Goal: Transaction & Acquisition: Purchase product/service

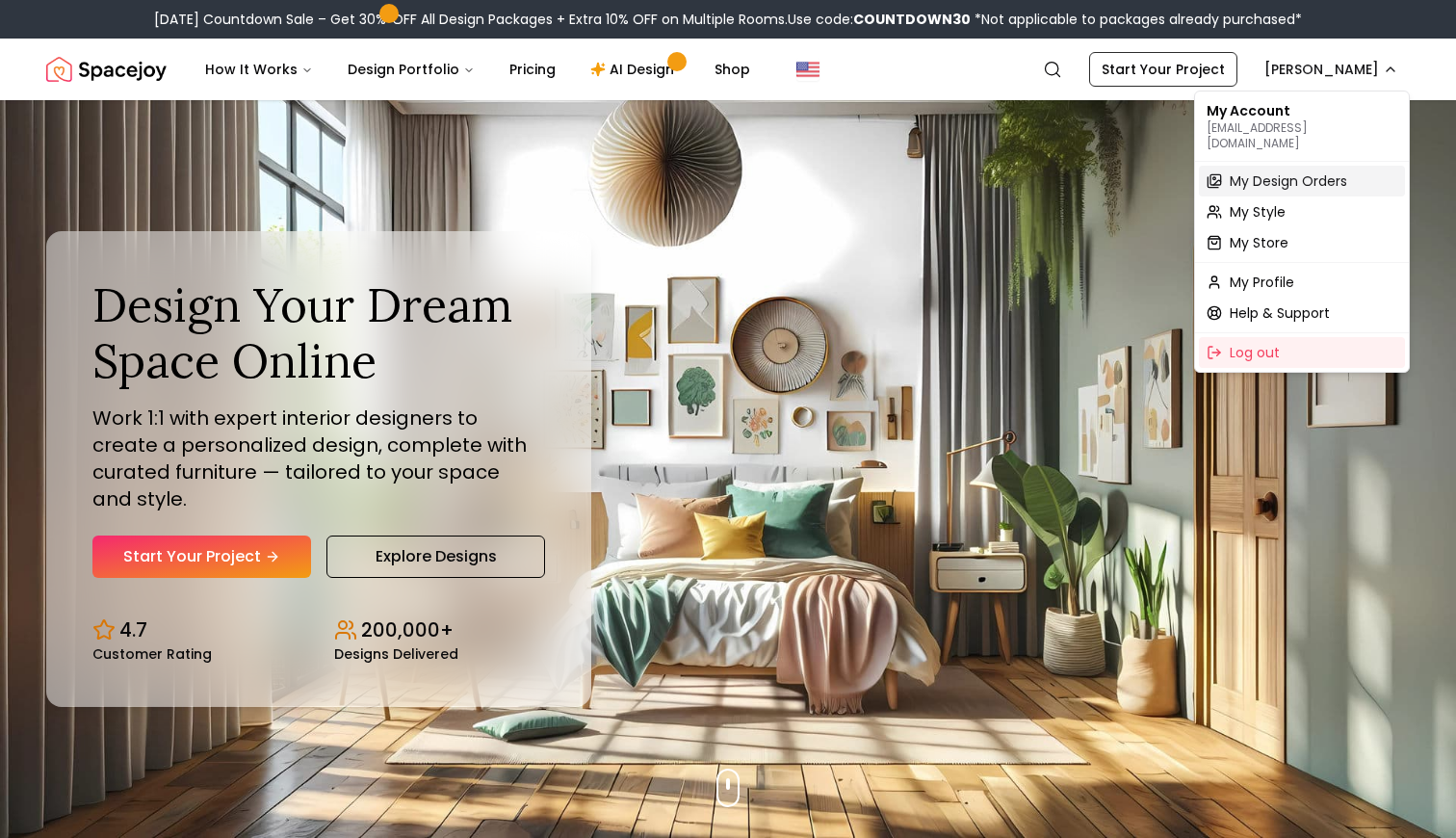
click at [1308, 174] on span "My Design Orders" at bounding box center [1289, 180] width 118 height 19
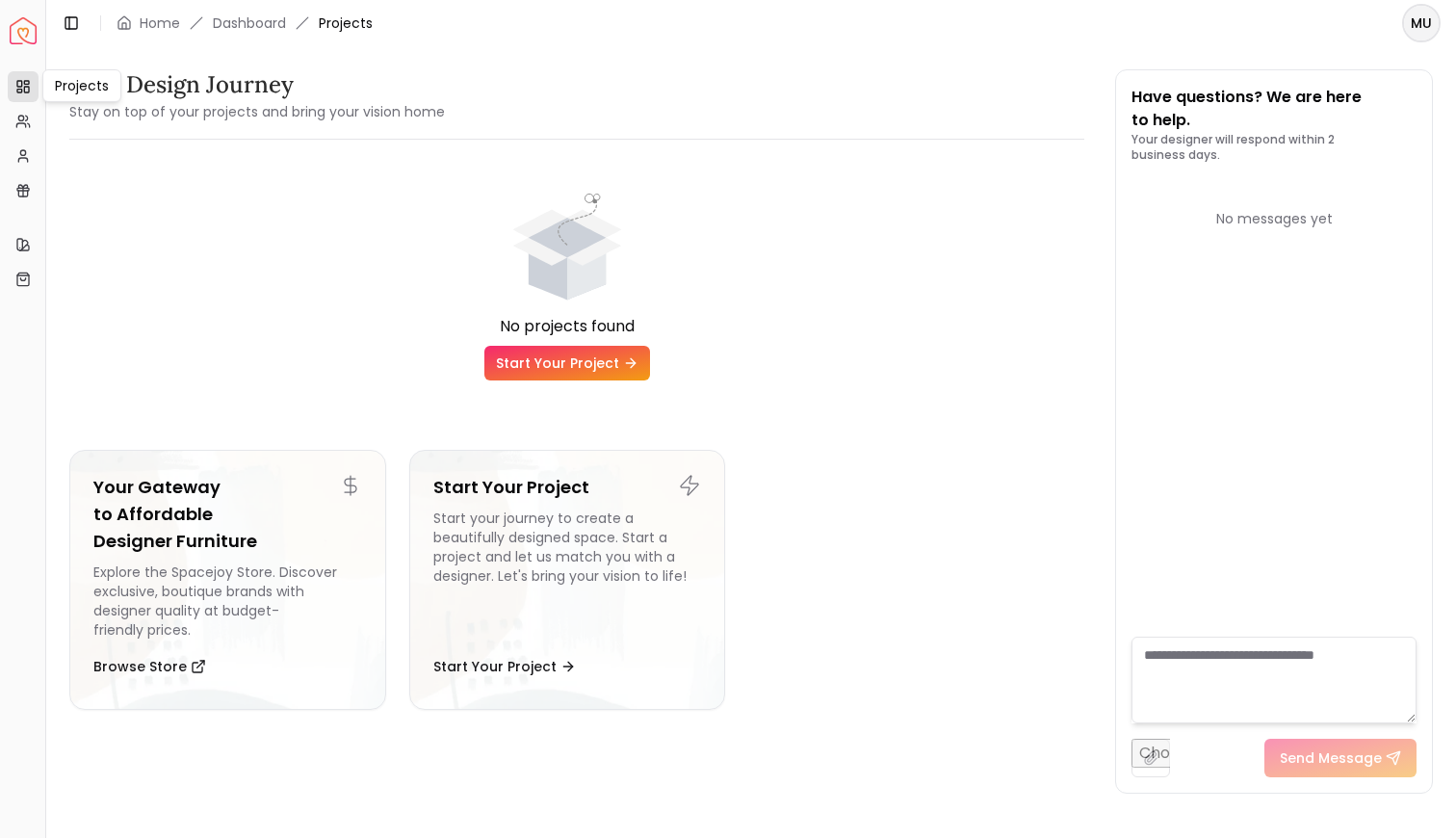
click at [33, 79] on link "Projects" at bounding box center [23, 86] width 31 height 31
click at [259, 22] on link "Dashboard" at bounding box center [250, 23] width 73 height 19
click at [1455, 51] on div "Your Design Journey Stay on top of your projects and bring your vision home No …" at bounding box center [752, 432] width 1410 height 771
click at [1431, 31] on html "Spacejoy Dashboard Overview Projects My Referrals My Profile Gift Card Balance …" at bounding box center [728, 419] width 1456 height 838
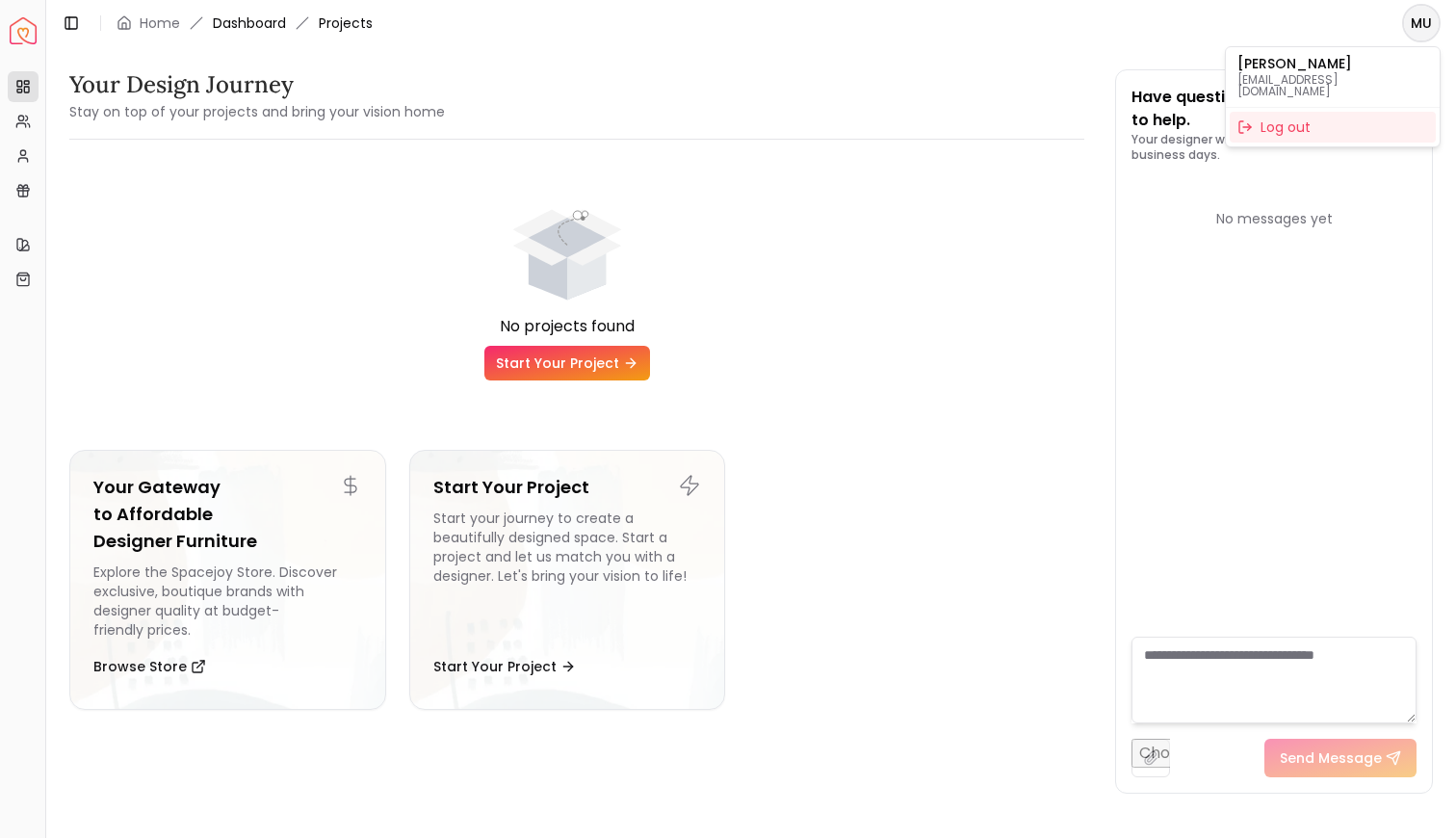
click at [244, 21] on html "Spacejoy Dashboard Overview Projects My Referrals My Profile Gift Card Balance …" at bounding box center [728, 419] width 1456 height 838
click at [244, 21] on link "Dashboard" at bounding box center [250, 23] width 73 height 19
click at [246, 27] on link "Dashboard" at bounding box center [250, 23] width 73 height 19
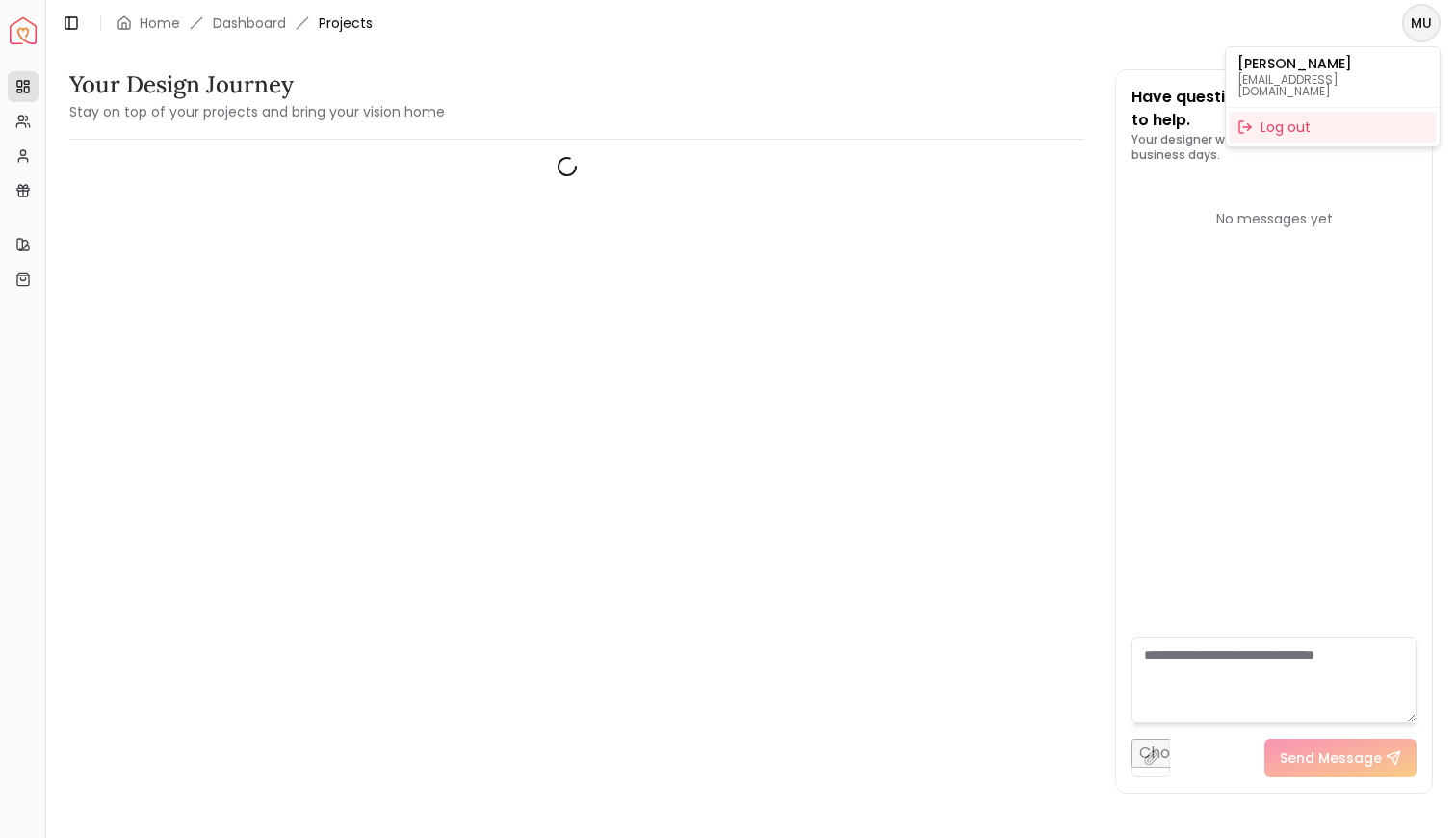
click at [1417, 29] on html "Spacejoy Dashboard Overview Projects My Referrals My Profile Gift Card Balance …" at bounding box center [728, 419] width 1456 height 838
click at [28, 90] on html "Spacejoy Dashboard Overview Projects My Referrals My Profile Gift Card Balance …" at bounding box center [728, 419] width 1456 height 838
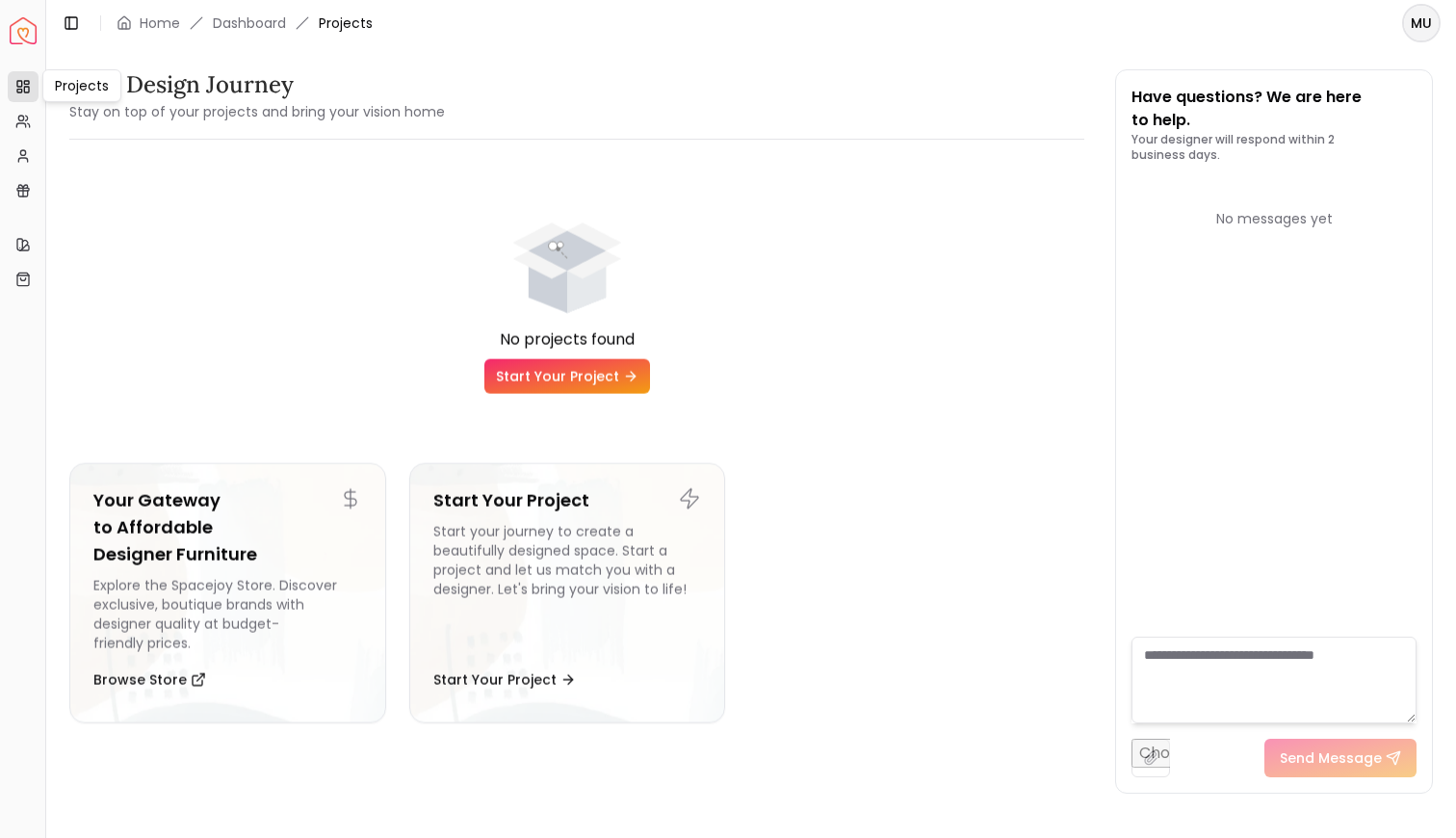
click at [25, 84] on rect at bounding box center [26, 82] width 5 height 3
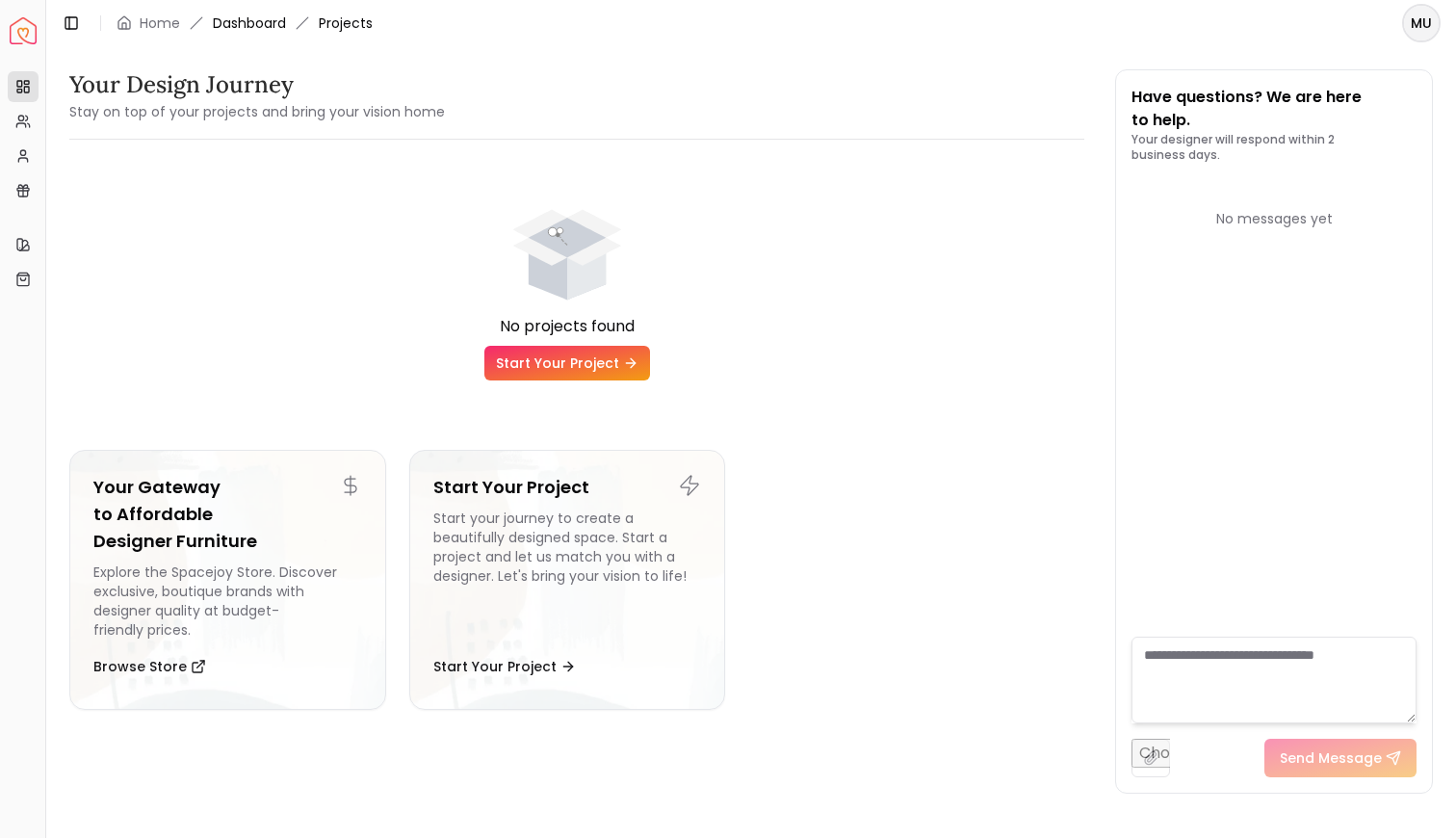
click at [264, 25] on link "Dashboard" at bounding box center [250, 23] width 73 height 19
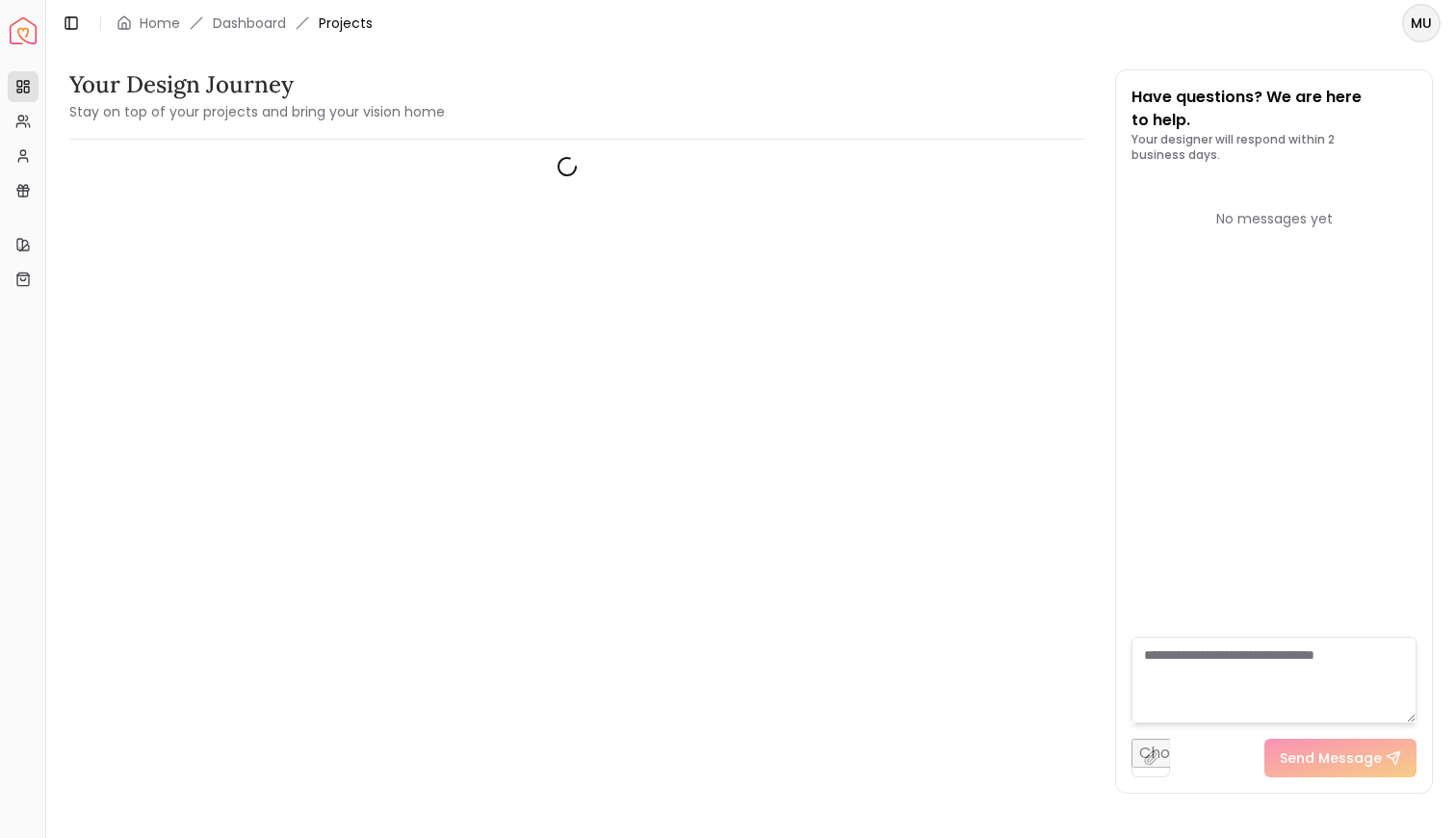
click at [306, 14] on ol "Home Dashboard Projects" at bounding box center [245, 23] width 257 height 19
click at [336, 28] on span "Projects" at bounding box center [346, 23] width 53 height 19
click at [1415, 22] on html "Spacejoy Dashboard Overview Projects My Referrals My Profile Gift Card Balance …" at bounding box center [728, 419] width 1456 height 838
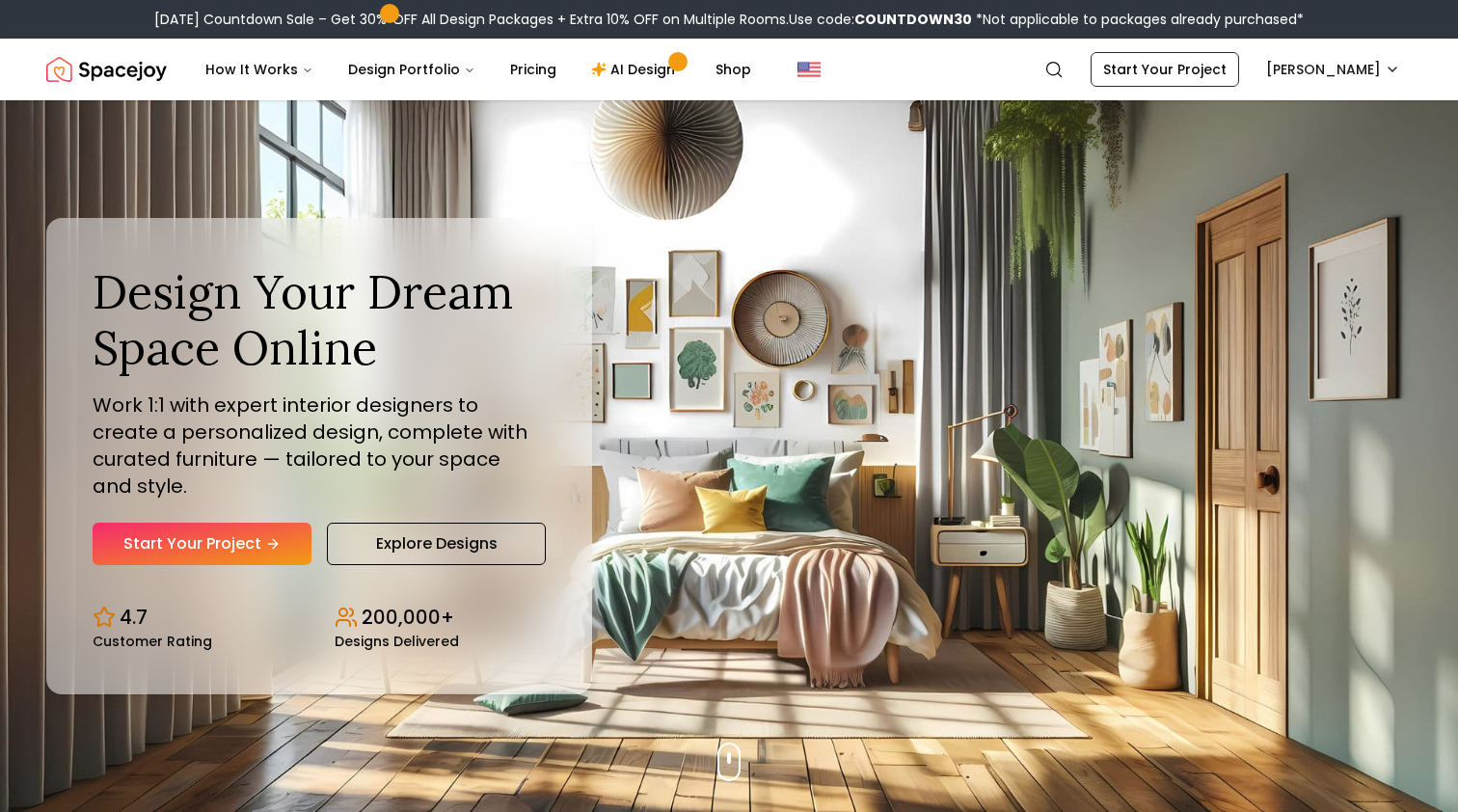
click at [1336, 90] on nav "Spacejoy Search MU How It Works Design Portfolio Pricing AI Design Shop Search …" at bounding box center [729, 69] width 1366 height 61
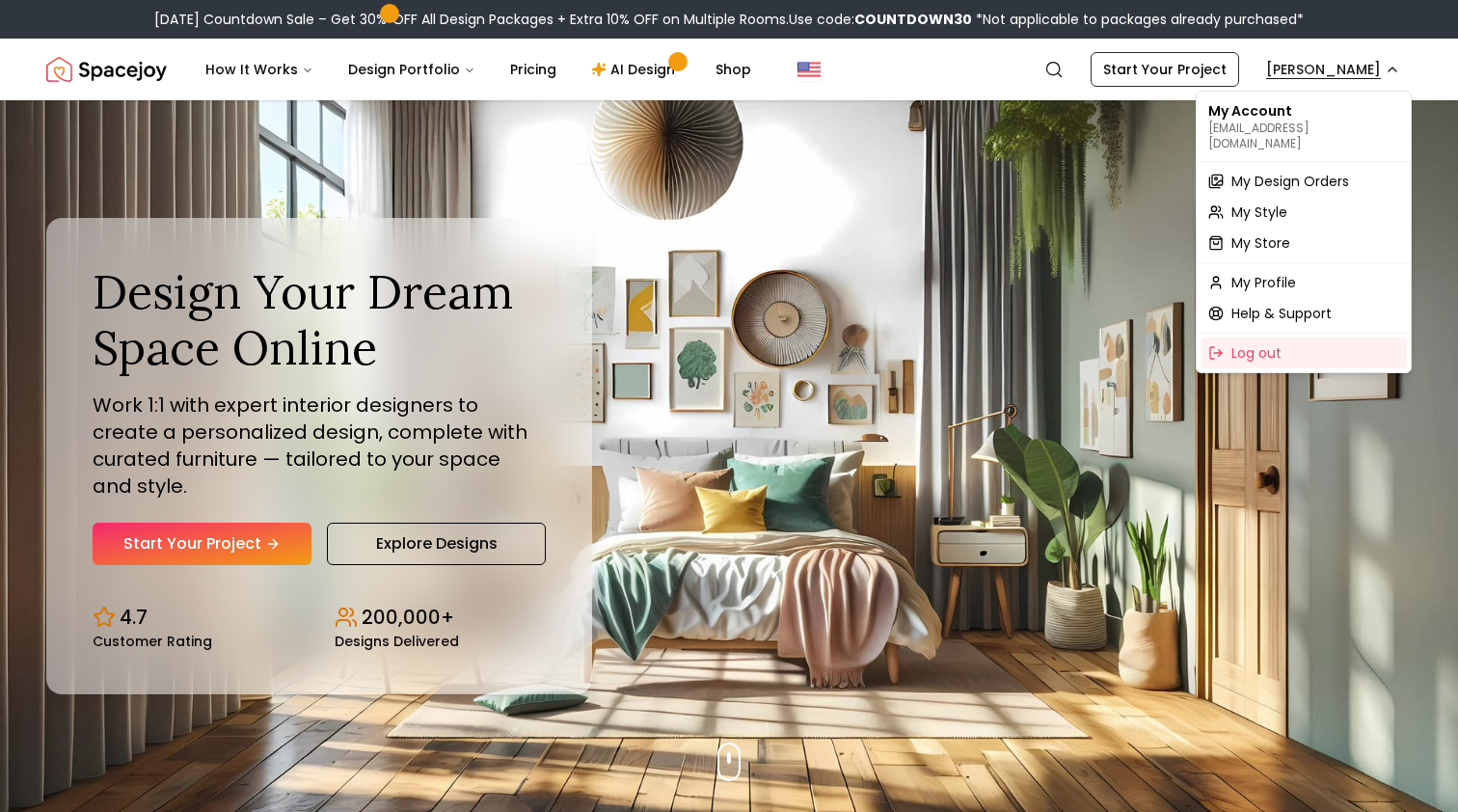
click at [1306, 172] on span "My Design Orders" at bounding box center [1290, 180] width 118 height 19
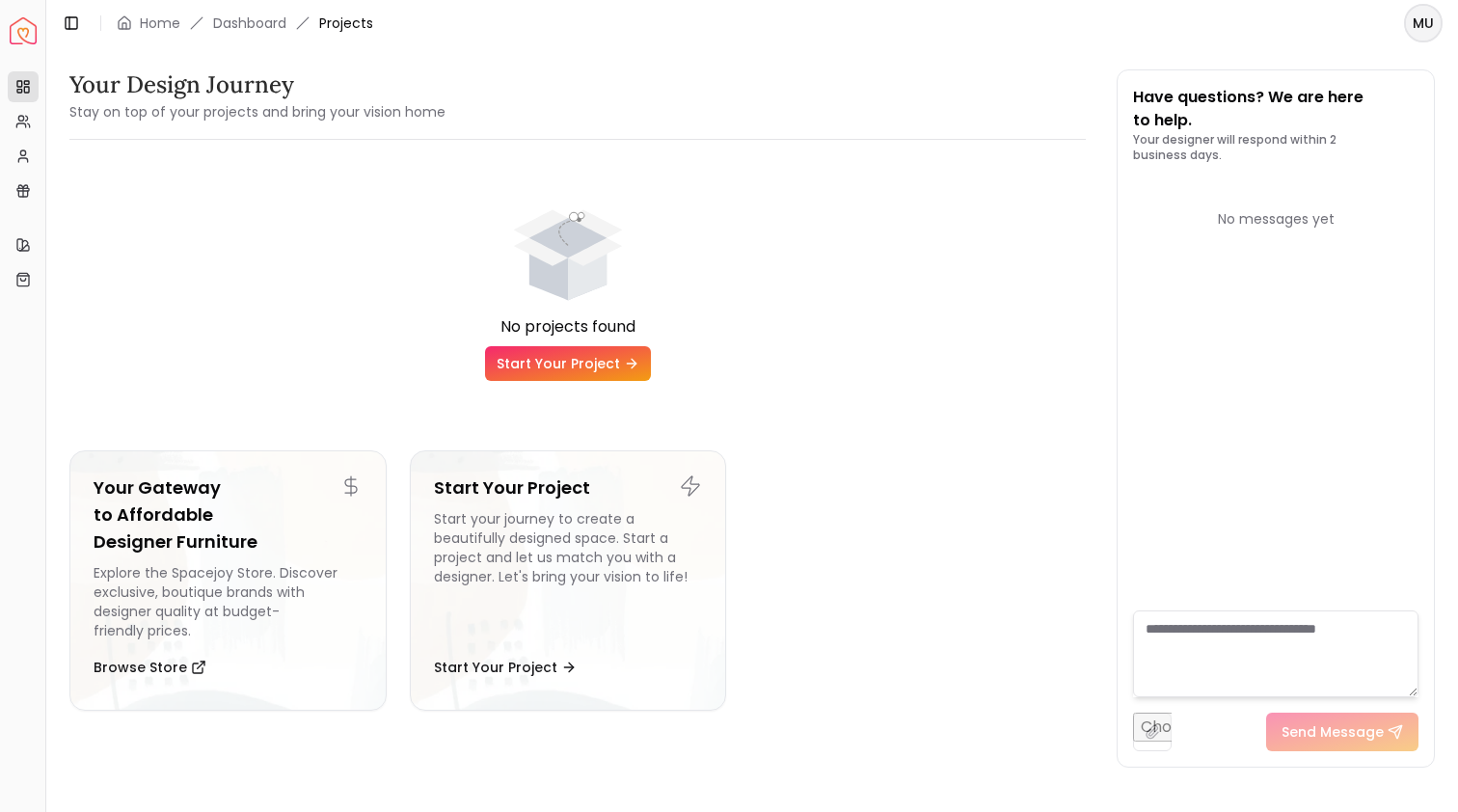
click at [1431, 23] on html "Spacejoy Dashboard Overview Projects My Referrals My Profile Gift Card Balance …" at bounding box center [729, 406] width 1458 height 812
click at [1395, 99] on div "Muyiwa Olaosun olaosunmuyiwa@yahoo.com Log out" at bounding box center [1335, 97] width 216 height 101
click at [1392, 113] on div "Log out" at bounding box center [1335, 127] width 206 height 31
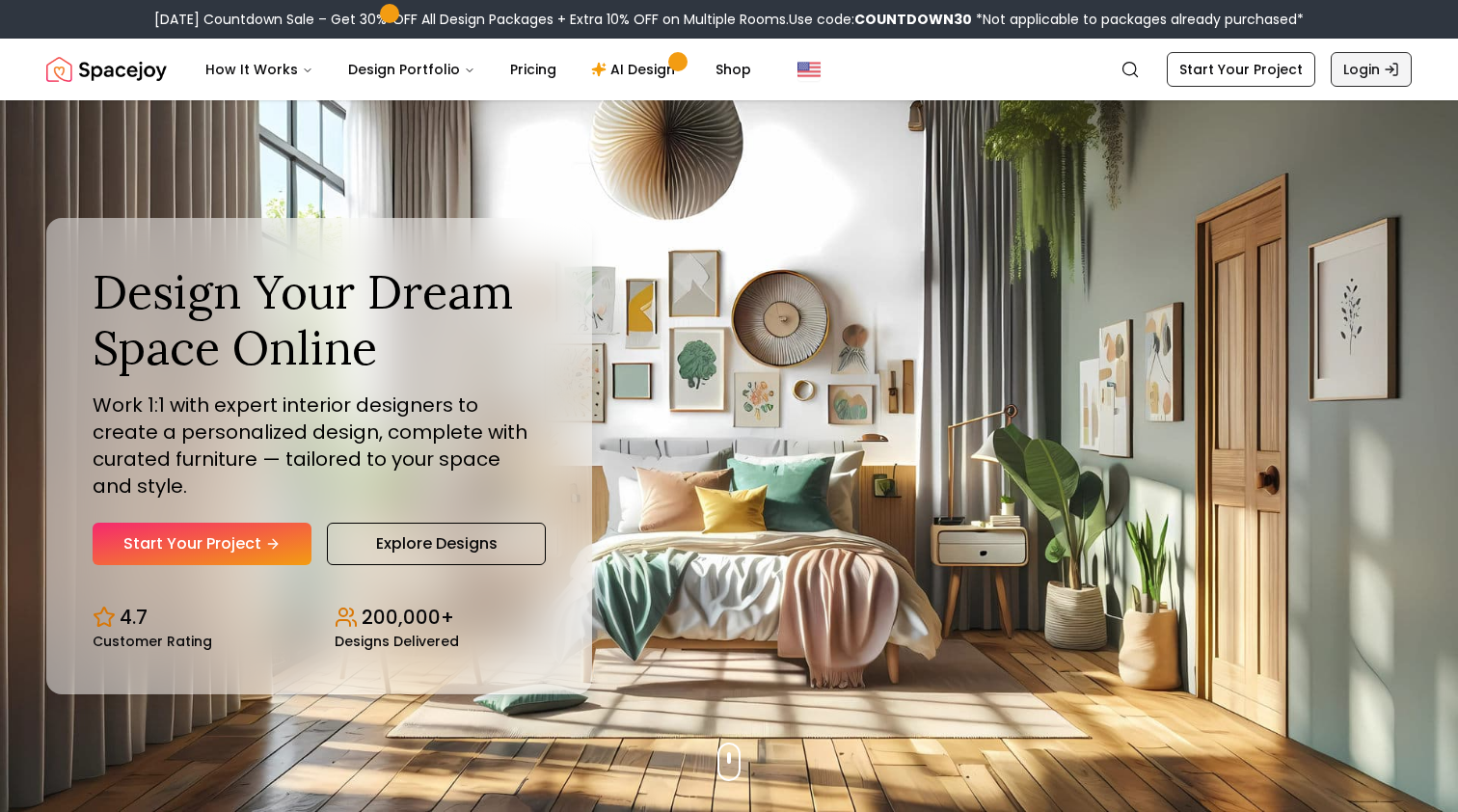
click at [1375, 67] on link "Login" at bounding box center [1372, 69] width 81 height 35
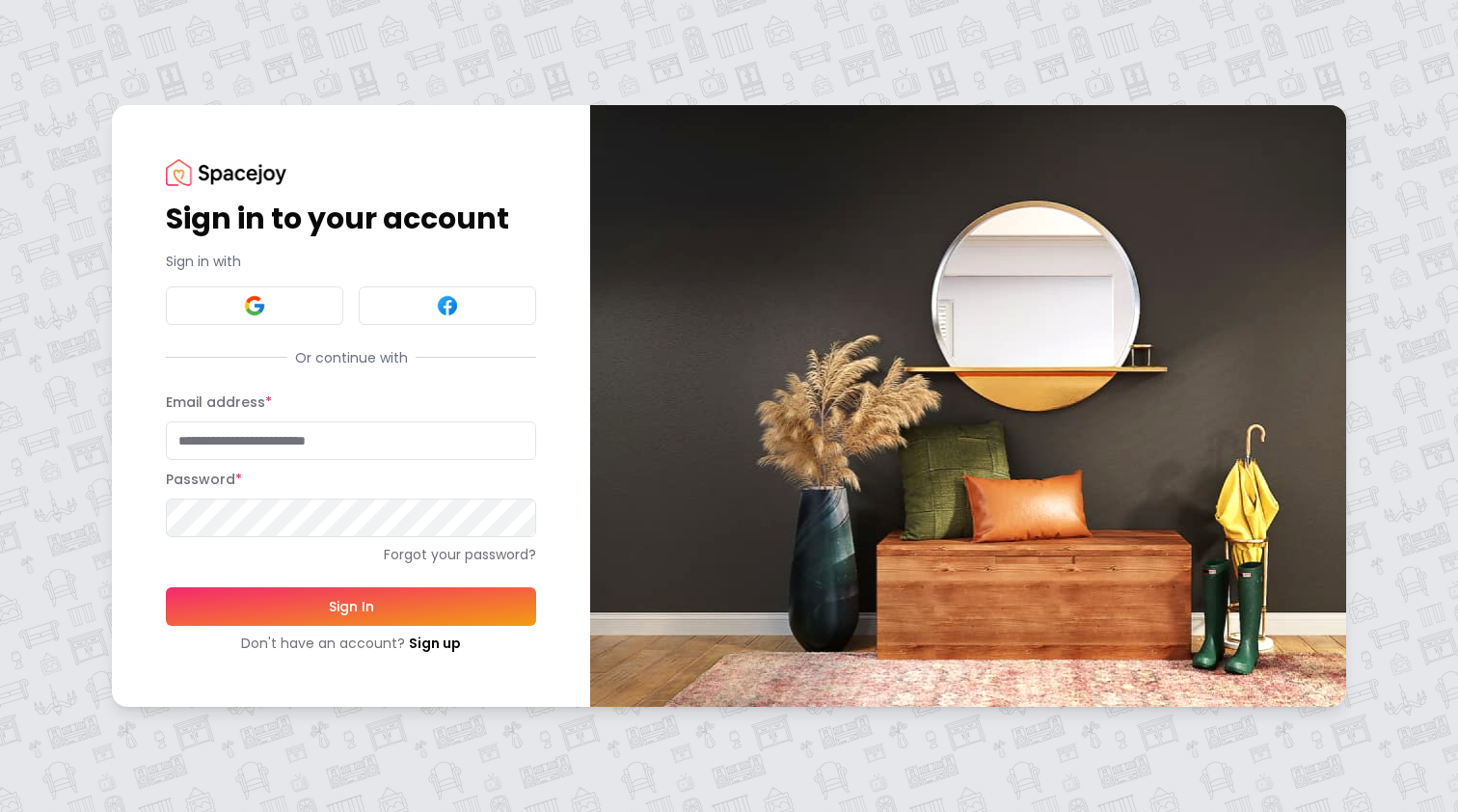
type input "**********"
click at [351, 606] on button "Sign In" at bounding box center [350, 606] width 370 height 39
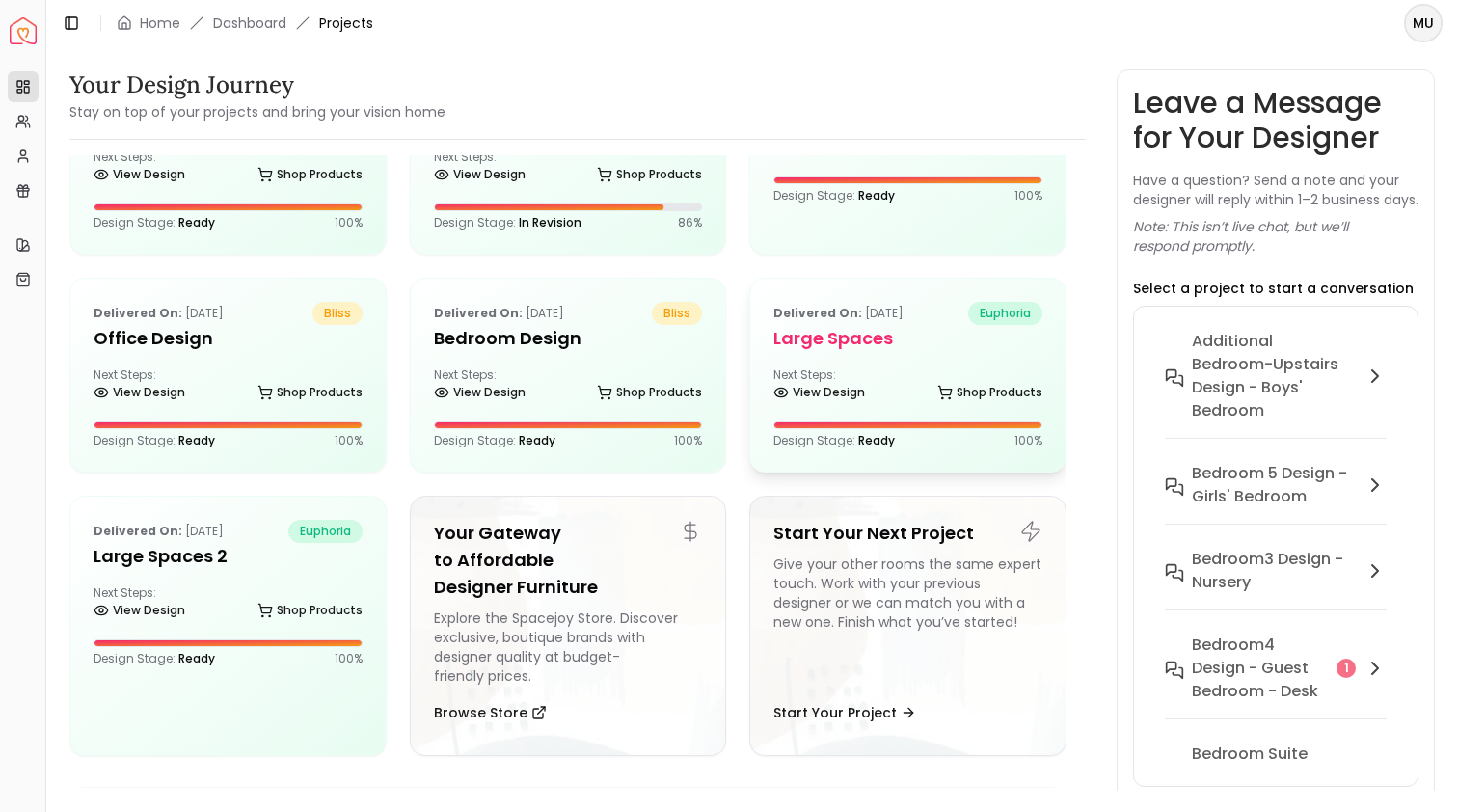
scroll to position [380, 0]
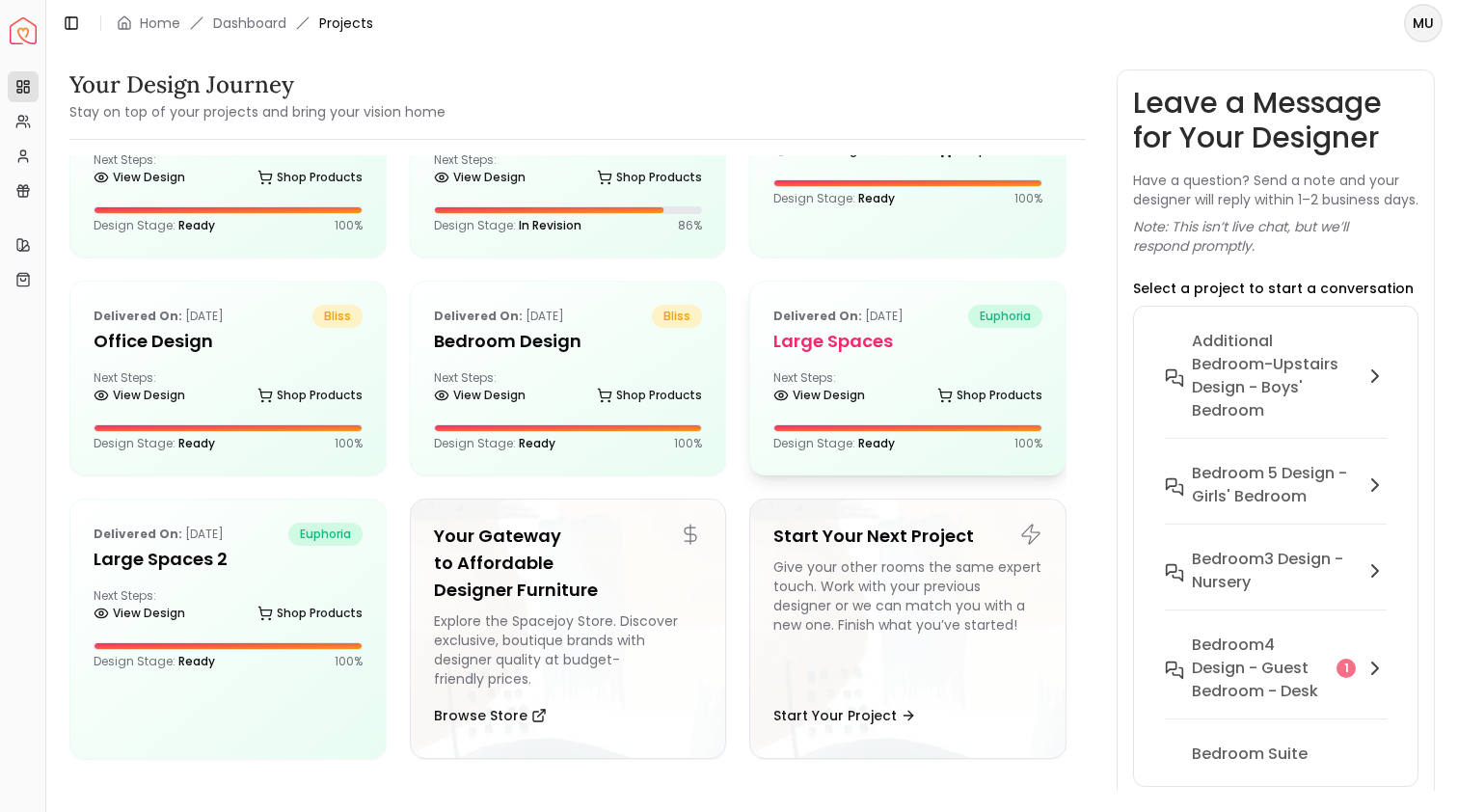
click at [930, 359] on div "Delivered on: Nov 25, 2024 euphoria Large Spaces Next Steps: View Design Shop P…" at bounding box center [909, 378] width 315 height 192
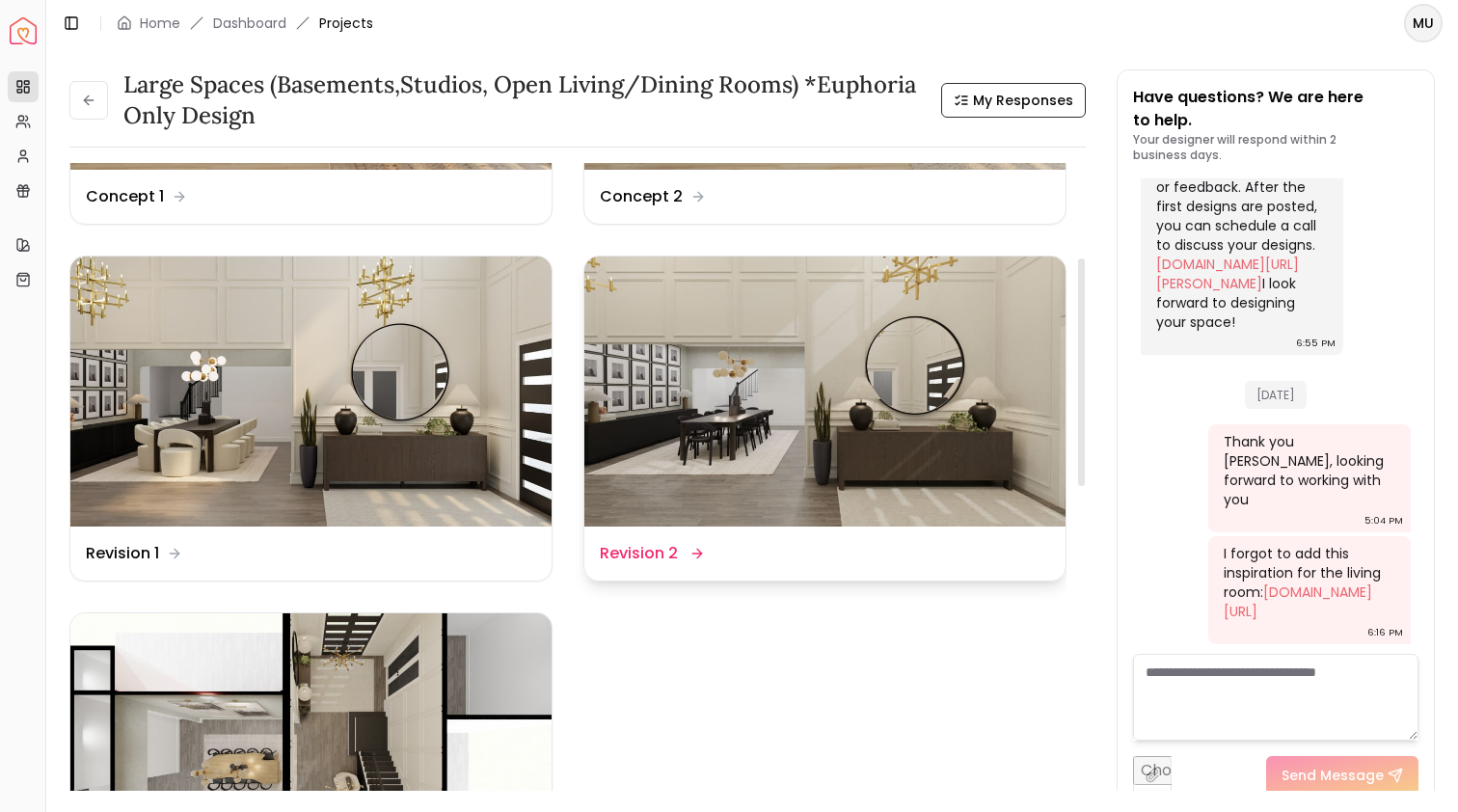
scroll to position [215, 0]
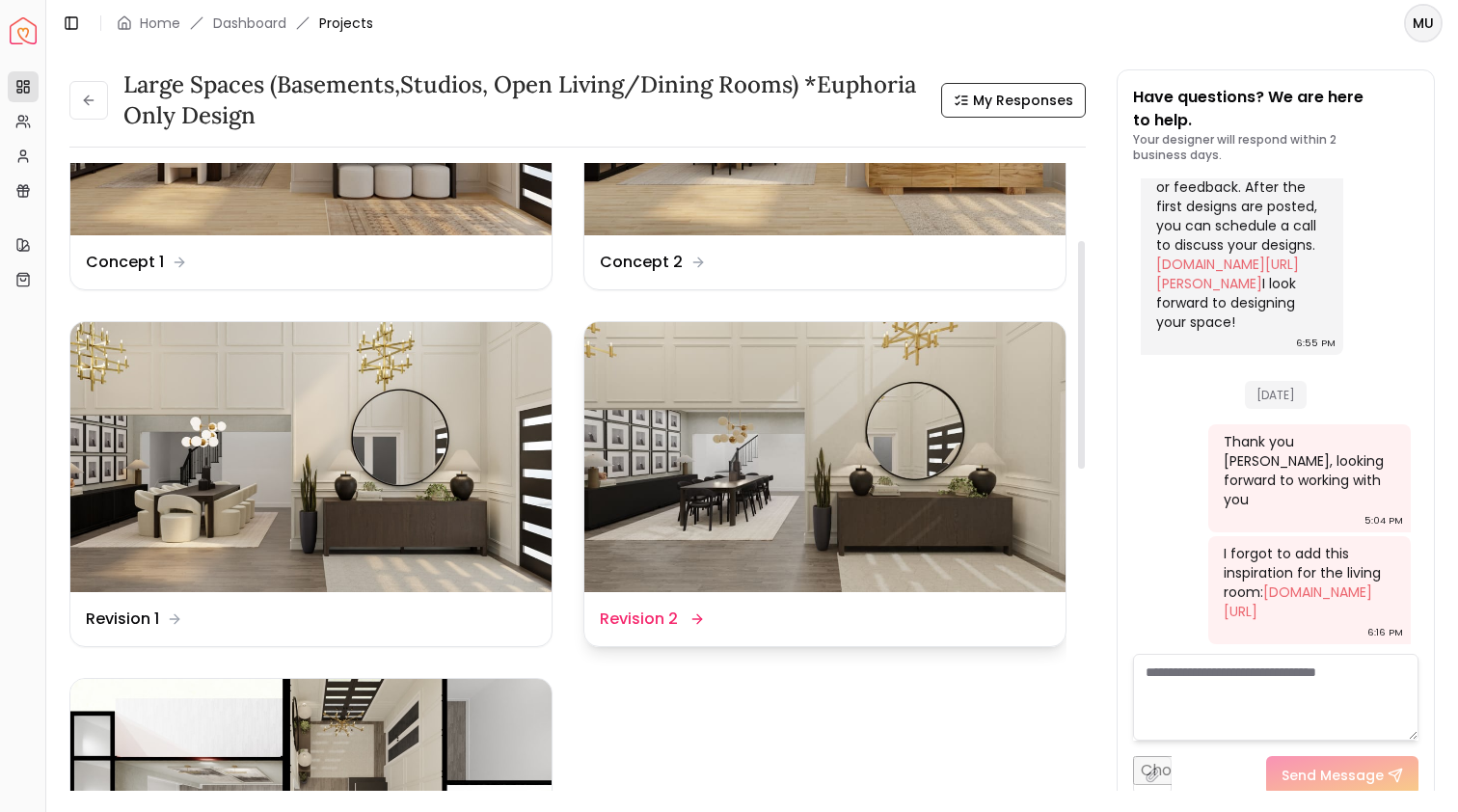
click at [793, 411] on img at bounding box center [824, 457] width 481 height 271
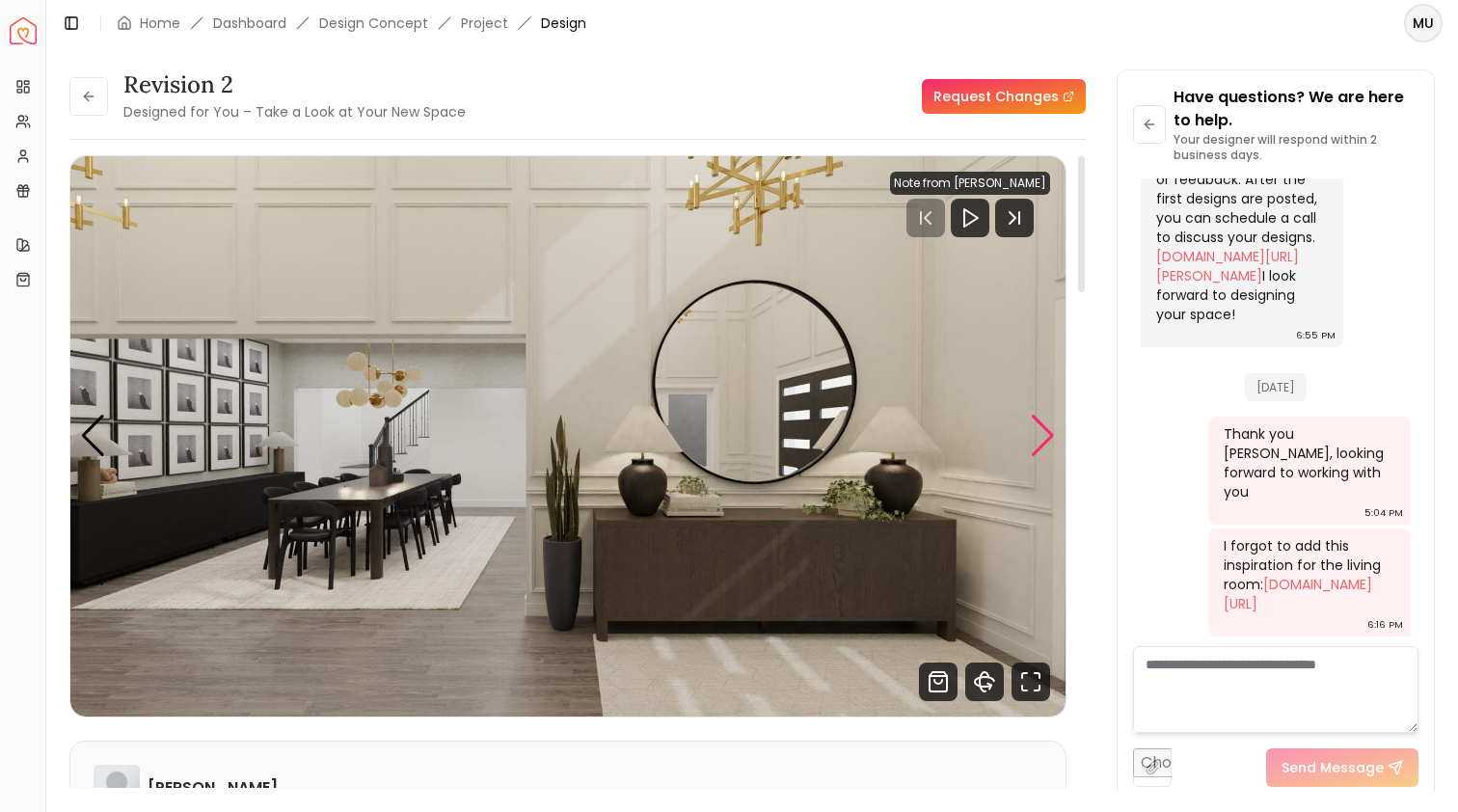
click at [1047, 431] on div "Next slide" at bounding box center [1043, 435] width 26 height 43
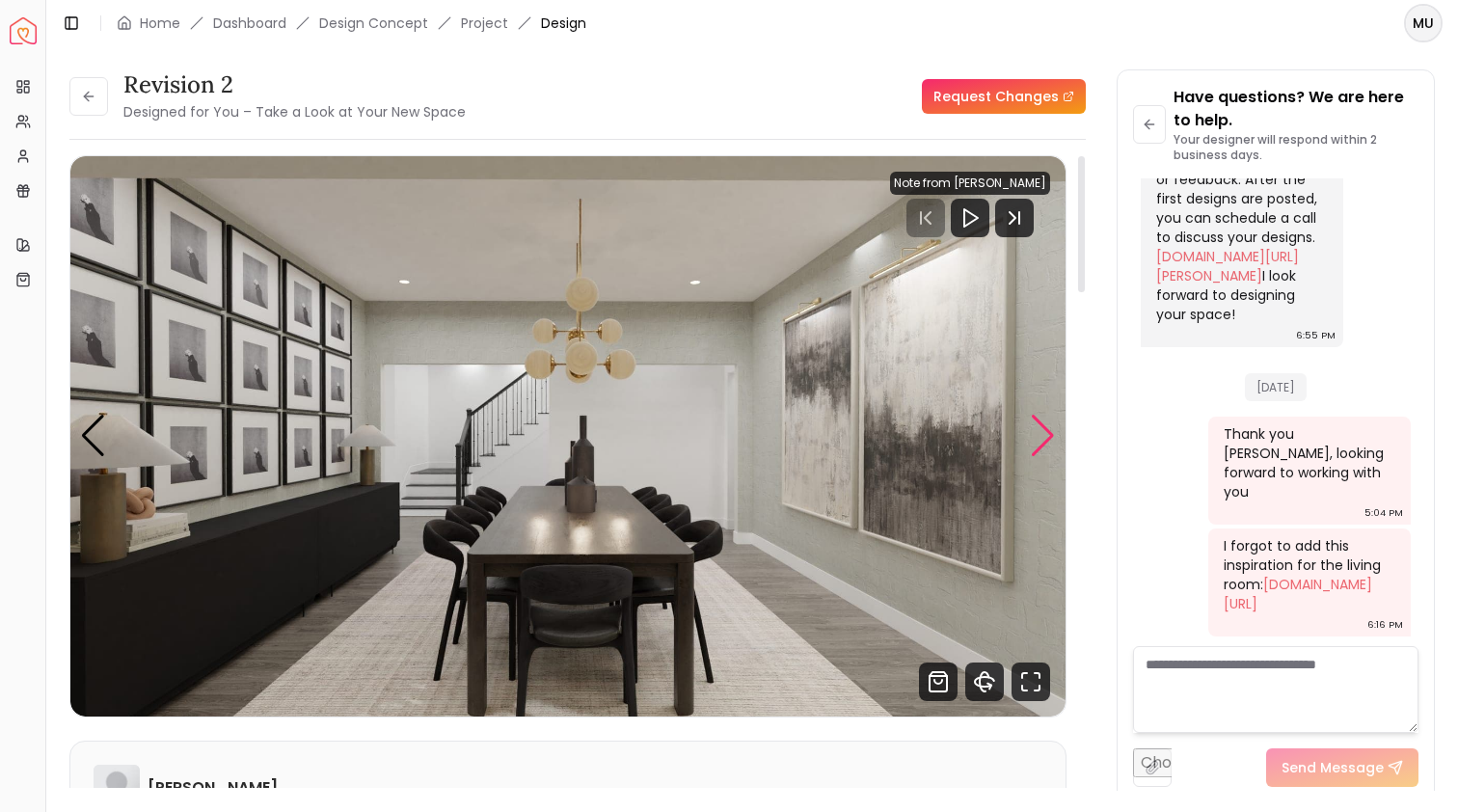
click at [1047, 431] on div "Next slide" at bounding box center [1043, 435] width 26 height 43
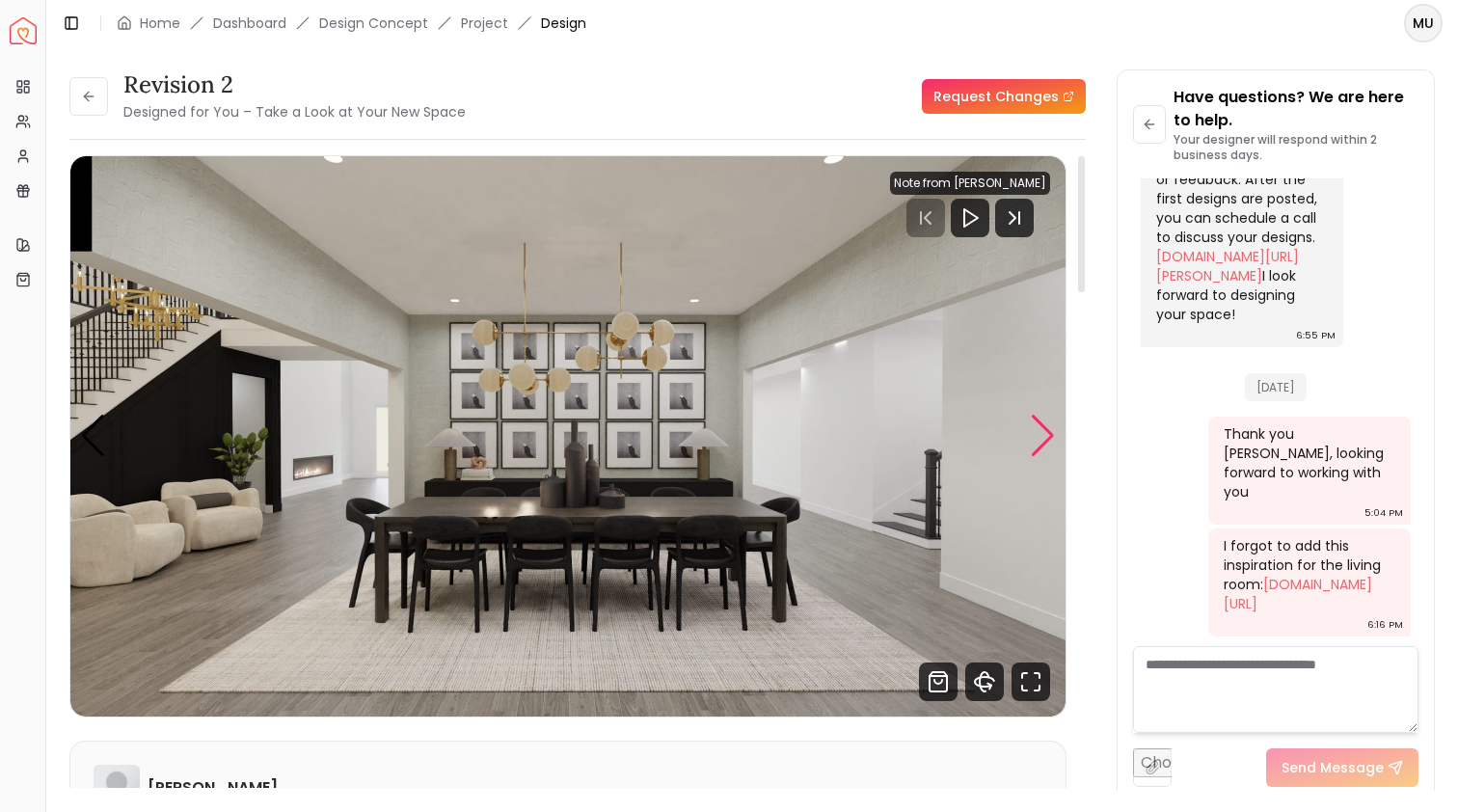
click at [1047, 432] on div "Next slide" at bounding box center [1043, 435] width 26 height 43
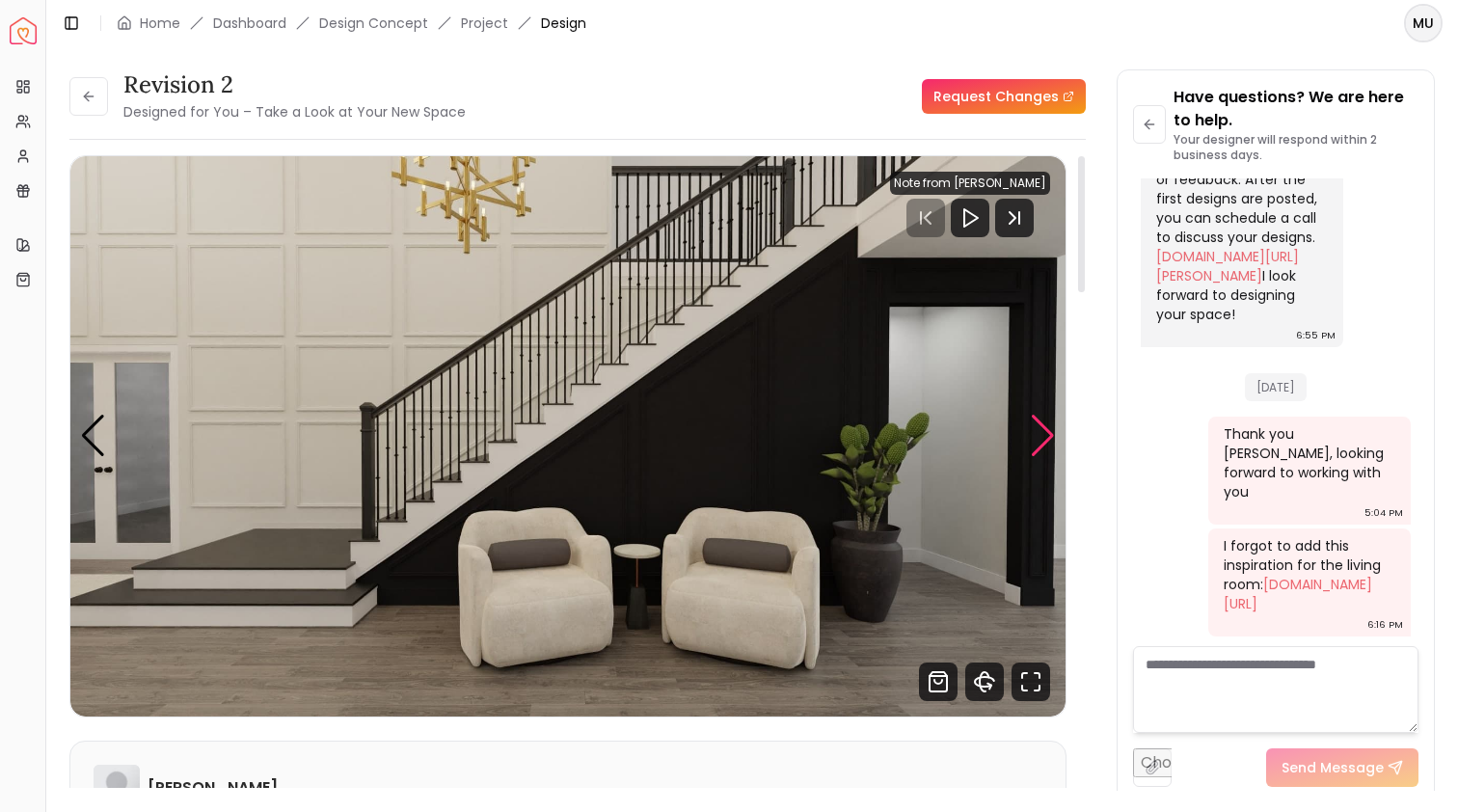
click at [1047, 432] on div "Next slide" at bounding box center [1043, 435] width 26 height 43
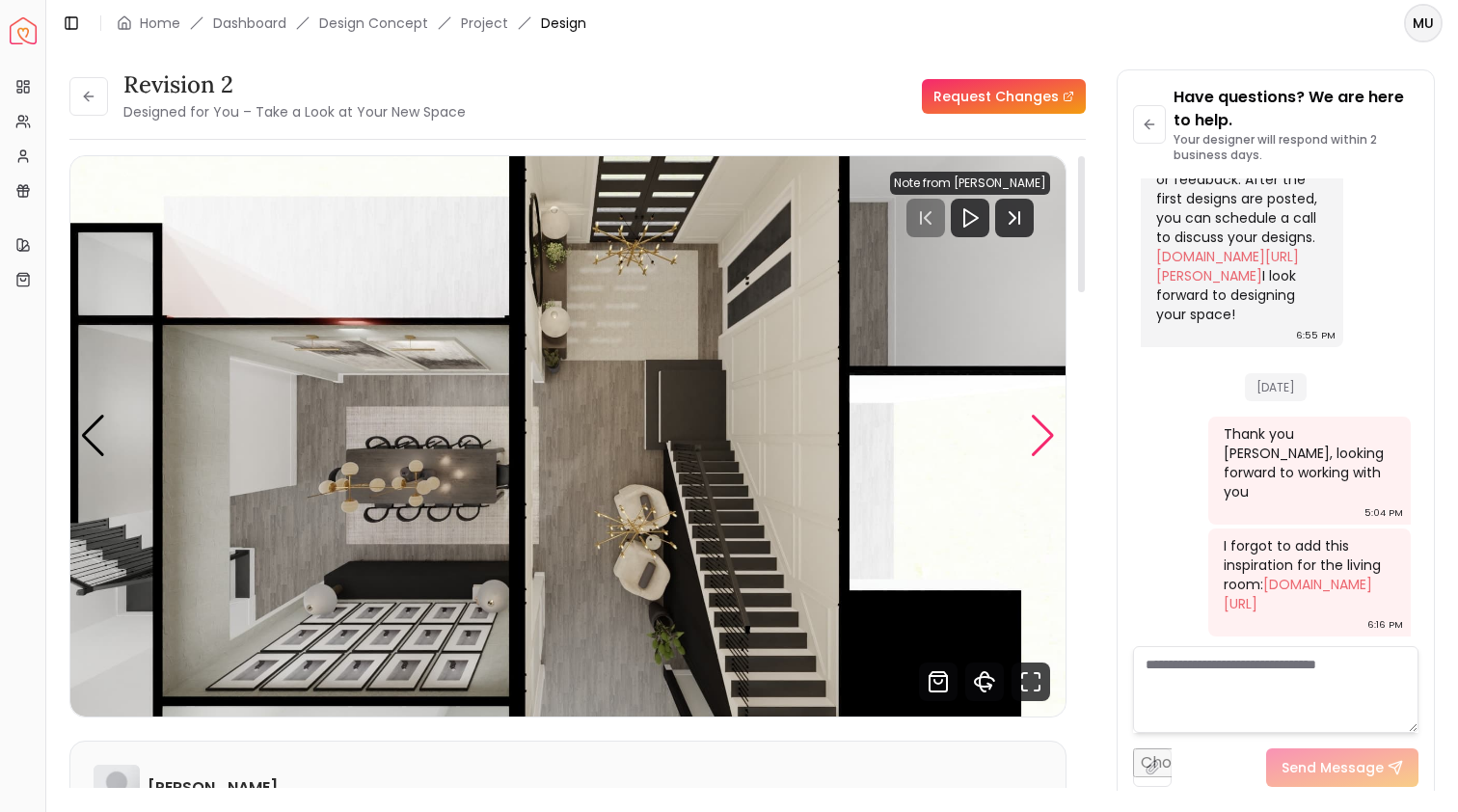
click at [1047, 433] on div "Next slide" at bounding box center [1043, 435] width 26 height 43
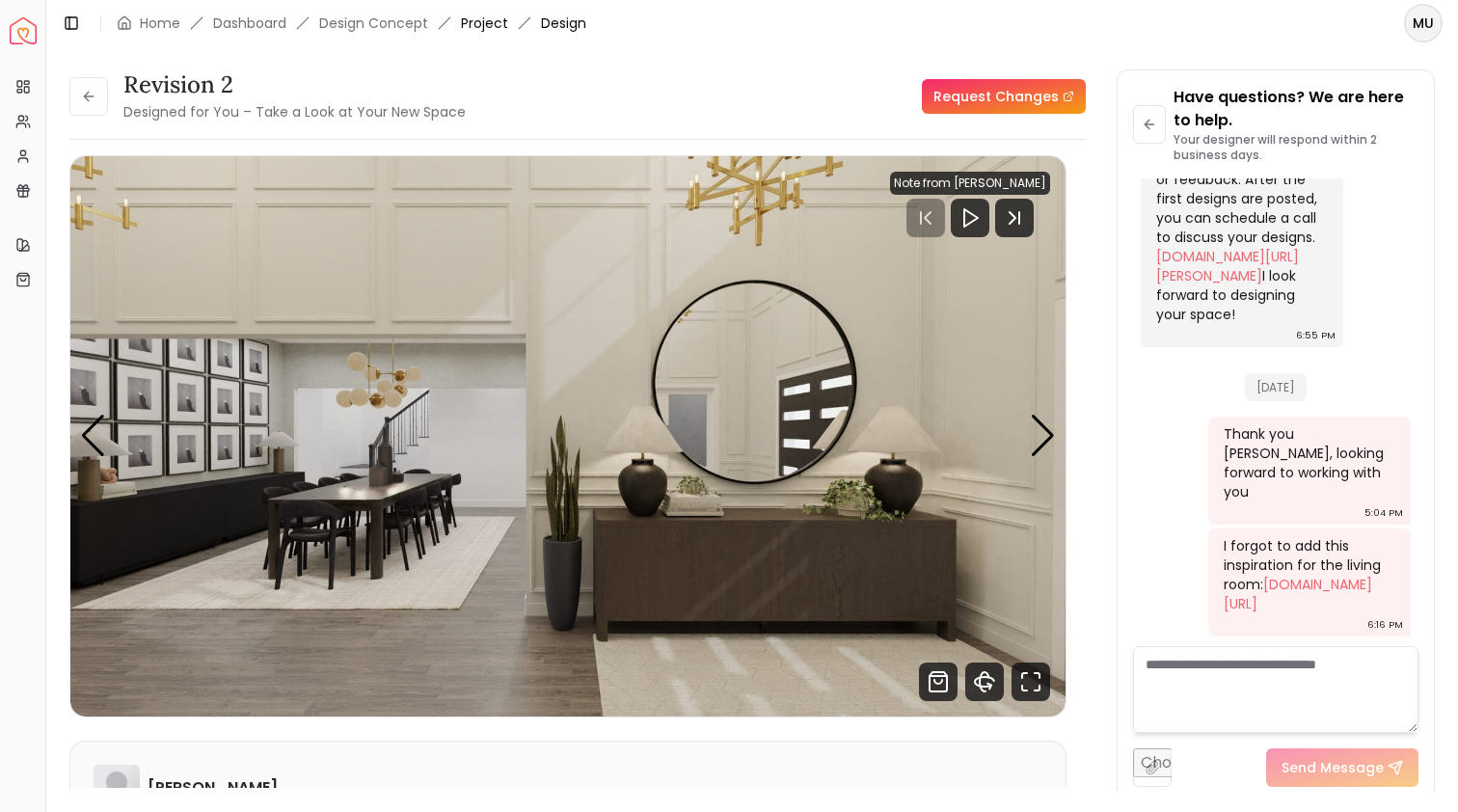
click at [493, 19] on link "Project" at bounding box center [485, 23] width 48 height 19
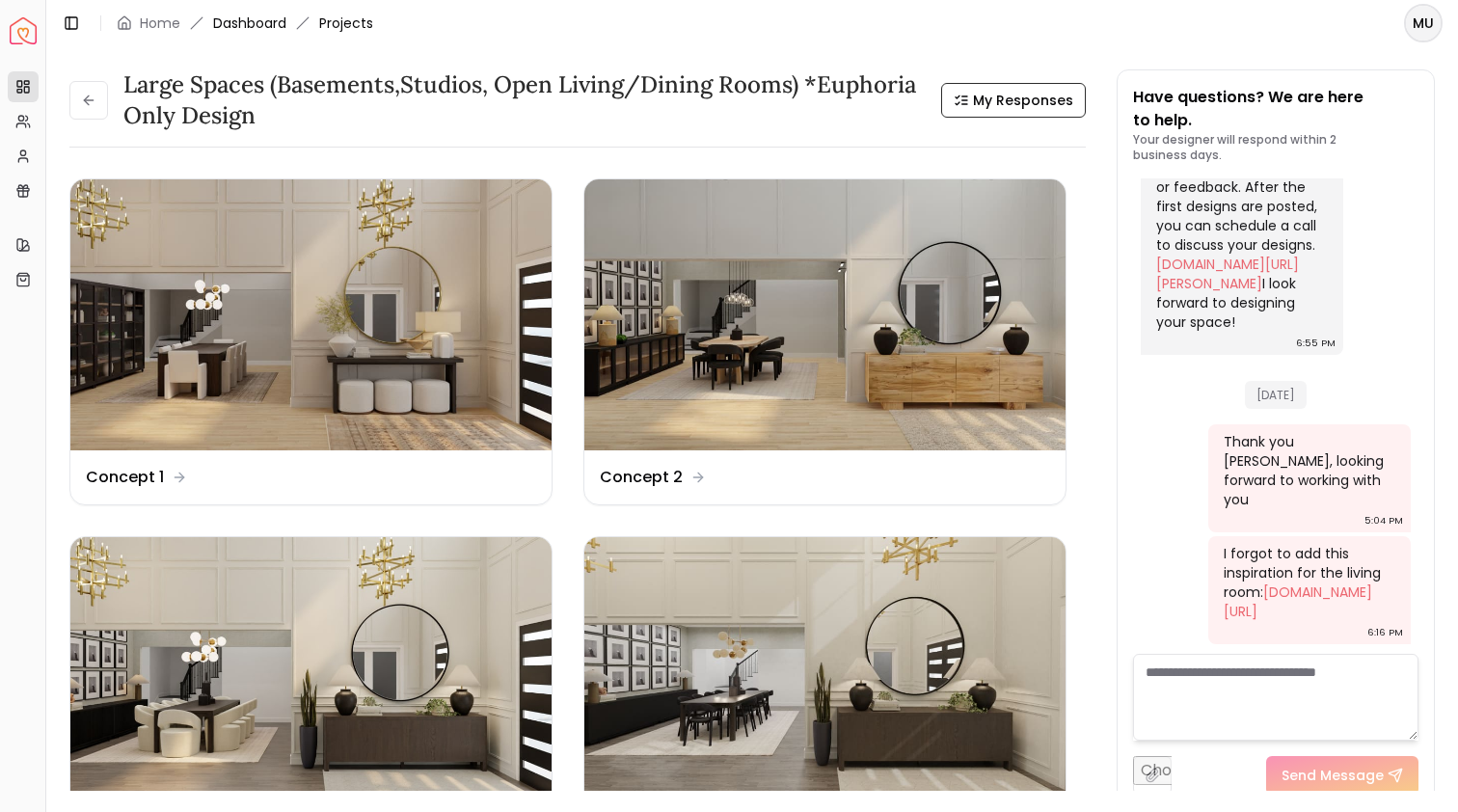
click at [244, 25] on link "Dashboard" at bounding box center [250, 23] width 73 height 19
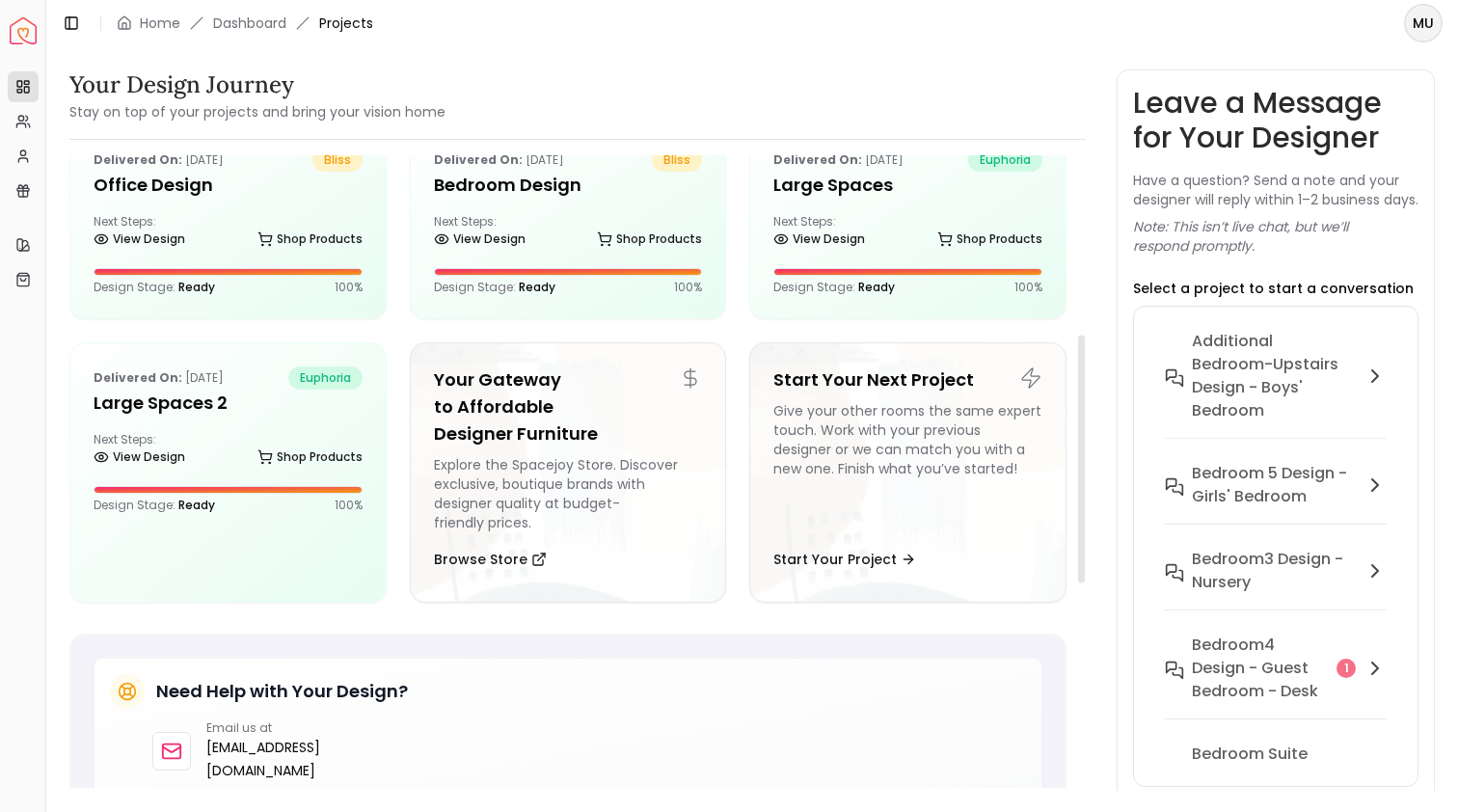
scroll to position [456, 0]
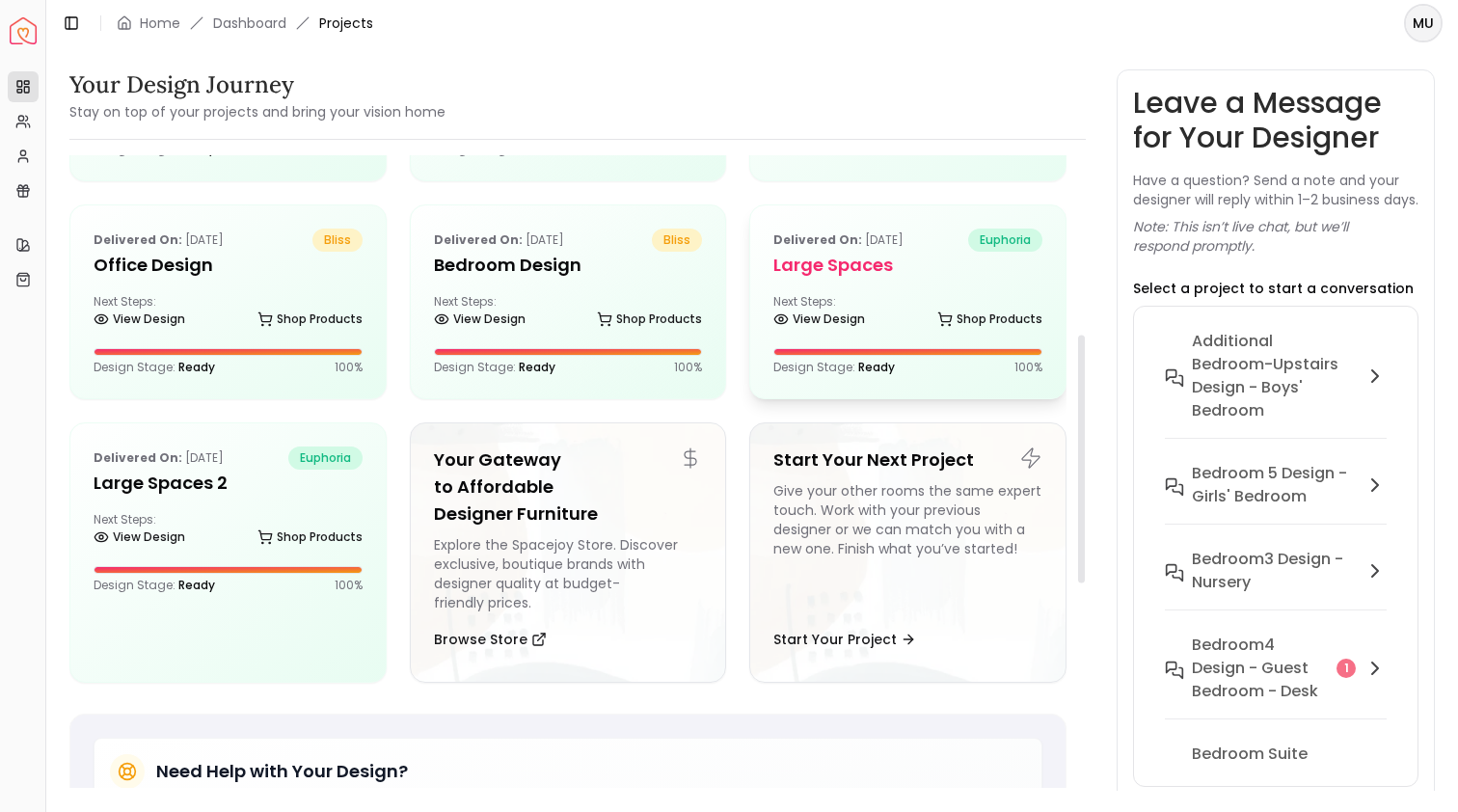
click at [887, 258] on h5 "Large Spaces" at bounding box center [908, 265] width 269 height 27
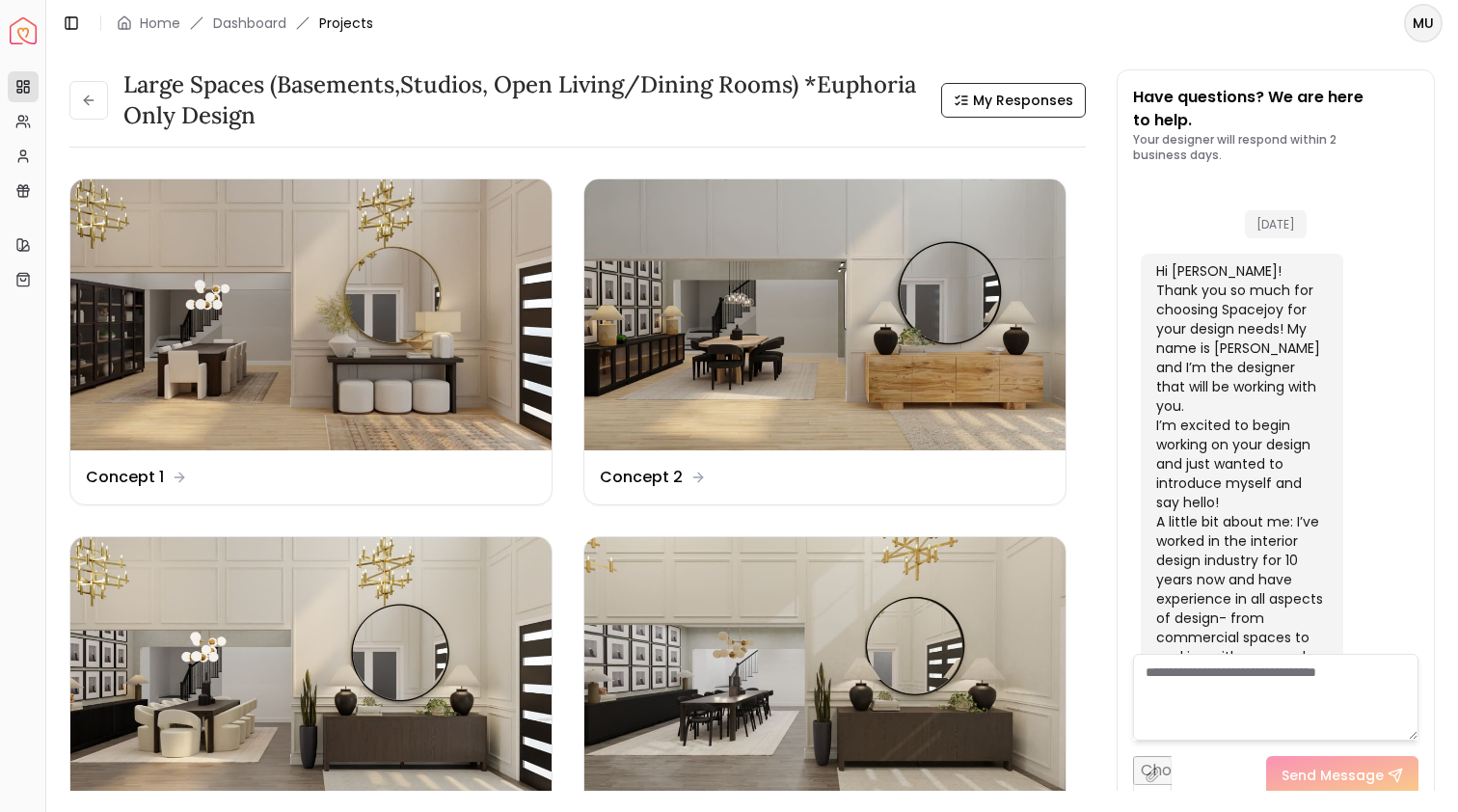
scroll to position [836, 0]
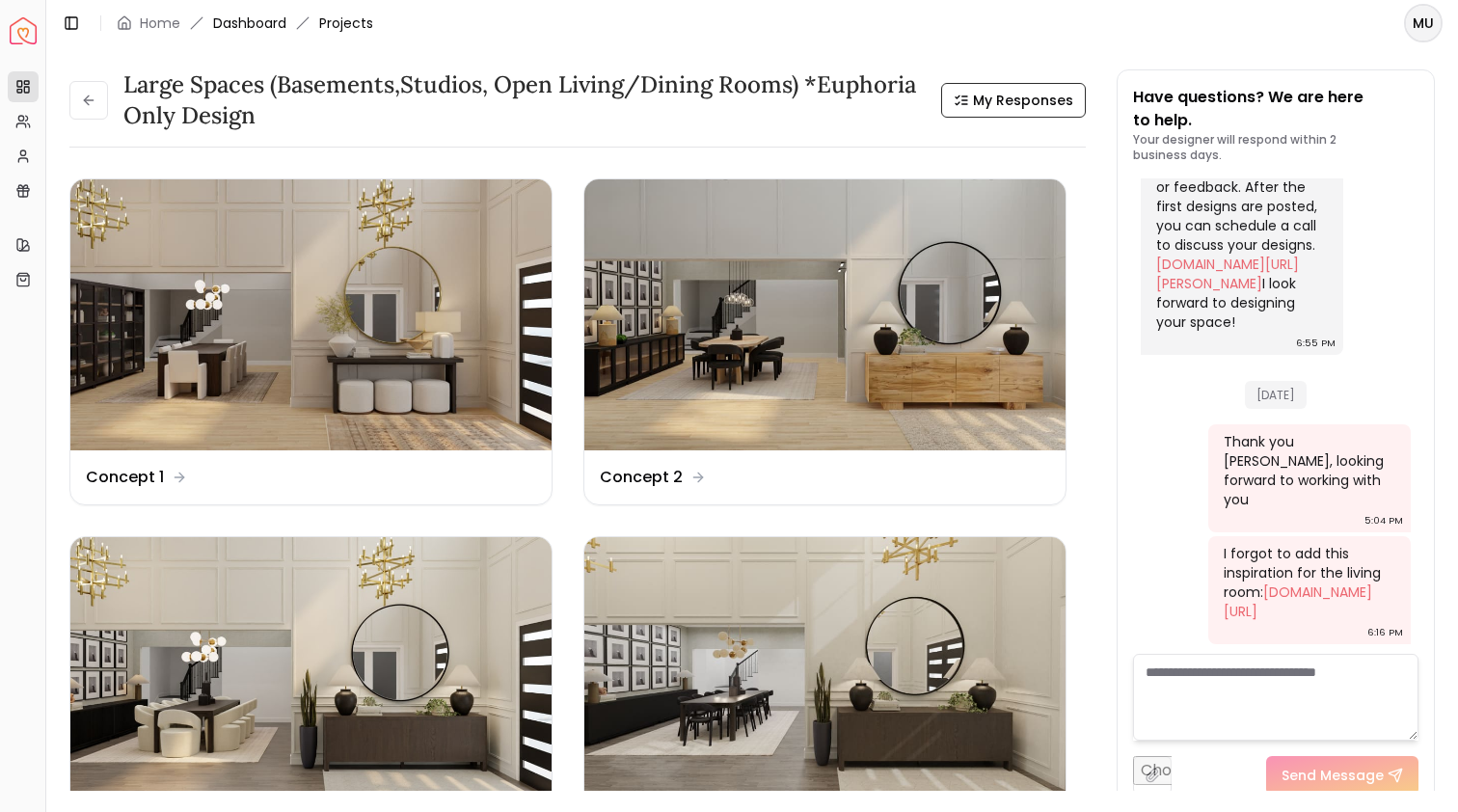
click at [249, 17] on link "Dashboard" at bounding box center [250, 23] width 73 height 19
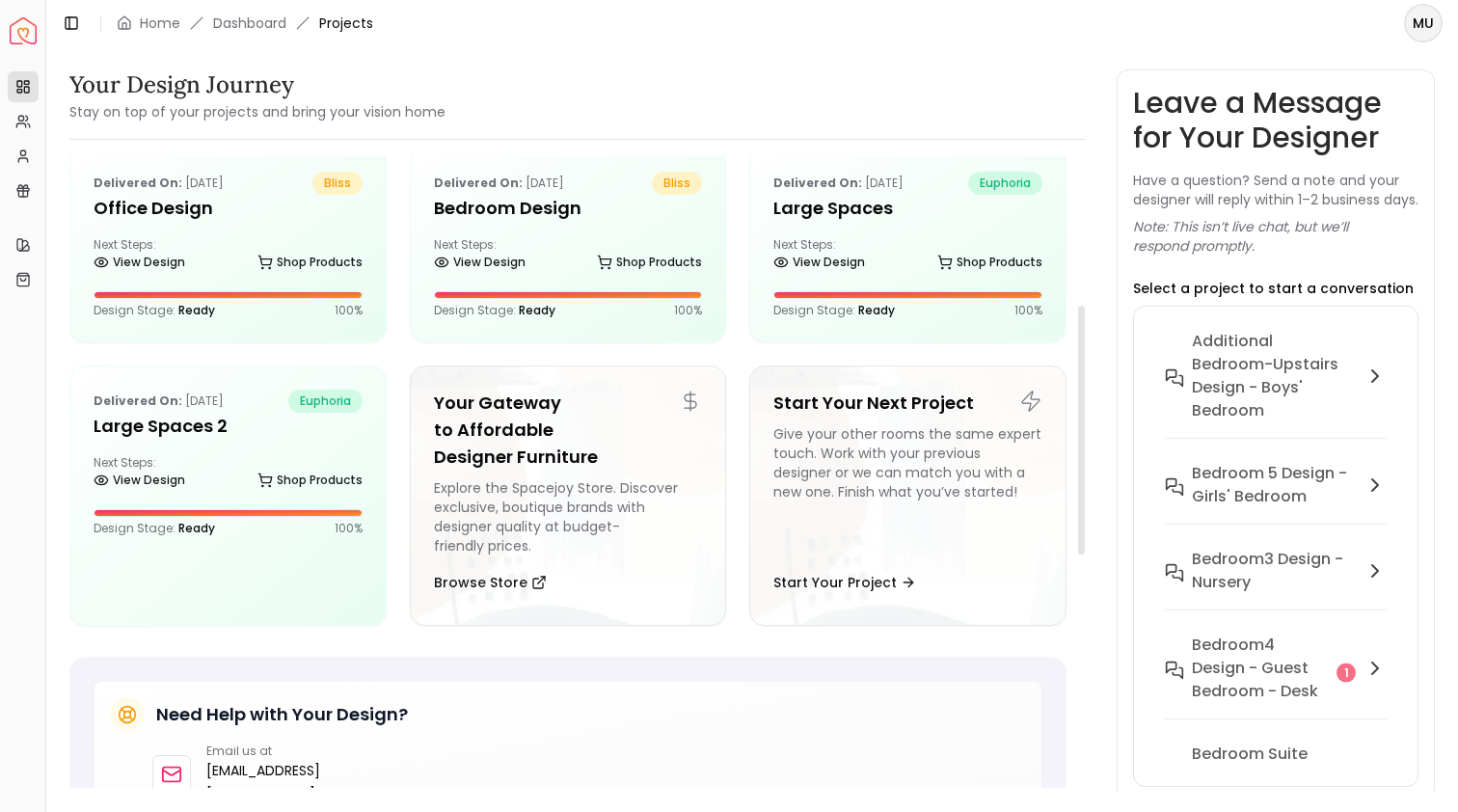
scroll to position [583, 0]
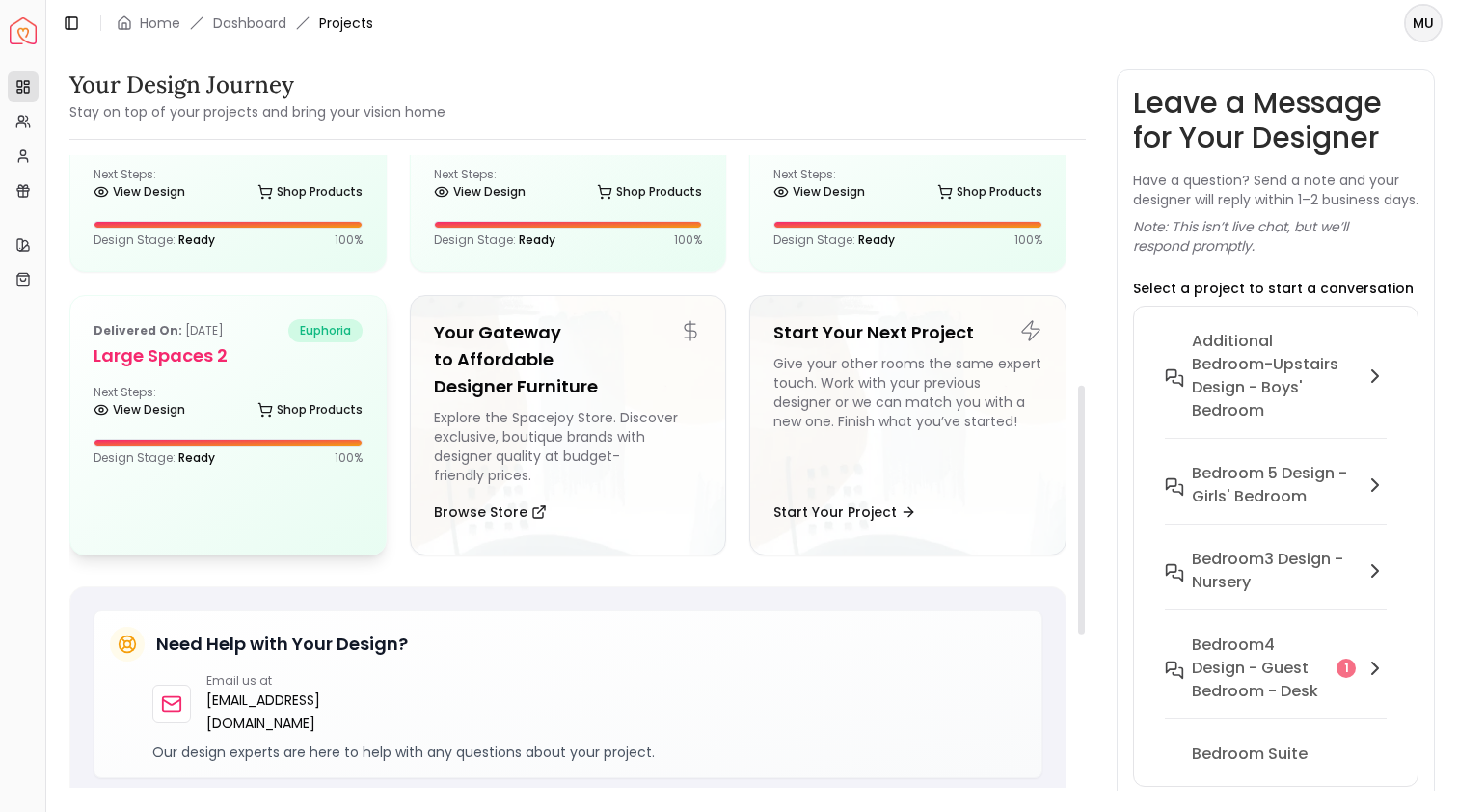
click at [210, 353] on h5 "Large Spaces 2" at bounding box center [227, 355] width 269 height 27
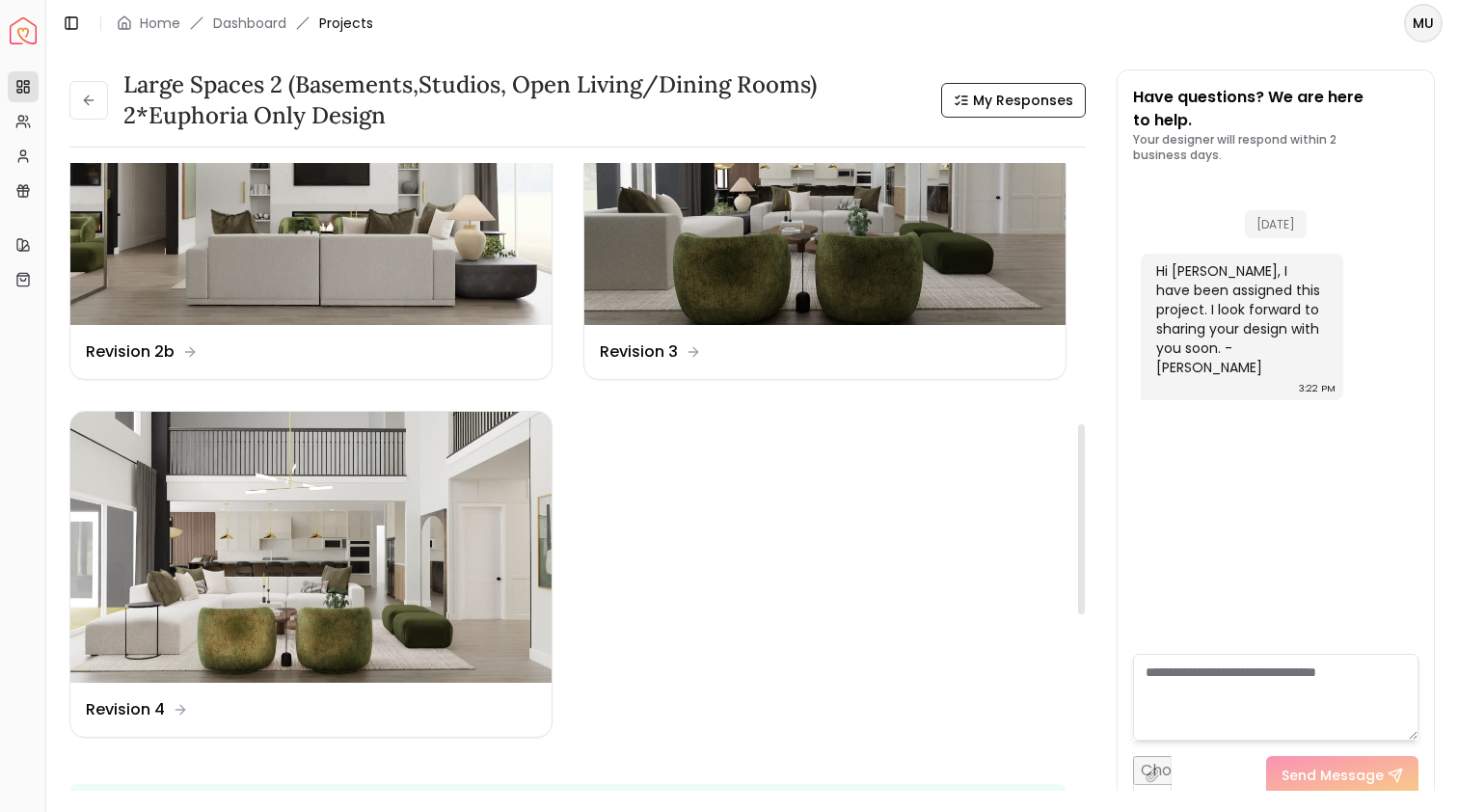
scroll to position [895, 0]
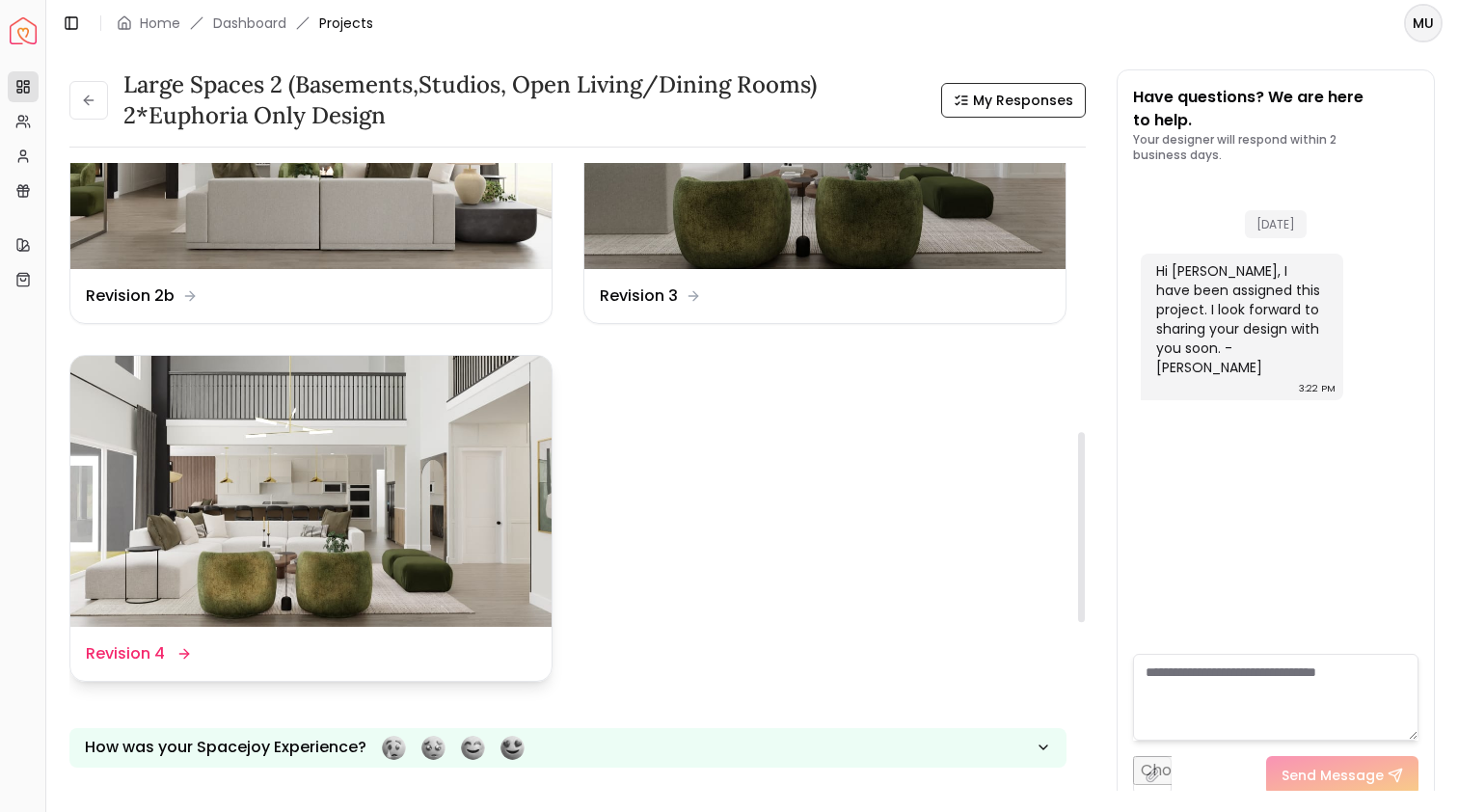
click at [333, 473] on img at bounding box center [310, 491] width 481 height 271
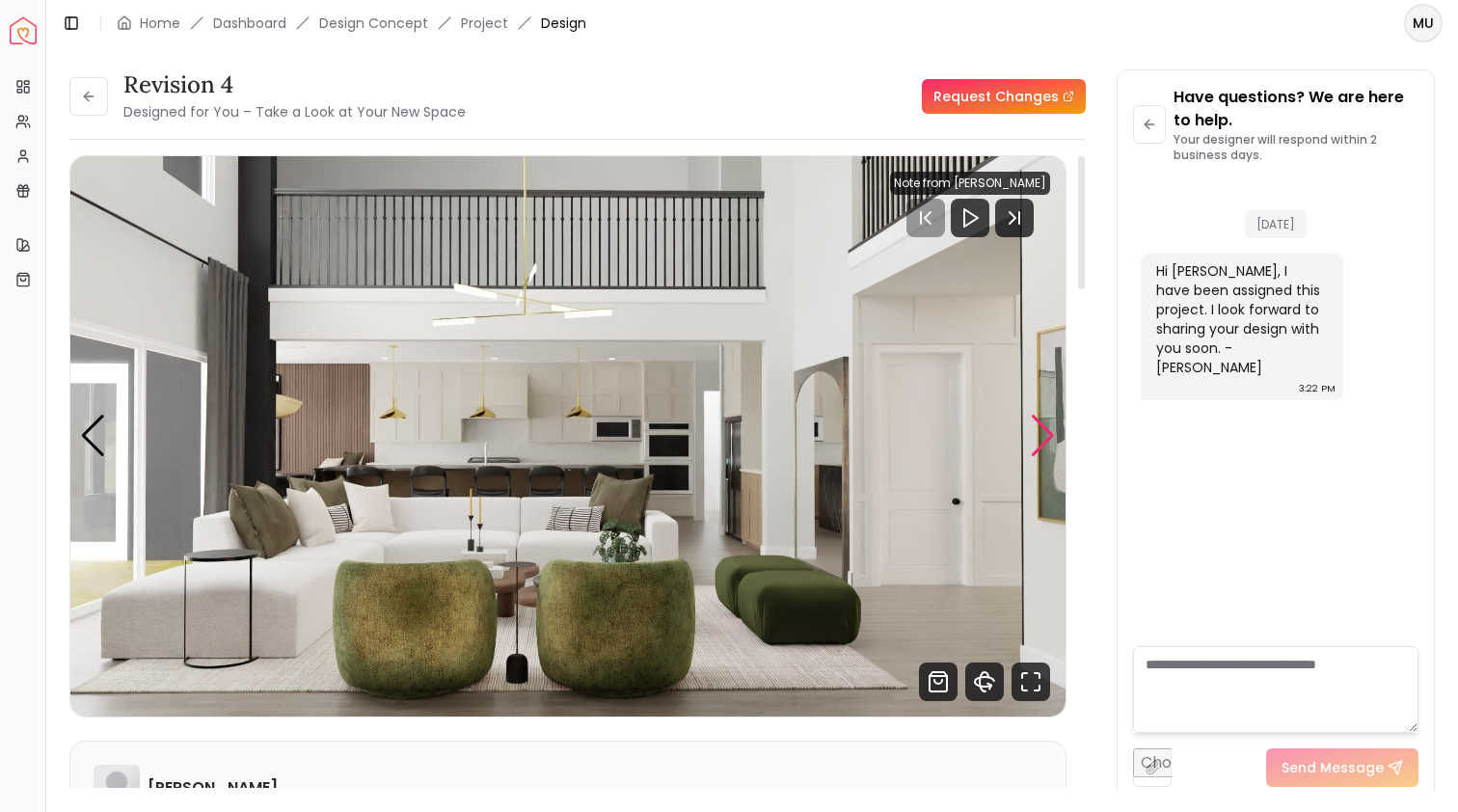
click at [1042, 431] on div "Next slide" at bounding box center [1043, 435] width 26 height 43
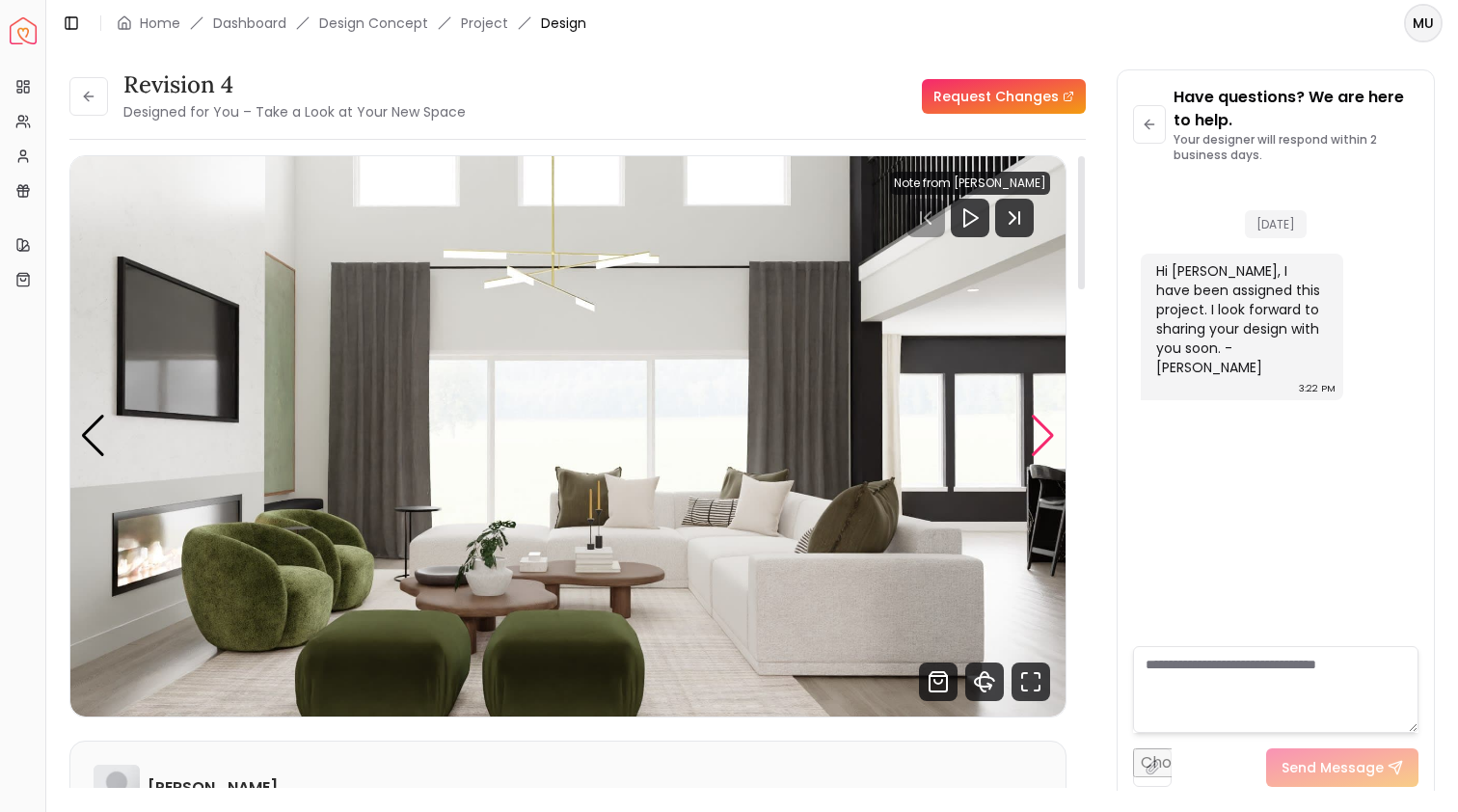
click at [1042, 431] on div "Next slide" at bounding box center [1043, 435] width 26 height 43
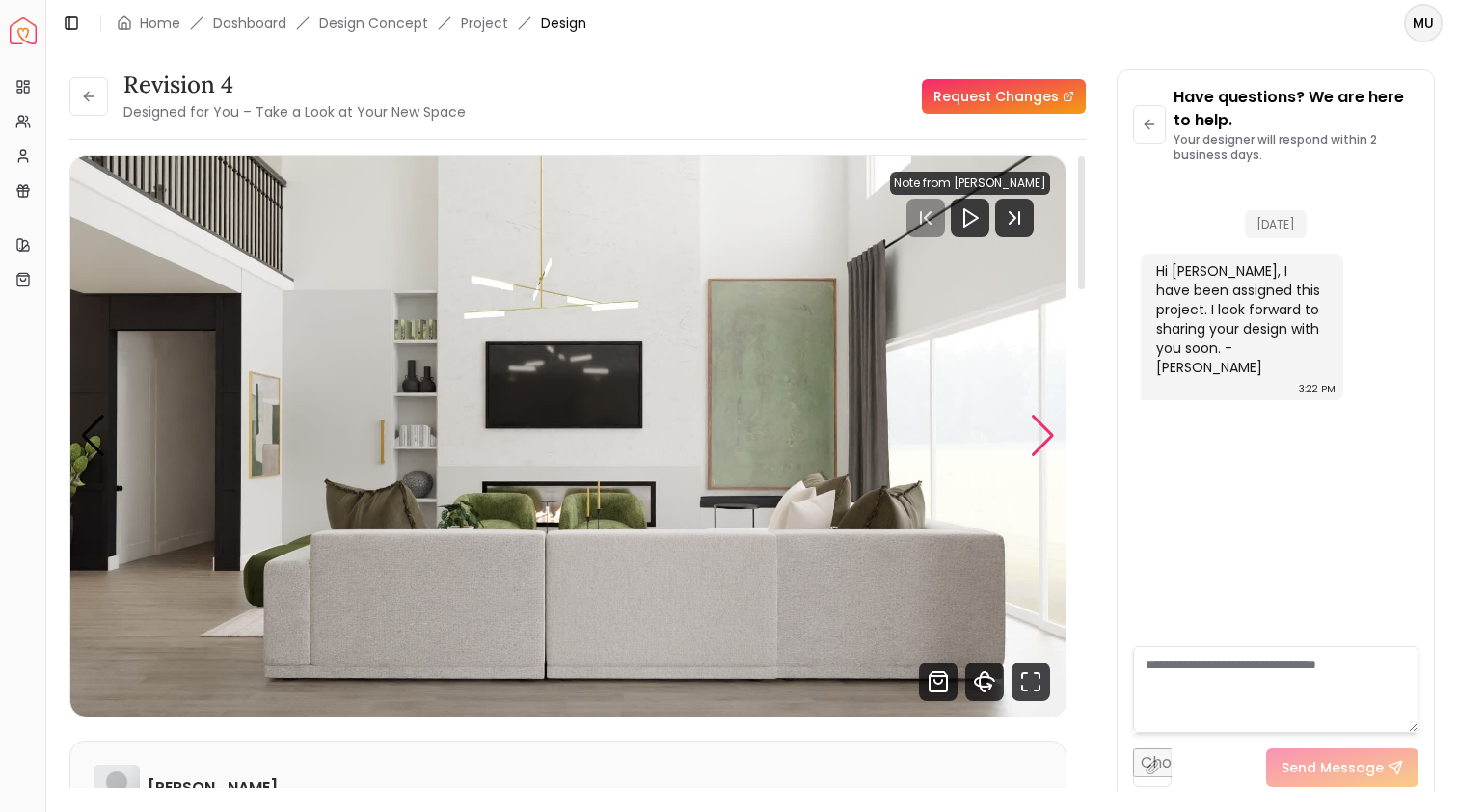
click at [1042, 433] on div "Next slide" at bounding box center [1043, 435] width 26 height 43
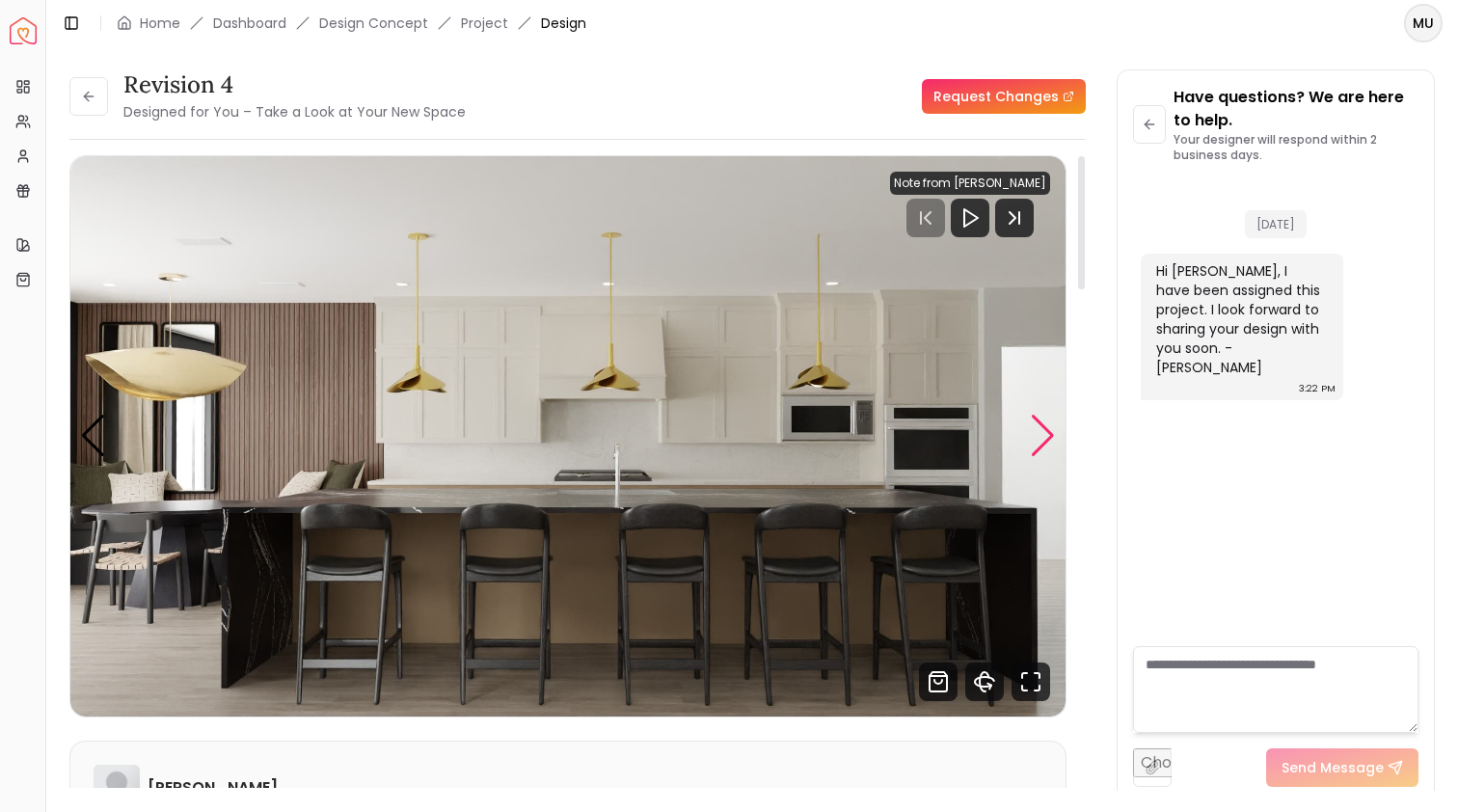
click at [1042, 433] on div "Next slide" at bounding box center [1043, 435] width 26 height 43
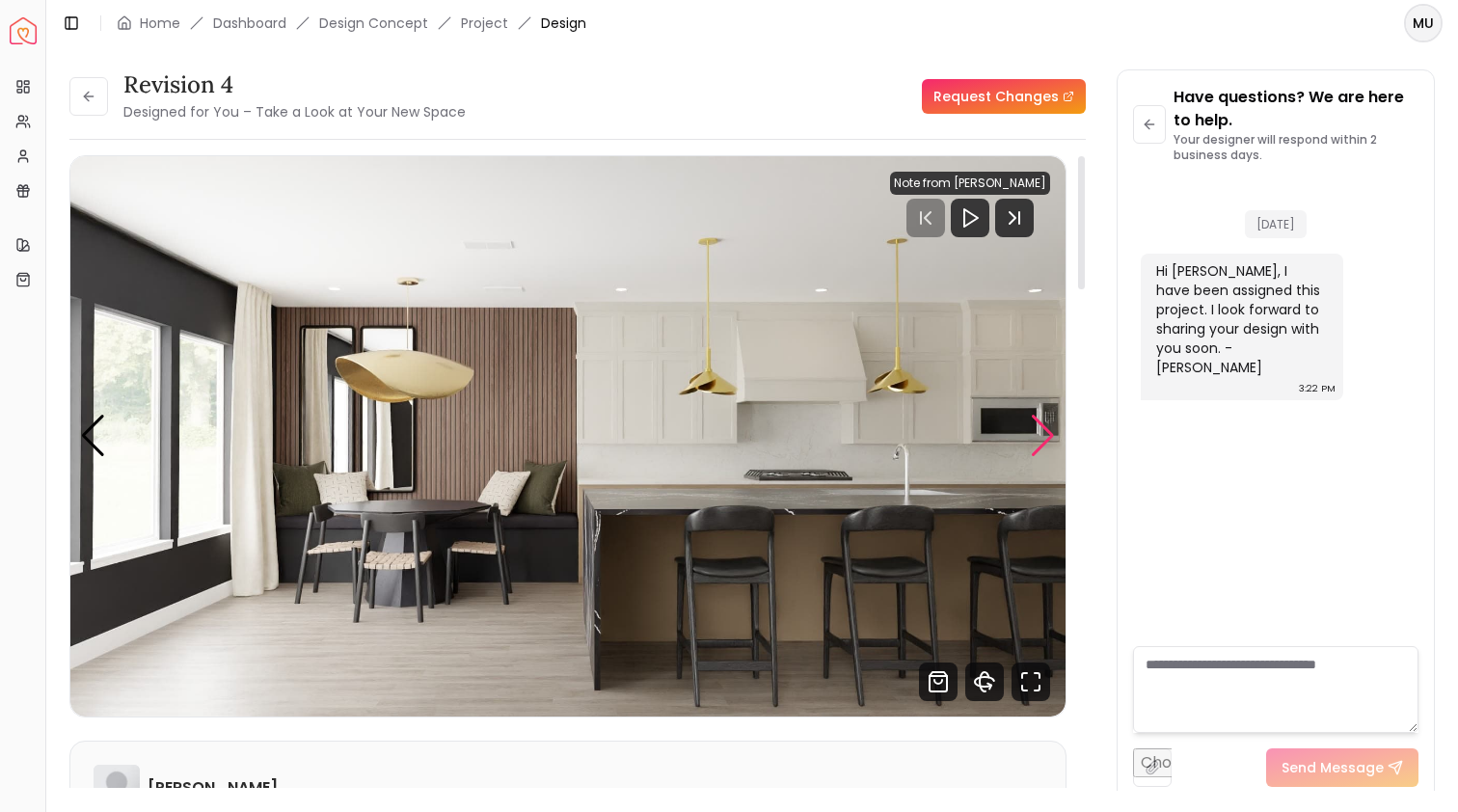
click at [1042, 433] on div "Next slide" at bounding box center [1043, 435] width 26 height 43
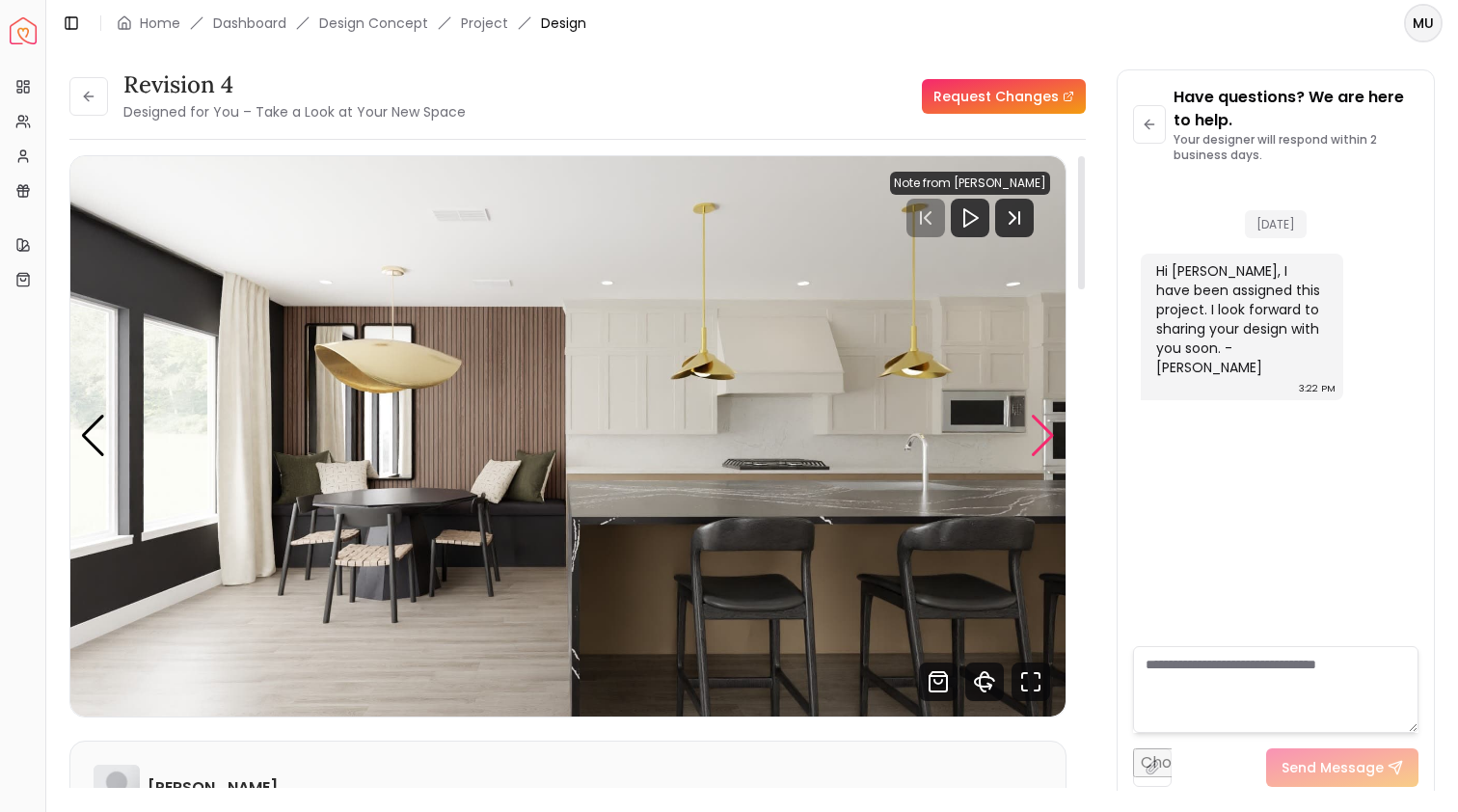
click at [1042, 434] on div "Next slide" at bounding box center [1043, 435] width 26 height 43
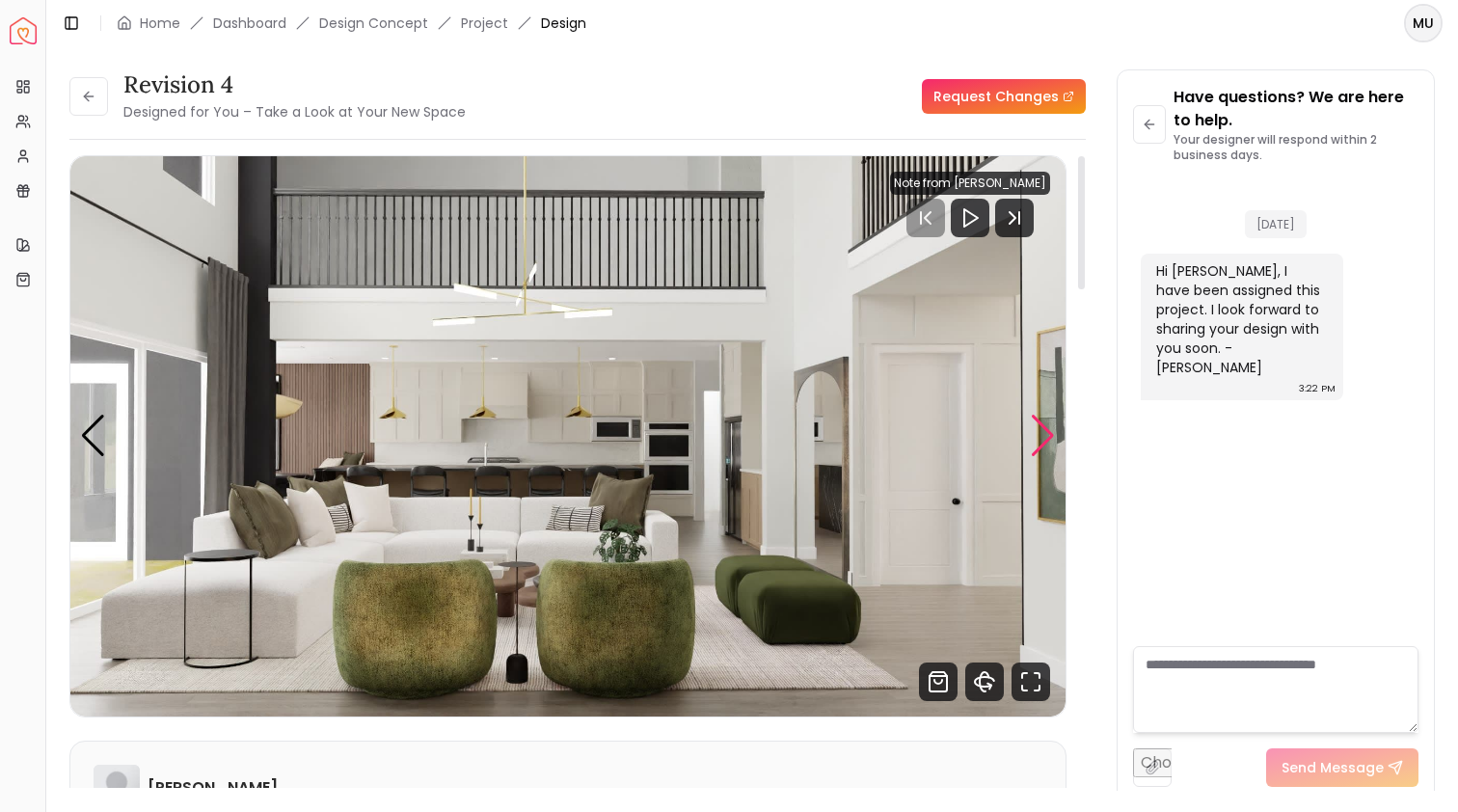
click at [1042, 434] on div "Next slide" at bounding box center [1043, 435] width 26 height 43
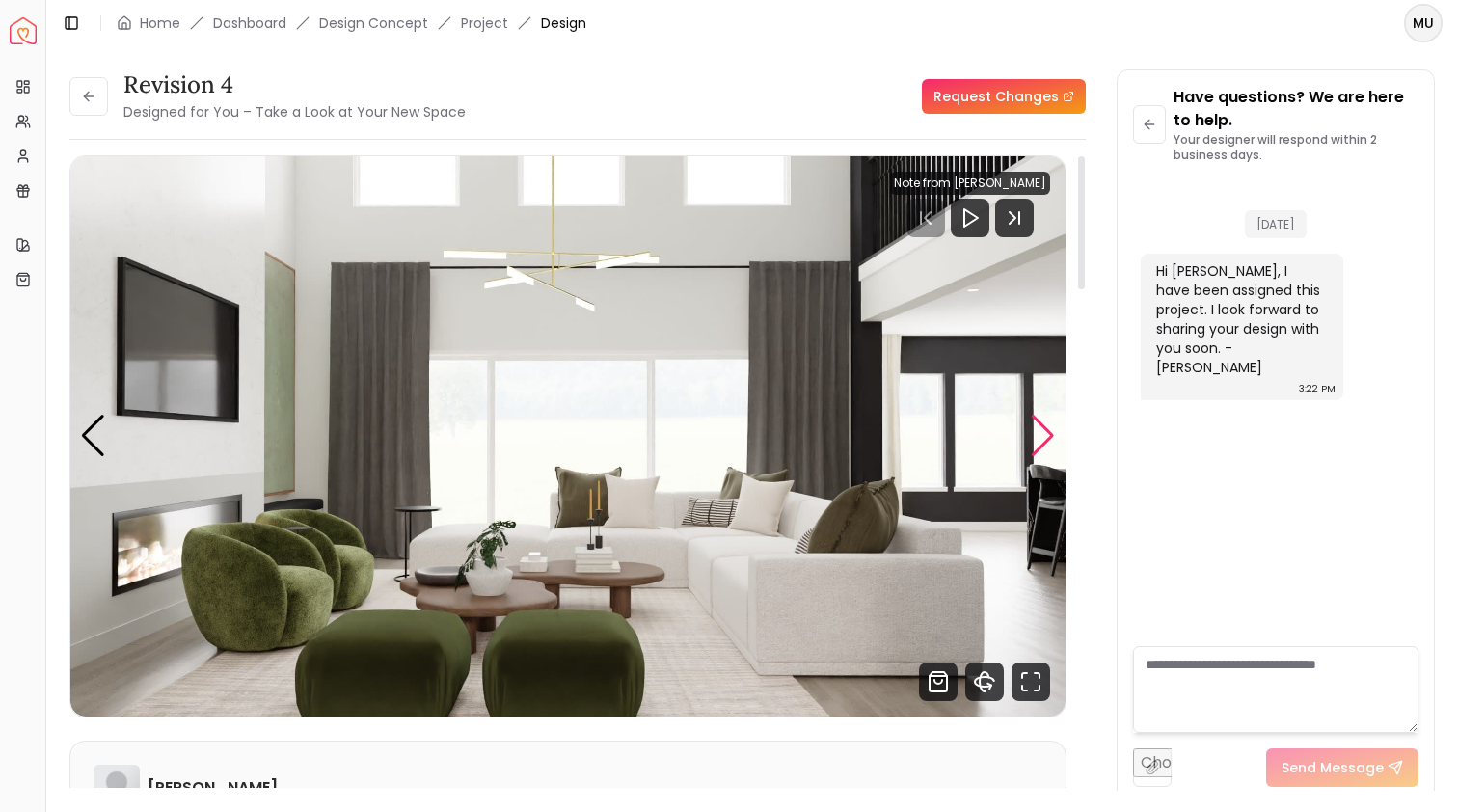
click at [1042, 434] on div "Next slide" at bounding box center [1043, 435] width 26 height 43
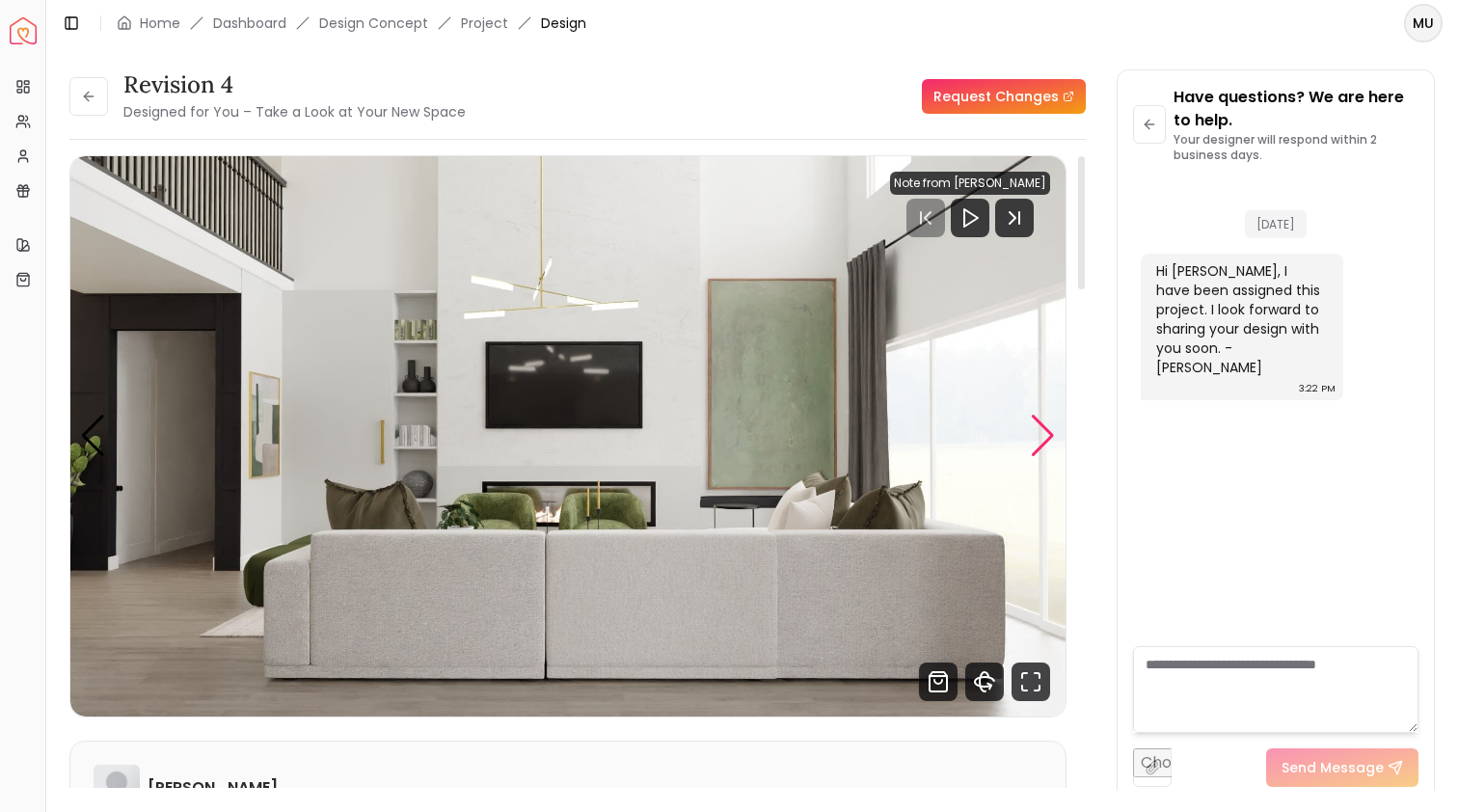
click at [1042, 434] on div "Next slide" at bounding box center [1043, 435] width 26 height 43
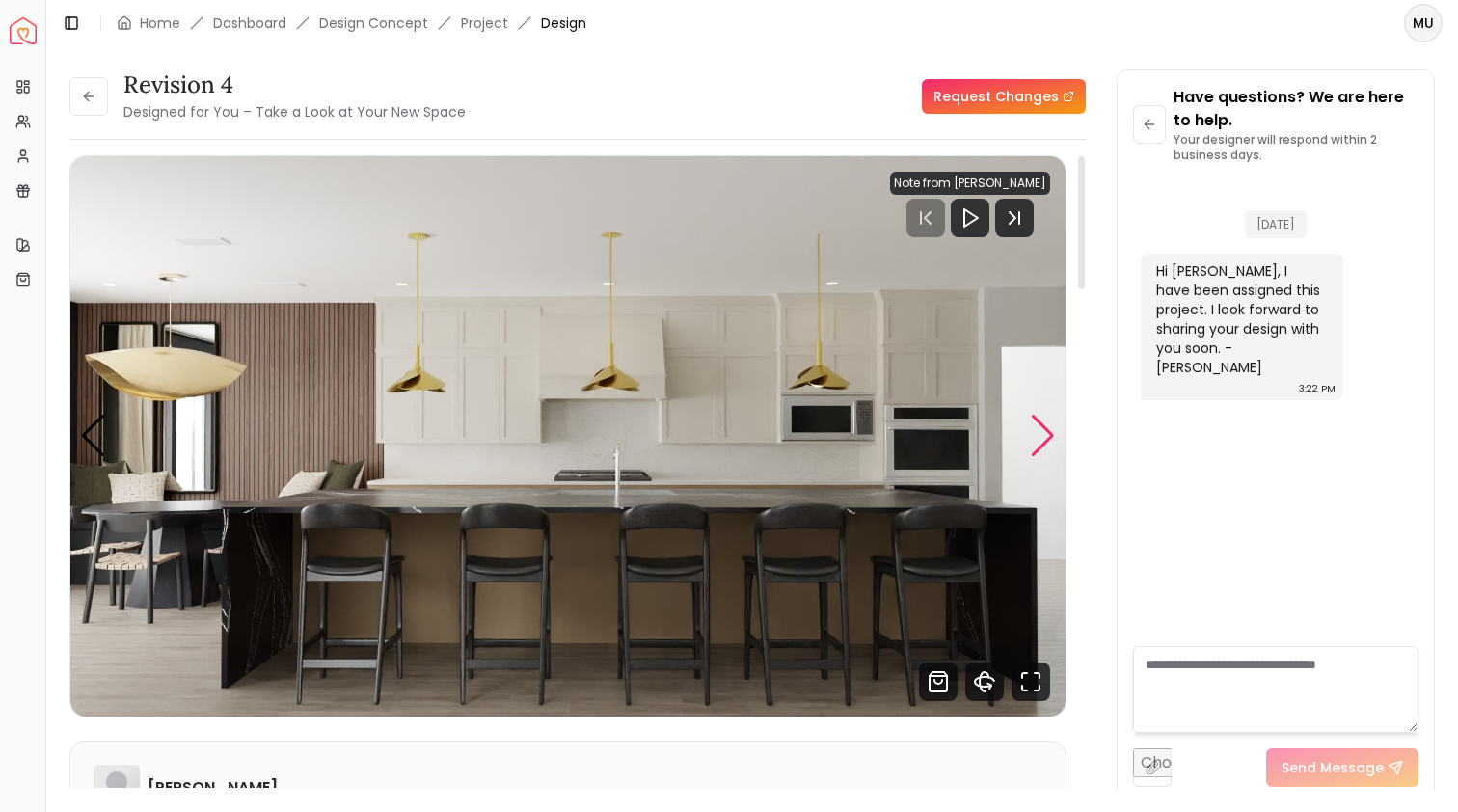
click at [1042, 434] on div "Next slide" at bounding box center [1043, 435] width 26 height 43
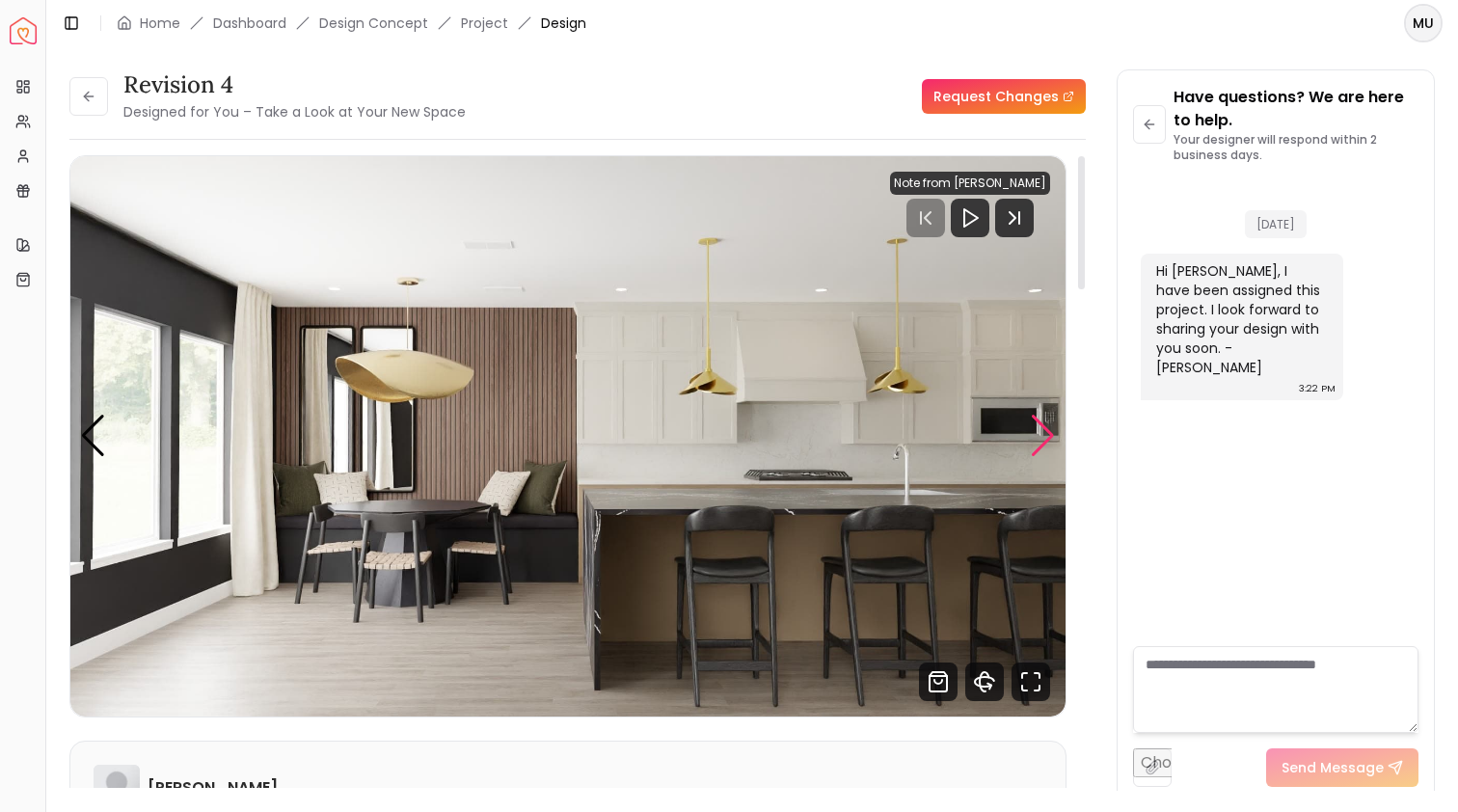
click at [1042, 435] on div "Next slide" at bounding box center [1043, 435] width 26 height 43
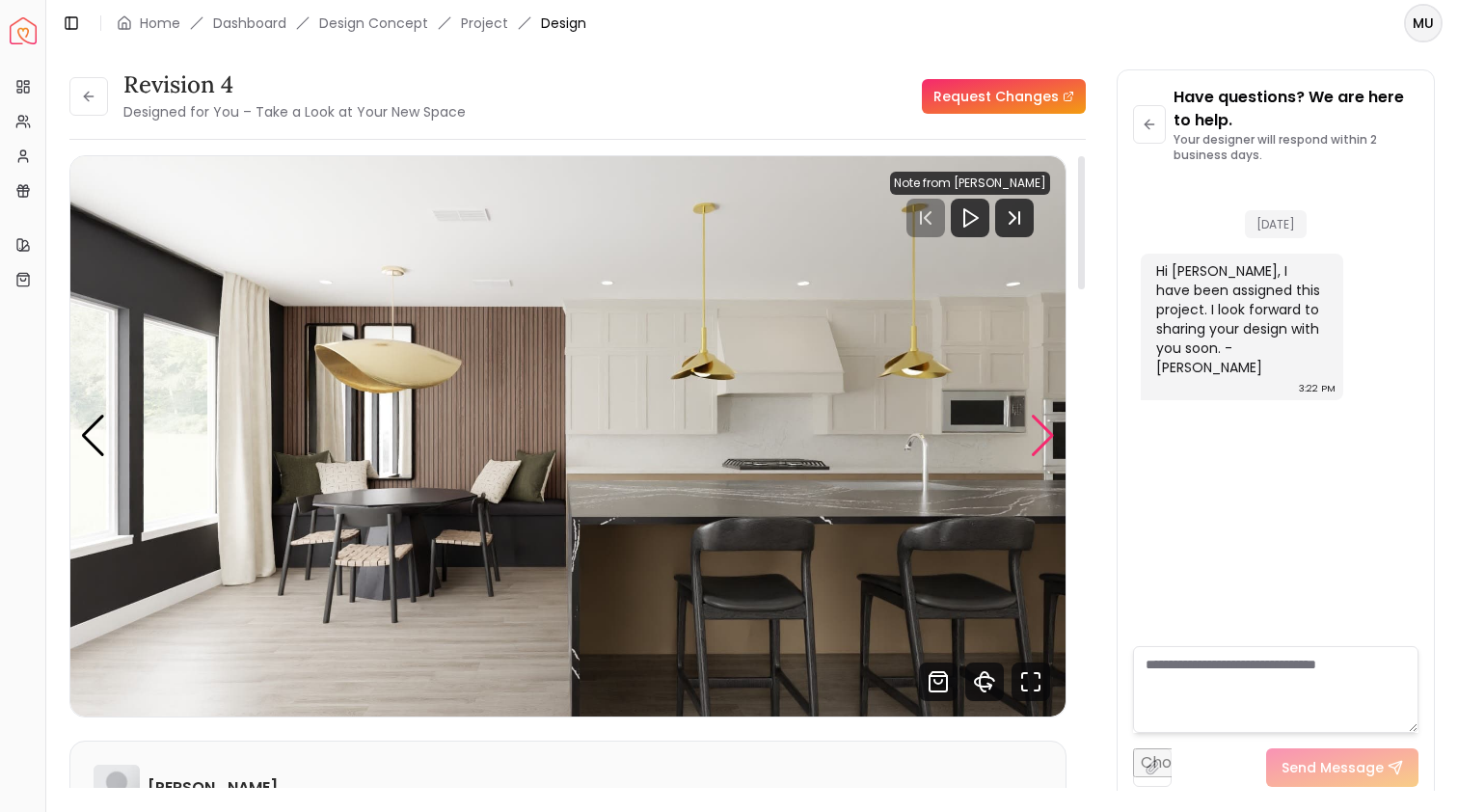
click at [1042, 435] on div "Next slide" at bounding box center [1043, 435] width 26 height 43
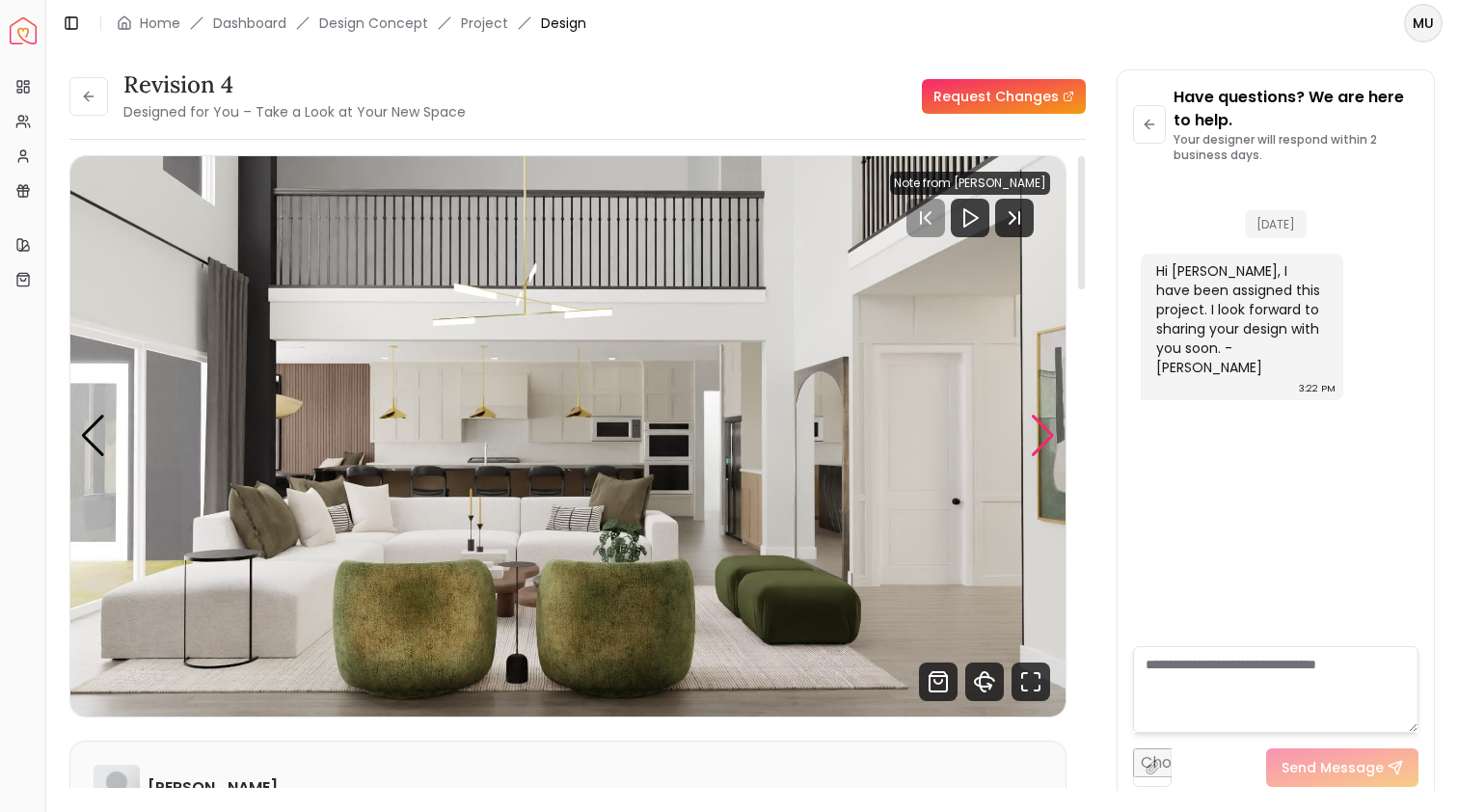
click at [1051, 435] on div "Next slide" at bounding box center [1043, 435] width 26 height 43
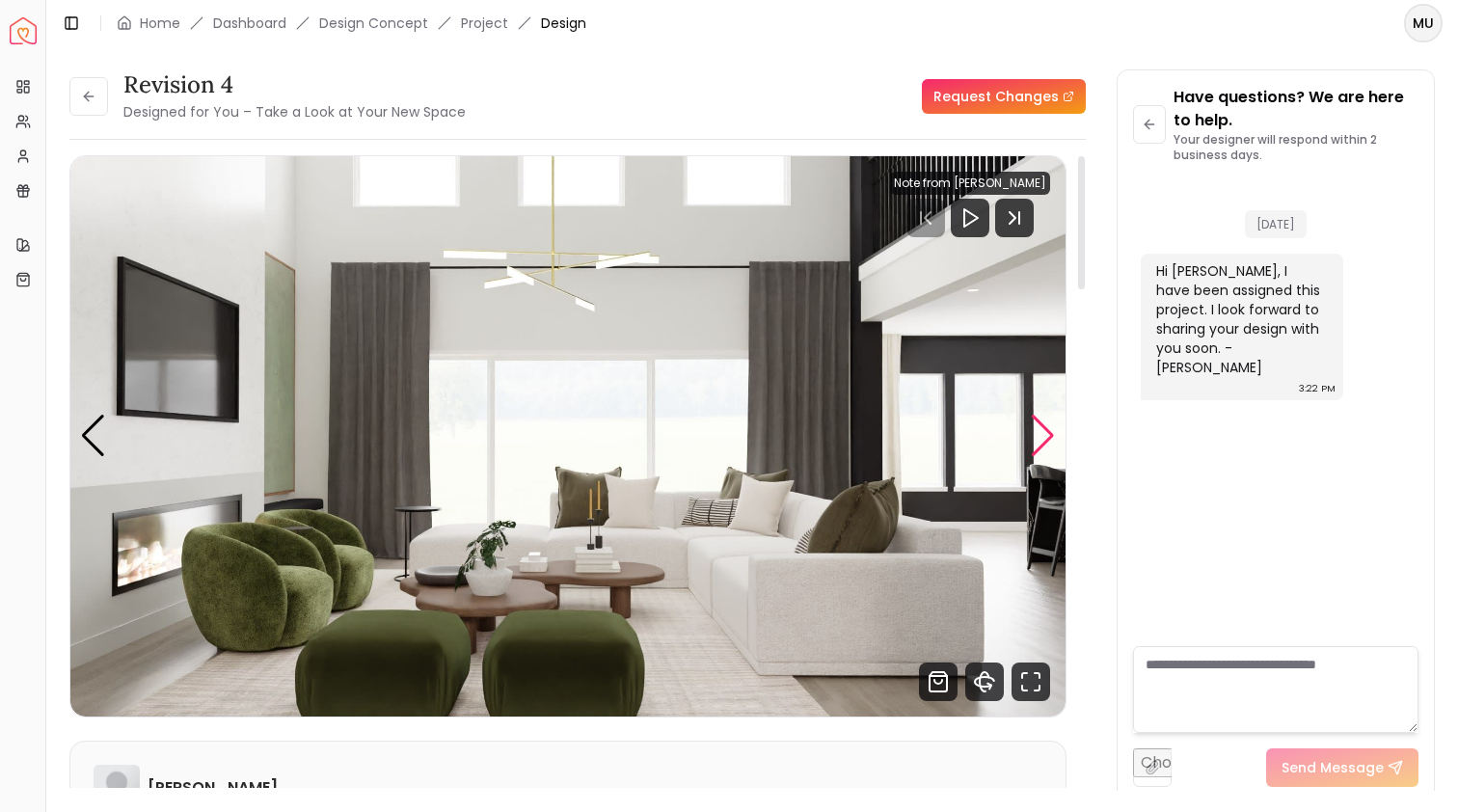
click at [1052, 437] on div "Next slide" at bounding box center [1043, 435] width 26 height 43
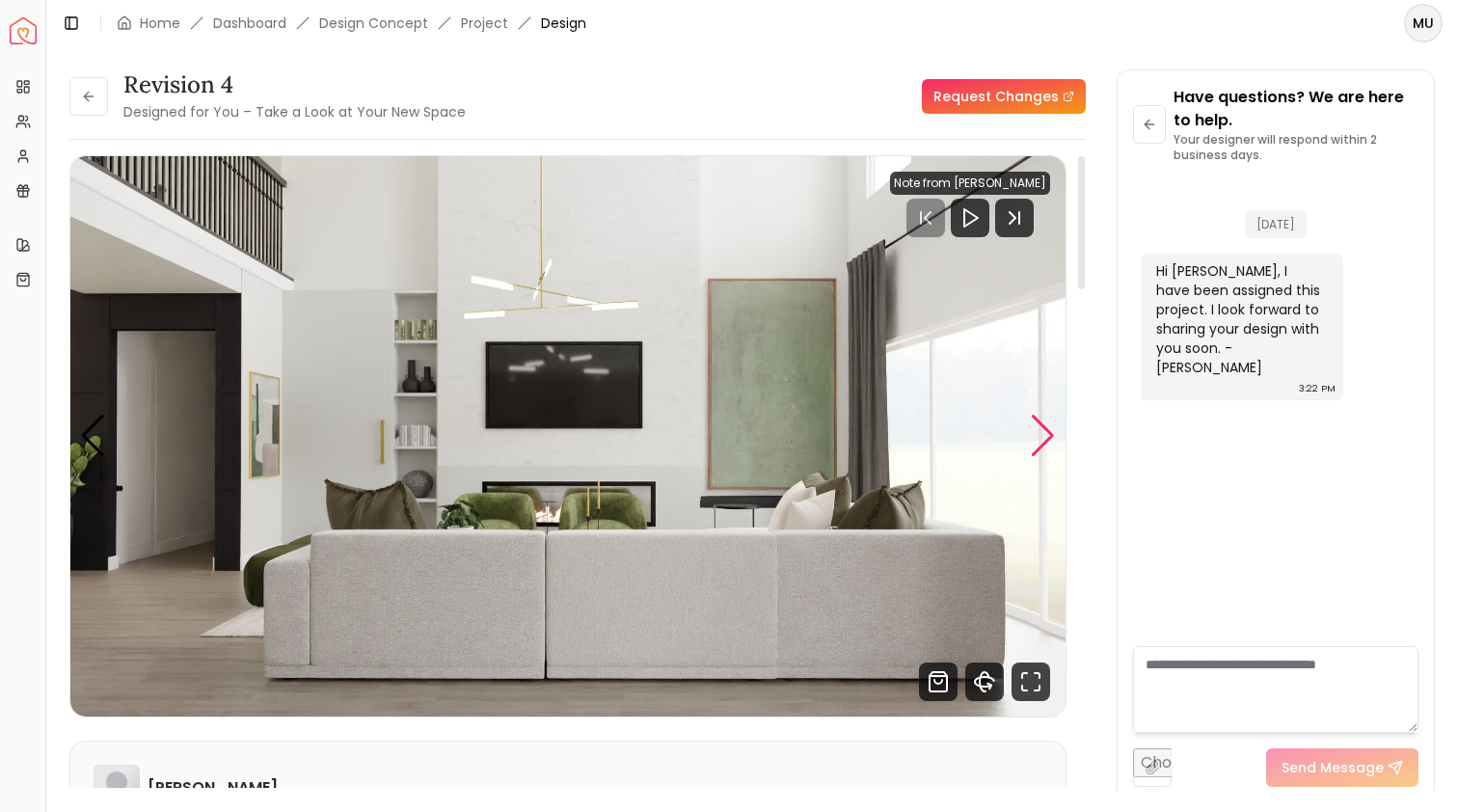
click at [1052, 437] on div "Next slide" at bounding box center [1043, 435] width 26 height 43
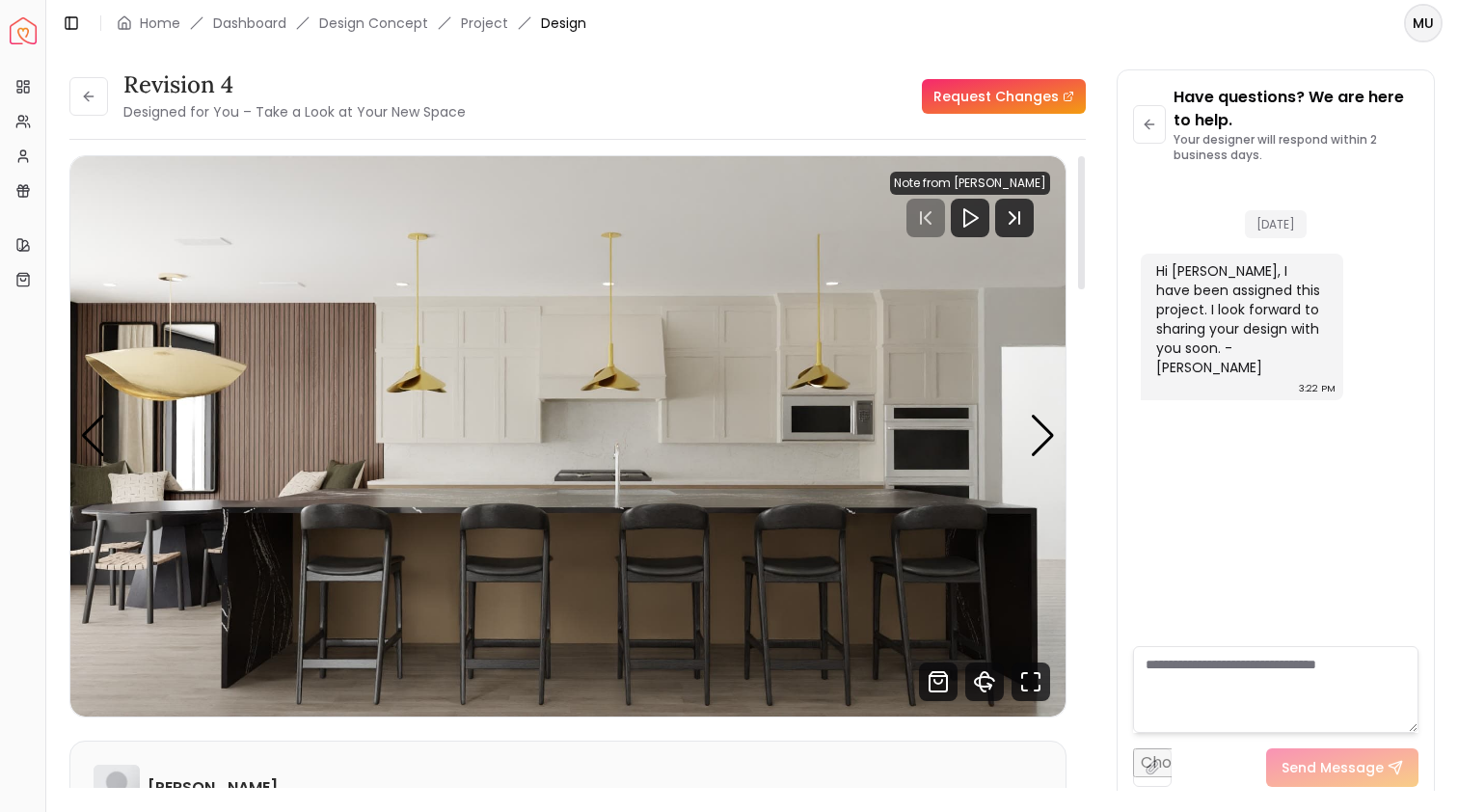
click at [147, 458] on img "4 / 6" at bounding box center [568, 436] width 996 height 560
click at [102, 452] on div "Previous slide" at bounding box center [93, 435] width 26 height 43
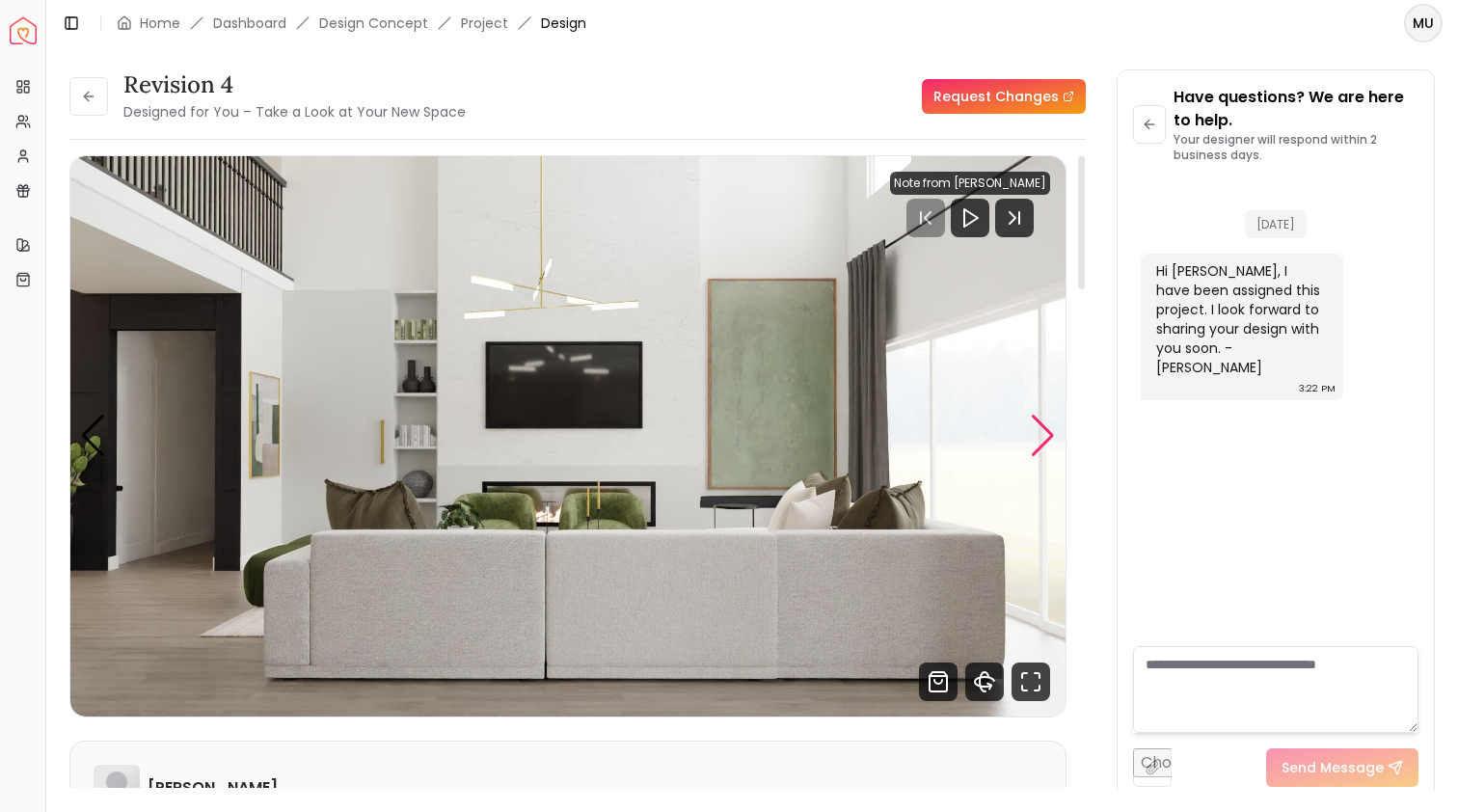
click at [1033, 423] on div "Next slide" at bounding box center [1043, 435] width 26 height 43
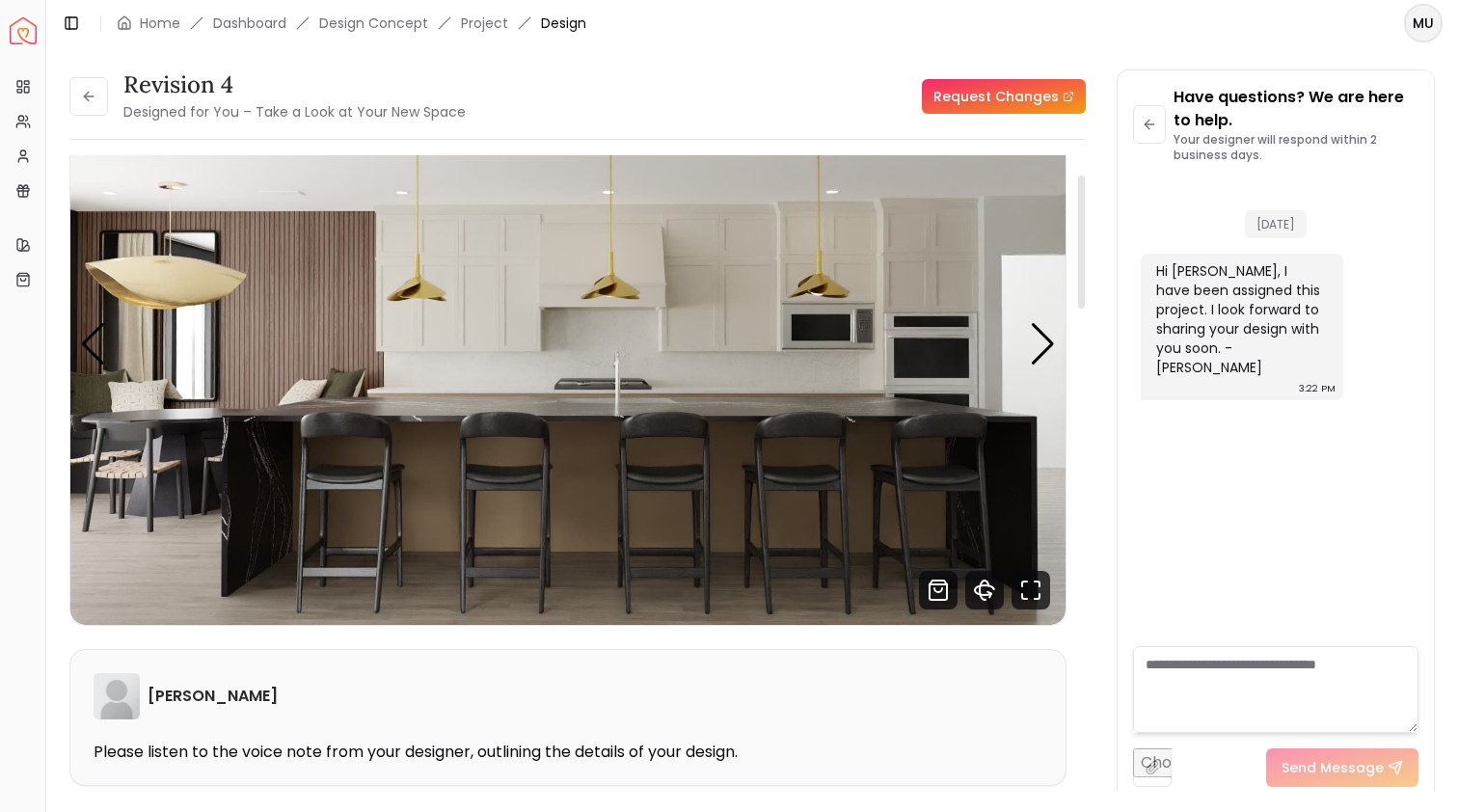
scroll to position [90, 0]
click at [1032, 356] on div "Next slide" at bounding box center [1043, 345] width 26 height 43
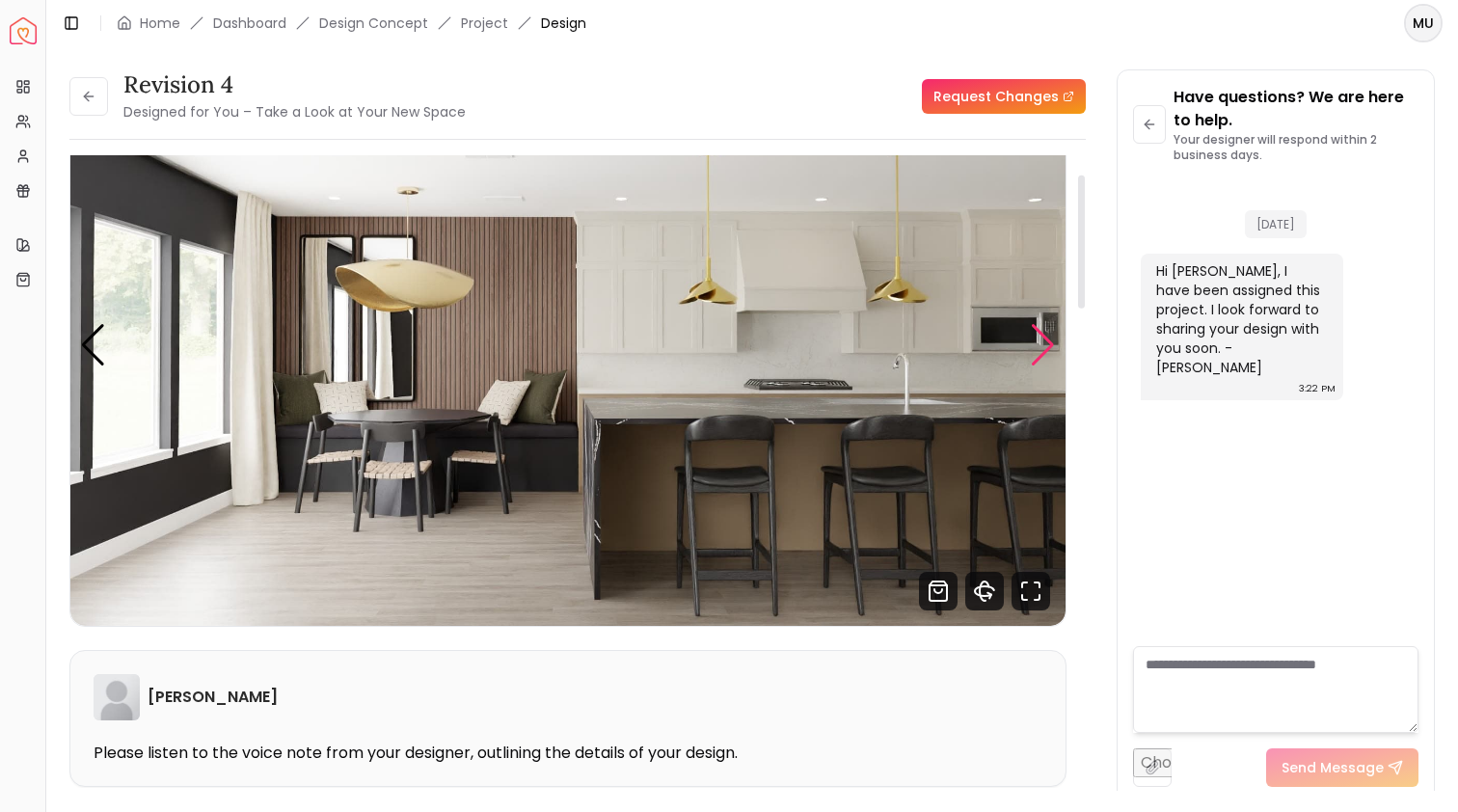
click at [1031, 361] on div "Next slide" at bounding box center [1043, 345] width 26 height 43
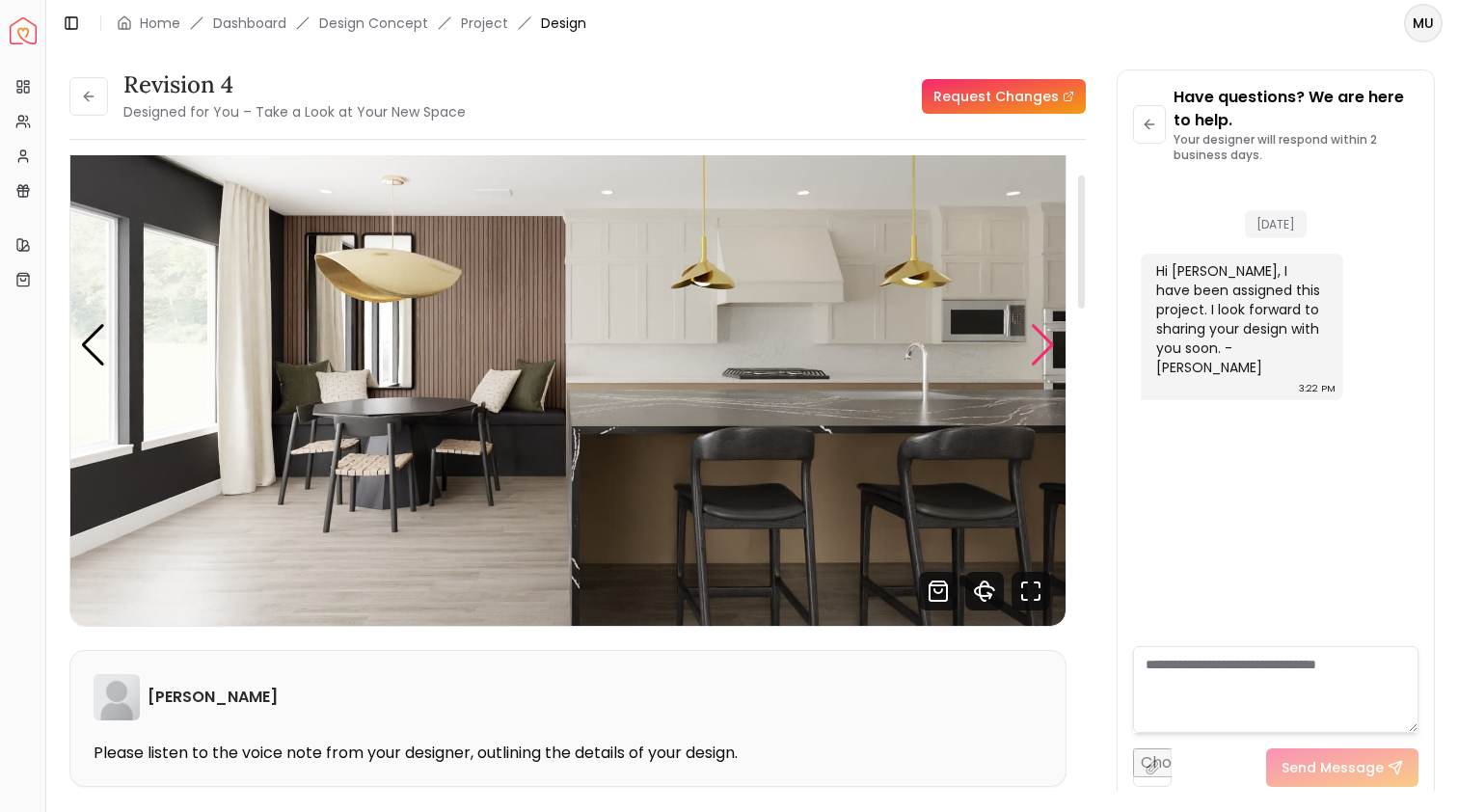
click at [1031, 362] on div "Next slide" at bounding box center [1043, 345] width 26 height 43
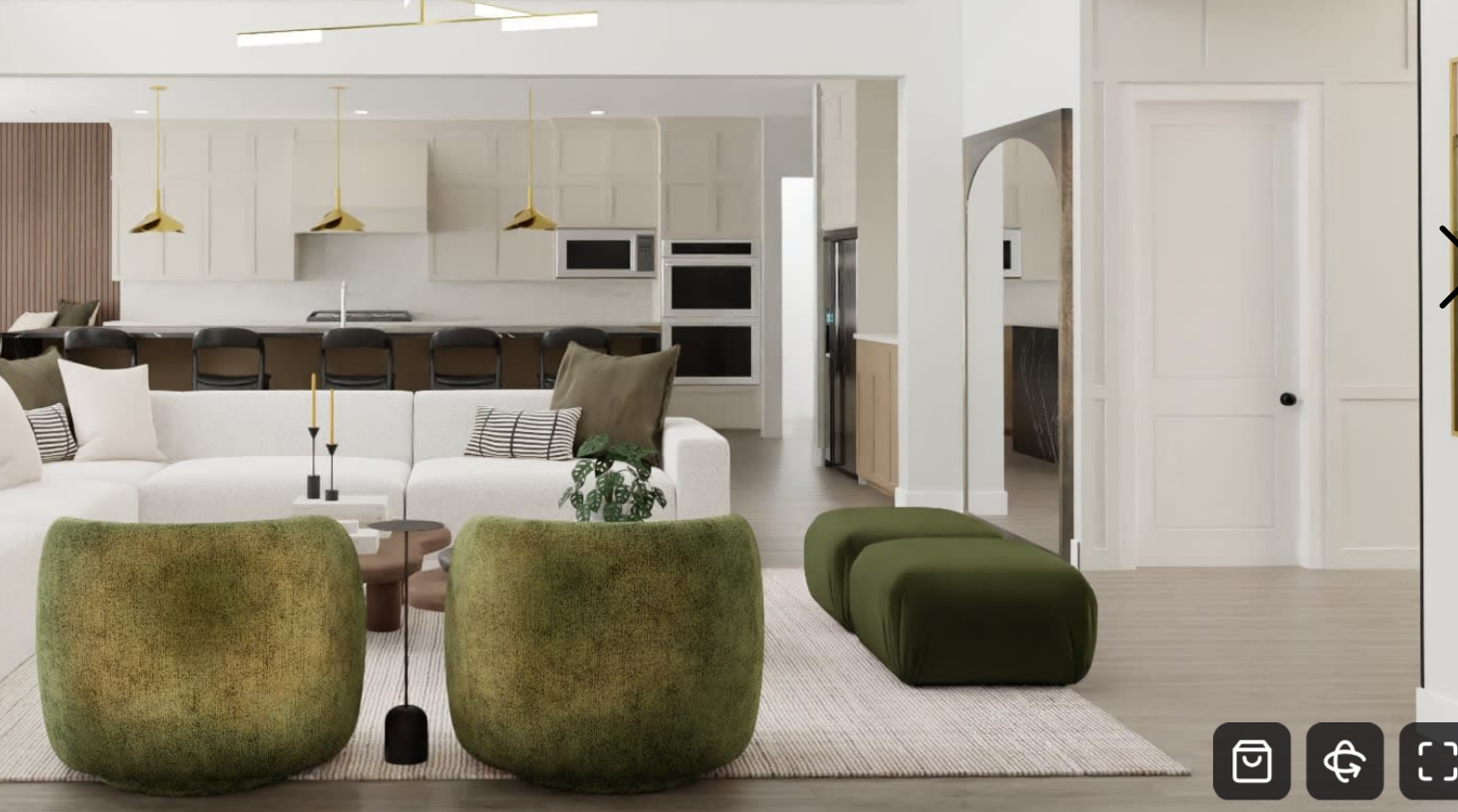
scroll to position [125, 0]
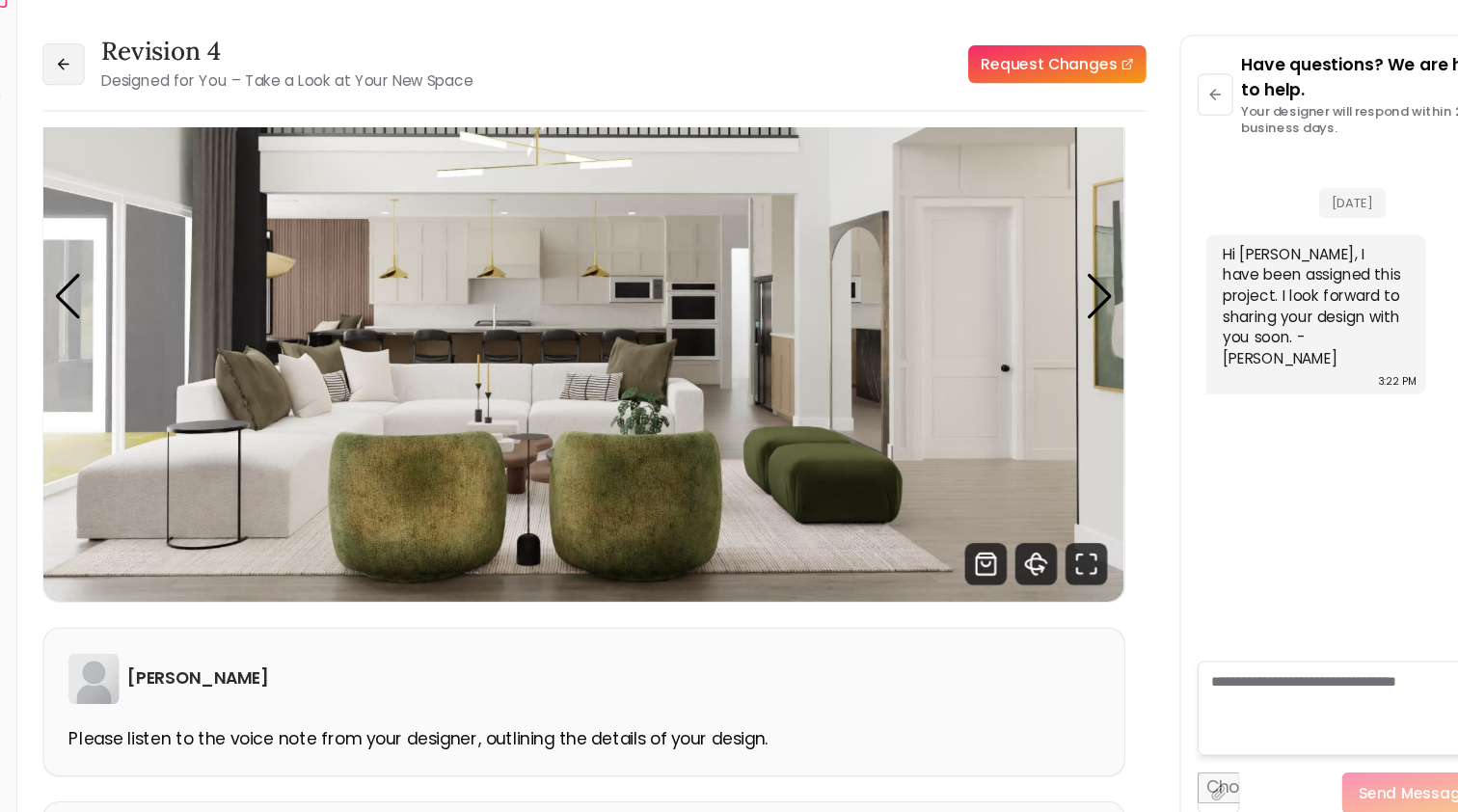
click at [81, 88] on icon at bounding box center [89, 96] width 16 height 16
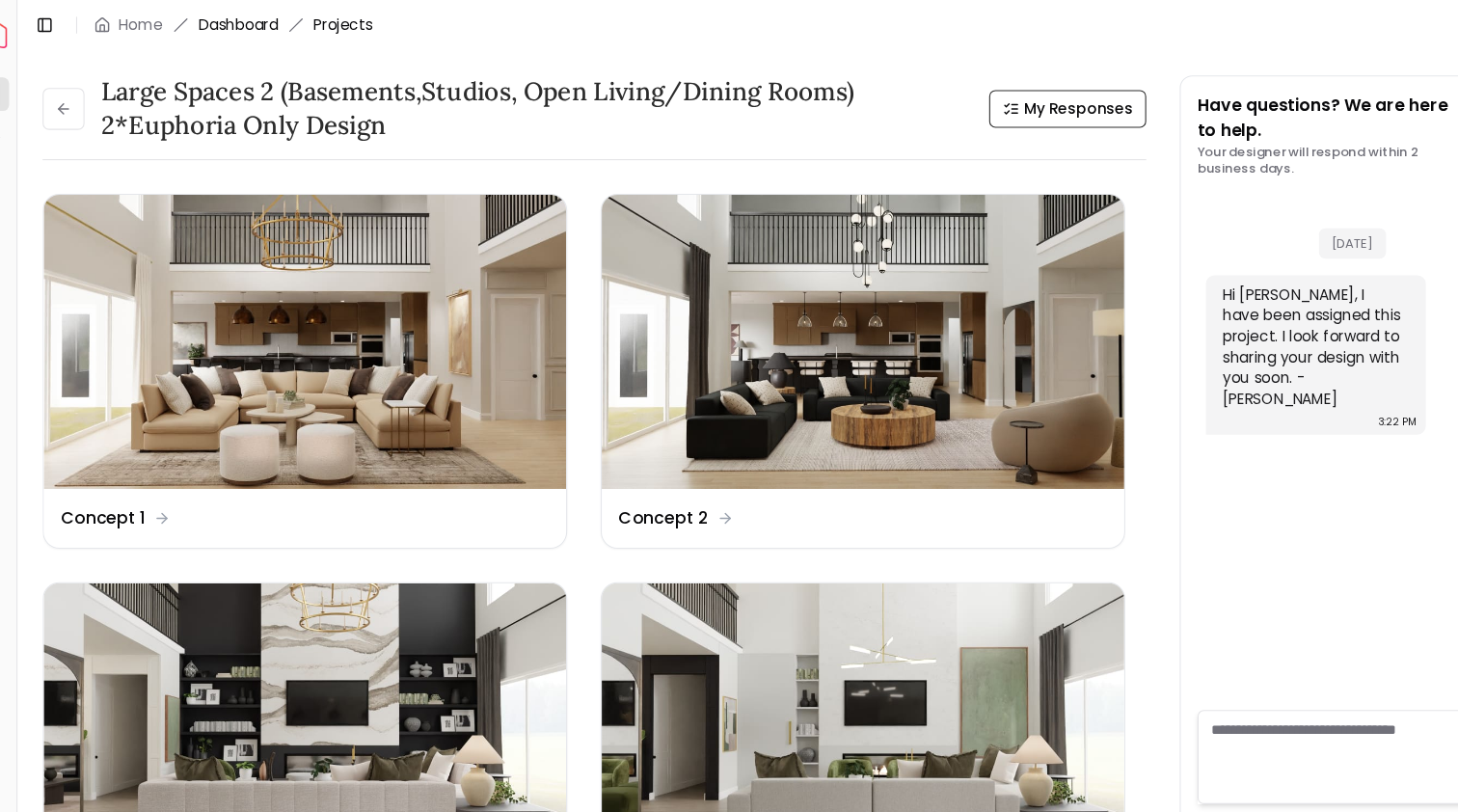
click at [214, 22] on link "Dashboard" at bounding box center [250, 23] width 73 height 19
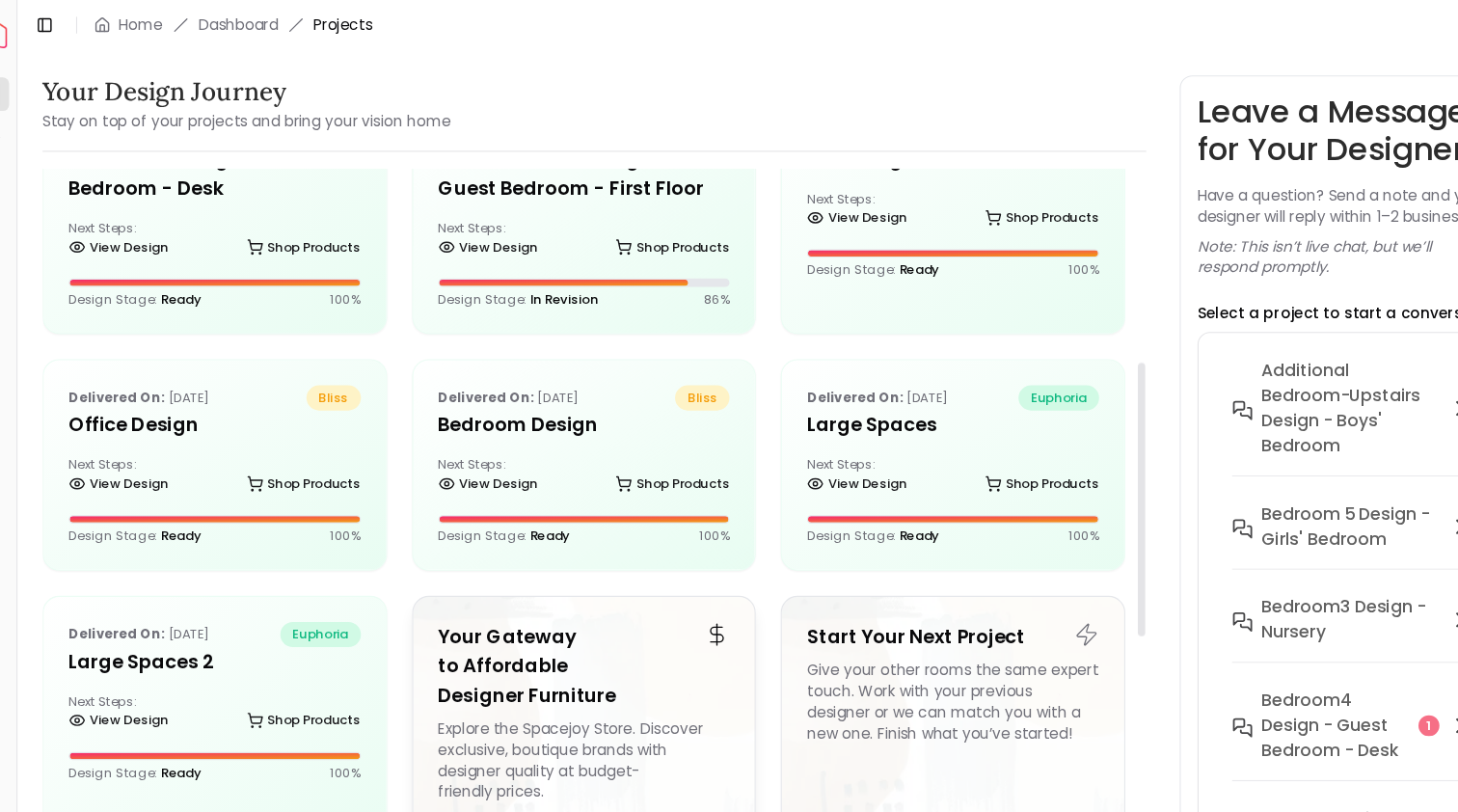
scroll to position [123, 0]
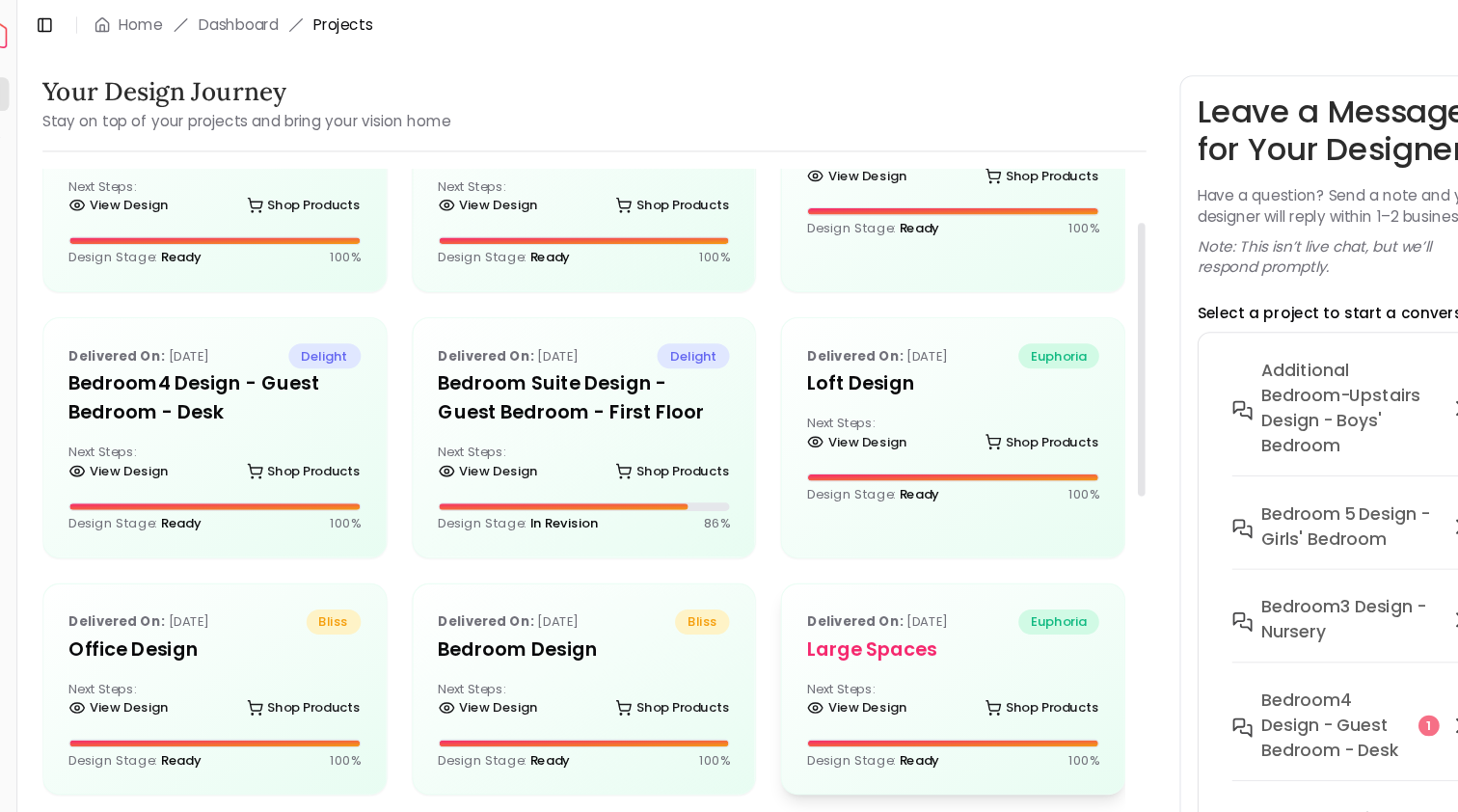
click at [818, 607] on h5 "Large Spaces" at bounding box center [908, 597] width 269 height 27
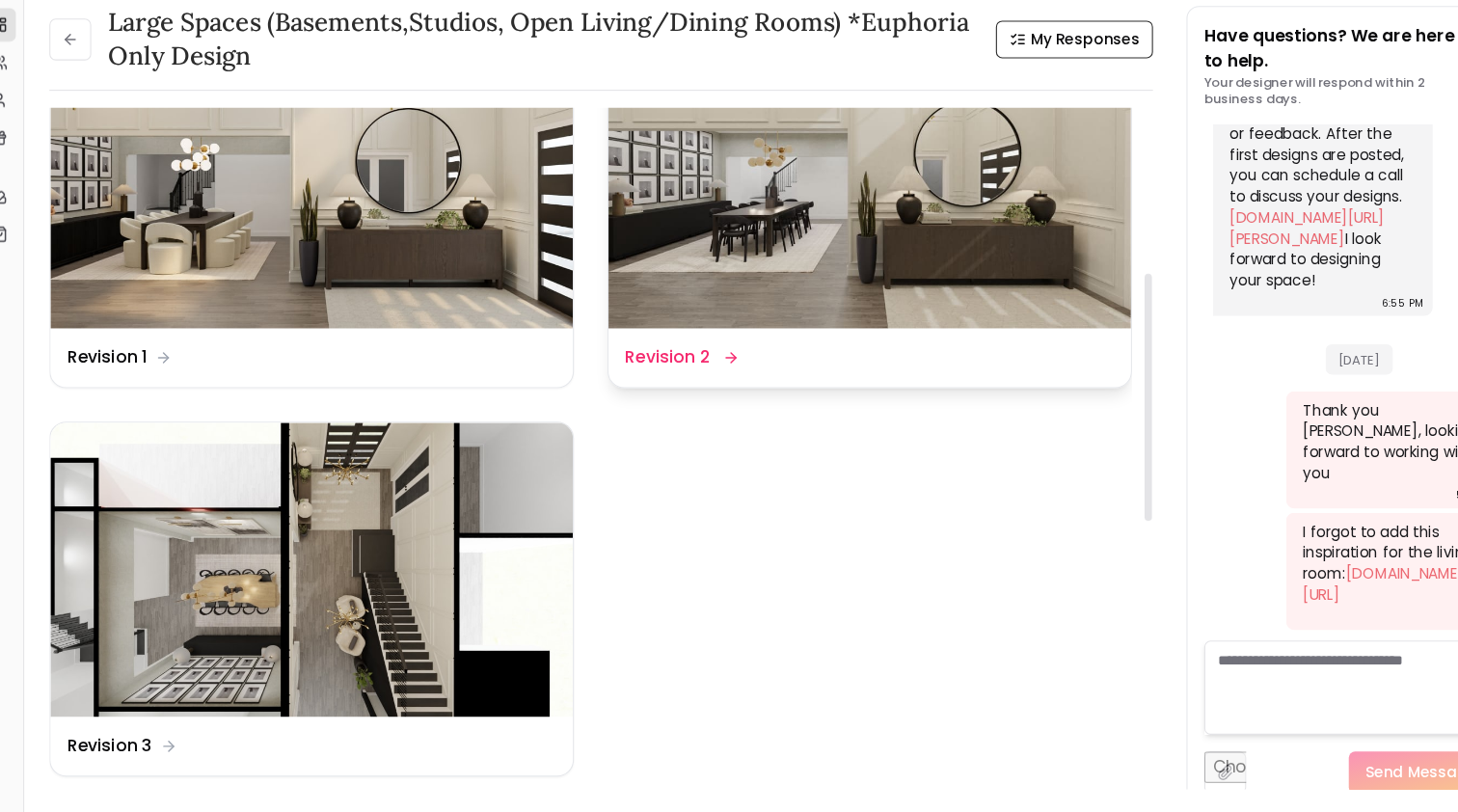
scroll to position [351, 0]
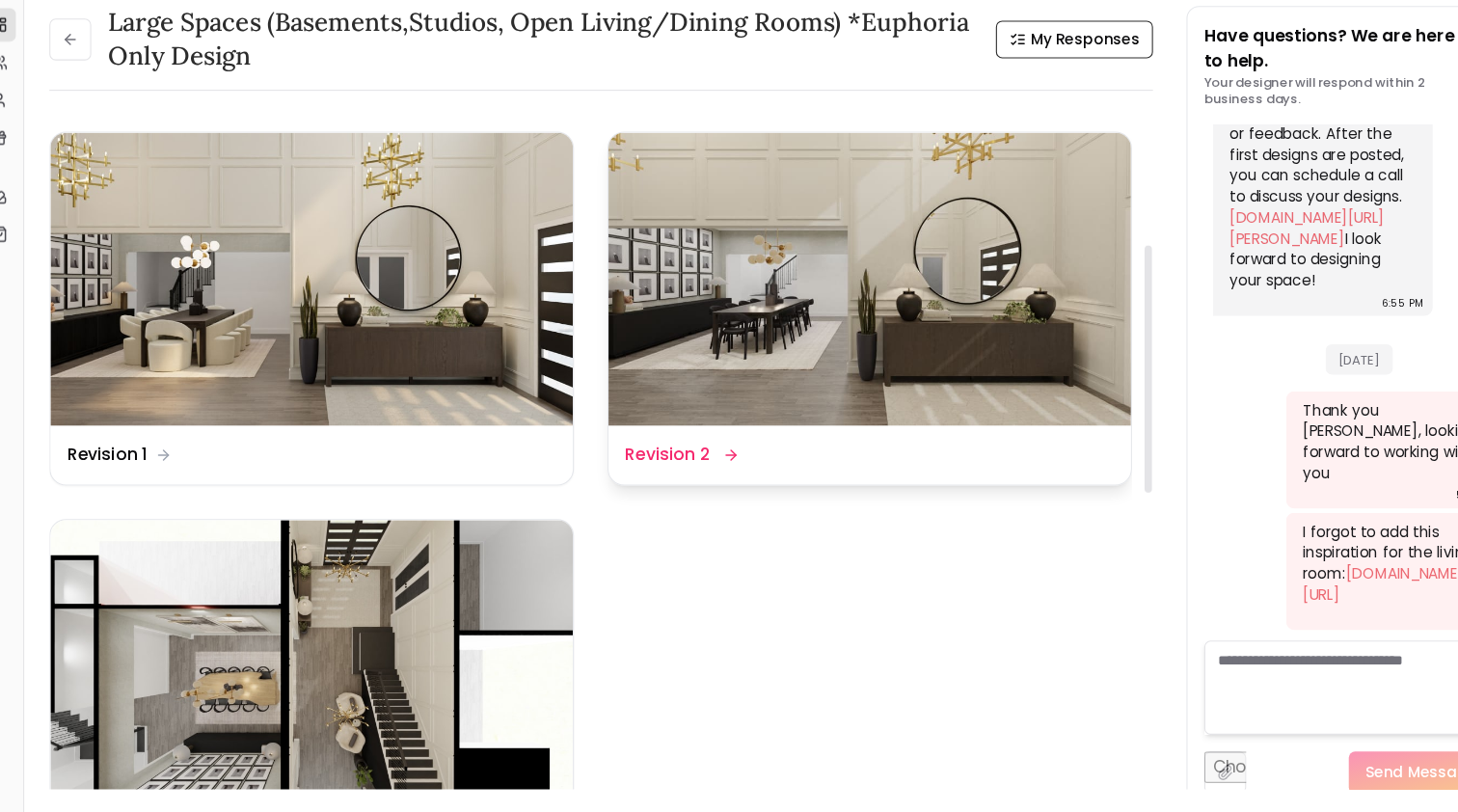
click at [789, 321] on img at bounding box center [824, 321] width 481 height 271
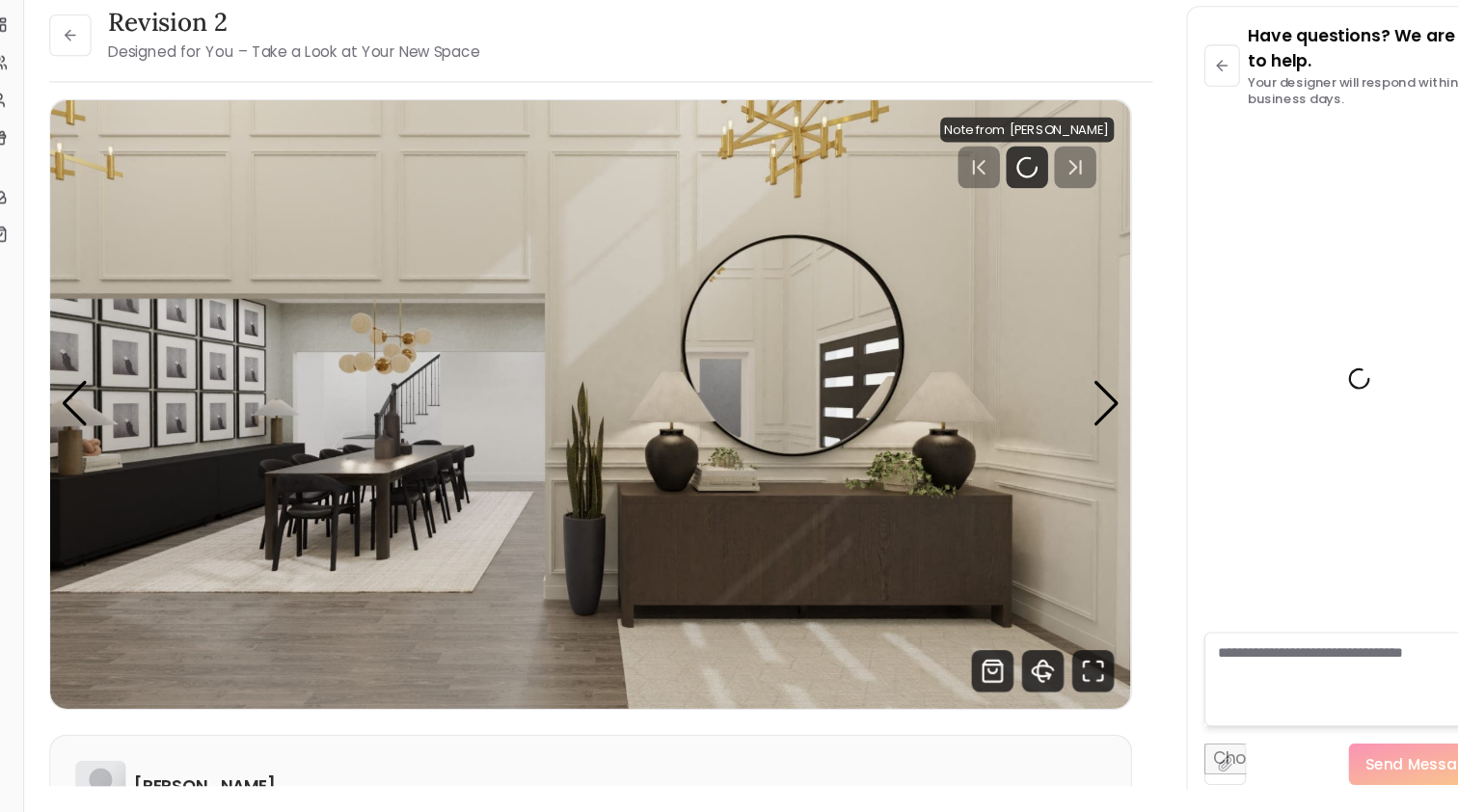
scroll to position [844, 0]
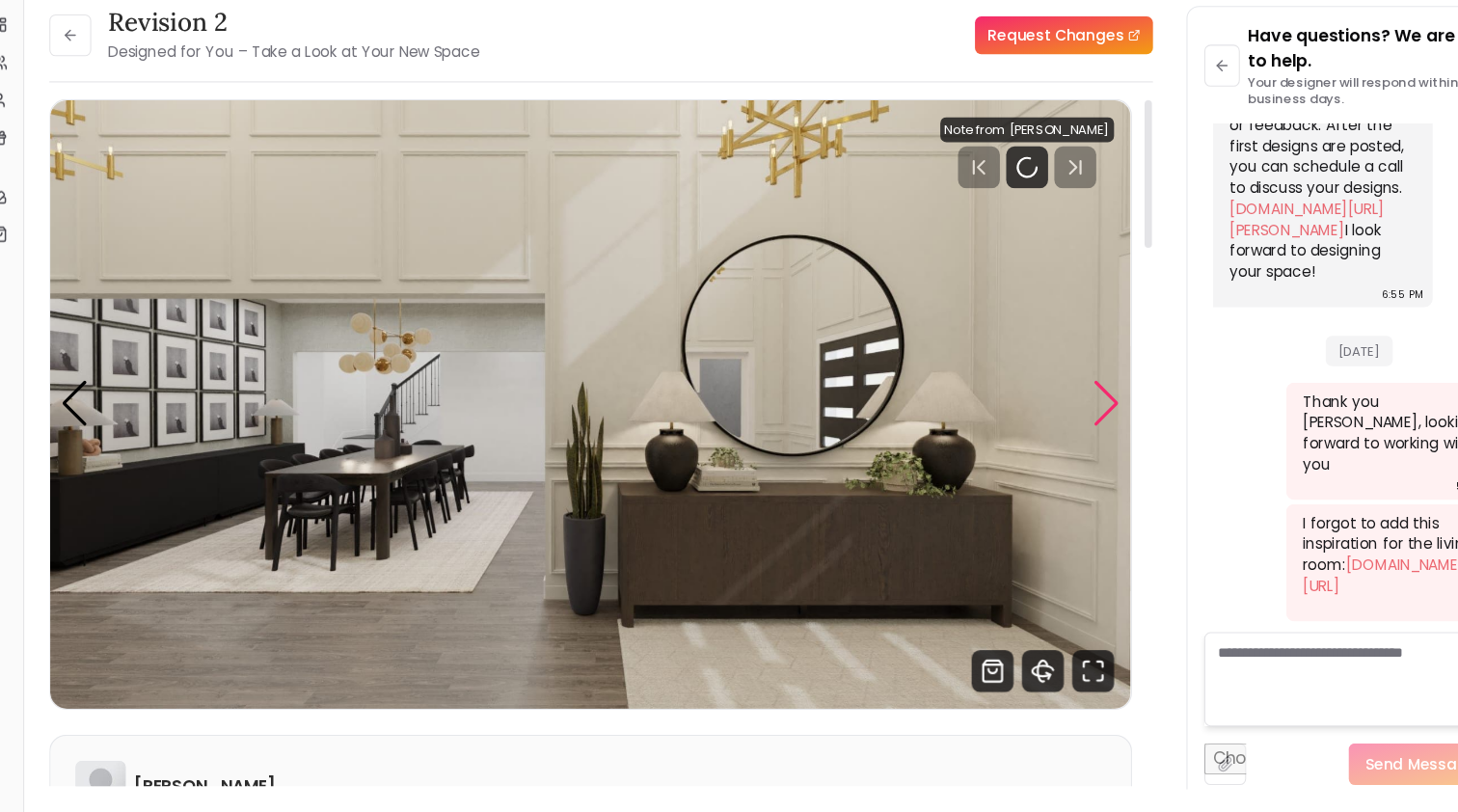
click at [1031, 414] on div "Next slide" at bounding box center [1043, 435] width 26 height 43
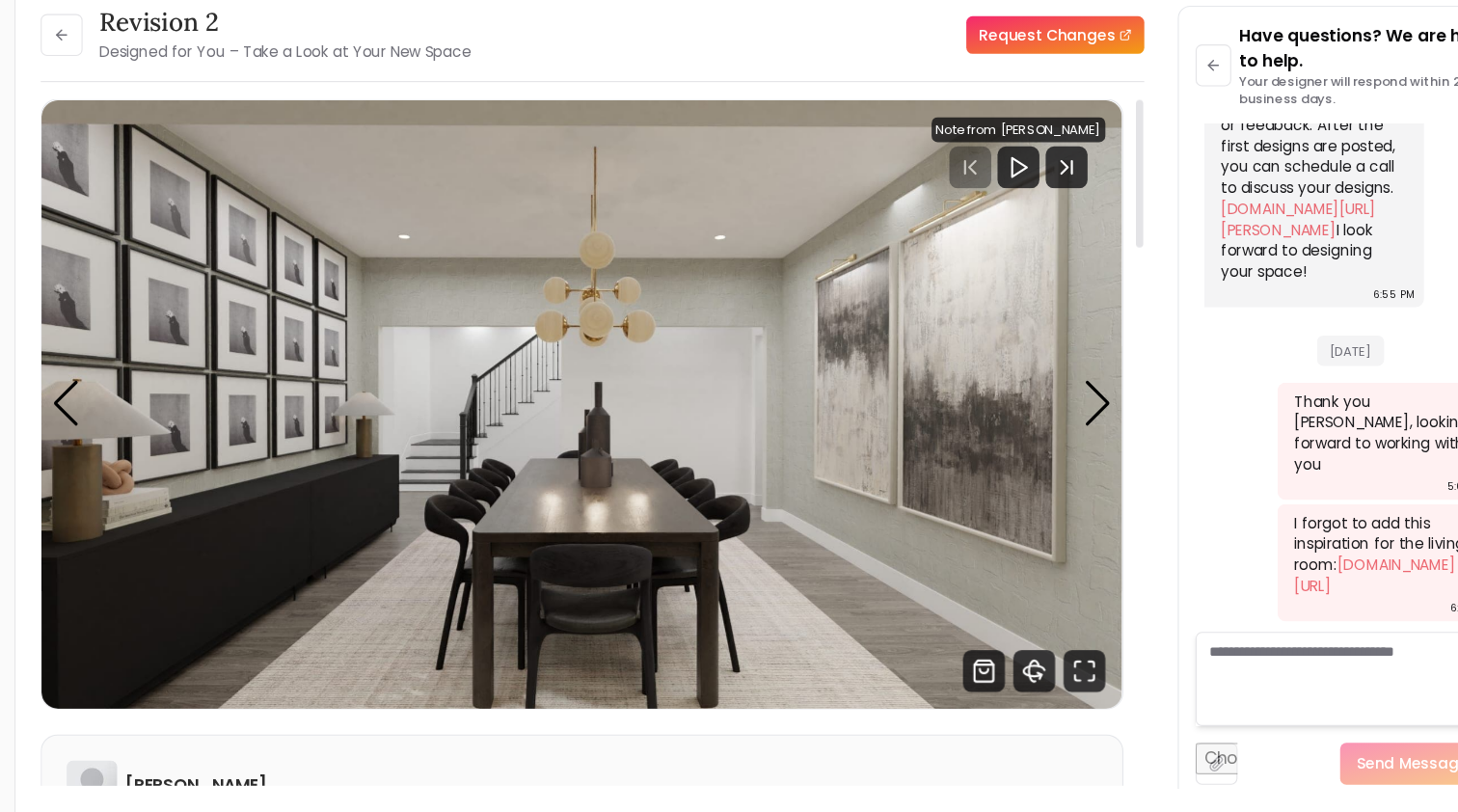
scroll to position [0, 0]
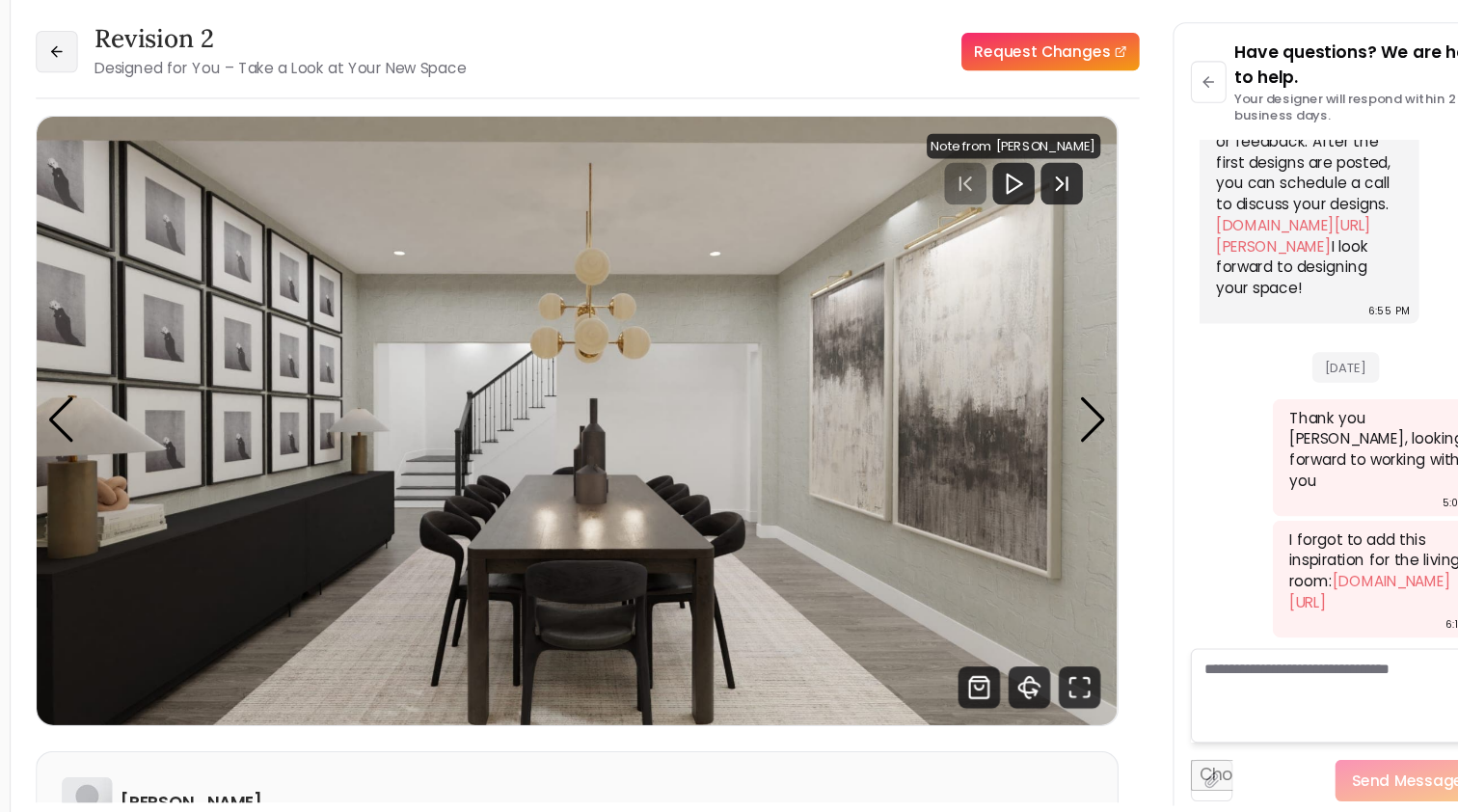
click at [81, 88] on icon at bounding box center [89, 96] width 16 height 16
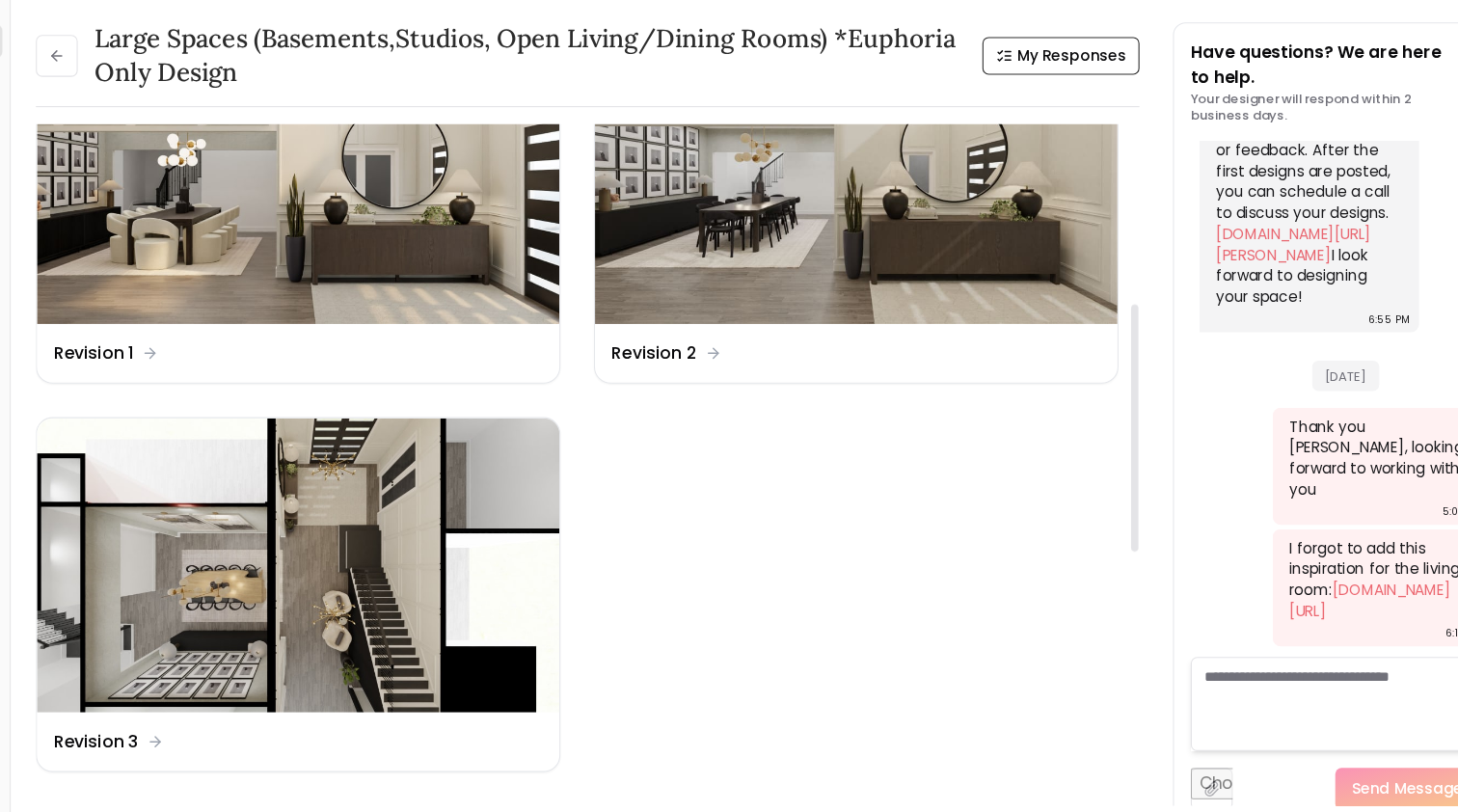
scroll to position [465, 0]
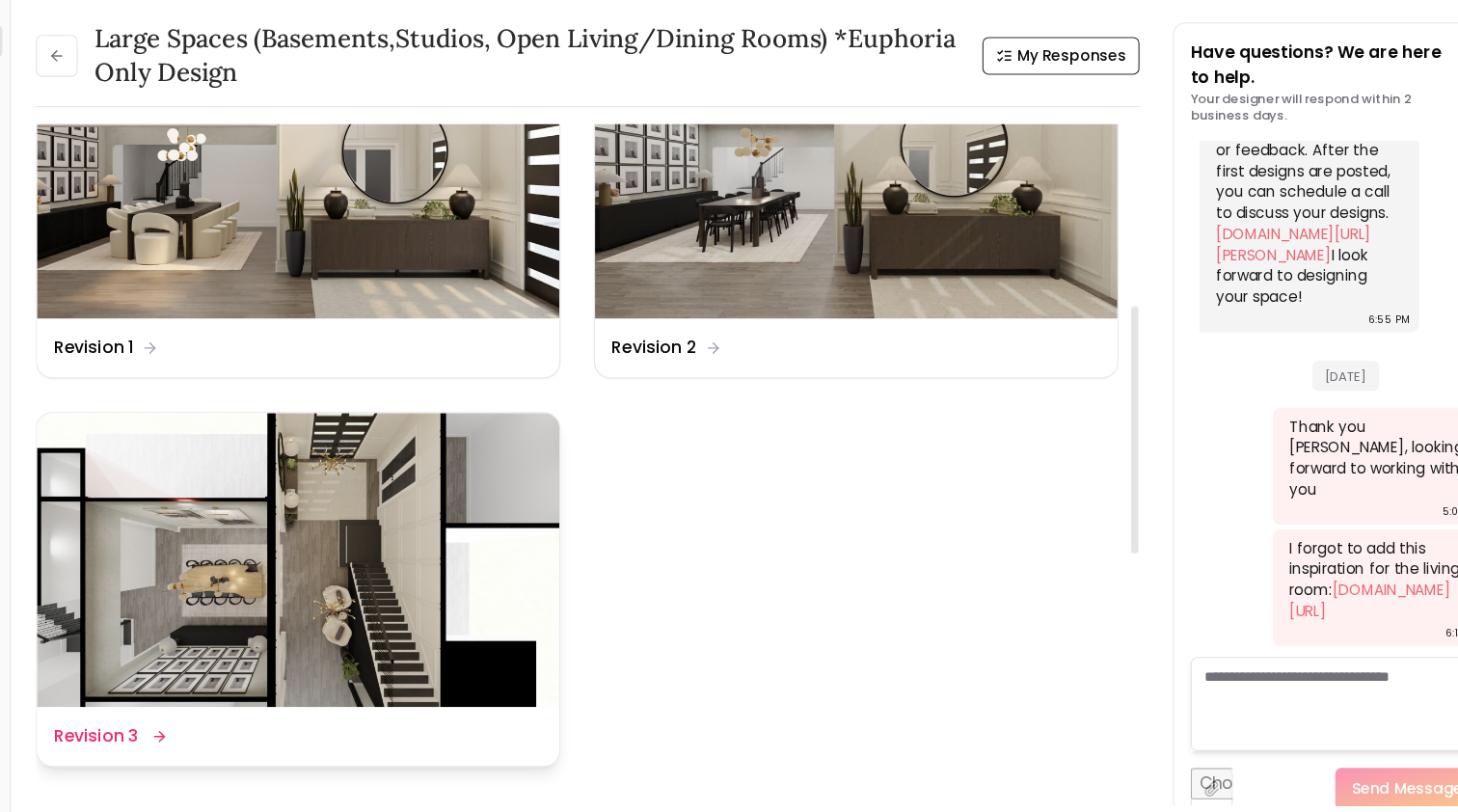
click at [213, 549] on img at bounding box center [310, 564] width 481 height 271
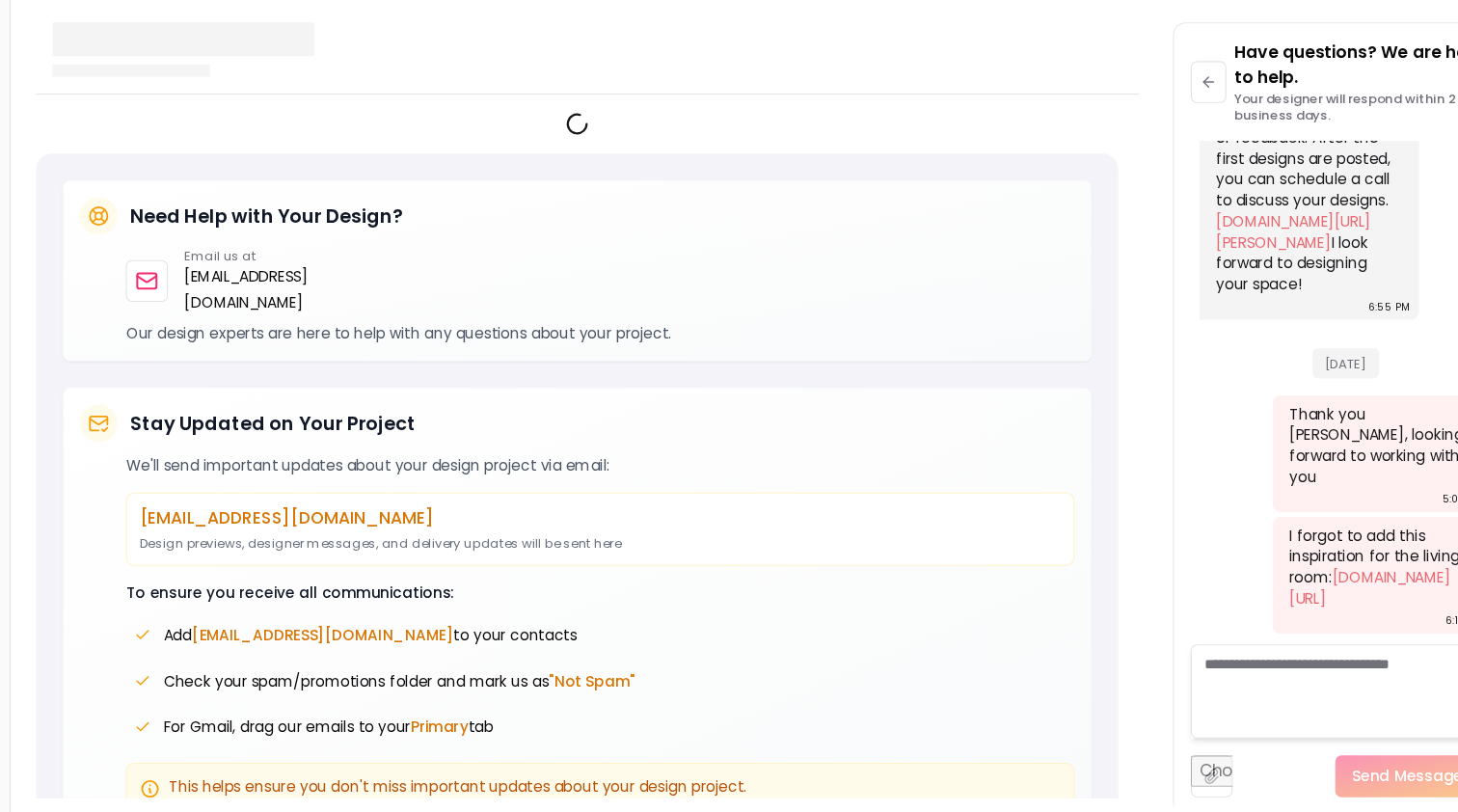
scroll to position [844, 0]
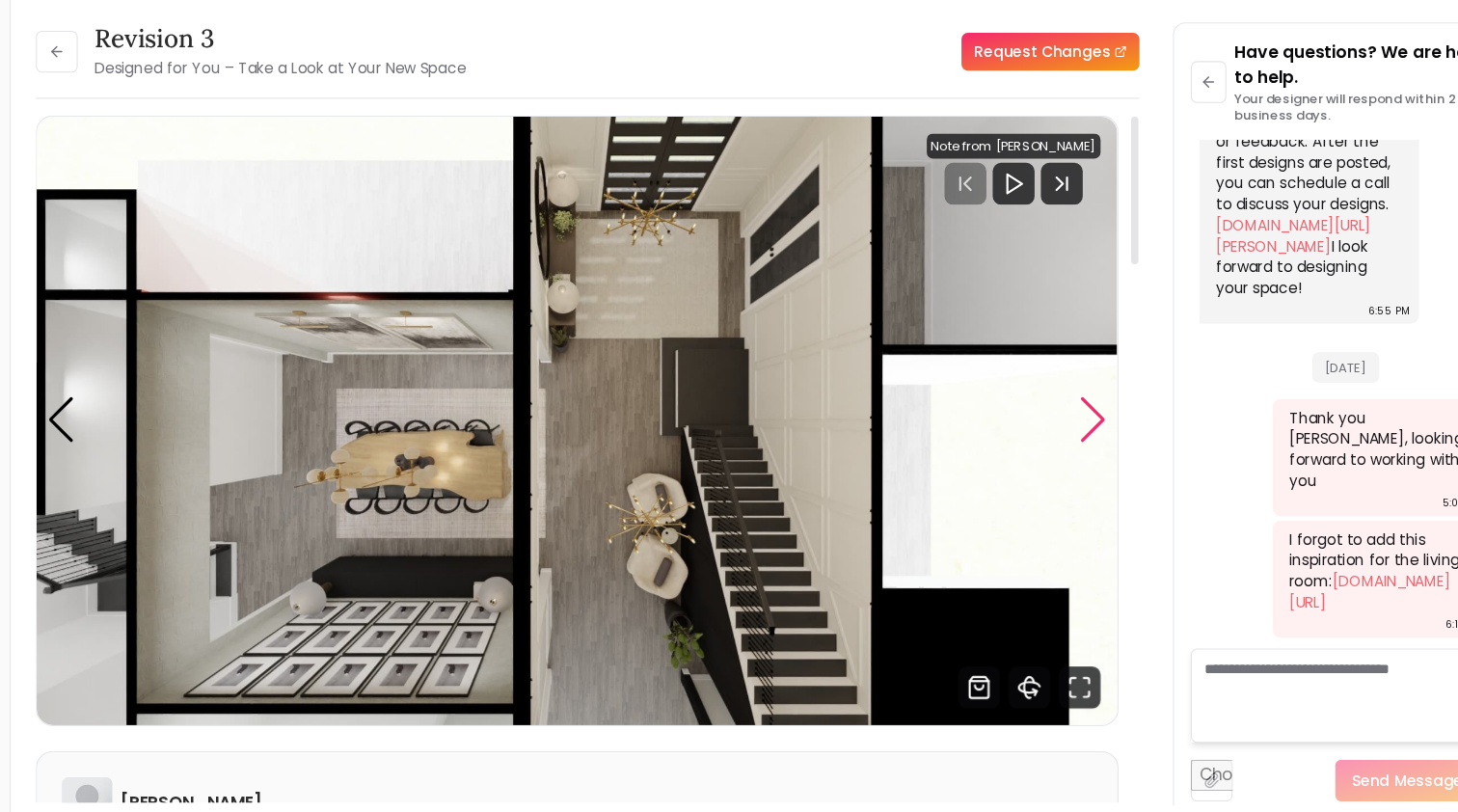
click at [1031, 414] on div "Next slide" at bounding box center [1043, 435] width 26 height 43
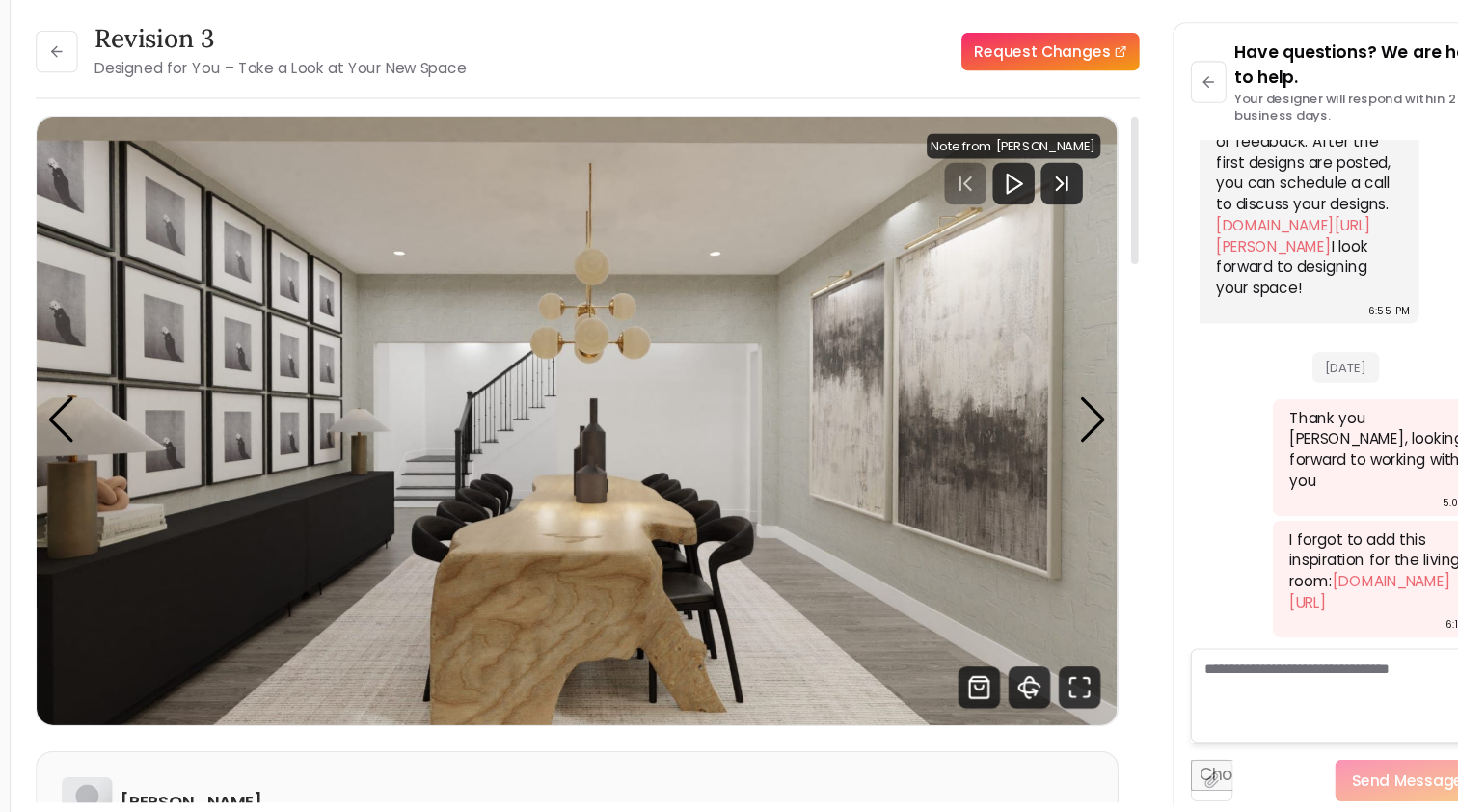
click at [999, 364] on img "2 / 5" at bounding box center [568, 436] width 996 height 560
click at [1031, 414] on div "Next slide" at bounding box center [1043, 435] width 26 height 43
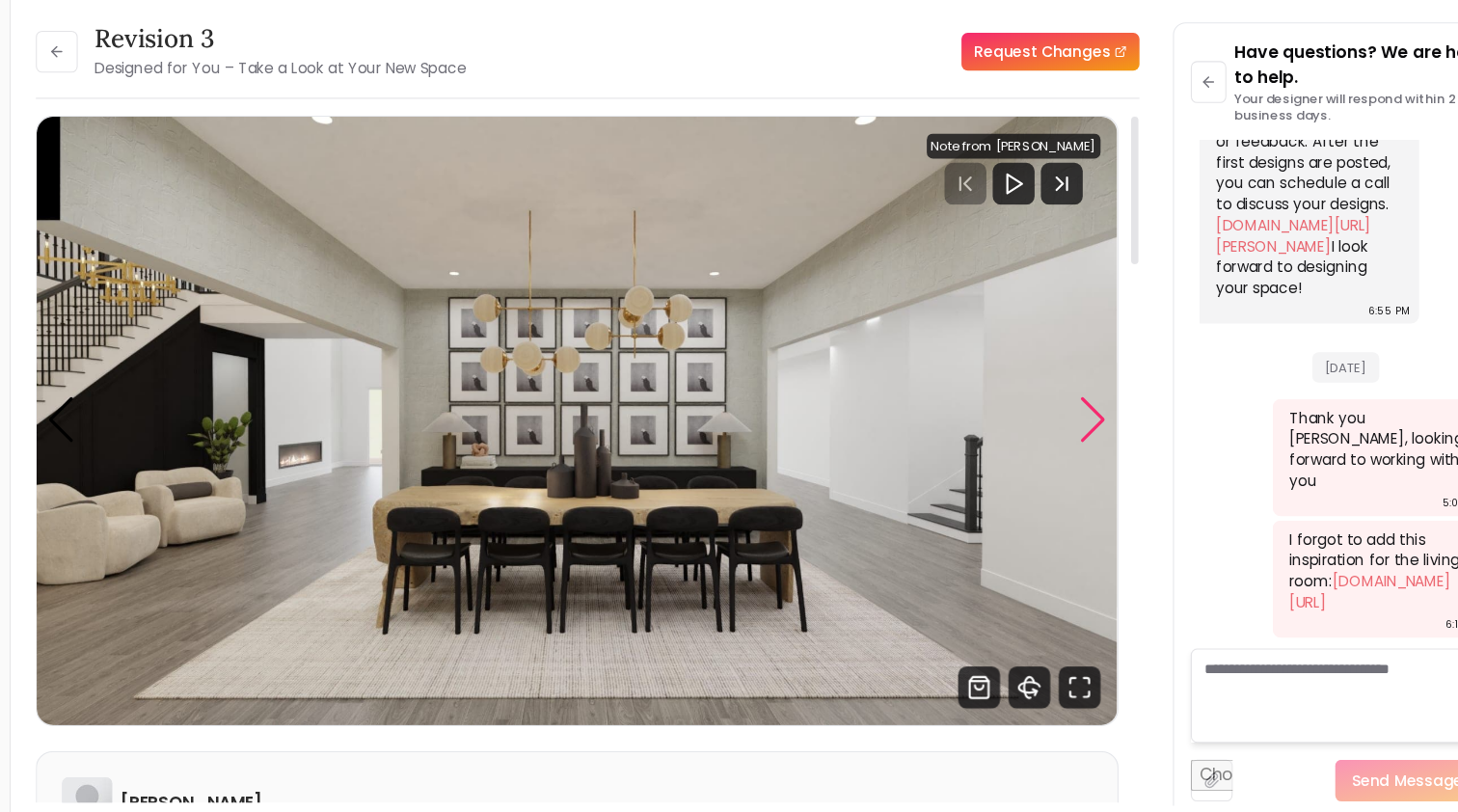
click at [1031, 414] on div "Next slide" at bounding box center [1043, 435] width 26 height 43
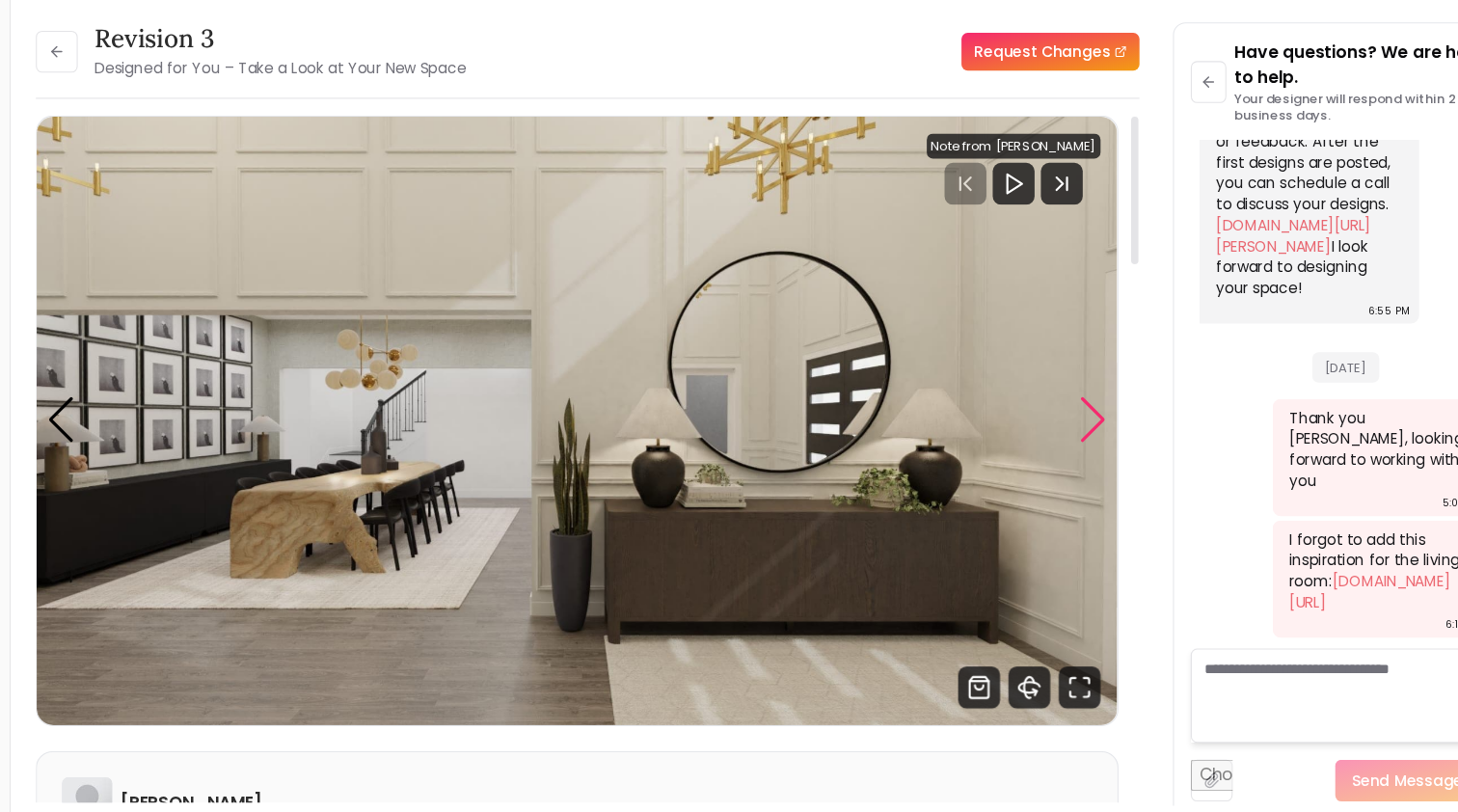
click at [1031, 414] on div "Next slide" at bounding box center [1043, 435] width 26 height 43
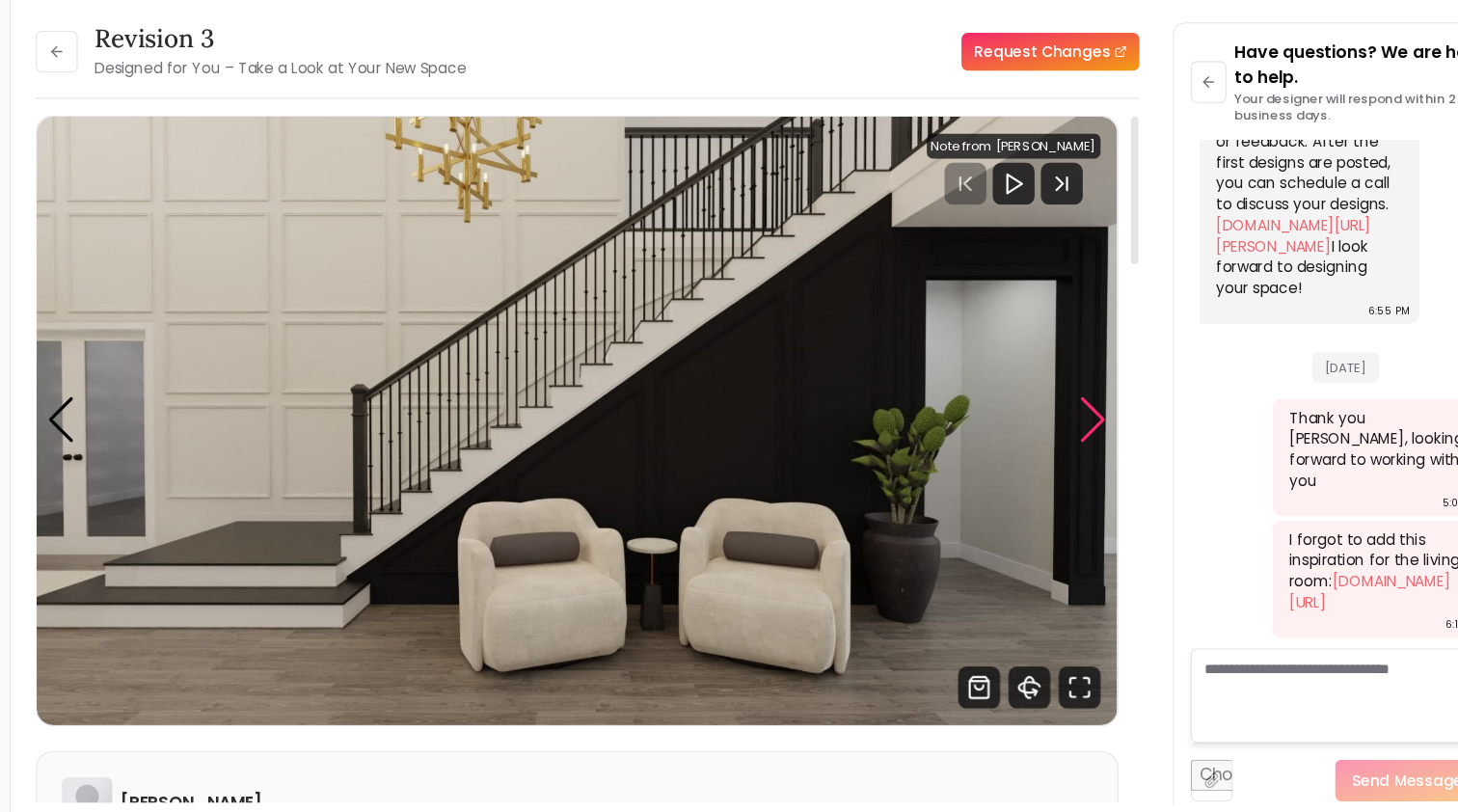
click at [1031, 414] on div "Next slide" at bounding box center [1043, 435] width 26 height 43
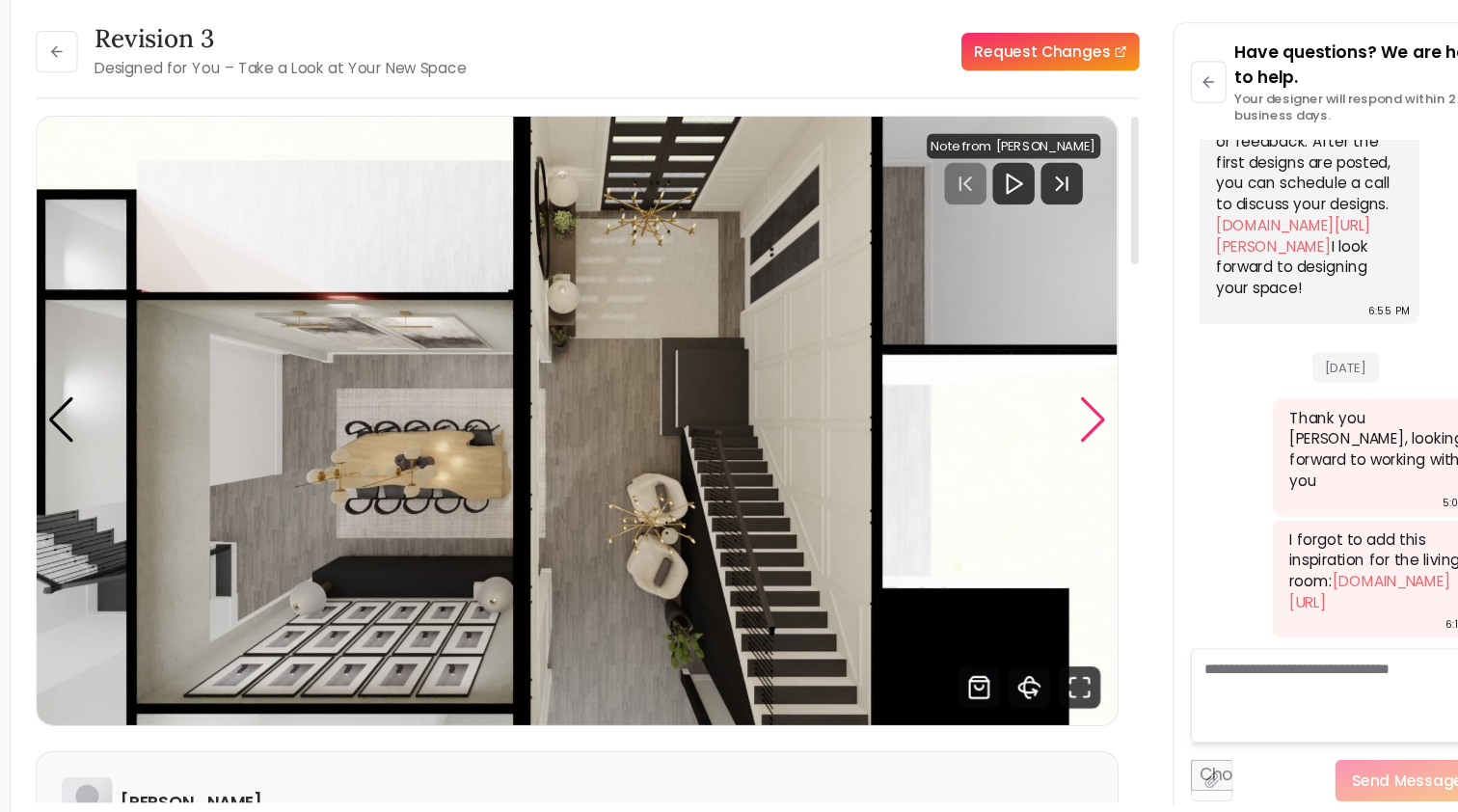
click at [1031, 414] on div "Next slide" at bounding box center [1043, 435] width 26 height 43
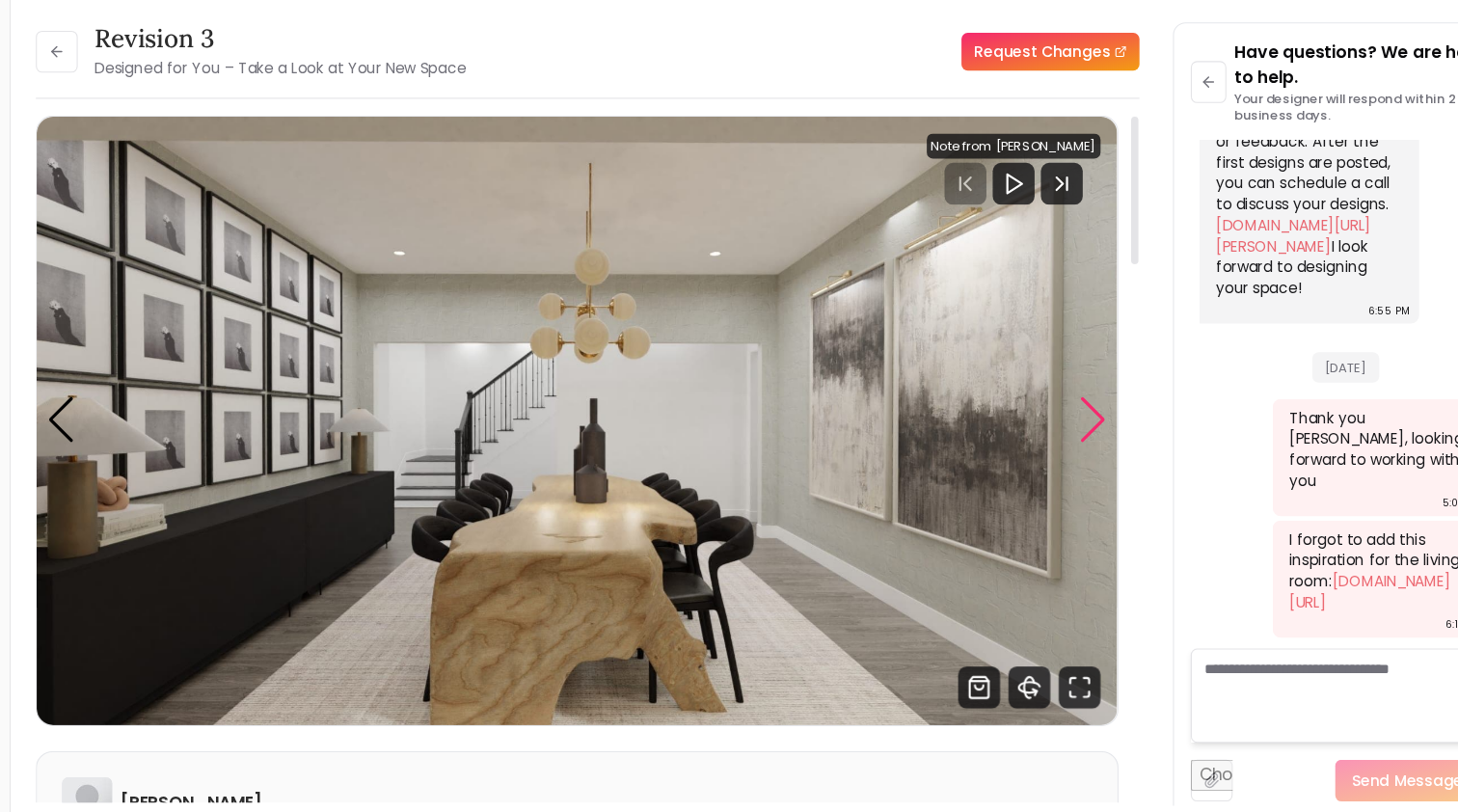
click at [1031, 414] on div "Next slide" at bounding box center [1043, 435] width 26 height 43
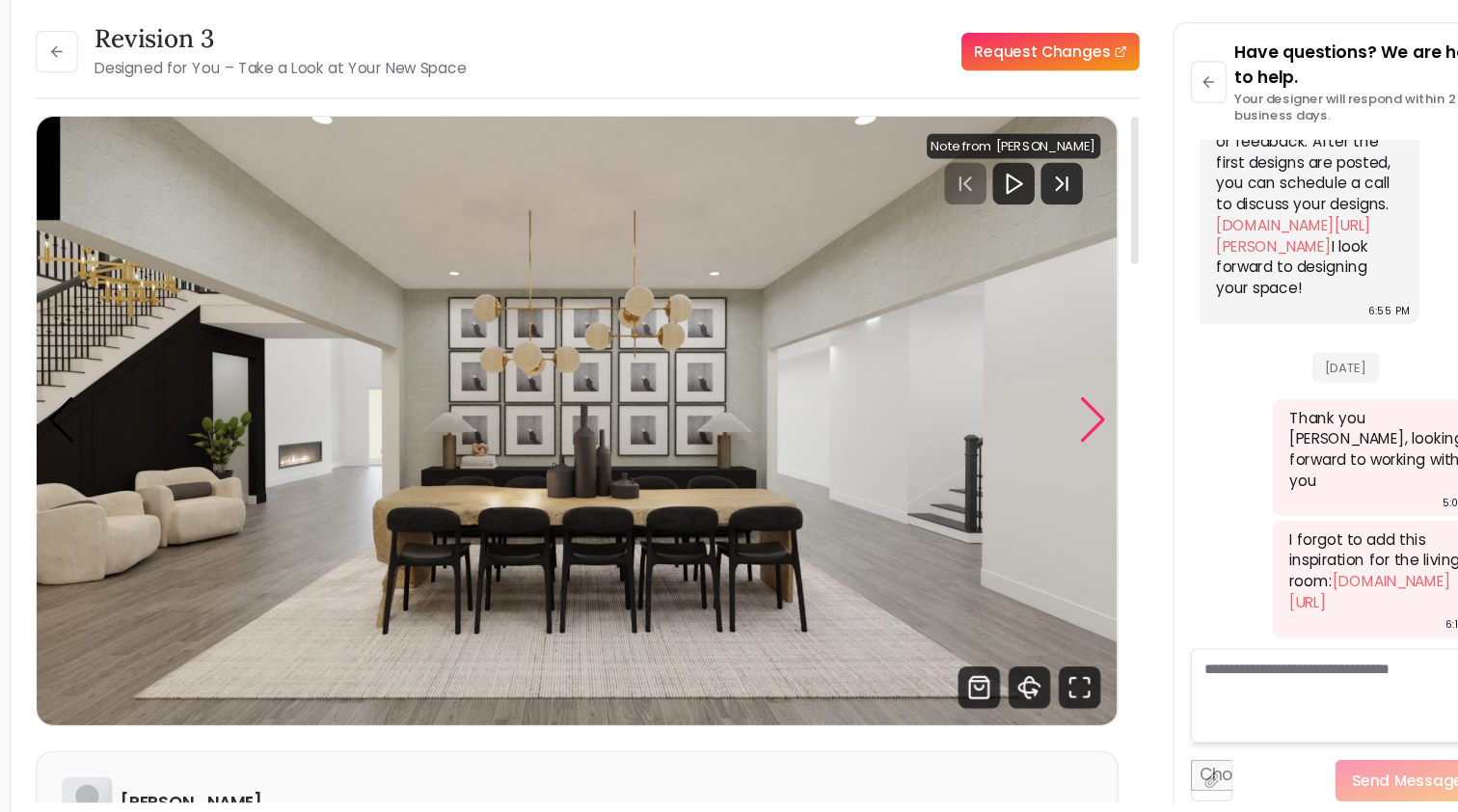
click at [1031, 414] on div "Next slide" at bounding box center [1043, 435] width 26 height 43
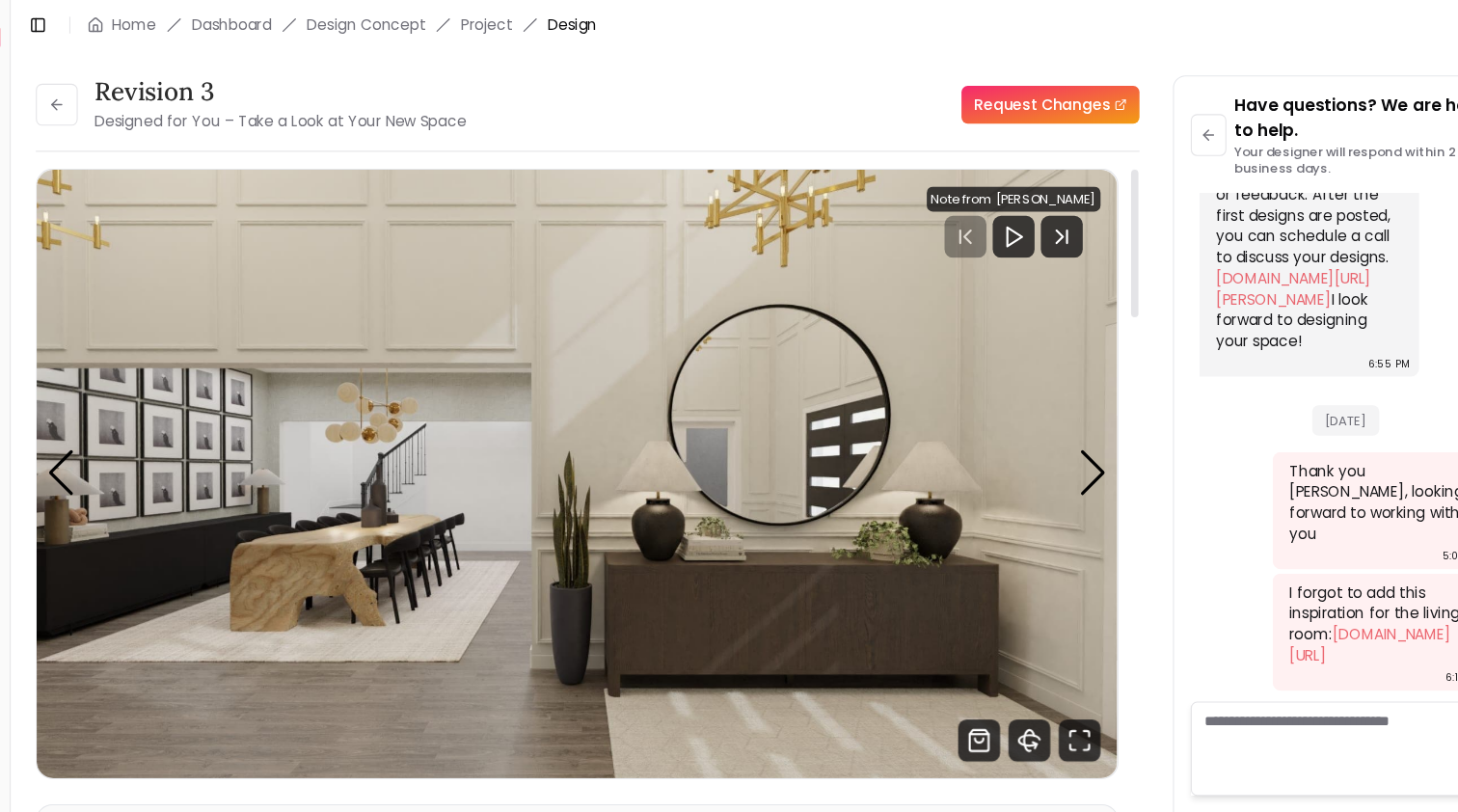
scroll to position [40, 0]
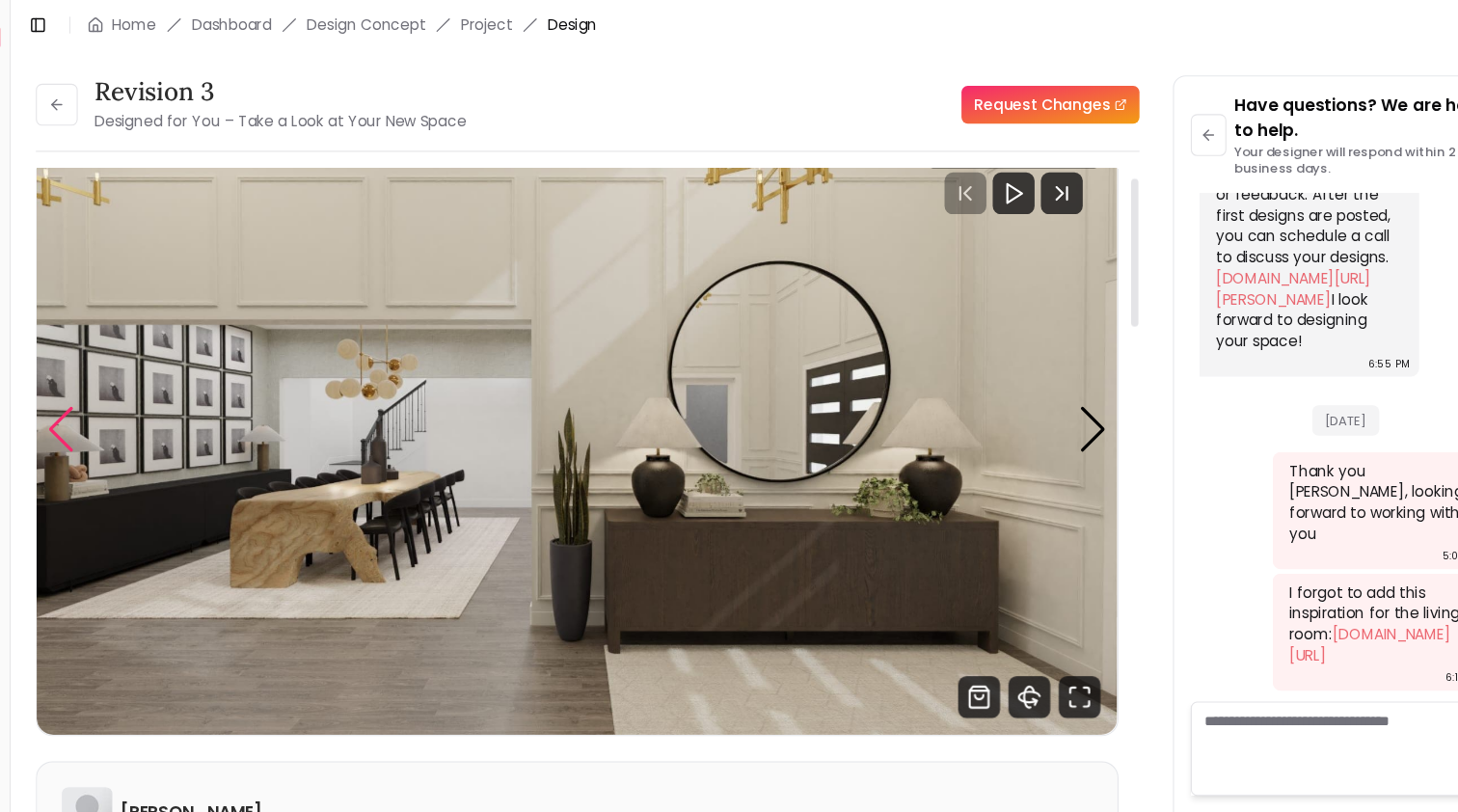
click at [80, 396] on div "Previous slide" at bounding box center [93, 396] width 26 height 43
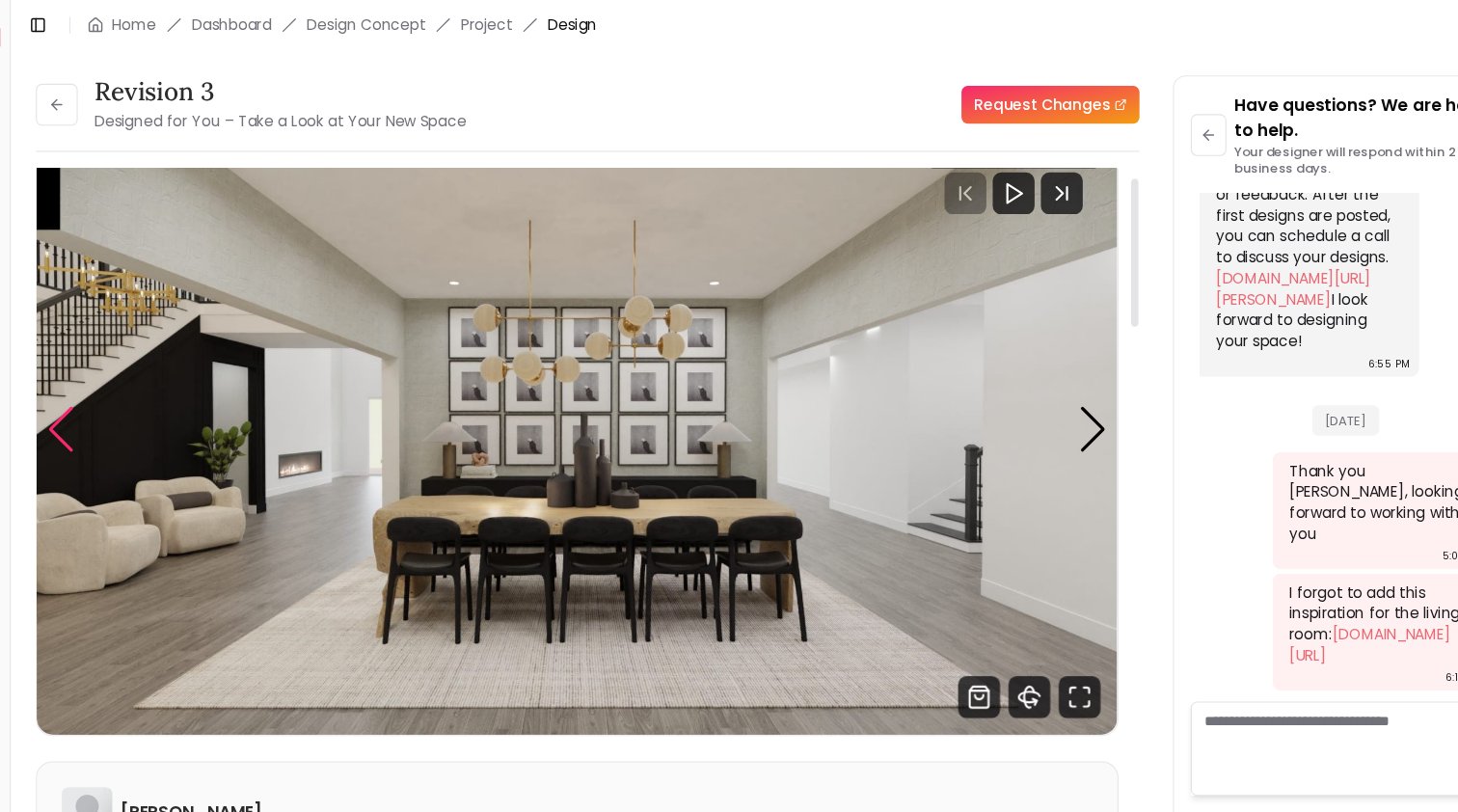
click at [80, 398] on div "Previous slide" at bounding box center [93, 396] width 26 height 43
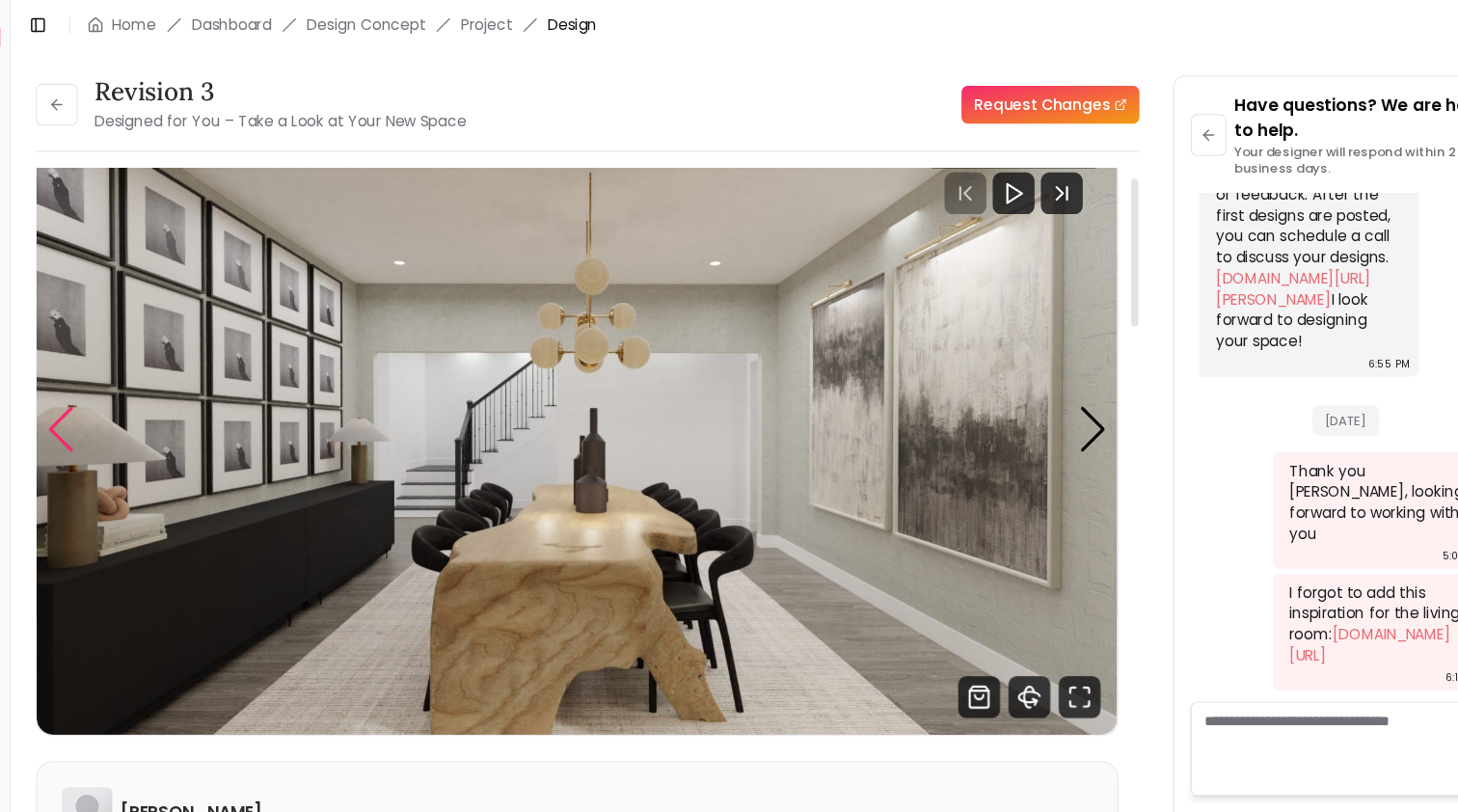
click at [80, 398] on div "Previous slide" at bounding box center [93, 396] width 26 height 43
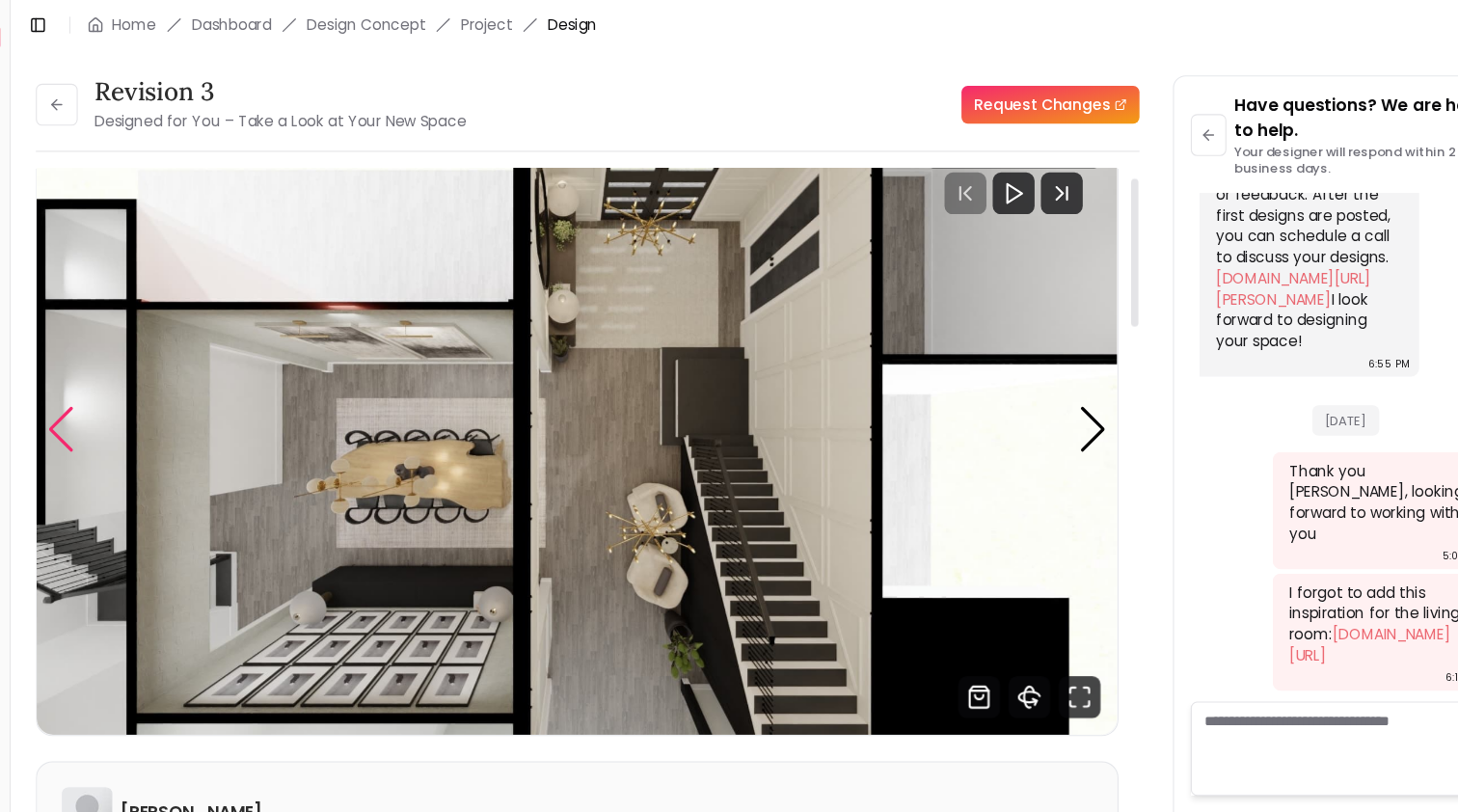
click at [80, 398] on div "Previous slide" at bounding box center [93, 396] width 26 height 43
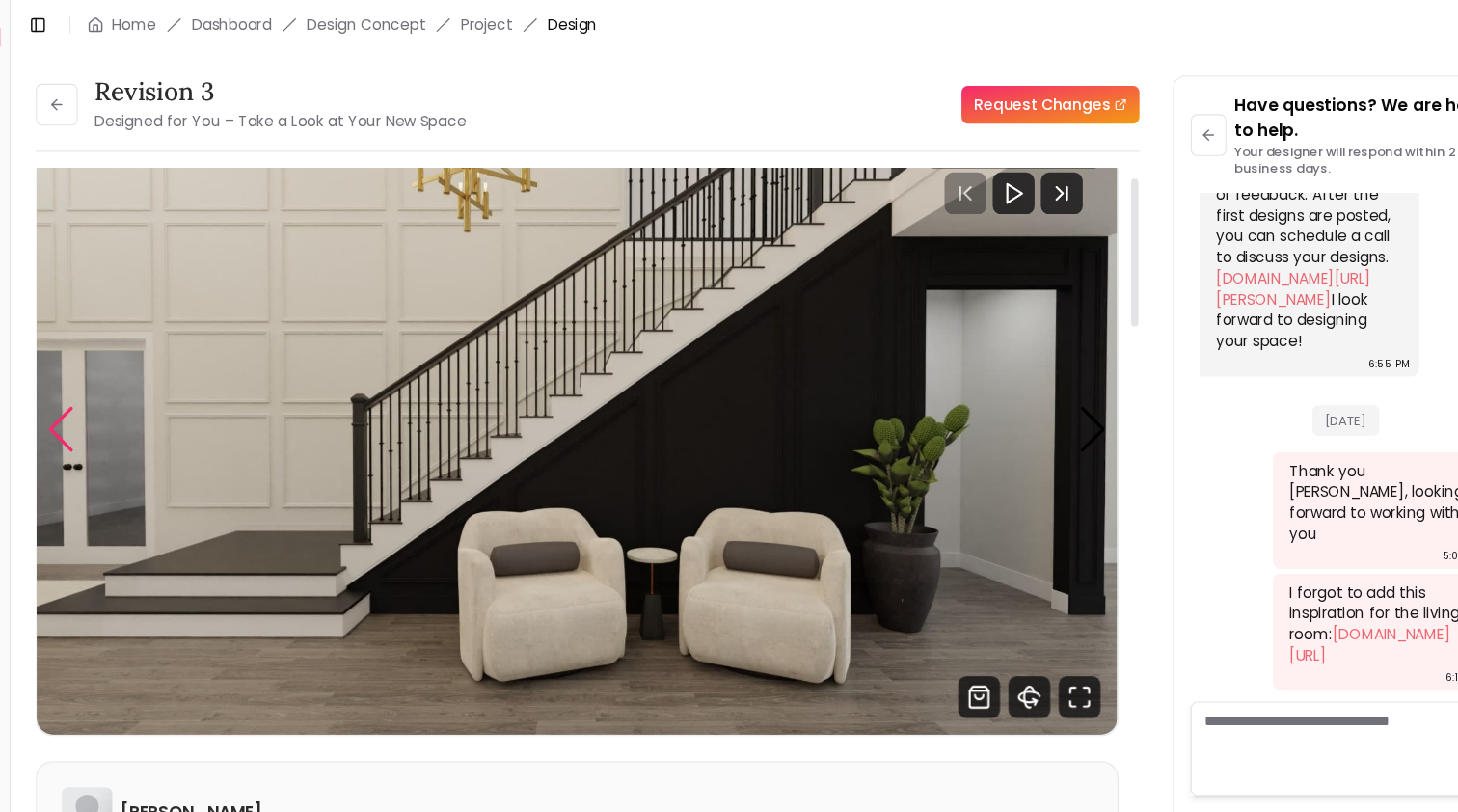
click at [80, 399] on div "Previous slide" at bounding box center [93, 396] width 26 height 43
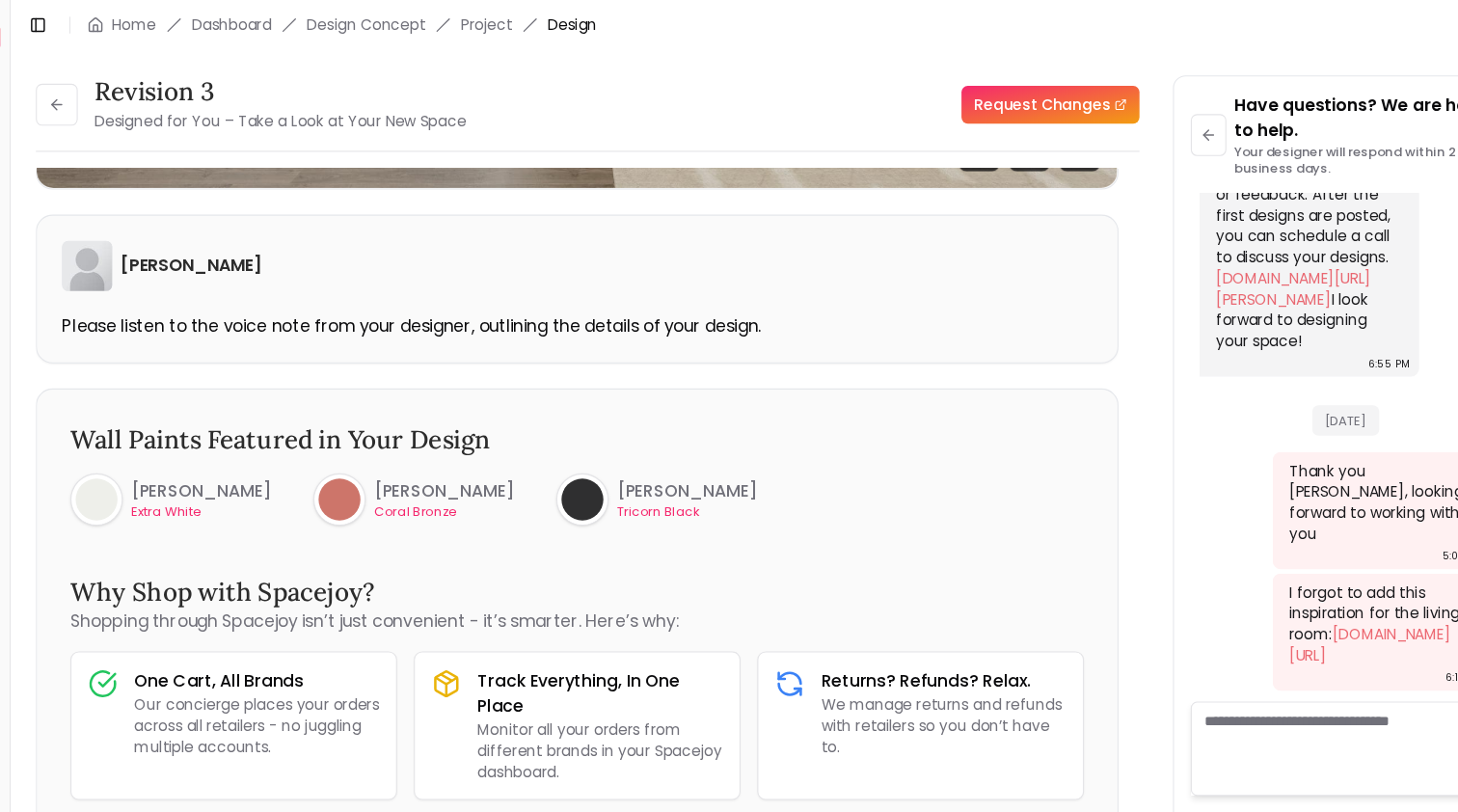
scroll to position [0, 0]
click at [461, 26] on link "Project" at bounding box center [485, 23] width 48 height 19
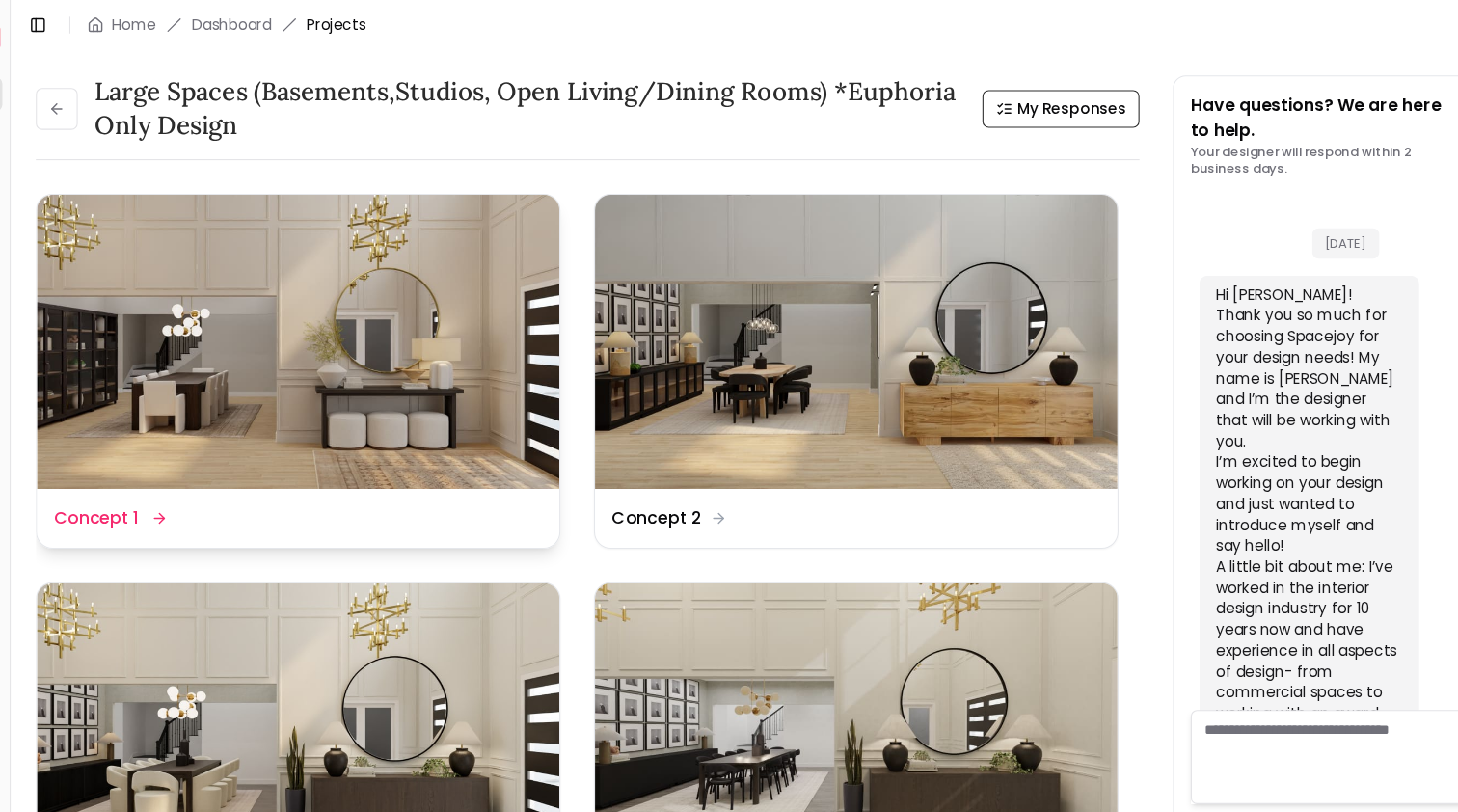
scroll to position [836, 0]
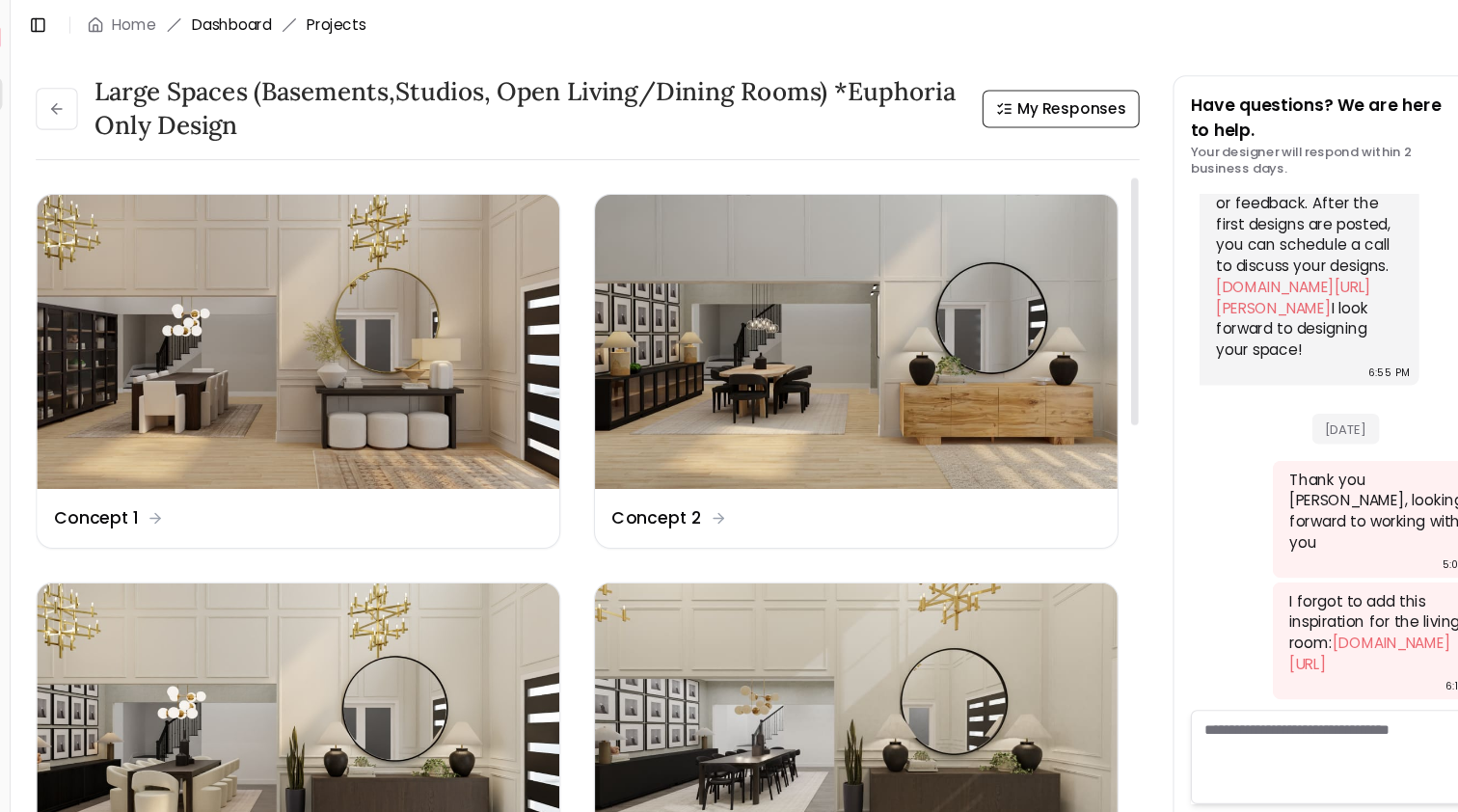
click at [225, 24] on link "Dashboard" at bounding box center [250, 23] width 73 height 19
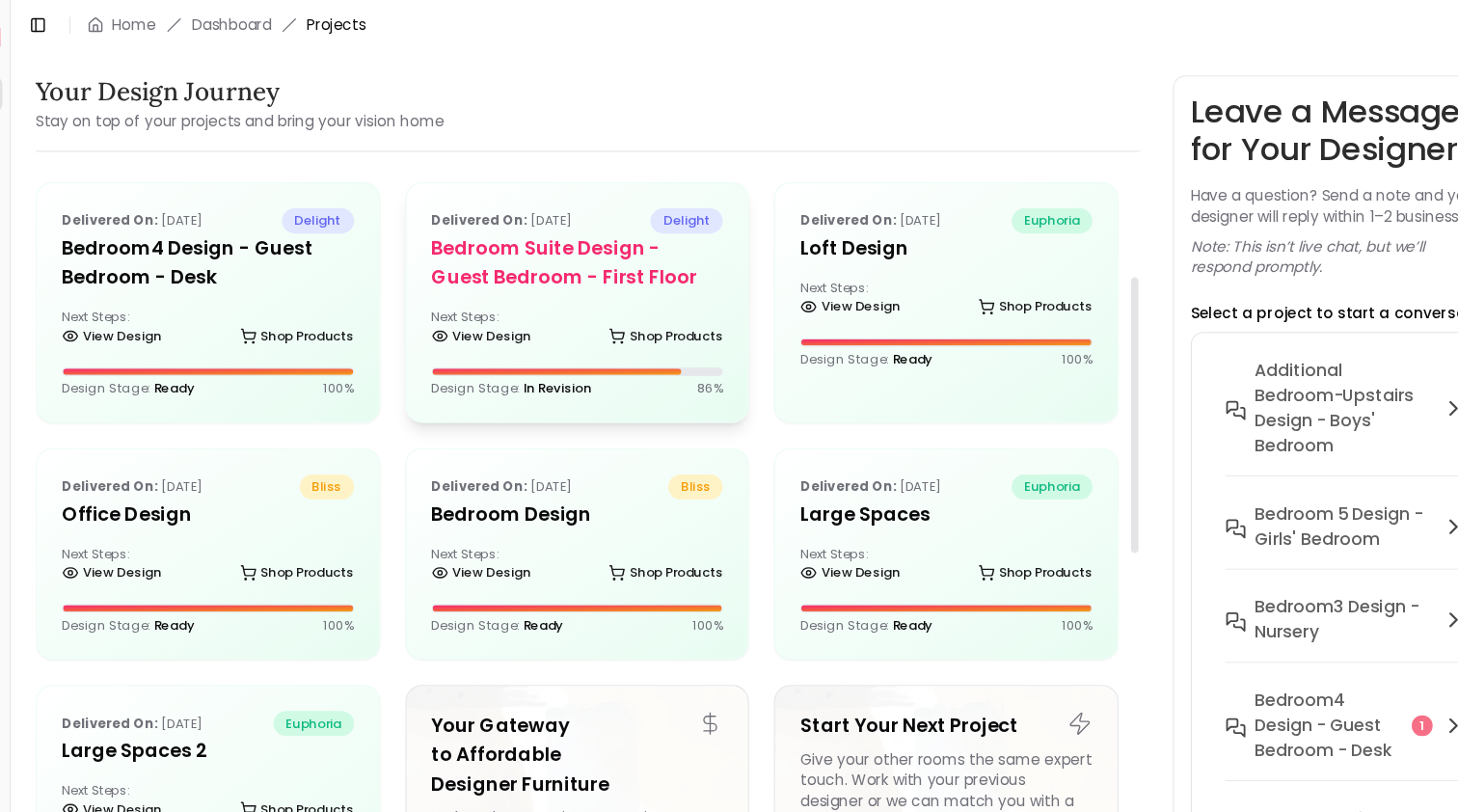
scroll to position [254, 0]
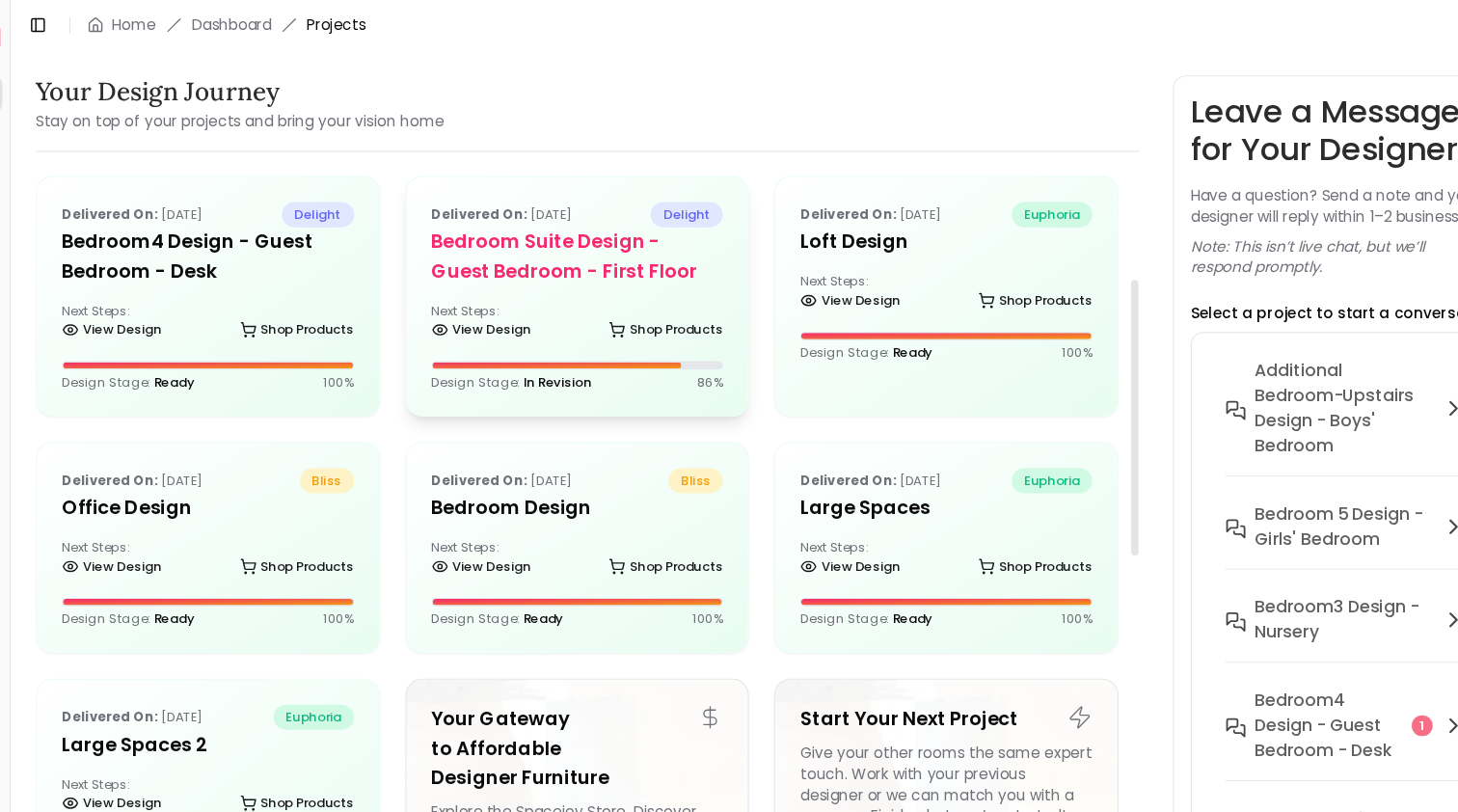
click at [474, 259] on h5 "Bedroom Suite design - Guest Bedroom - First Floor" at bounding box center [568, 236] width 269 height 54
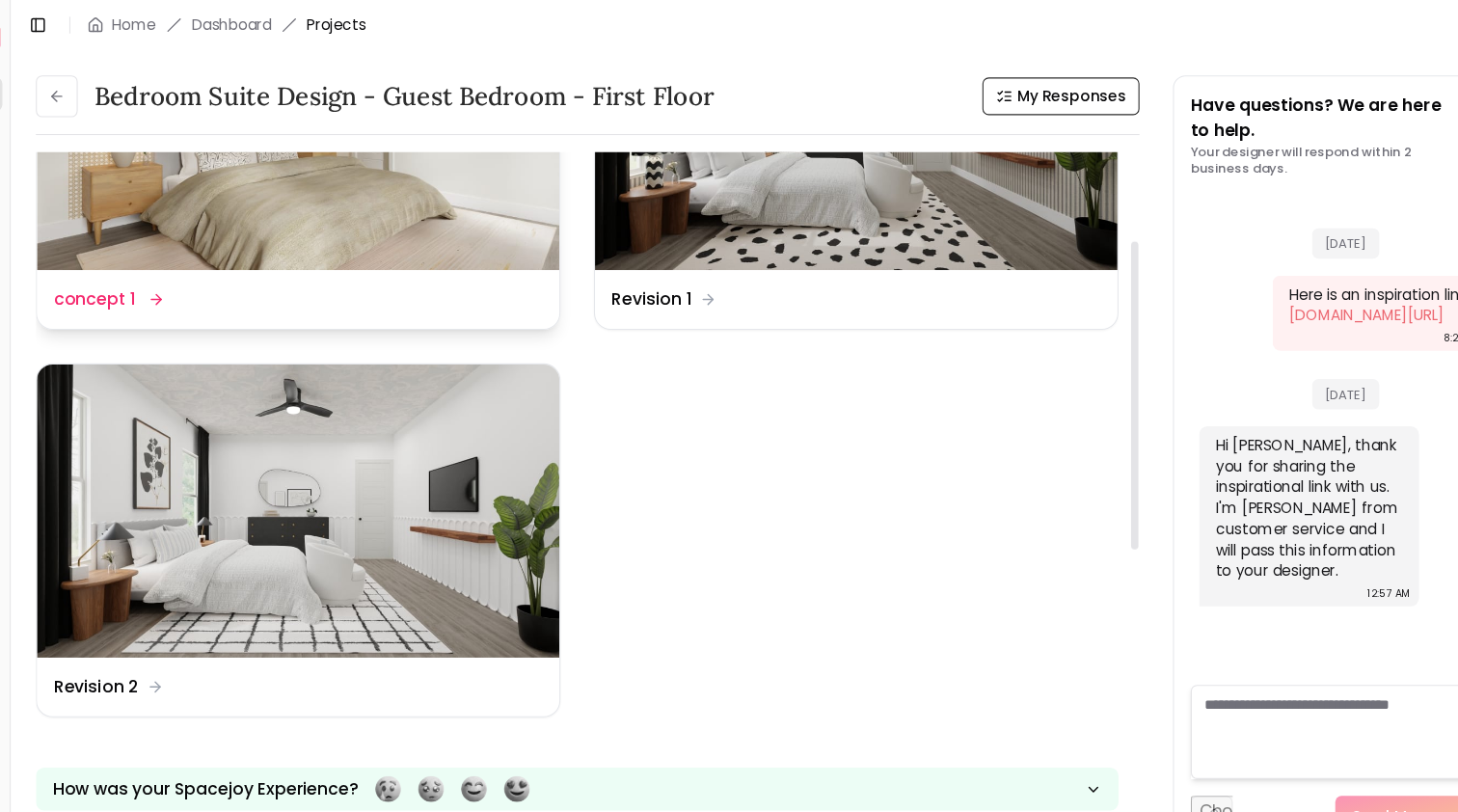
scroll to position [182, 0]
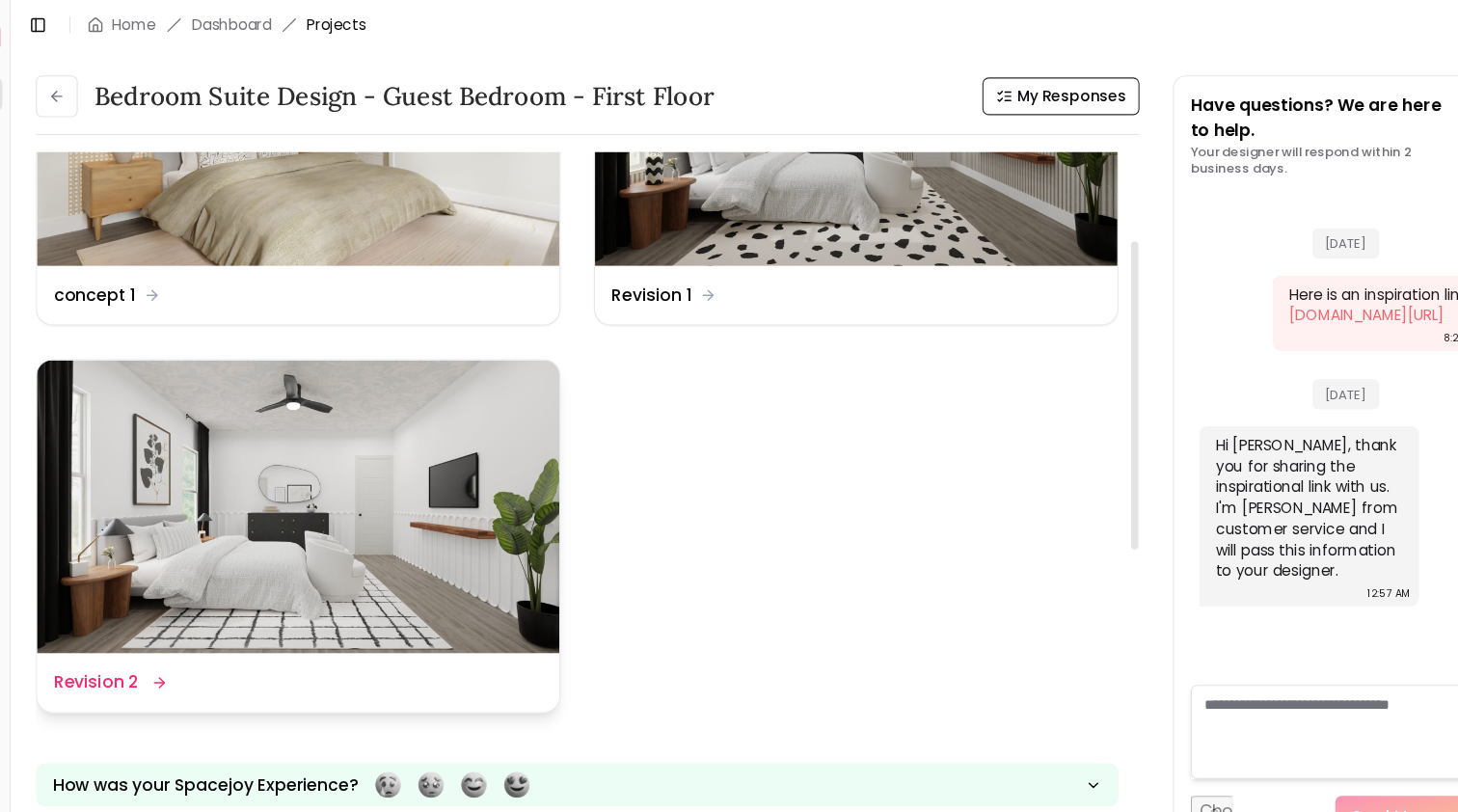
click at [438, 430] on img at bounding box center [310, 467] width 481 height 271
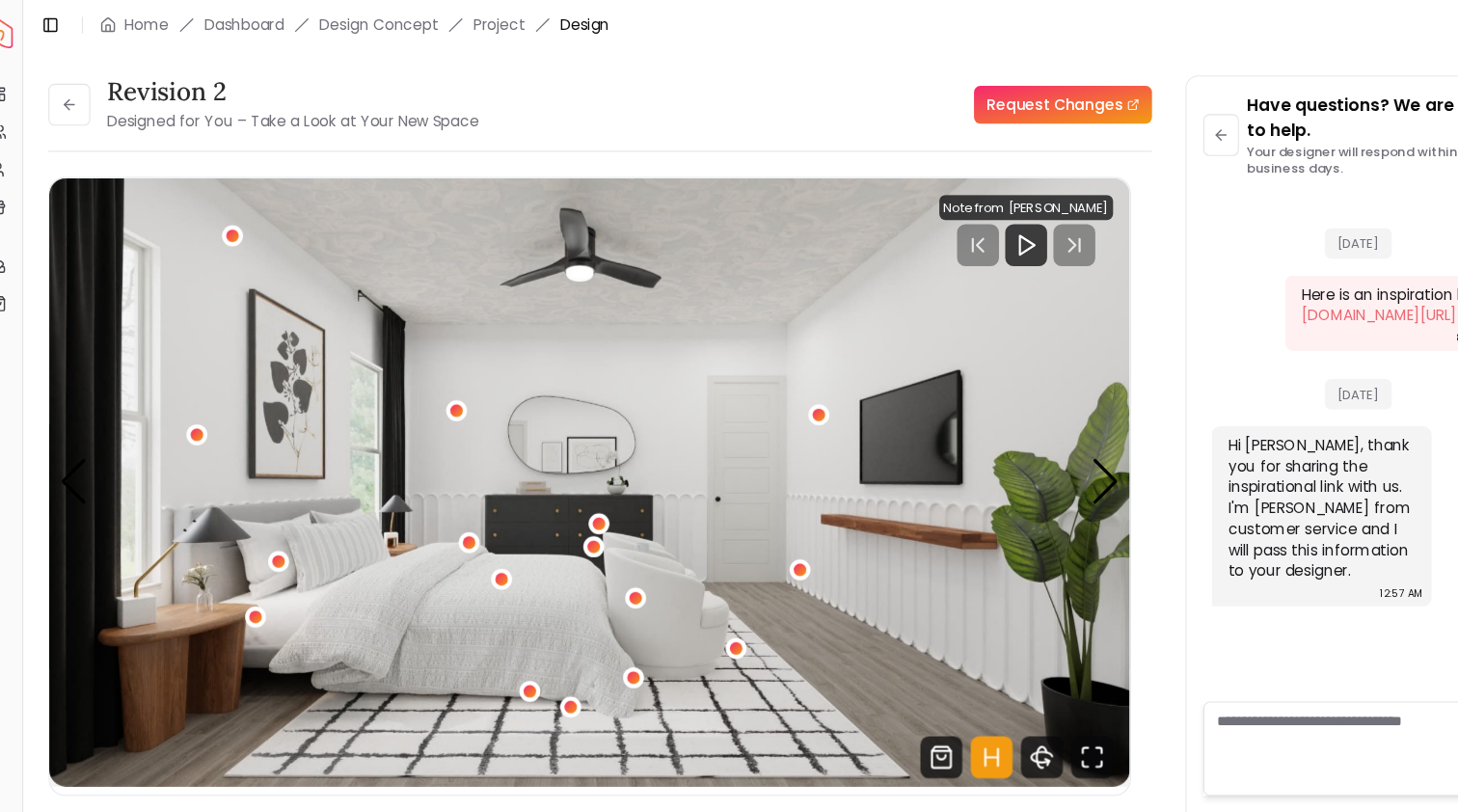
click at [319, 22] on li "Design Concept" at bounding box center [374, 23] width 109 height 19
click at [229, 24] on link "Dashboard" at bounding box center [250, 23] width 73 height 19
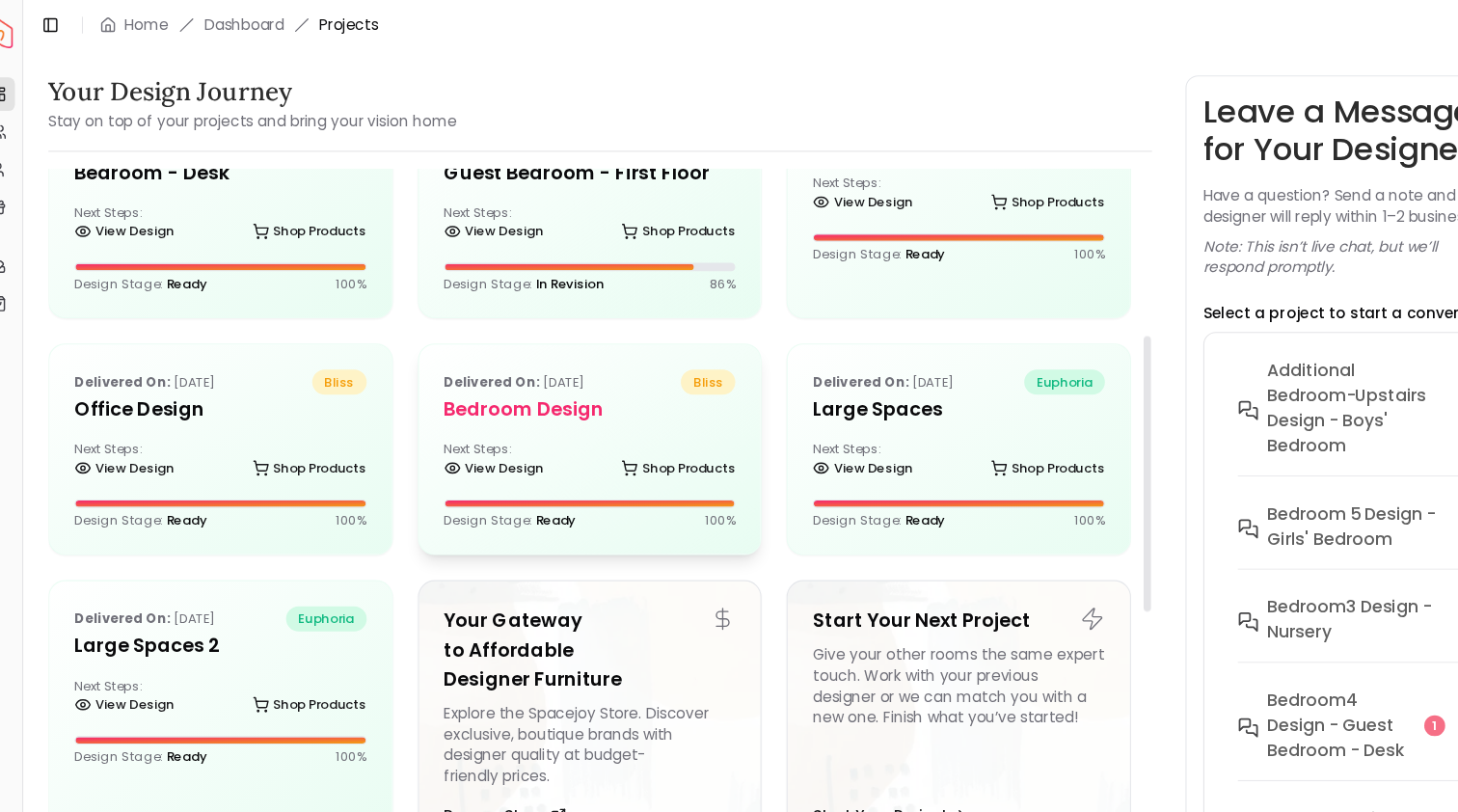
scroll to position [386, 0]
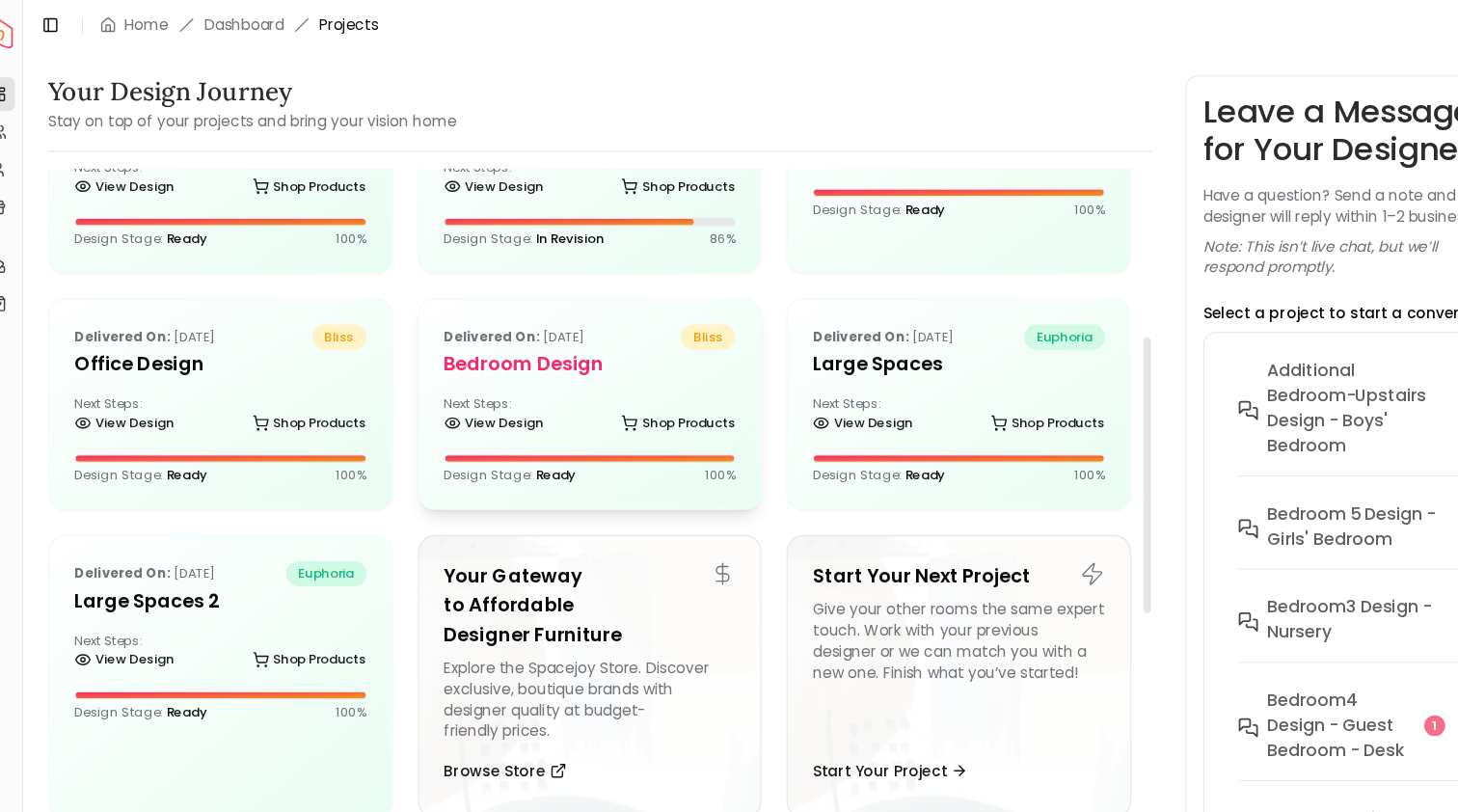
click at [550, 354] on div "Delivered on: Dec 02, 2024 bliss Bedroom Design Next Steps: View Design Shop Pr…" at bounding box center [568, 372] width 315 height 192
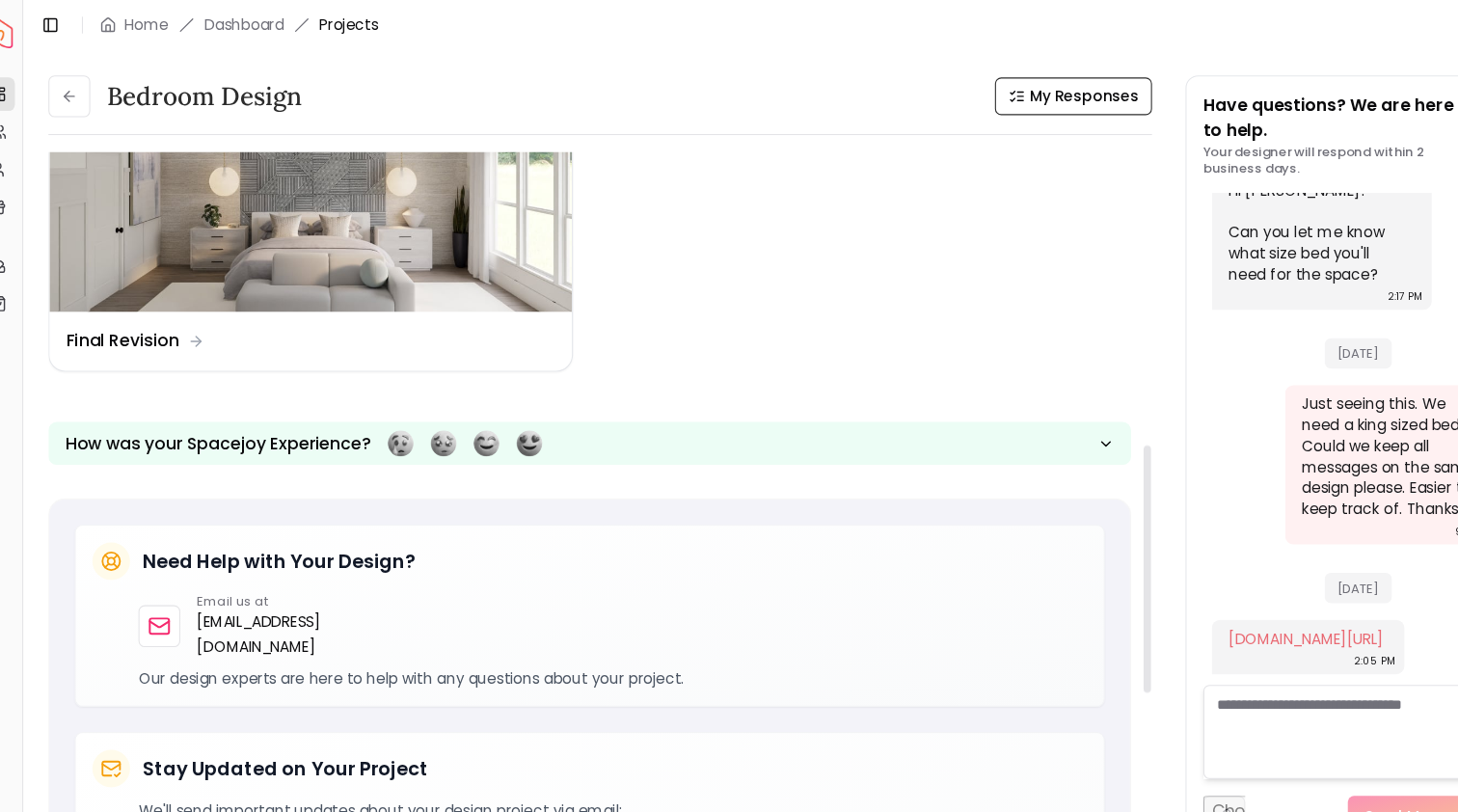
scroll to position [613, 0]
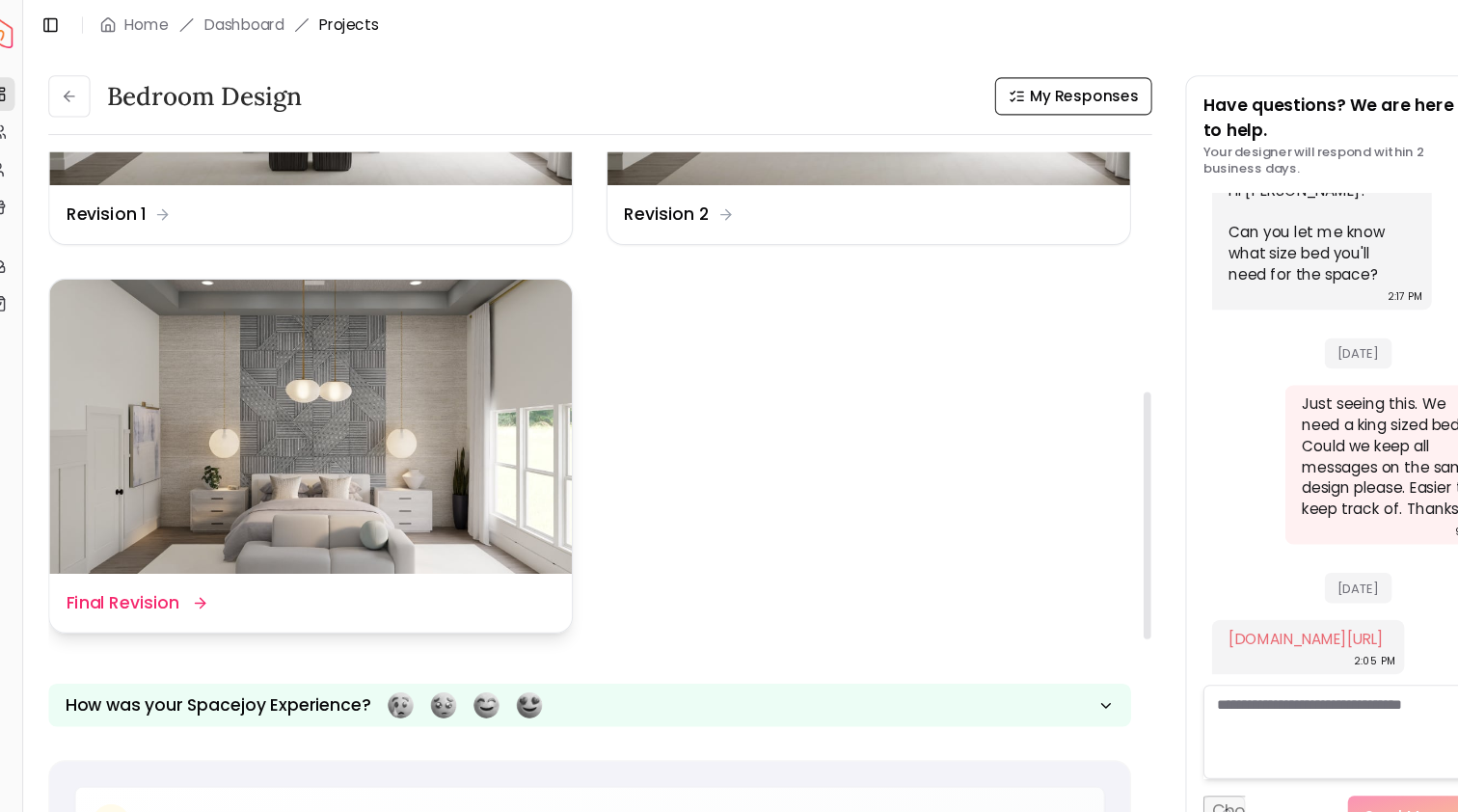
click at [403, 426] on img at bounding box center [310, 393] width 481 height 271
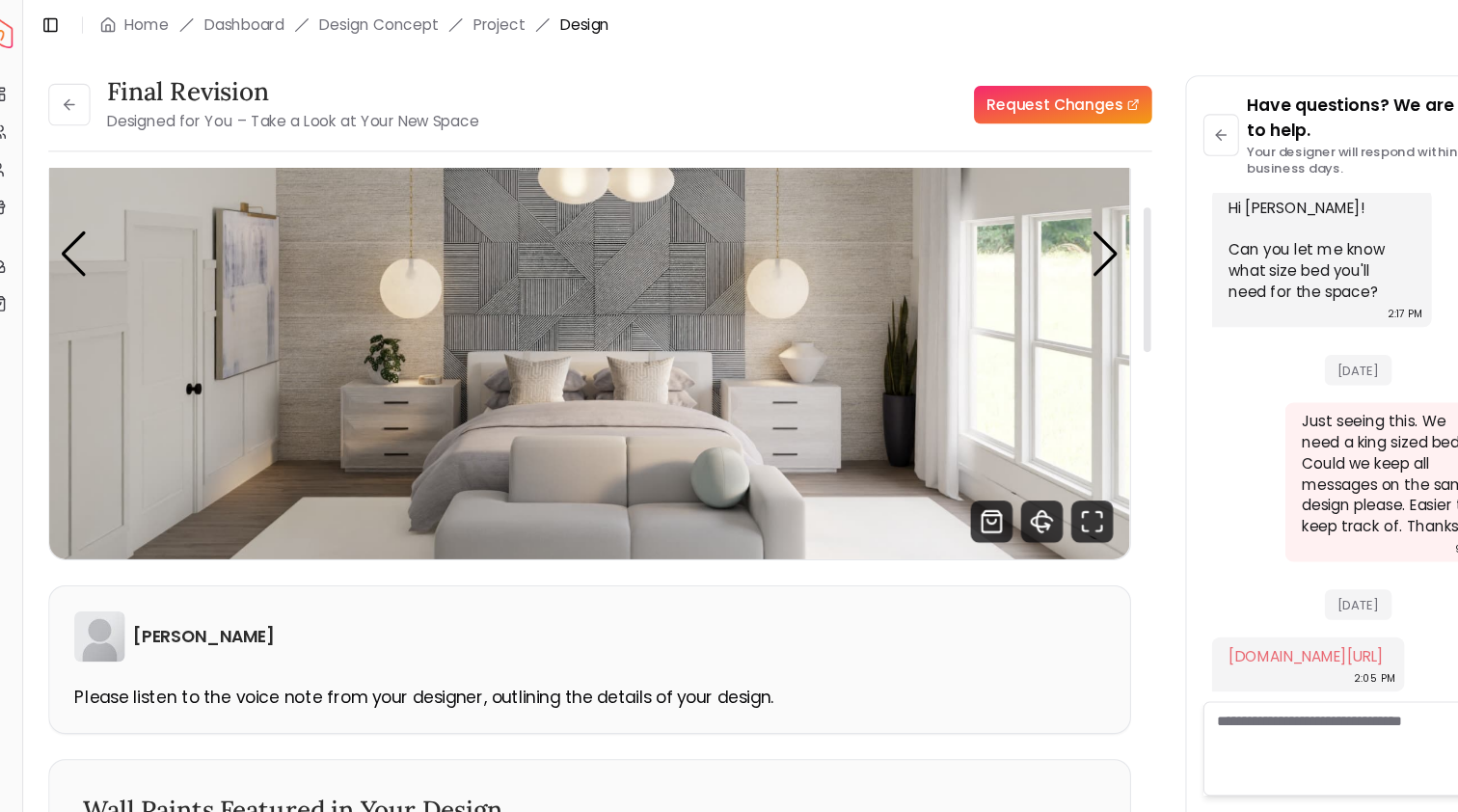
scroll to position [131, 0]
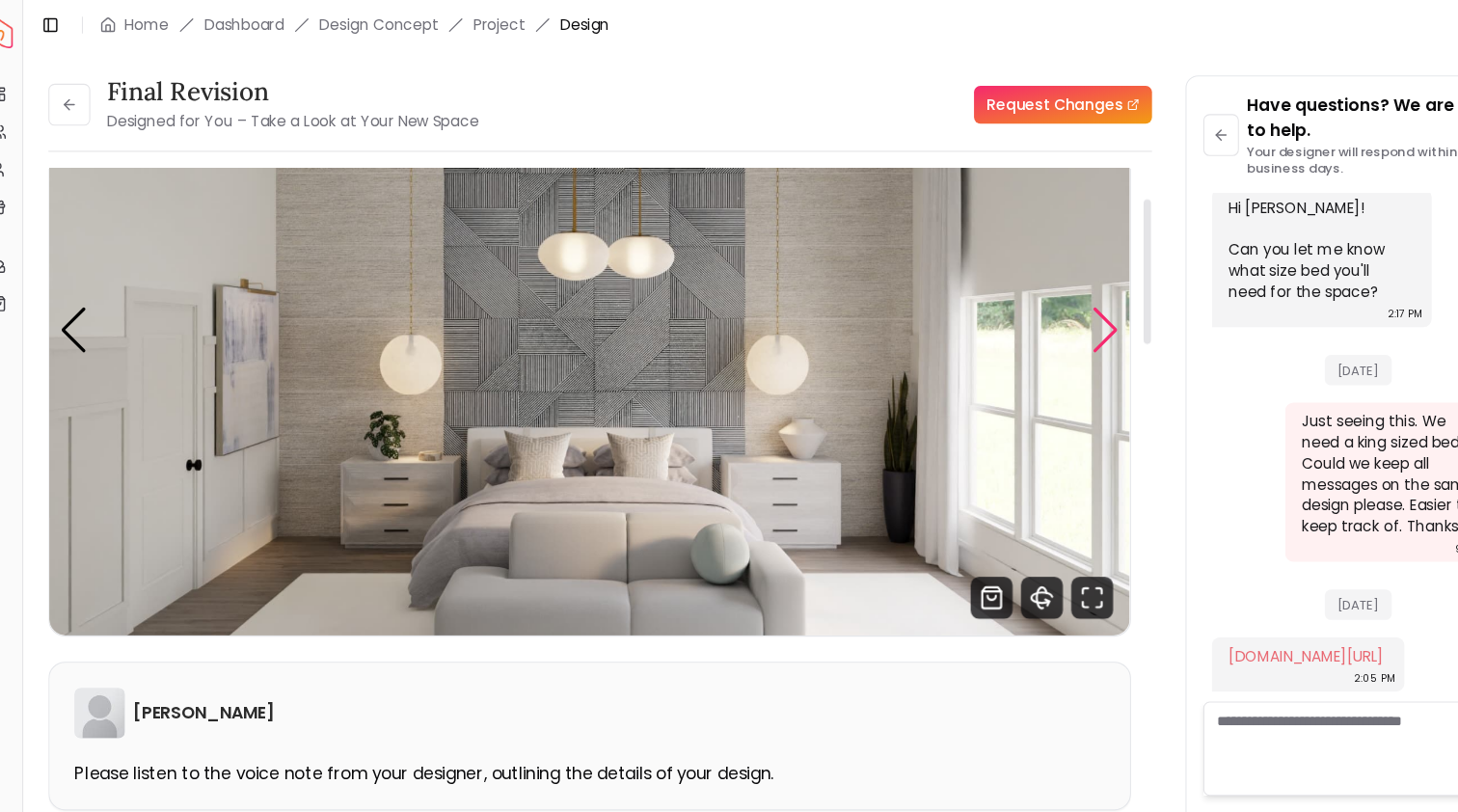
click at [1031, 304] on div "Next slide" at bounding box center [1043, 304] width 26 height 43
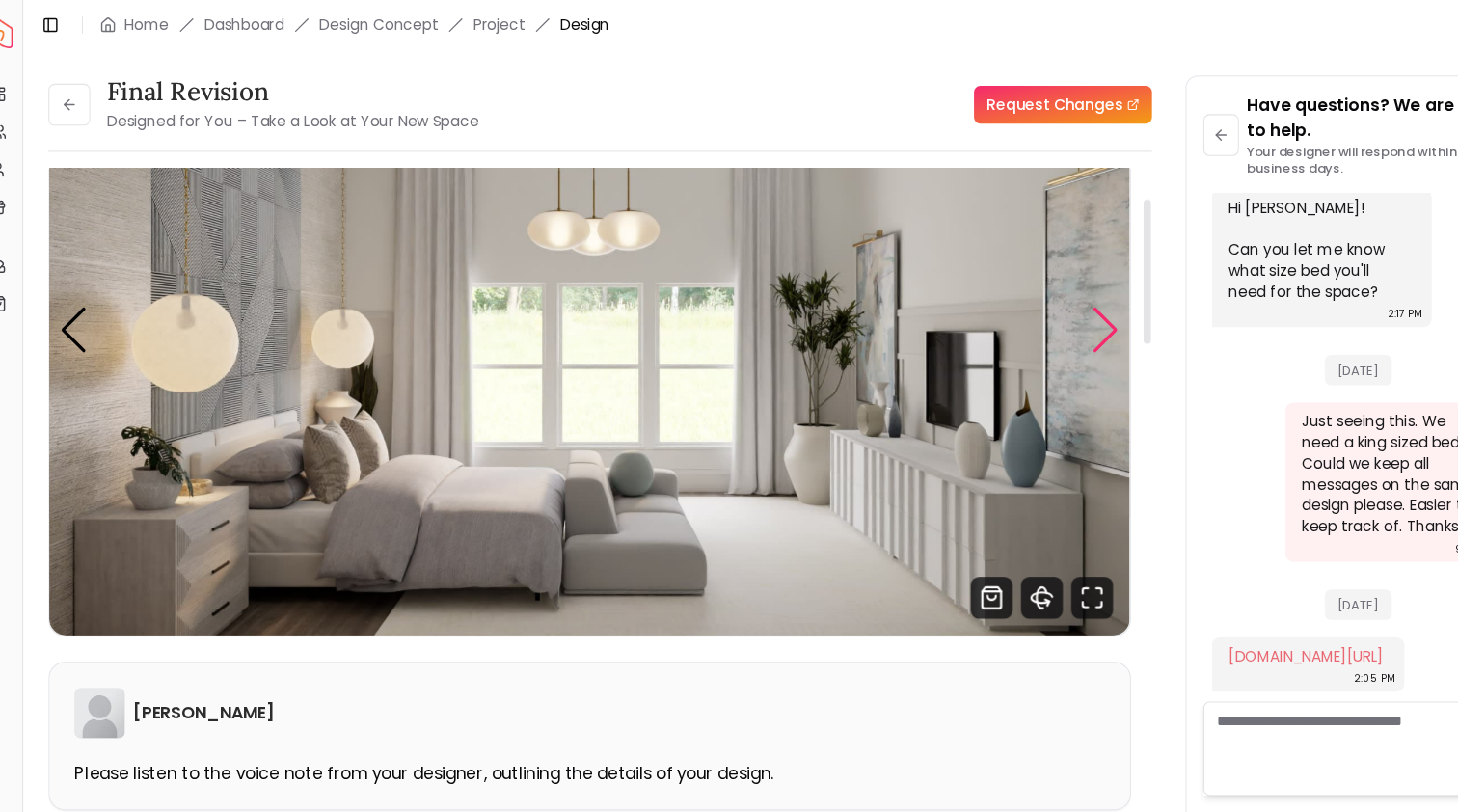
click at [1031, 313] on div "Next slide" at bounding box center [1043, 304] width 26 height 43
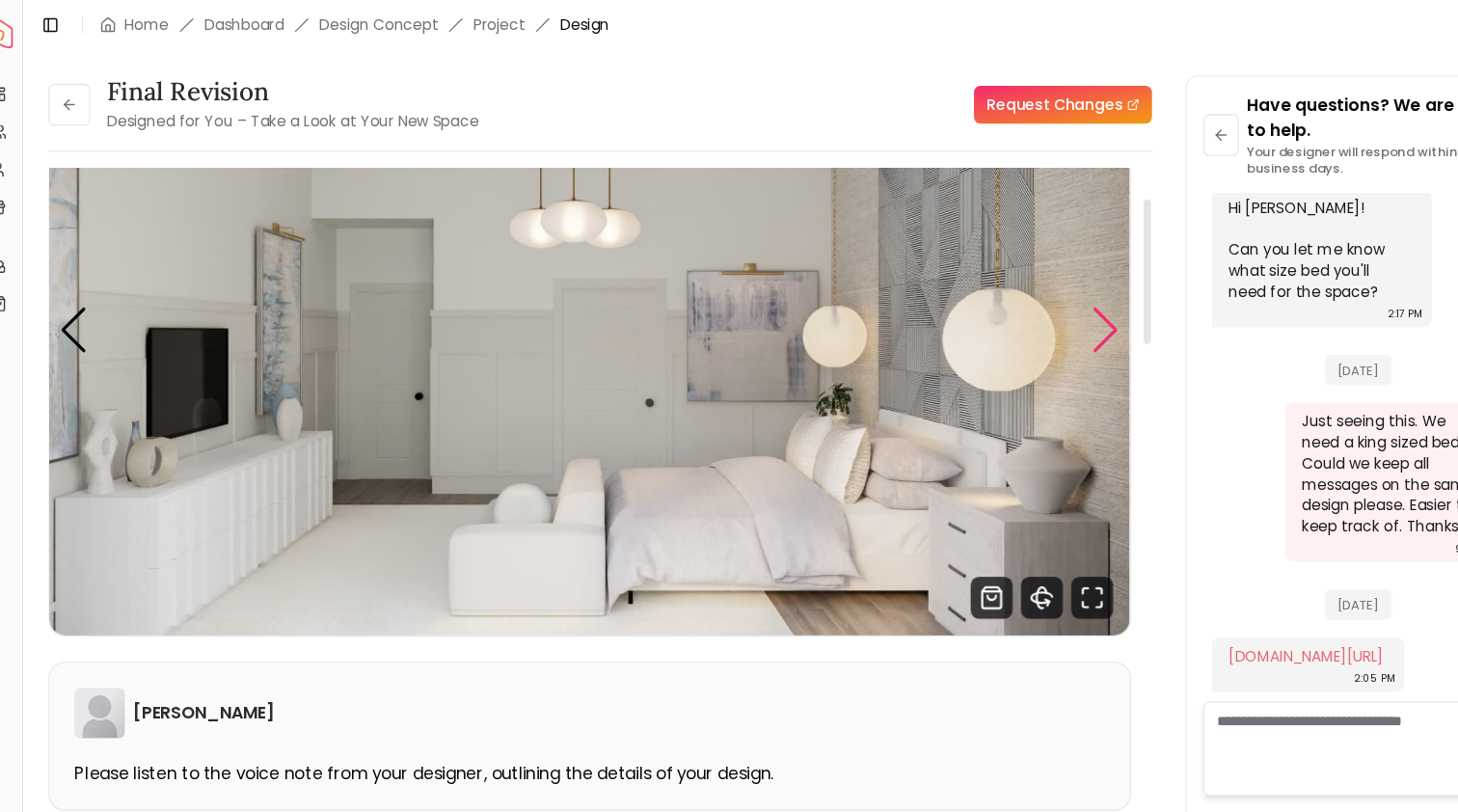
click at [1031, 313] on div "Next slide" at bounding box center [1043, 304] width 26 height 43
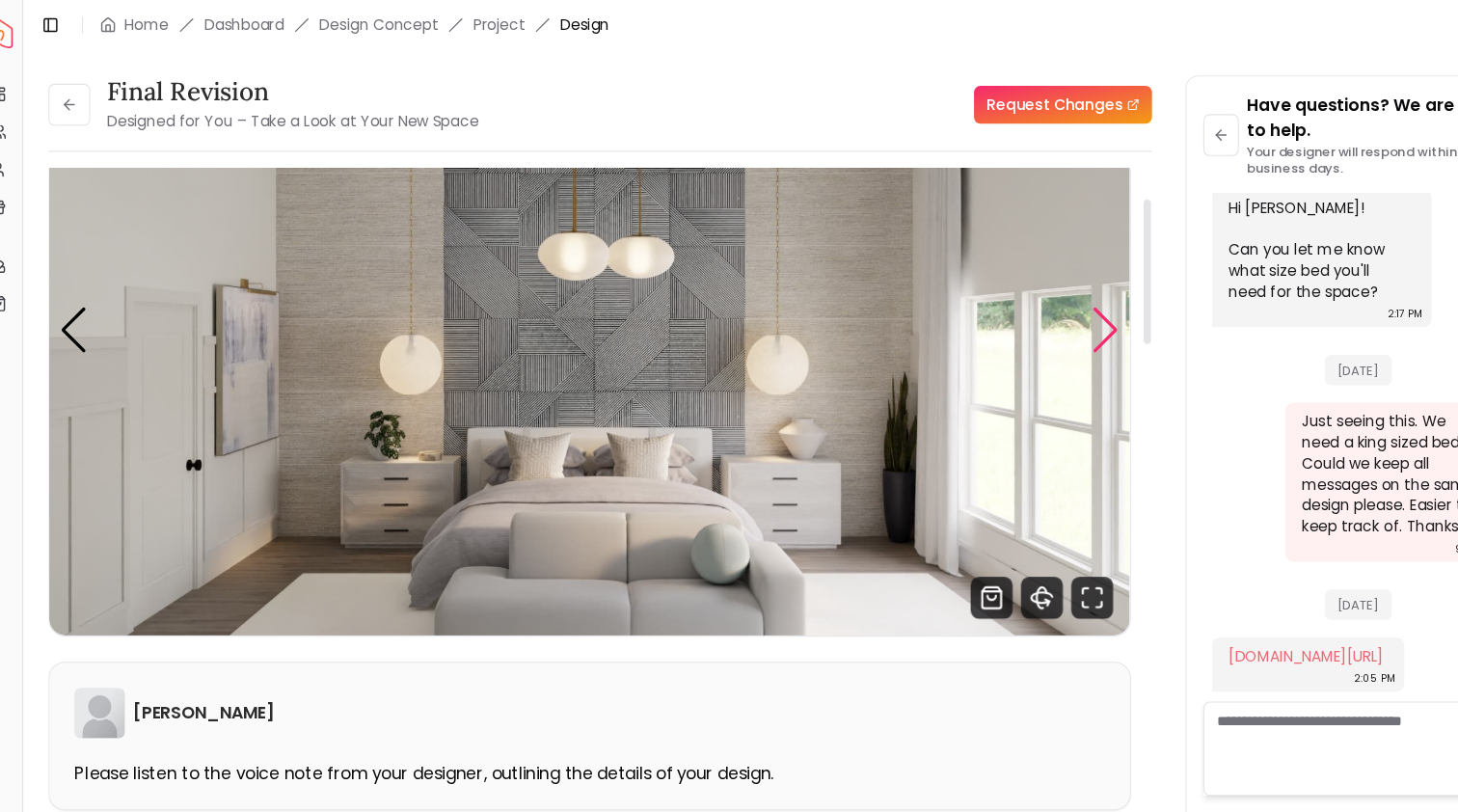
click at [1031, 314] on div "Next slide" at bounding box center [1043, 304] width 26 height 43
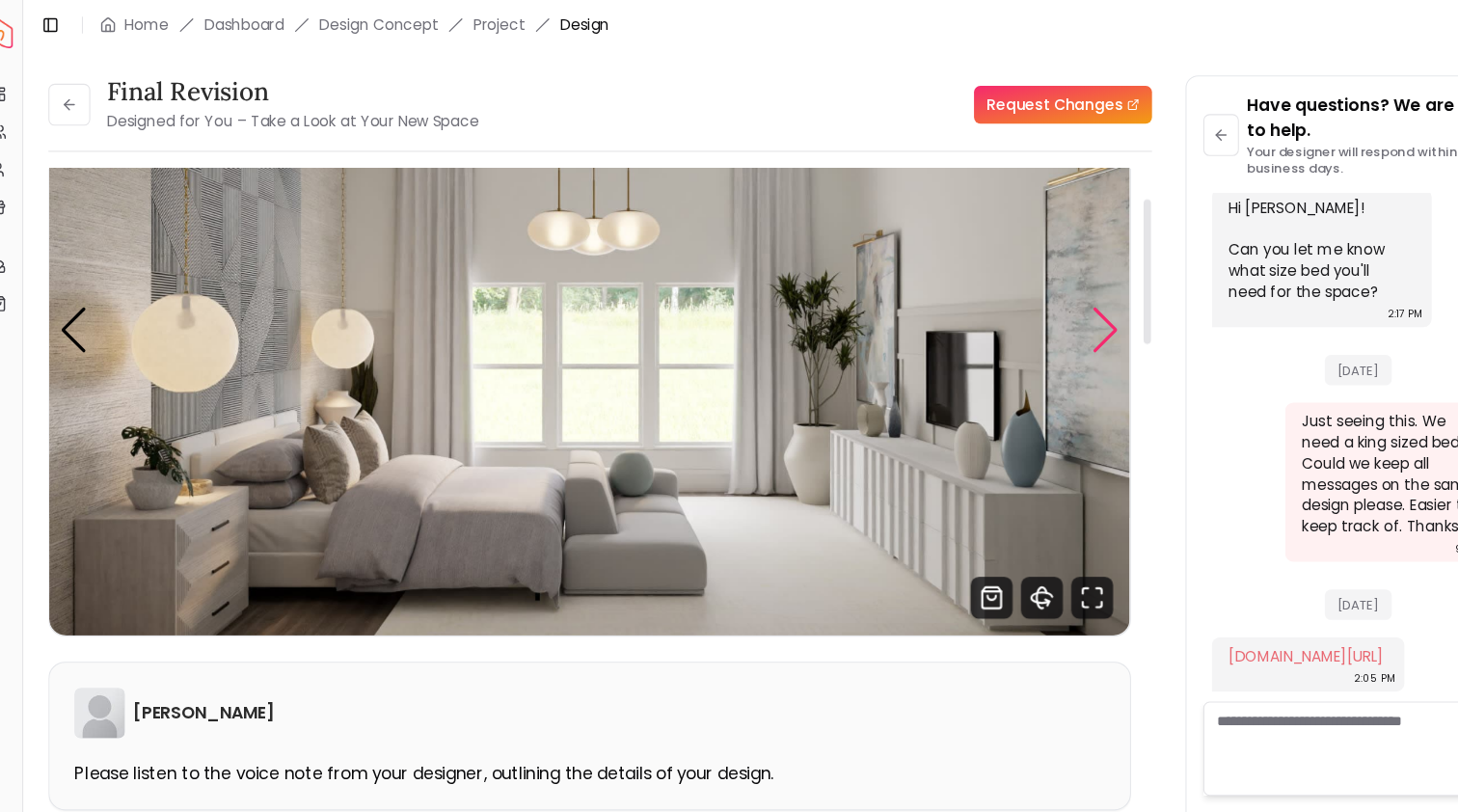
click at [1031, 316] on div "Next slide" at bounding box center [1043, 304] width 26 height 43
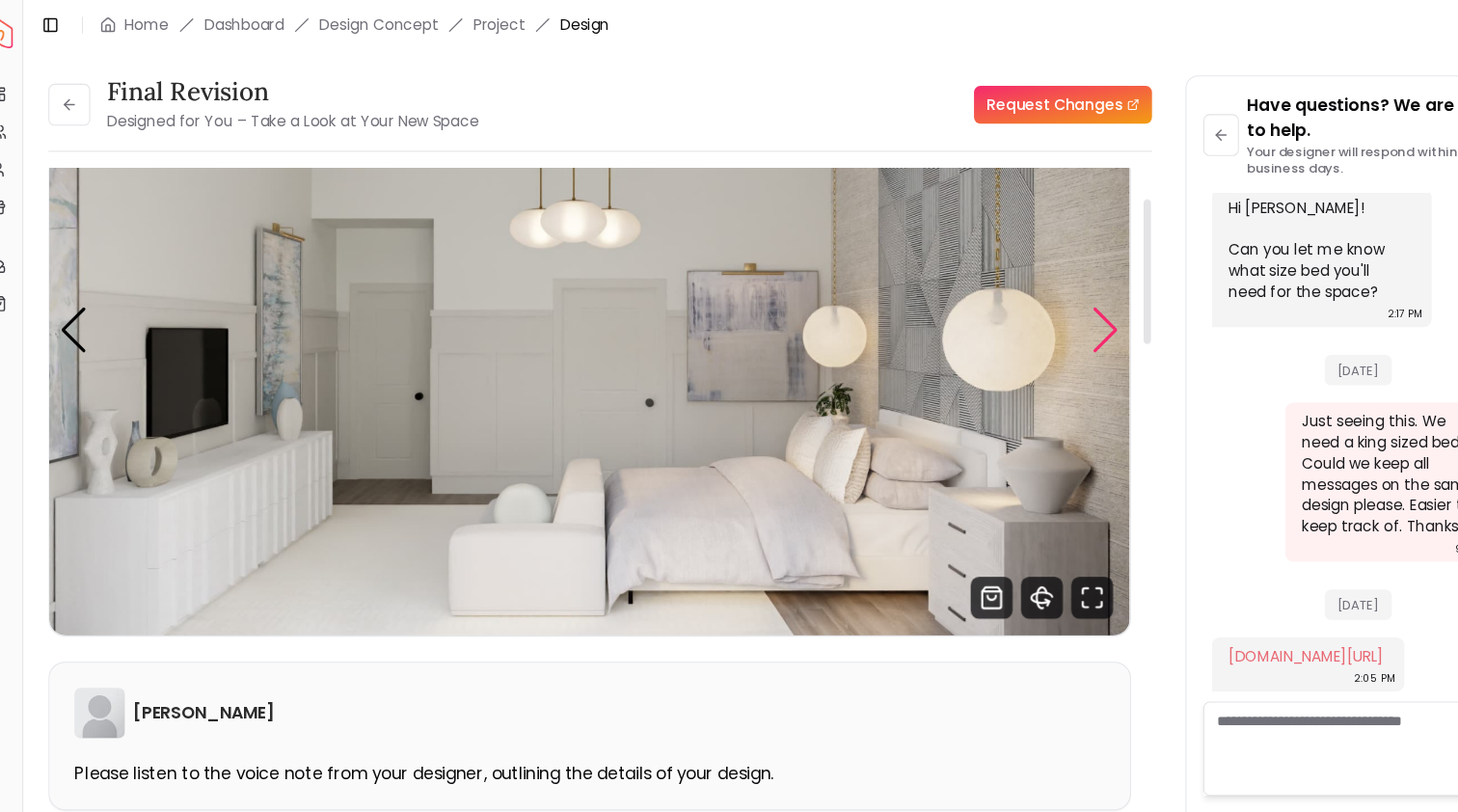
click at [1031, 318] on div "Next slide" at bounding box center [1043, 304] width 26 height 43
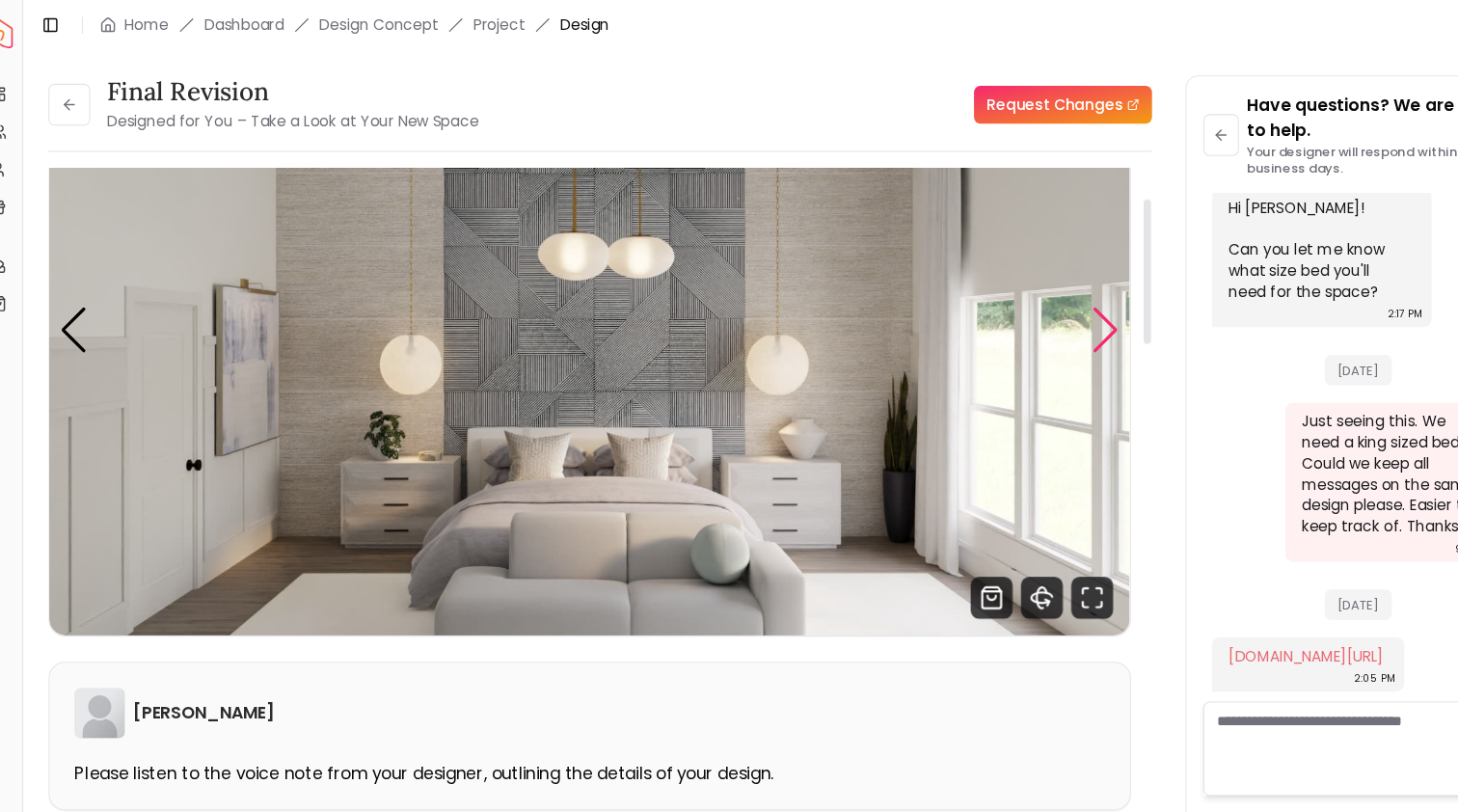
click at [1031, 284] on div "Next slide" at bounding box center [1043, 304] width 26 height 43
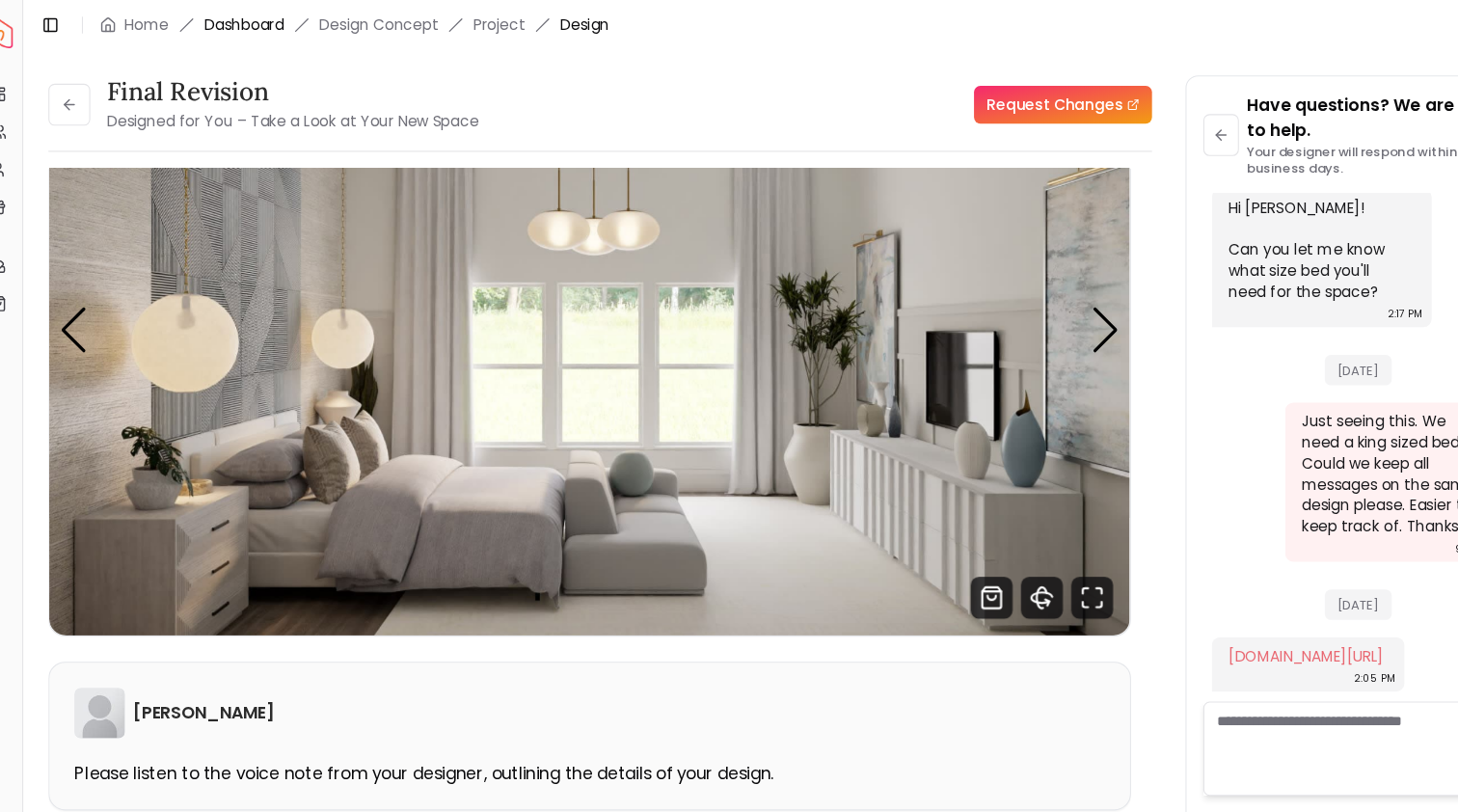
click at [237, 29] on link "Dashboard" at bounding box center [250, 23] width 73 height 19
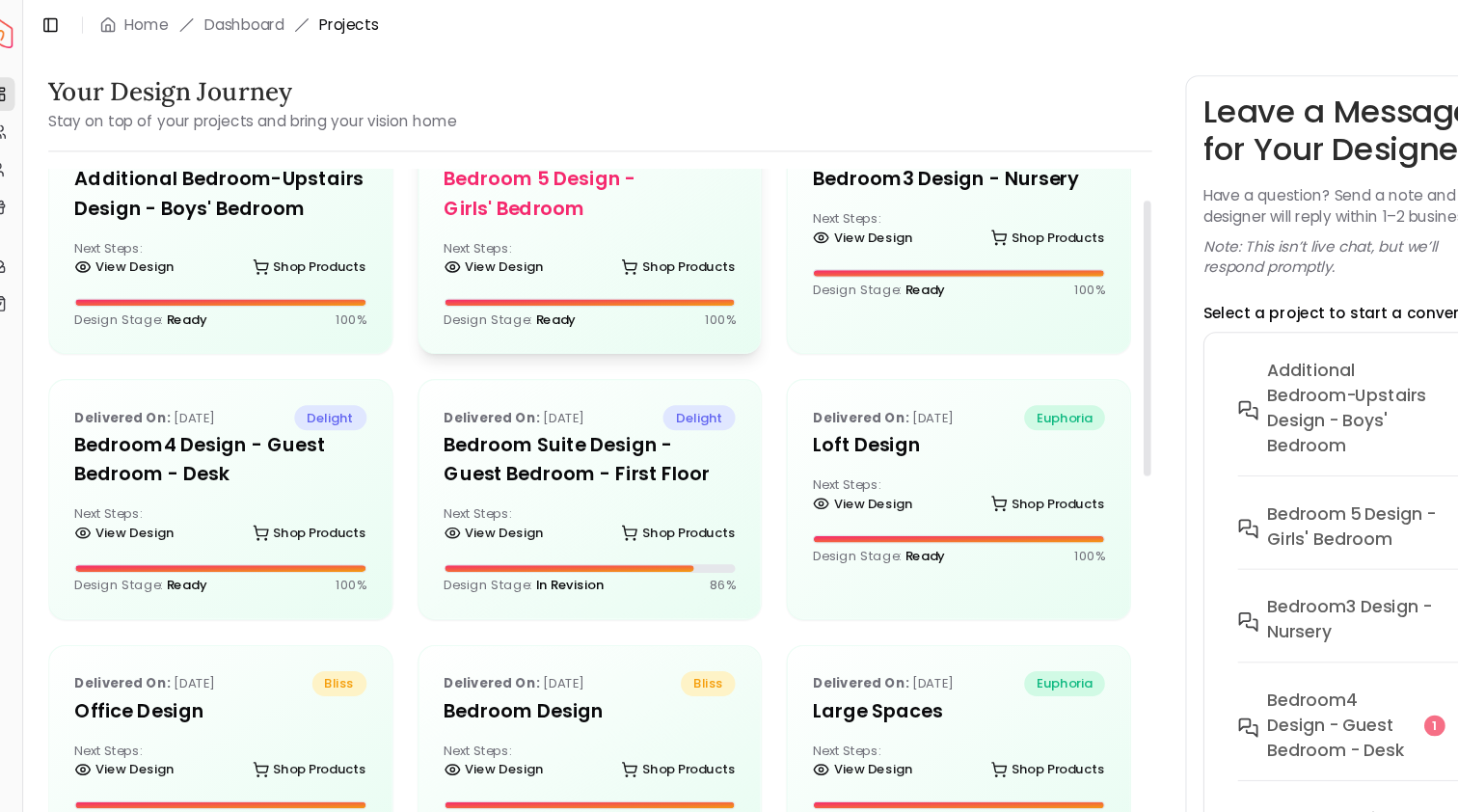
scroll to position [77, 0]
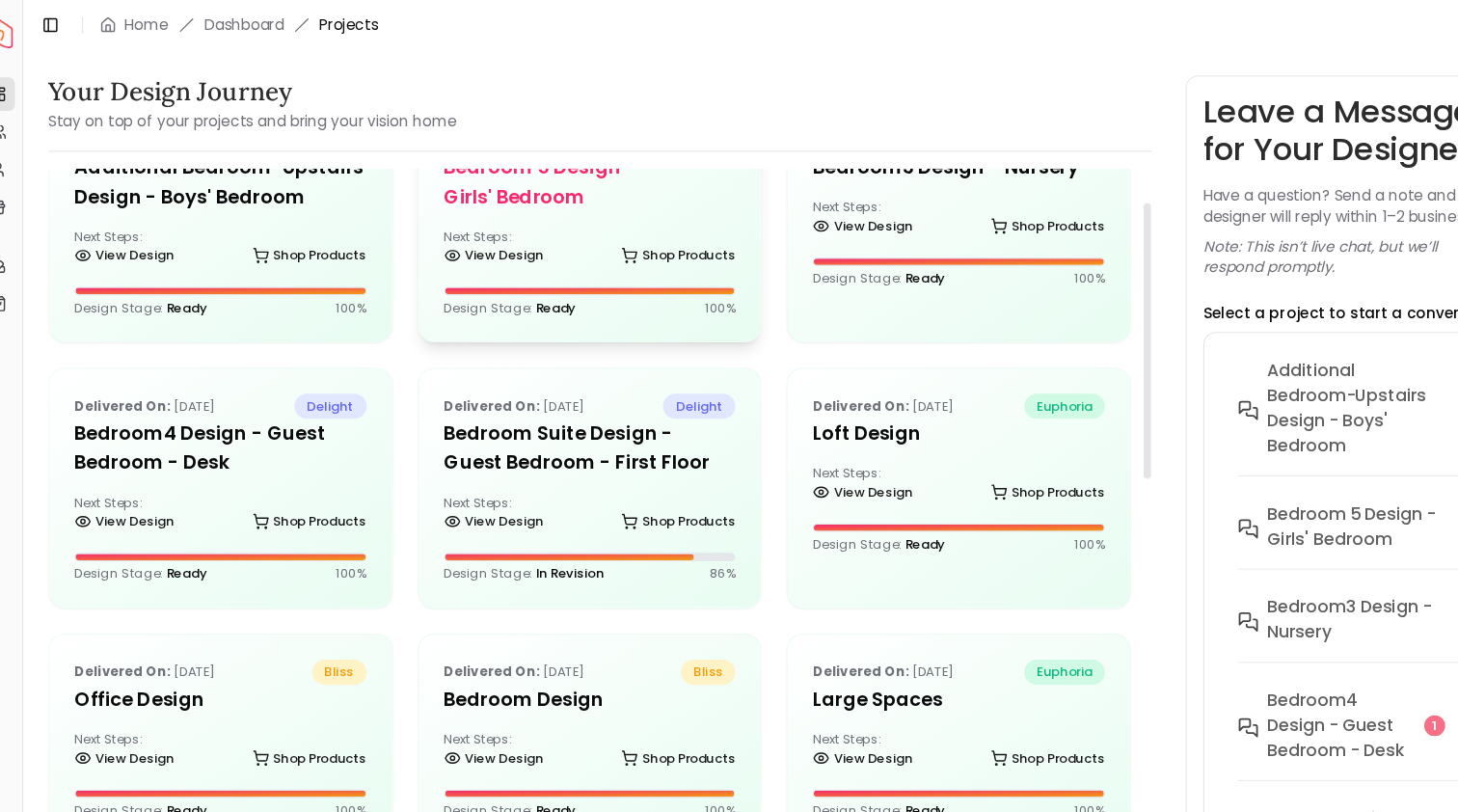
click at [483, 173] on h5 "Bedroom 5 design - Girls' Bedroom" at bounding box center [568, 168] width 269 height 54
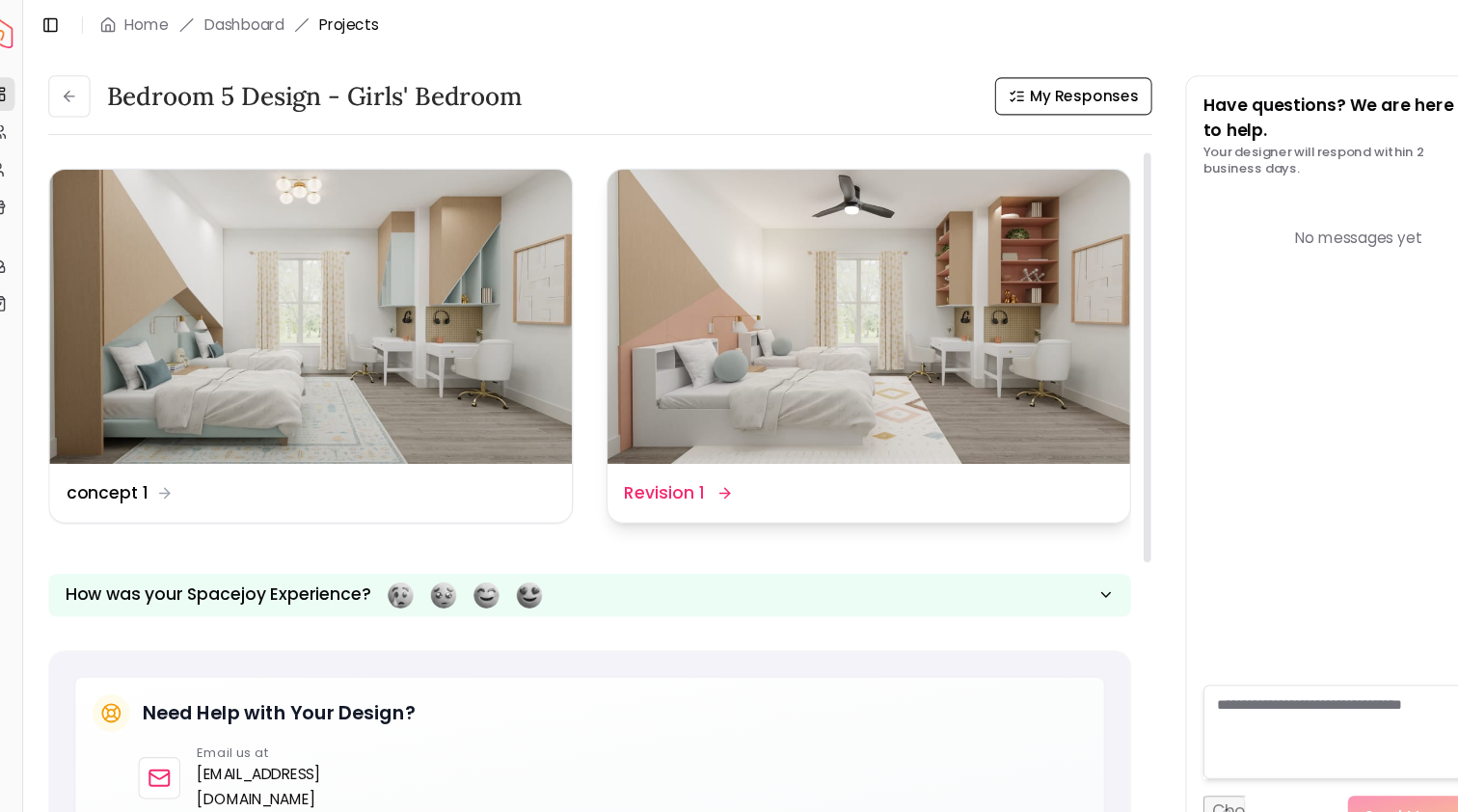
click at [698, 210] on img at bounding box center [824, 291] width 481 height 271
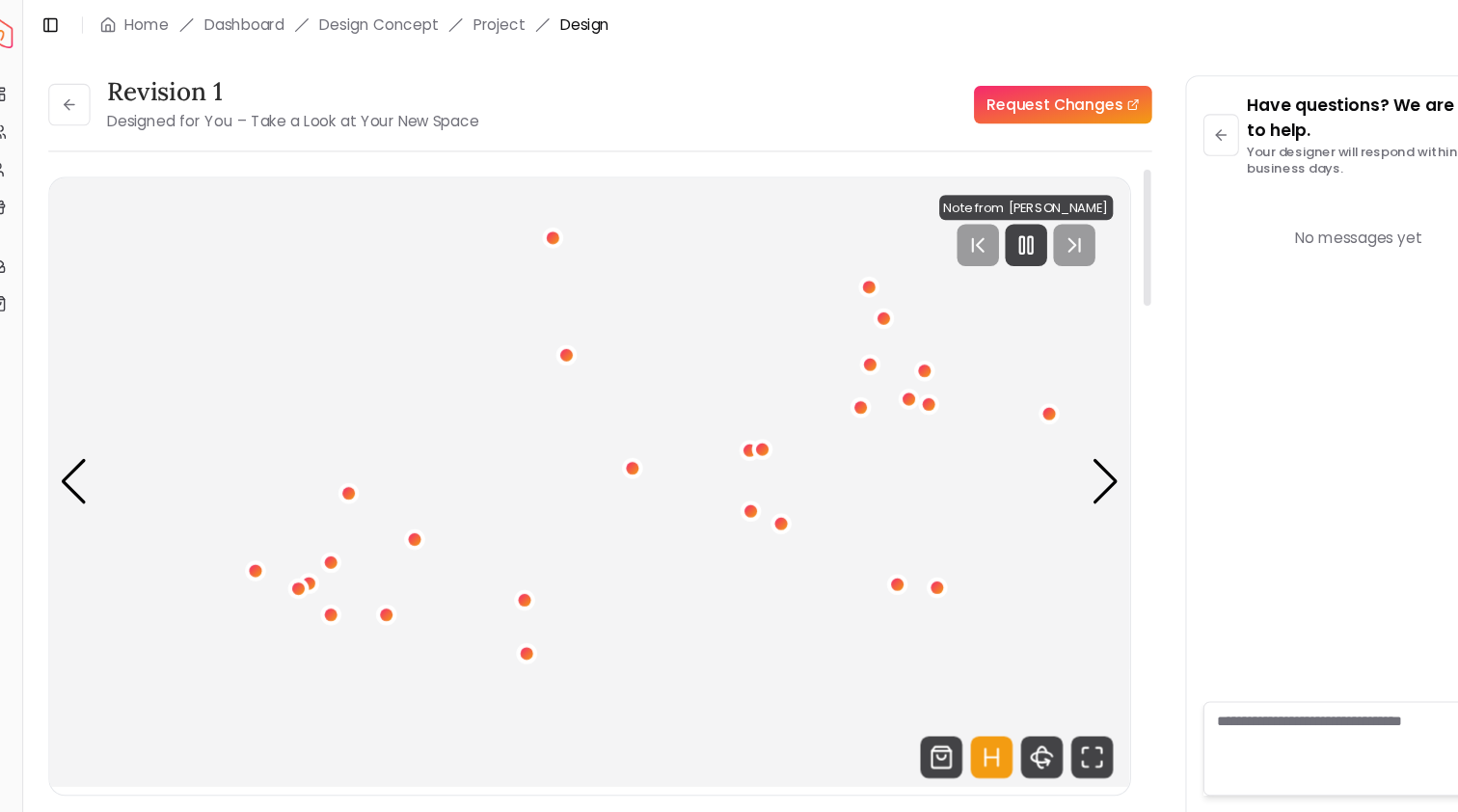
click at [851, 618] on img "1 / 4" at bounding box center [568, 443] width 996 height 560
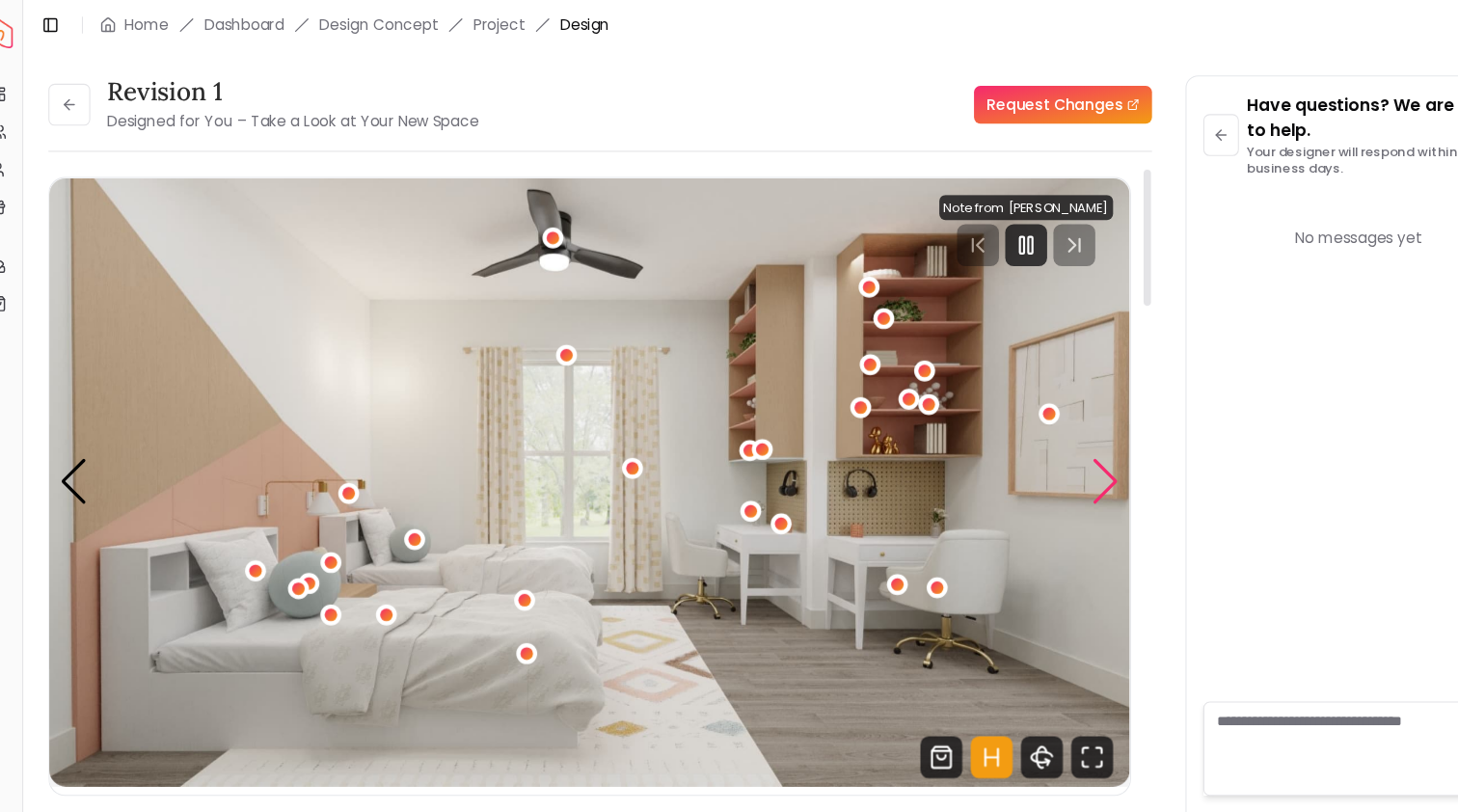
click at [1031, 455] on div "Next slide" at bounding box center [1043, 443] width 26 height 43
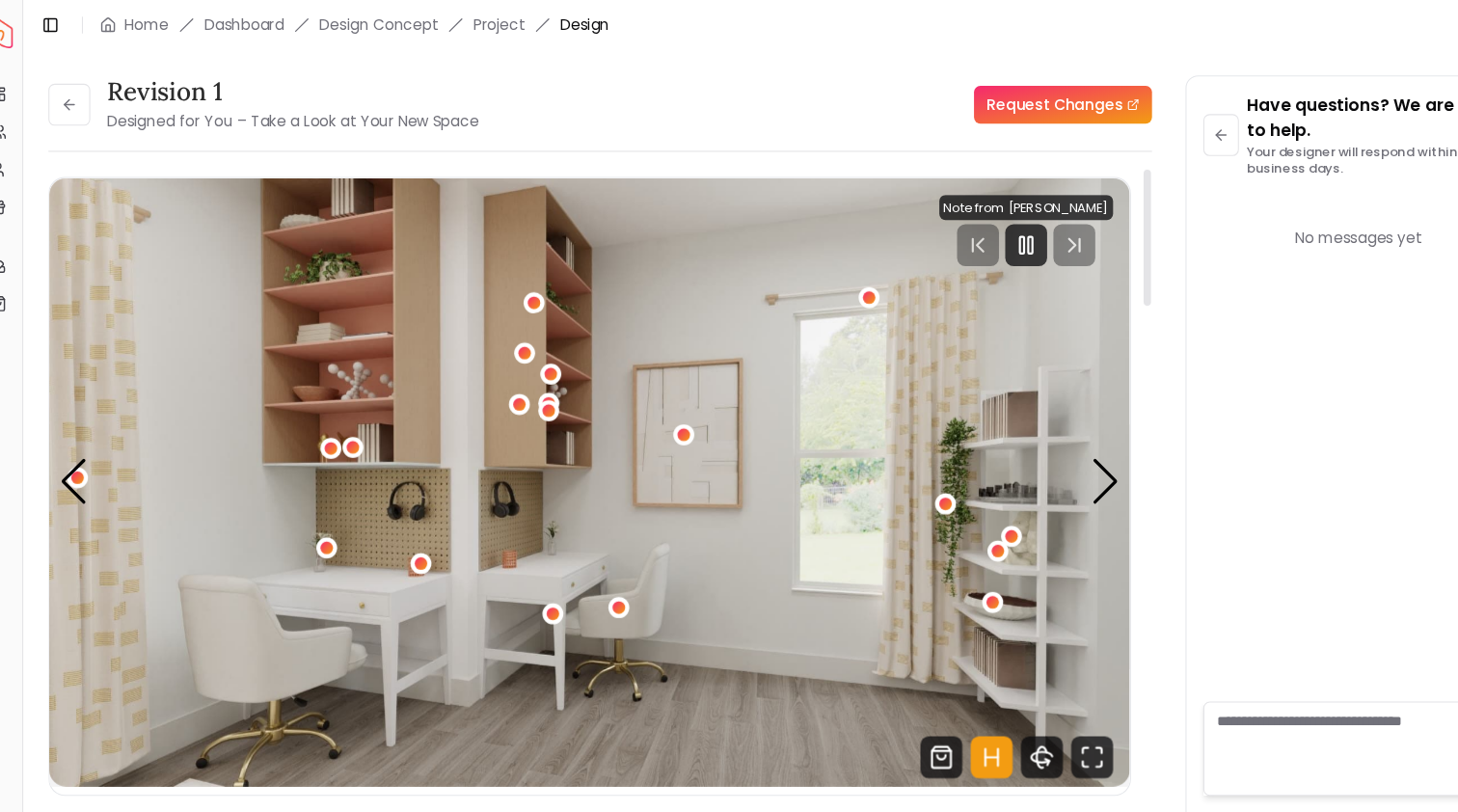
click at [999, 463] on img "2 / 4" at bounding box center [568, 443] width 996 height 560
click at [1031, 447] on div "Next slide" at bounding box center [1043, 443] width 26 height 43
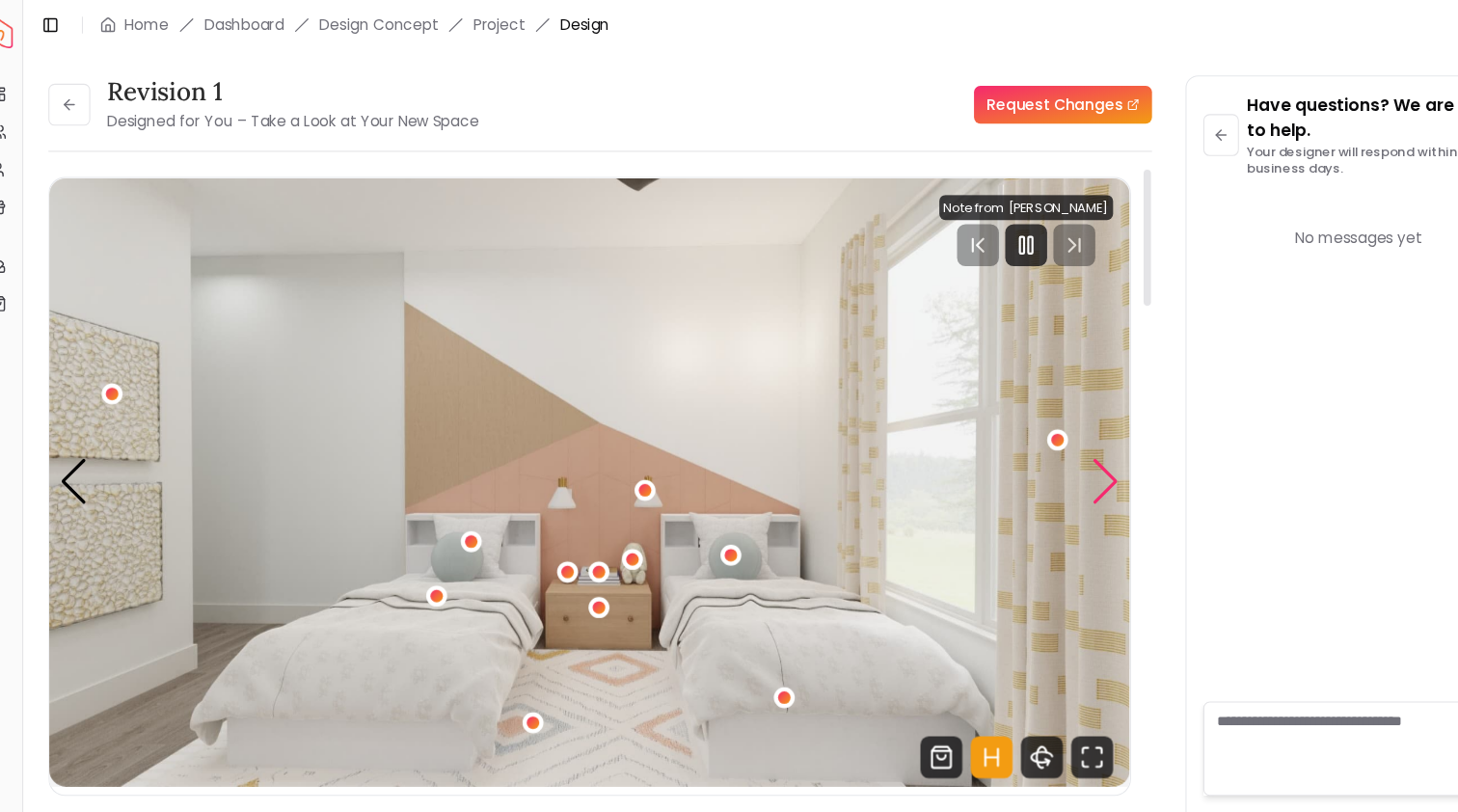
click at [1031, 428] on div "Next slide" at bounding box center [1043, 443] width 26 height 43
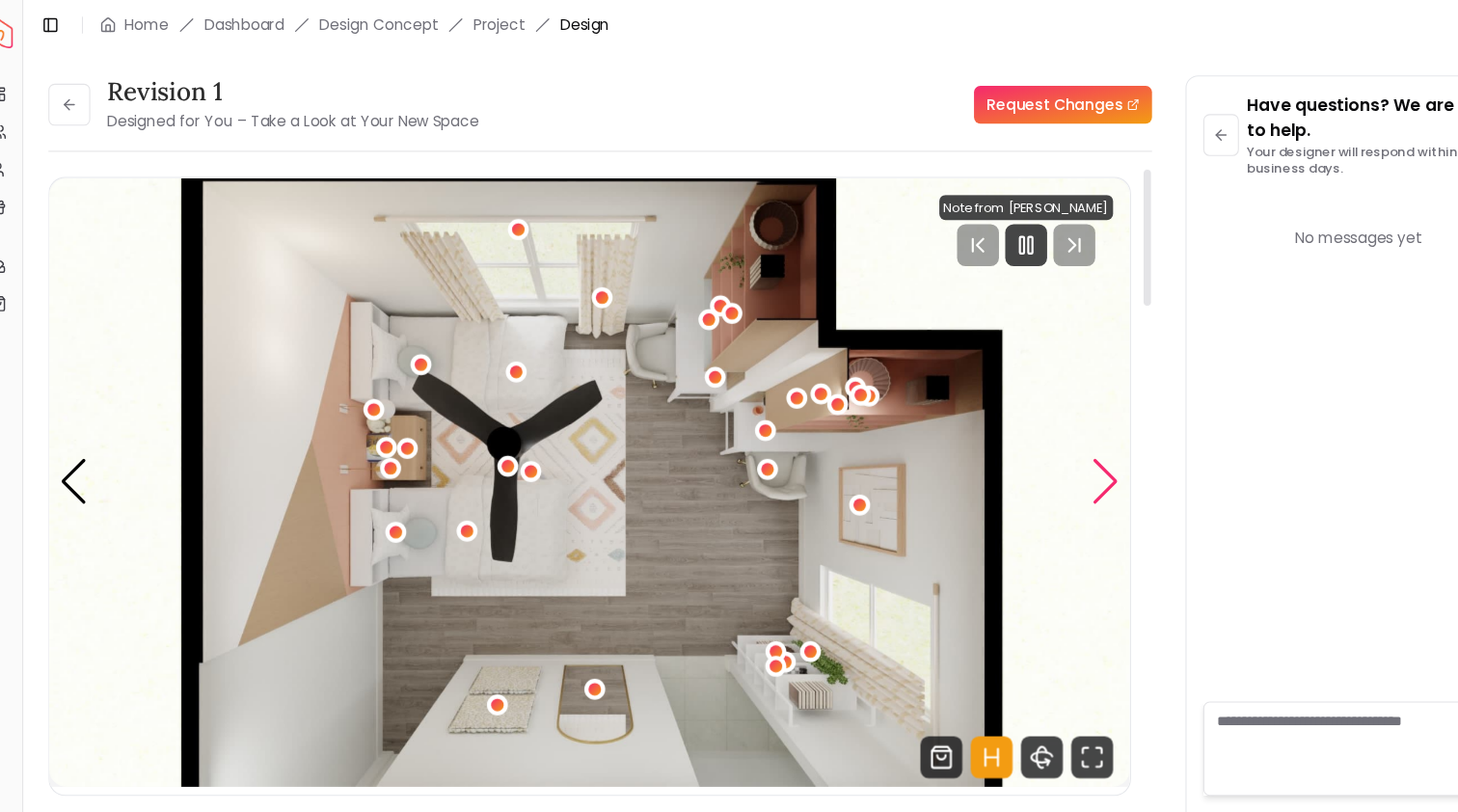
click at [1031, 429] on div "Next slide" at bounding box center [1043, 443] width 26 height 43
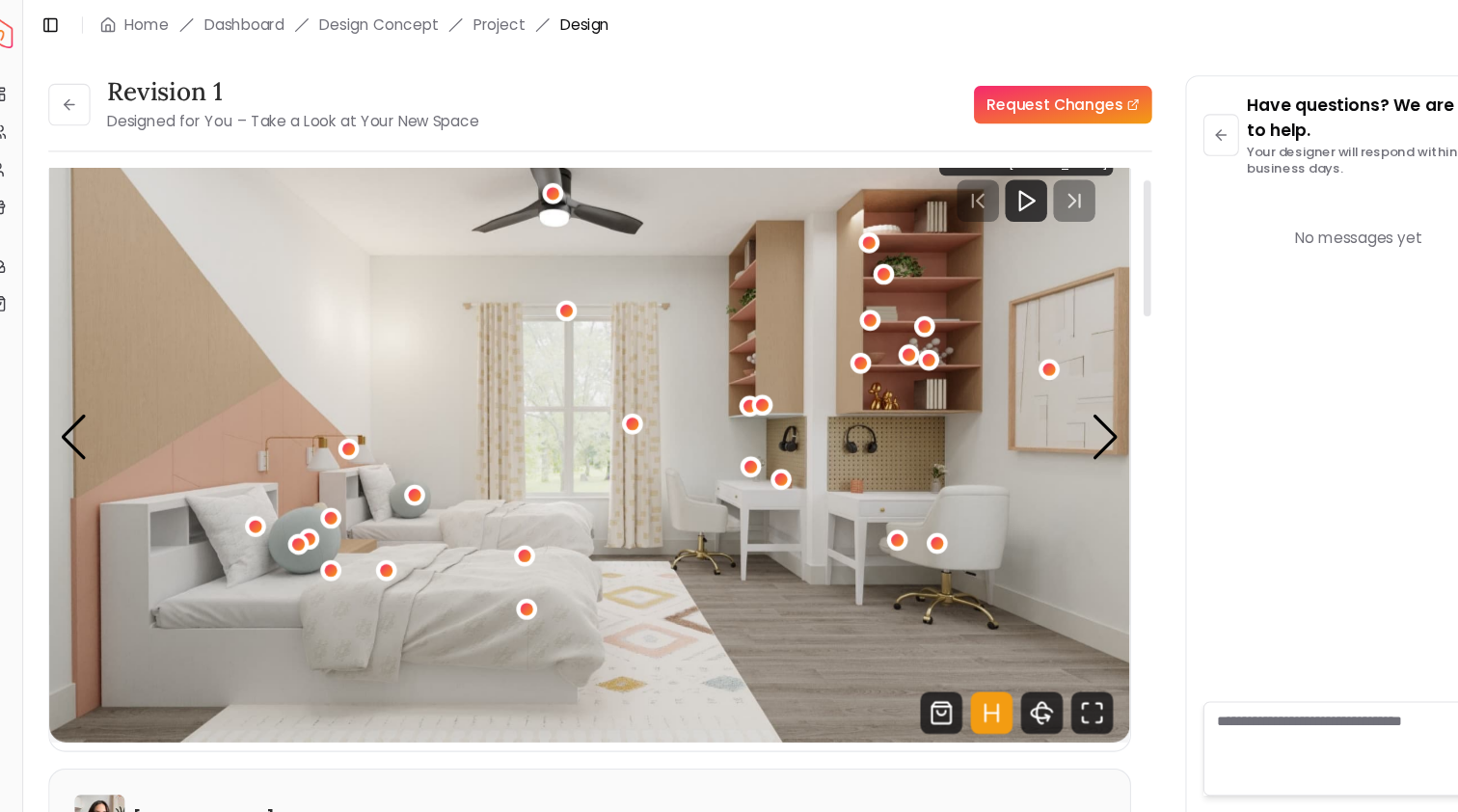
scroll to position [50, 0]
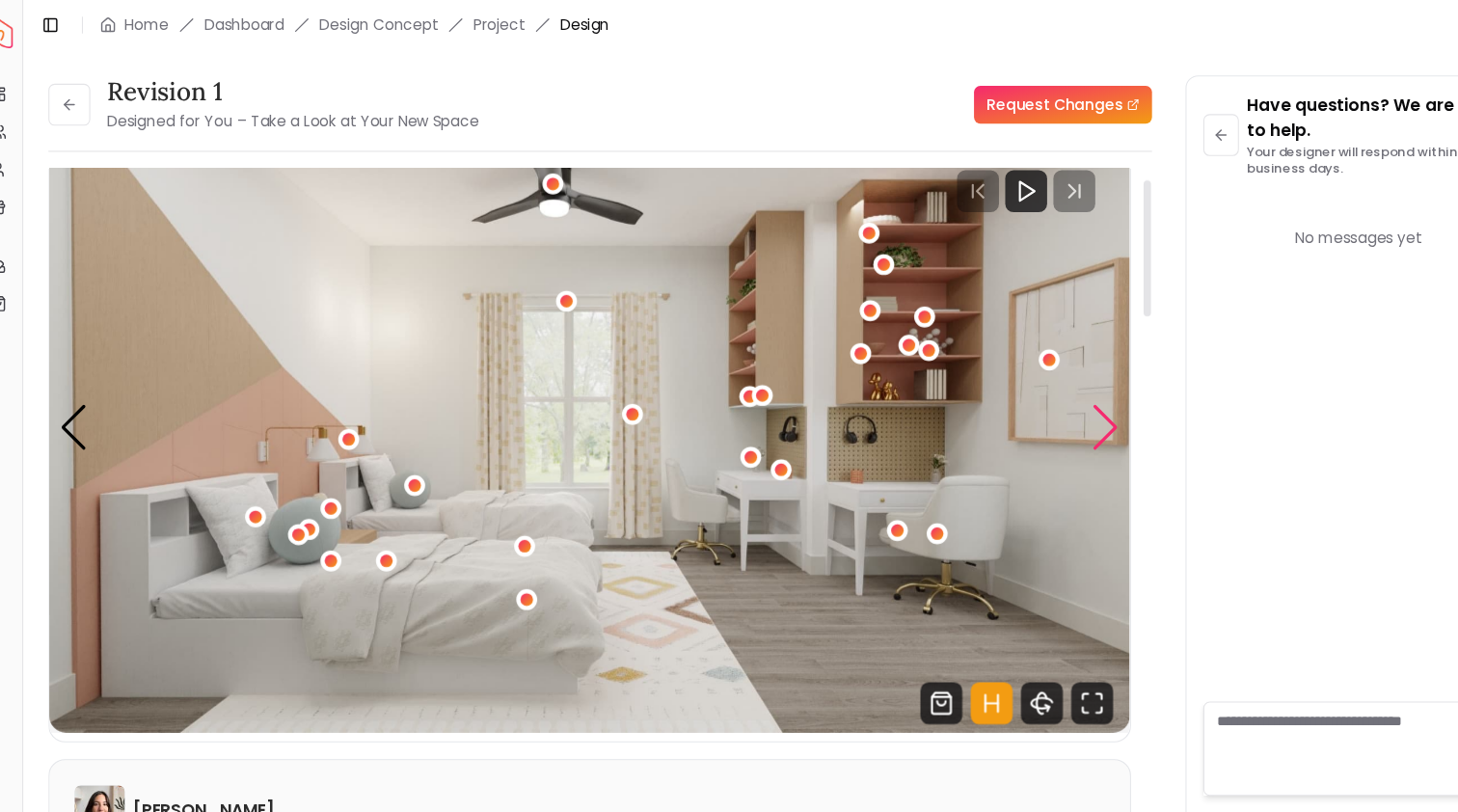
click at [1031, 395] on div "Next slide" at bounding box center [1043, 394] width 26 height 43
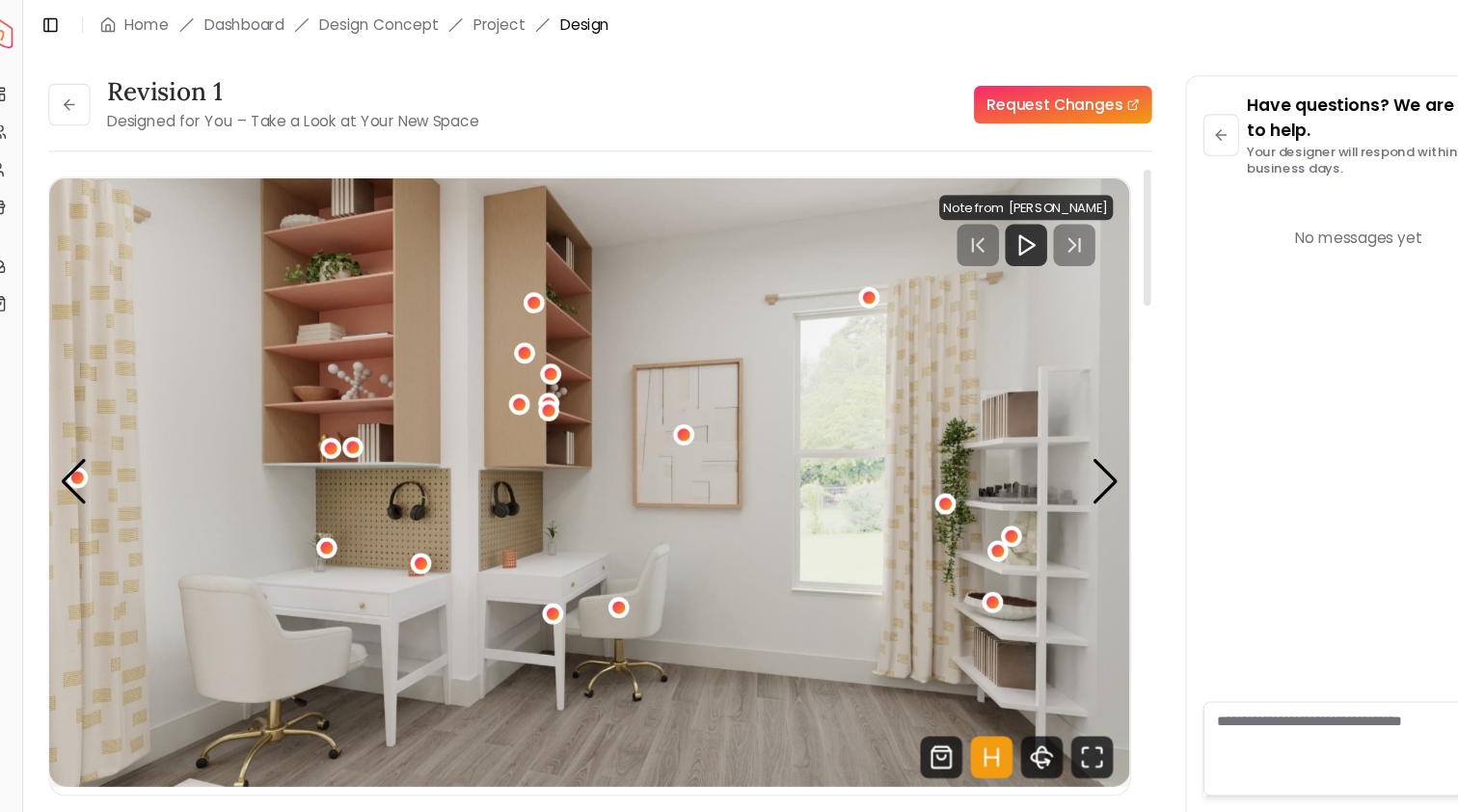
scroll to position [0, 0]
click at [1033, 435] on img "2 / 4" at bounding box center [568, 443] width 996 height 560
click at [1031, 435] on div "Next slide" at bounding box center [1043, 443] width 26 height 43
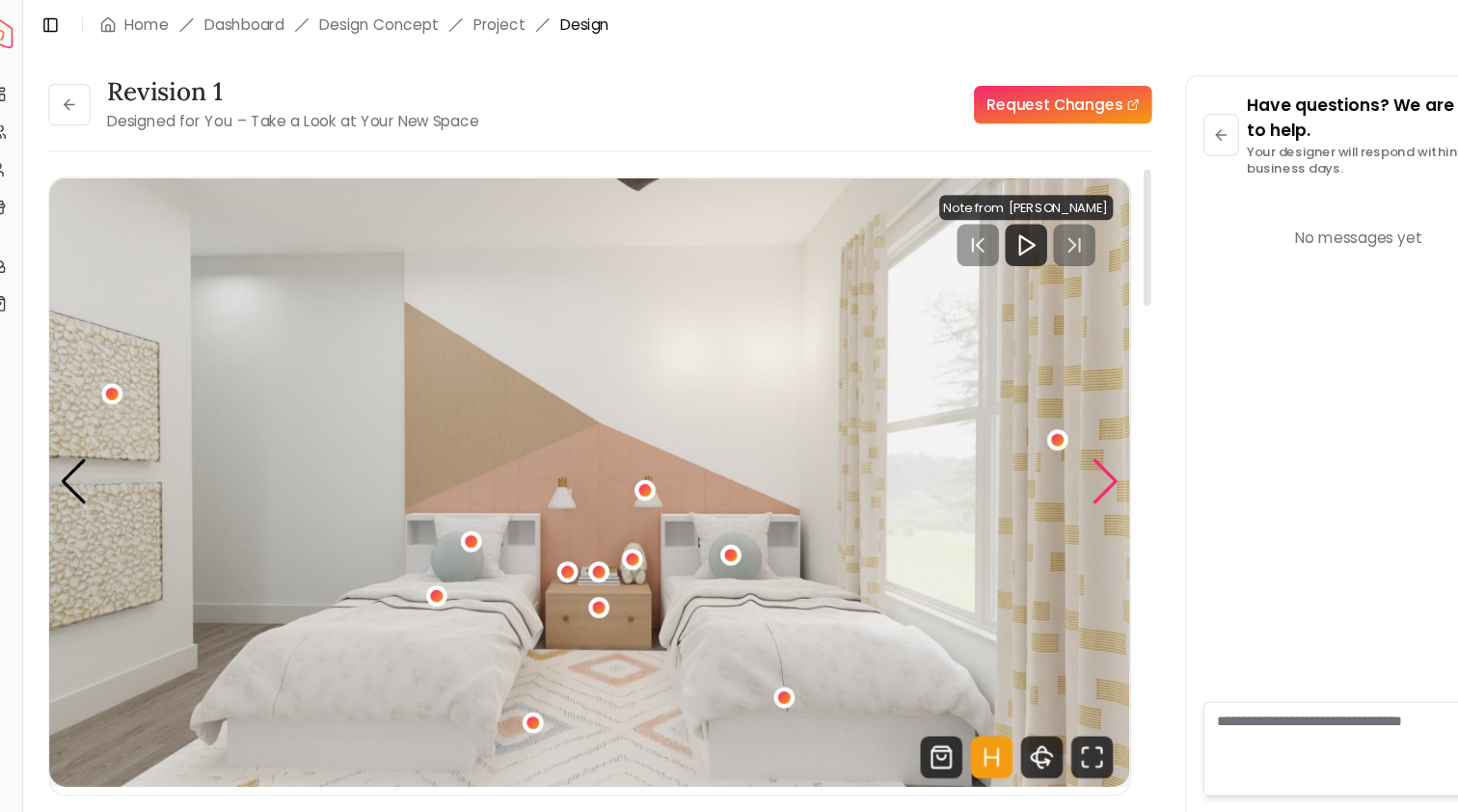
click at [1031, 442] on div "Next slide" at bounding box center [1043, 443] width 26 height 43
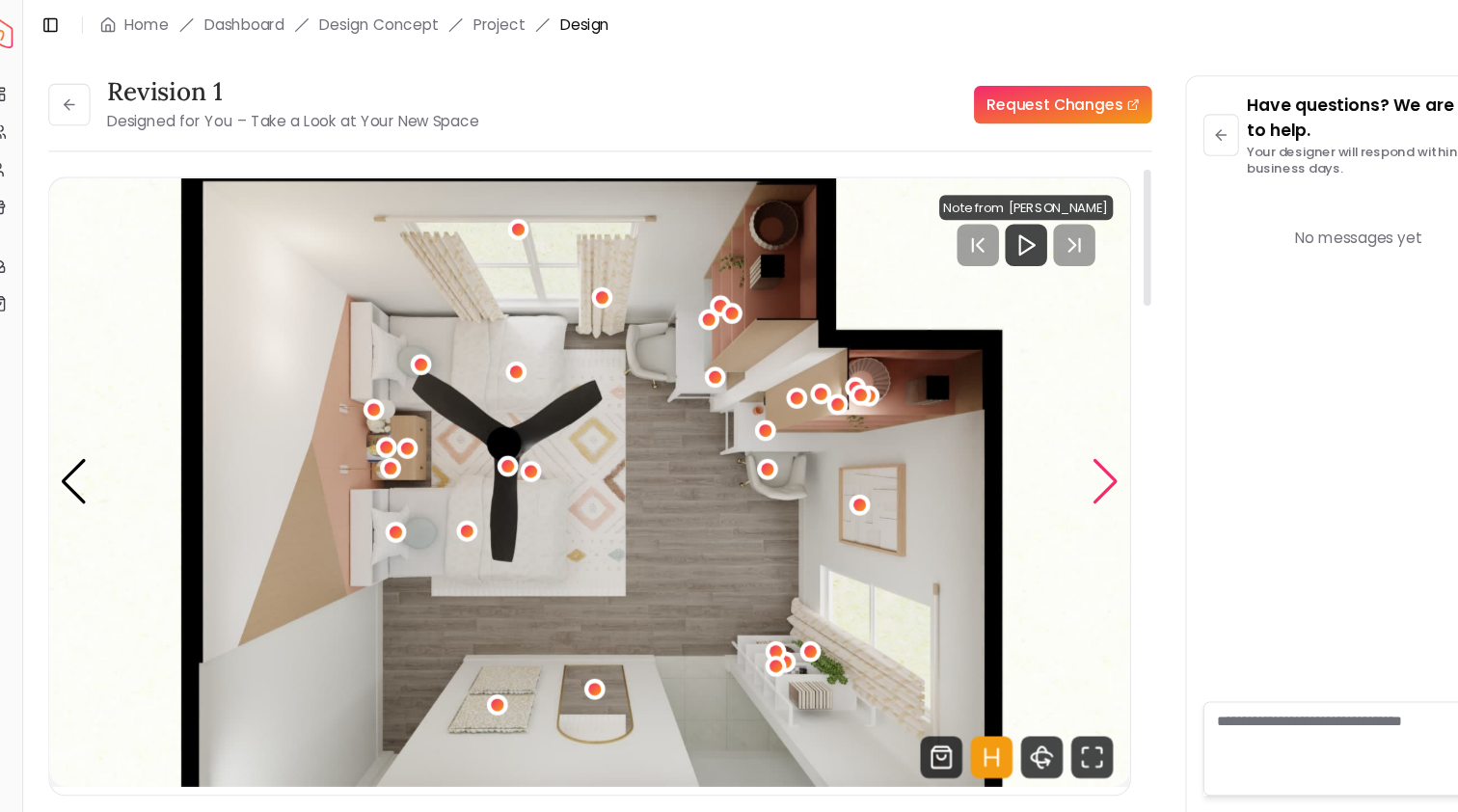
click at [1031, 459] on div "Next slide" at bounding box center [1043, 443] width 26 height 43
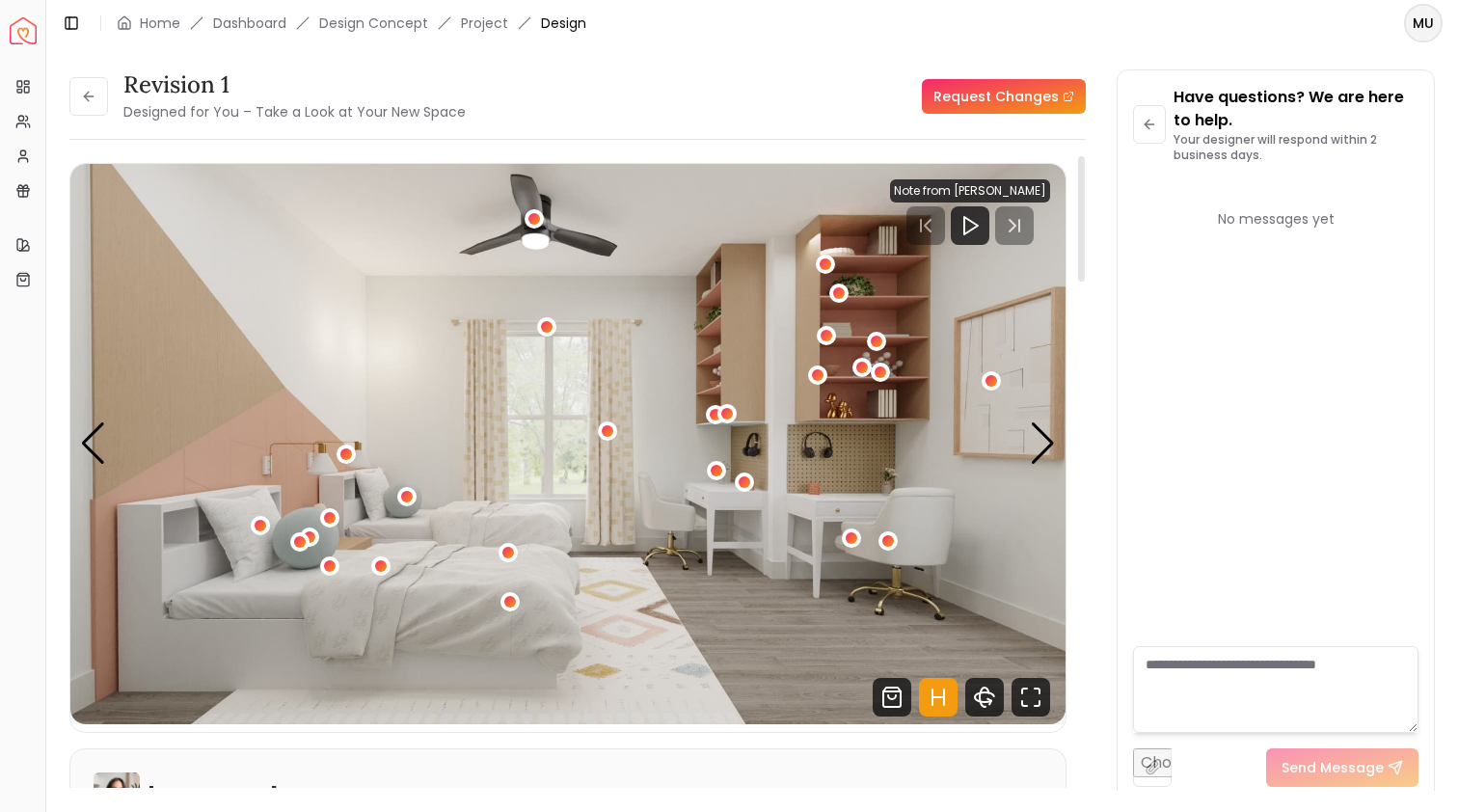
scroll to position [4, 0]
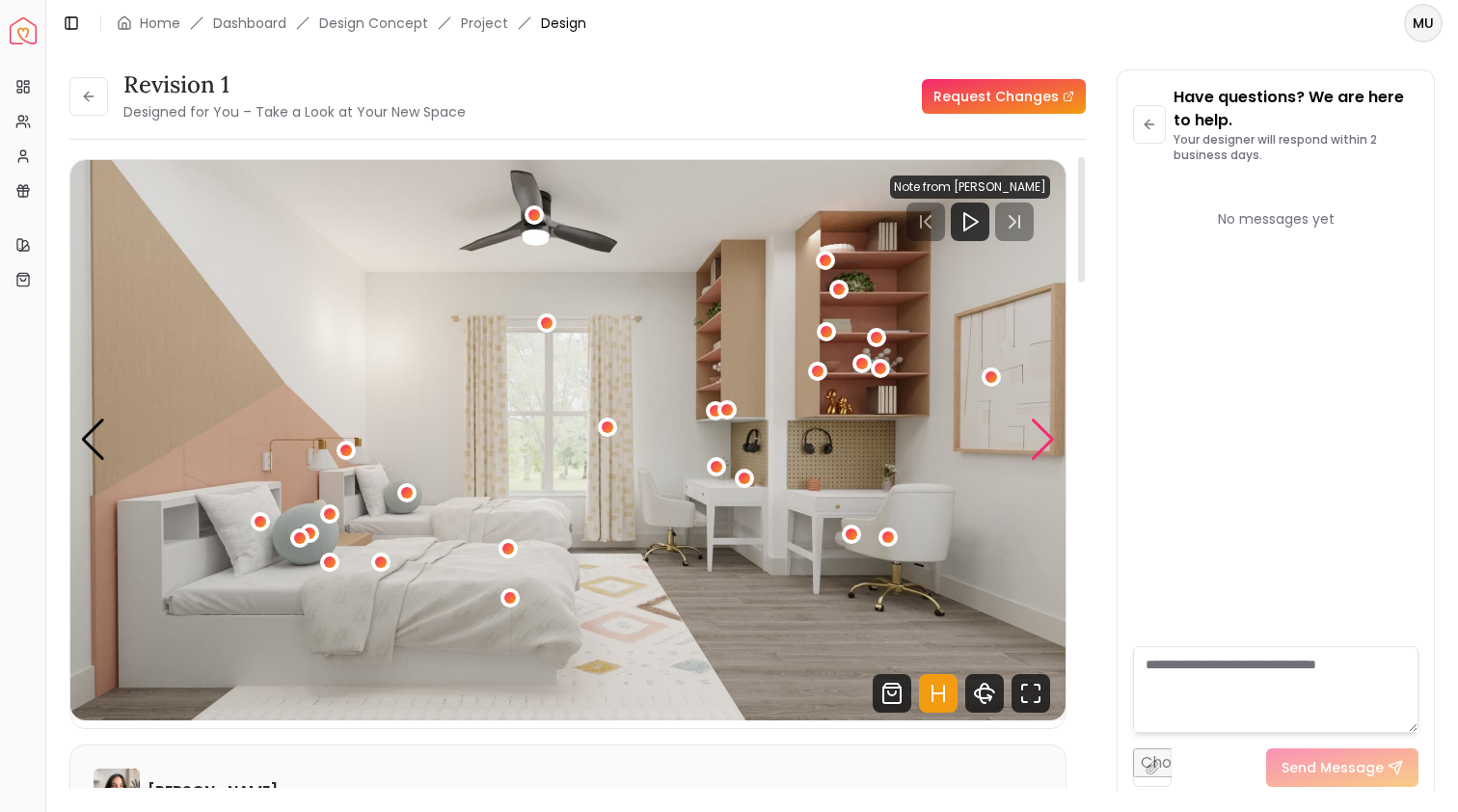
click at [1041, 436] on div "Next slide" at bounding box center [1043, 439] width 26 height 43
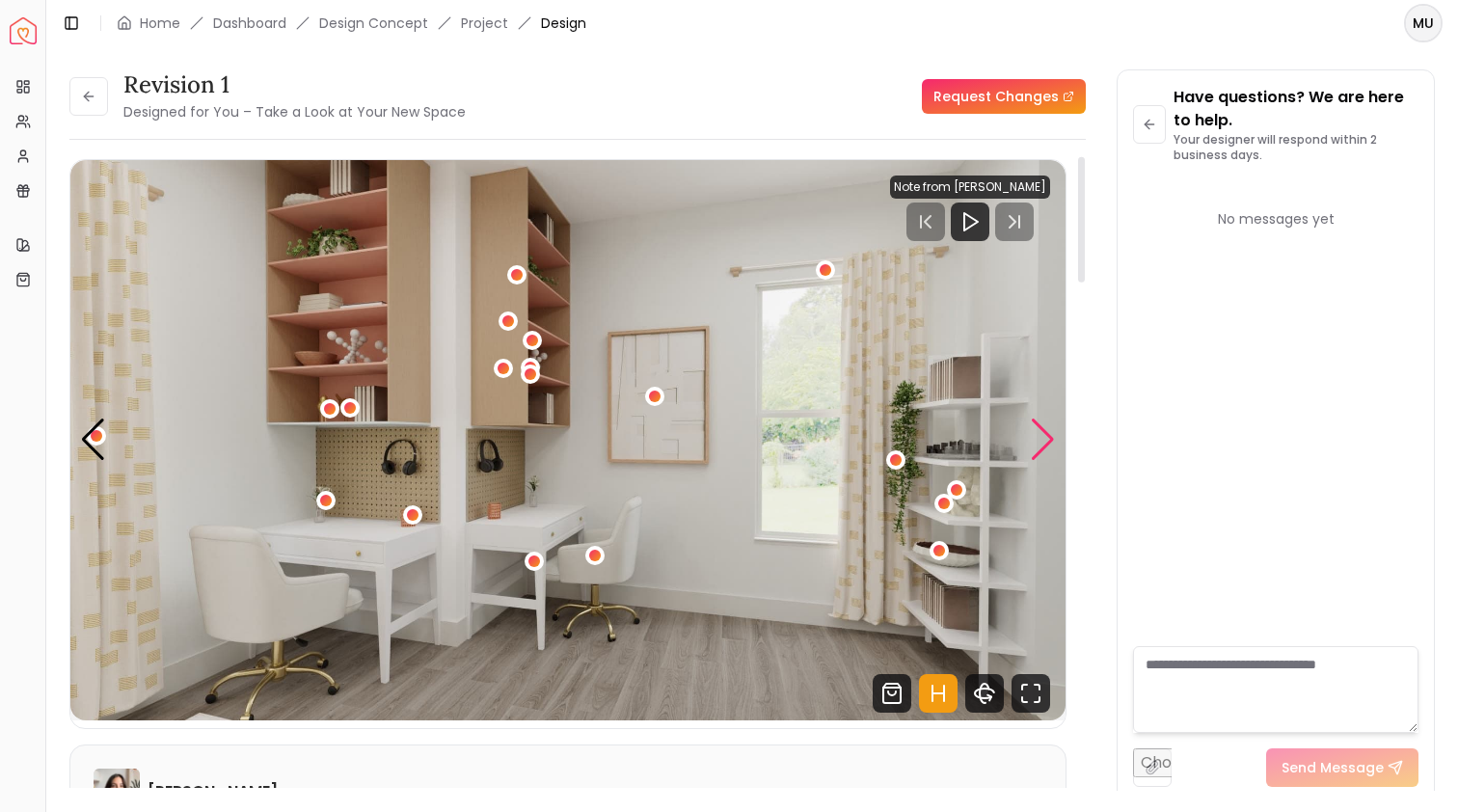
click at [1041, 436] on div "Next slide" at bounding box center [1043, 439] width 26 height 43
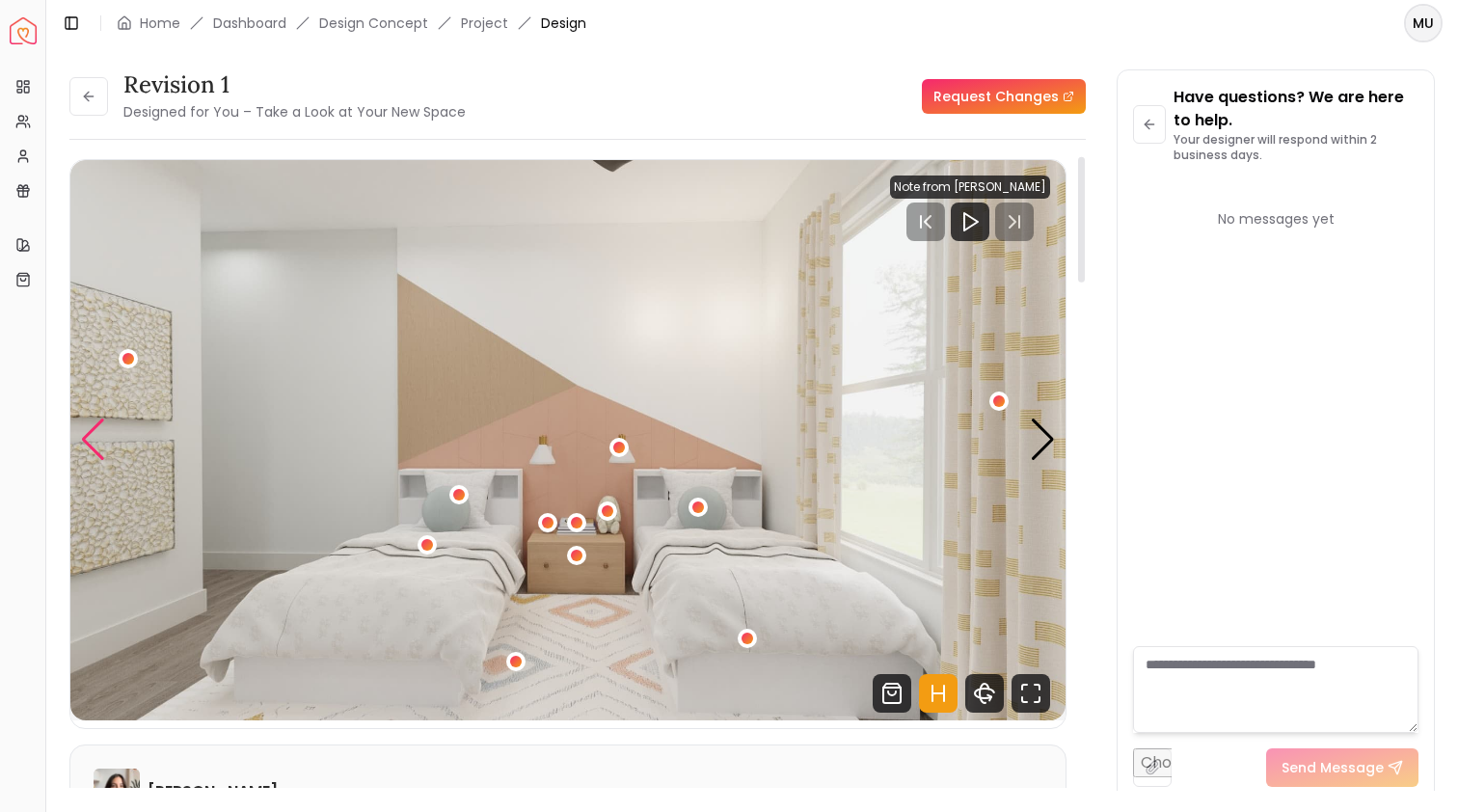
click at [80, 435] on div "Previous slide" at bounding box center [93, 439] width 26 height 43
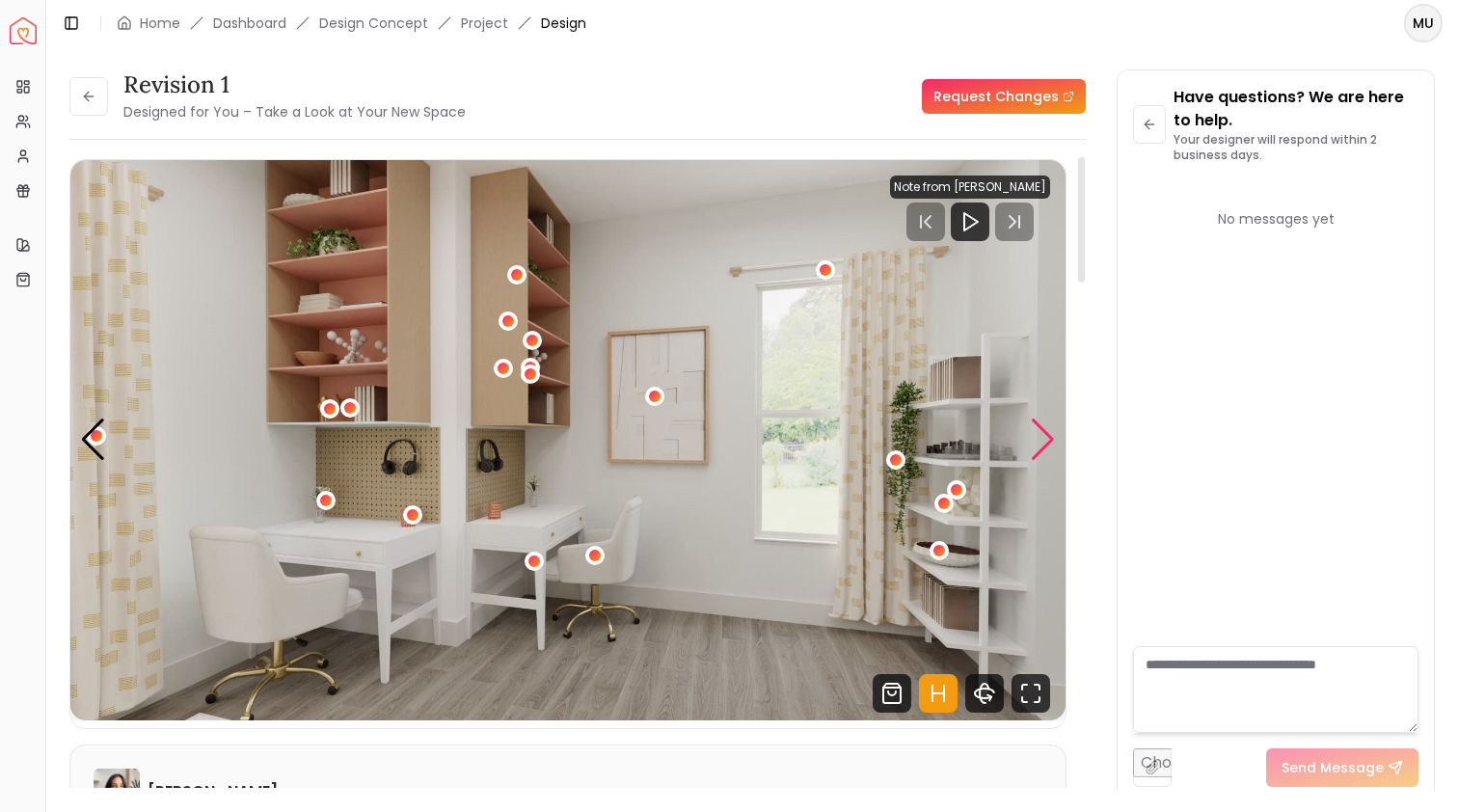
click at [1033, 448] on div "Next slide" at bounding box center [1043, 439] width 26 height 43
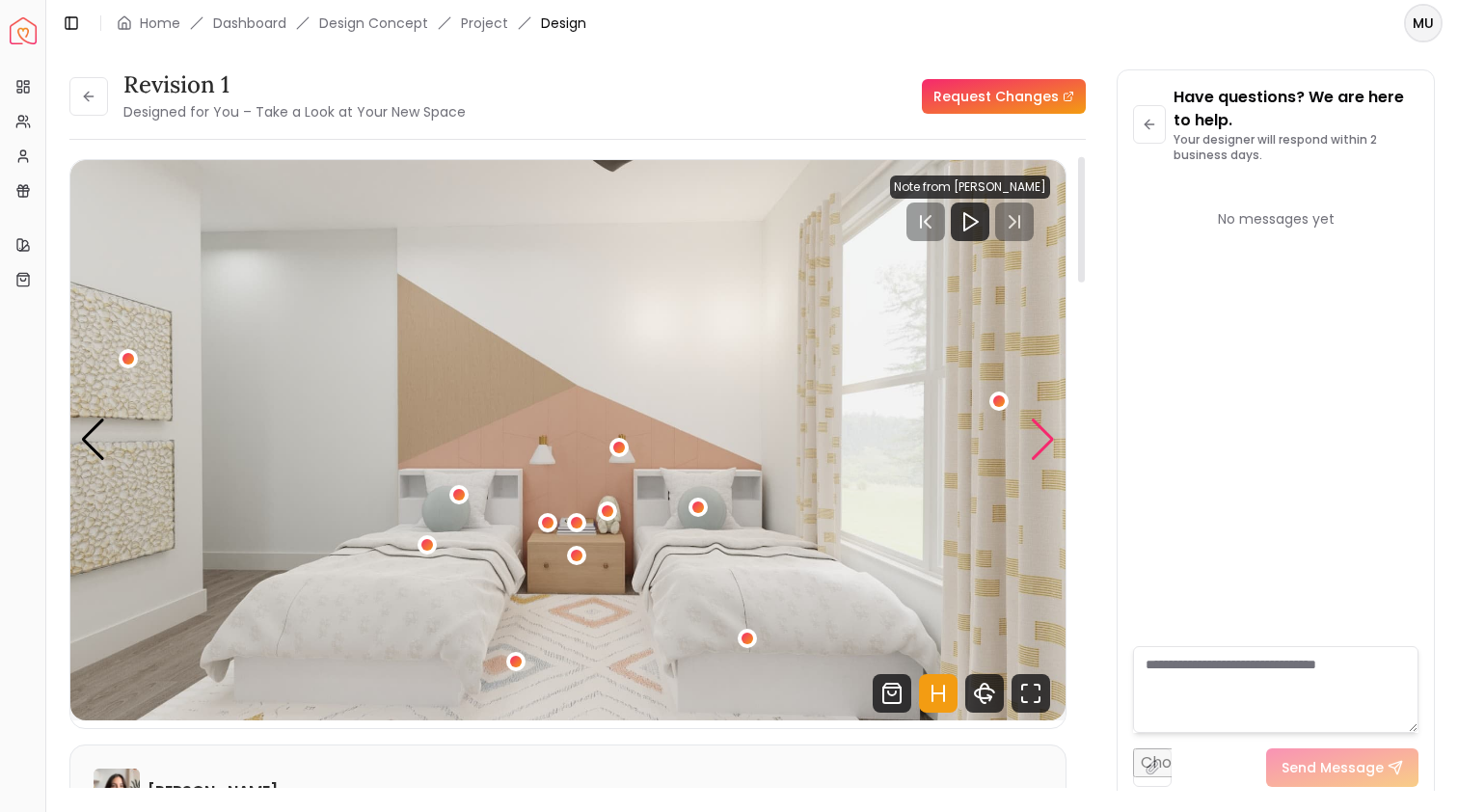
click at [1033, 451] on div "Next slide" at bounding box center [1043, 439] width 26 height 43
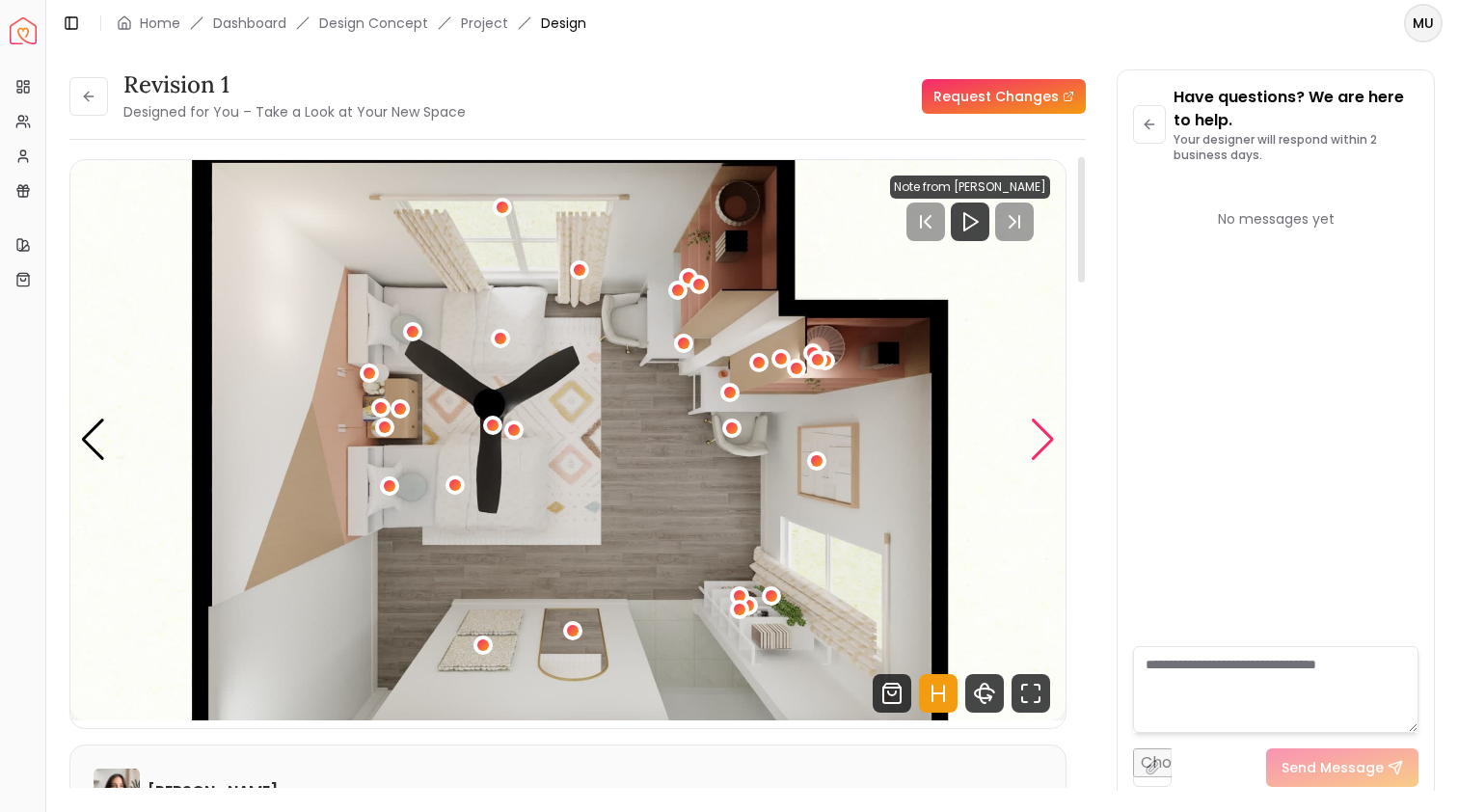
click at [1034, 451] on div "Next slide" at bounding box center [1043, 439] width 26 height 43
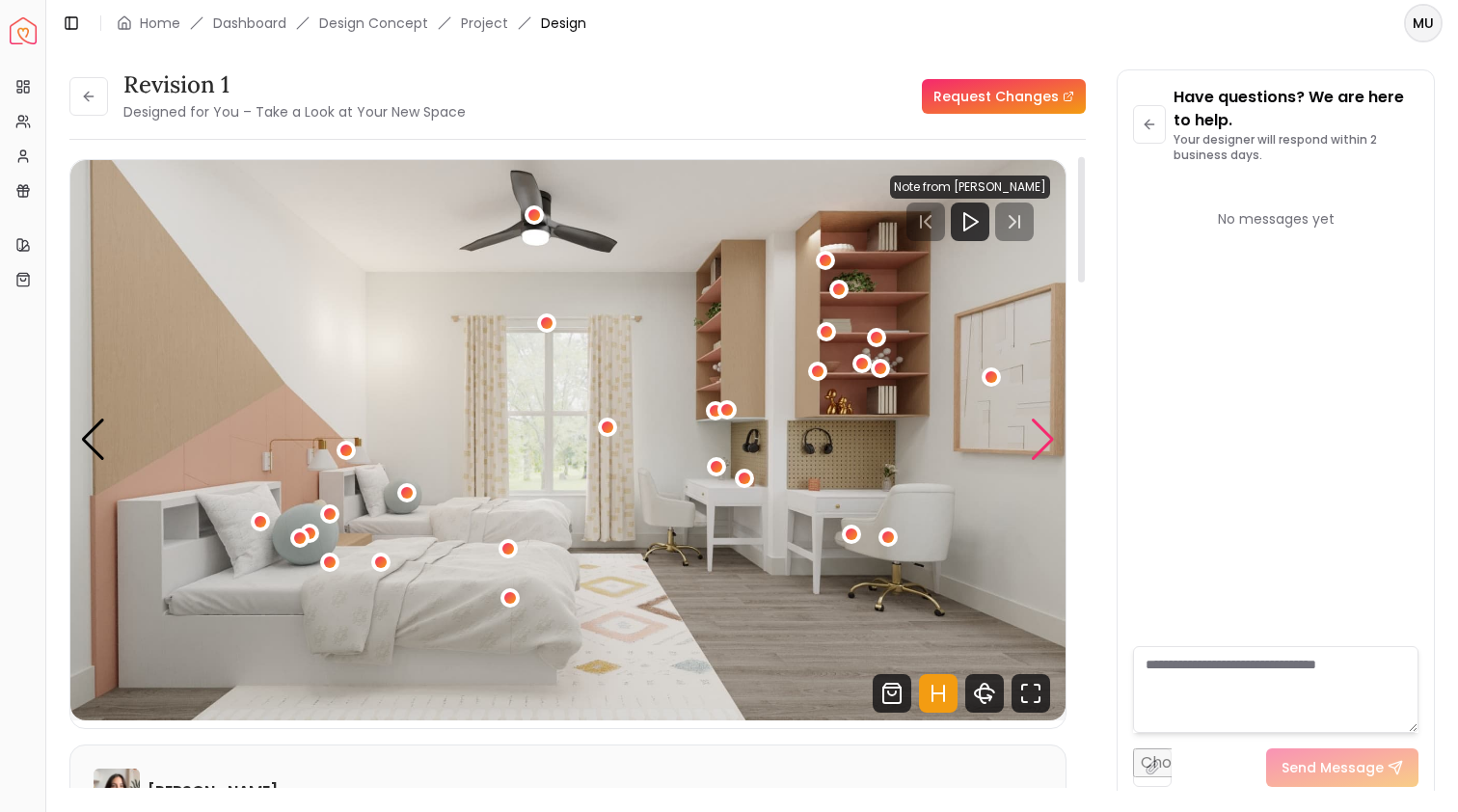
click at [1034, 452] on div "Next slide" at bounding box center [1043, 439] width 26 height 43
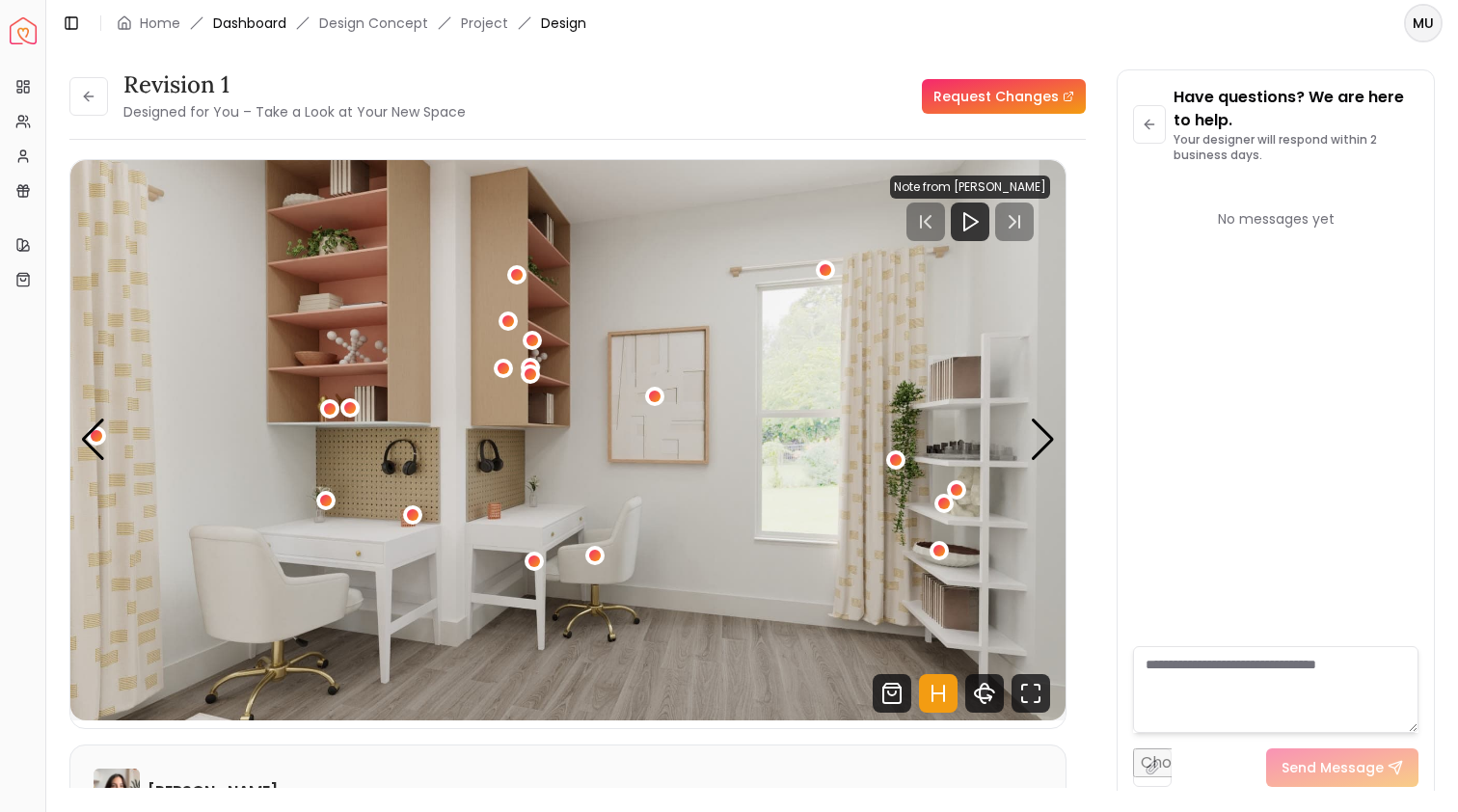
click at [251, 24] on link "Dashboard" at bounding box center [250, 23] width 73 height 19
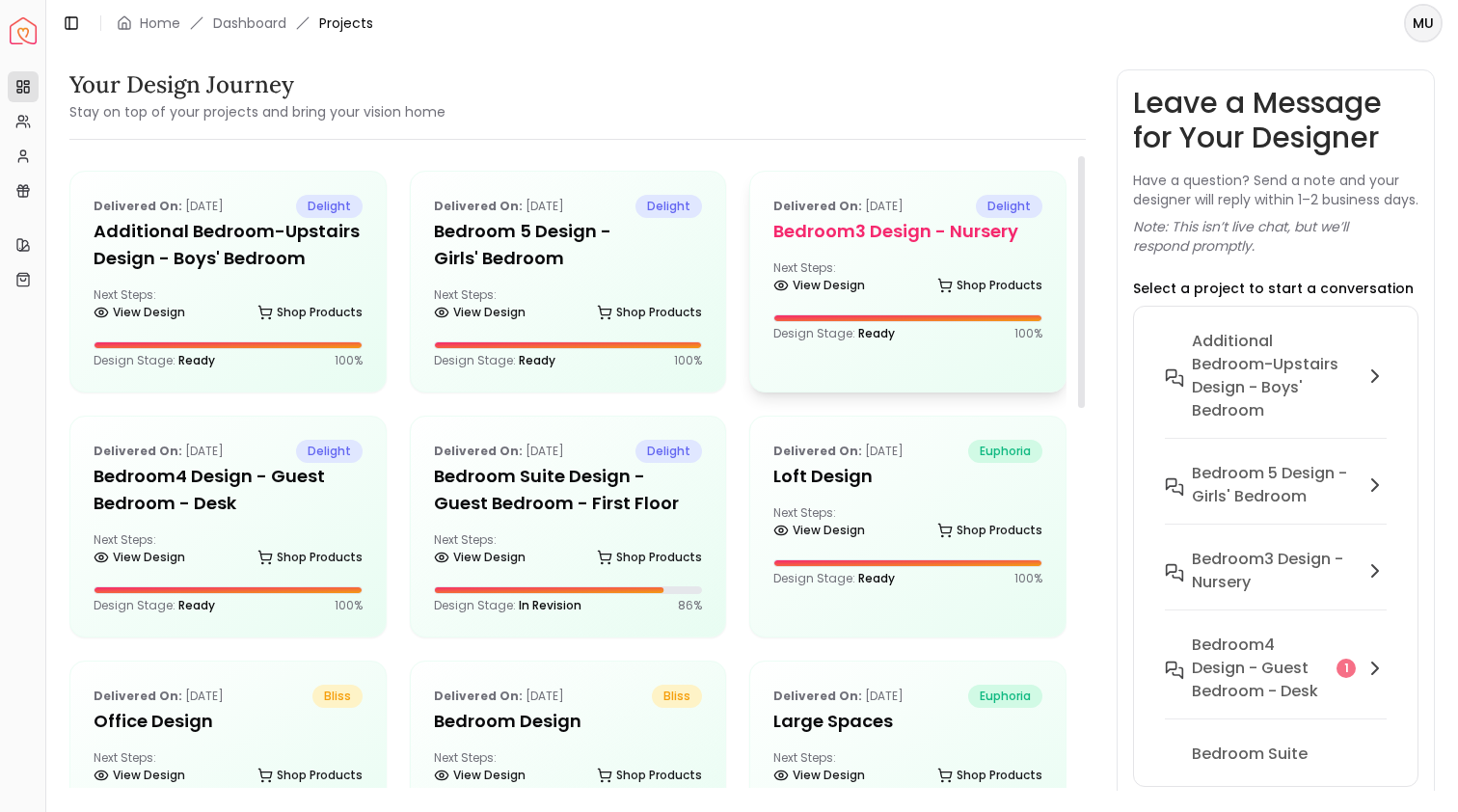
click at [904, 251] on div "Delivered on: May 18, 2025 delight Bedroom3 design - Nursery Next Steps: View D…" at bounding box center [909, 268] width 315 height 192
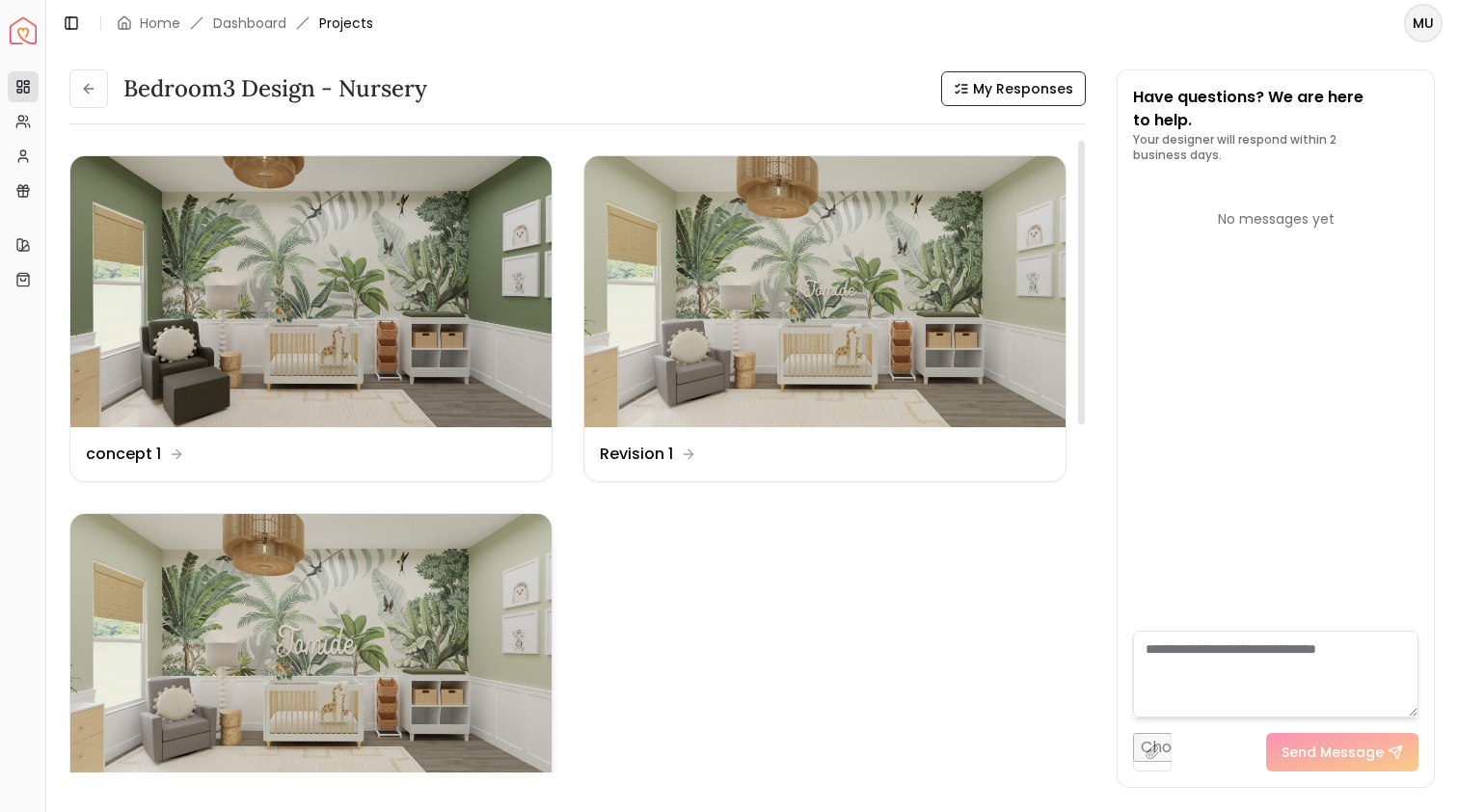
click at [395, 598] on img at bounding box center [310, 648] width 481 height 271
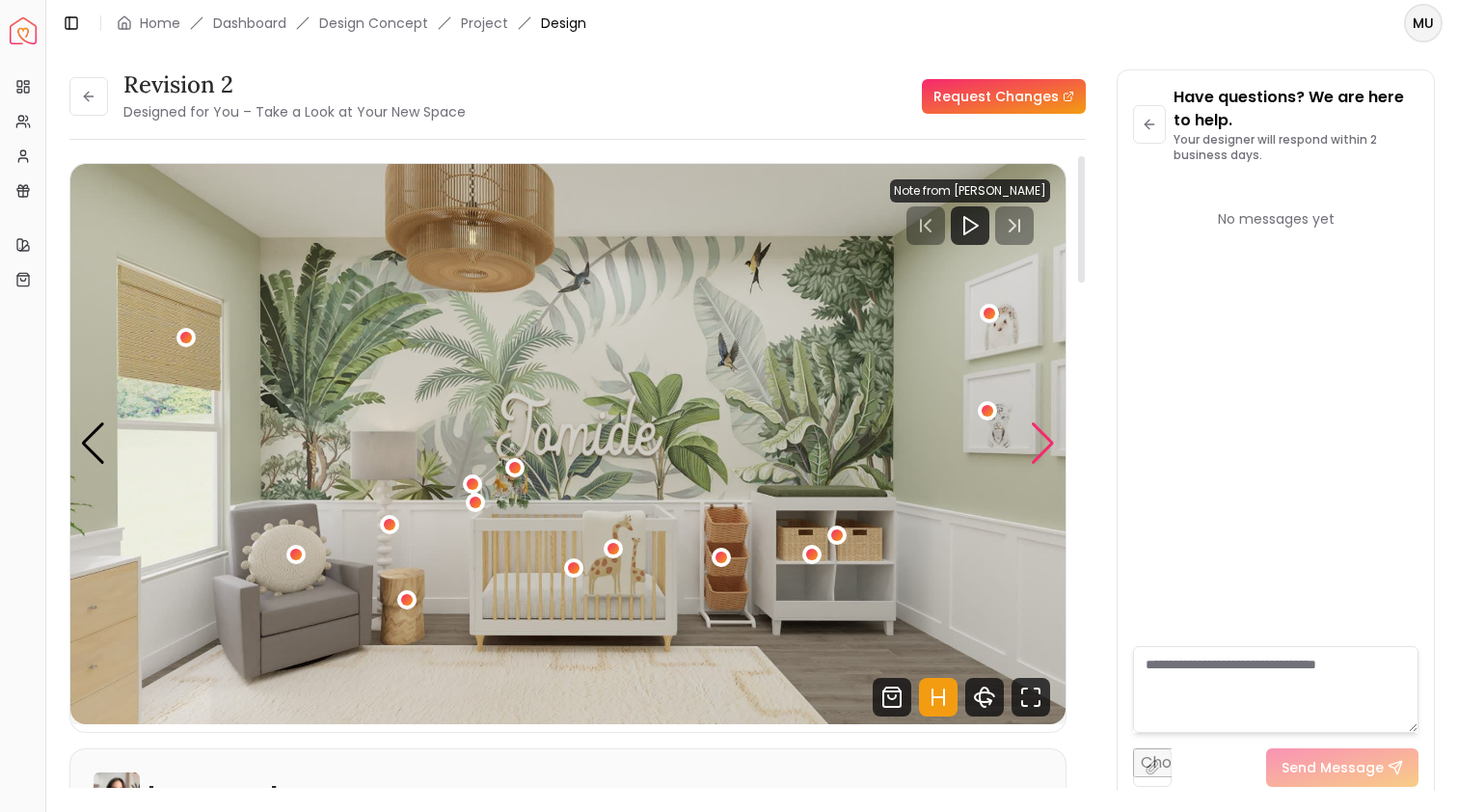
click at [1042, 439] on div "Next slide" at bounding box center [1043, 443] width 26 height 43
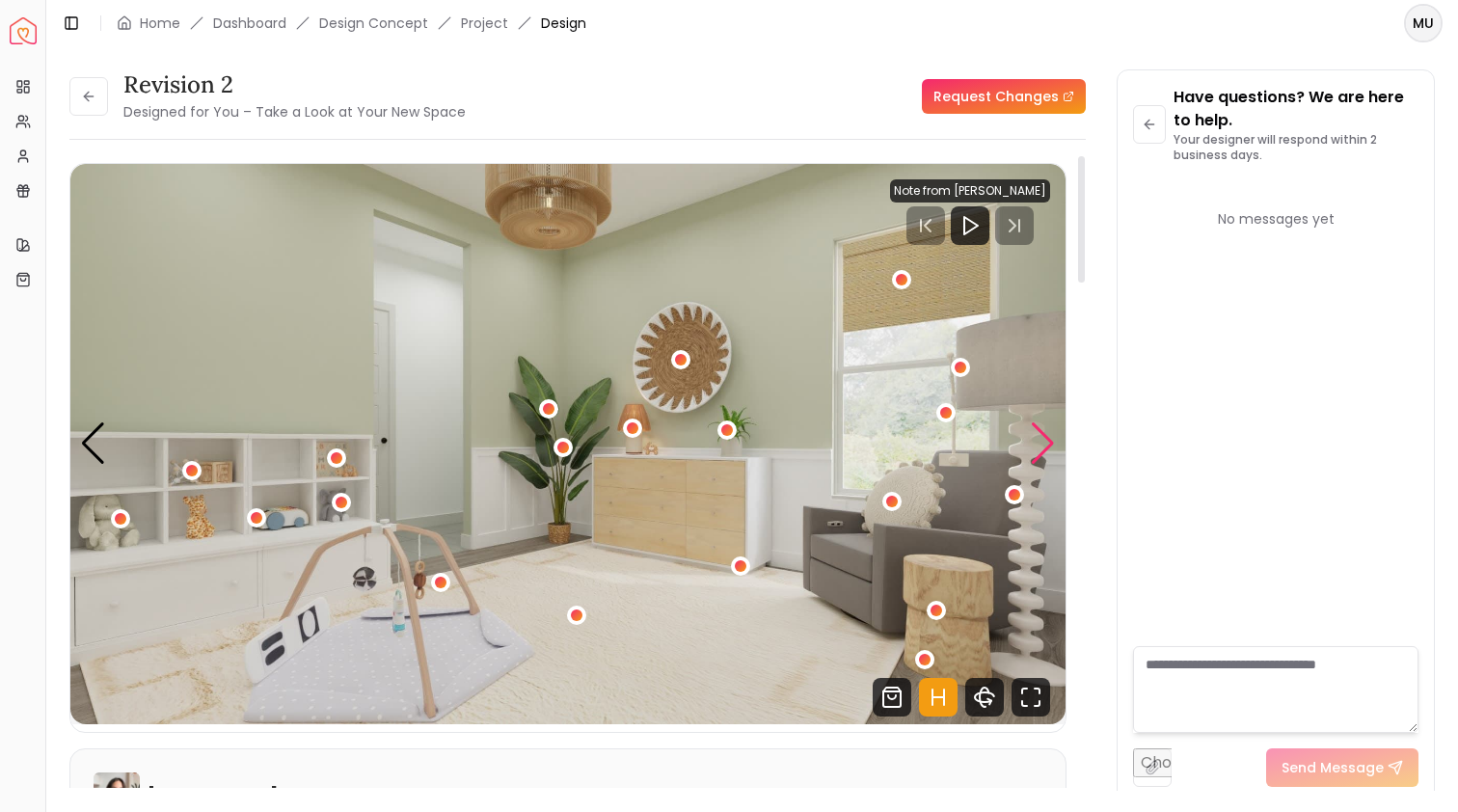
click at [1042, 438] on div "Next slide" at bounding box center [1043, 443] width 26 height 43
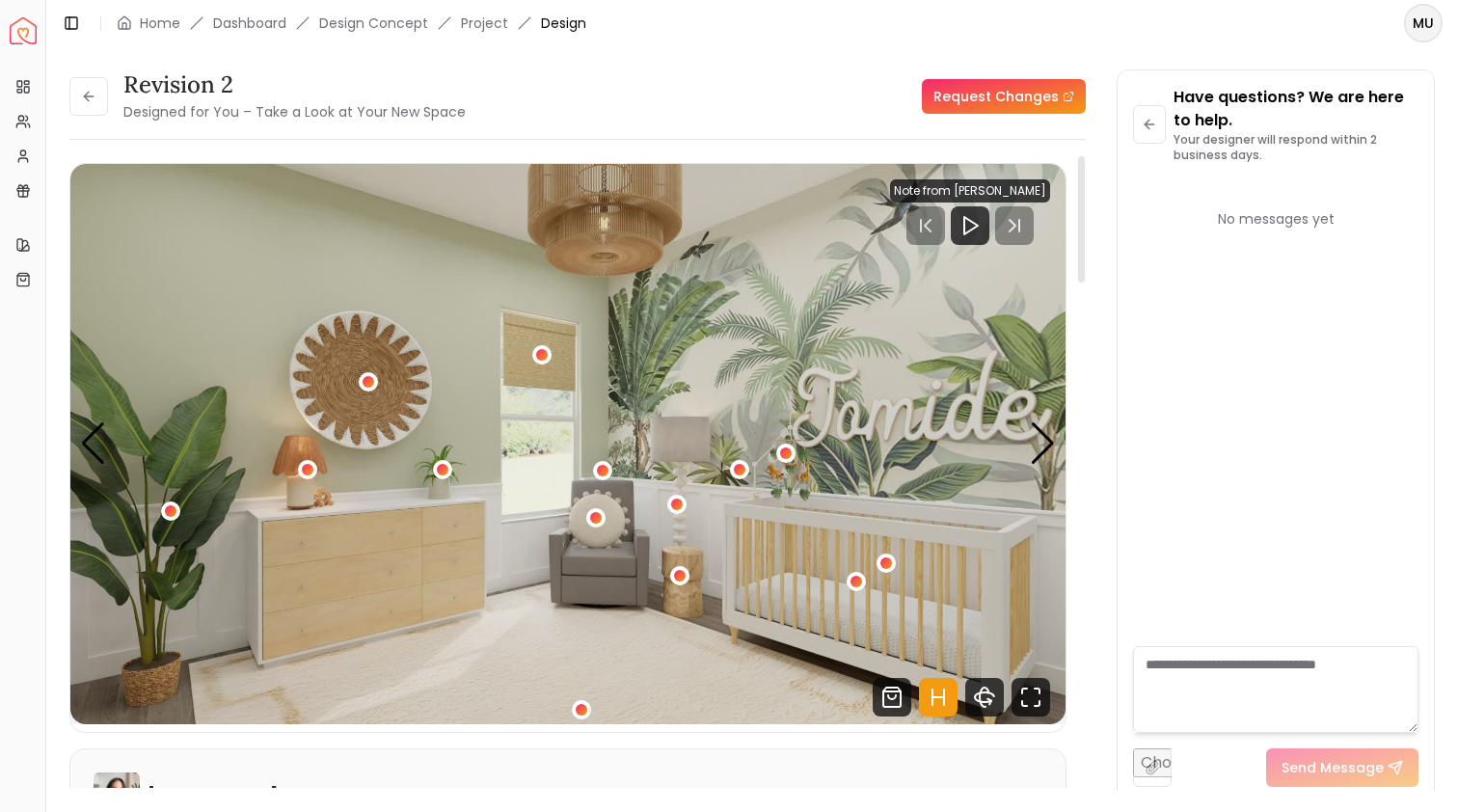
click at [1058, 435] on img "3 / 4" at bounding box center [568, 443] width 996 height 560
click at [1048, 442] on div "Next slide" at bounding box center [1043, 443] width 26 height 43
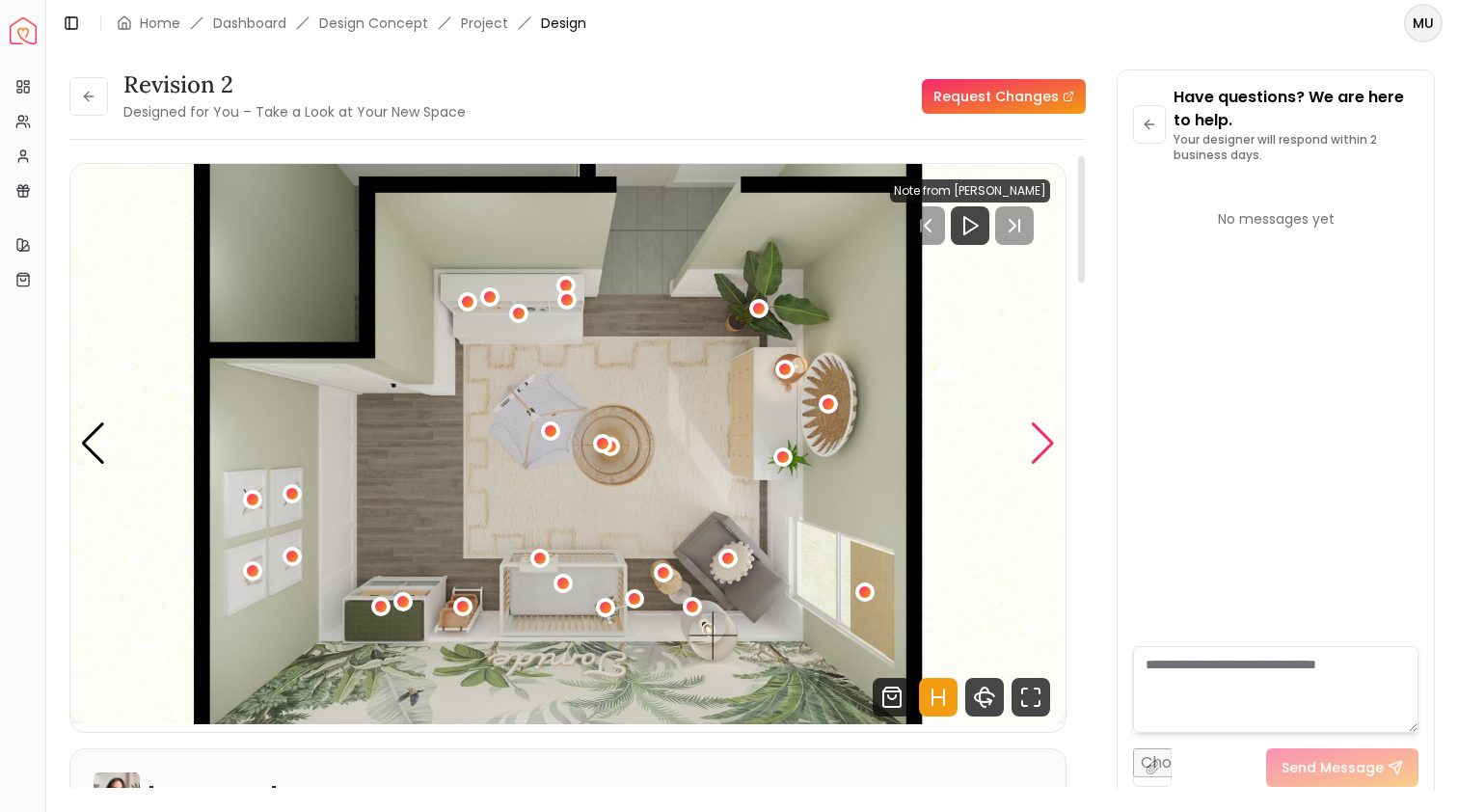
click at [1048, 441] on div "Next slide" at bounding box center [1043, 443] width 26 height 43
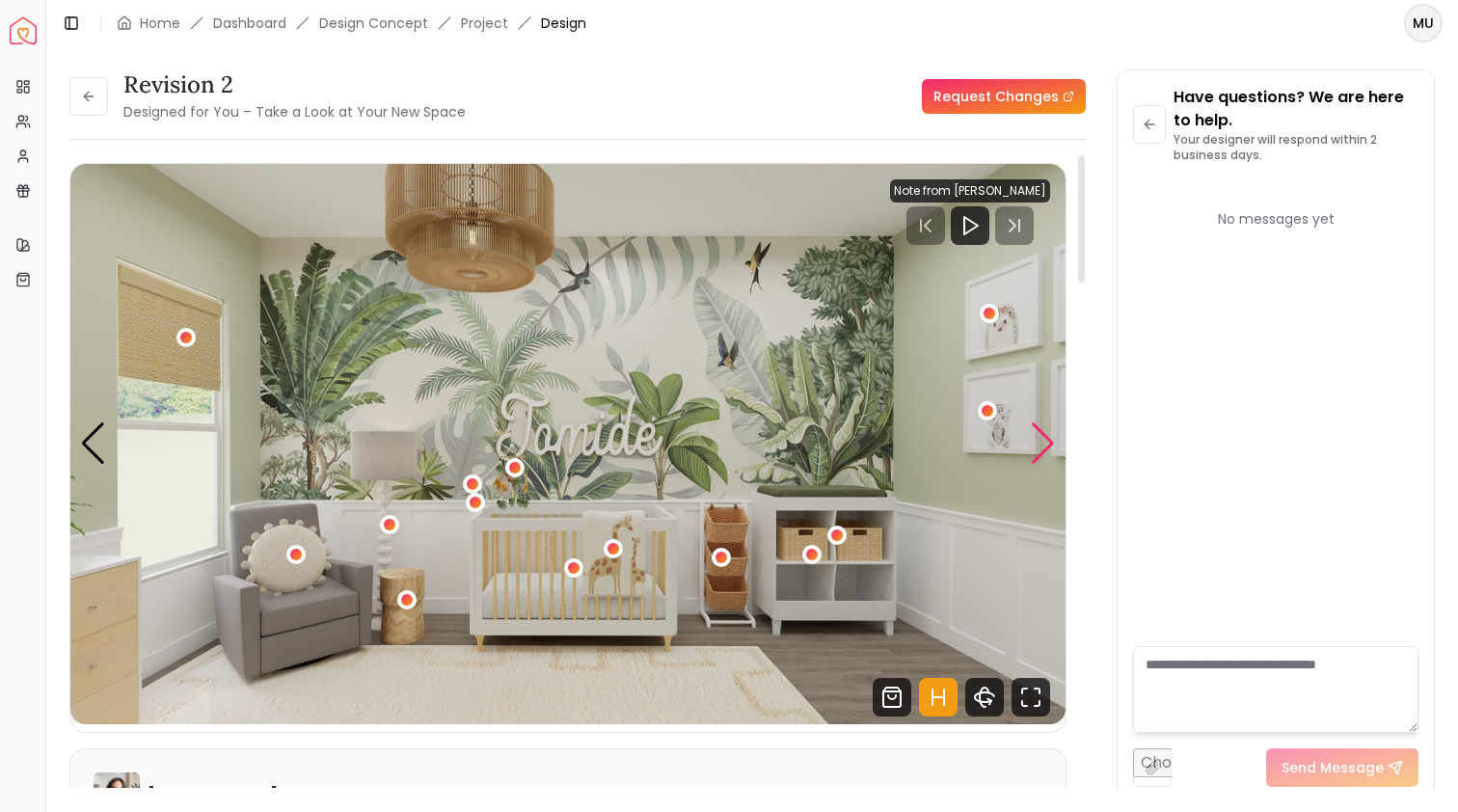
click at [1048, 441] on div "Next slide" at bounding box center [1043, 443] width 26 height 43
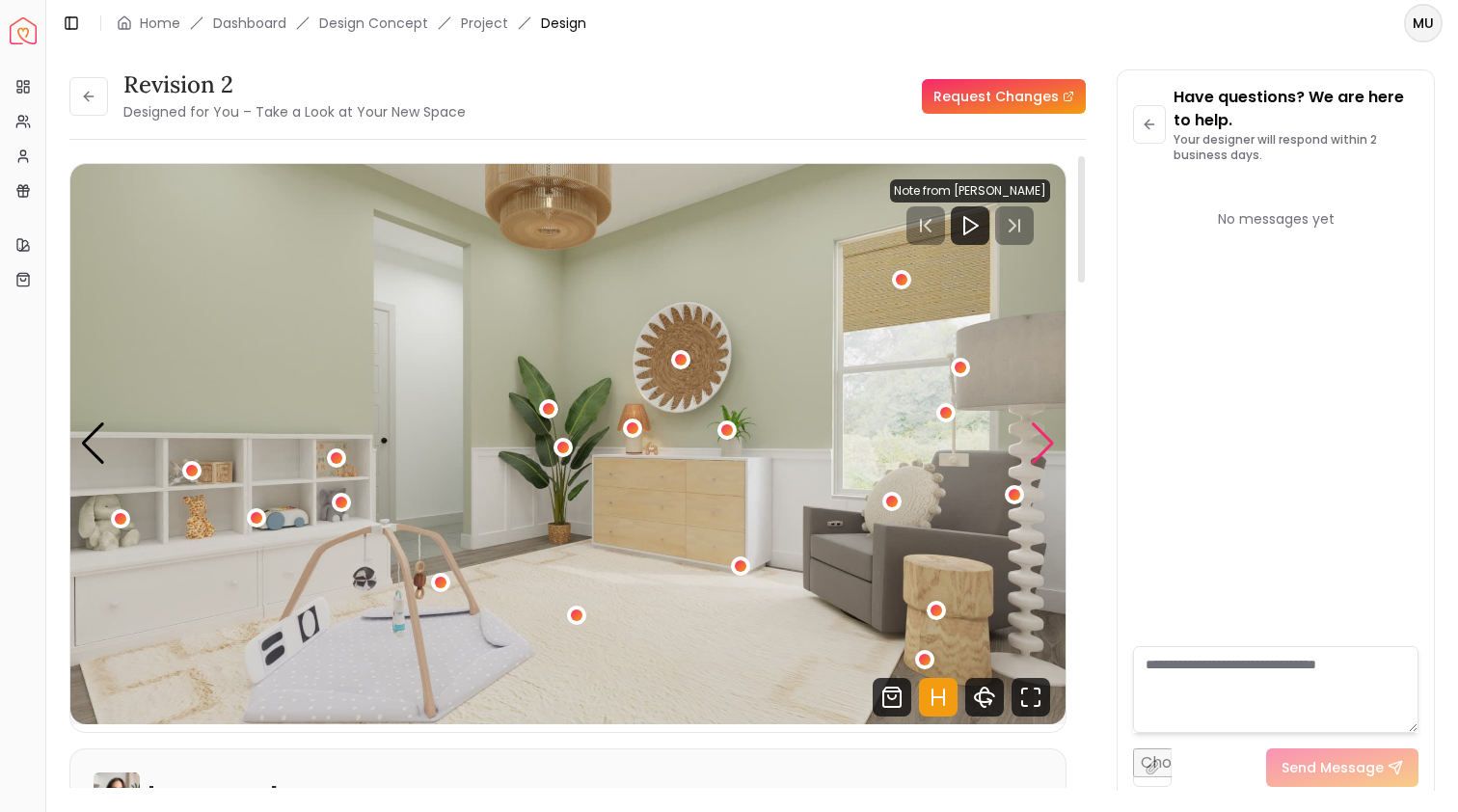
click at [1048, 441] on div "Next slide" at bounding box center [1043, 443] width 26 height 43
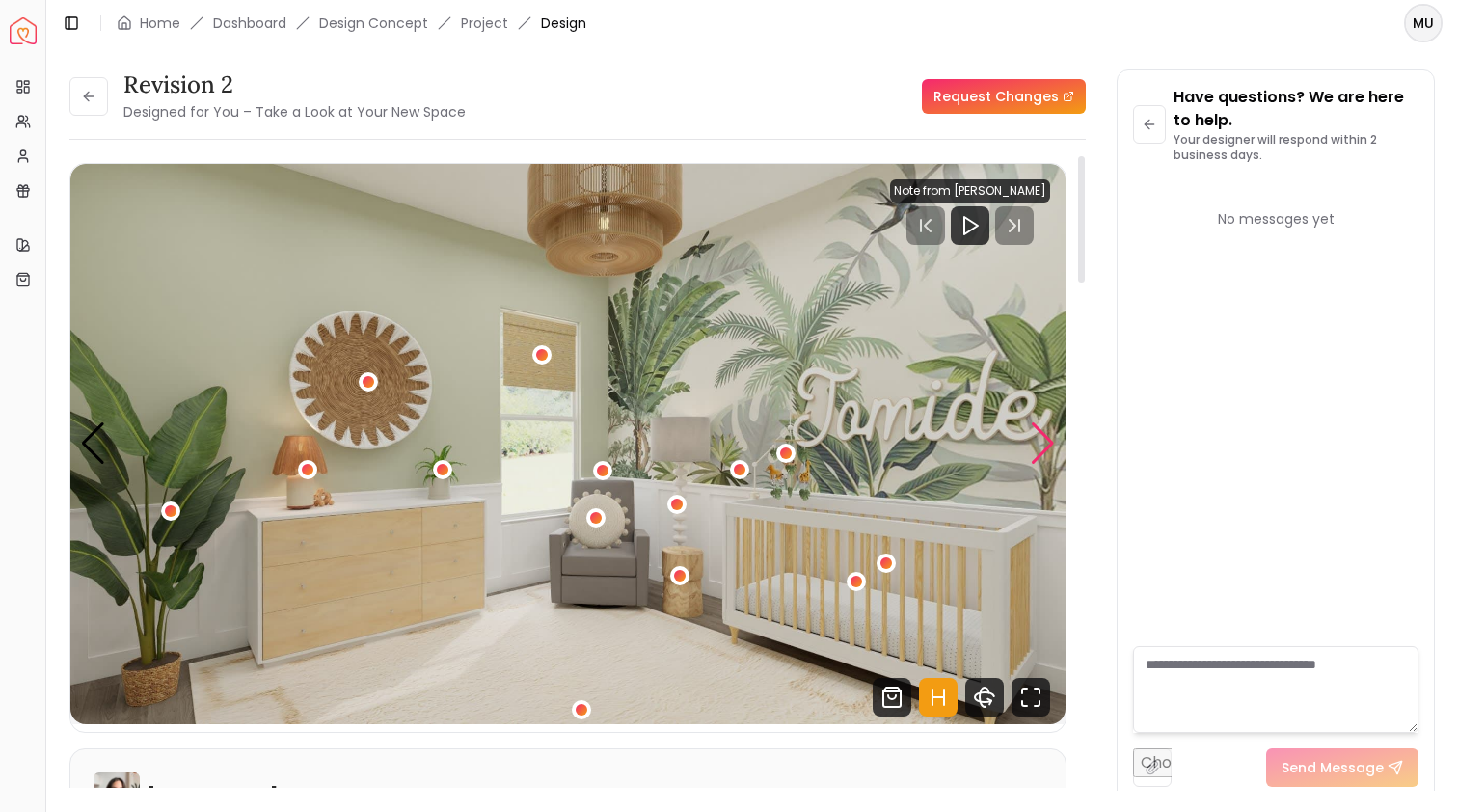
click at [1048, 441] on div "Next slide" at bounding box center [1043, 443] width 26 height 43
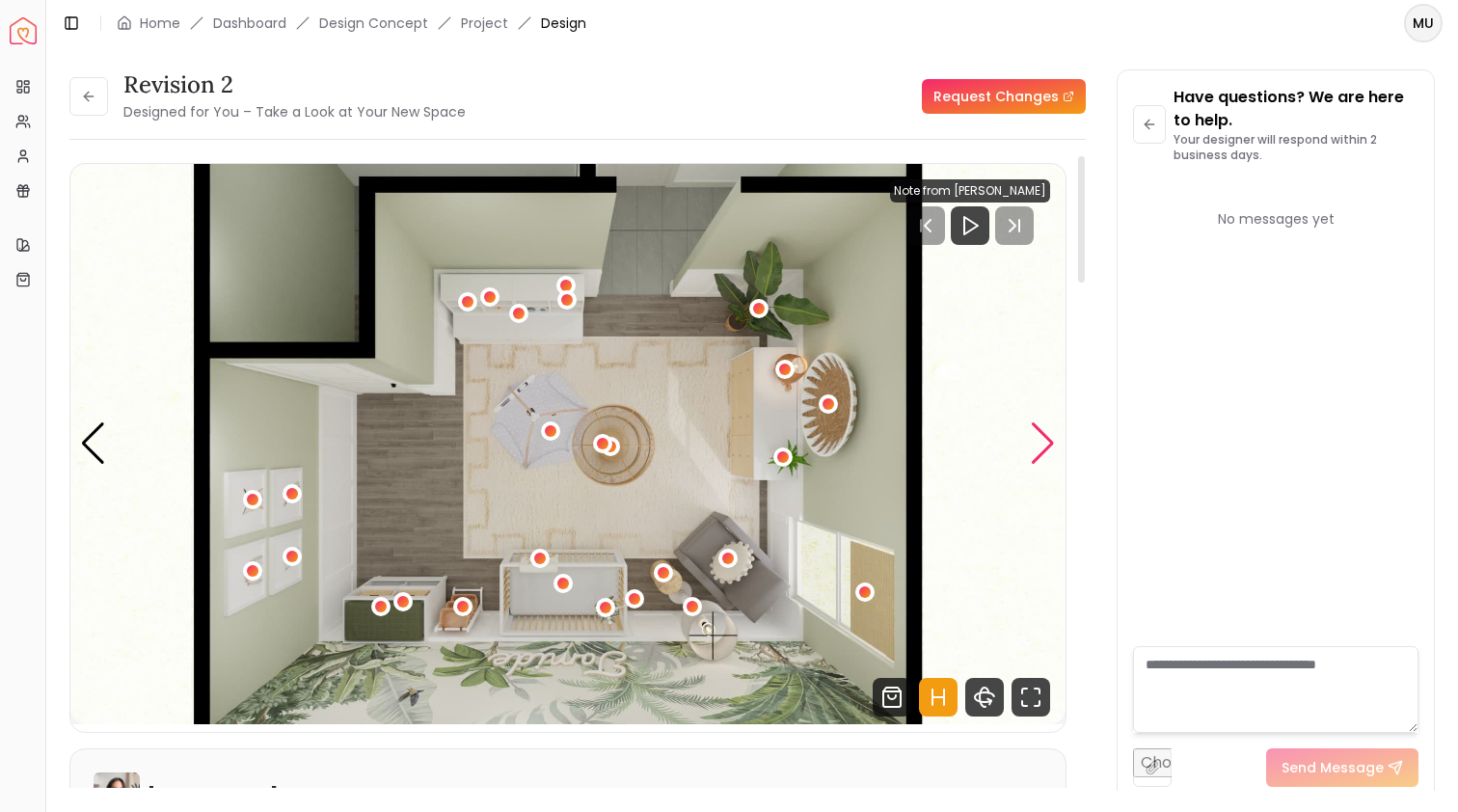
click at [1048, 441] on div "Next slide" at bounding box center [1043, 443] width 26 height 43
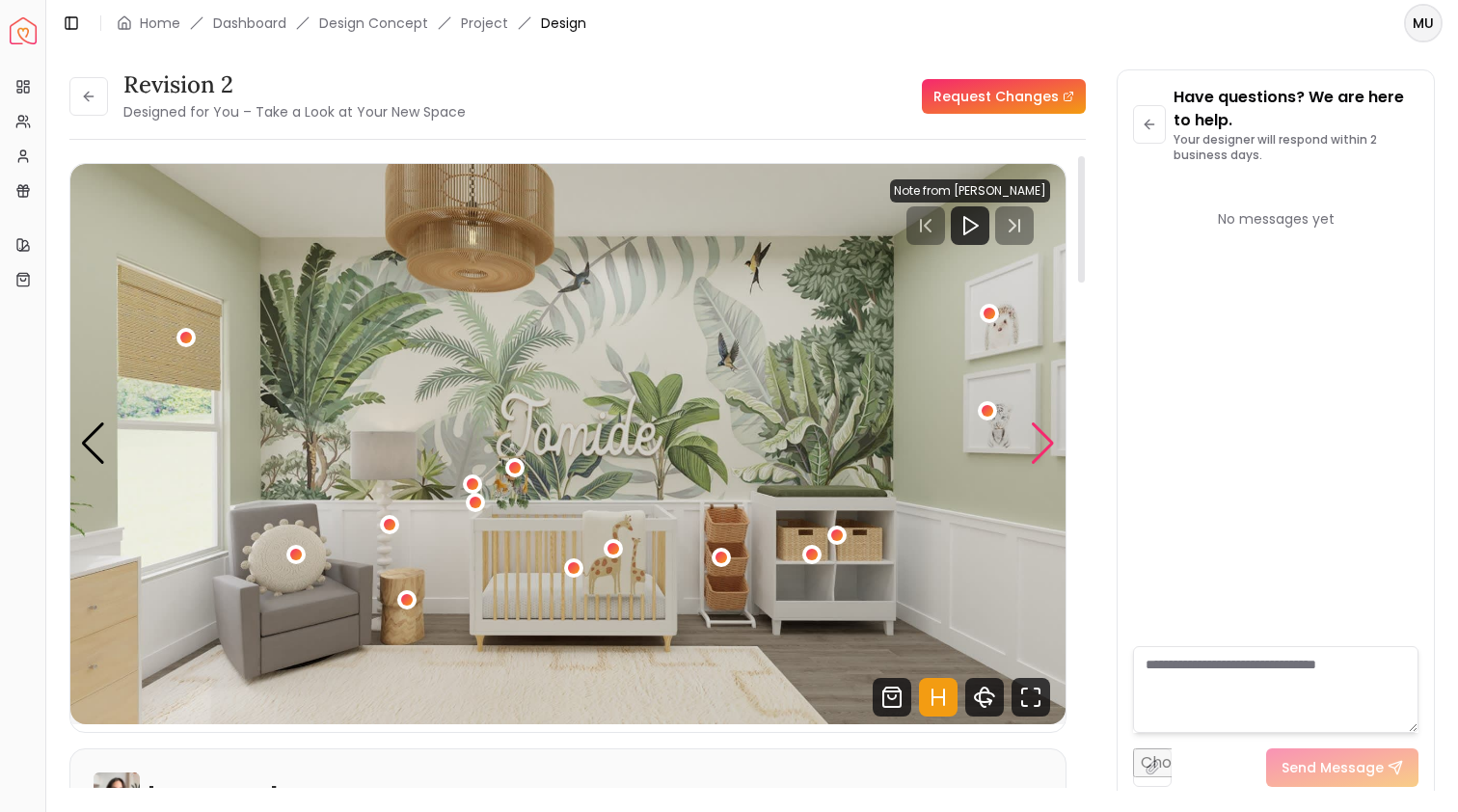
click at [1048, 441] on div "Next slide" at bounding box center [1043, 443] width 26 height 43
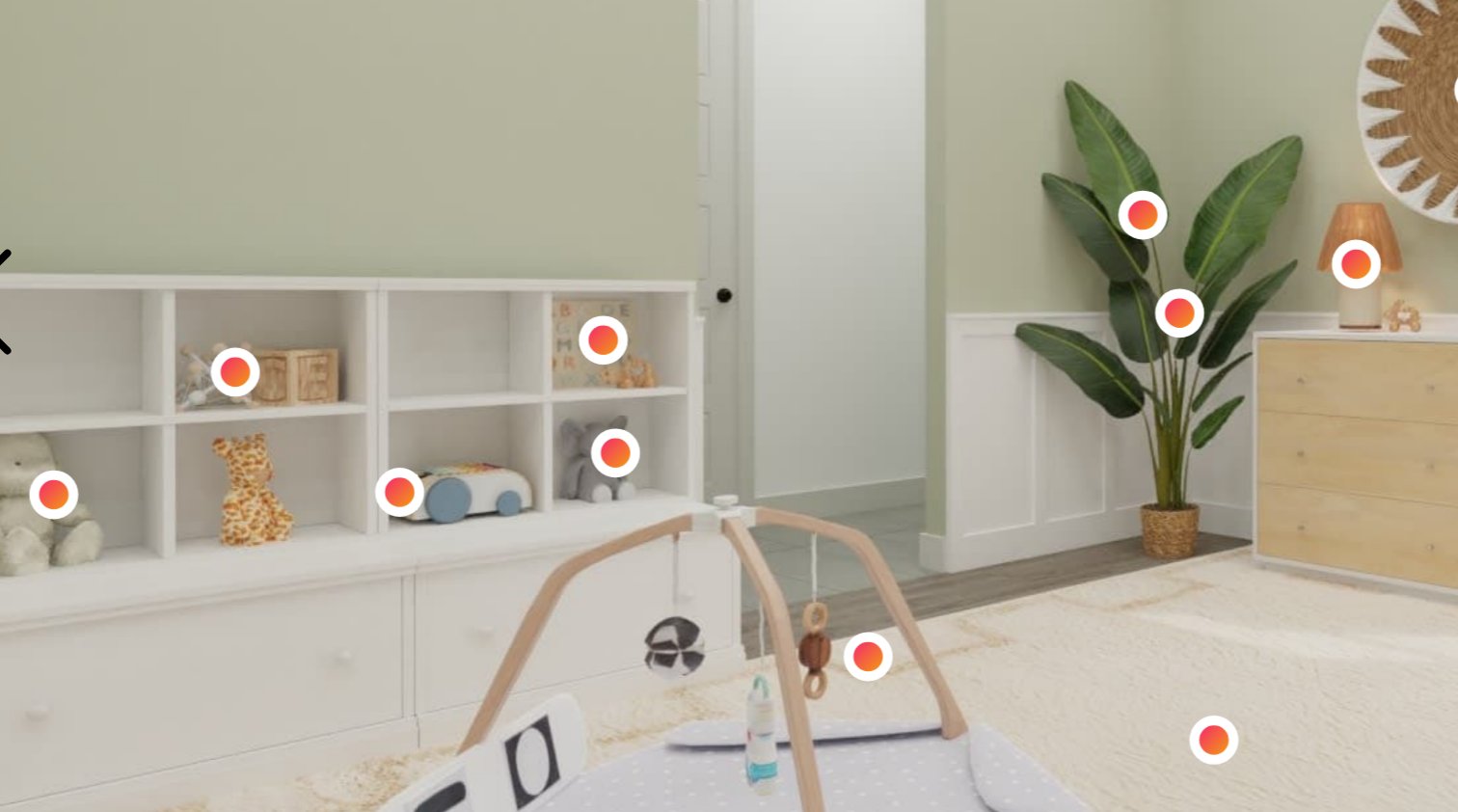
click at [115, 192] on img "2 / 4" at bounding box center [568, 443] width 996 height 560
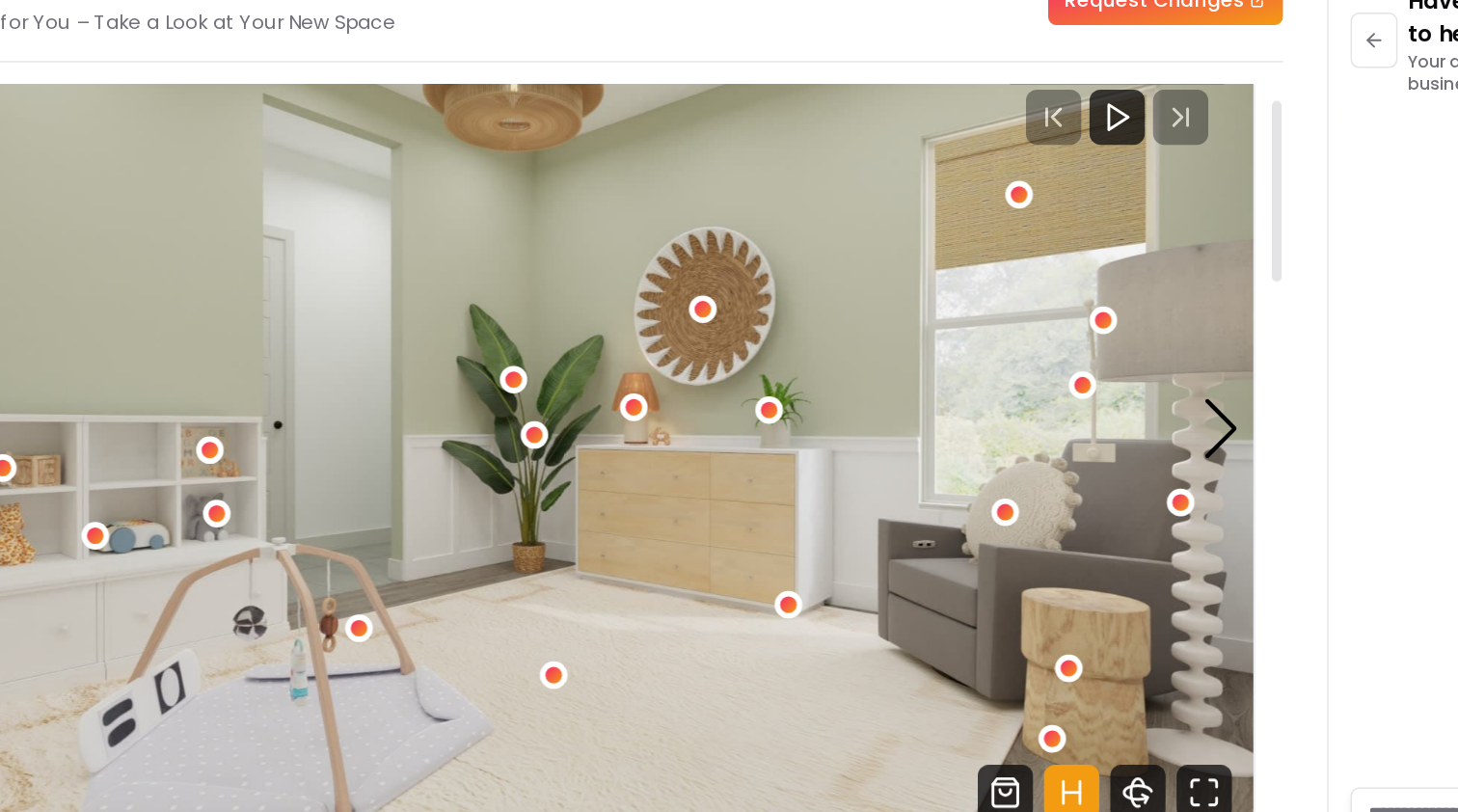
scroll to position [53, 0]
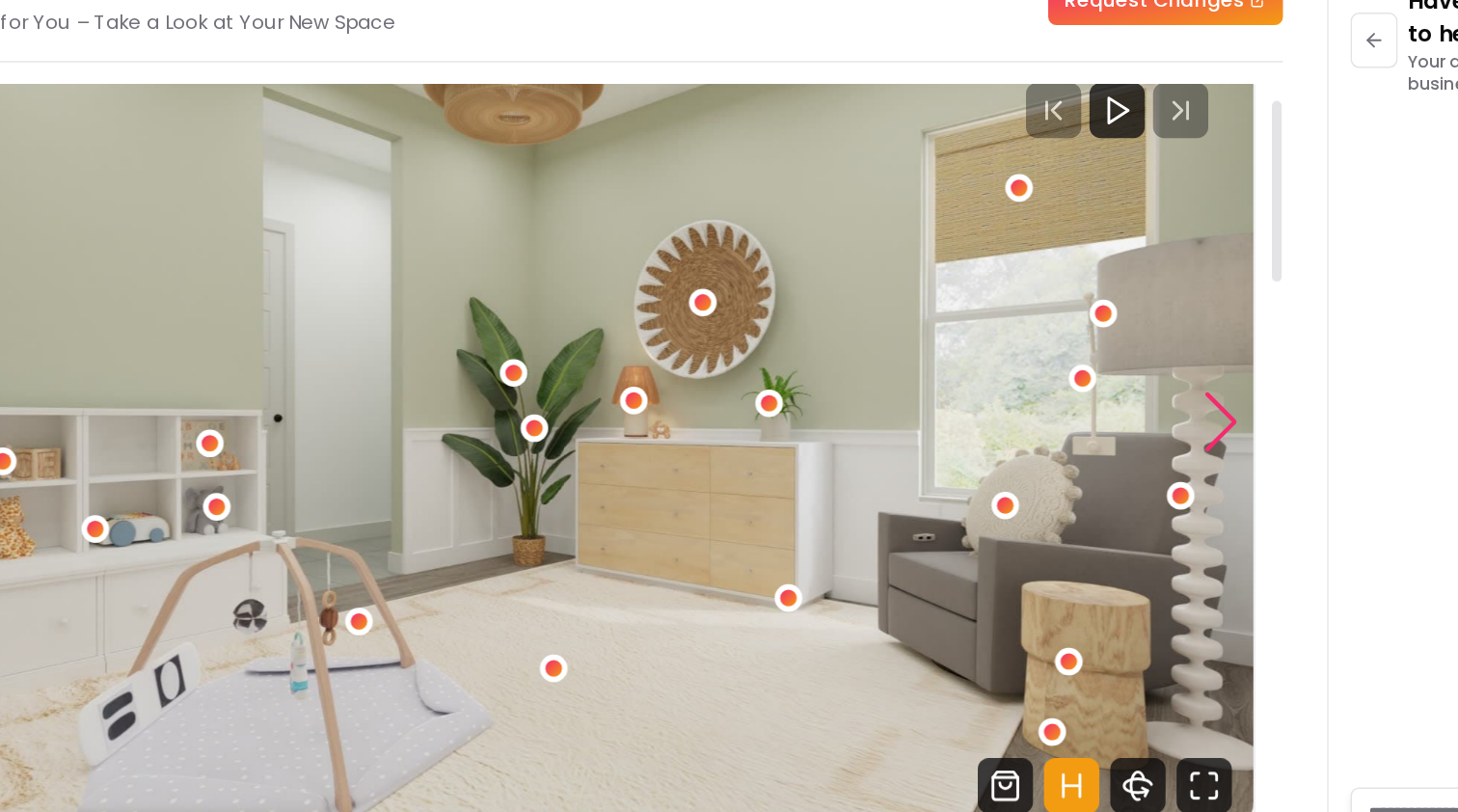
click at [1031, 370] on div "Next slide" at bounding box center [1043, 391] width 26 height 43
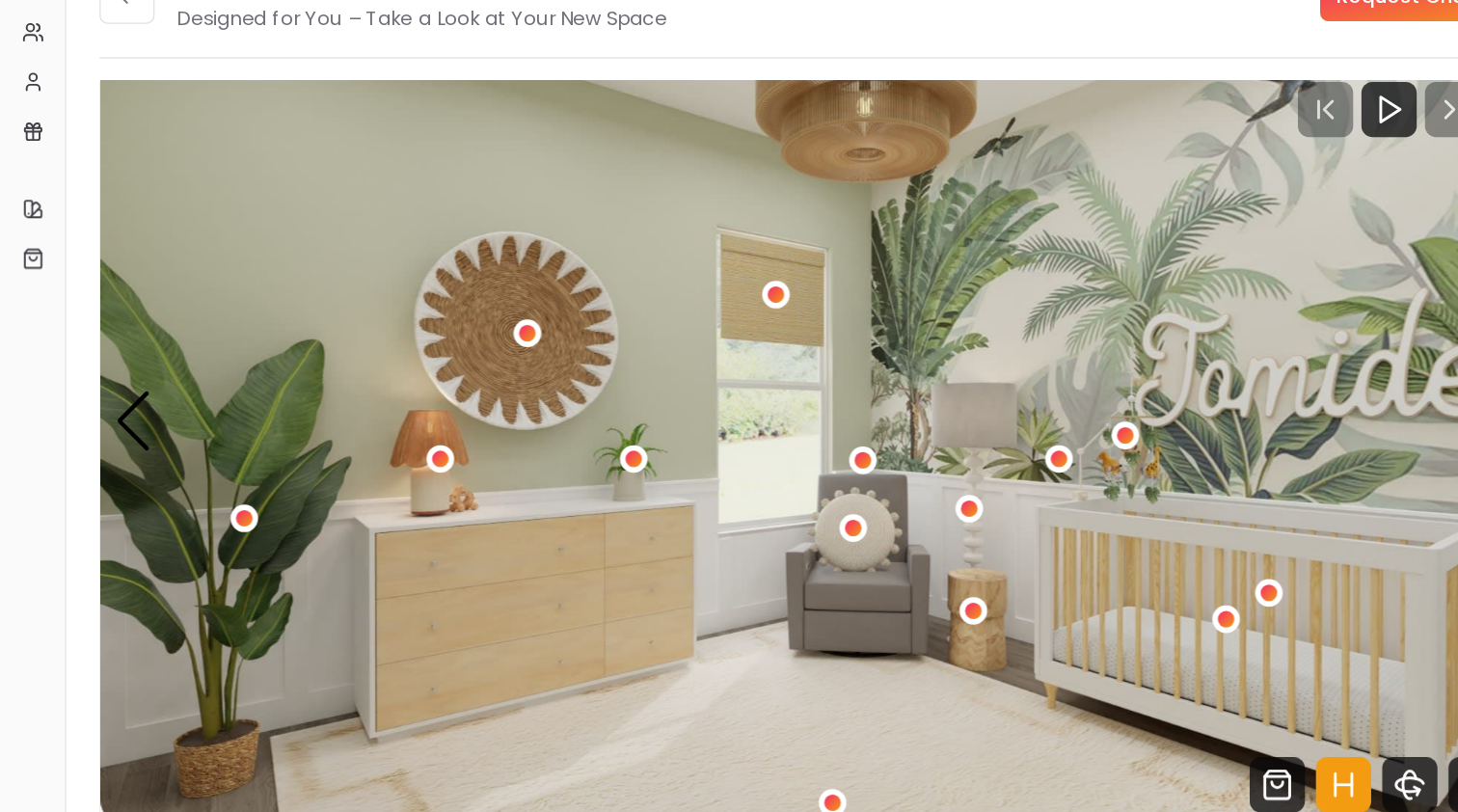
scroll to position [24, 0]
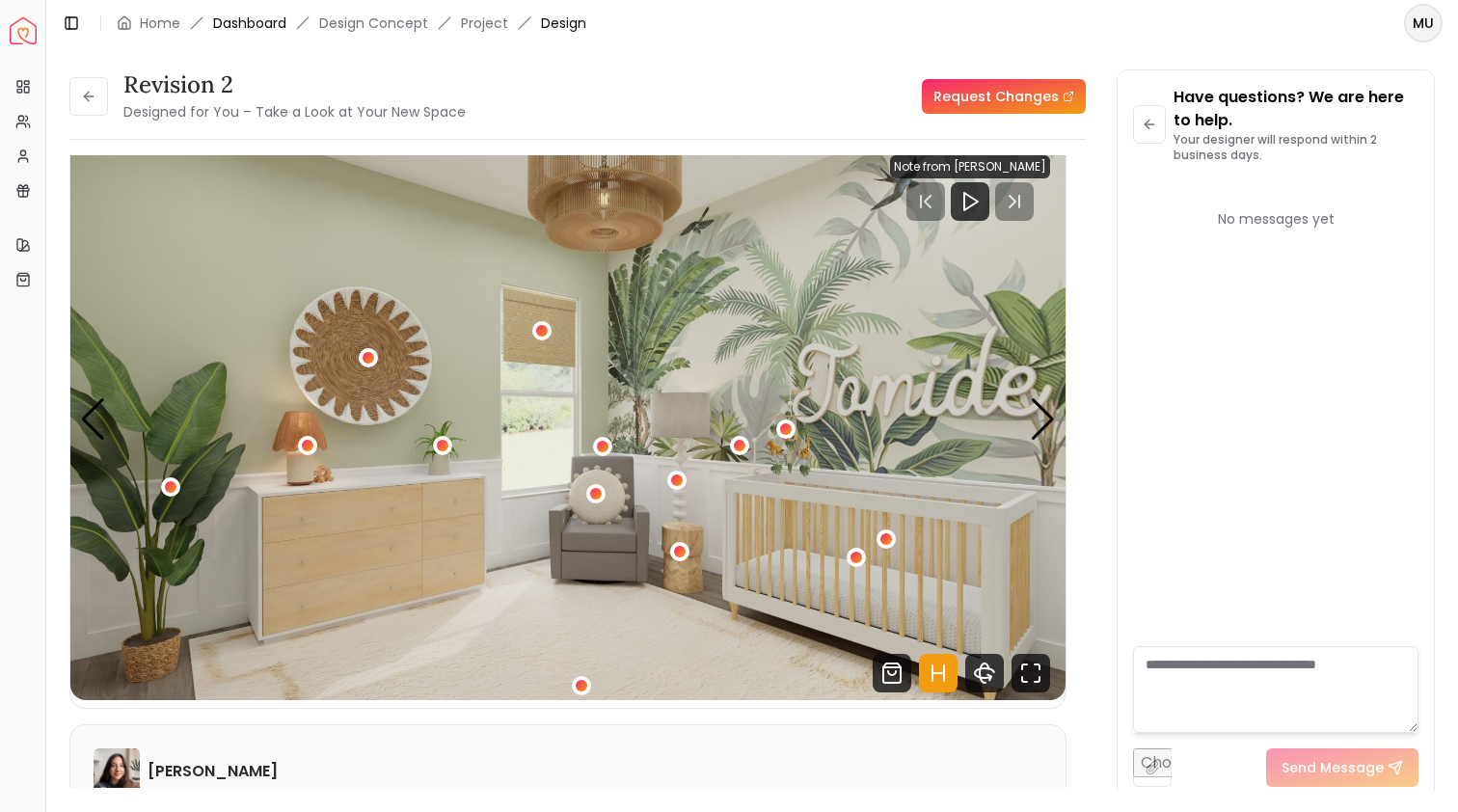
click at [263, 24] on link "Dashboard" at bounding box center [250, 23] width 73 height 19
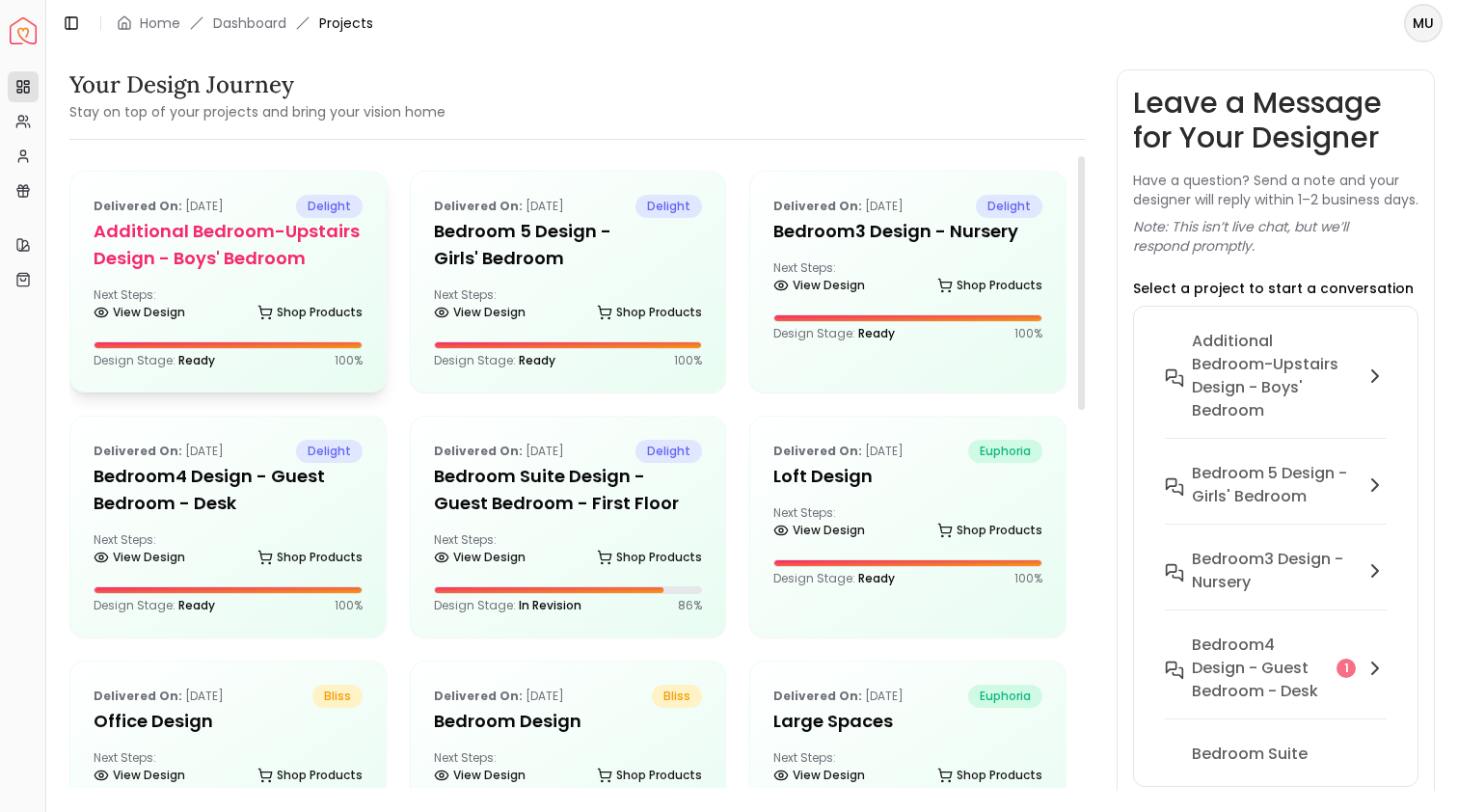
click at [303, 236] on h5 "Additional Bedroom-Upstairs design - Boys' Bedroom" at bounding box center [227, 245] width 269 height 54
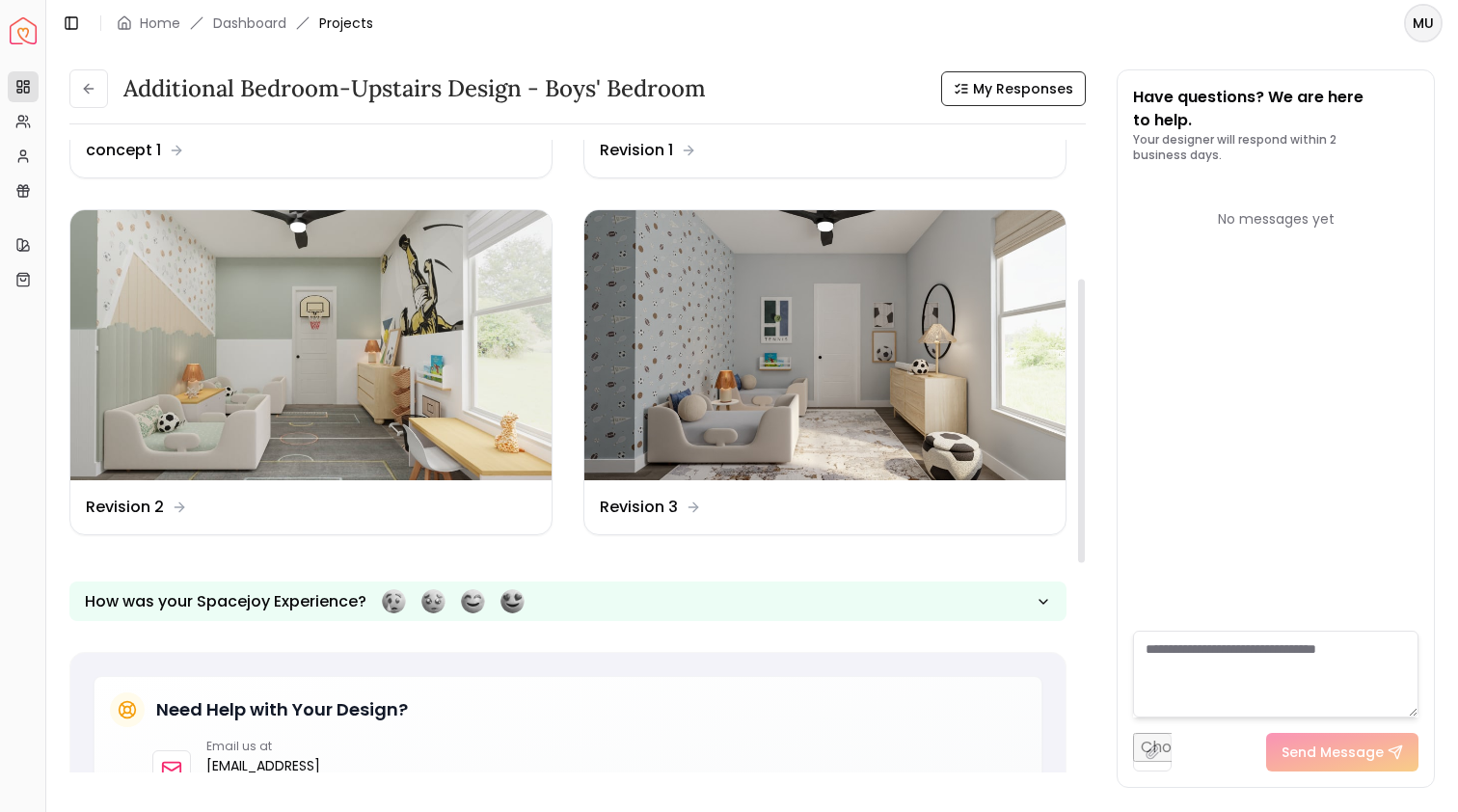
scroll to position [299, 0]
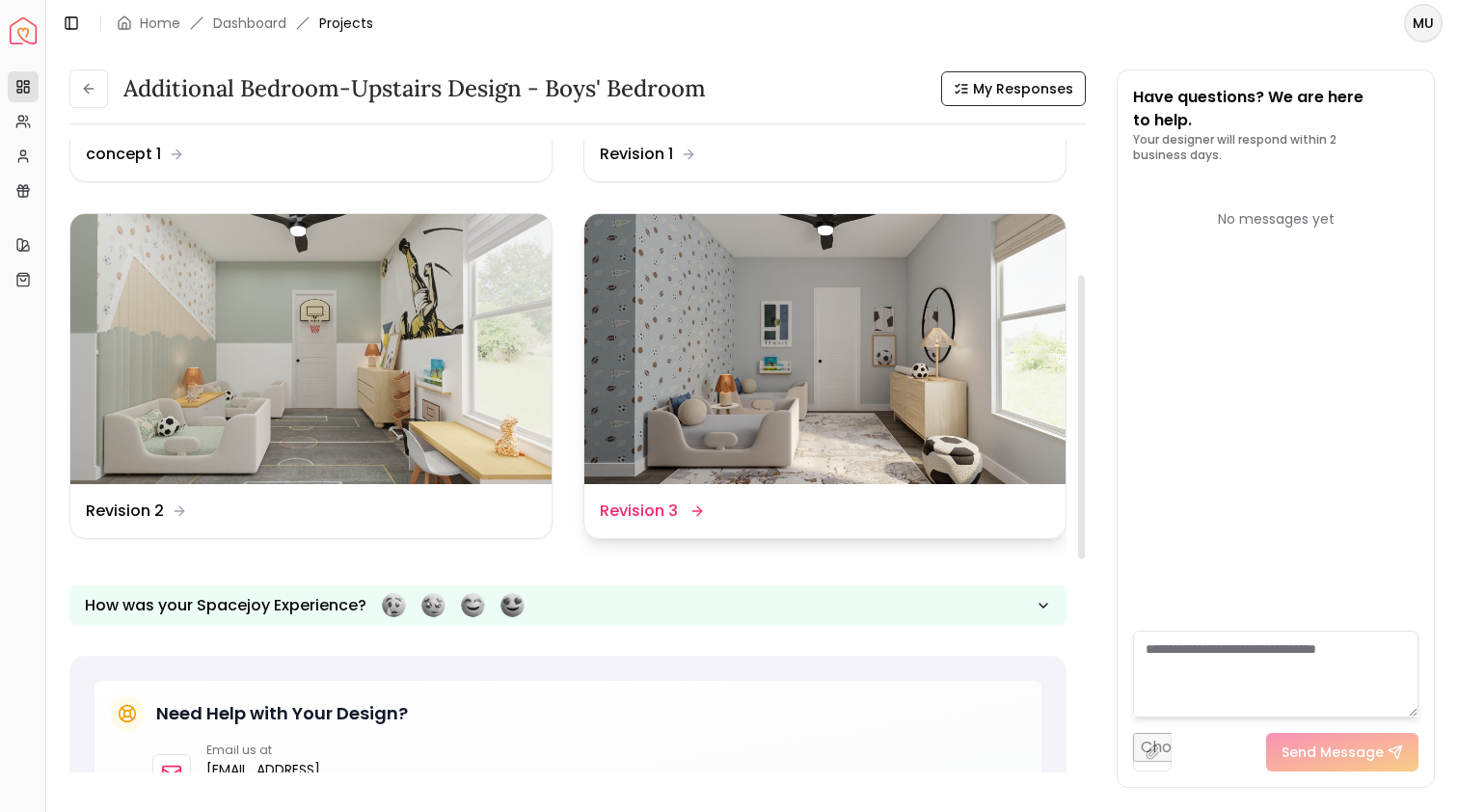
click at [695, 370] on img at bounding box center [824, 349] width 481 height 271
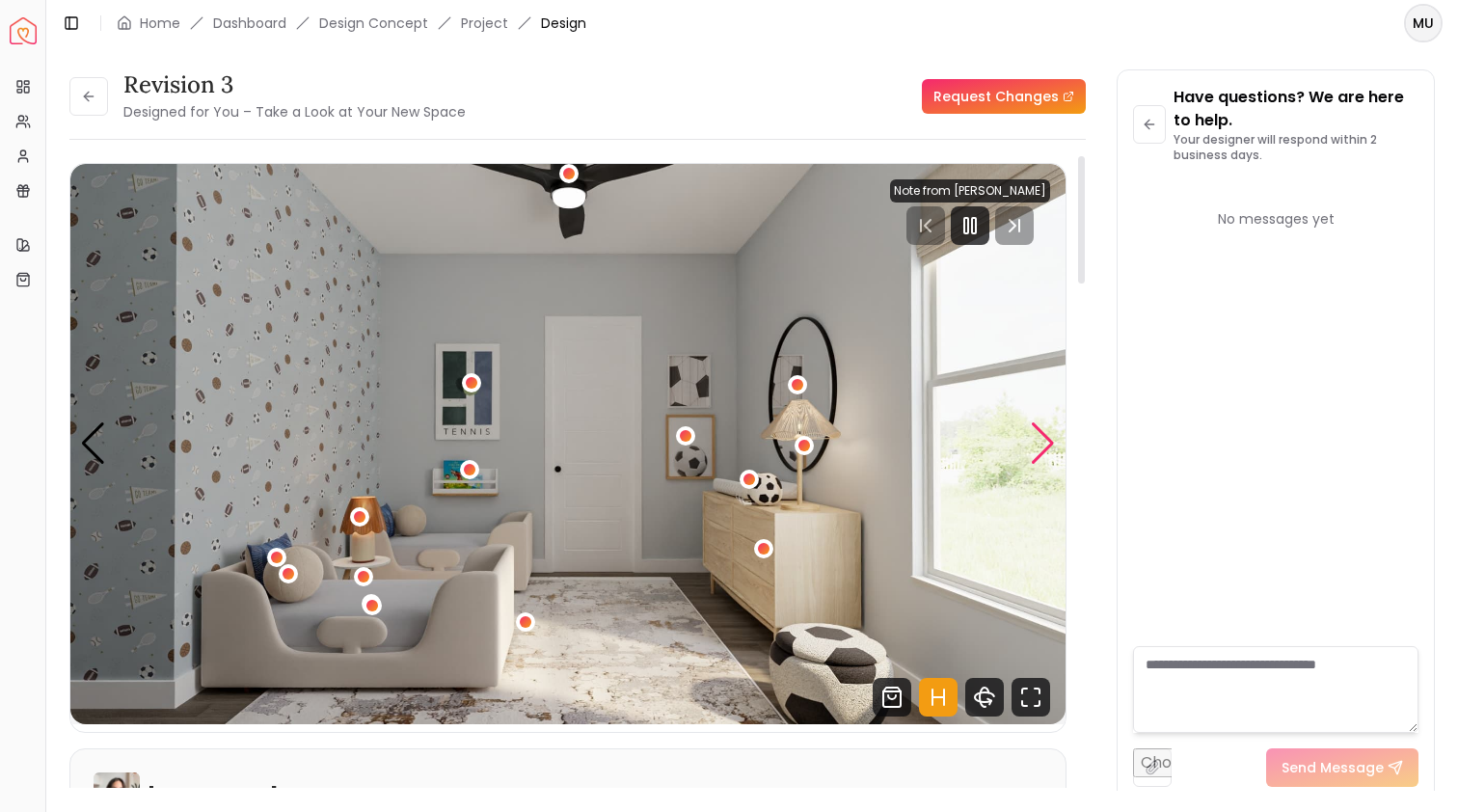
click at [1048, 447] on div "Next slide" at bounding box center [1043, 443] width 26 height 43
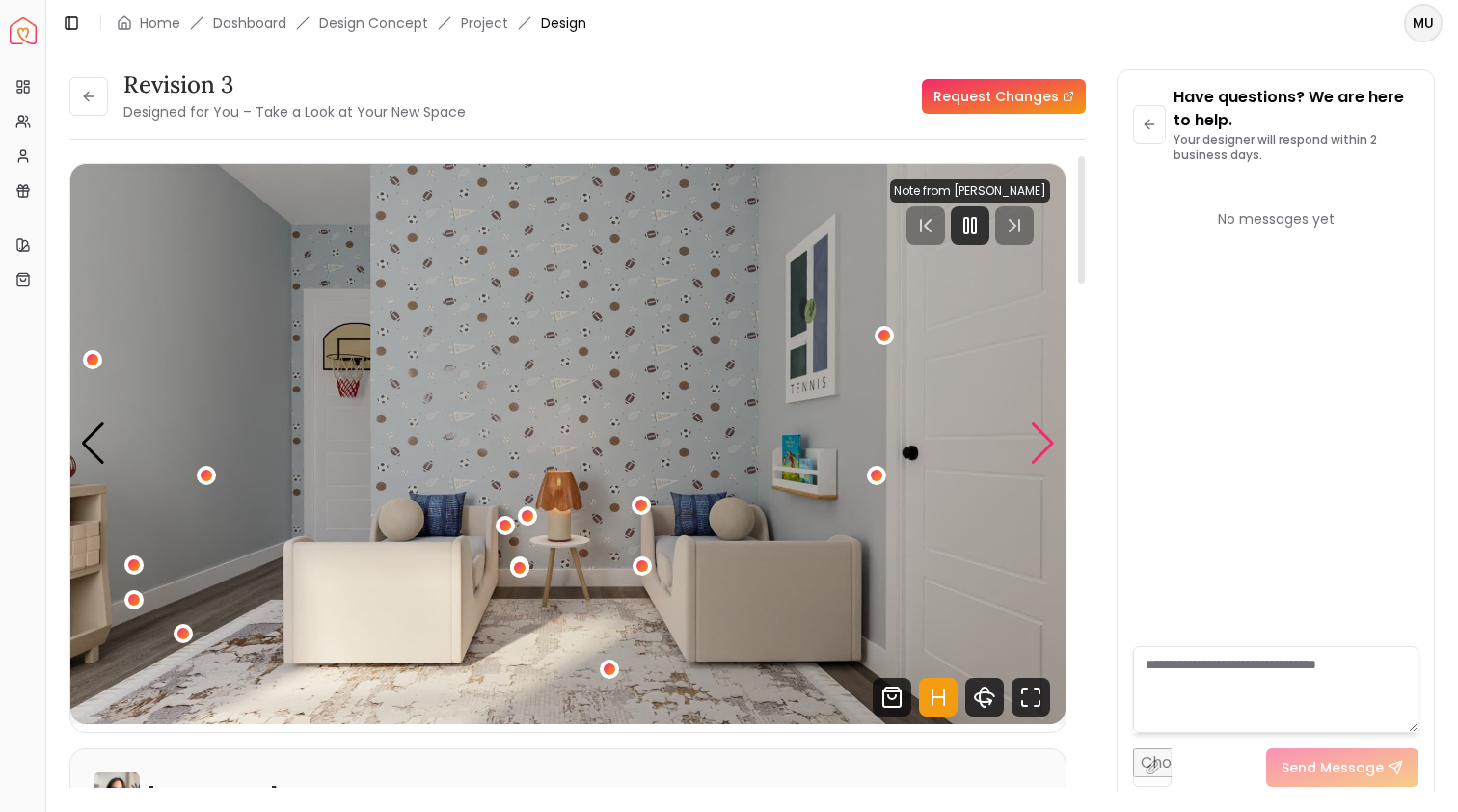
click at [1048, 447] on div "Next slide" at bounding box center [1043, 443] width 26 height 43
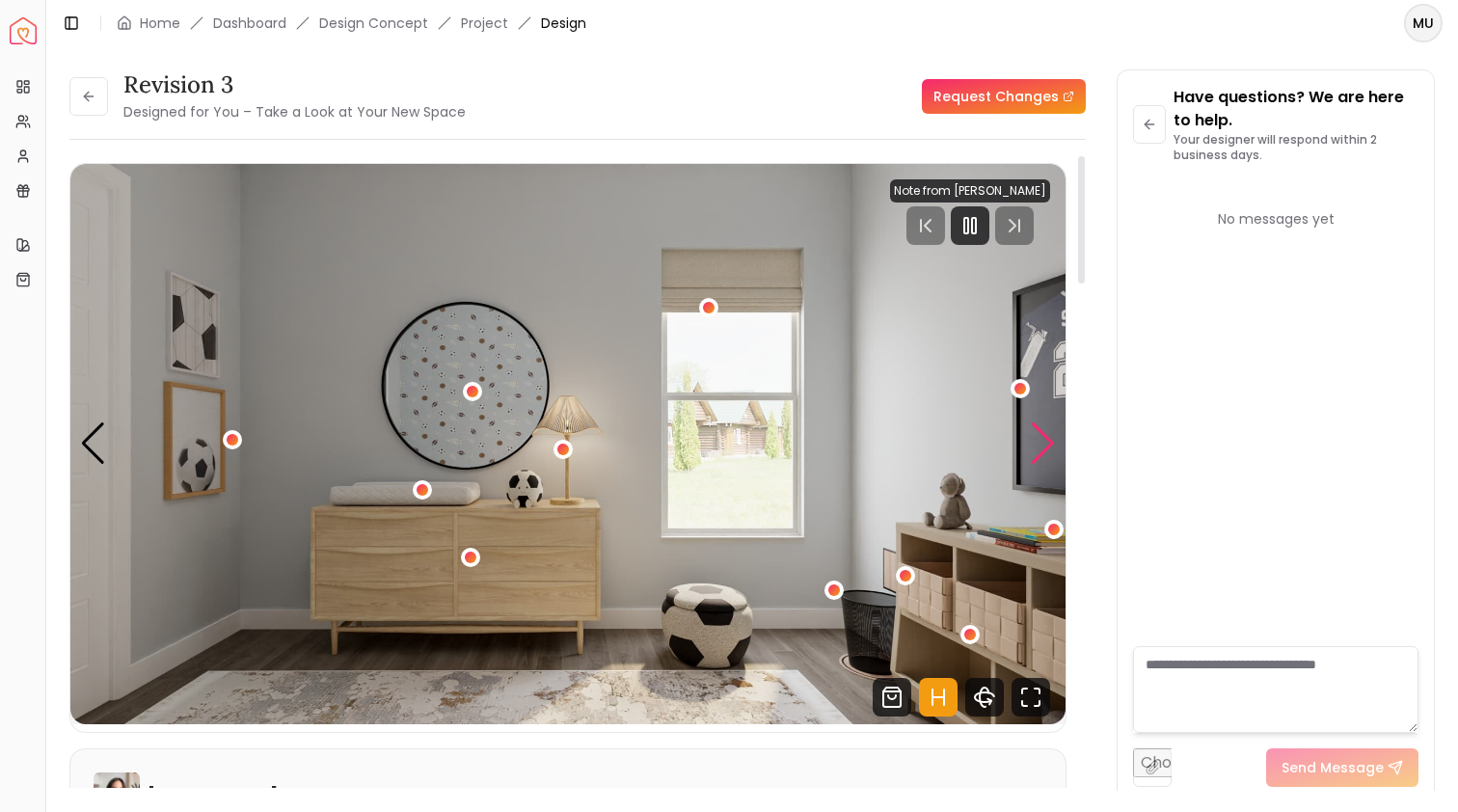
click at [1048, 447] on div "Next slide" at bounding box center [1043, 443] width 26 height 43
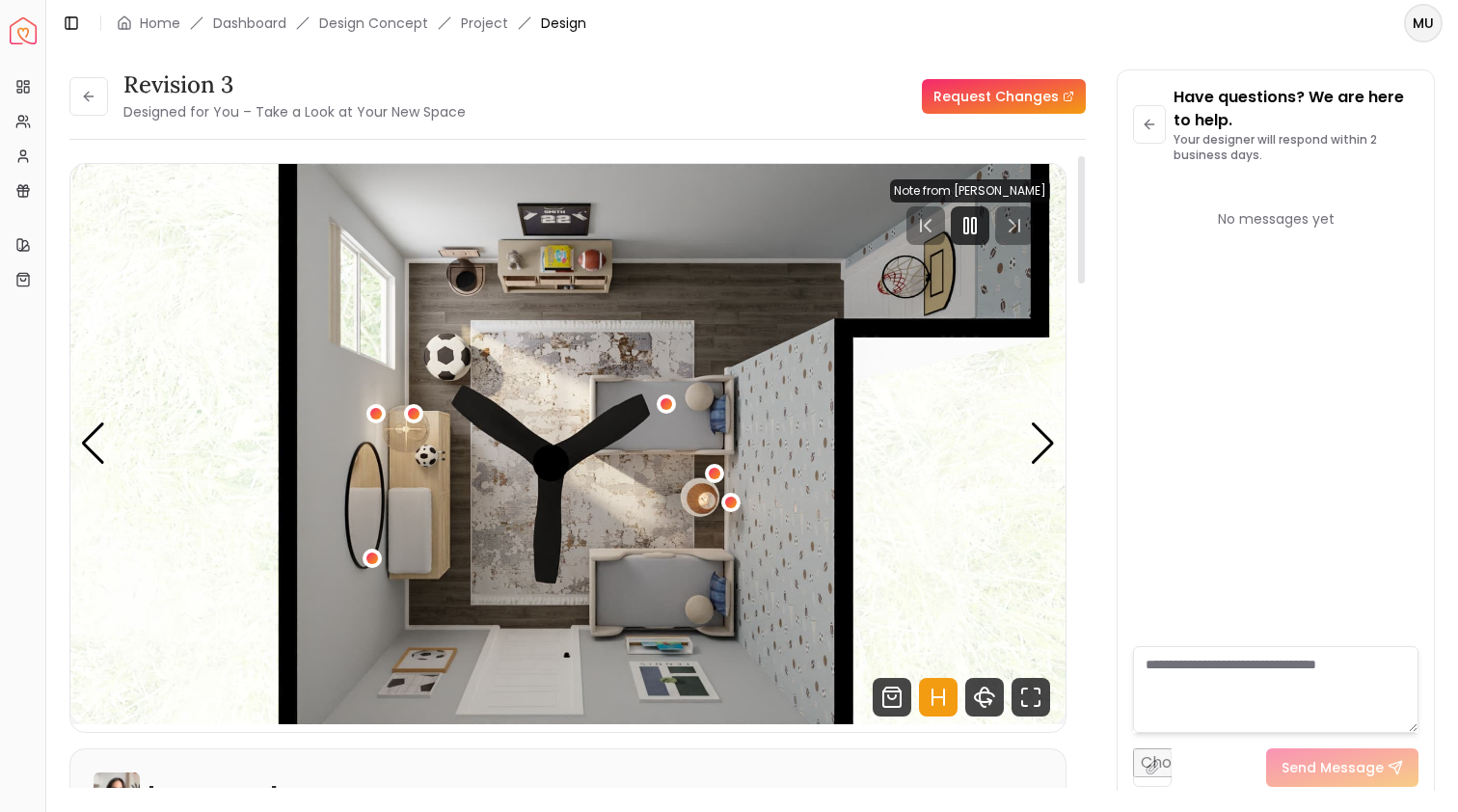
click at [935, 221] on div at bounding box center [970, 225] width 160 height 39
click at [931, 234] on div at bounding box center [970, 225] width 160 height 39
click at [1048, 440] on div "Next slide" at bounding box center [1043, 443] width 26 height 43
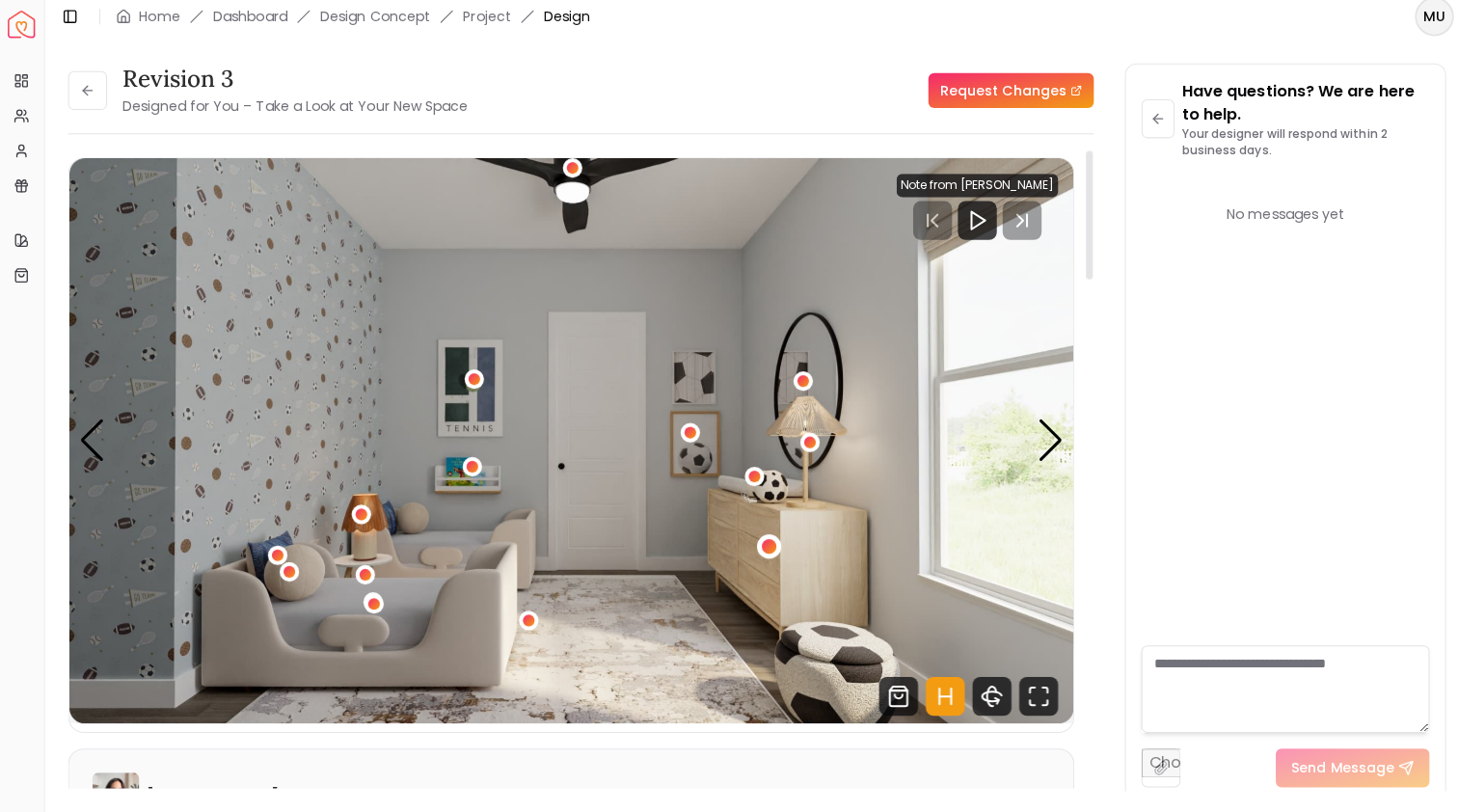
click at [762, 542] on div "1 / 4" at bounding box center [764, 549] width 15 height 15
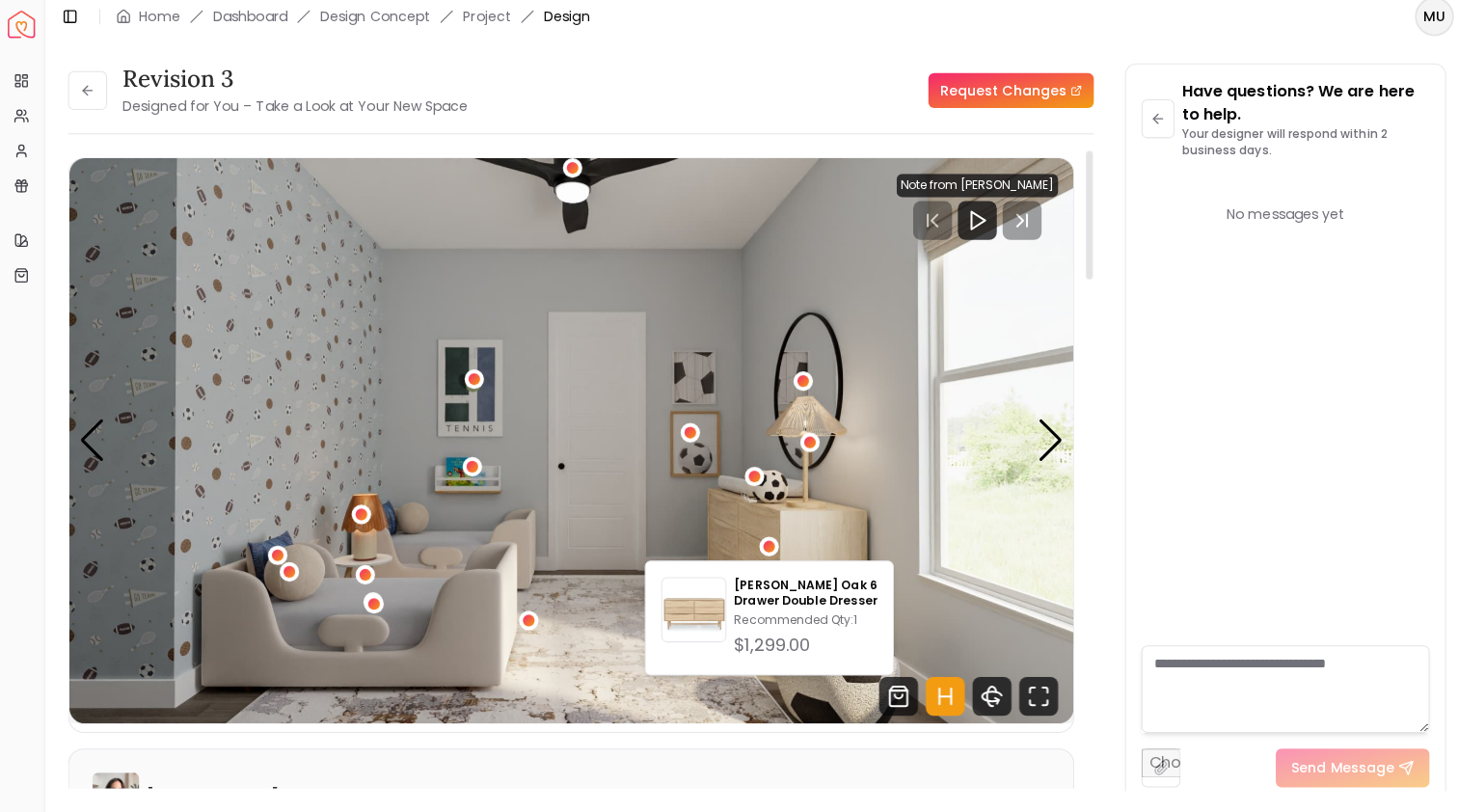
click at [381, 578] on img "1 / 4" at bounding box center [568, 443] width 996 height 560
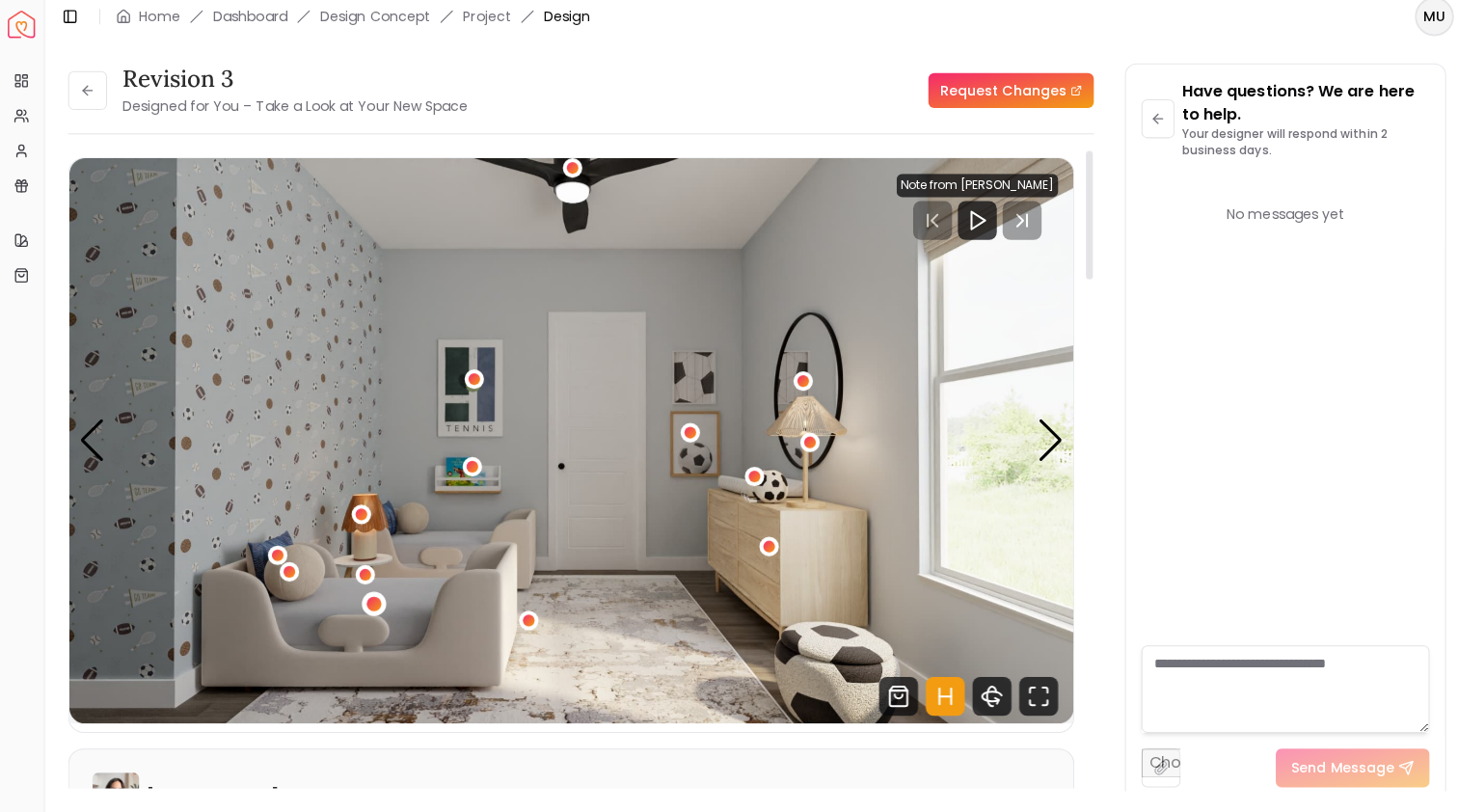
click at [366, 599] on div "1 / 4" at bounding box center [372, 606] width 15 height 15
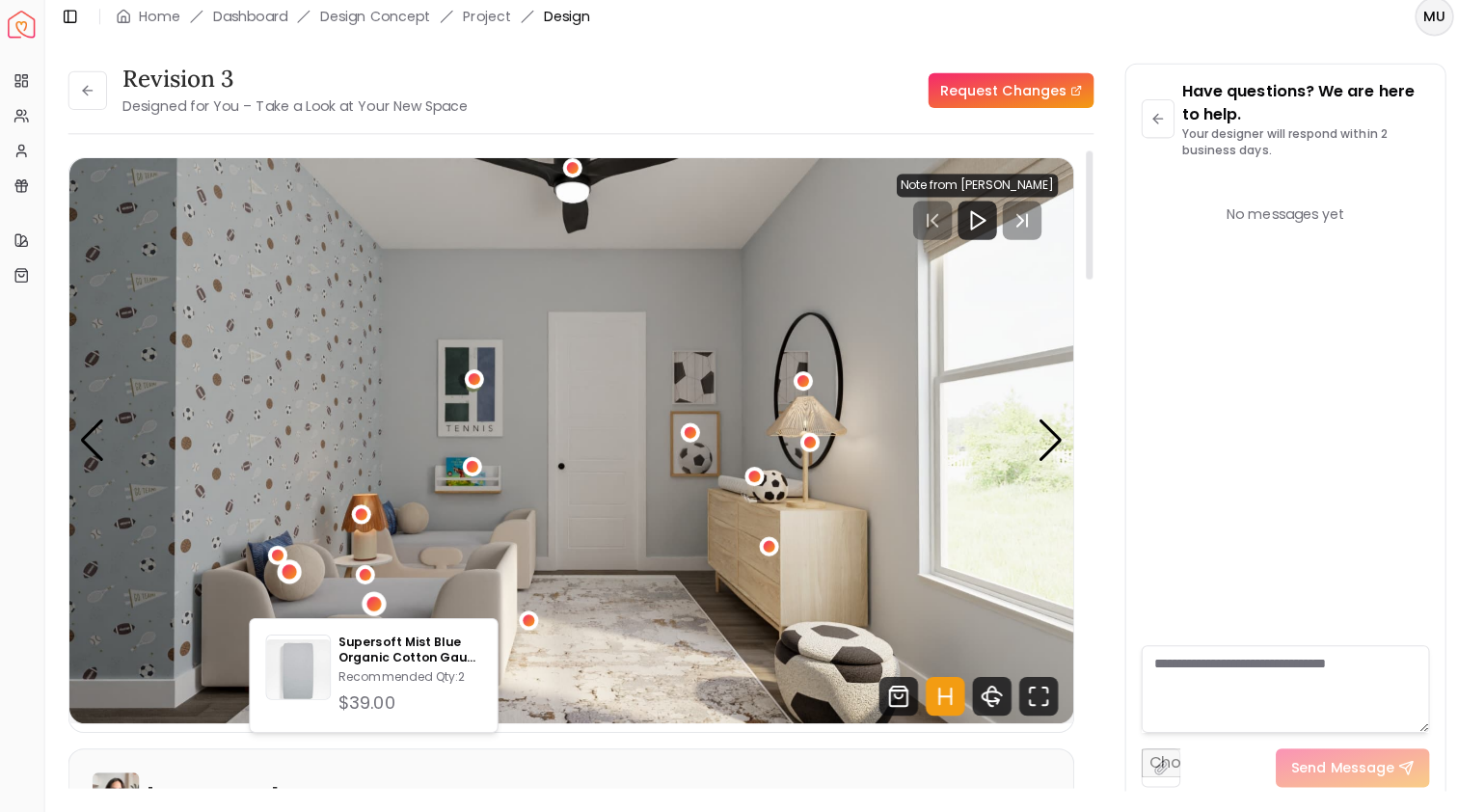
click at [282, 567] on div "1 / 4" at bounding box center [289, 574] width 15 height 15
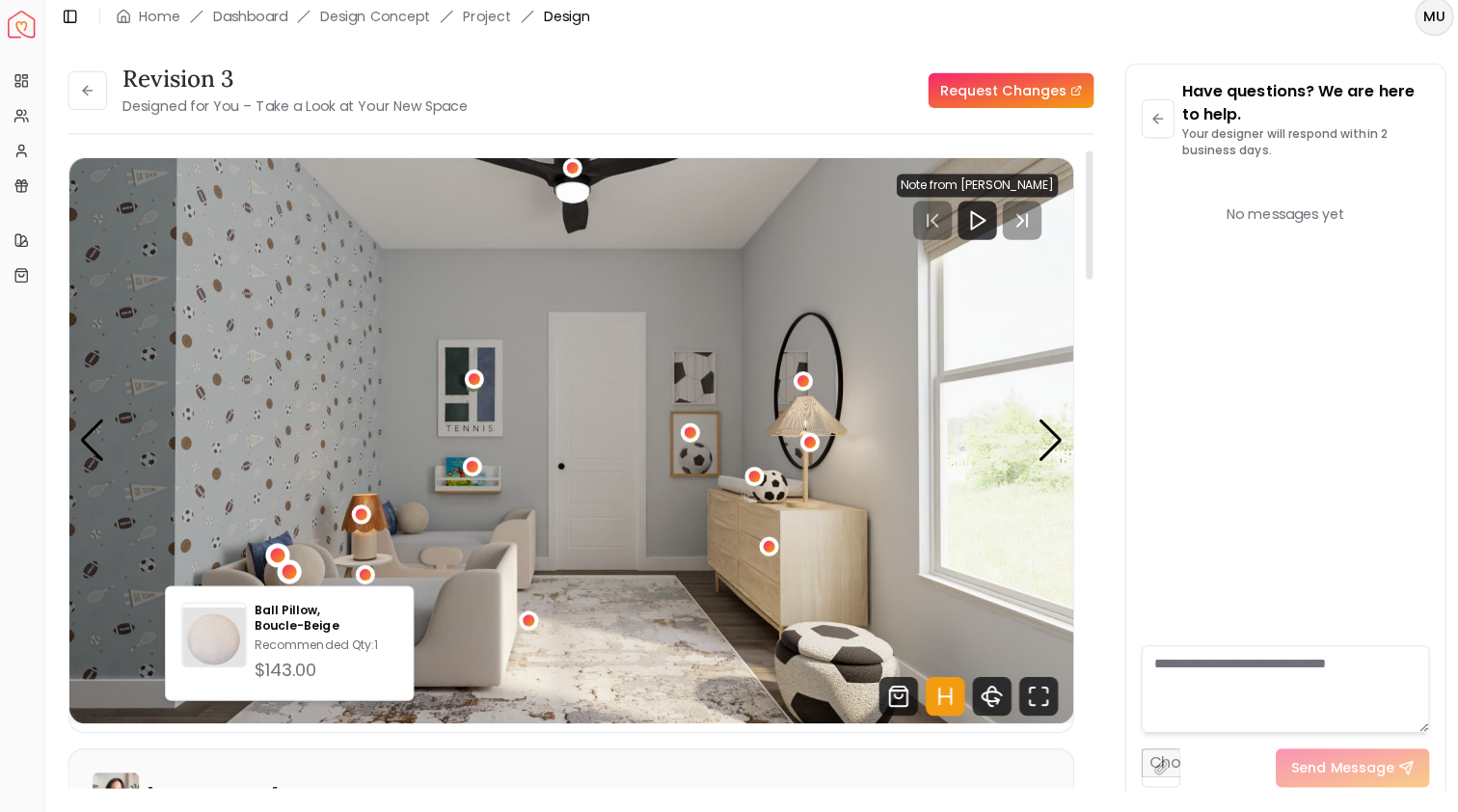
click at [271, 555] on div "1 / 4" at bounding box center [276, 557] width 15 height 15
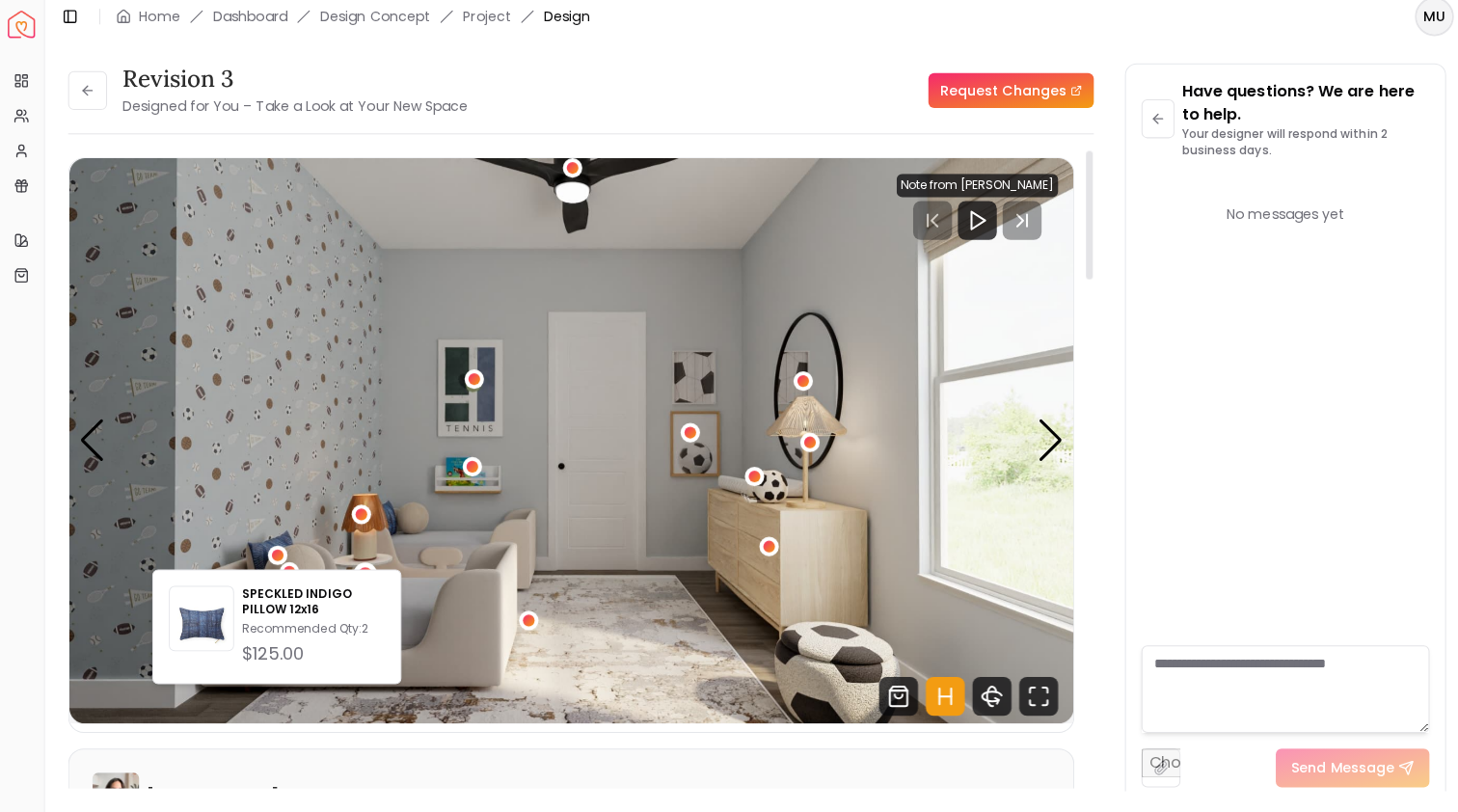
click at [366, 570] on div "1 / 4" at bounding box center [364, 577] width 15 height 15
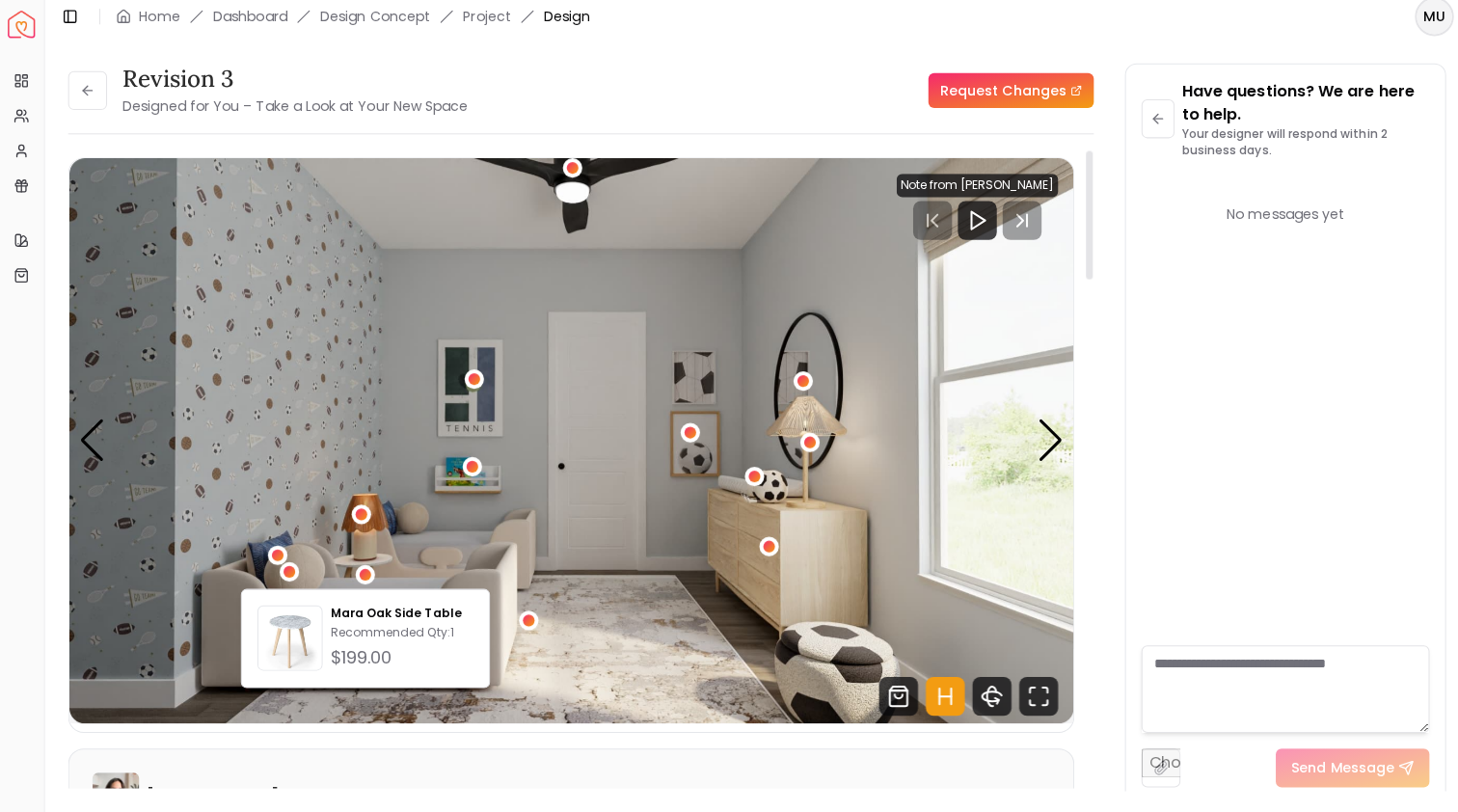
click at [447, 510] on img "1 / 4" at bounding box center [568, 443] width 996 height 560
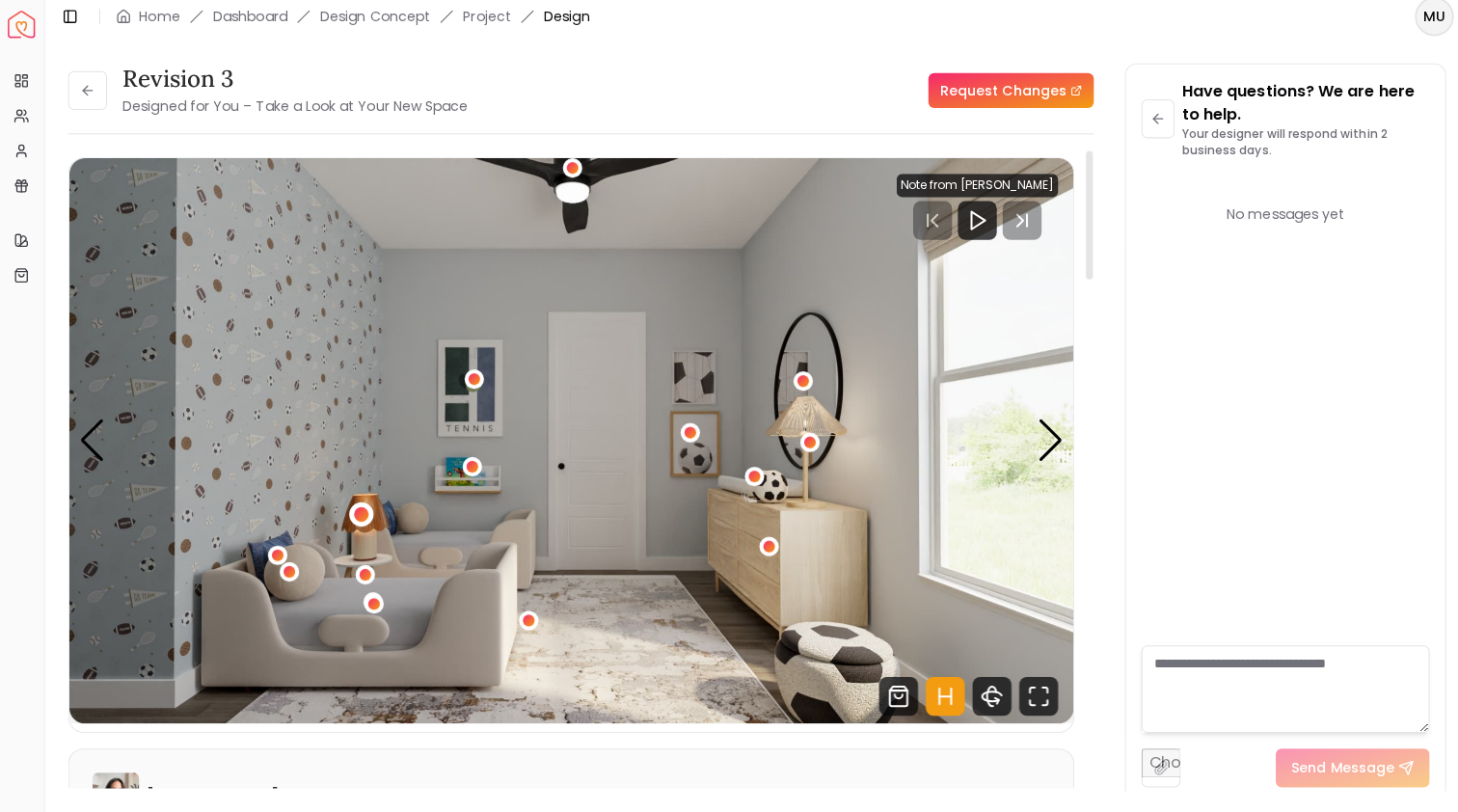
click at [364, 511] on div "1 / 4" at bounding box center [359, 517] width 15 height 15
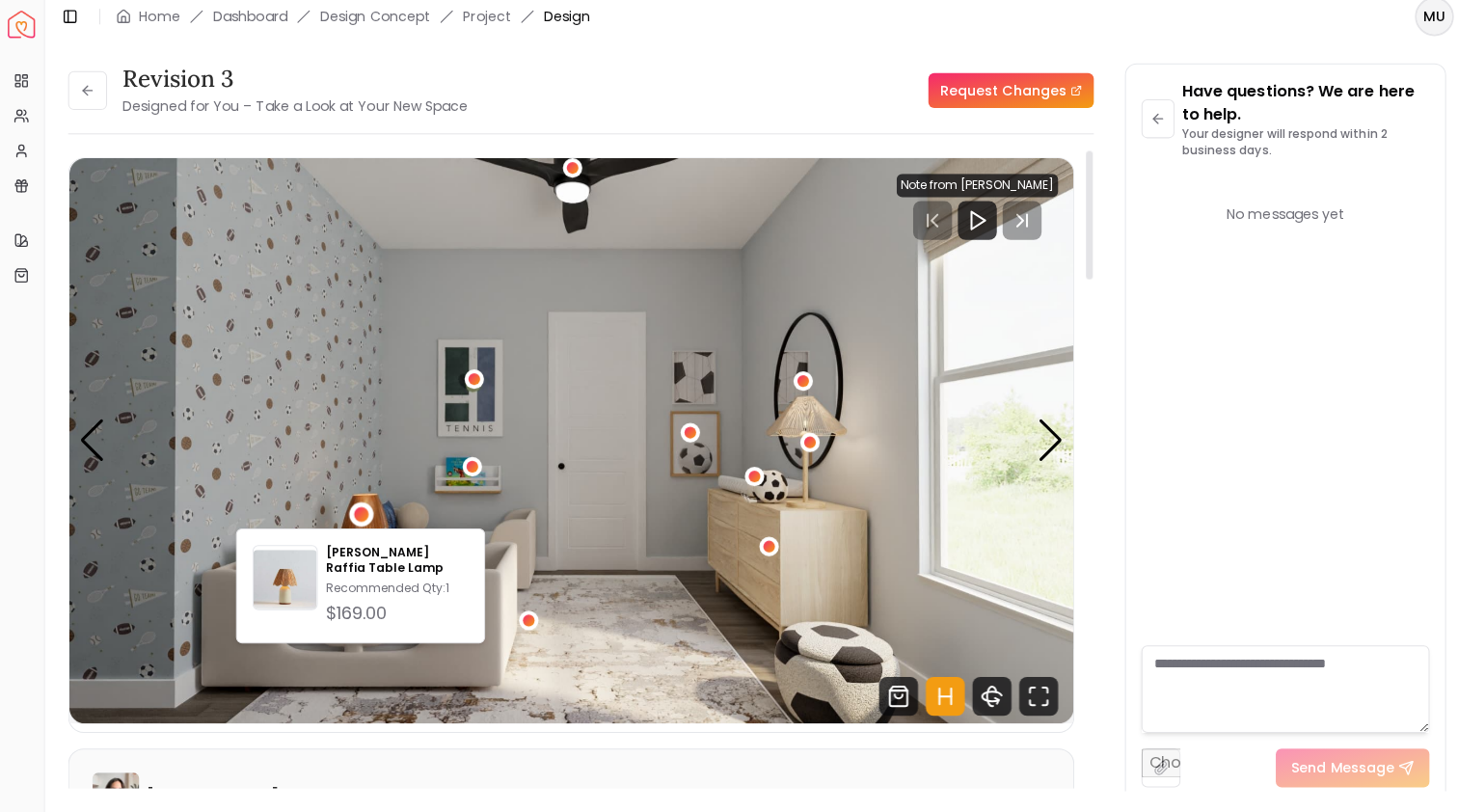
click at [405, 498] on img "1 / 4" at bounding box center [568, 443] width 996 height 560
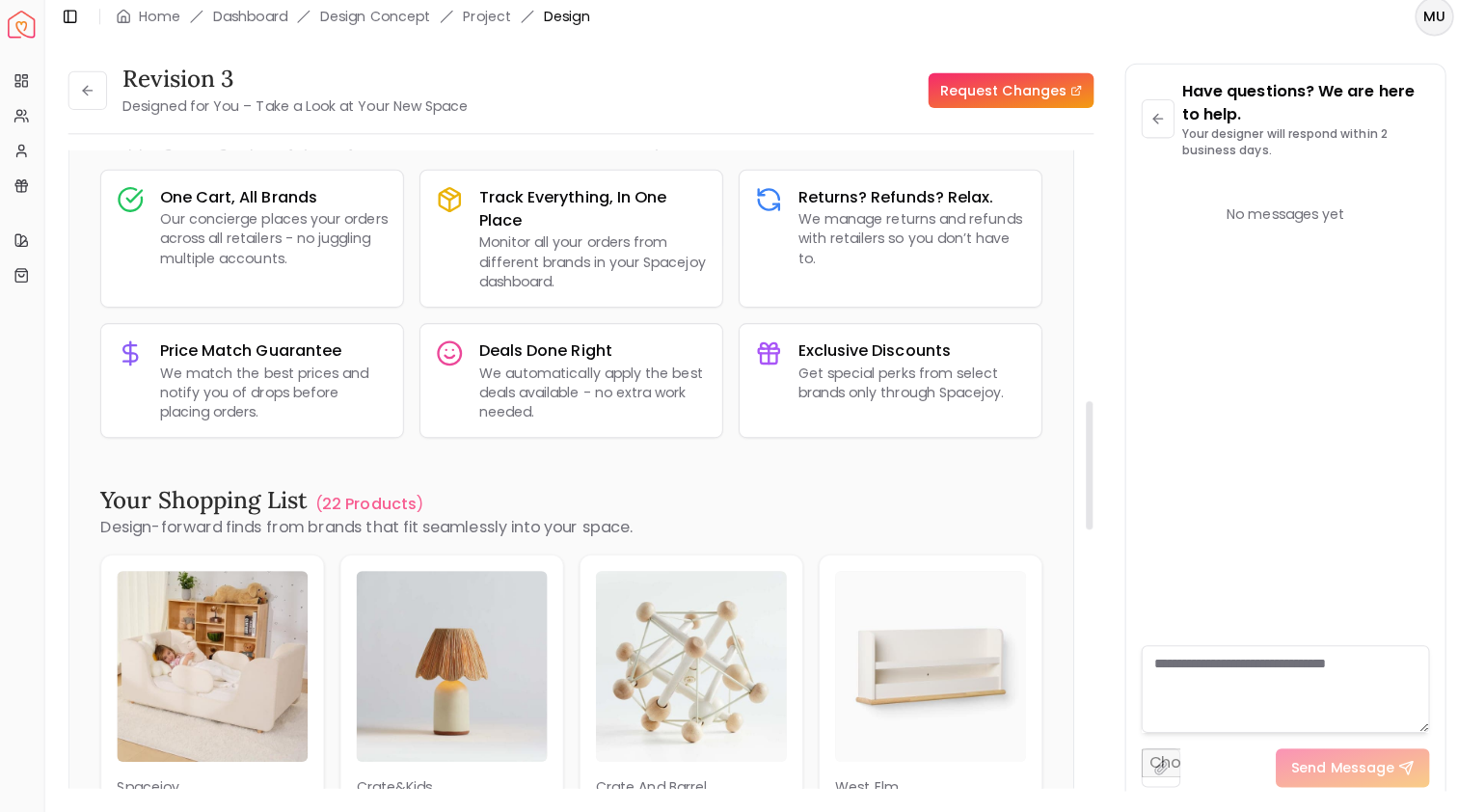
scroll to position [1526, 0]
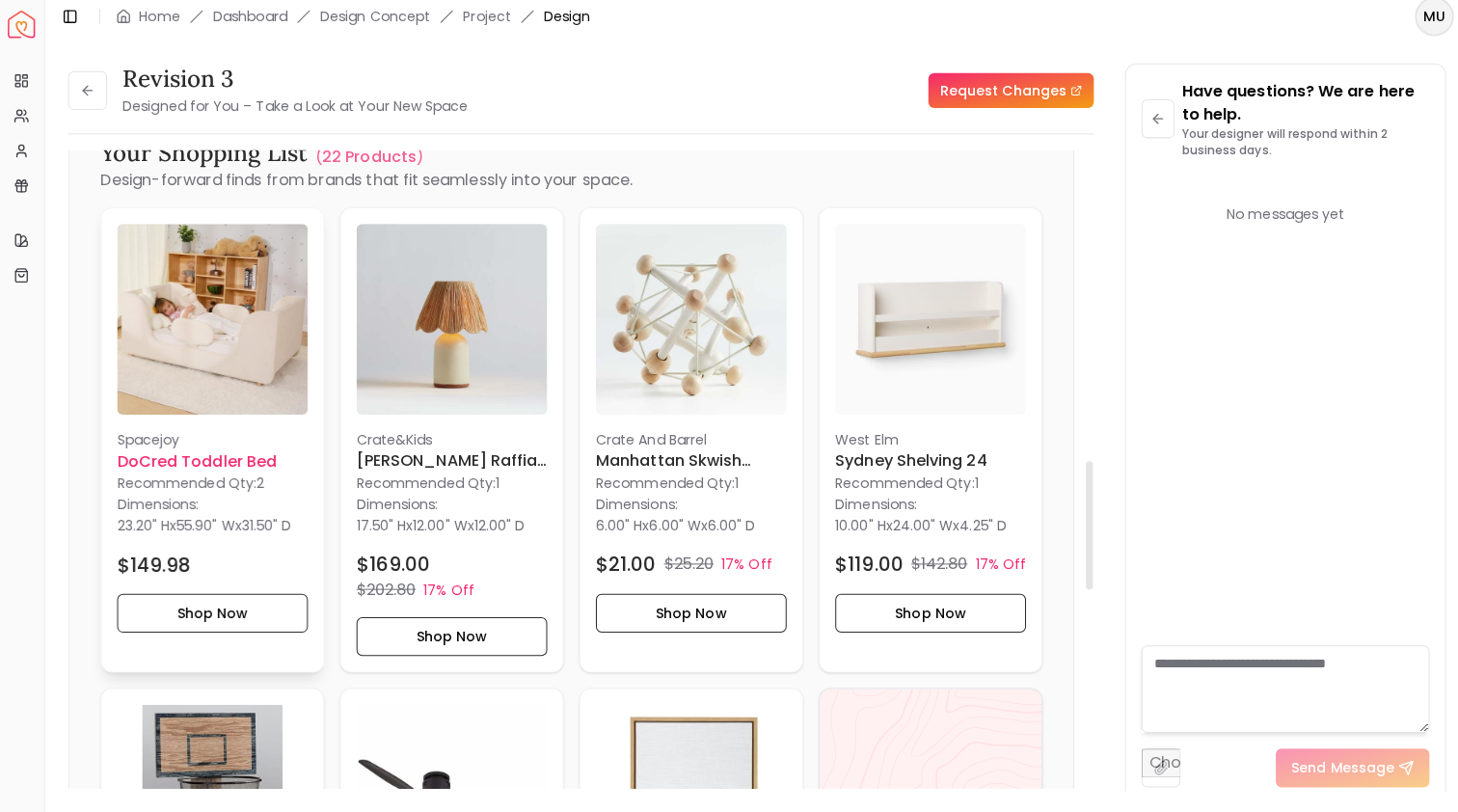
click at [209, 458] on h6 "DoCred Toddler Bed" at bounding box center [212, 463] width 189 height 23
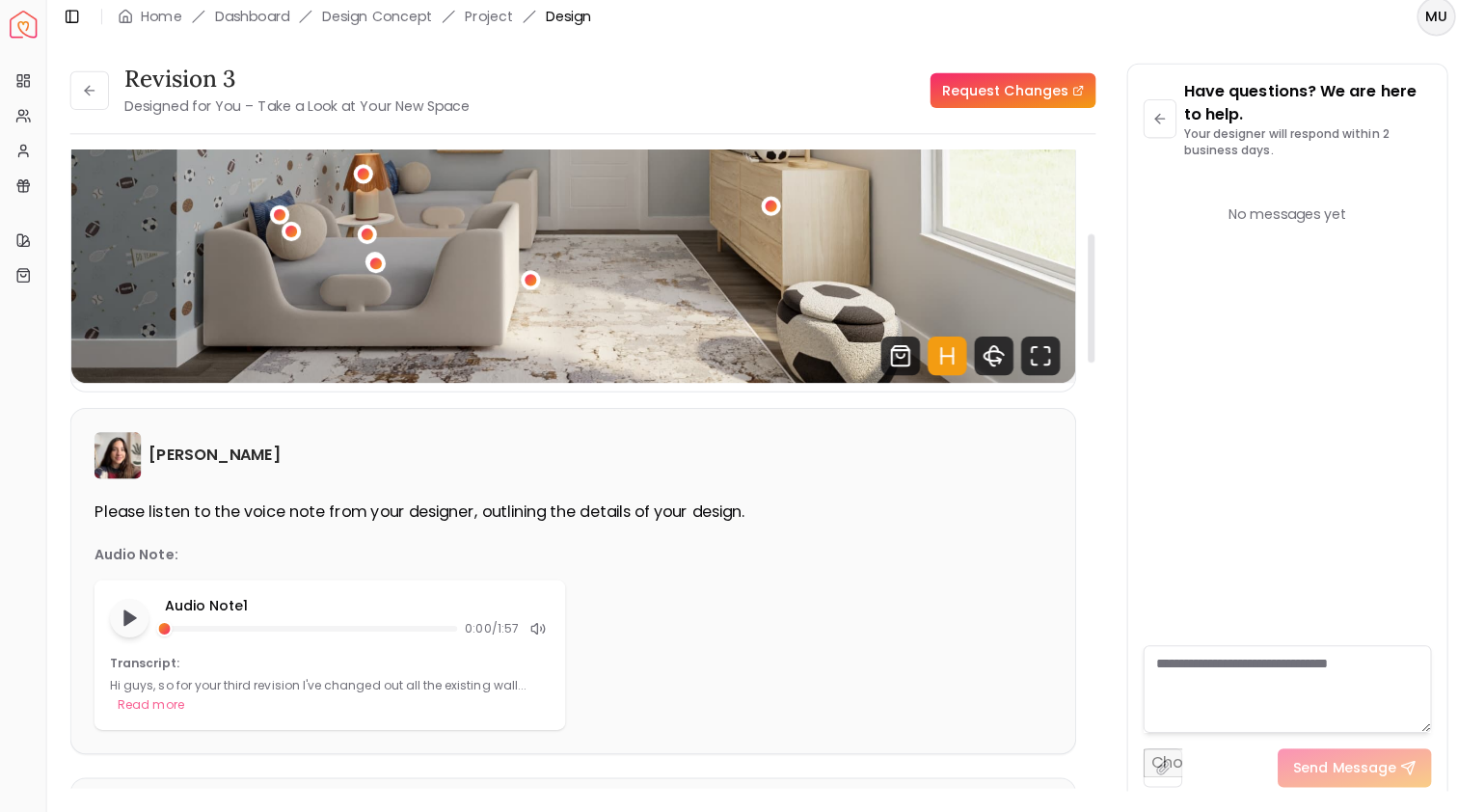
scroll to position [249, 0]
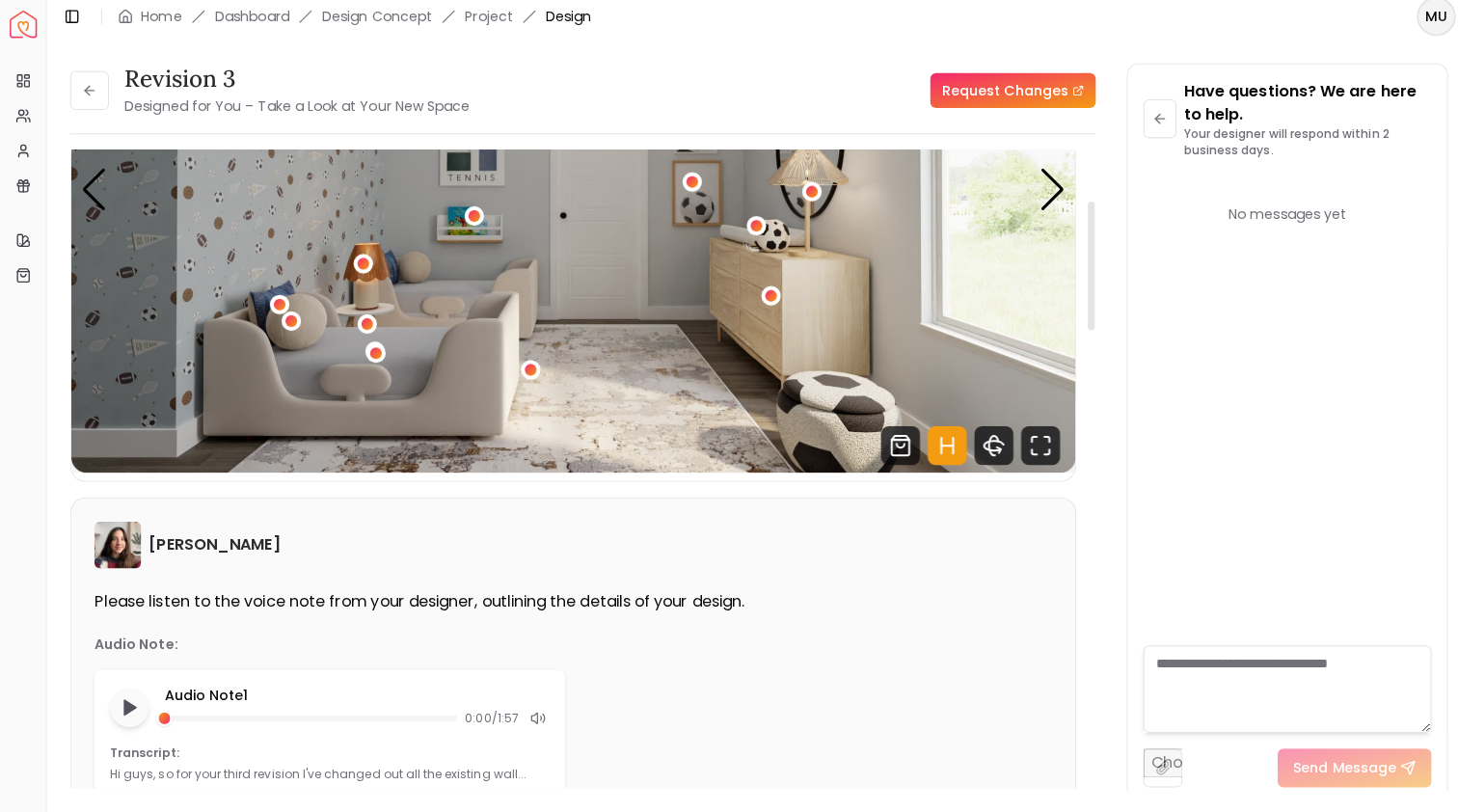
click at [821, 400] on img "1 / 4" at bounding box center [568, 194] width 996 height 560
click at [806, 409] on img "1 / 4" at bounding box center [568, 194] width 996 height 560
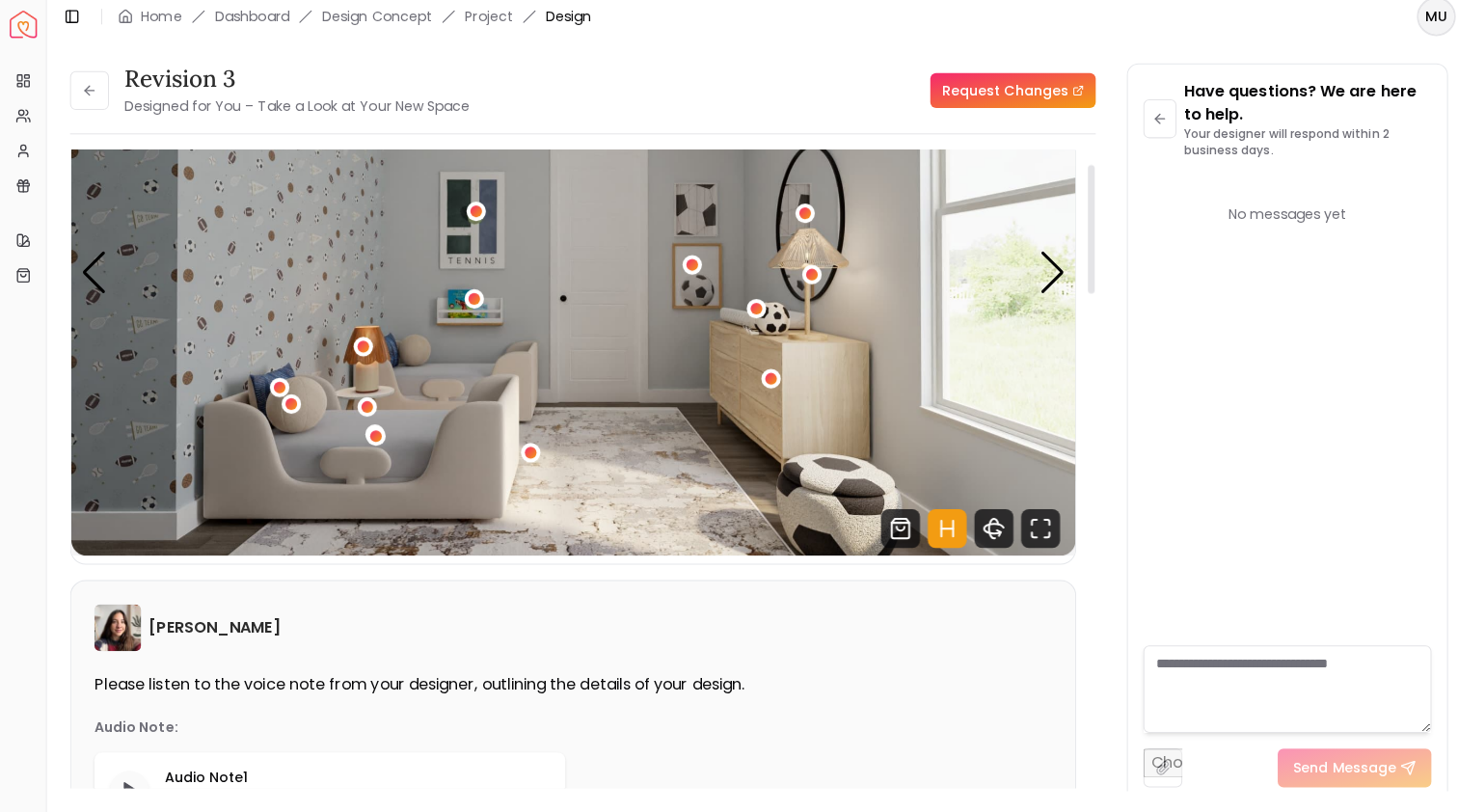
scroll to position [47, 0]
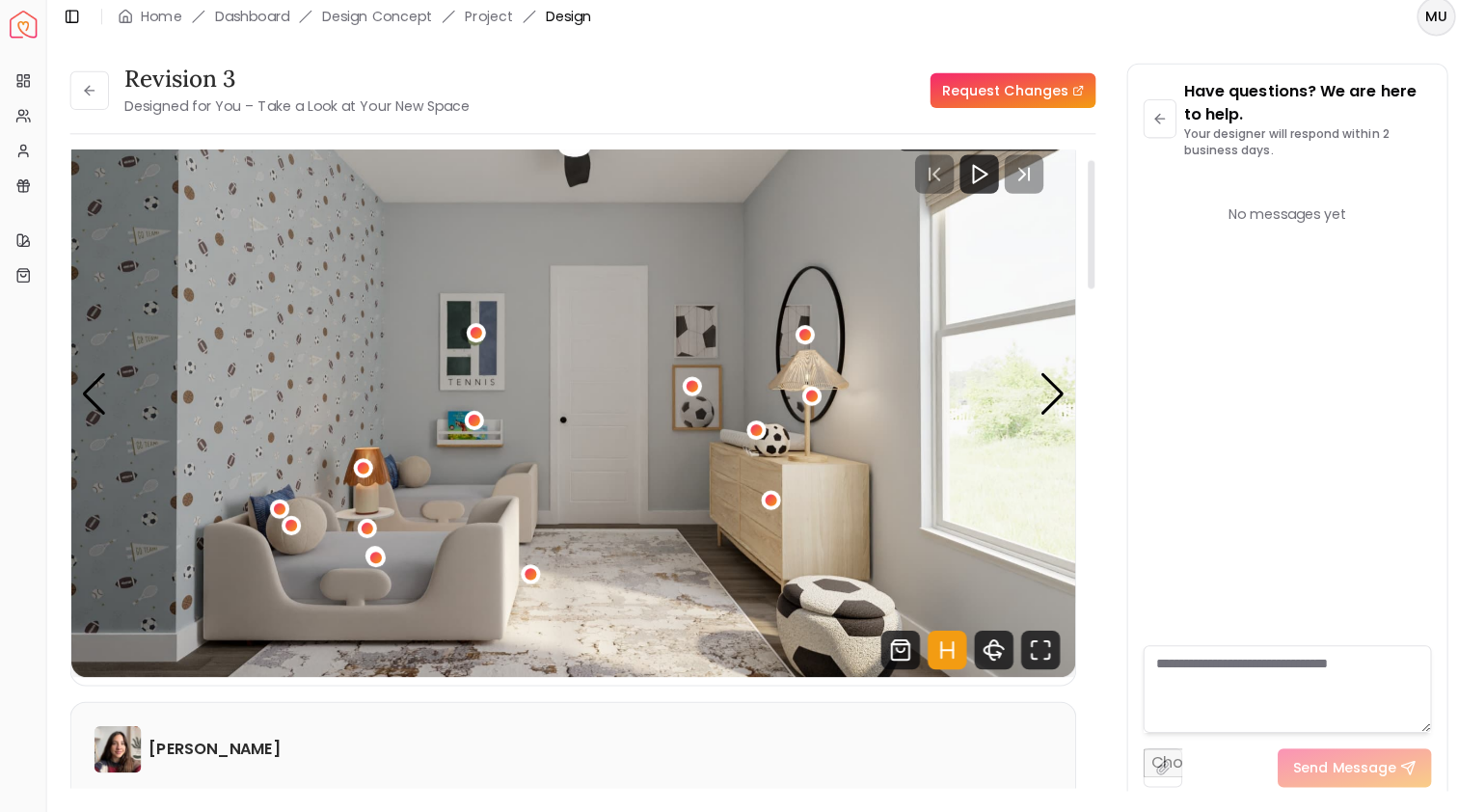
click at [1059, 387] on img "1 / 4" at bounding box center [568, 398] width 996 height 560
click at [1044, 390] on div "Next slide" at bounding box center [1043, 397] width 26 height 43
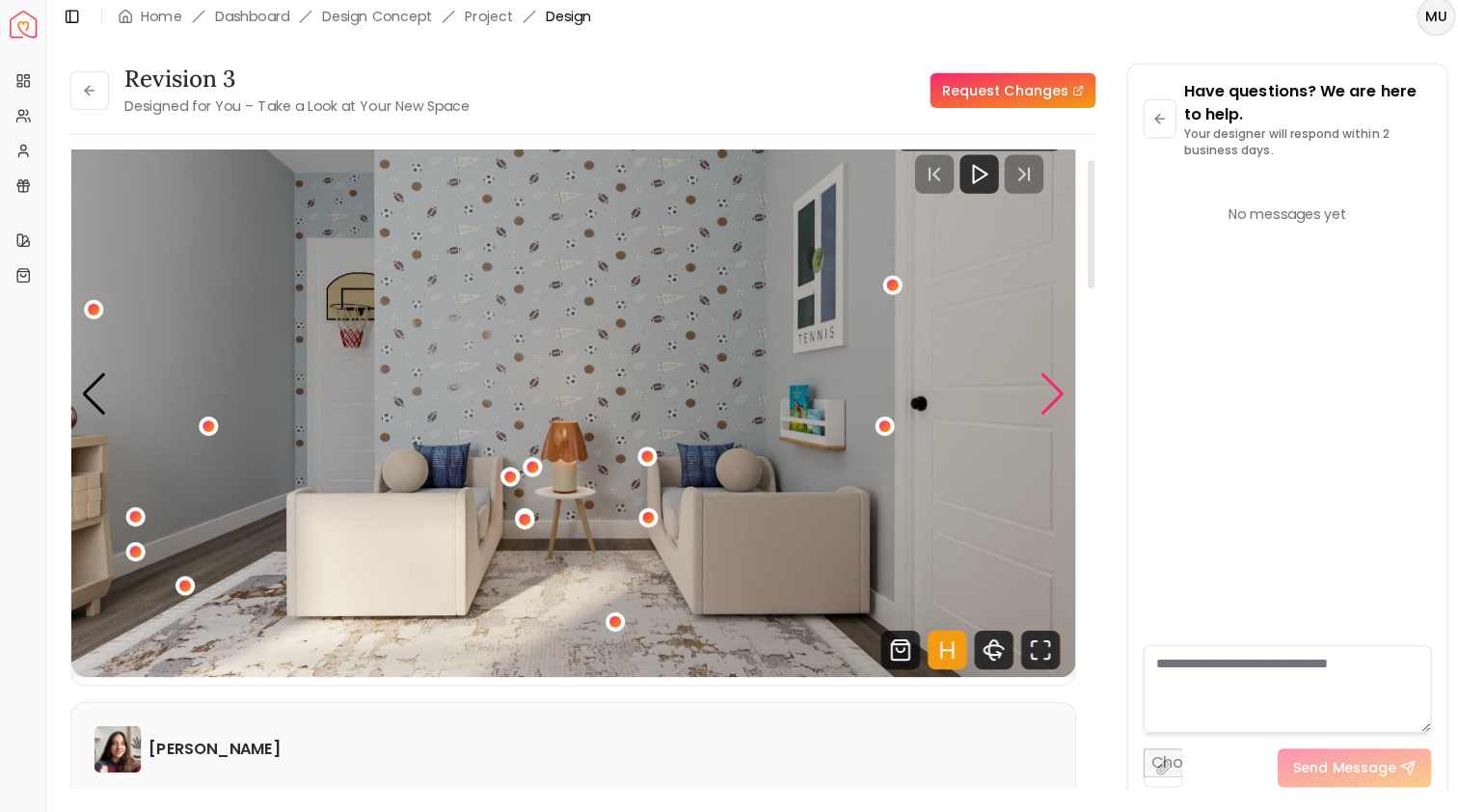
click at [1040, 382] on div "Next slide" at bounding box center [1043, 397] width 26 height 43
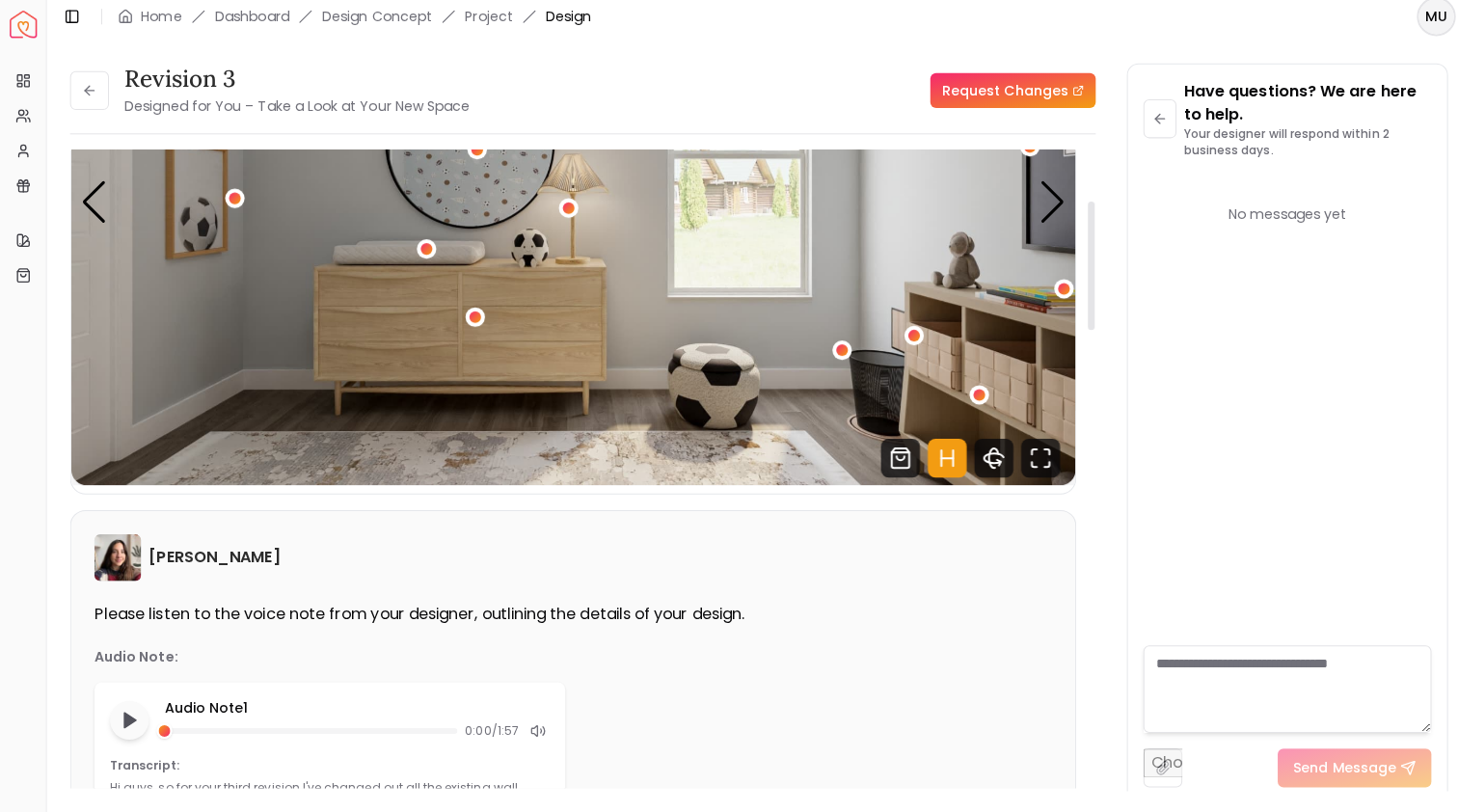
scroll to position [256, 0]
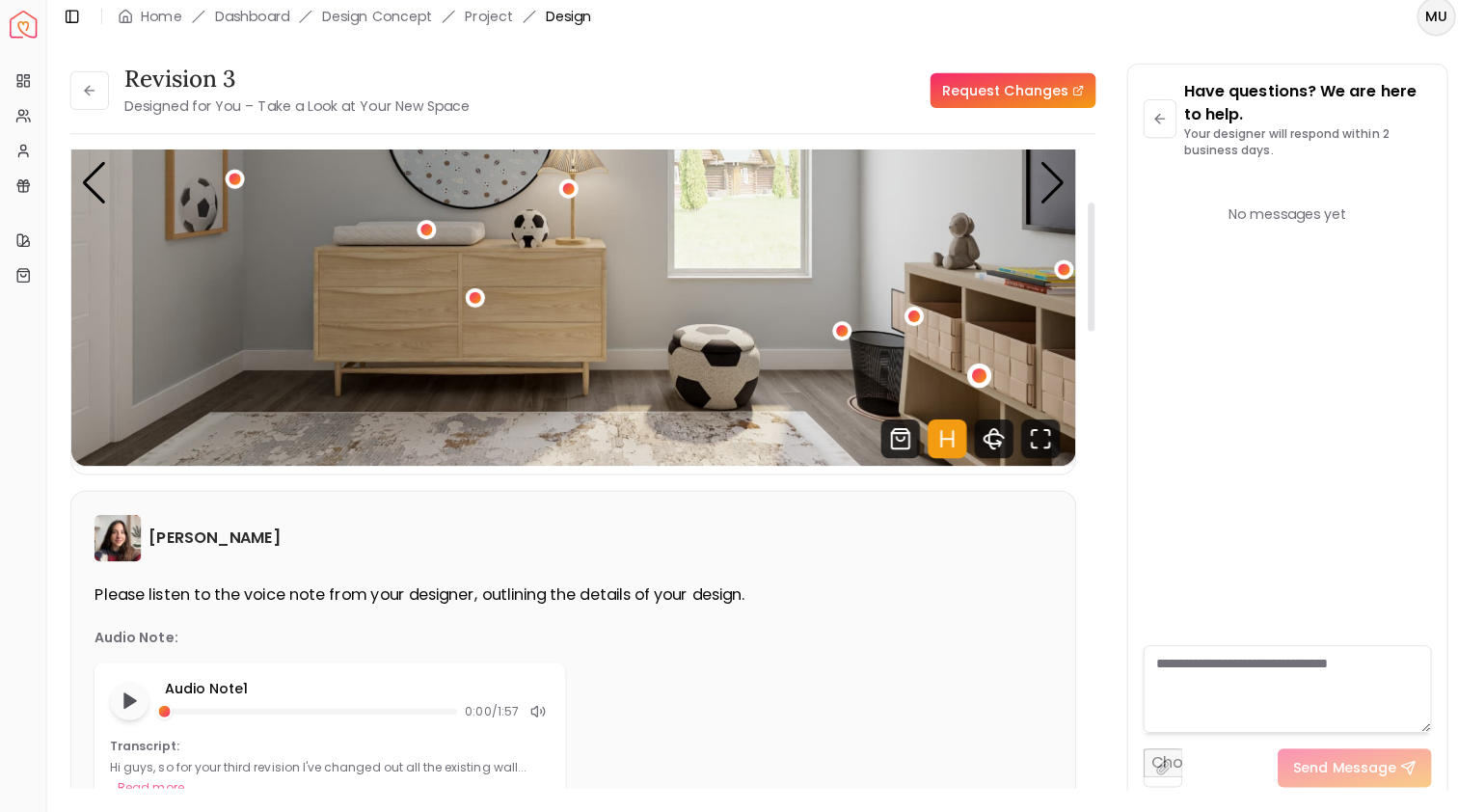
click at [972, 372] on div "3 / 4" at bounding box center [971, 379] width 15 height 15
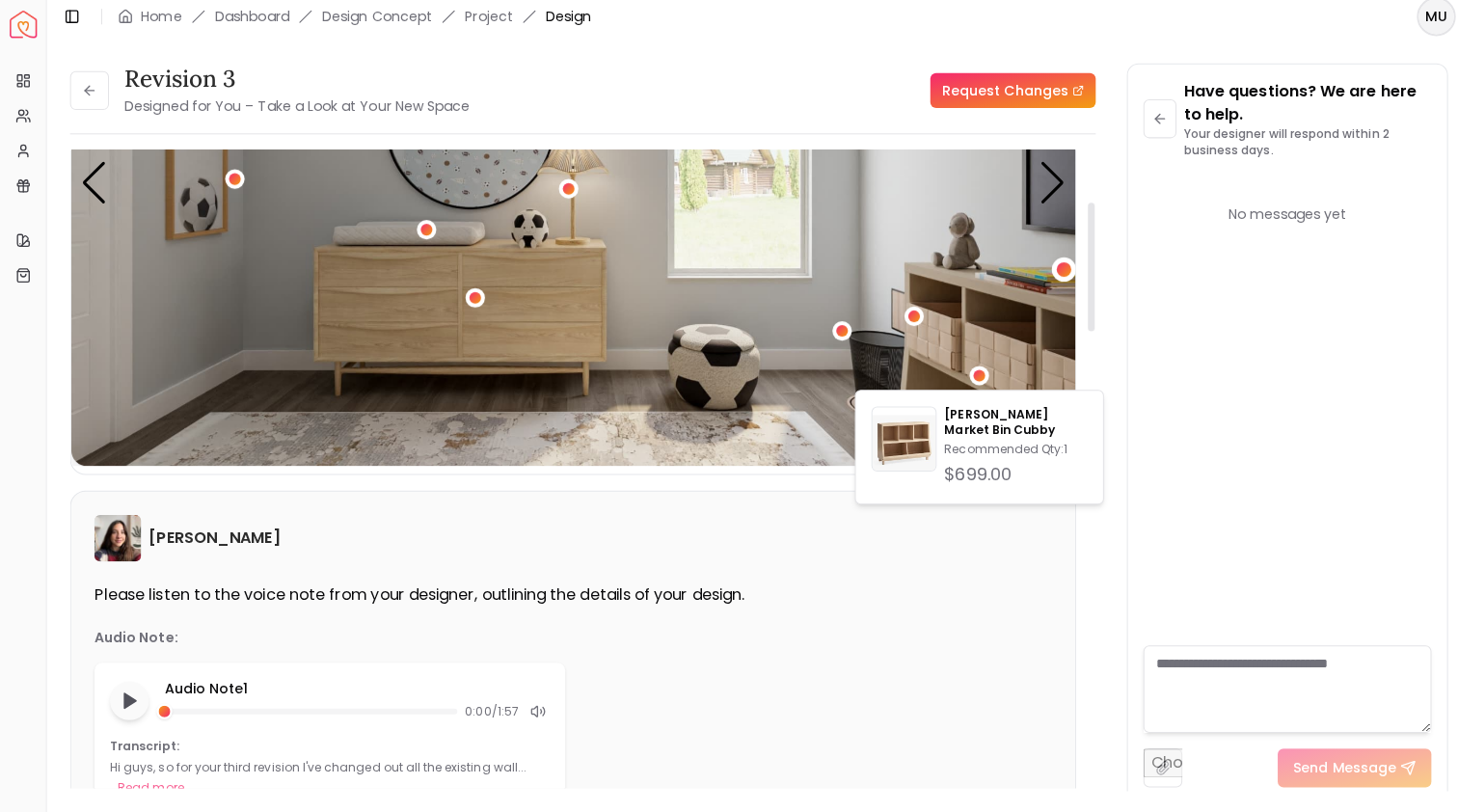
click at [1048, 269] on div "3 / 4" at bounding box center [1053, 273] width 15 height 15
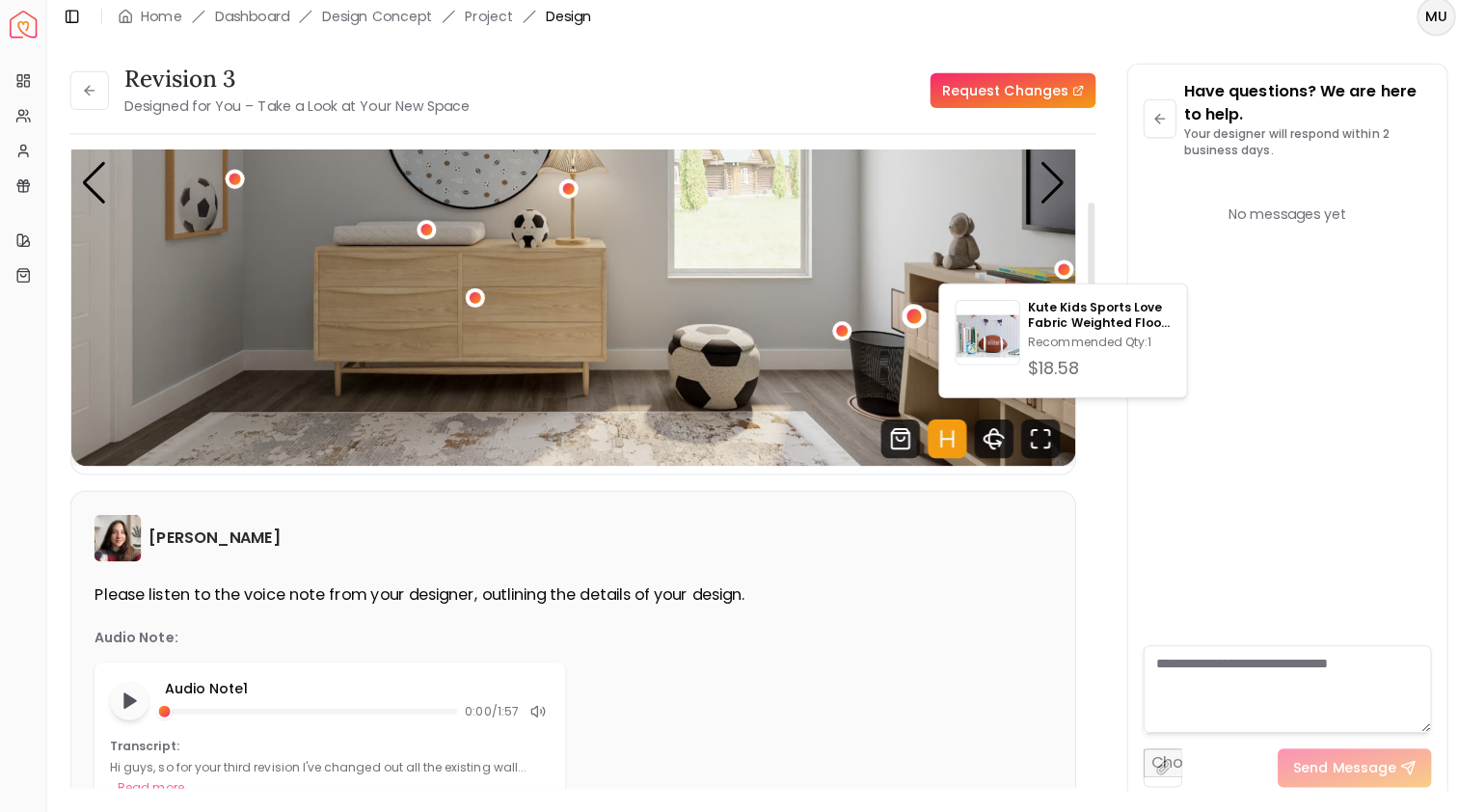
click at [904, 320] on div "3 / 4" at bounding box center [906, 319] width 24 height 24
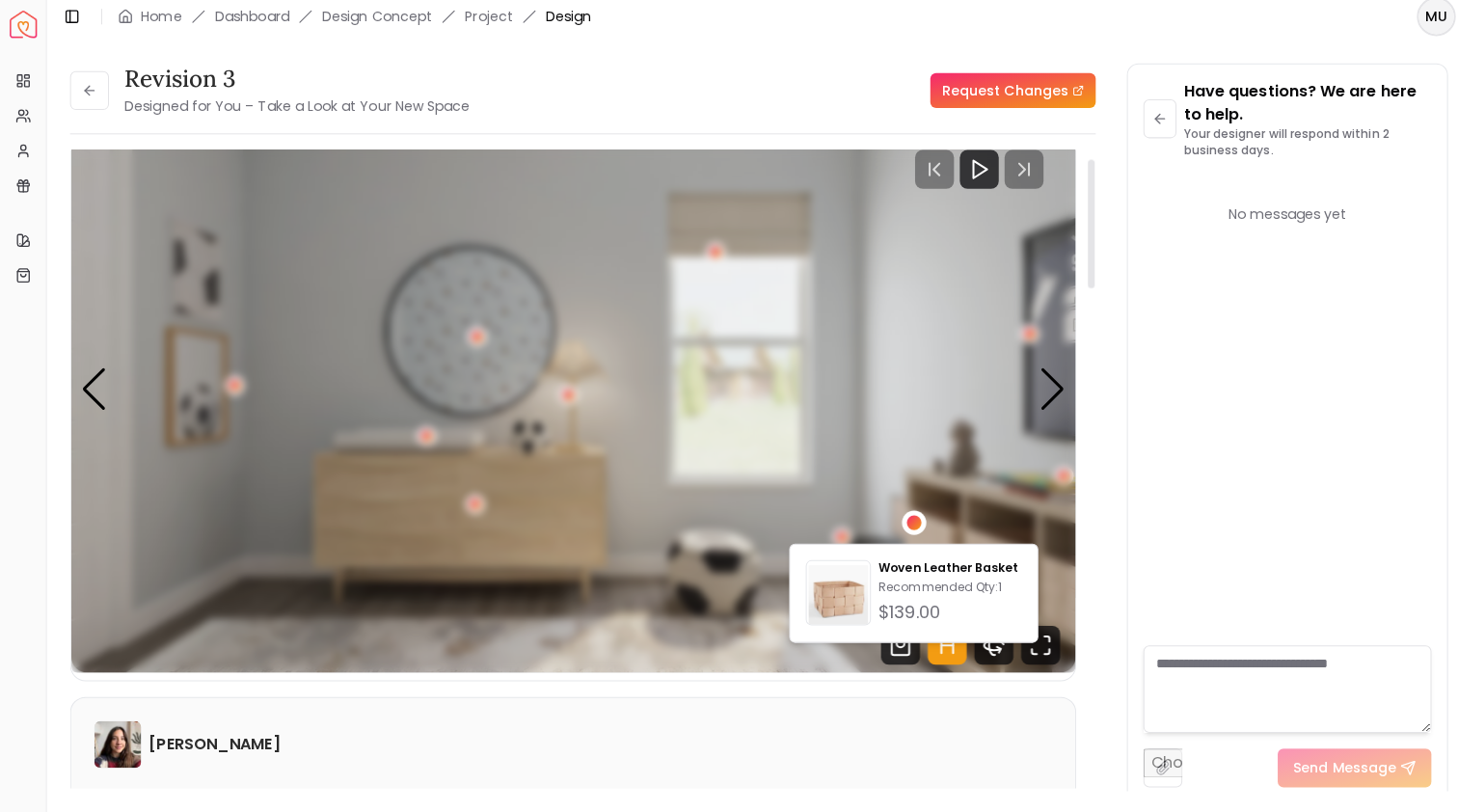
scroll to position [54, 0]
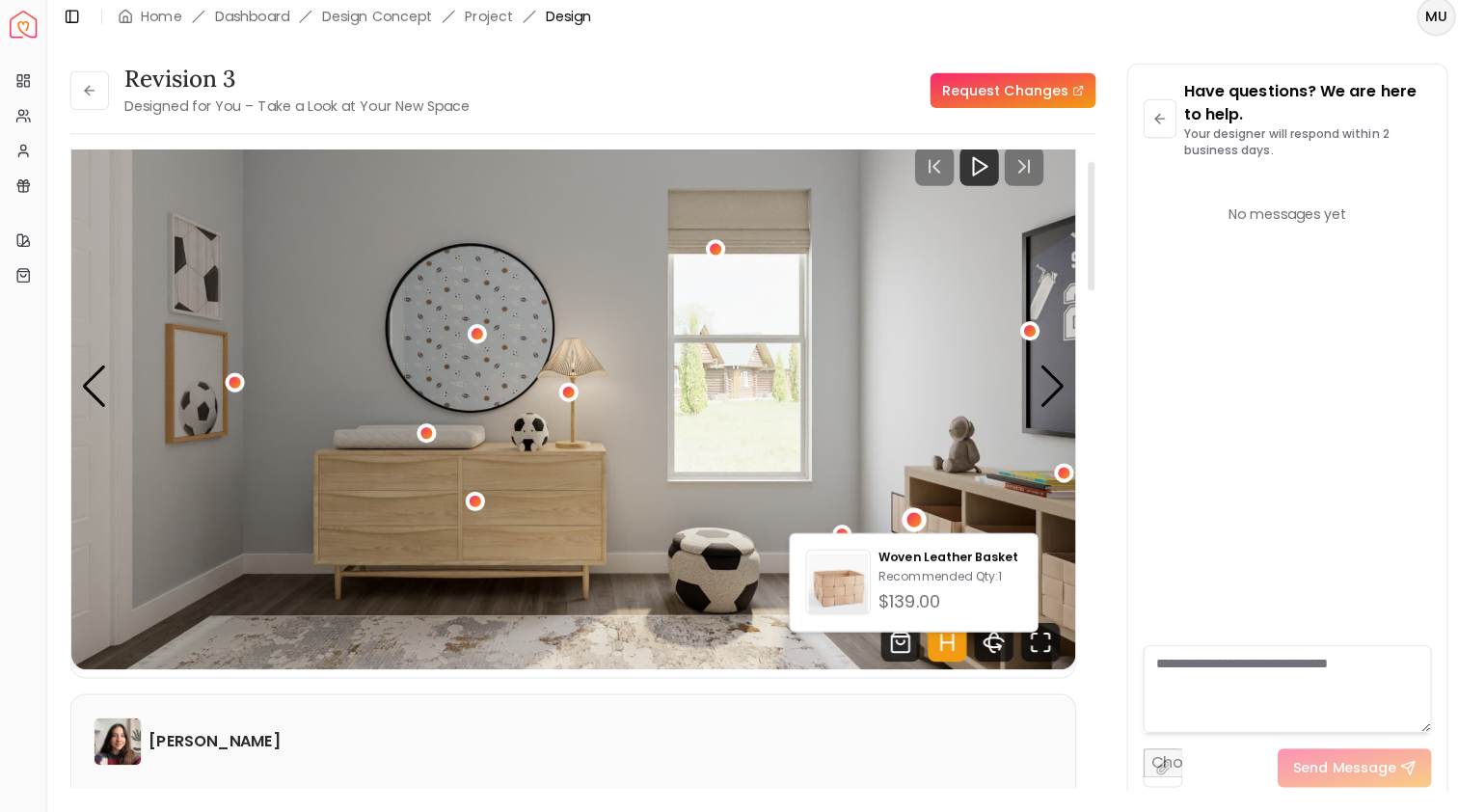
click at [825, 368] on img "3 / 4" at bounding box center [568, 390] width 996 height 560
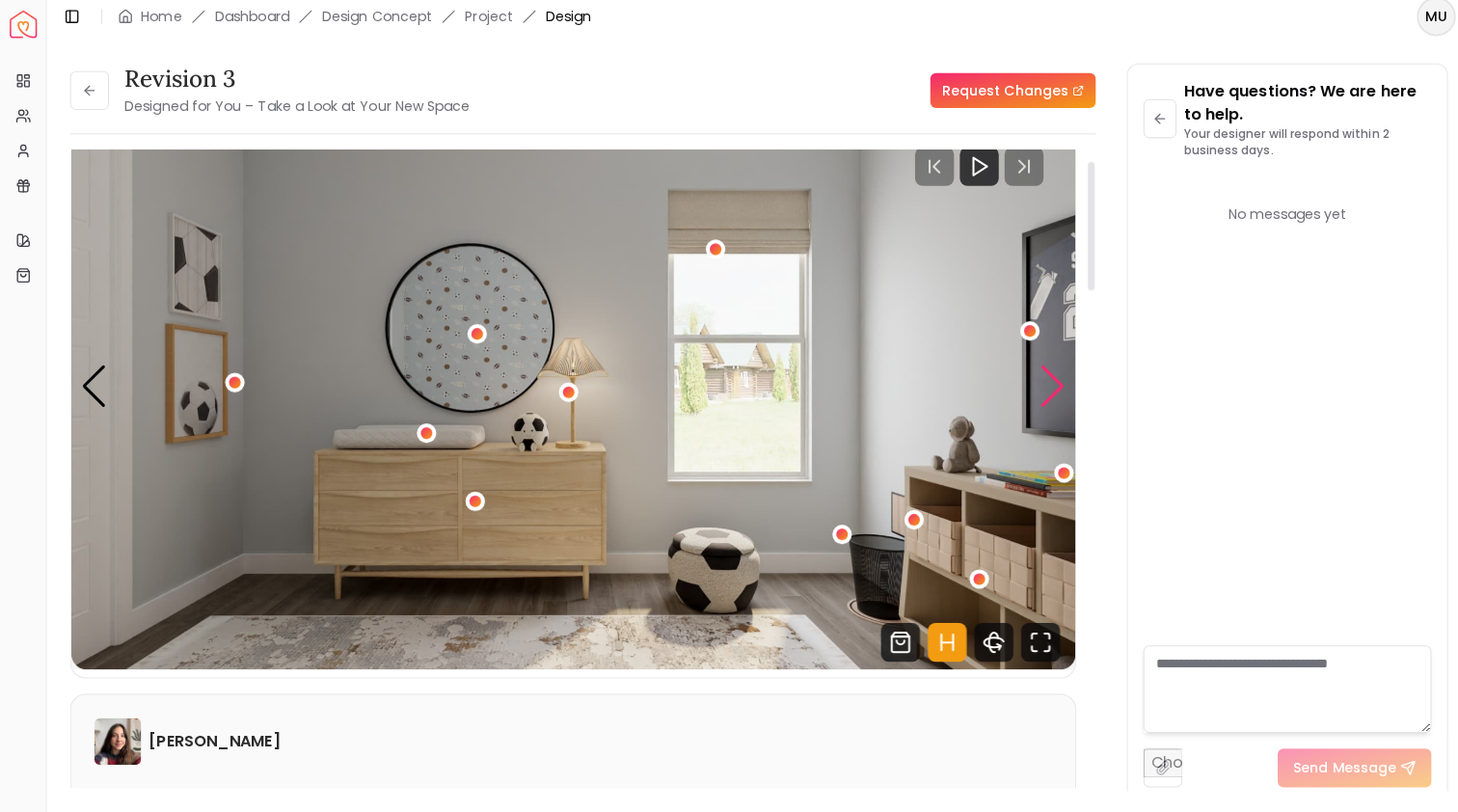
click at [1044, 383] on div "Next slide" at bounding box center [1043, 389] width 26 height 43
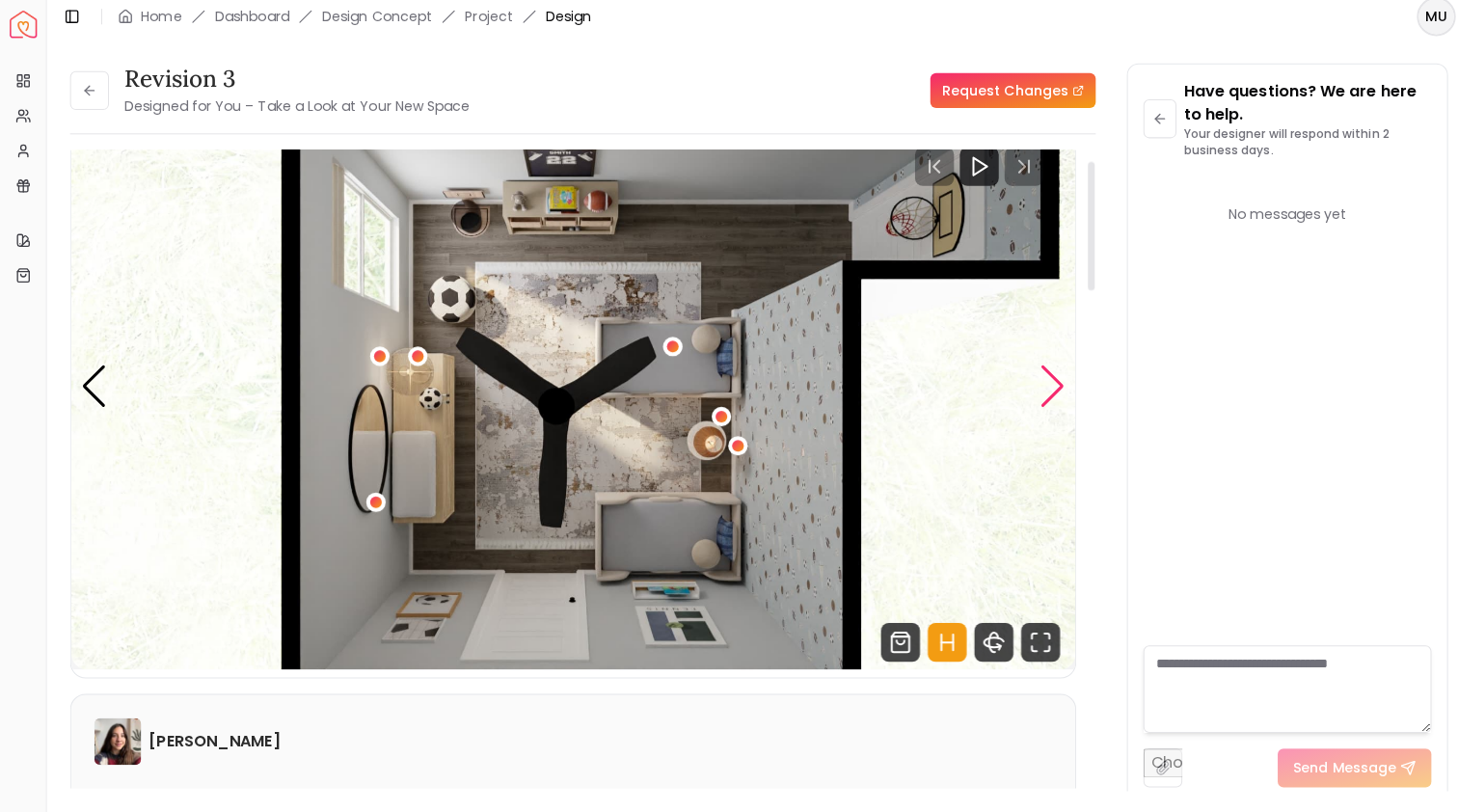
click at [1051, 376] on div "Next slide" at bounding box center [1043, 389] width 26 height 43
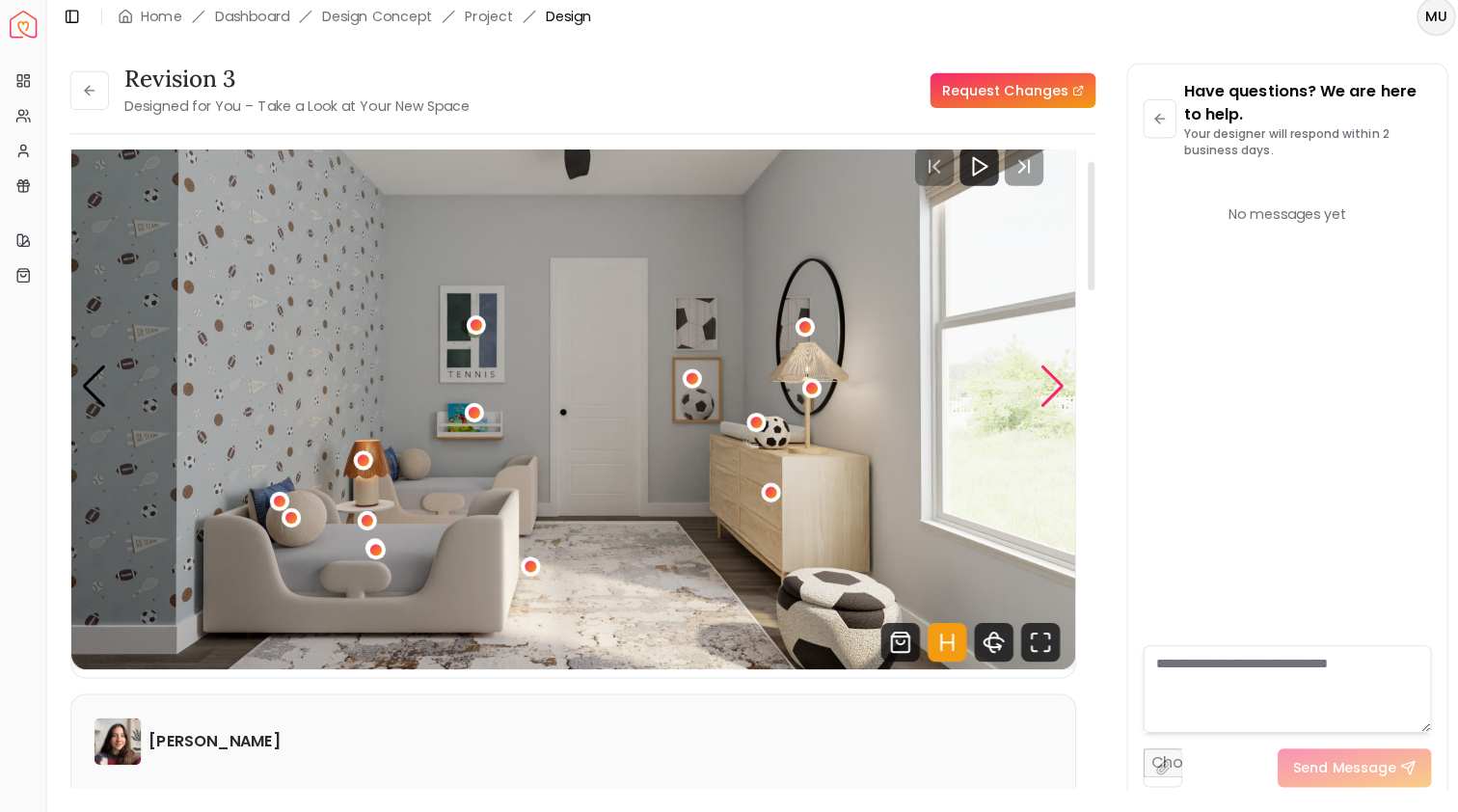
click at [1051, 375] on div "Next slide" at bounding box center [1043, 389] width 26 height 43
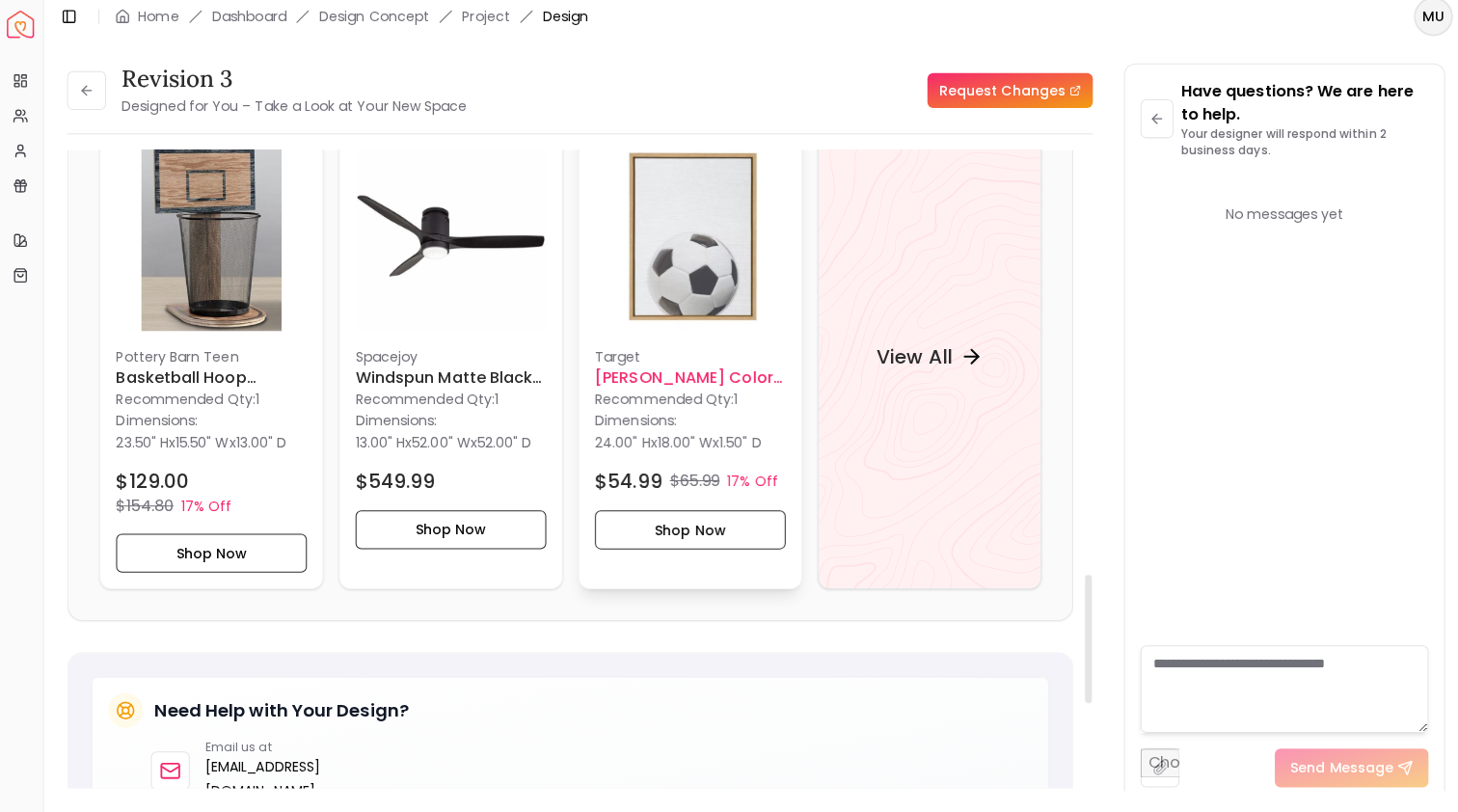
scroll to position [2164, 0]
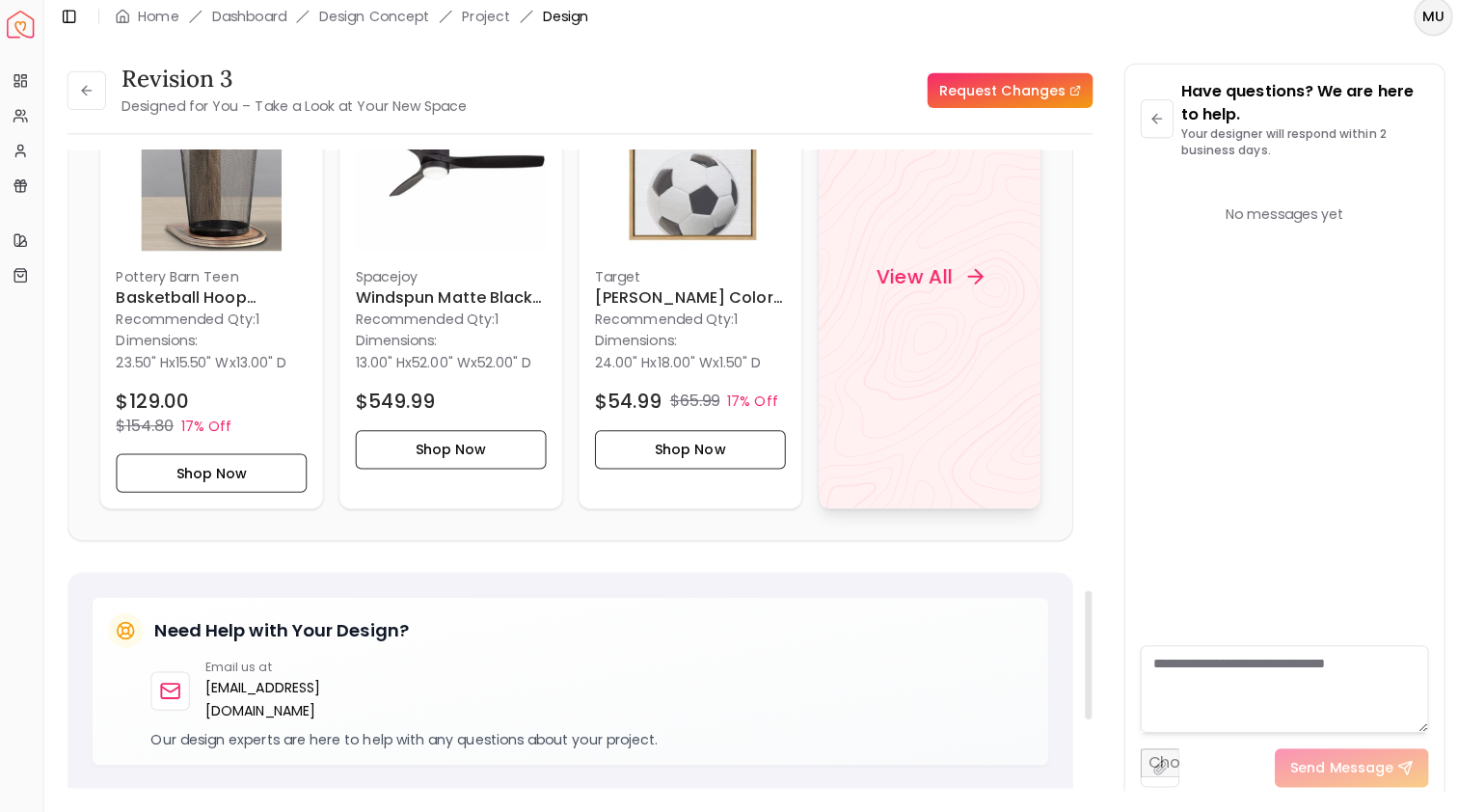
click at [863, 314] on div "View All" at bounding box center [924, 281] width 222 height 461
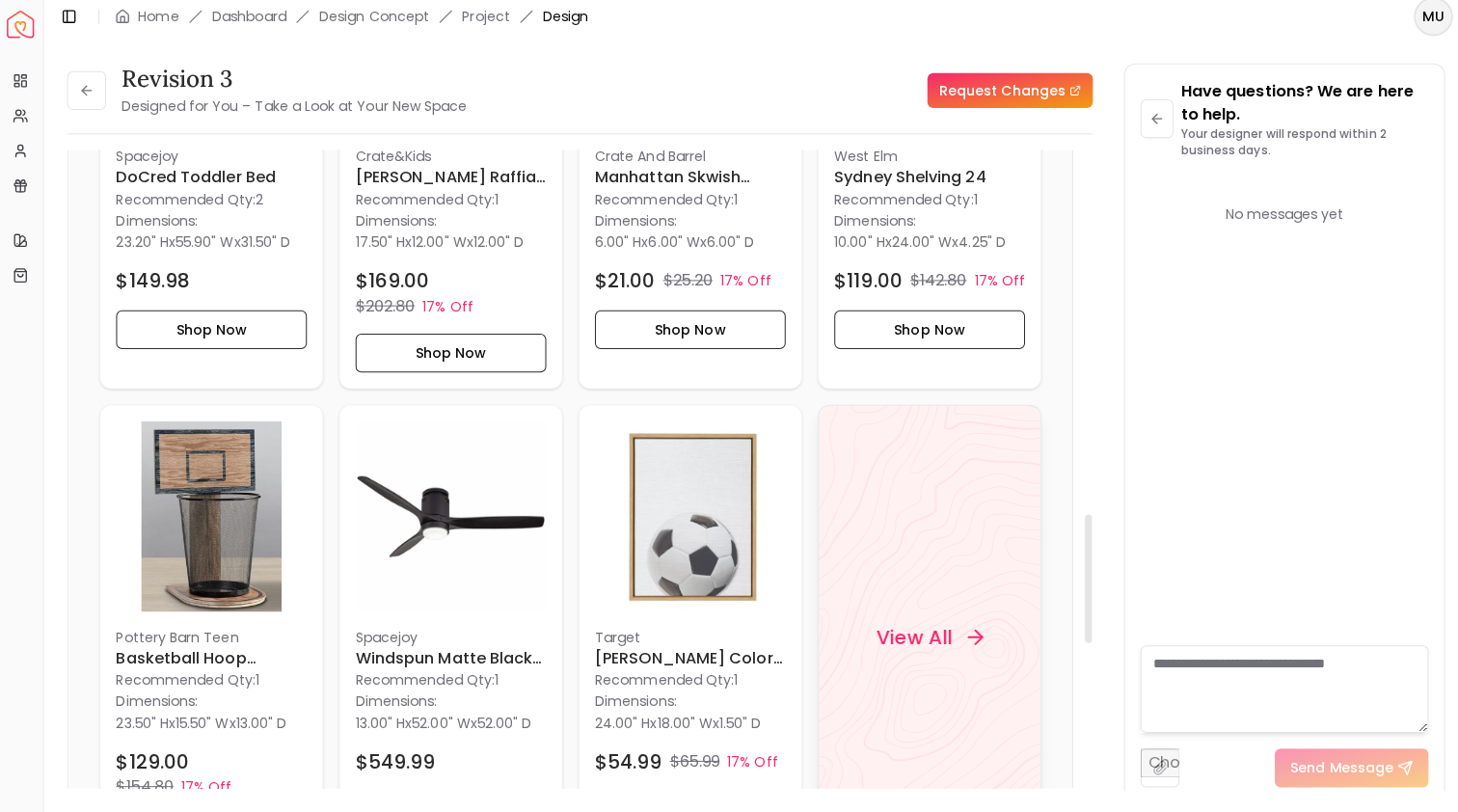
scroll to position [1815, 0]
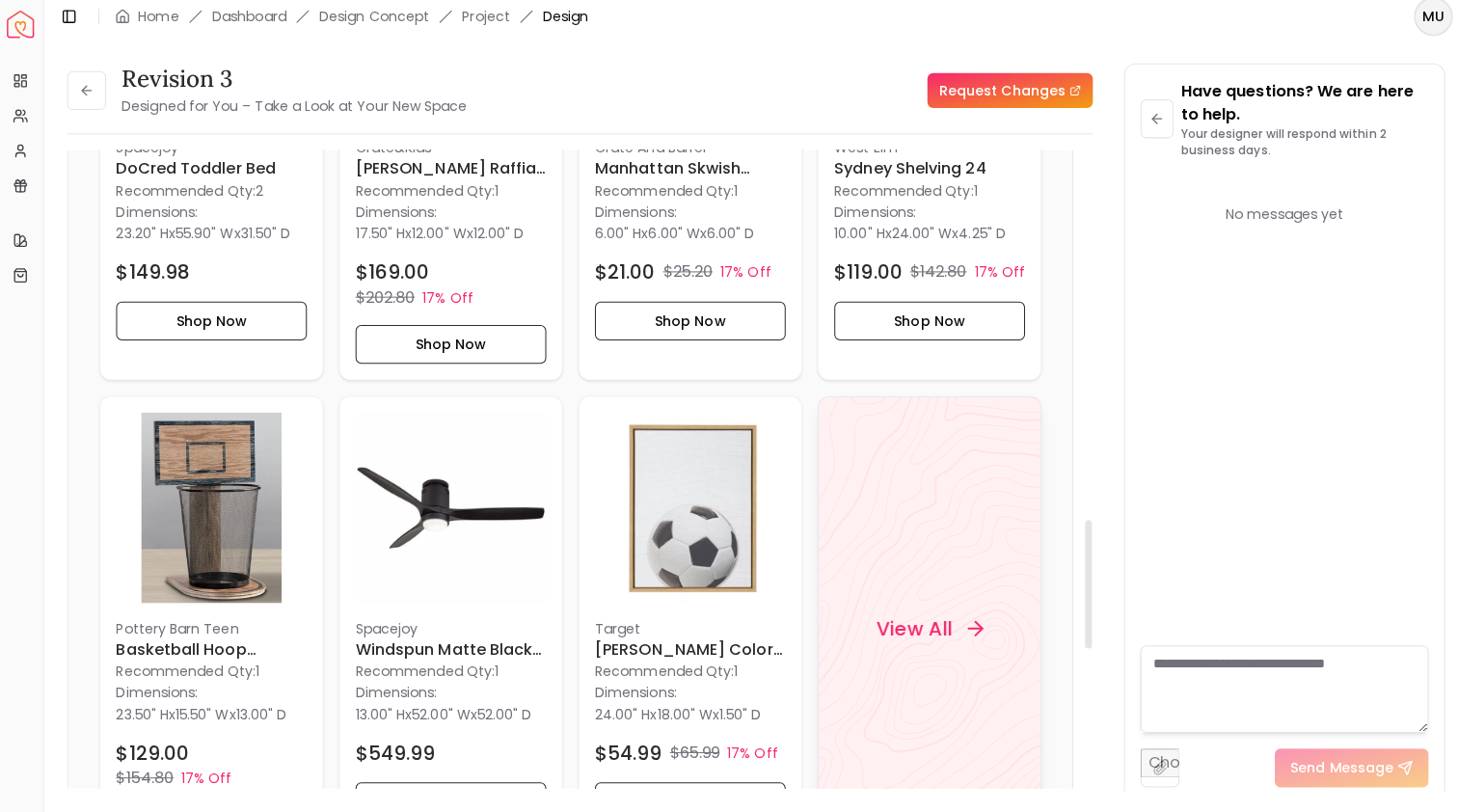
click at [903, 581] on div "View All" at bounding box center [924, 630] width 222 height 461
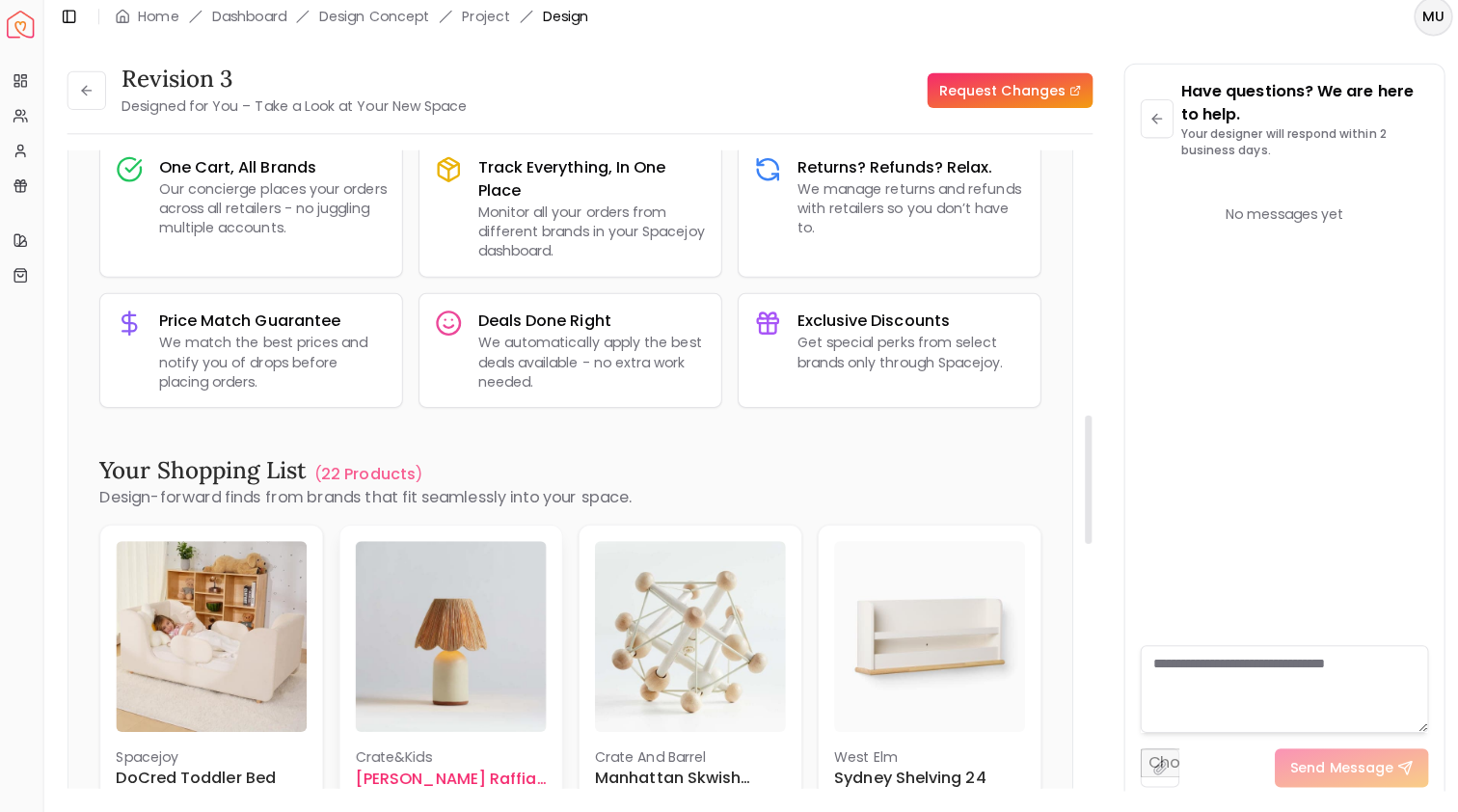
scroll to position [987, 0]
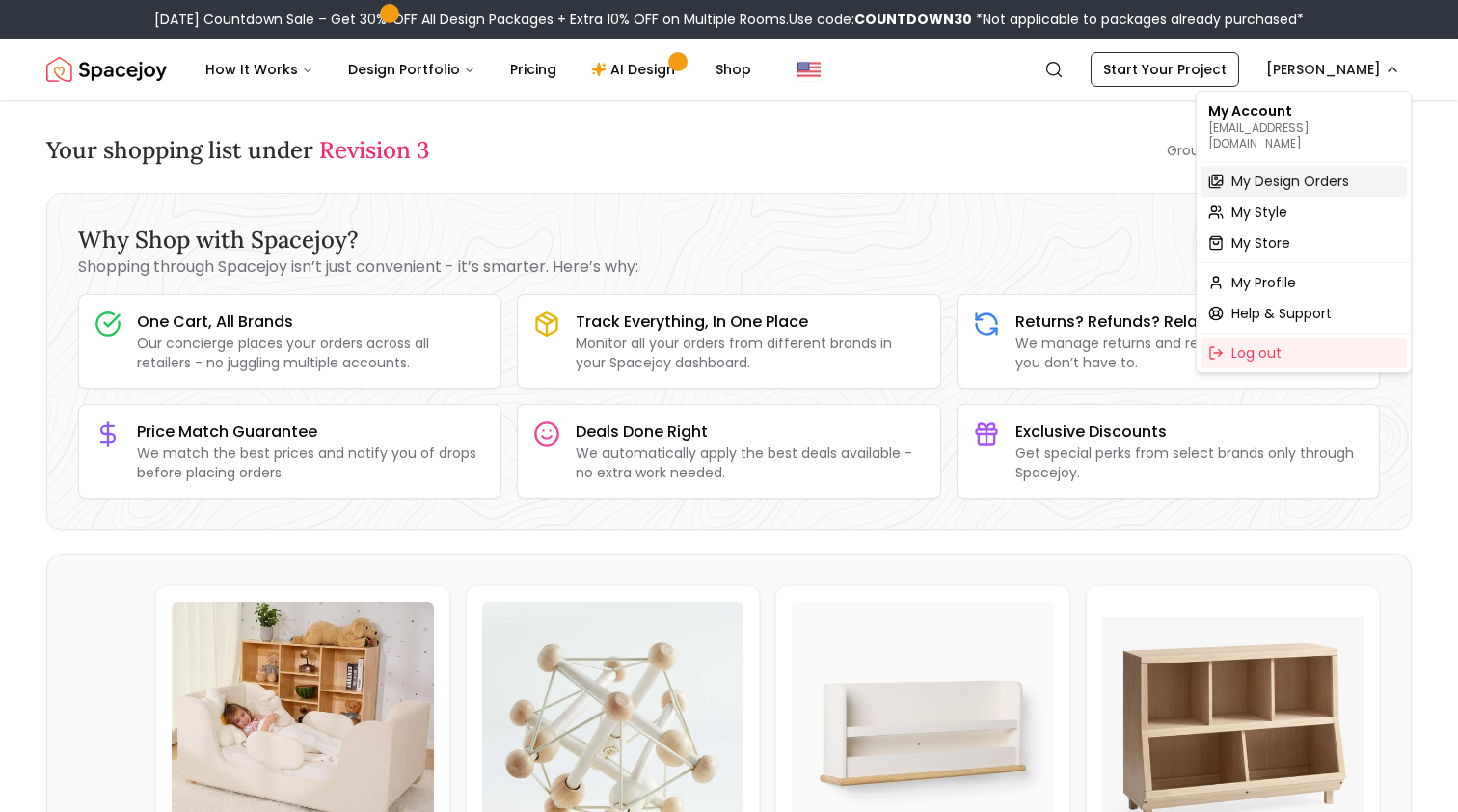
click at [1299, 172] on span "My Design Orders" at bounding box center [1290, 180] width 118 height 19
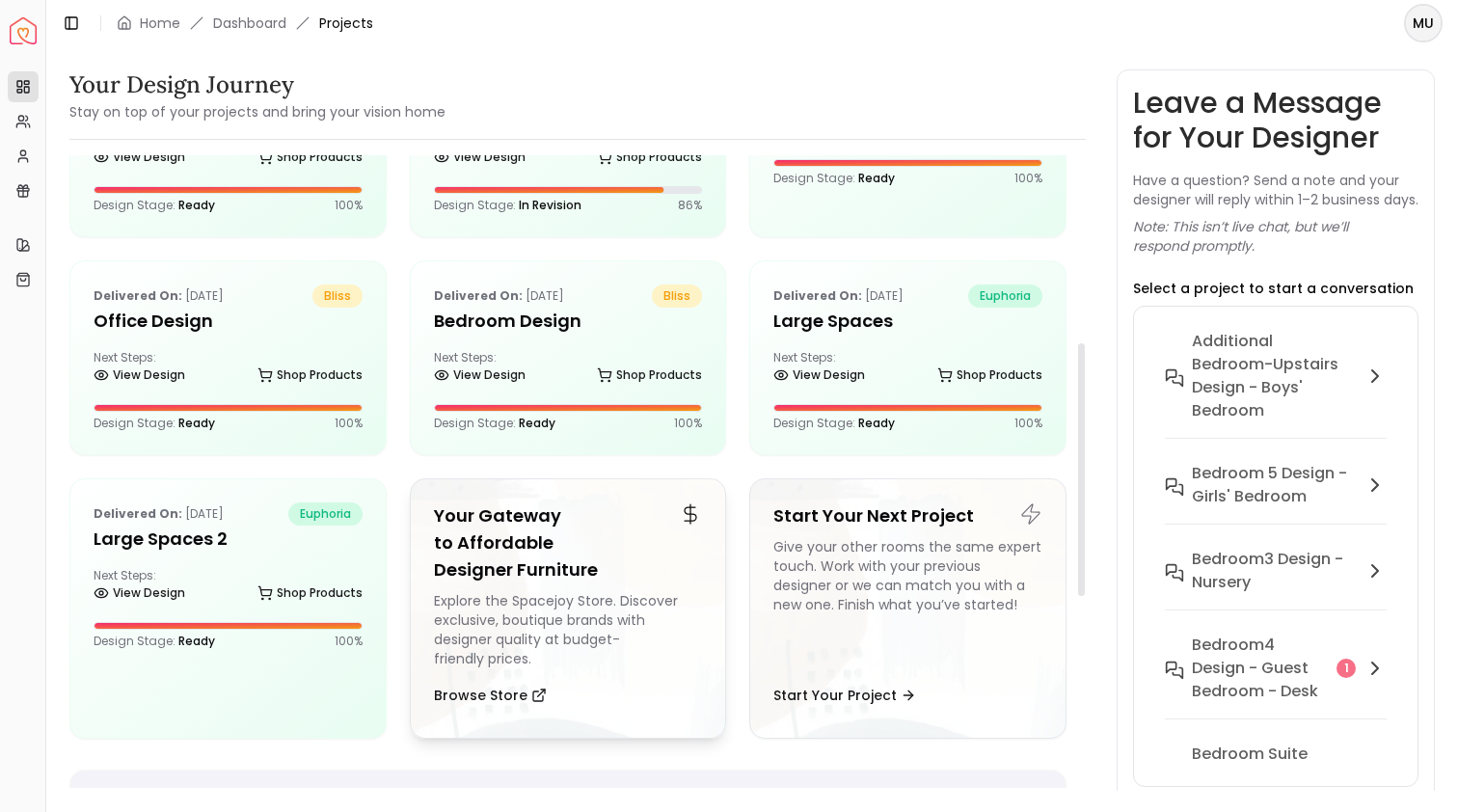
scroll to position [362, 0]
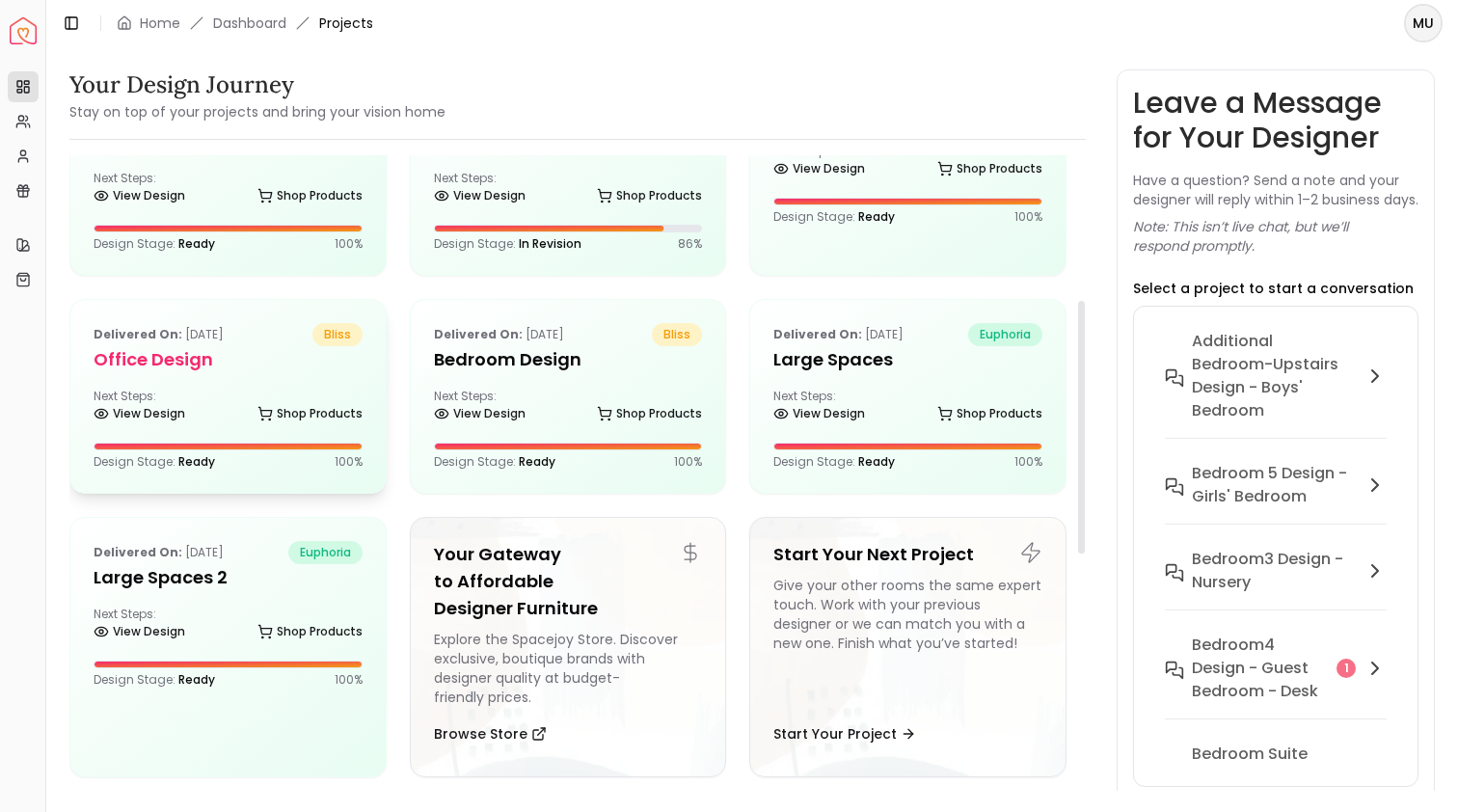
click at [224, 348] on h5 "Office Design" at bounding box center [227, 359] width 269 height 27
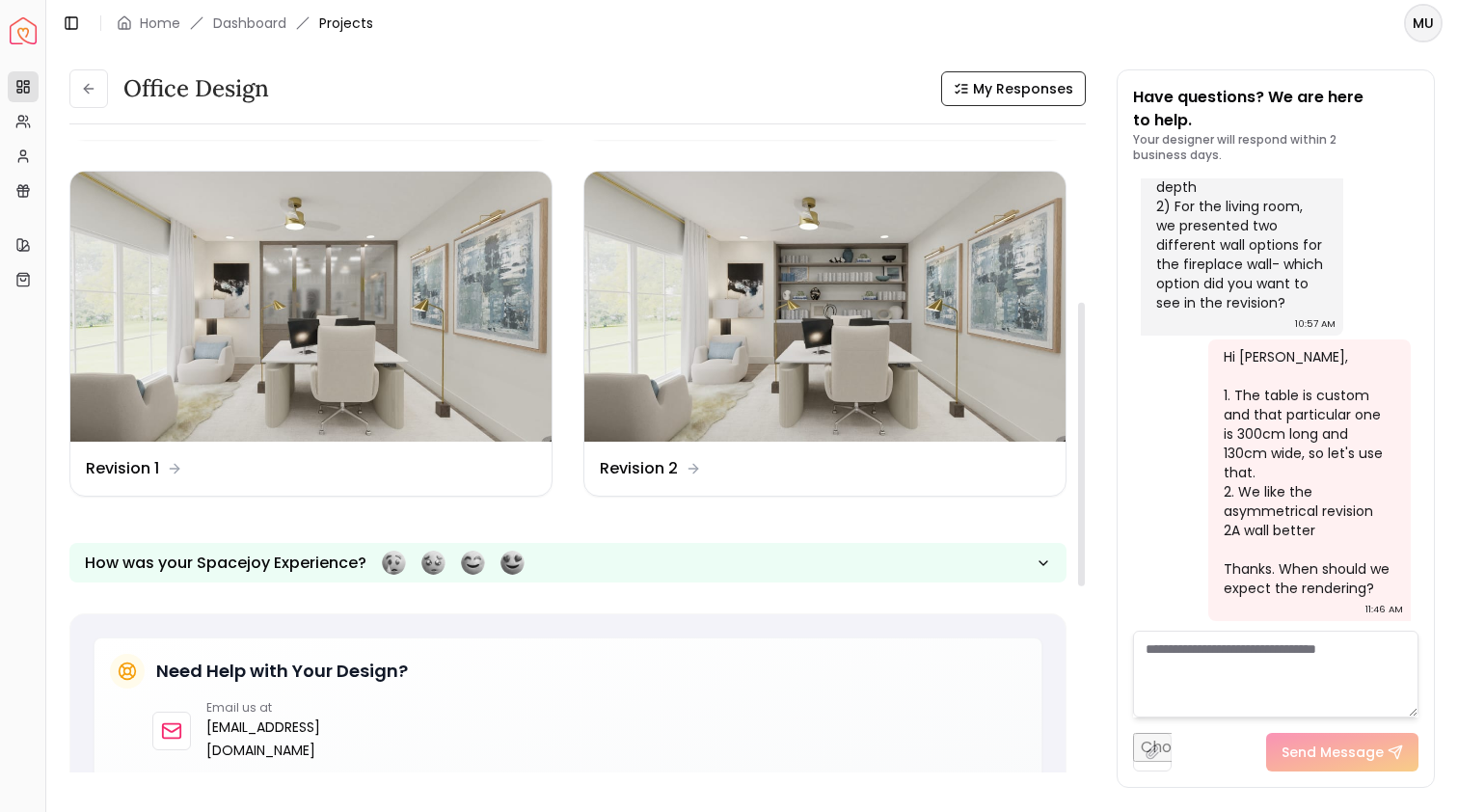
scroll to position [313, 0]
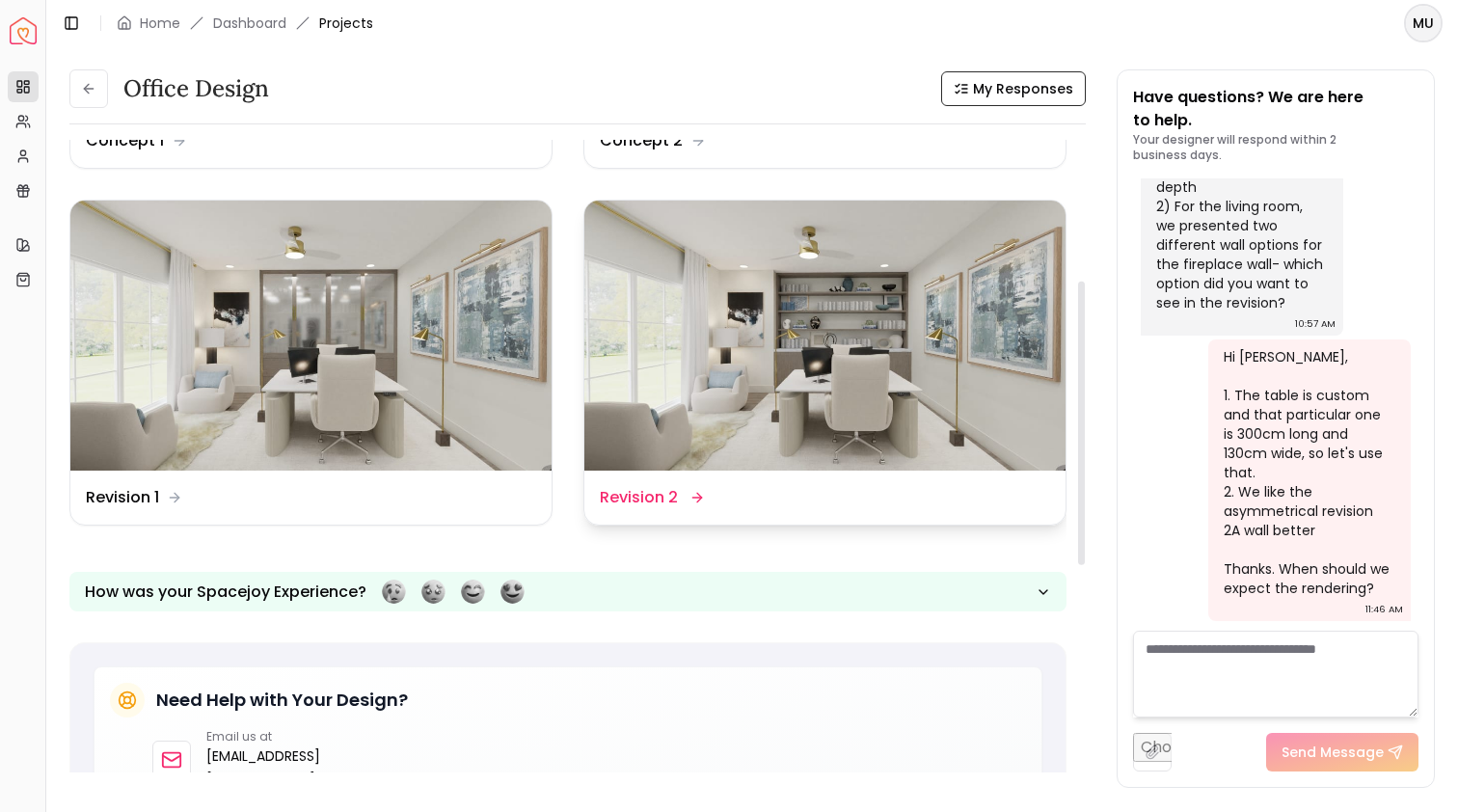
click at [796, 297] on img at bounding box center [824, 335] width 481 height 271
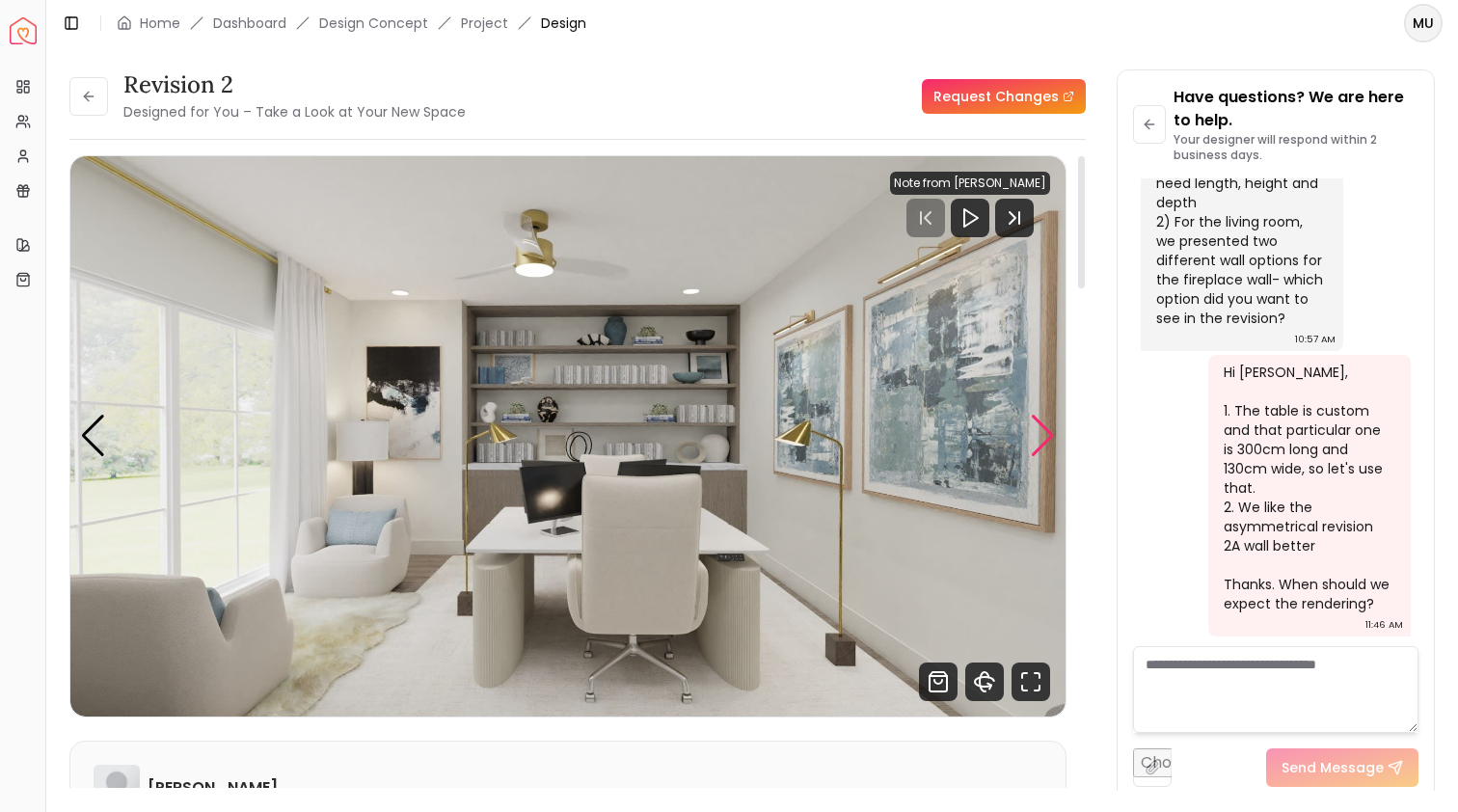
click at [1033, 432] on div "Next slide" at bounding box center [1043, 435] width 26 height 43
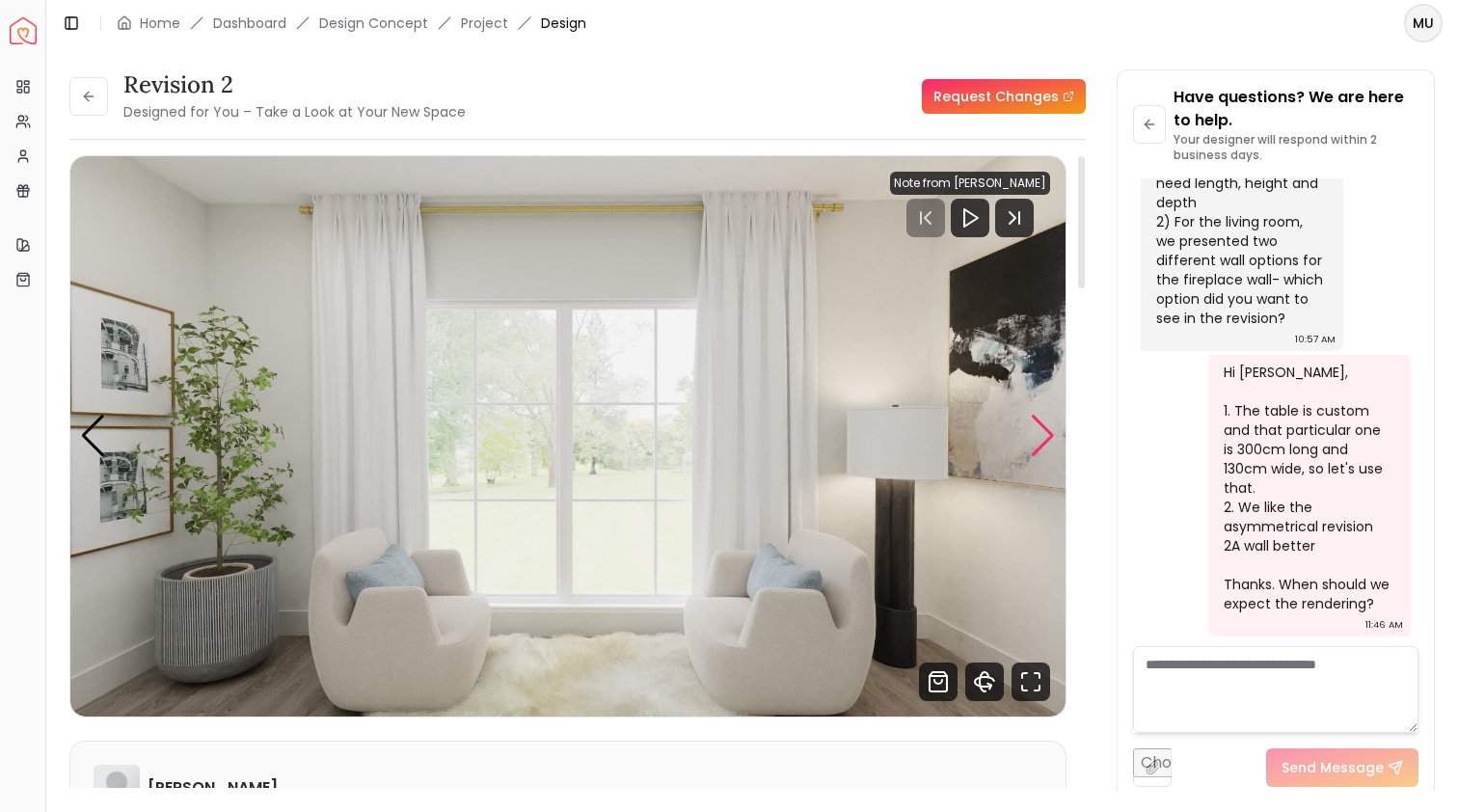
click at [1033, 432] on div "Next slide" at bounding box center [1043, 435] width 26 height 43
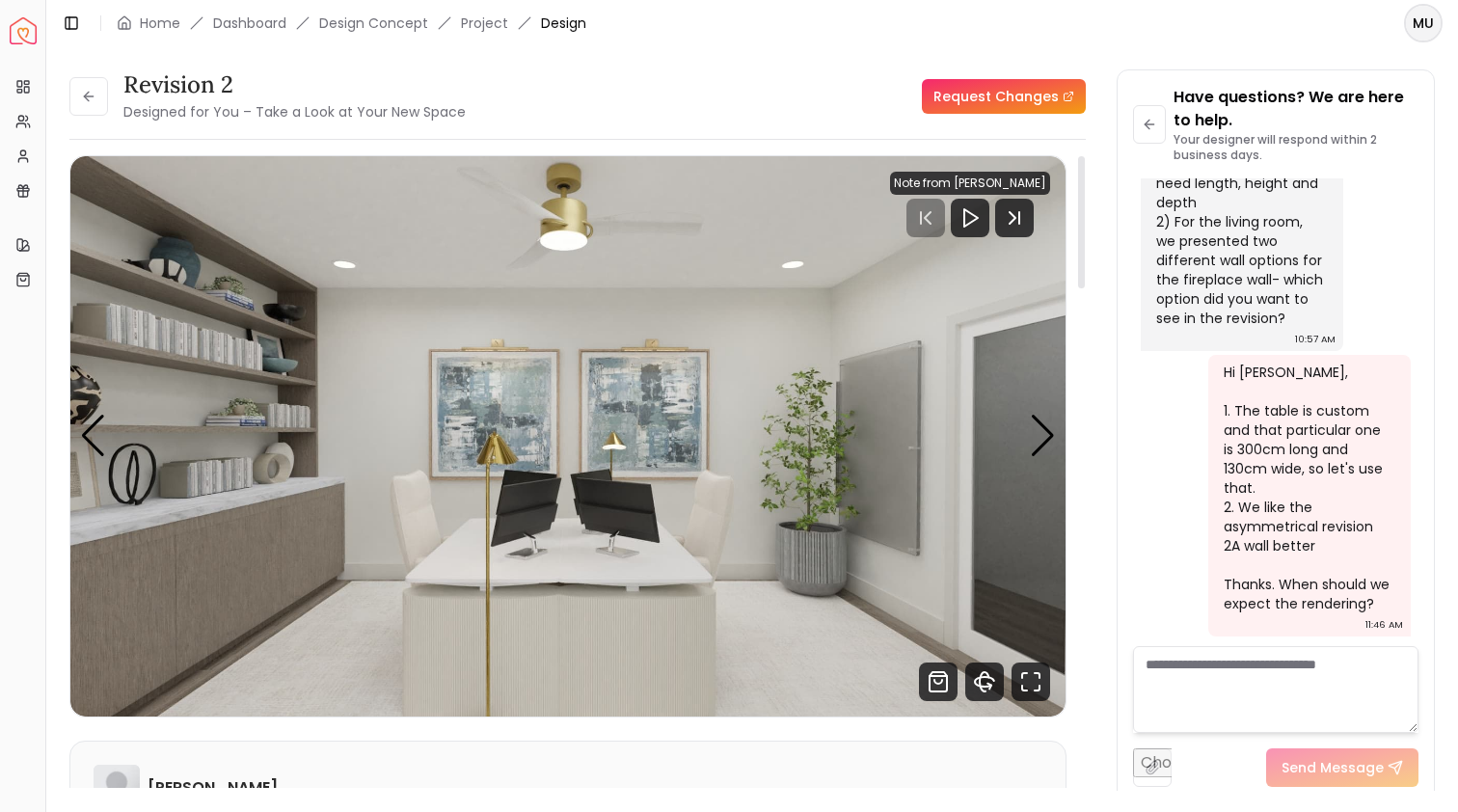
click at [866, 428] on img "3 / 3" at bounding box center [568, 436] width 996 height 560
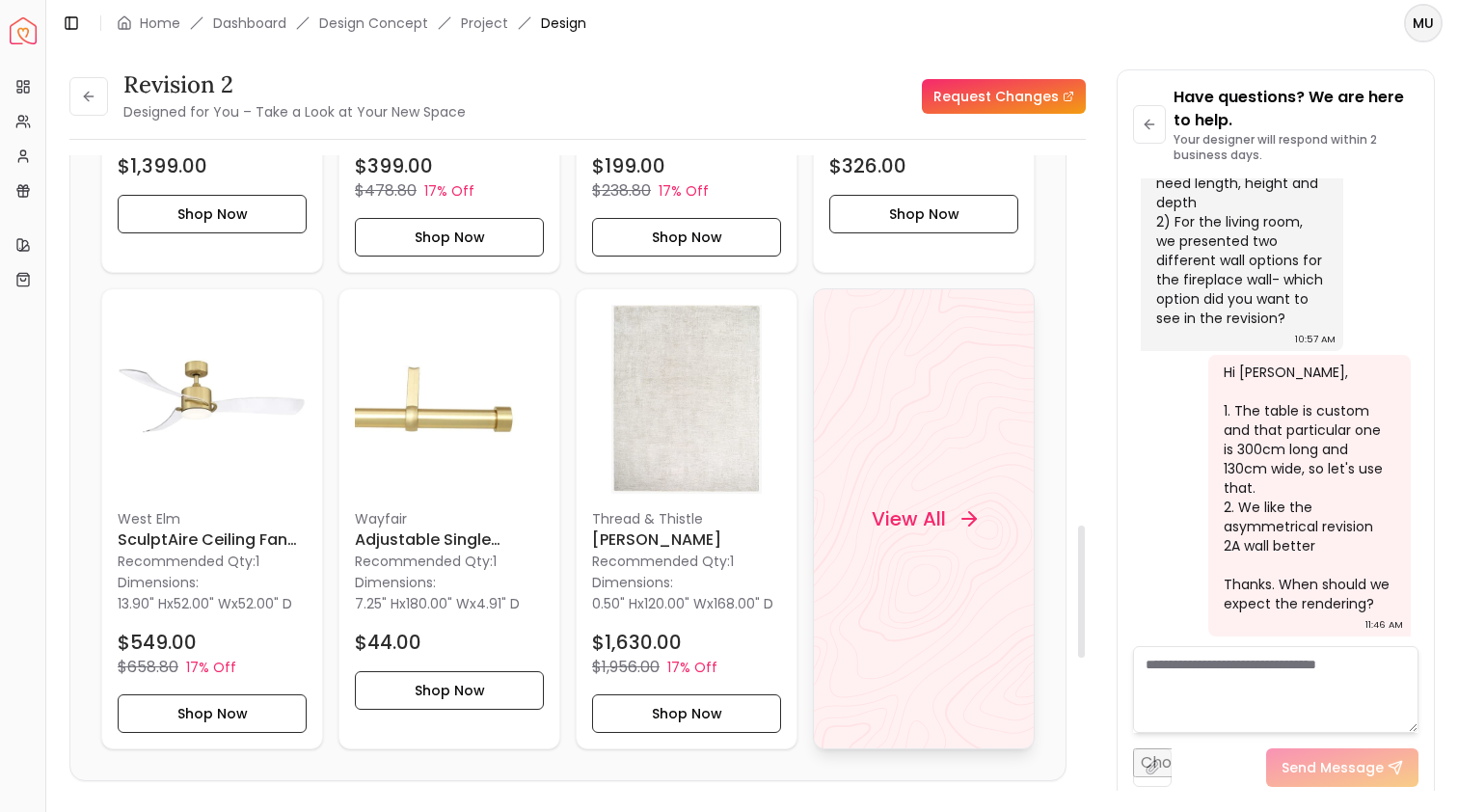
scroll to position [1764, 0]
click at [888, 439] on div "View All" at bounding box center [924, 518] width 222 height 461
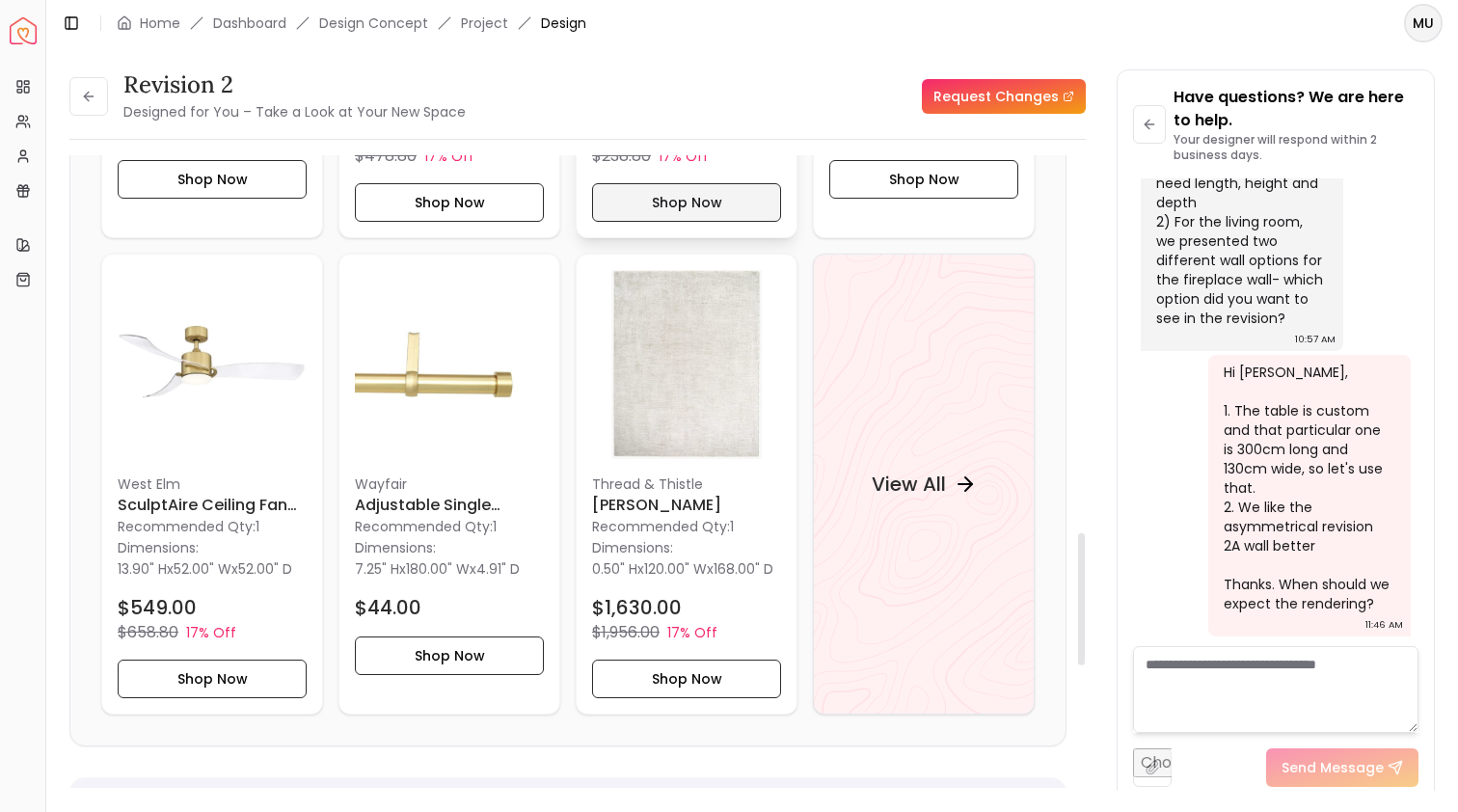
scroll to position [1815, 0]
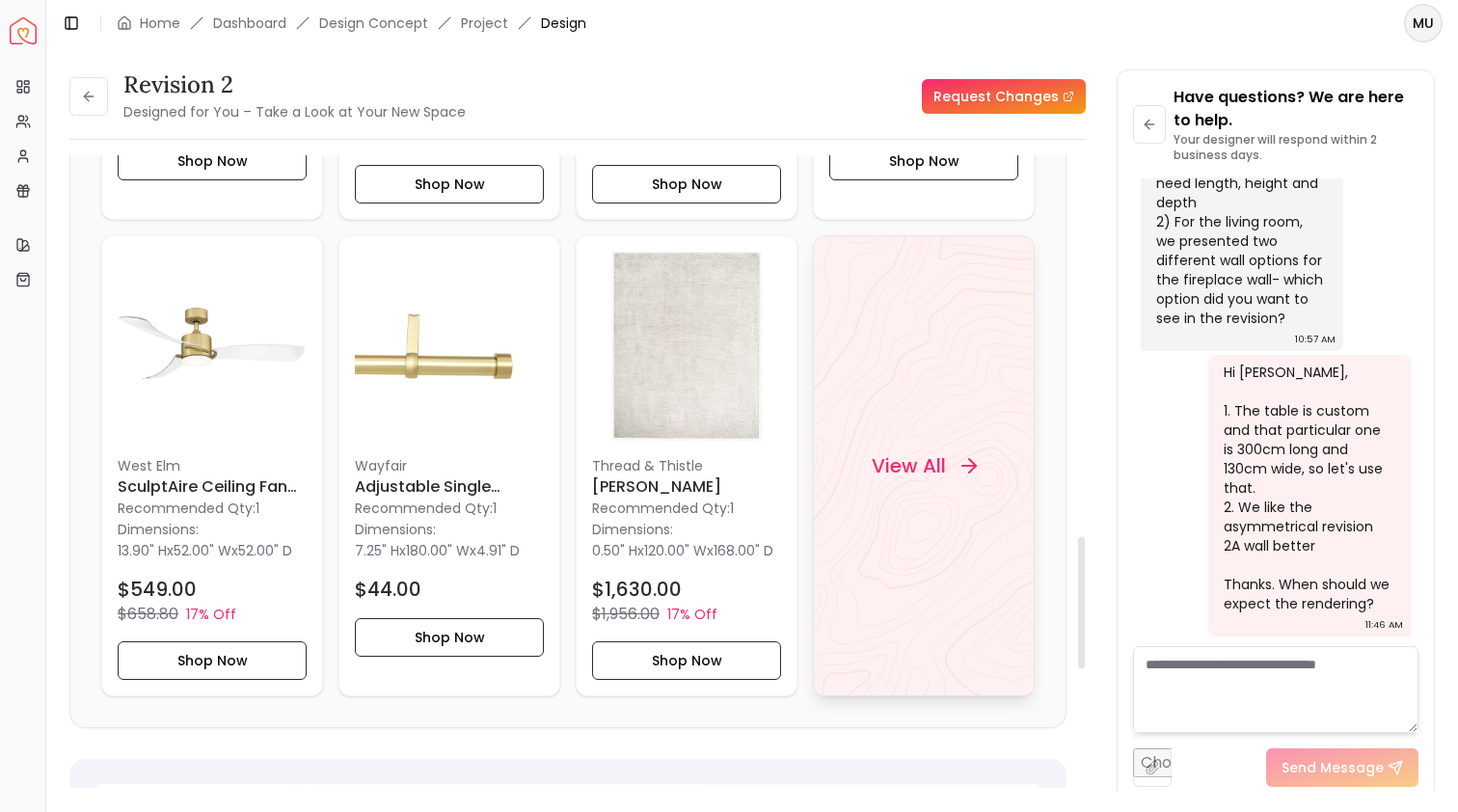
click at [915, 438] on div "View All" at bounding box center [924, 465] width 222 height 461
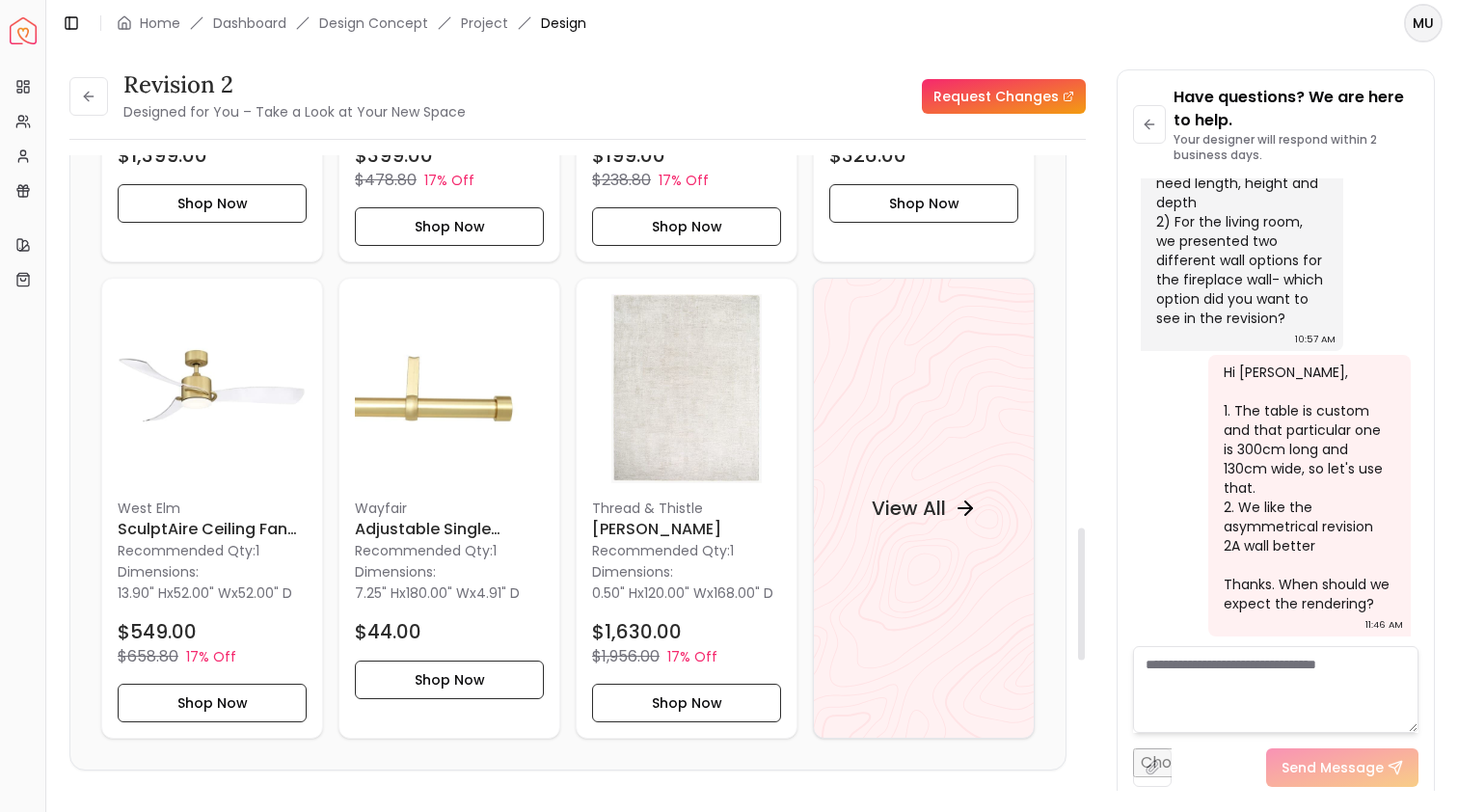
scroll to position [1813, 0]
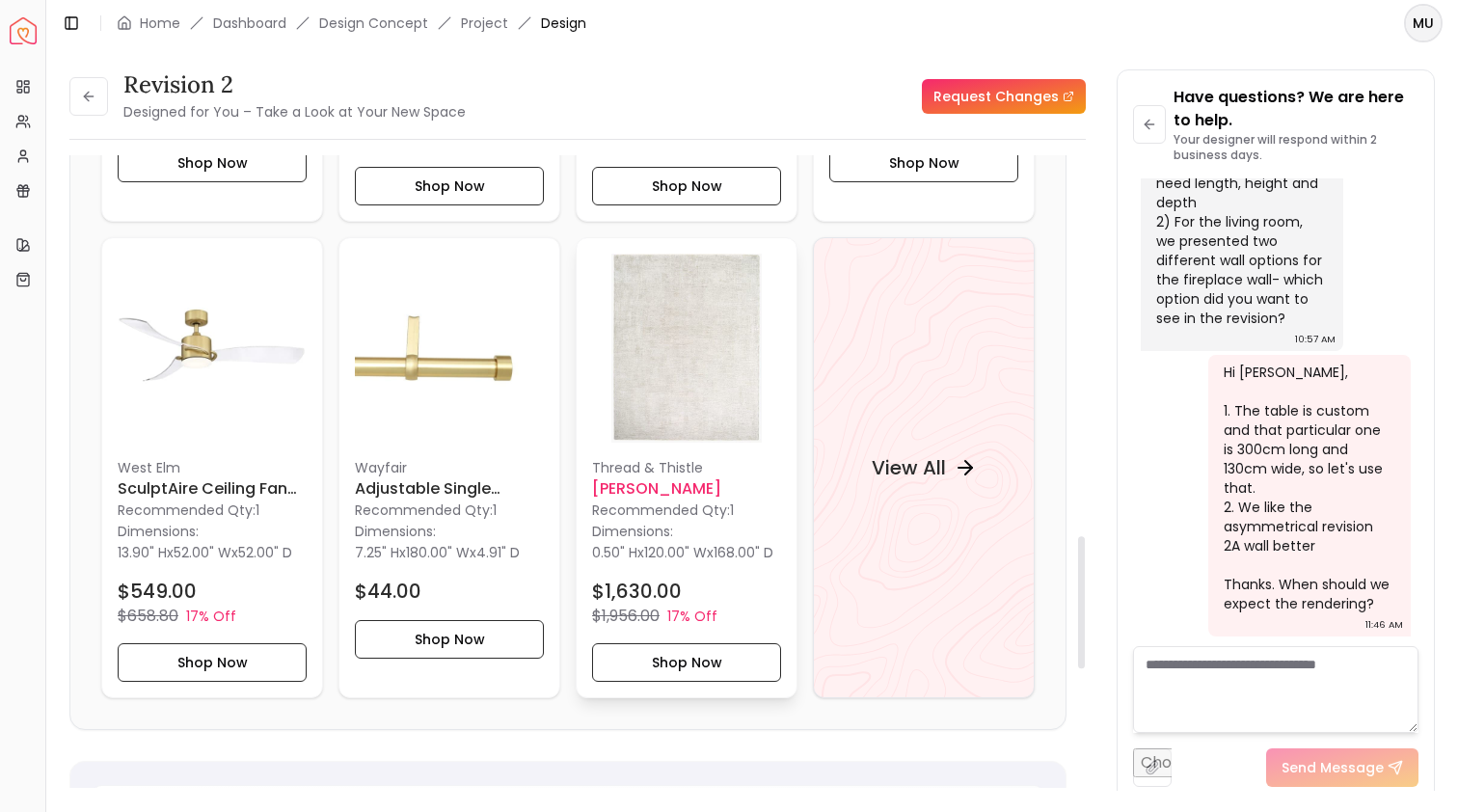
click at [692, 404] on img at bounding box center [686, 348] width 189 height 189
click at [681, 682] on button "Shop Now" at bounding box center [686, 662] width 189 height 39
click at [379, 25] on li "Design Concept" at bounding box center [374, 23] width 109 height 19
click at [491, 18] on link "Project" at bounding box center [485, 23] width 48 height 19
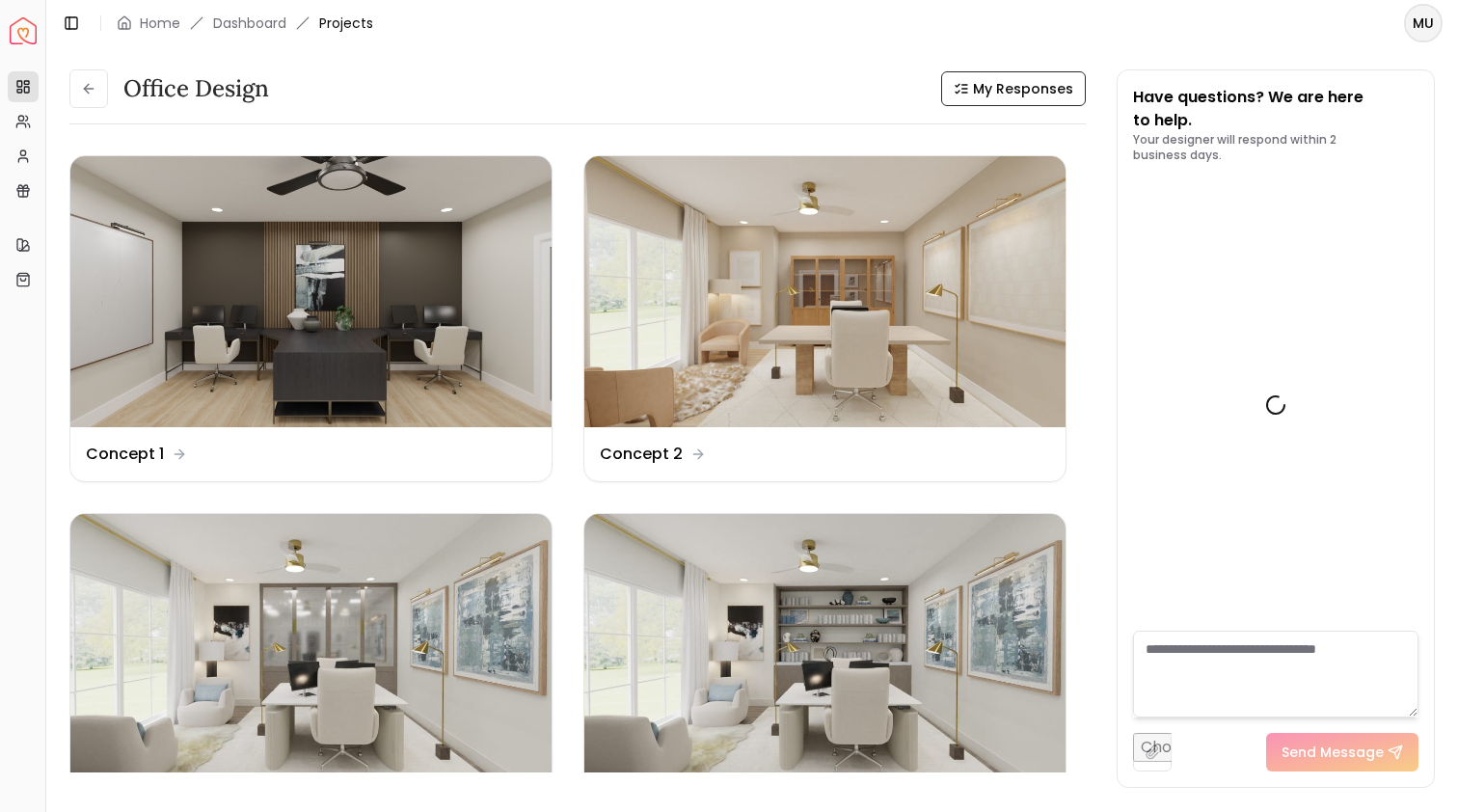
scroll to position [7531, 0]
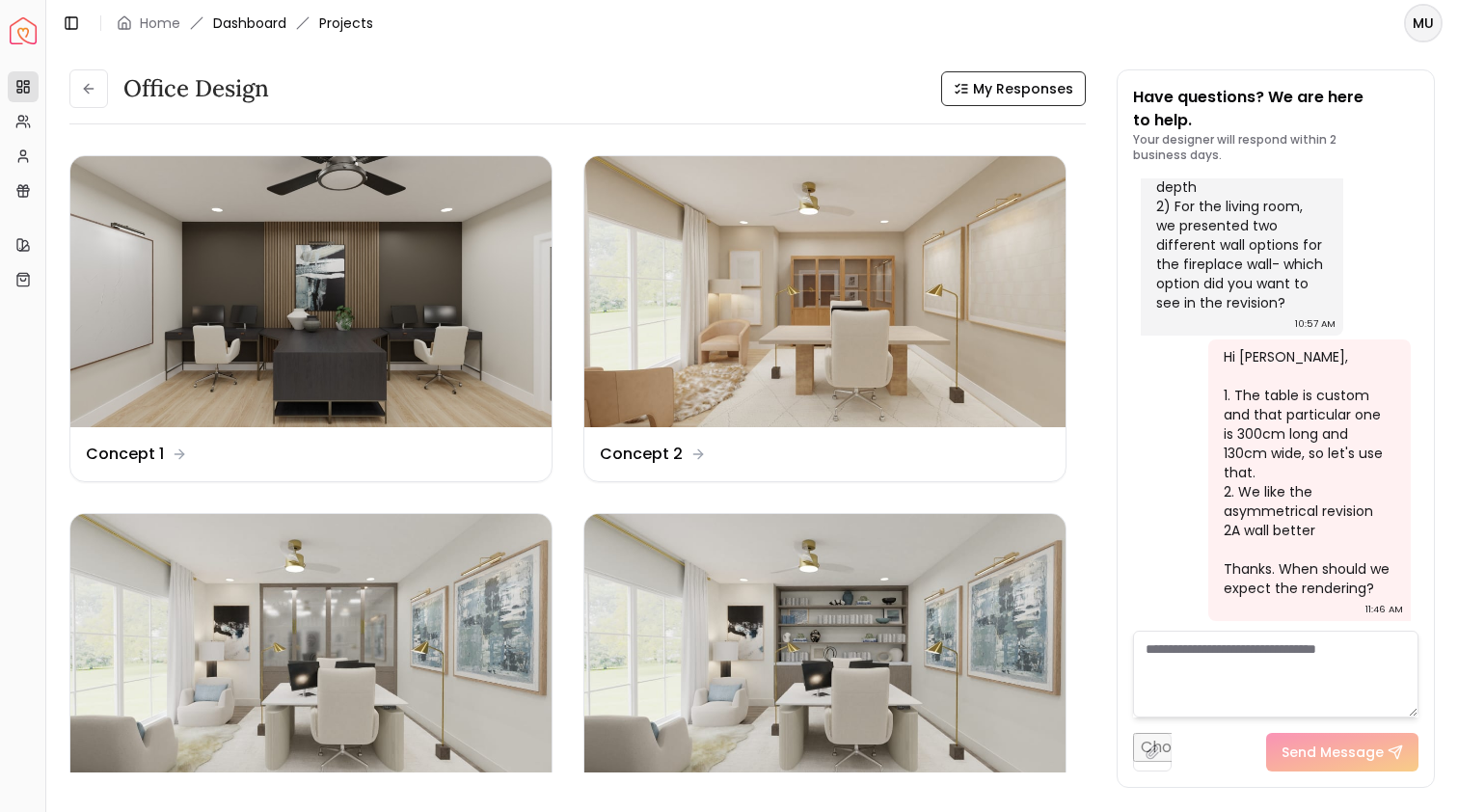
click at [266, 31] on link "Dashboard" at bounding box center [250, 23] width 73 height 19
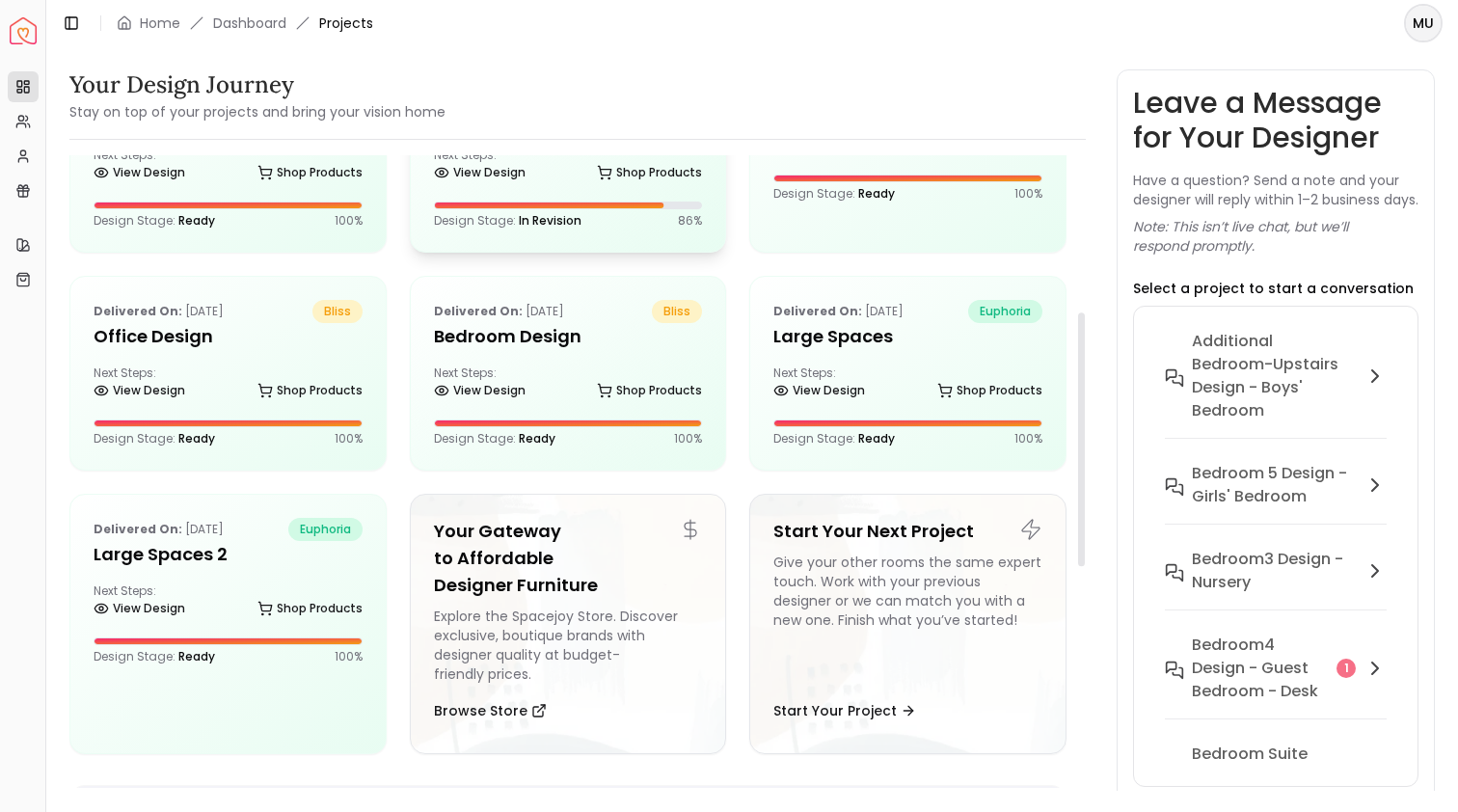
scroll to position [415, 0]
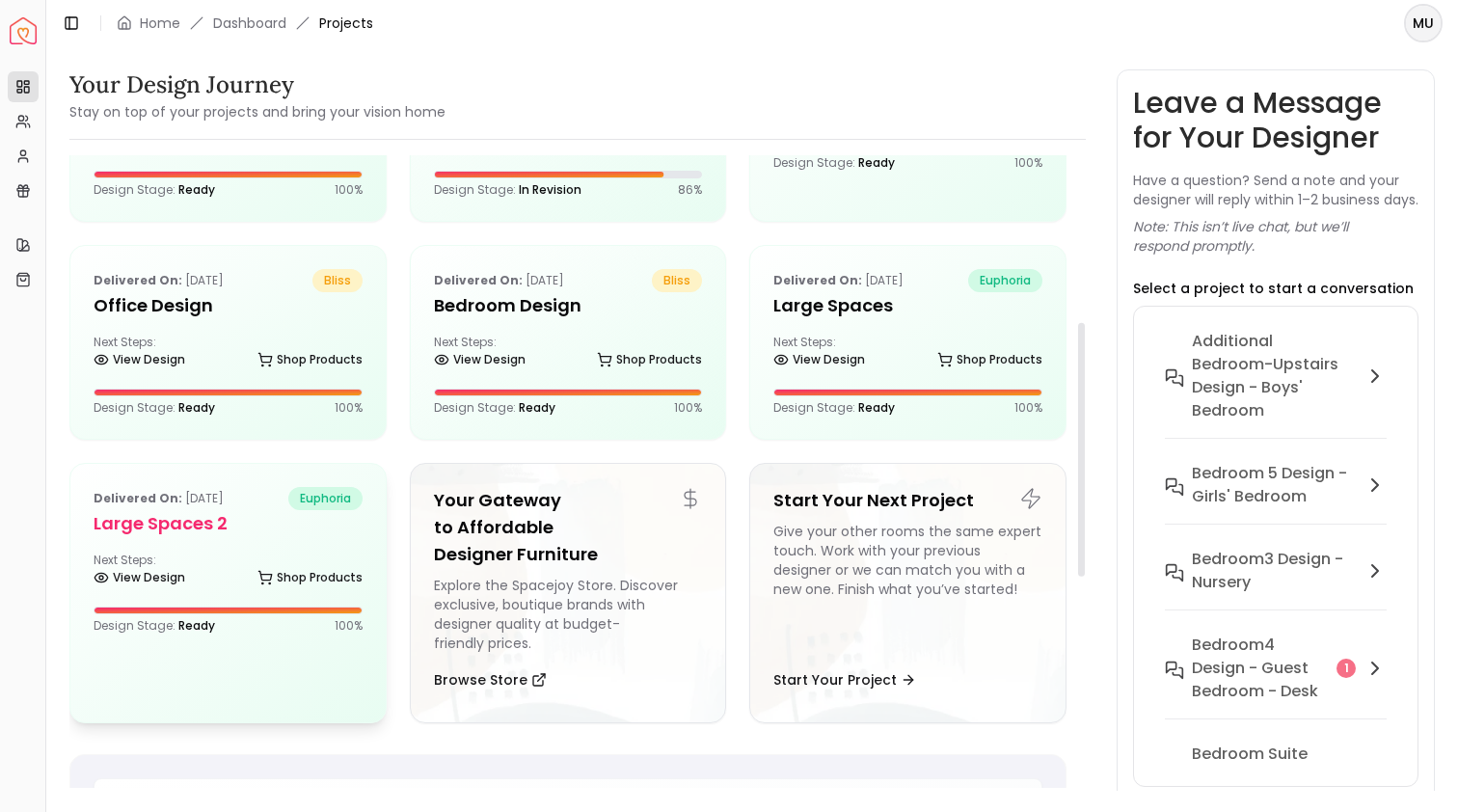
click at [210, 543] on div "Delivered on: Nov 27, 2024 euphoria Large Spaces 2 Next Steps: View Design Shop…" at bounding box center [228, 560] width 315 height 192
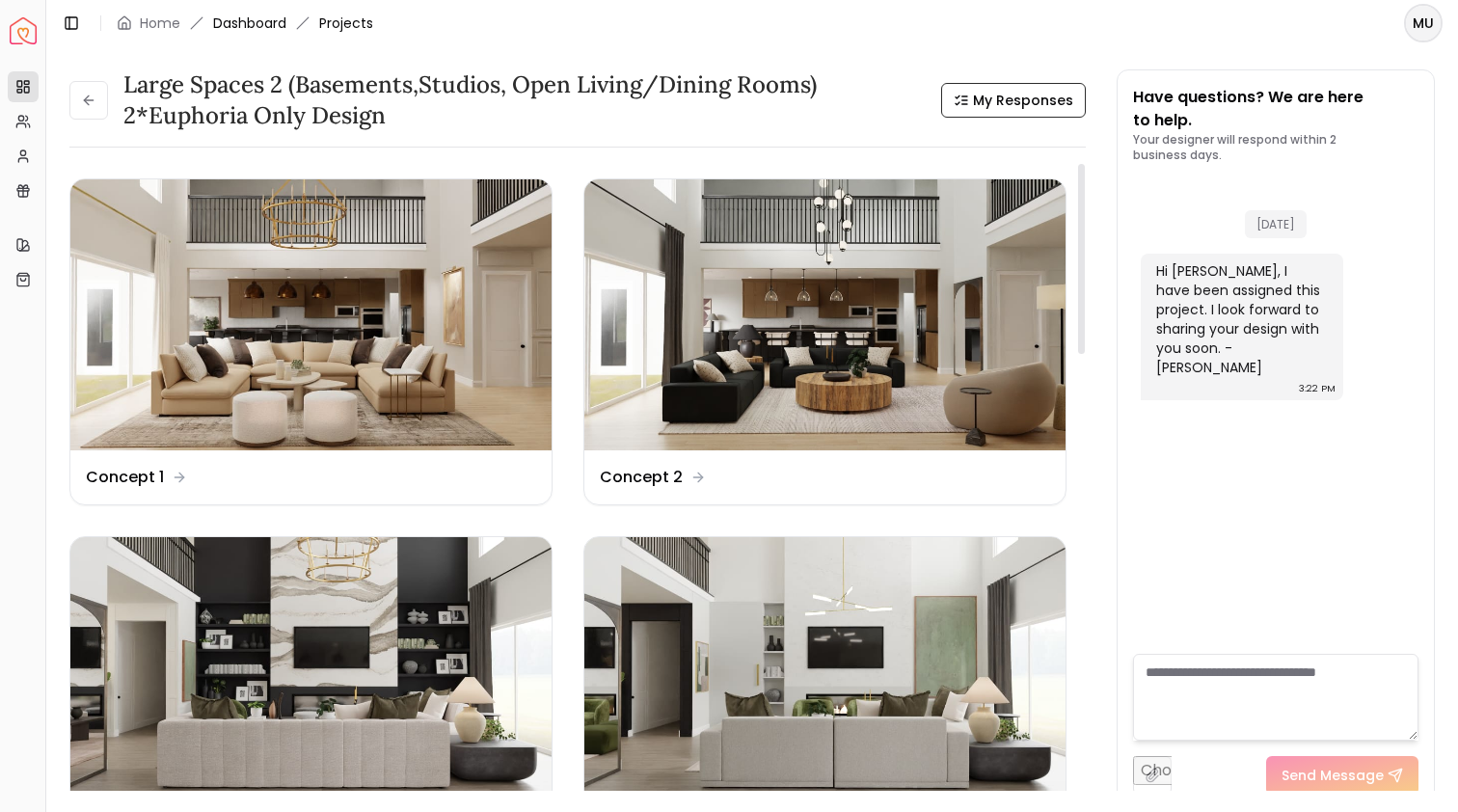
click at [260, 19] on link "Dashboard" at bounding box center [250, 23] width 73 height 19
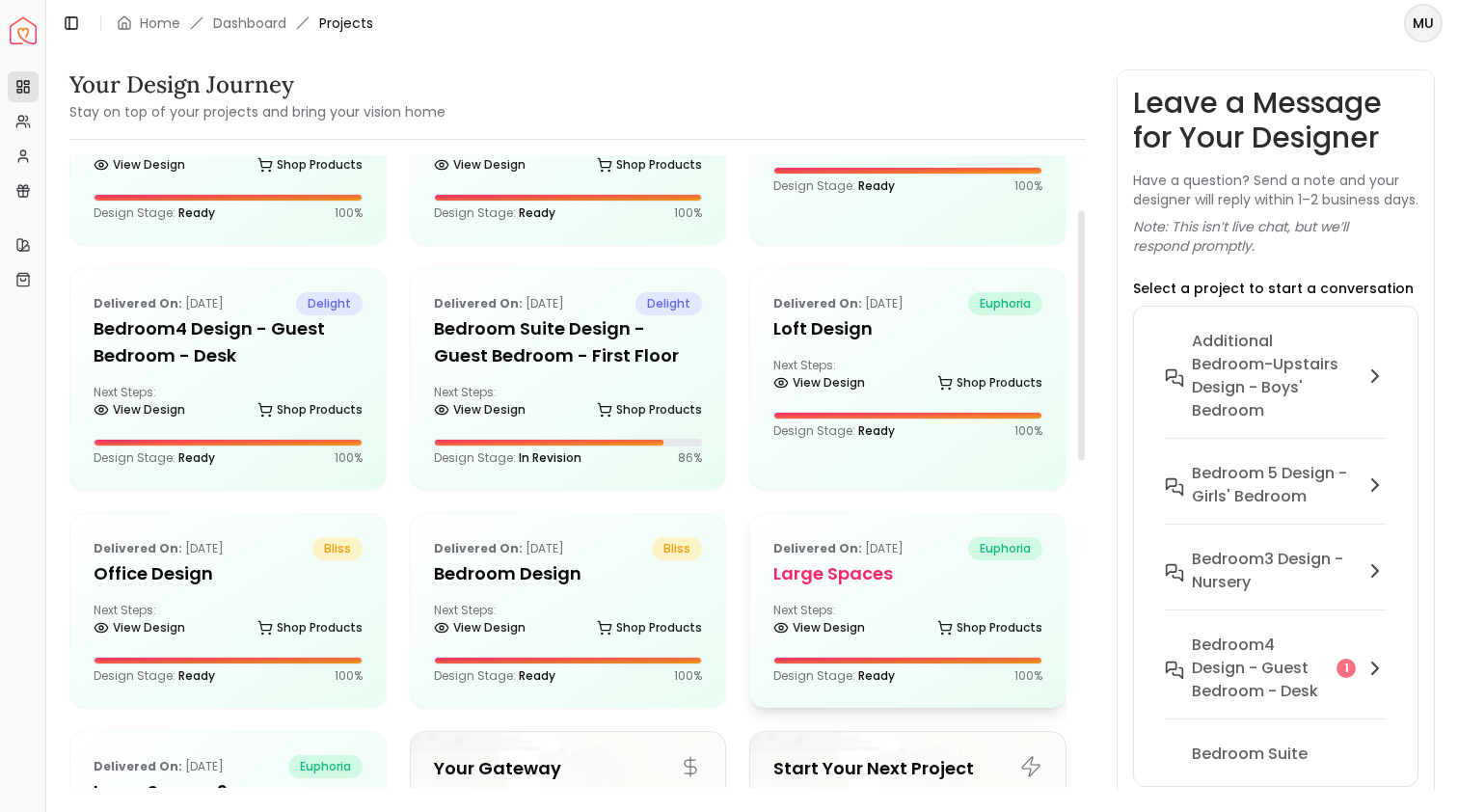
scroll to position [162, 0]
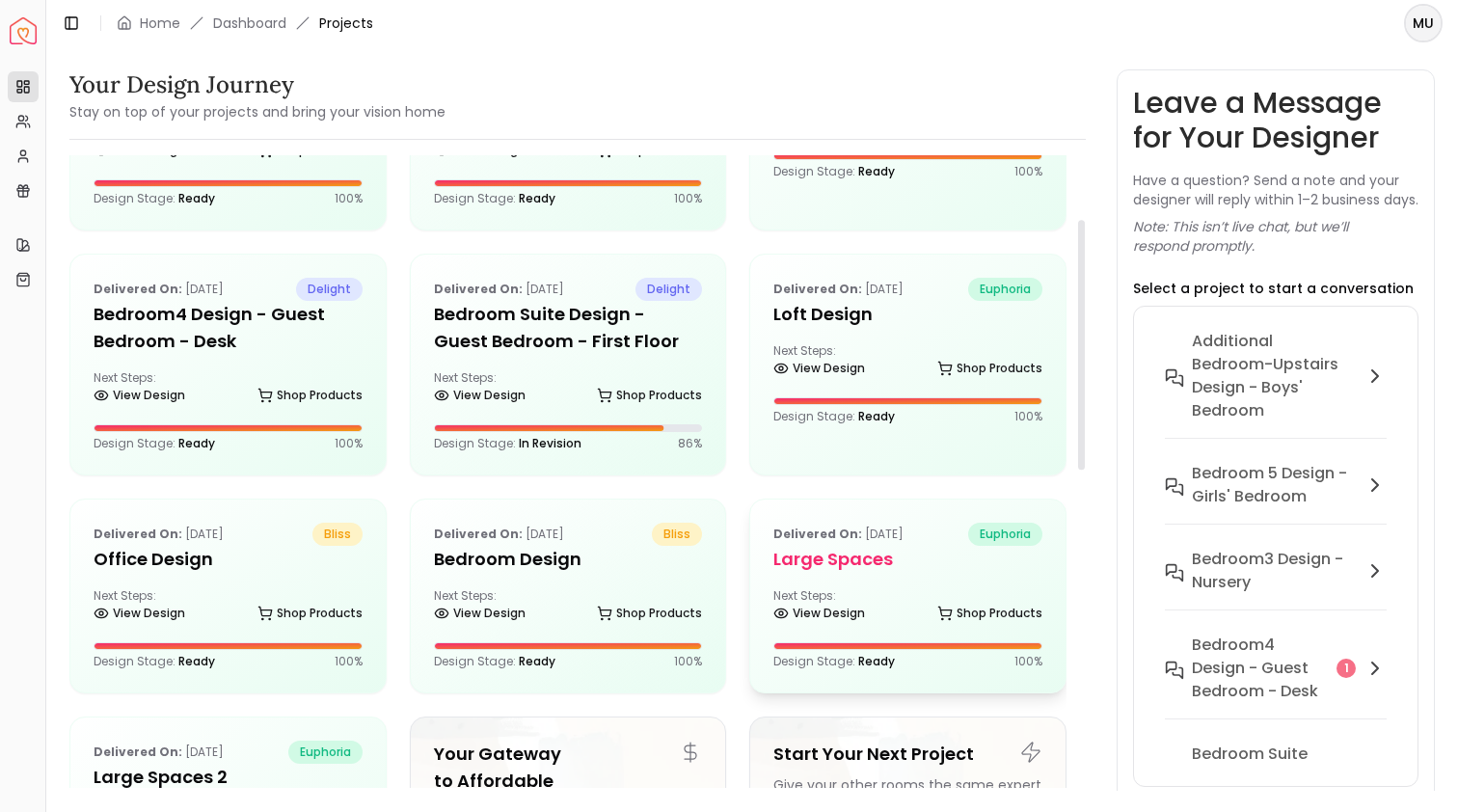
click at [911, 582] on div "Delivered on: Nov 25, 2024 euphoria Large Spaces Next Steps: View Design Shop P…" at bounding box center [909, 596] width 315 height 192
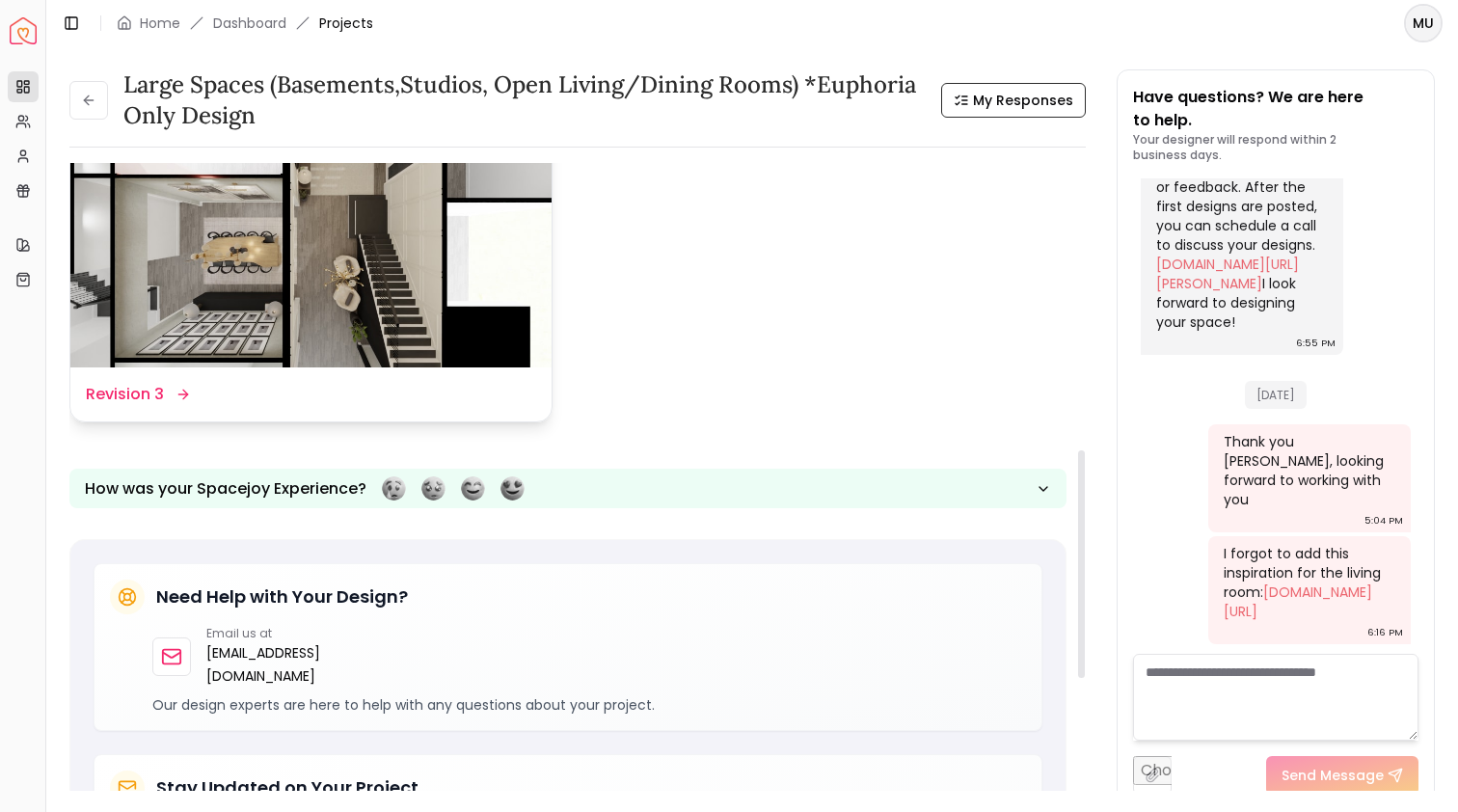
click at [229, 283] on img at bounding box center [310, 231] width 481 height 271
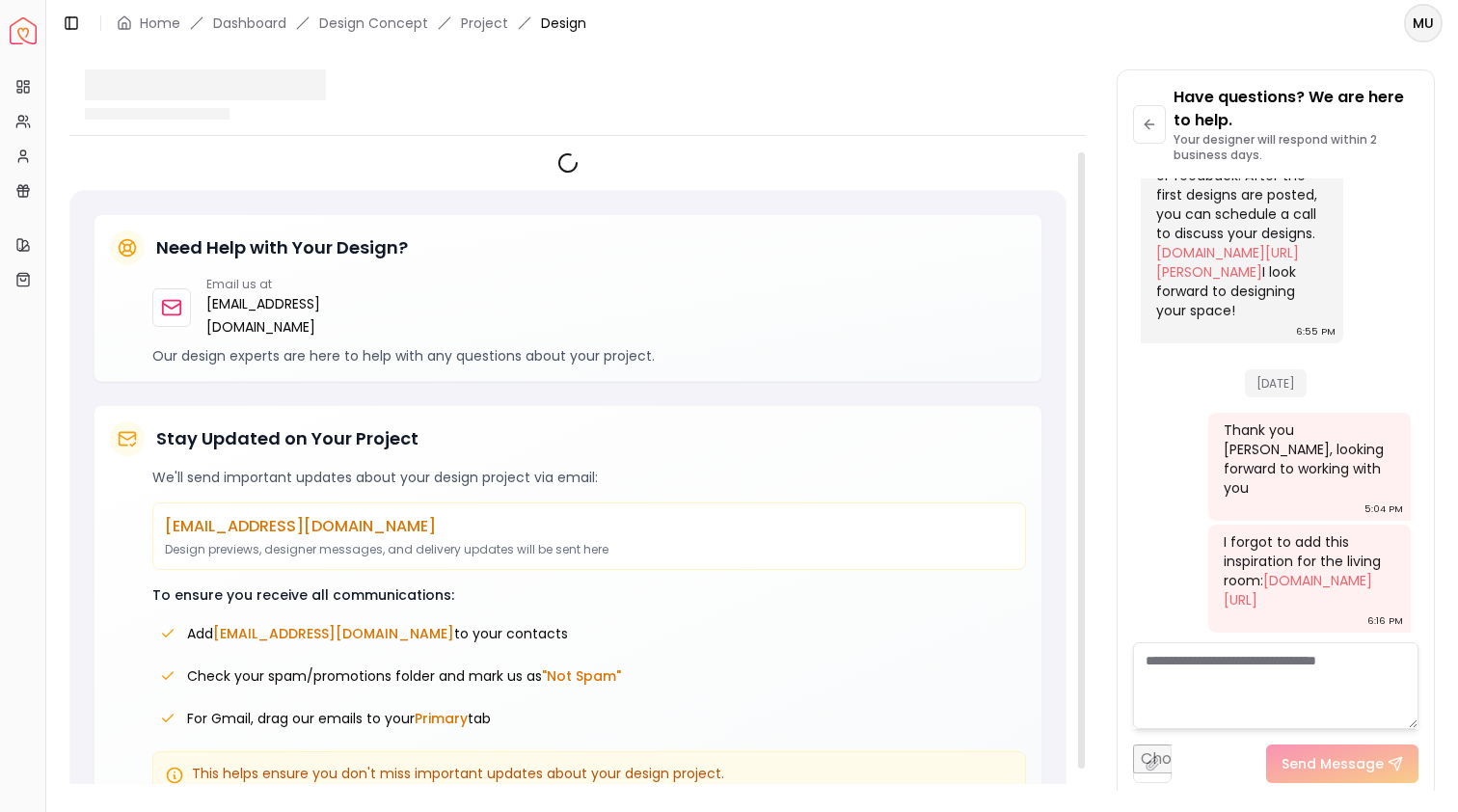
scroll to position [844, 0]
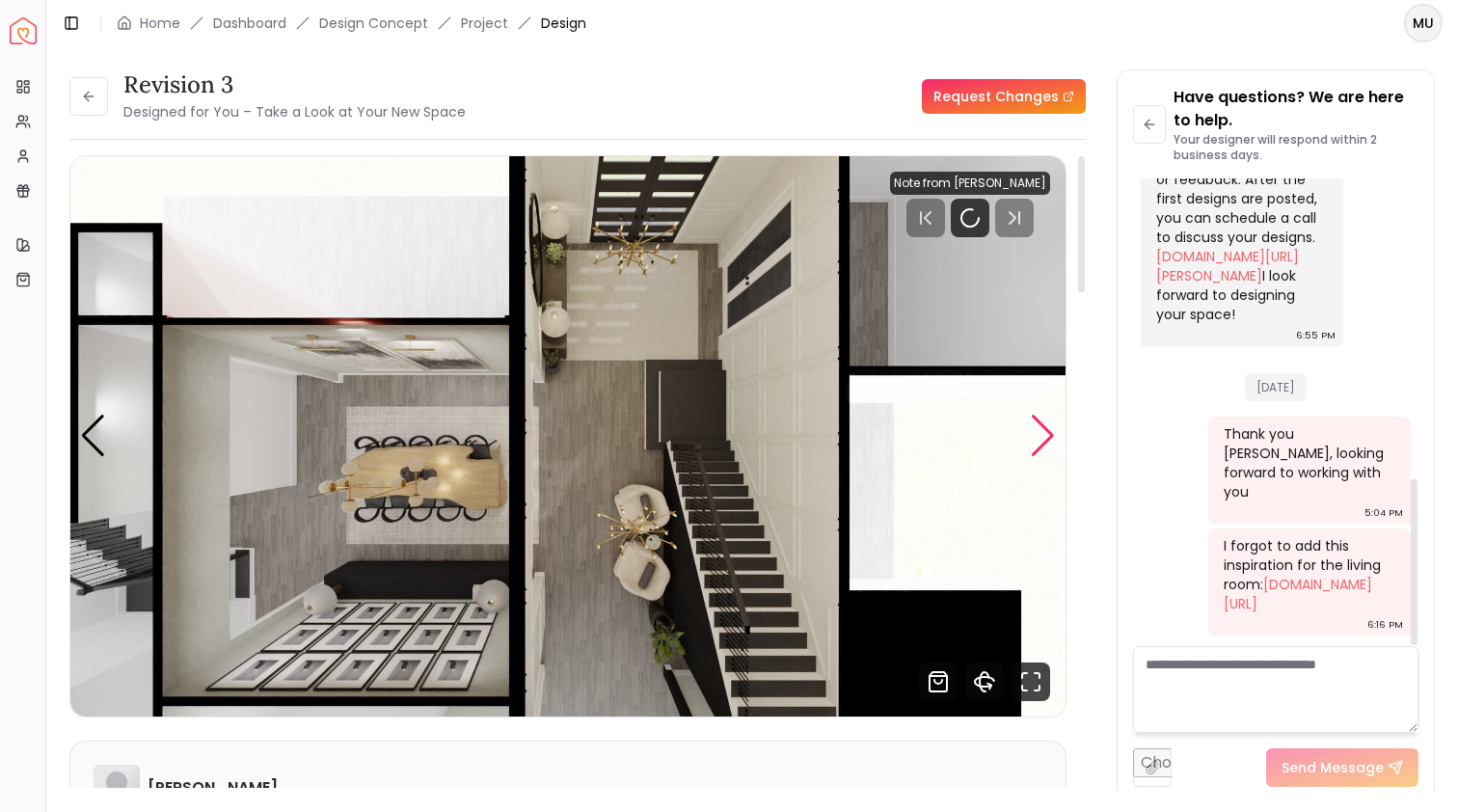
click at [1038, 417] on div "Next slide" at bounding box center [1043, 435] width 26 height 43
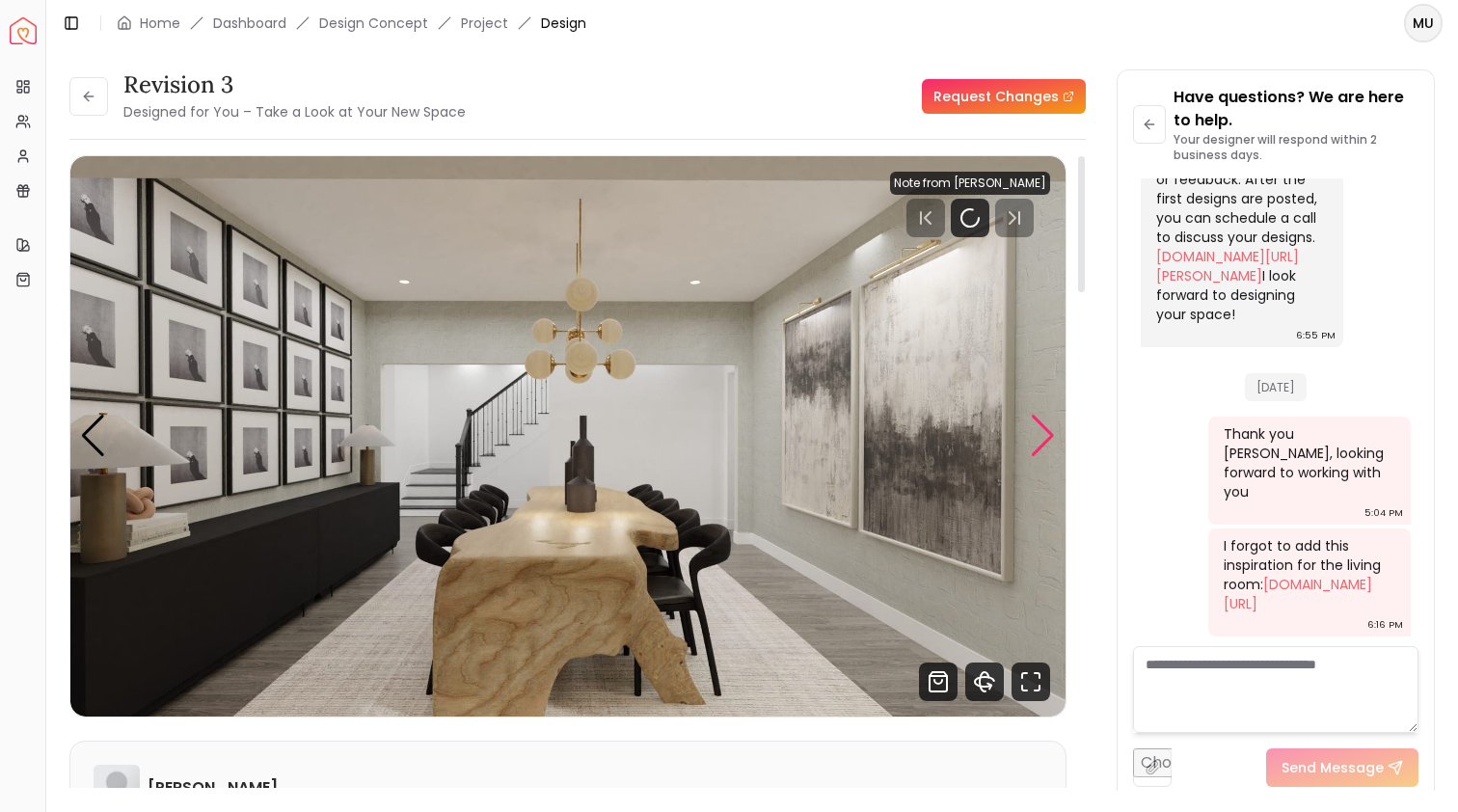
click at [1038, 418] on div "Next slide" at bounding box center [1043, 435] width 26 height 43
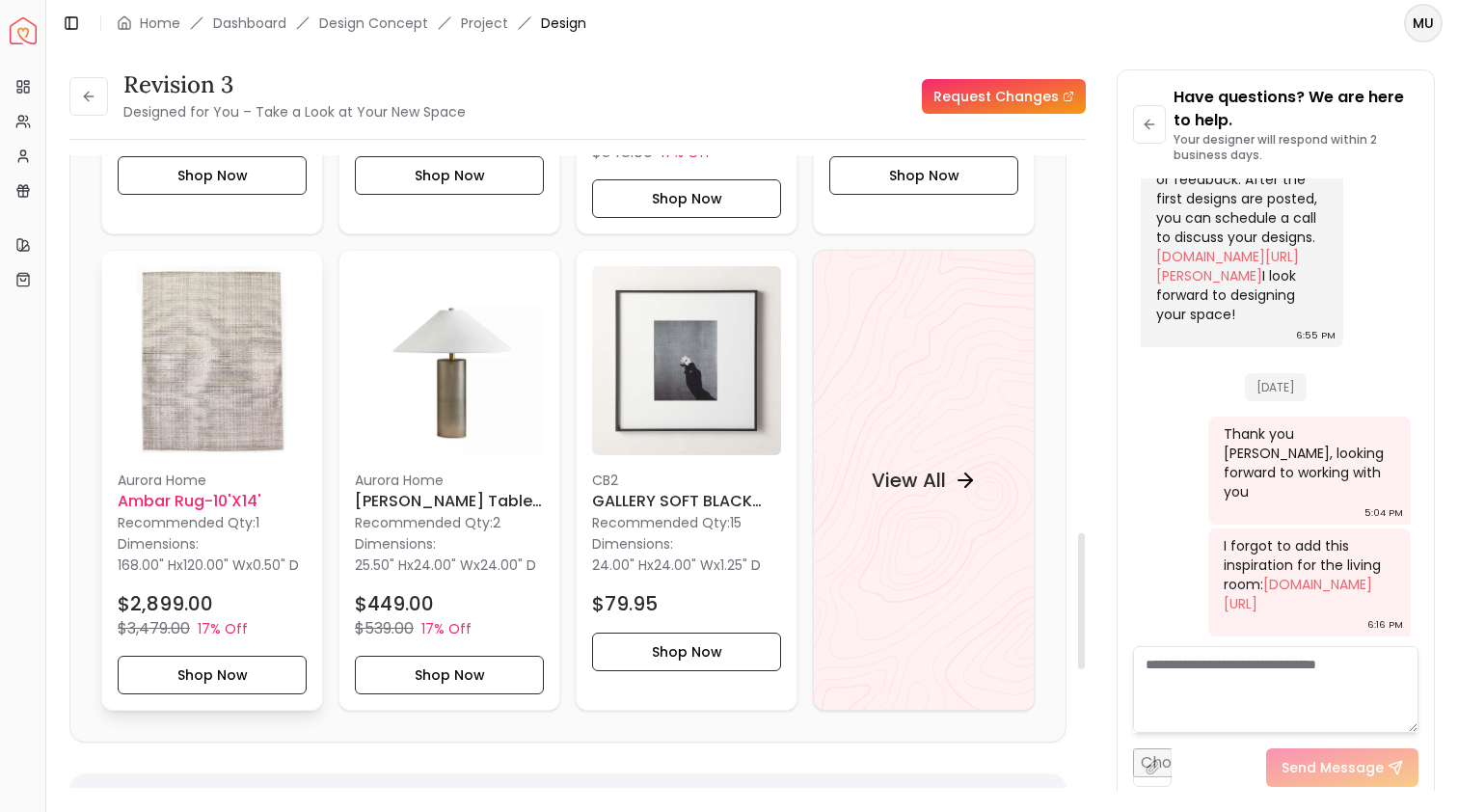
scroll to position [1757, 0]
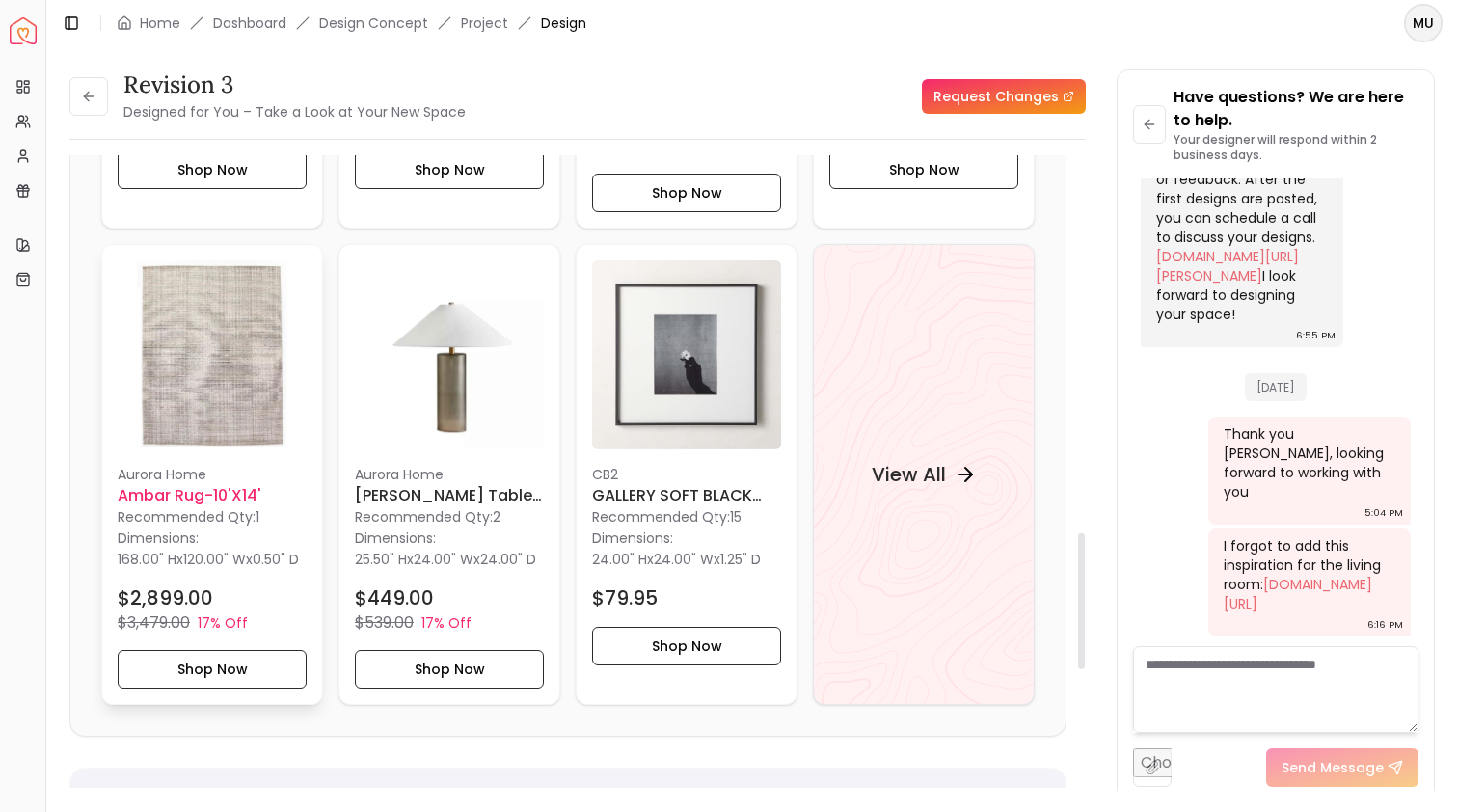
click at [215, 497] on h6 "Ambar Rug-10'x14'" at bounding box center [212, 495] width 189 height 23
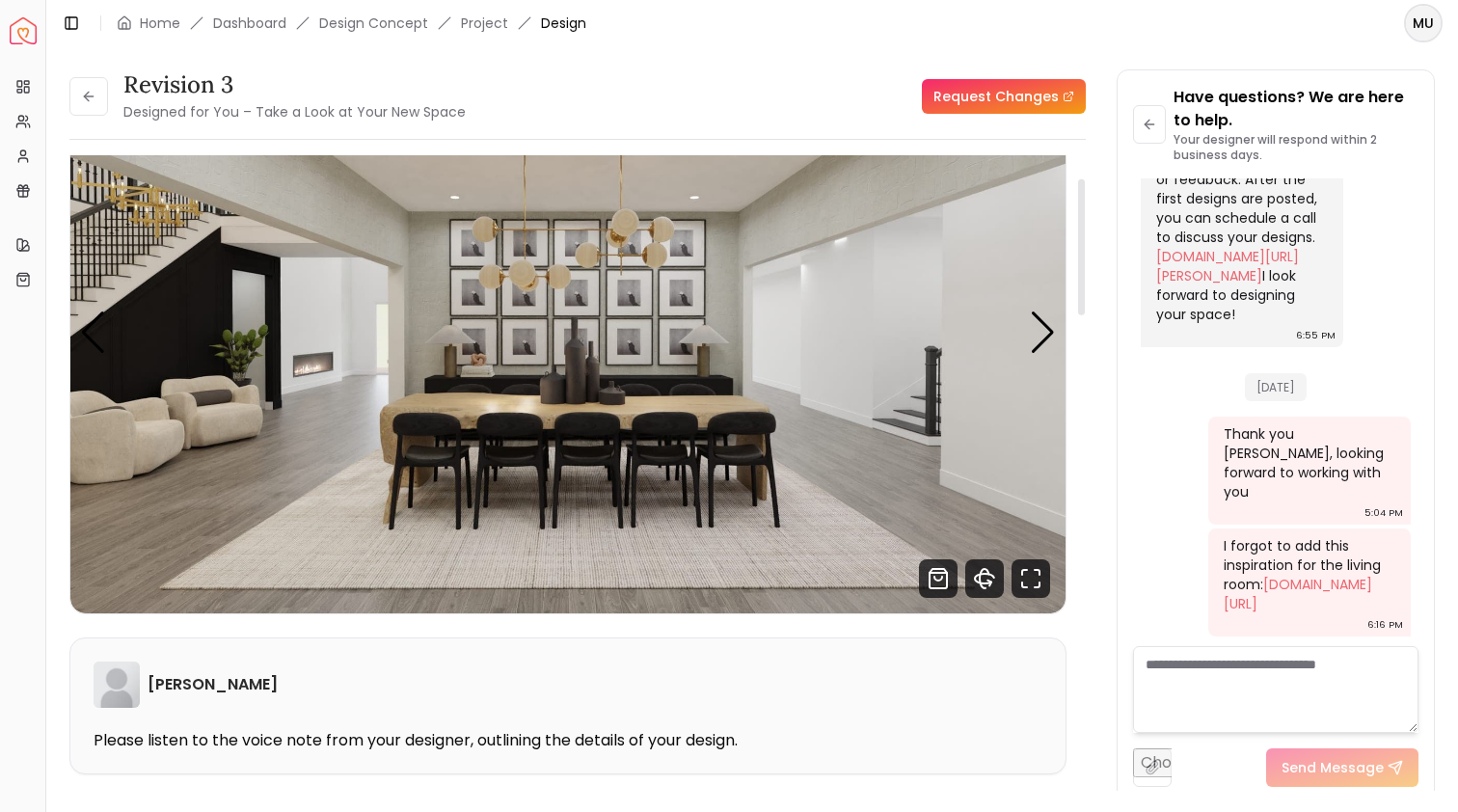
scroll to position [107, 0]
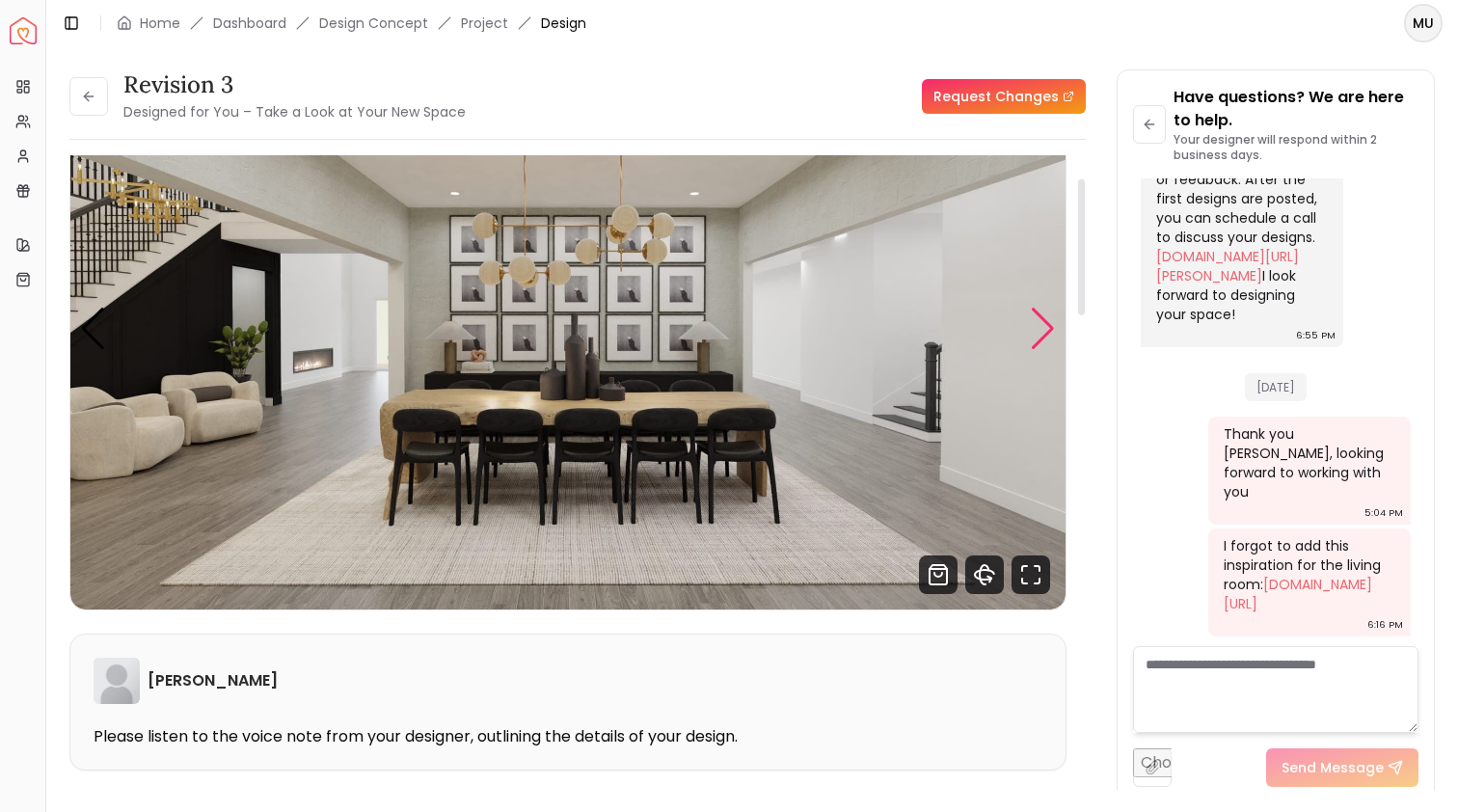
click at [1042, 339] on div "Next slide" at bounding box center [1043, 328] width 26 height 43
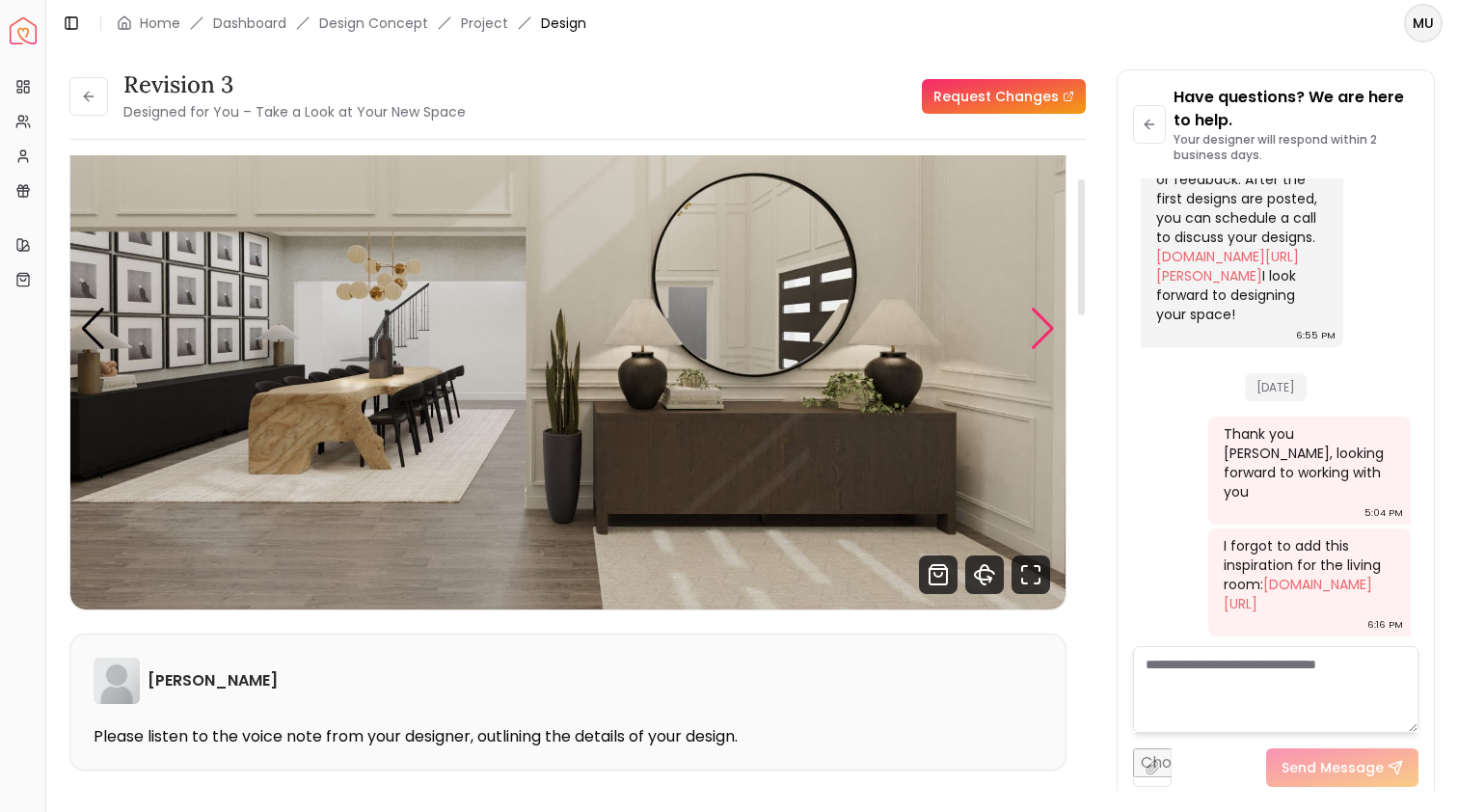
click at [1042, 339] on div "Next slide" at bounding box center [1043, 328] width 26 height 43
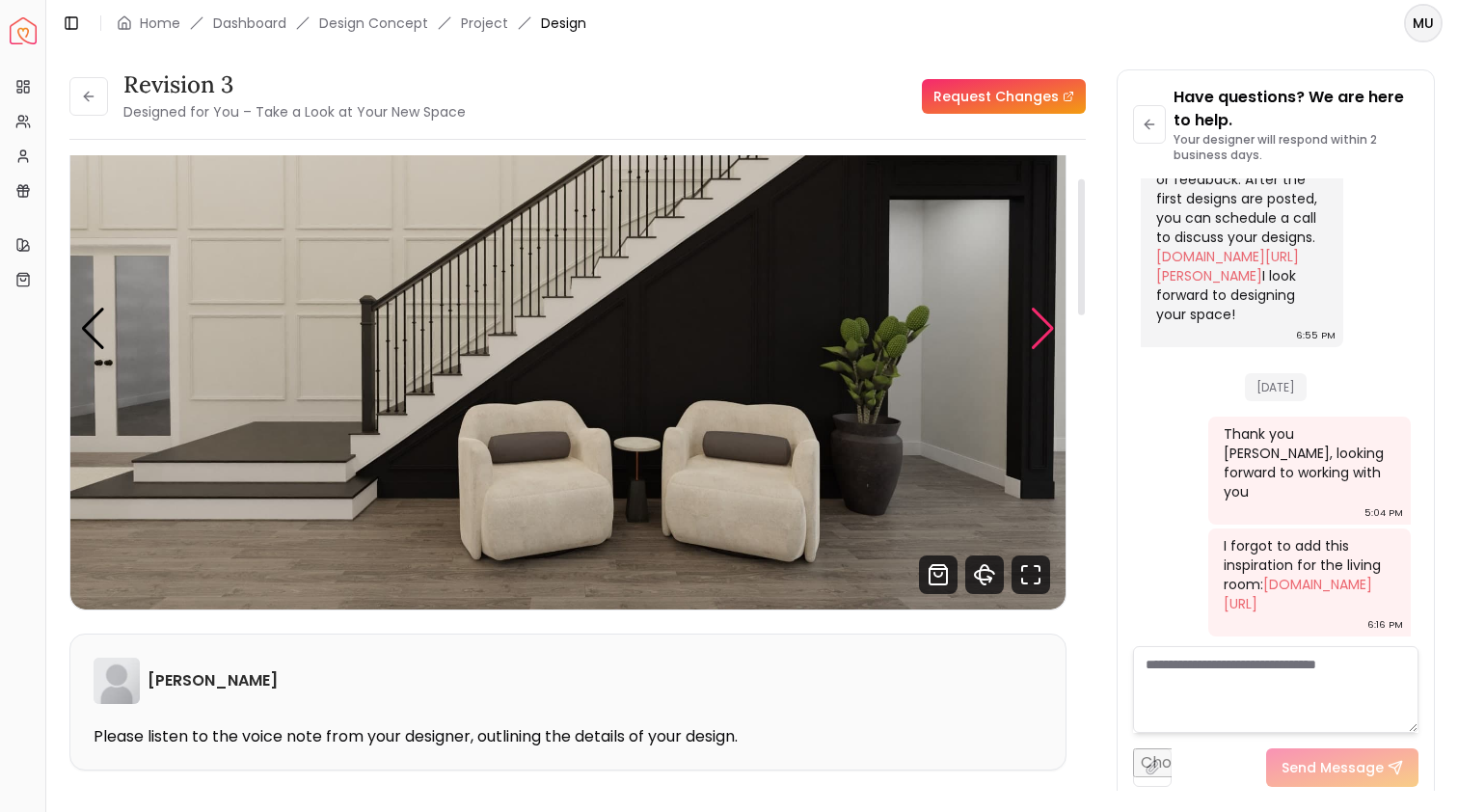
click at [1042, 339] on div "Next slide" at bounding box center [1043, 328] width 26 height 43
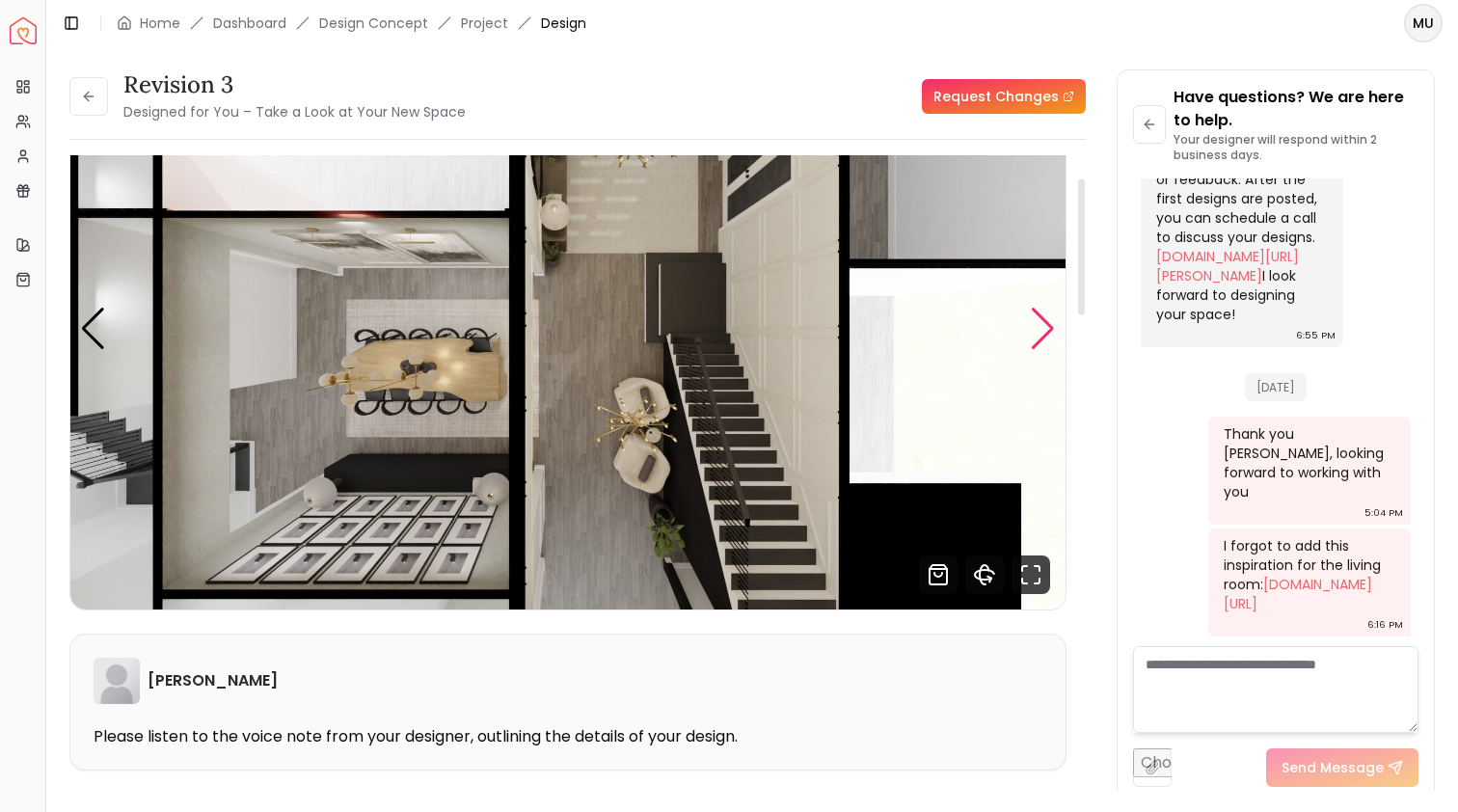
click at [1042, 339] on div "Next slide" at bounding box center [1043, 328] width 26 height 43
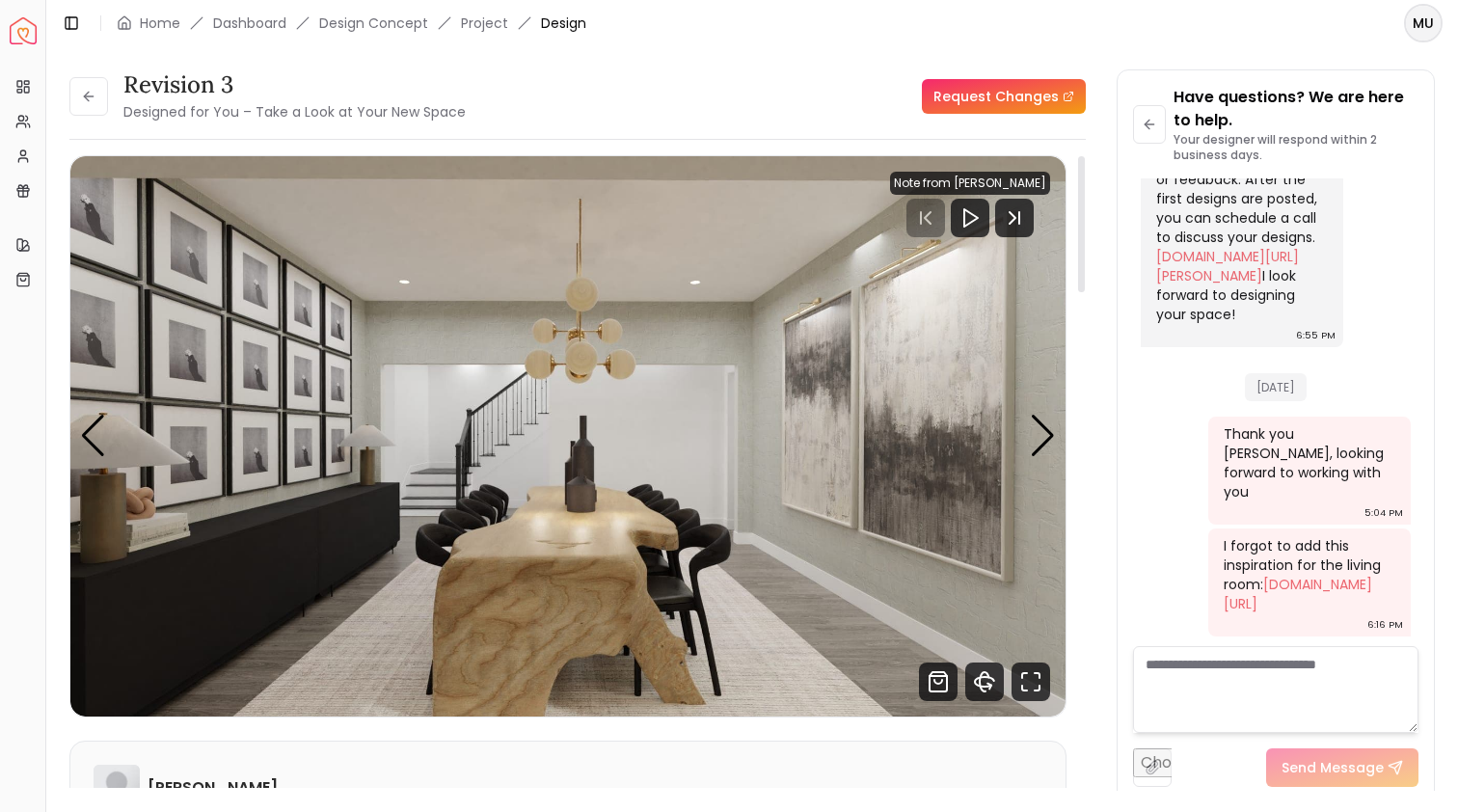
scroll to position [0, 0]
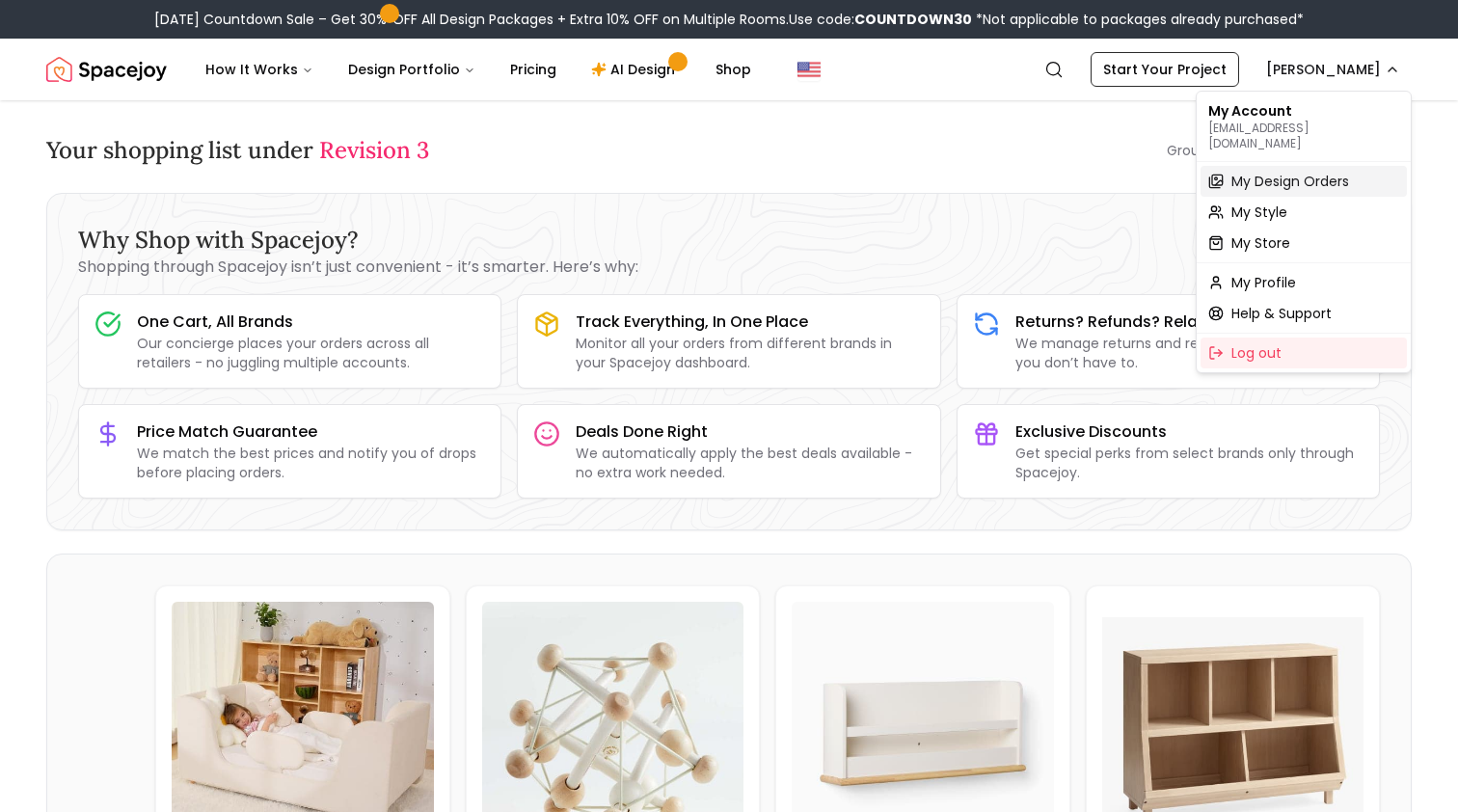
click at [1274, 172] on span "My Design Orders" at bounding box center [1290, 180] width 118 height 19
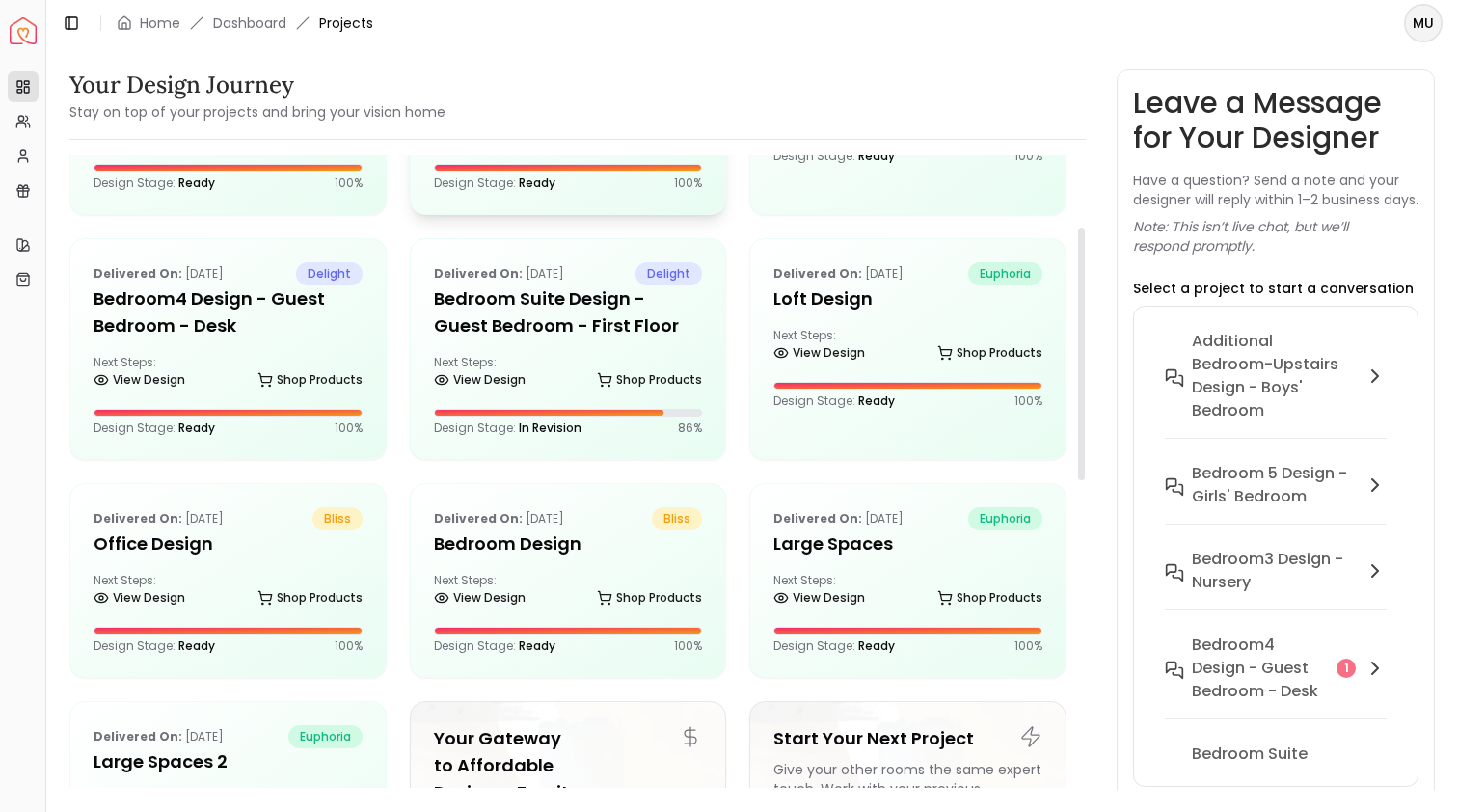
scroll to position [186, 0]
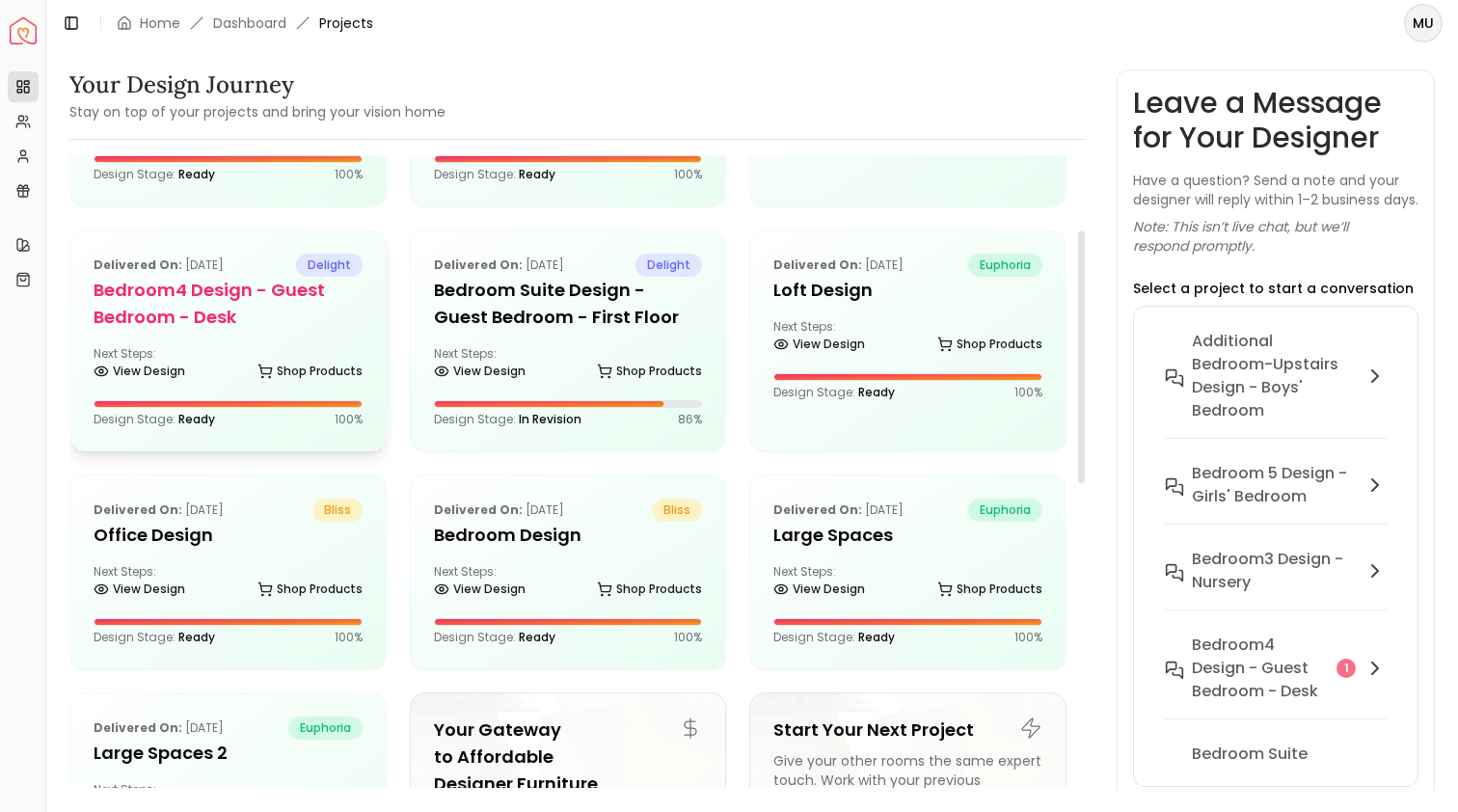
click at [265, 308] on h5 "Bedroom4 design - Guest Bedroom - Desk" at bounding box center [227, 303] width 269 height 54
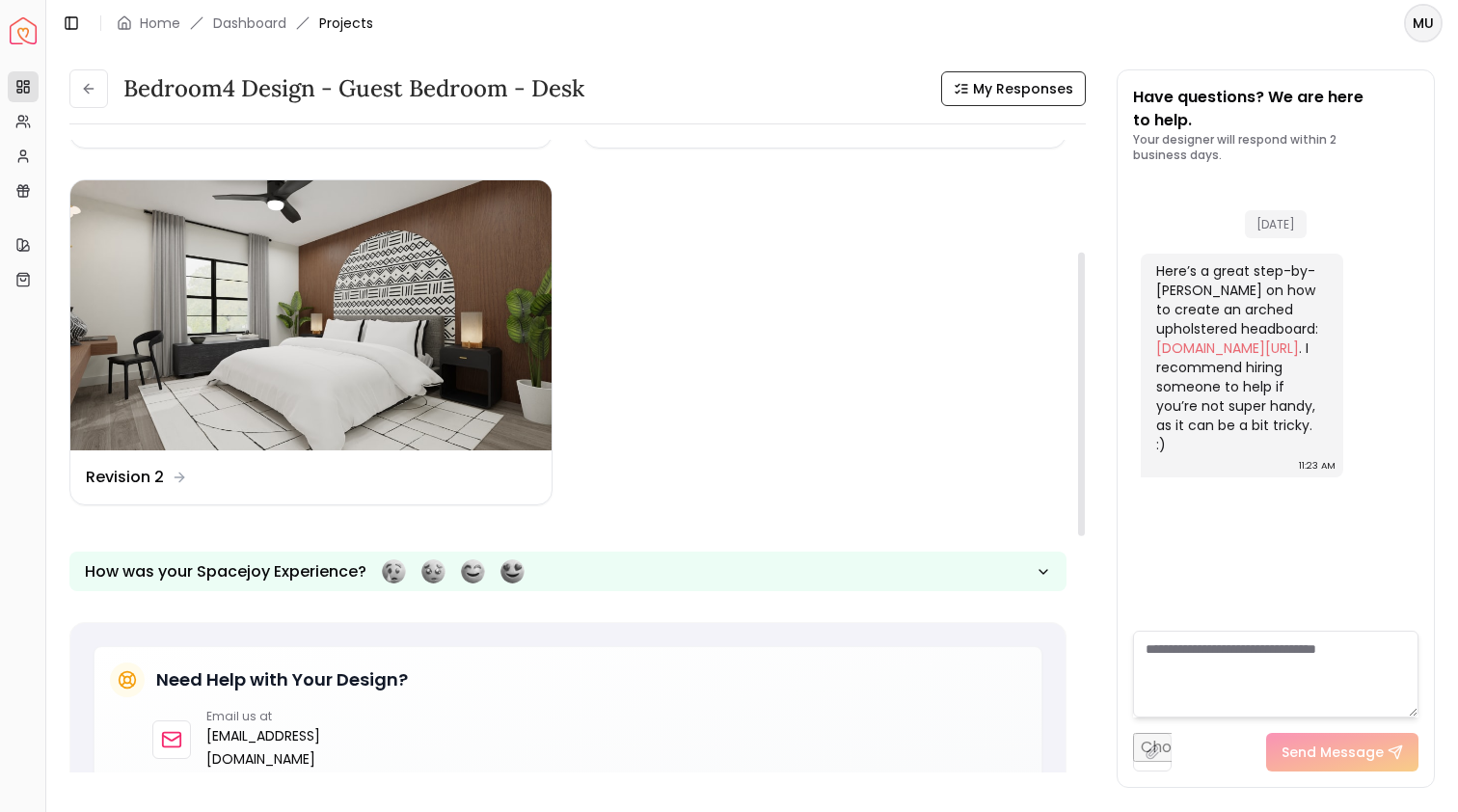
scroll to position [165, 0]
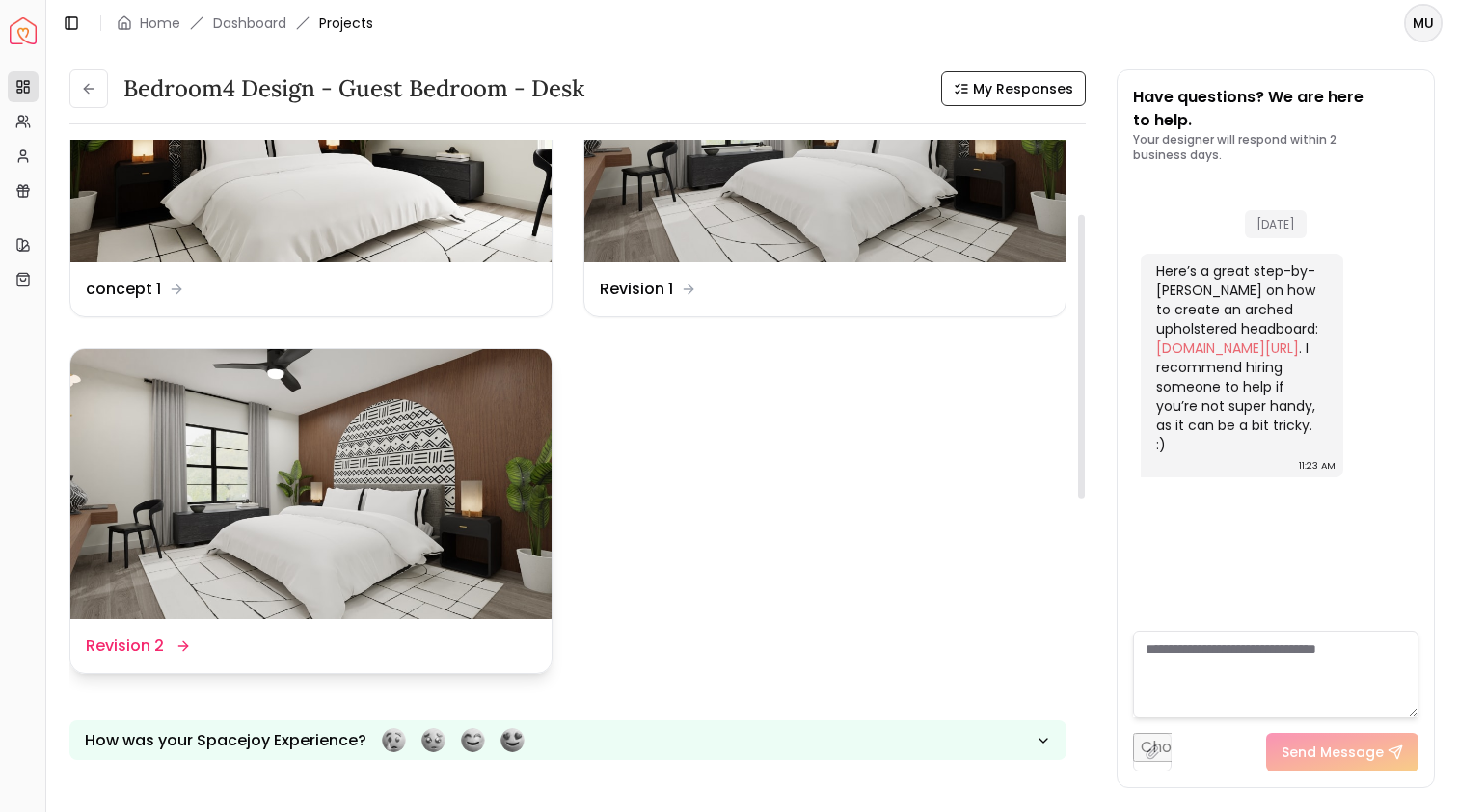
click at [405, 526] on img at bounding box center [310, 484] width 481 height 271
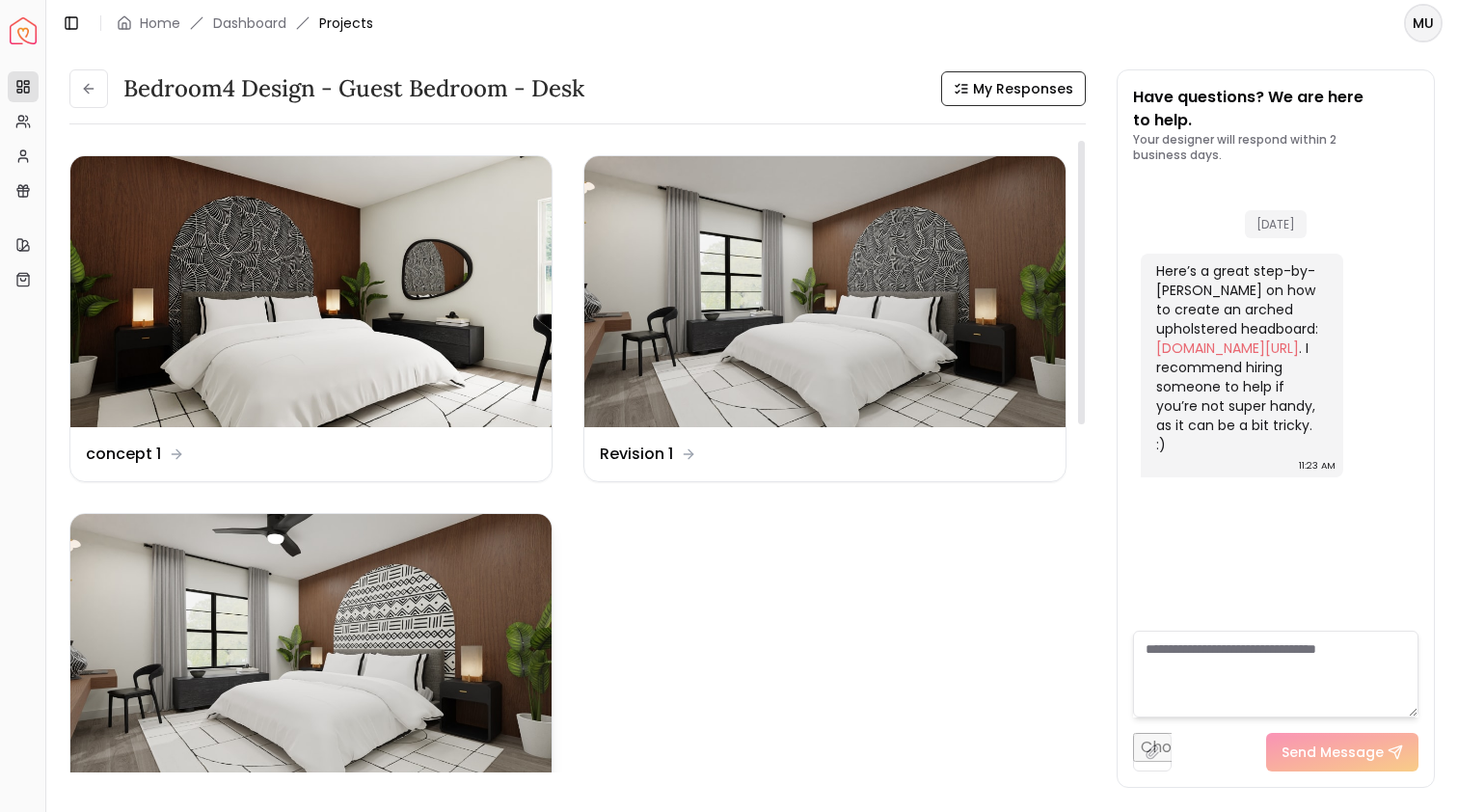
click at [412, 582] on img at bounding box center [310, 648] width 481 height 271
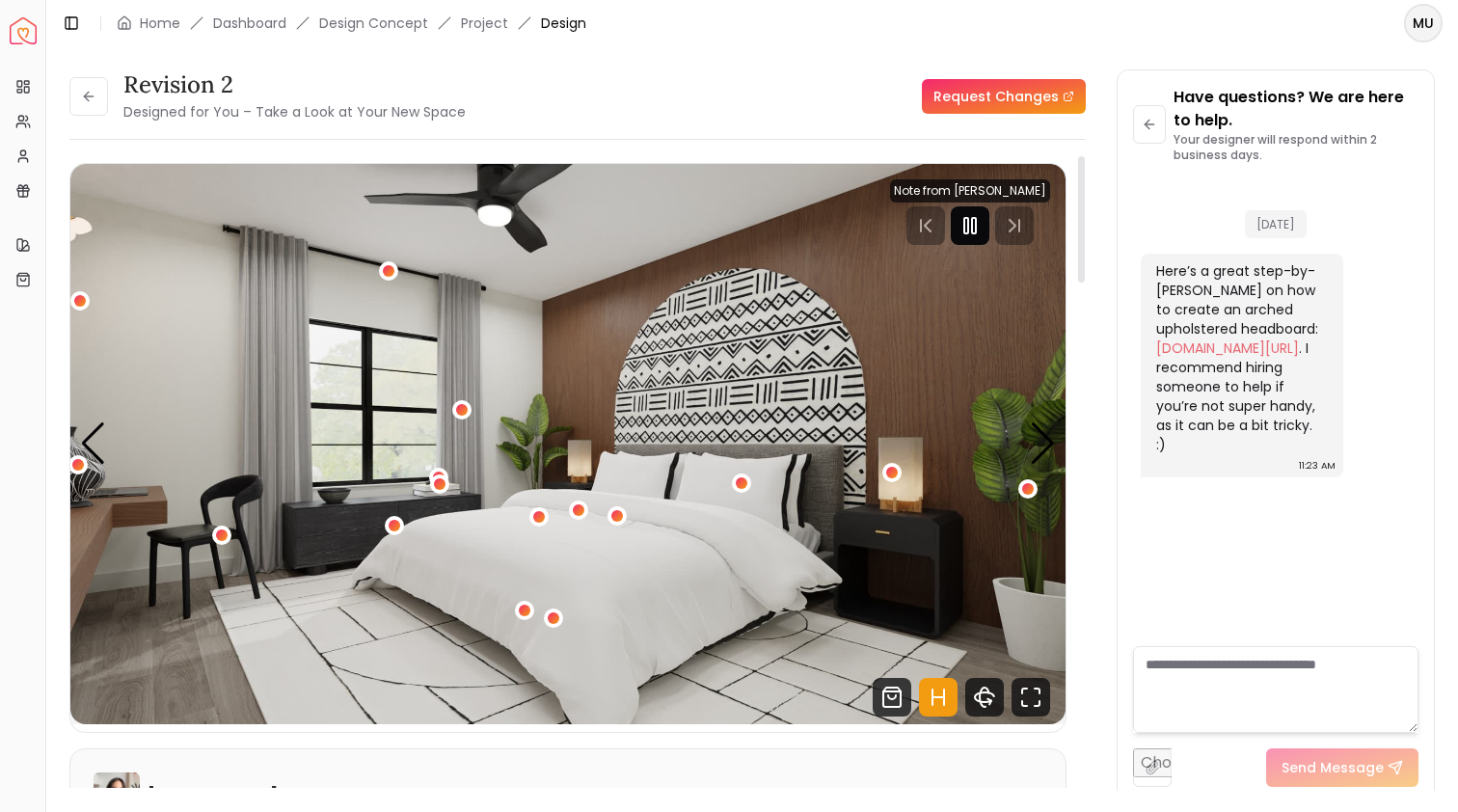
click at [968, 224] on rect "Pause" at bounding box center [966, 226] width 4 height 16
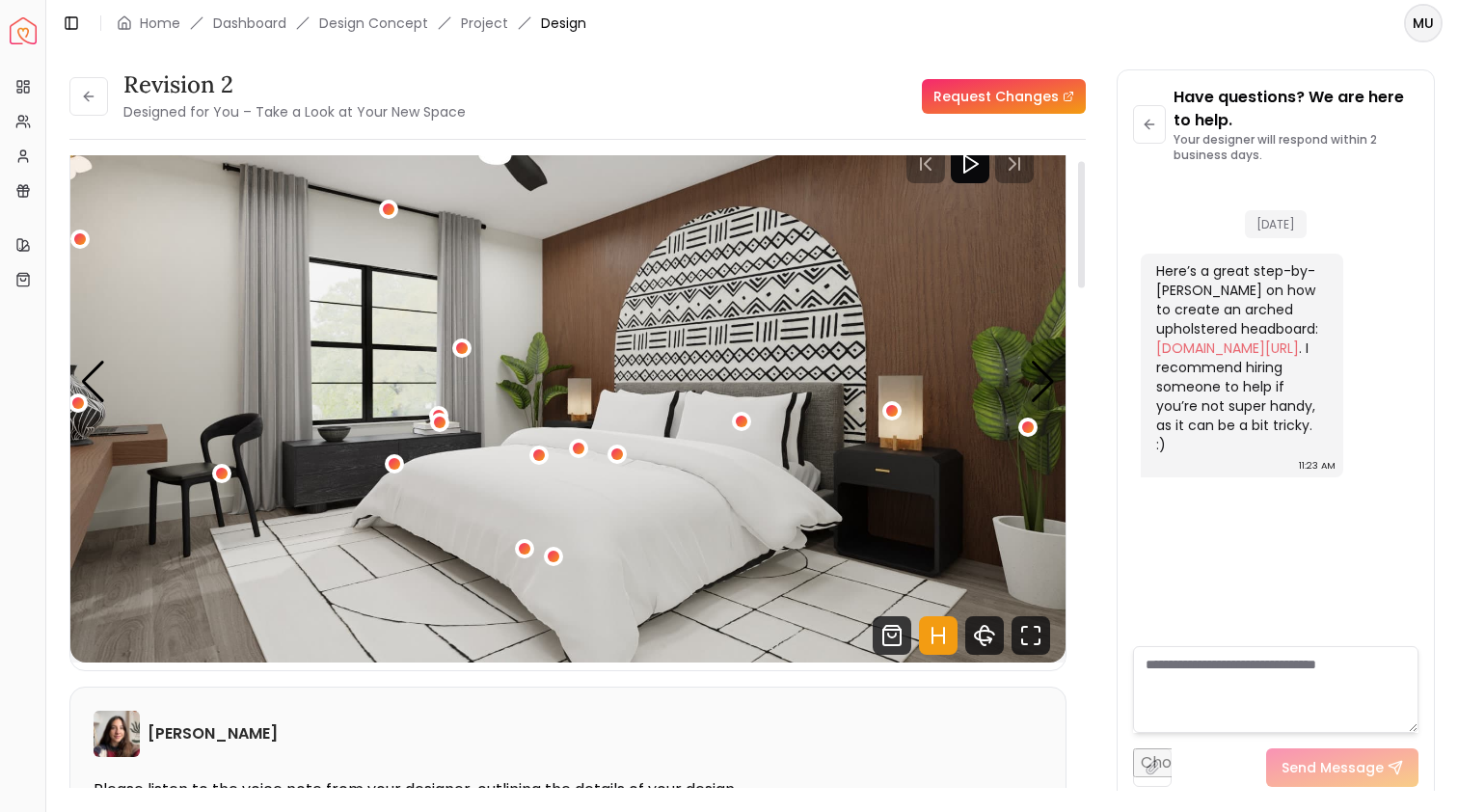
scroll to position [27, 0]
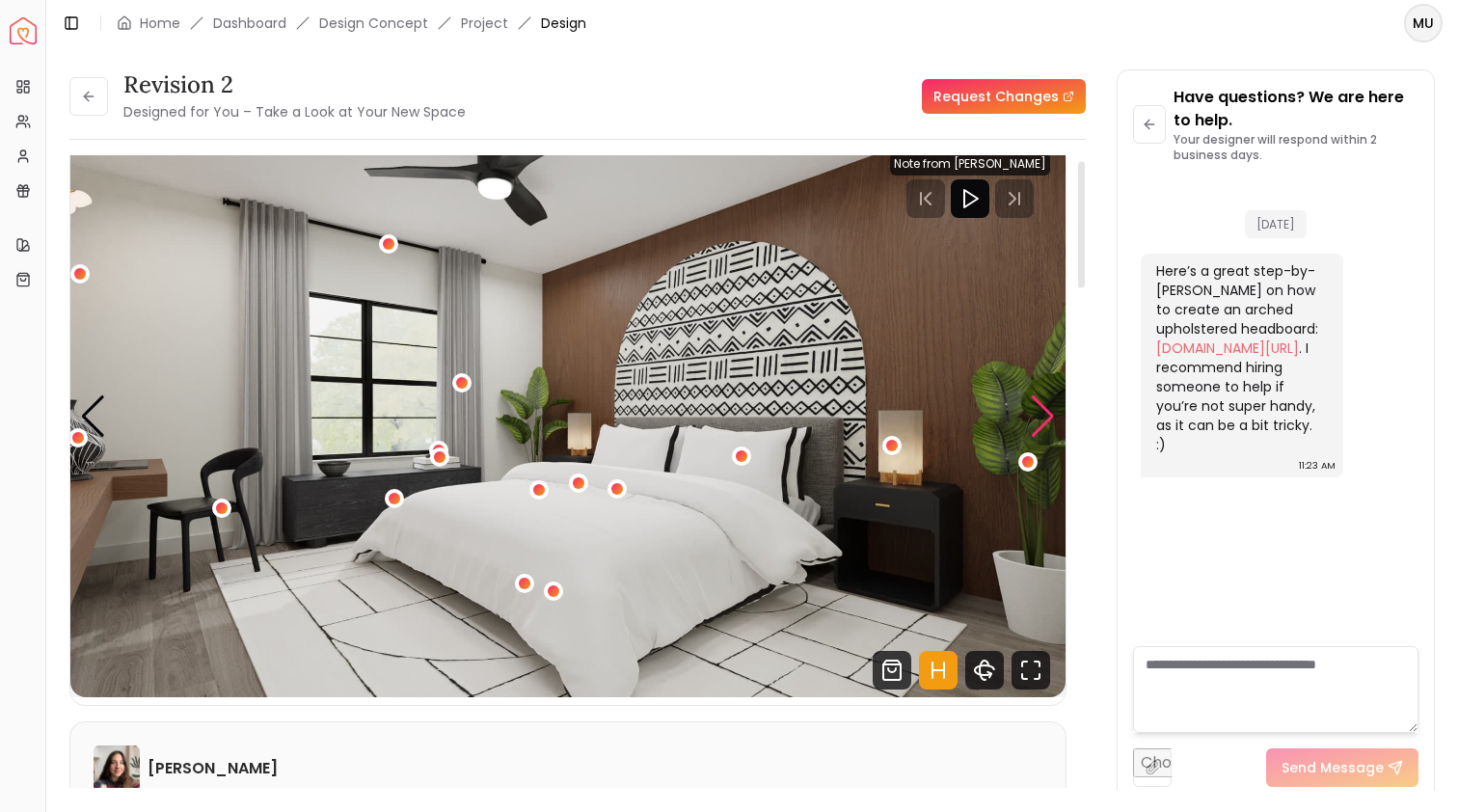
click at [1035, 424] on div "Next slide" at bounding box center [1043, 416] width 26 height 43
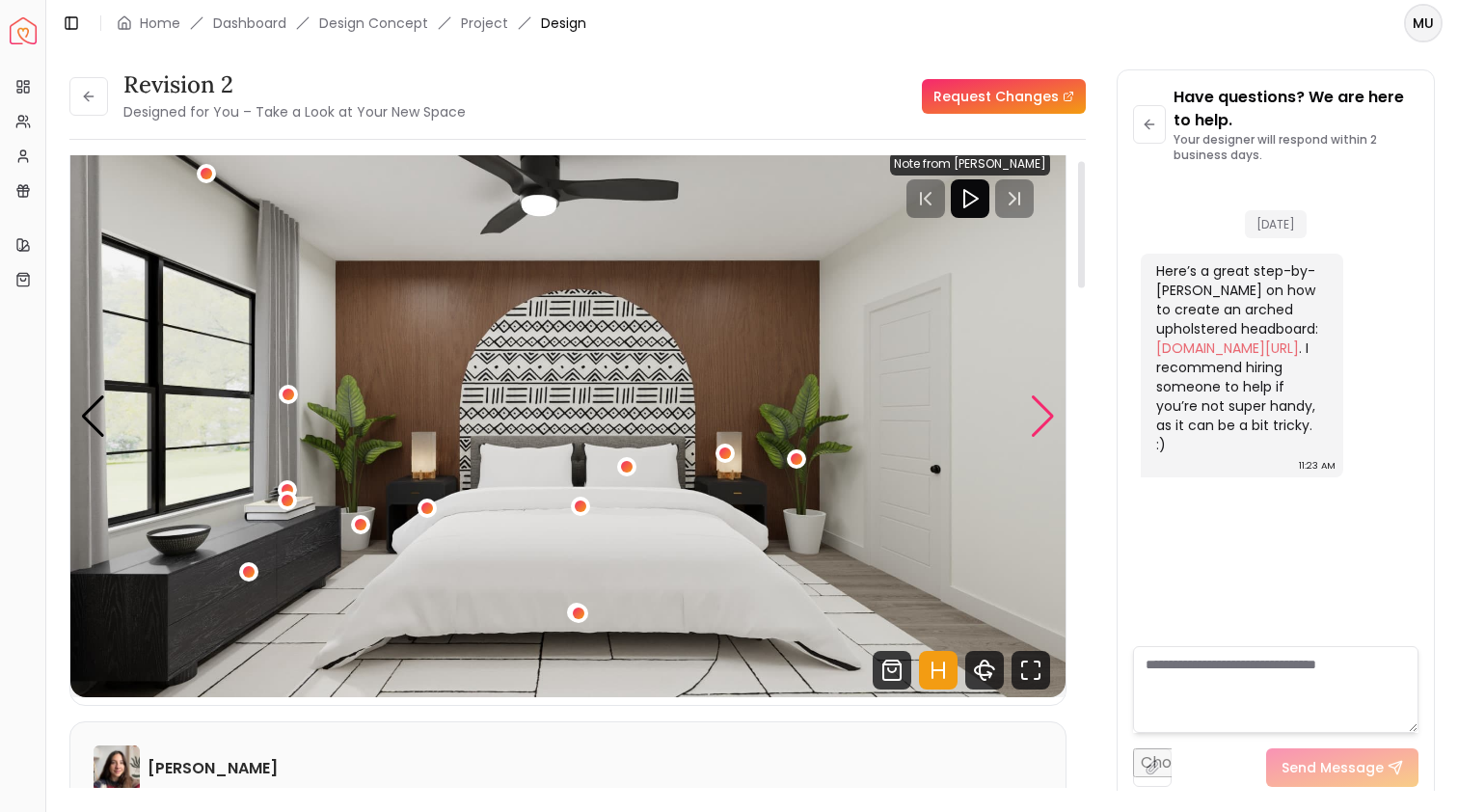
click at [1035, 421] on div "Next slide" at bounding box center [1043, 416] width 26 height 43
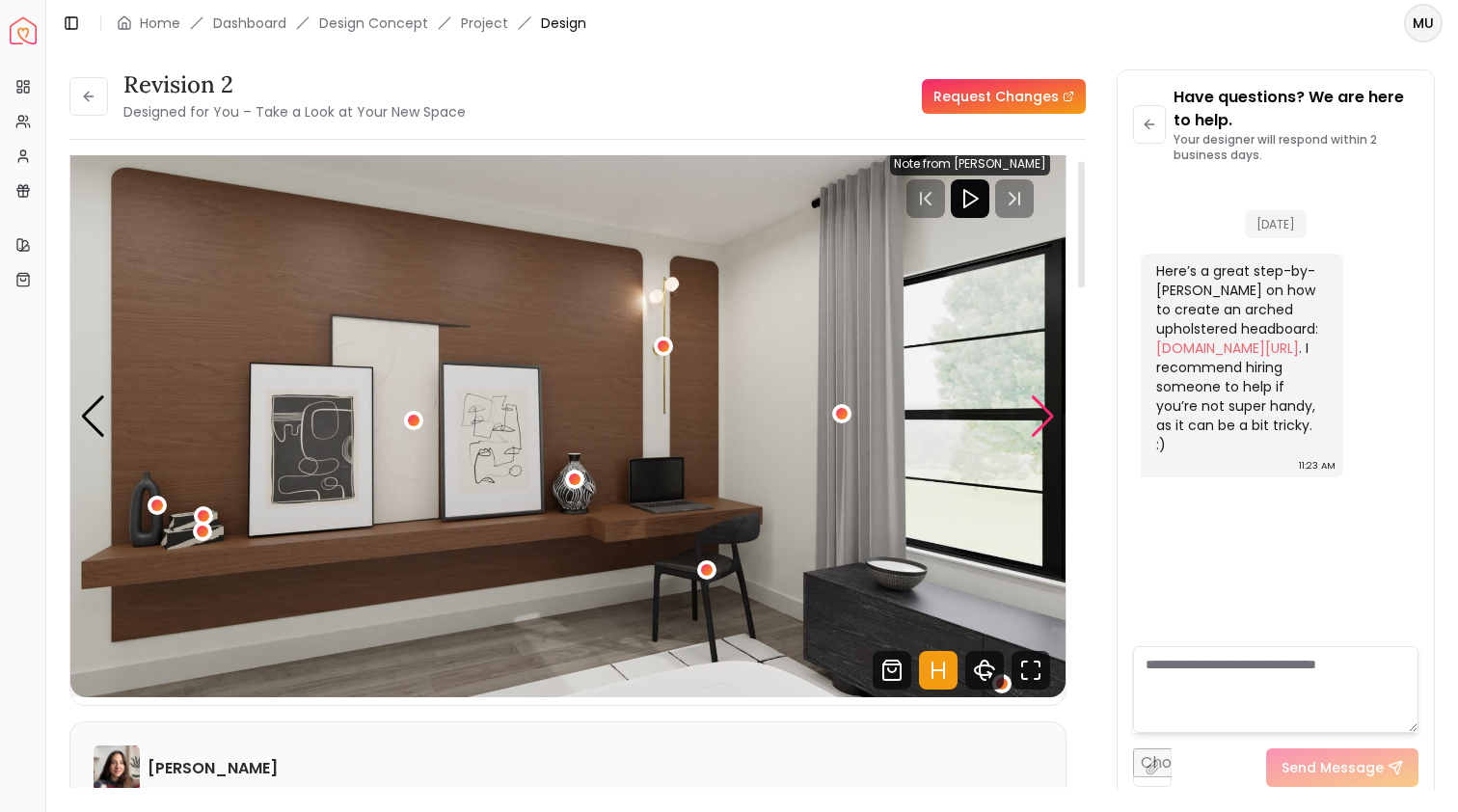
click at [1035, 421] on div "Next slide" at bounding box center [1043, 416] width 26 height 43
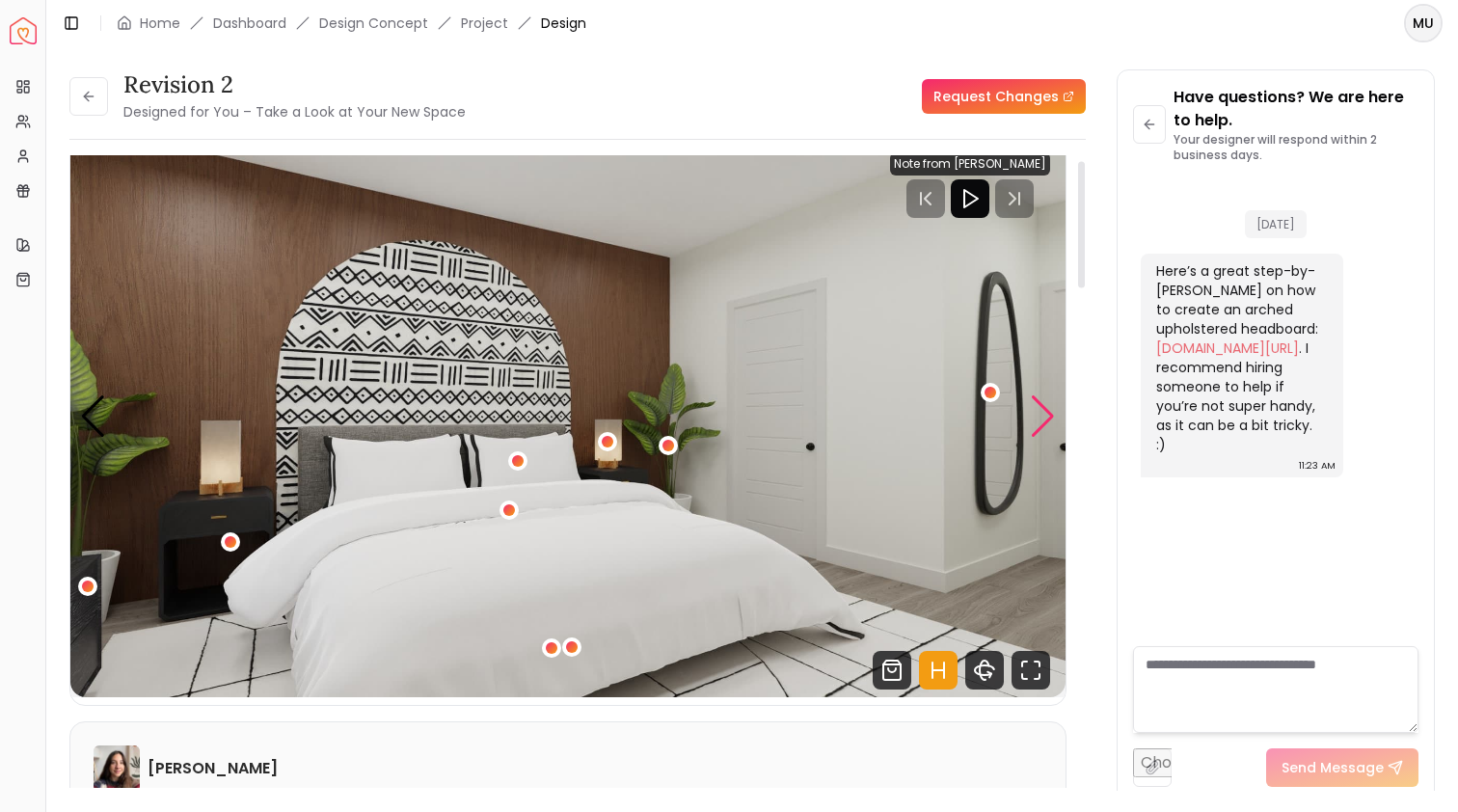
click at [1035, 421] on div "Next slide" at bounding box center [1043, 416] width 26 height 43
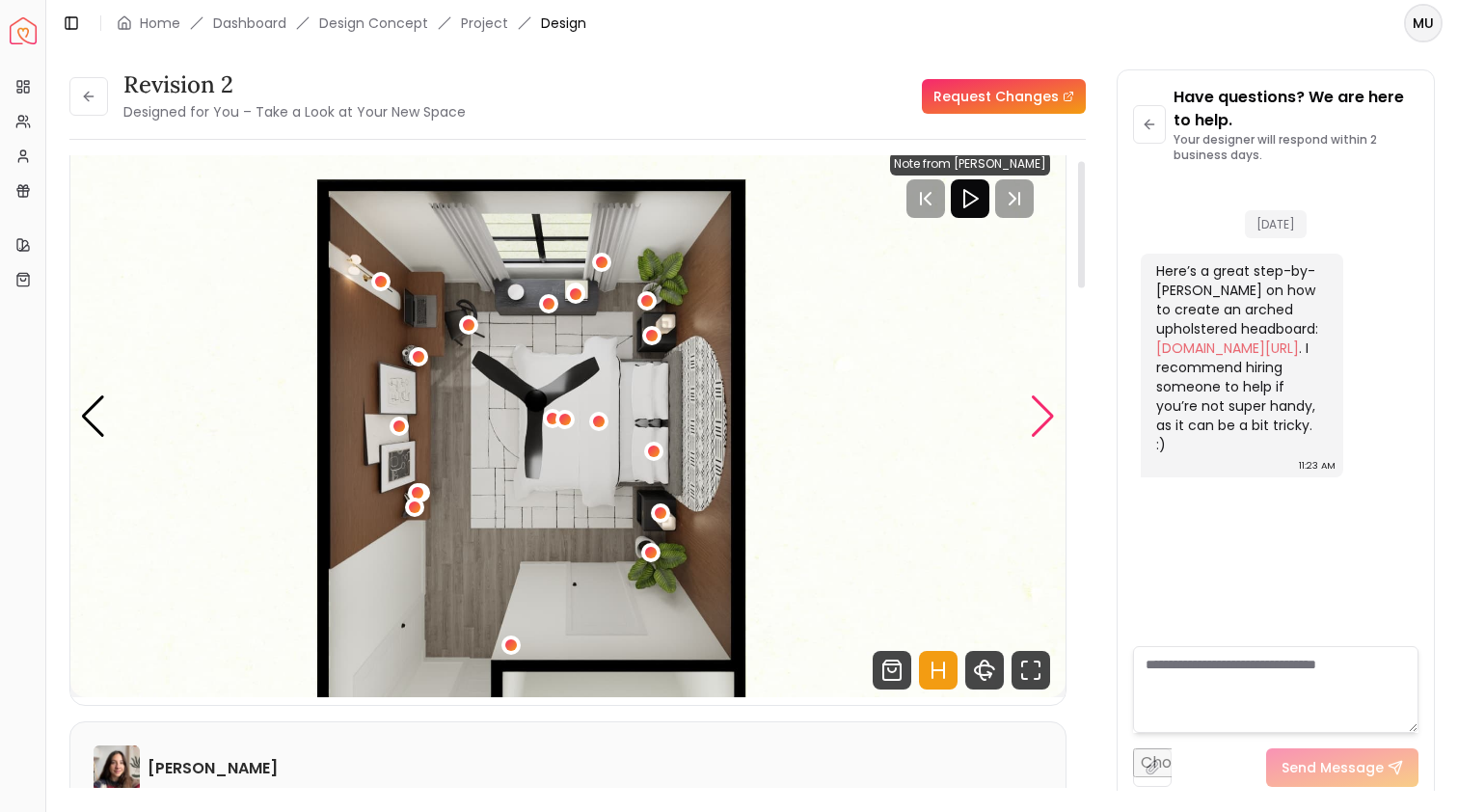
click at [1035, 421] on div "Next slide" at bounding box center [1043, 416] width 26 height 43
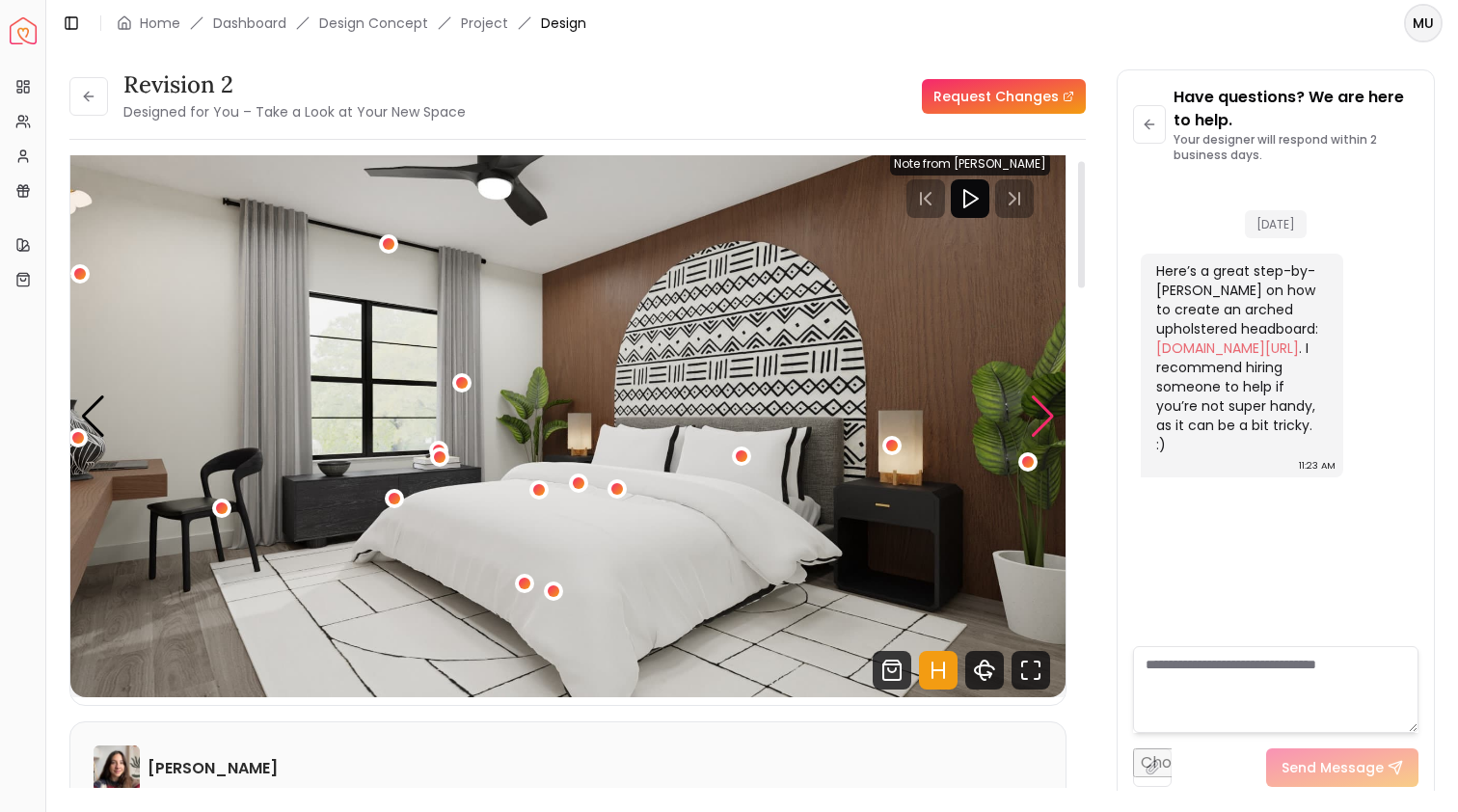
click at [1034, 420] on div "Next slide" at bounding box center [1043, 416] width 26 height 43
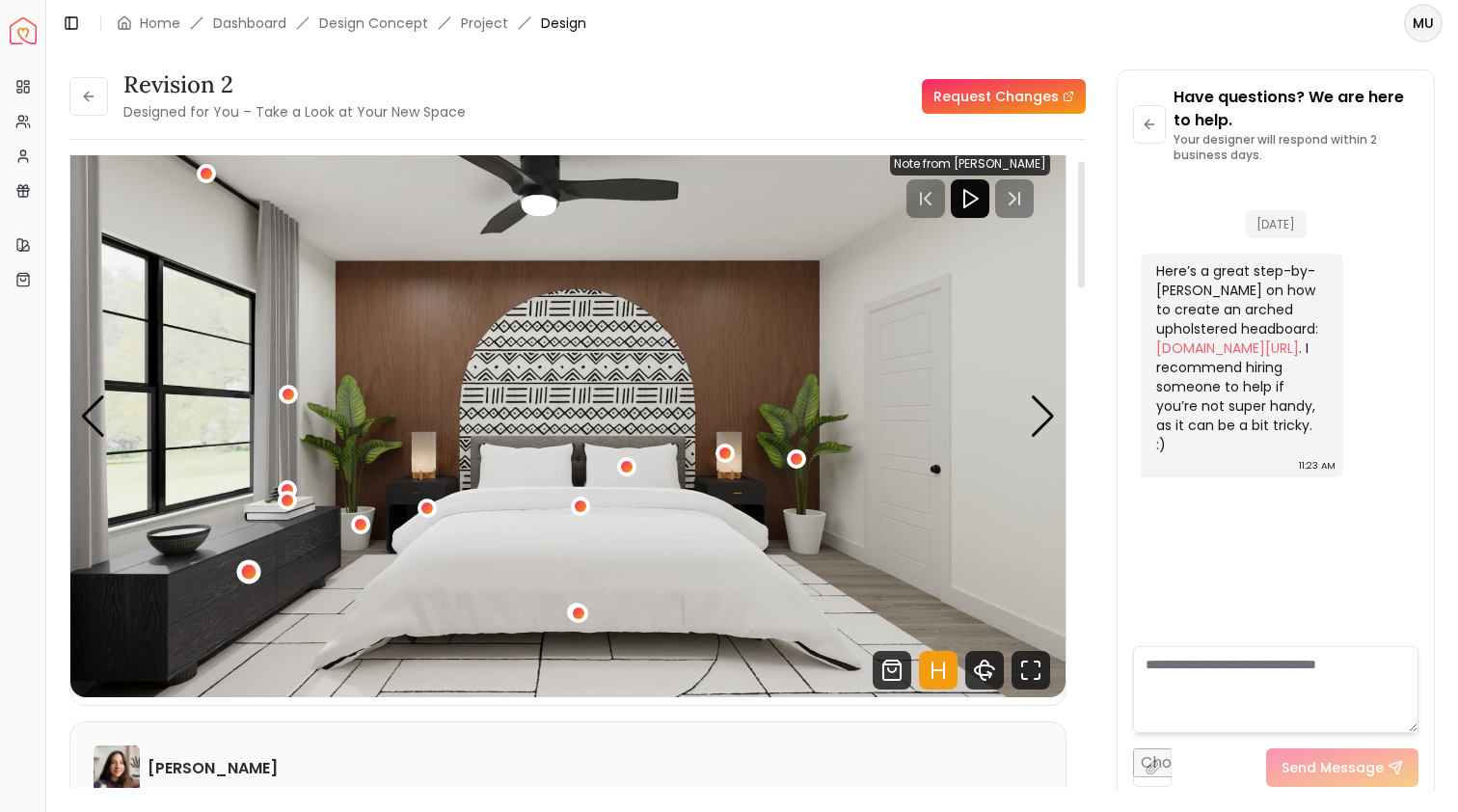
click at [243, 574] on div "2 / 5" at bounding box center [249, 572] width 15 height 15
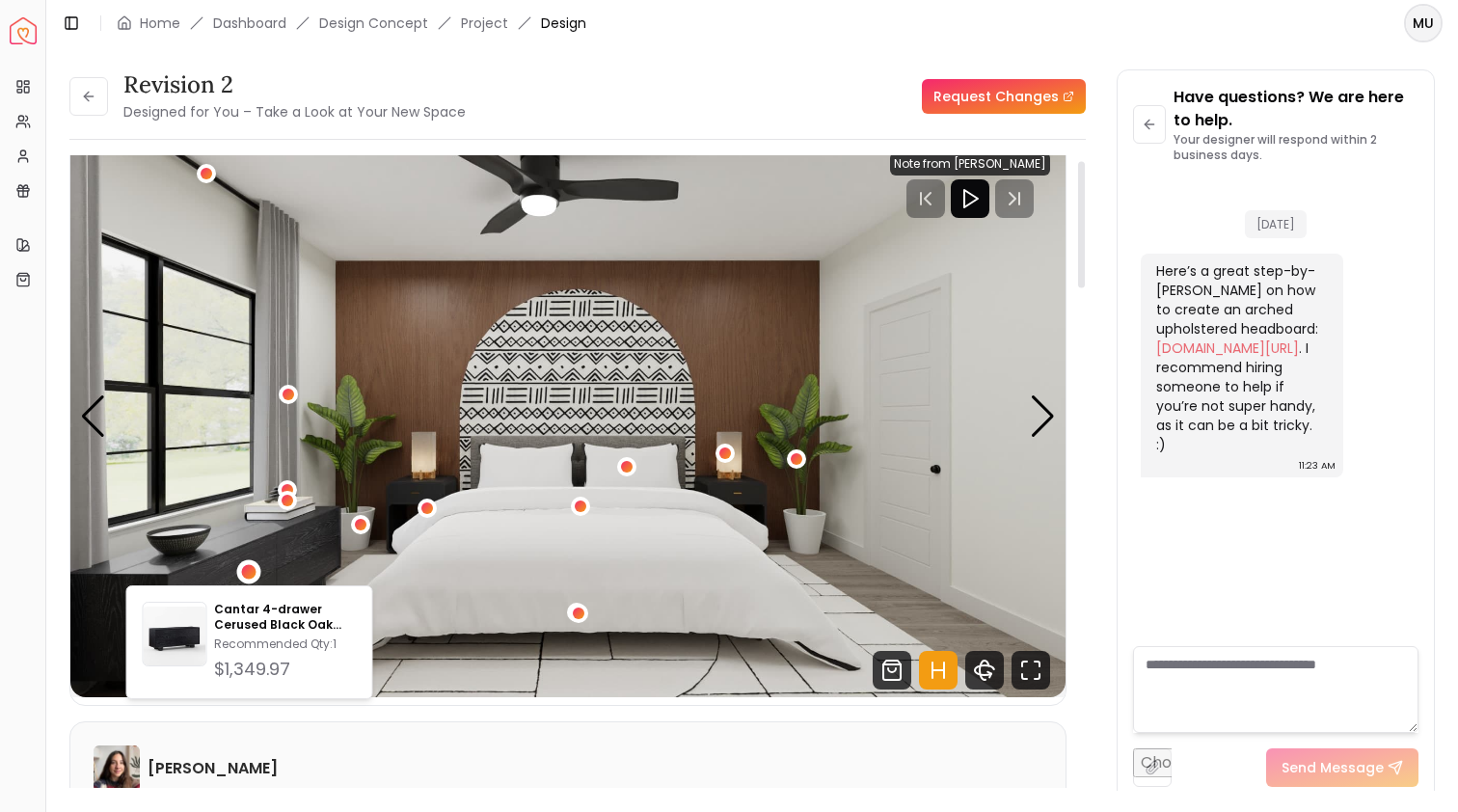
click at [1023, 404] on img "2 / 5" at bounding box center [568, 416] width 996 height 560
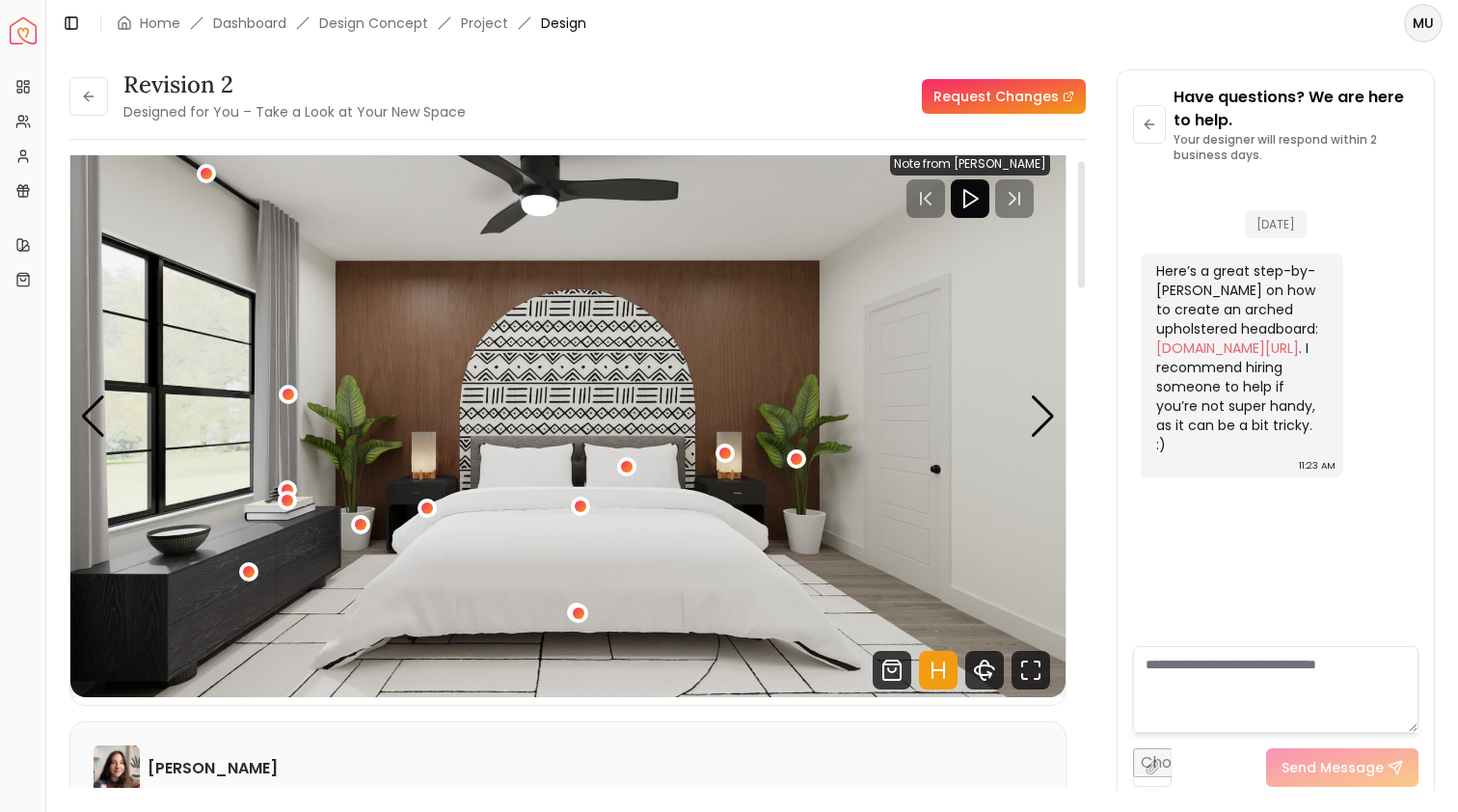
click at [1023, 404] on img "2 / 5" at bounding box center [568, 416] width 996 height 560
click at [1035, 403] on div "Next slide" at bounding box center [1043, 416] width 26 height 43
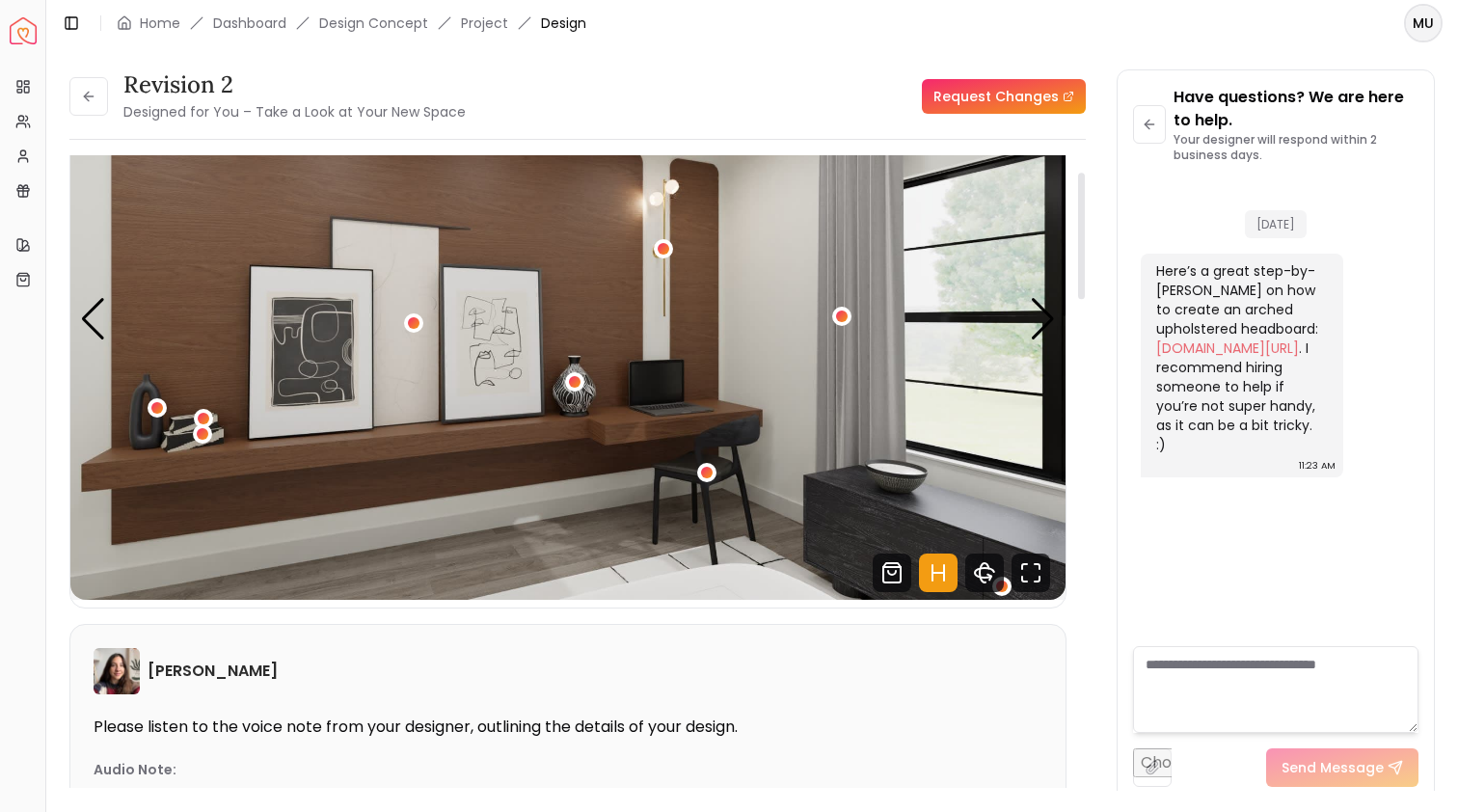
scroll to position [58, 0]
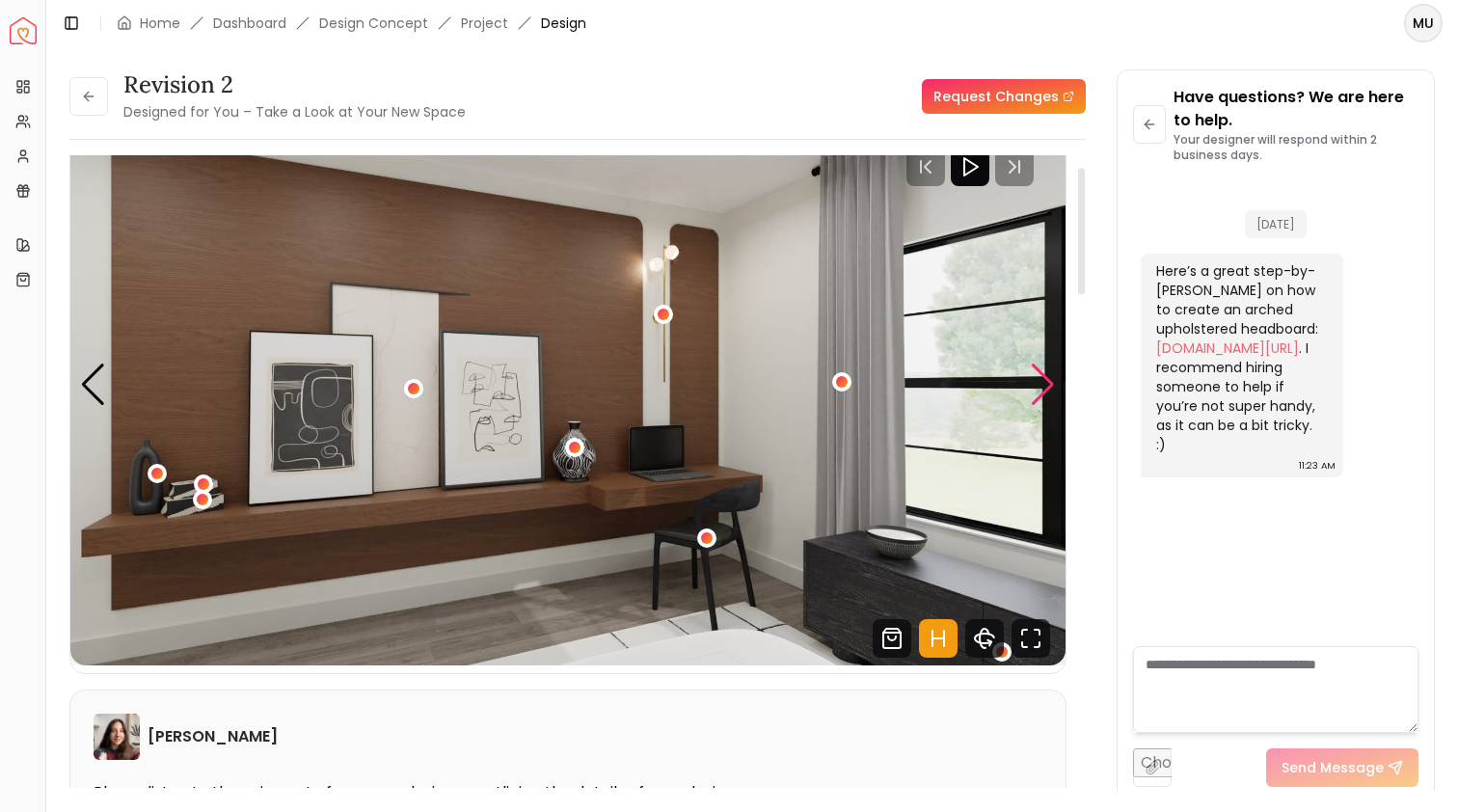
click at [1047, 382] on div "Next slide" at bounding box center [1043, 385] width 26 height 43
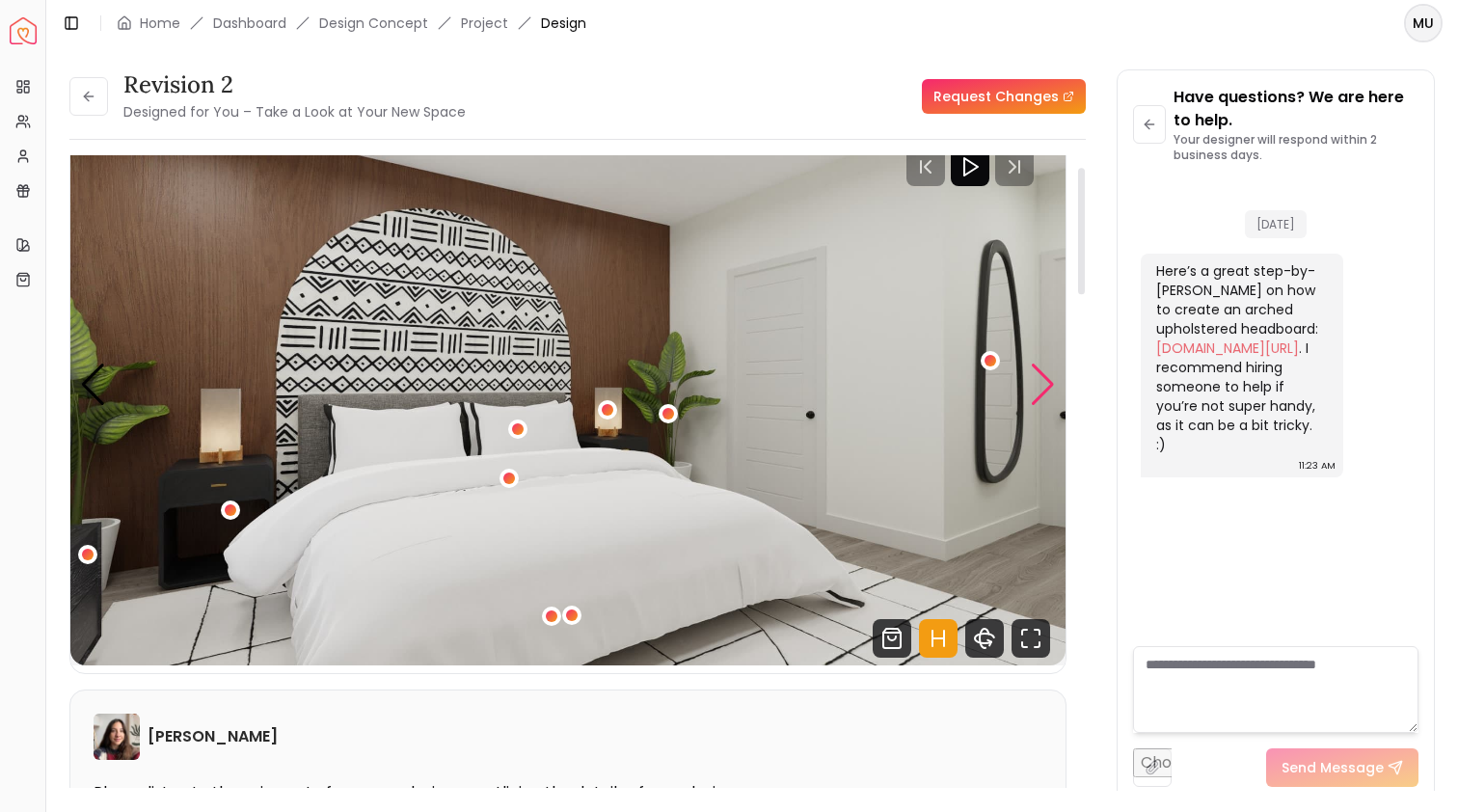
click at [1047, 385] on div "Next slide" at bounding box center [1043, 385] width 26 height 43
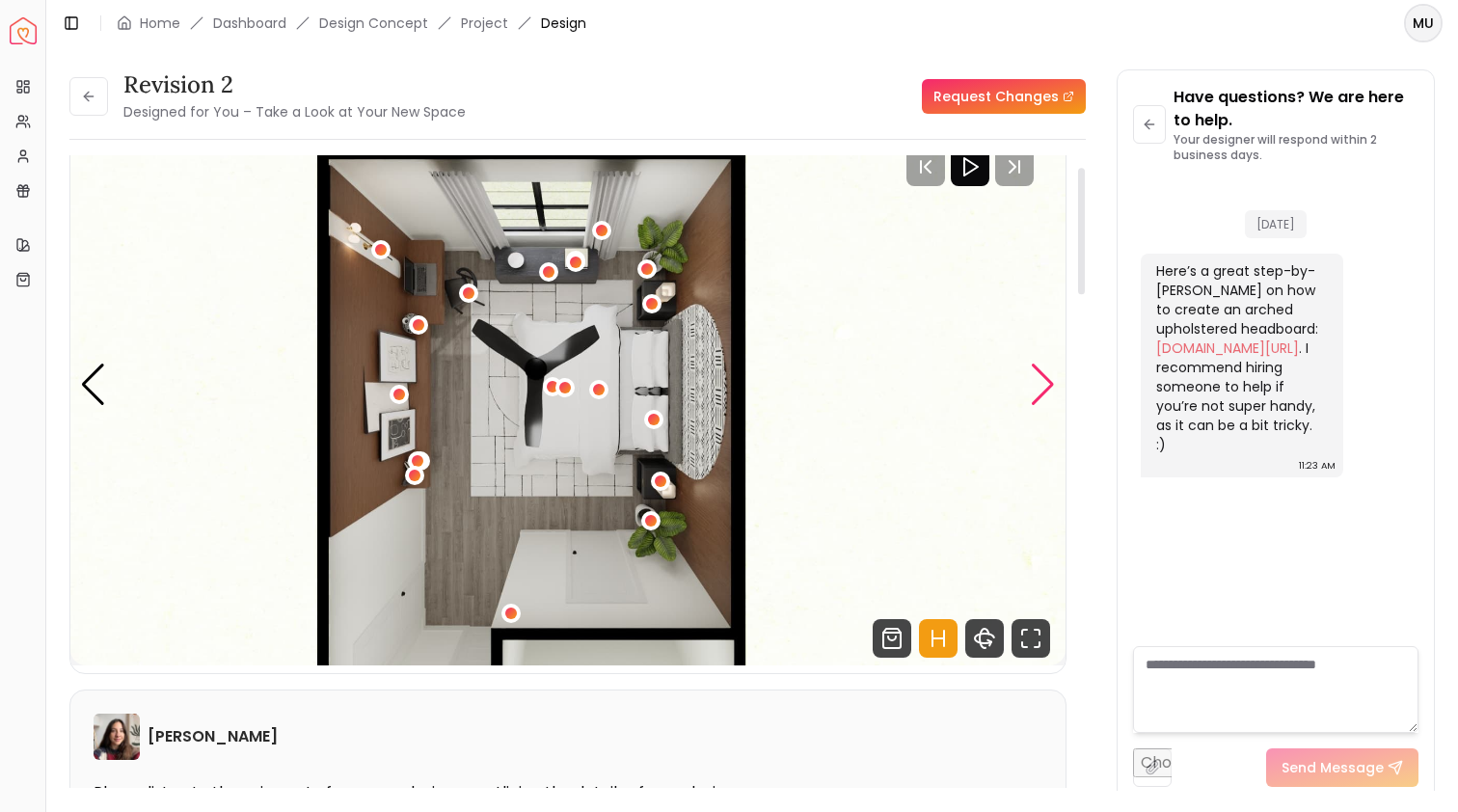
click at [1047, 385] on div "Next slide" at bounding box center [1043, 385] width 26 height 43
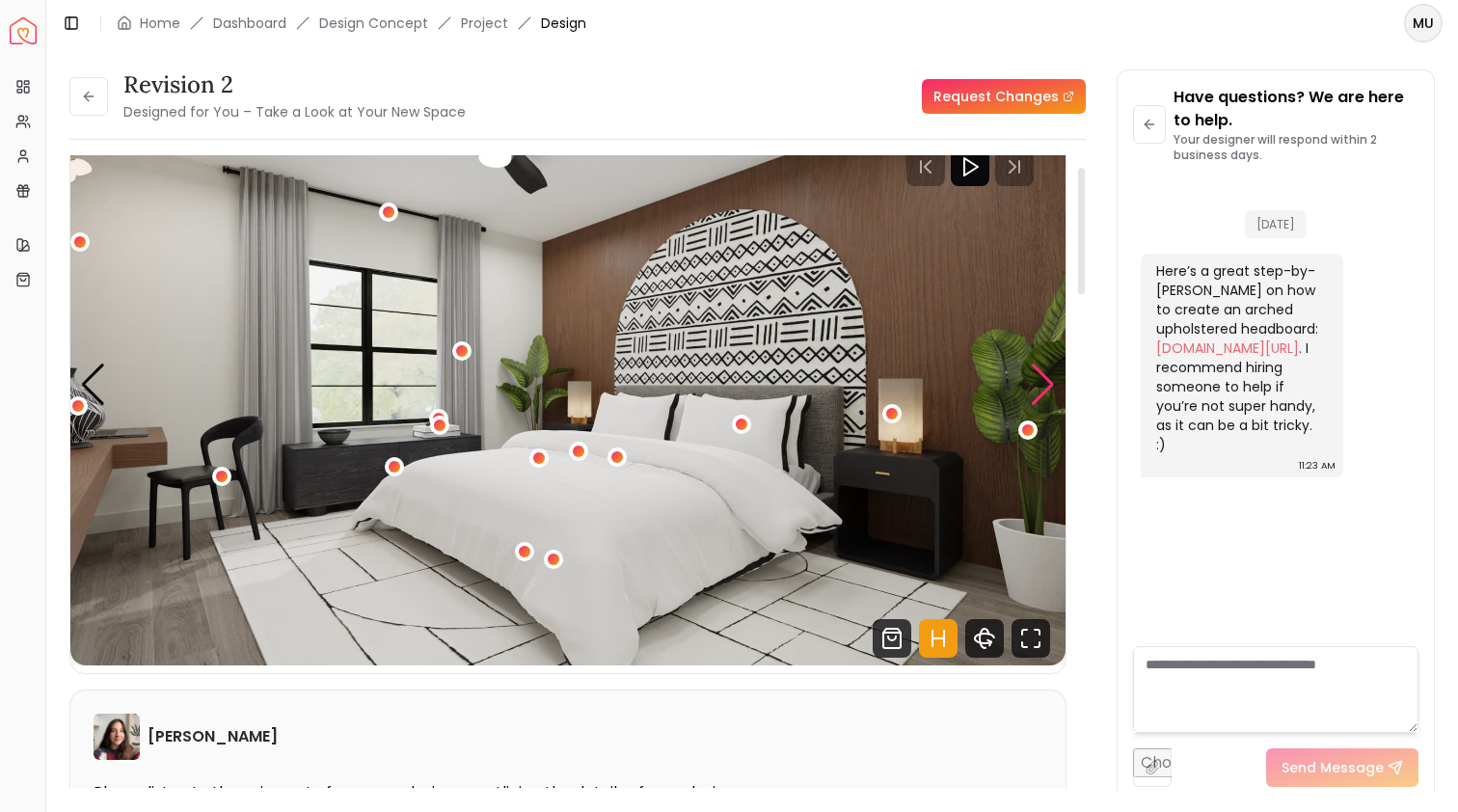
click at [1046, 388] on div "Next slide" at bounding box center [1043, 385] width 26 height 43
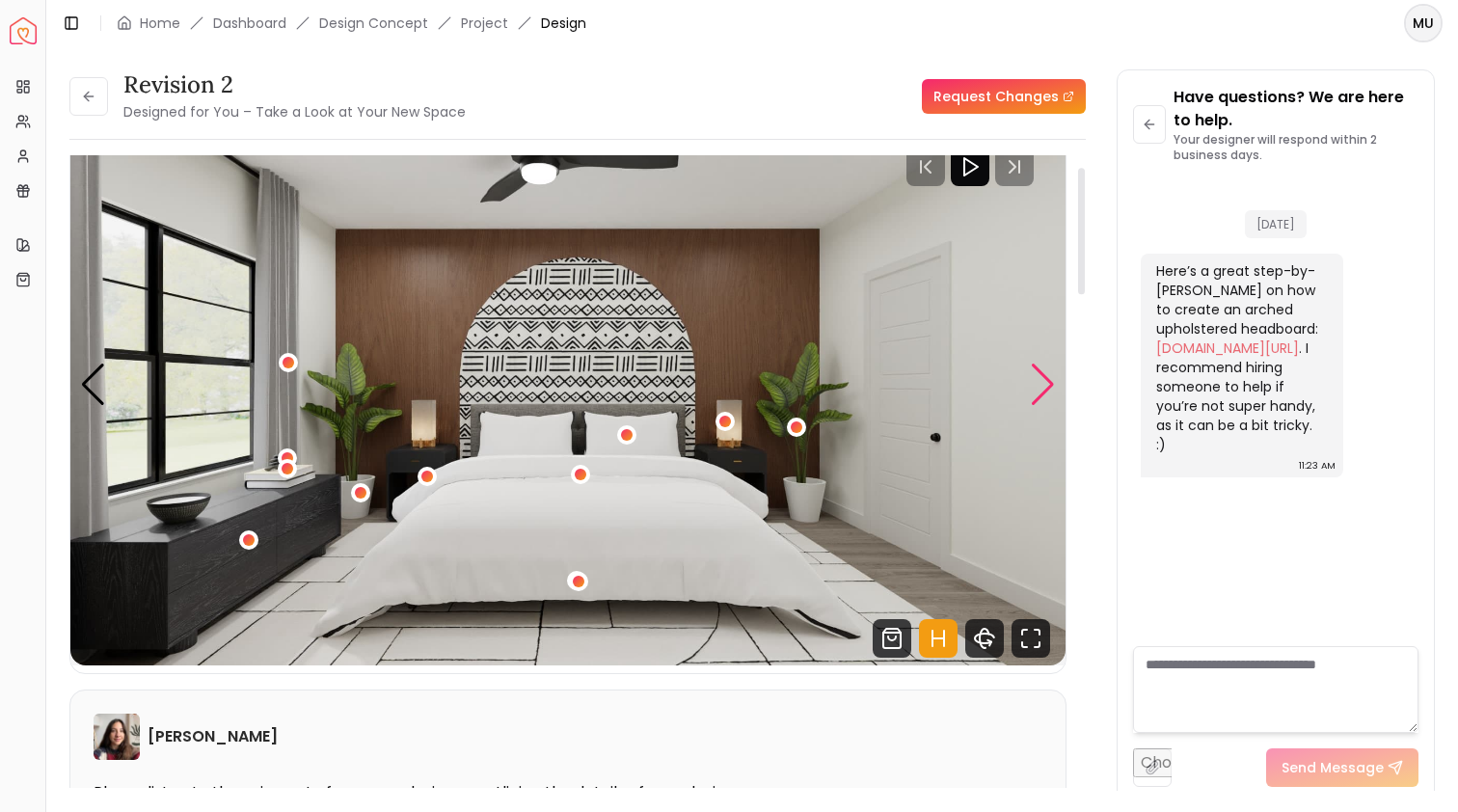
click at [1046, 388] on div "Next slide" at bounding box center [1043, 385] width 26 height 43
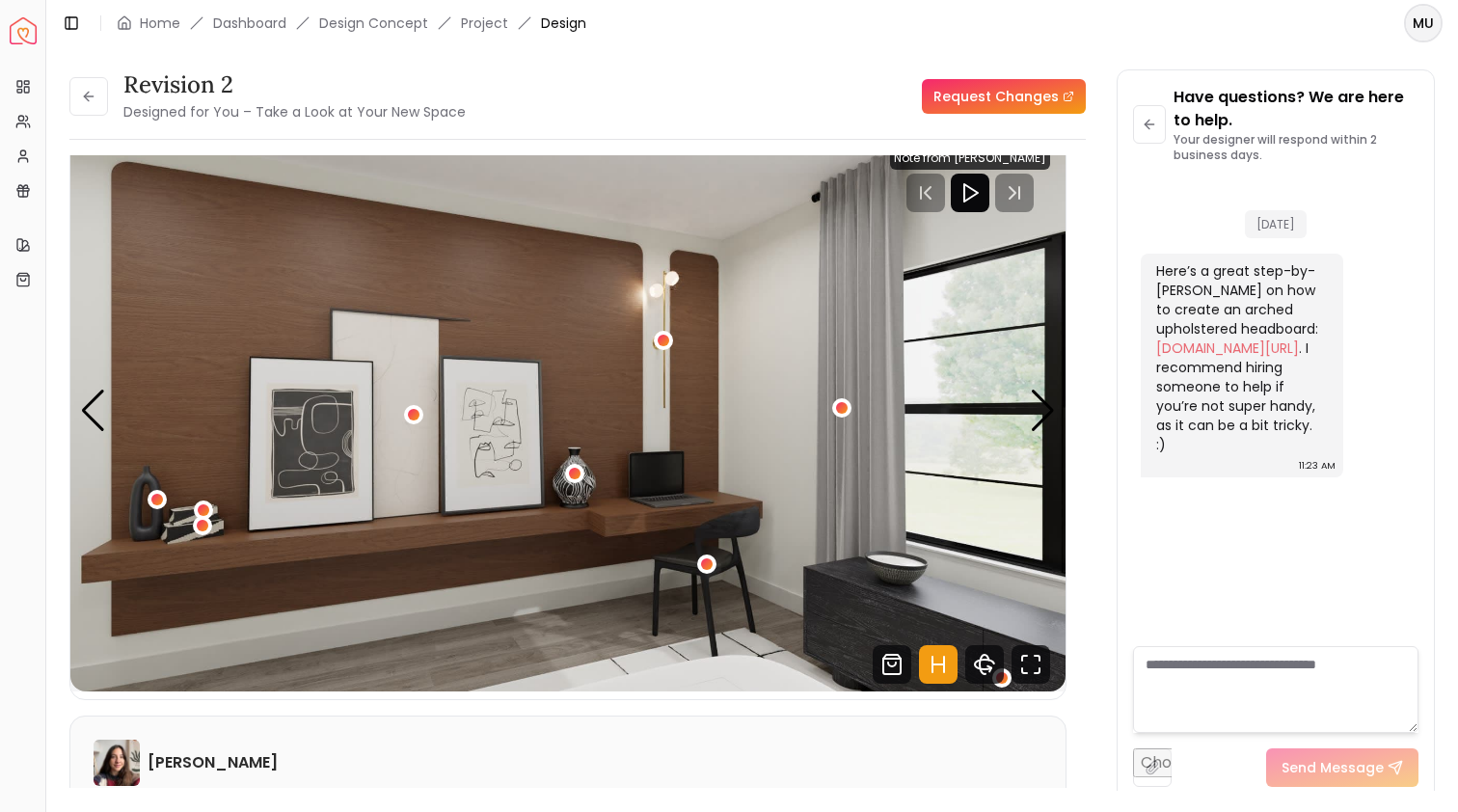
scroll to position [0, 0]
click at [1050, 423] on div "Next slide" at bounding box center [1043, 410] width 26 height 43
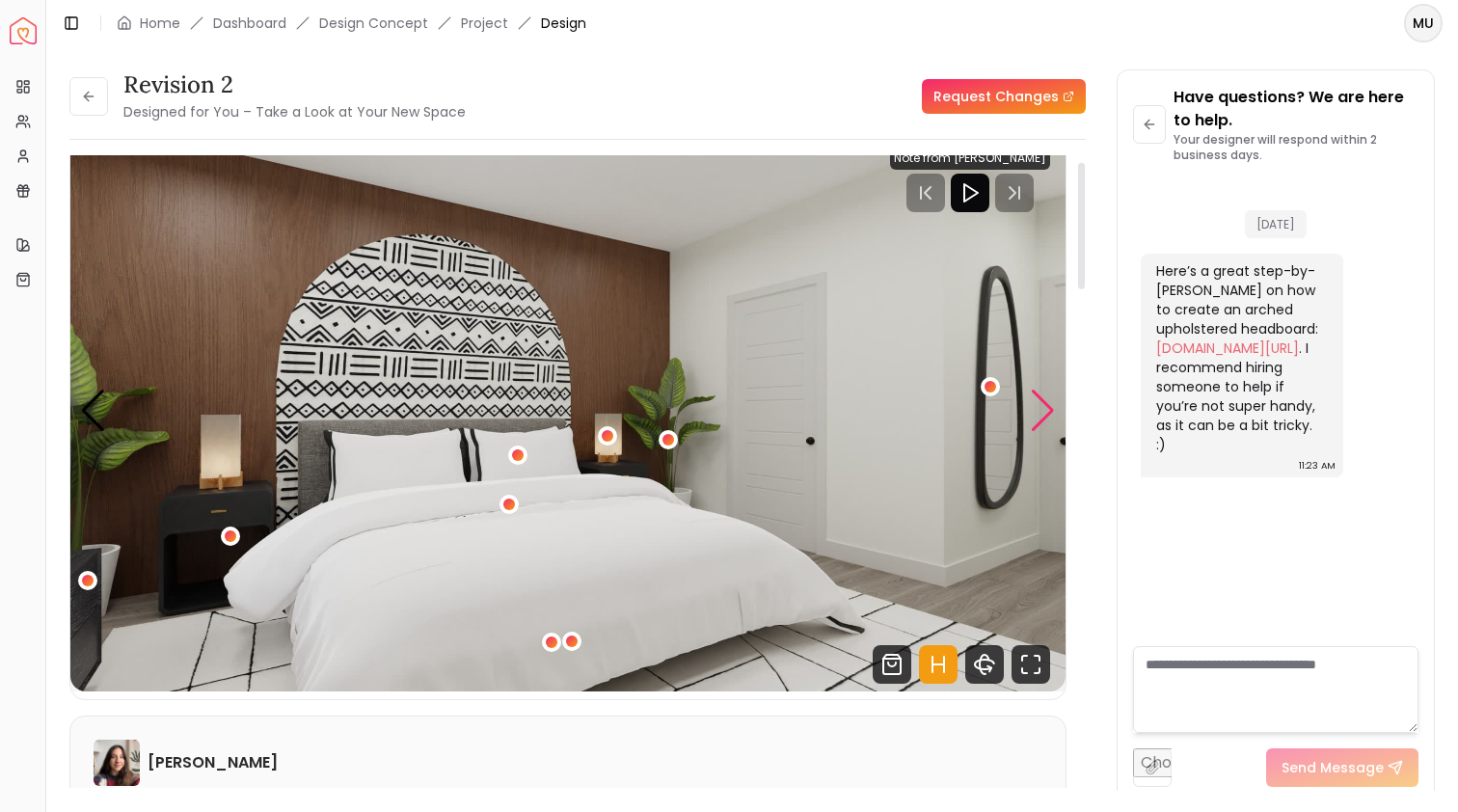
click at [1050, 423] on div "Next slide" at bounding box center [1043, 410] width 26 height 43
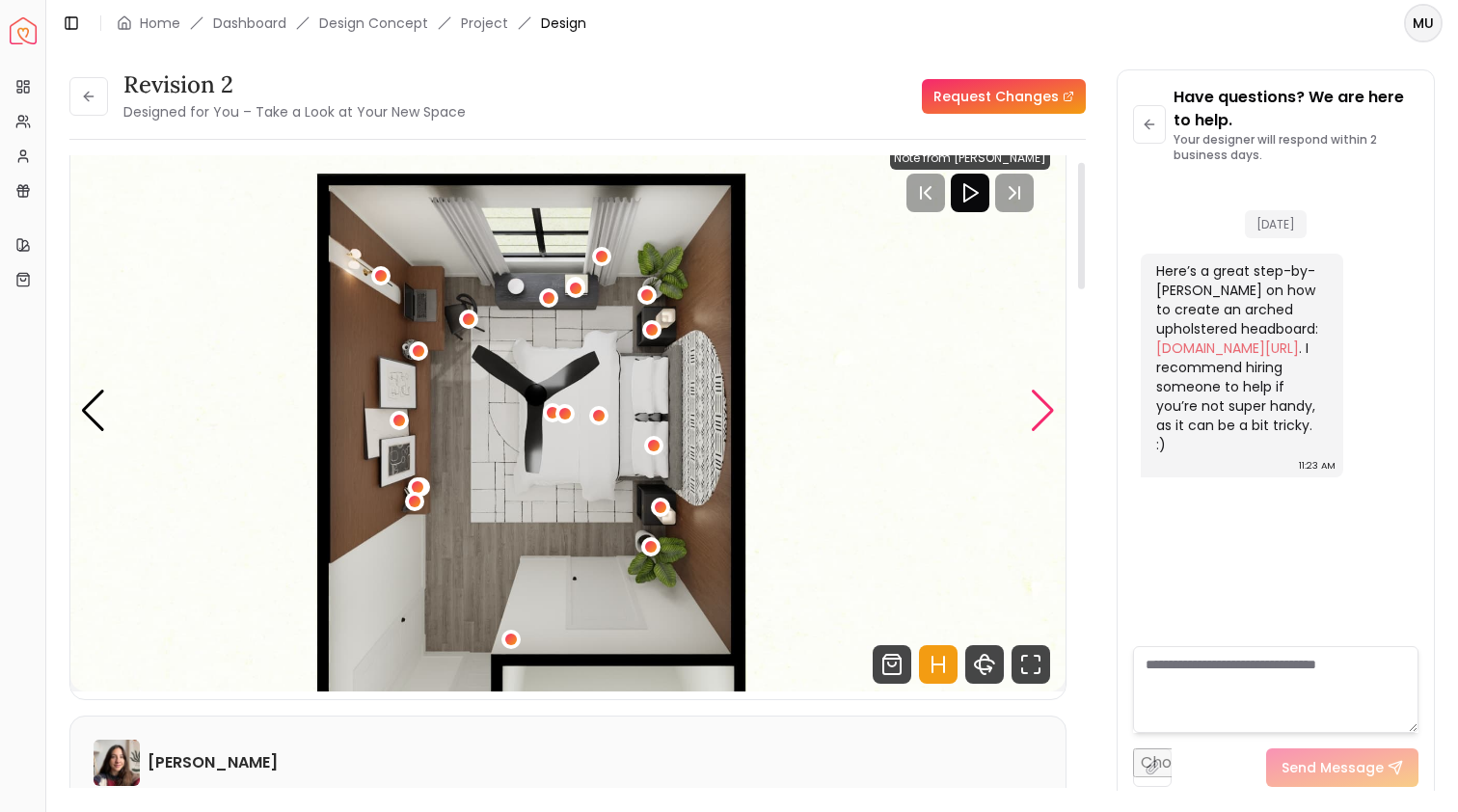
click at [1031, 419] on div "Next slide" at bounding box center [1043, 410] width 26 height 43
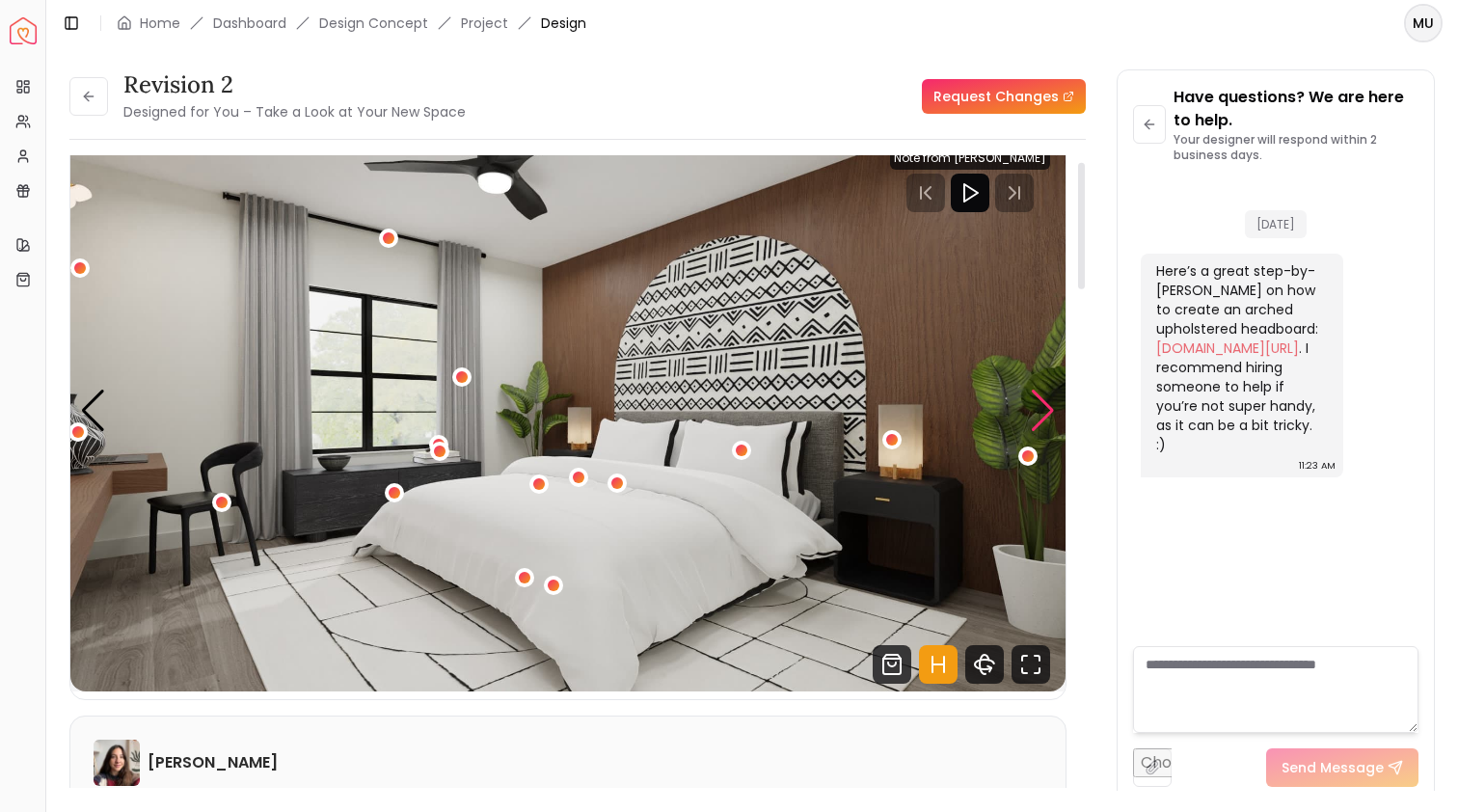
click at [1048, 405] on div "Next slide" at bounding box center [1043, 410] width 26 height 43
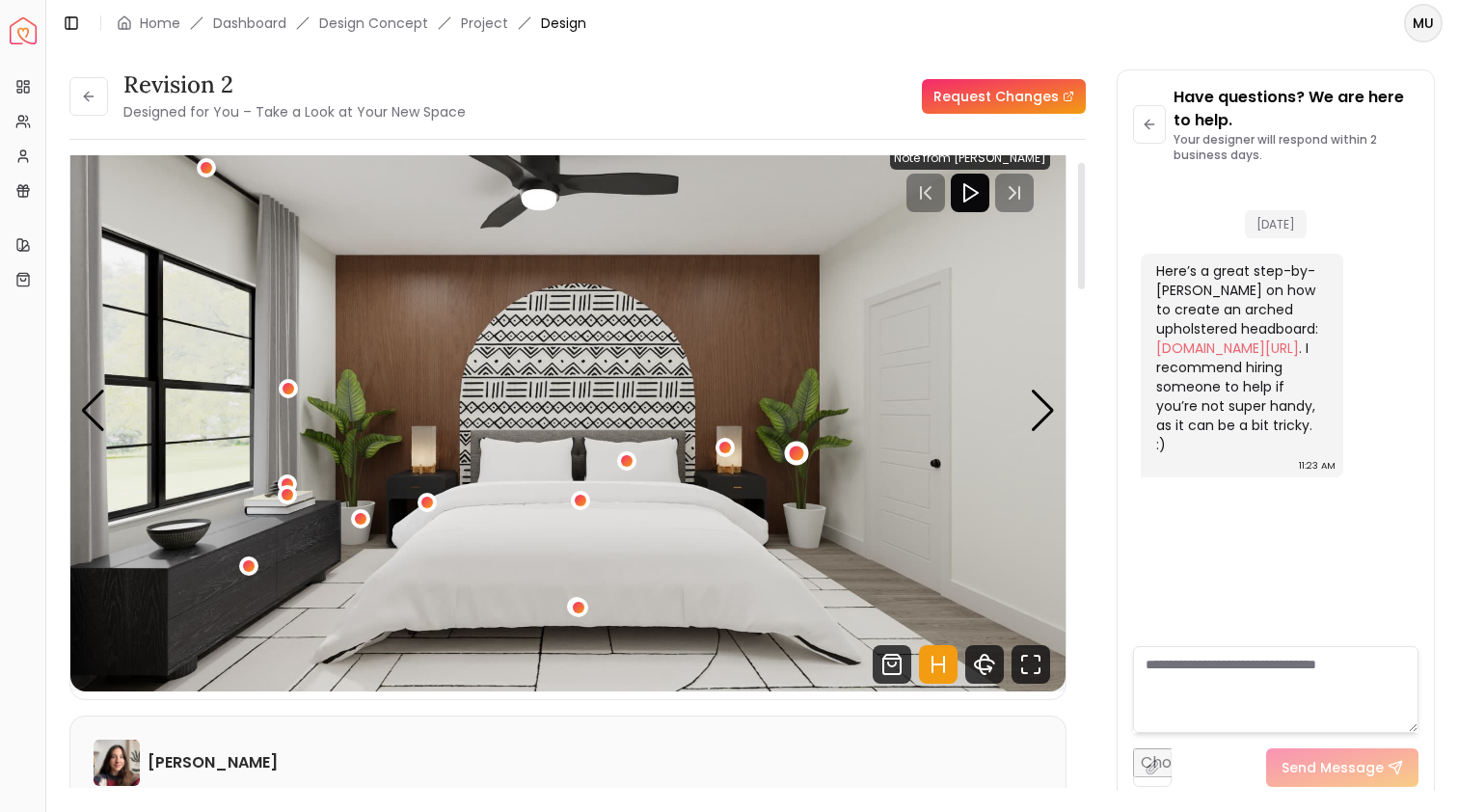
click at [801, 457] on div "2 / 5" at bounding box center [795, 453] width 15 height 15
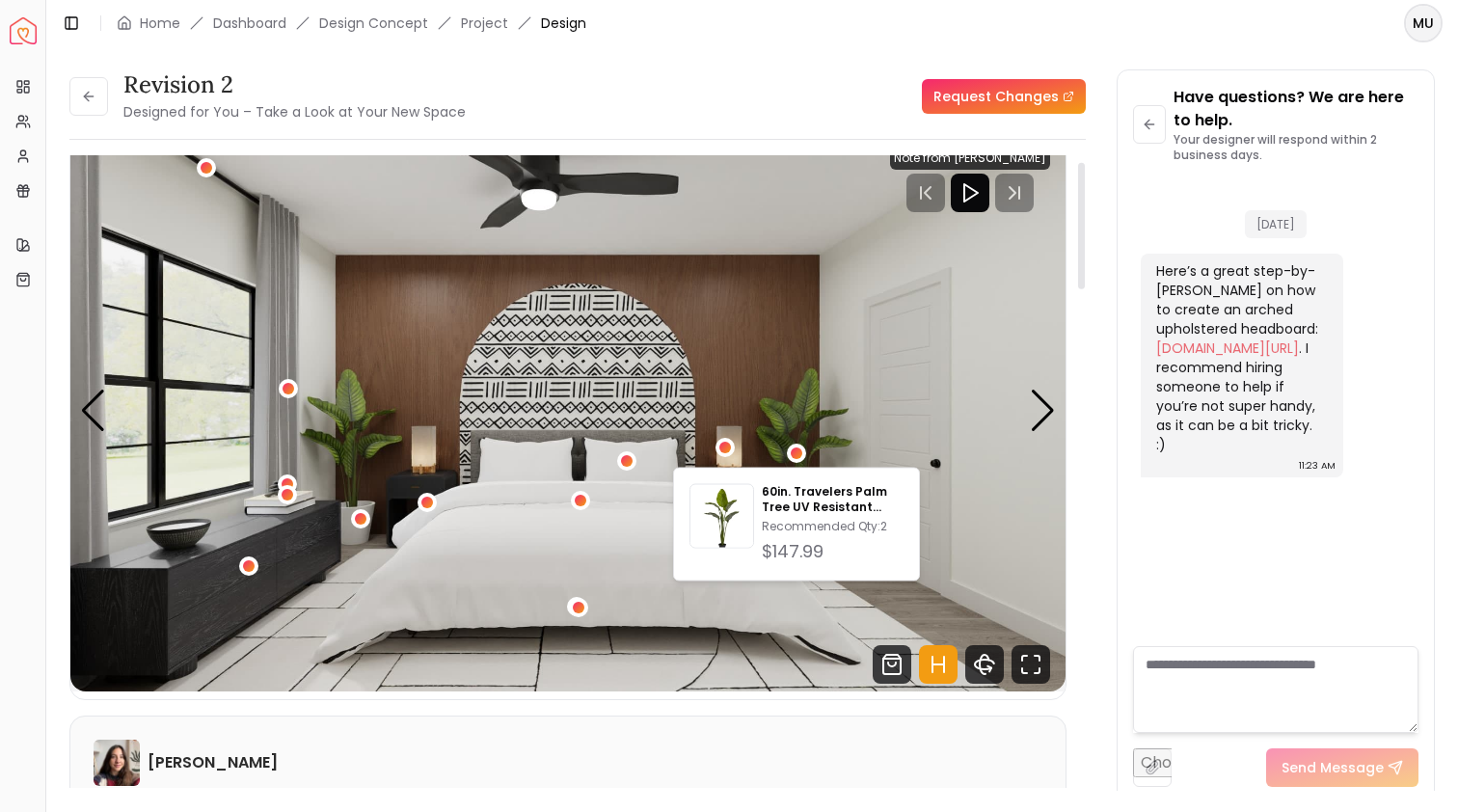
click at [356, 462] on img "2 / 5" at bounding box center [568, 410] width 996 height 560
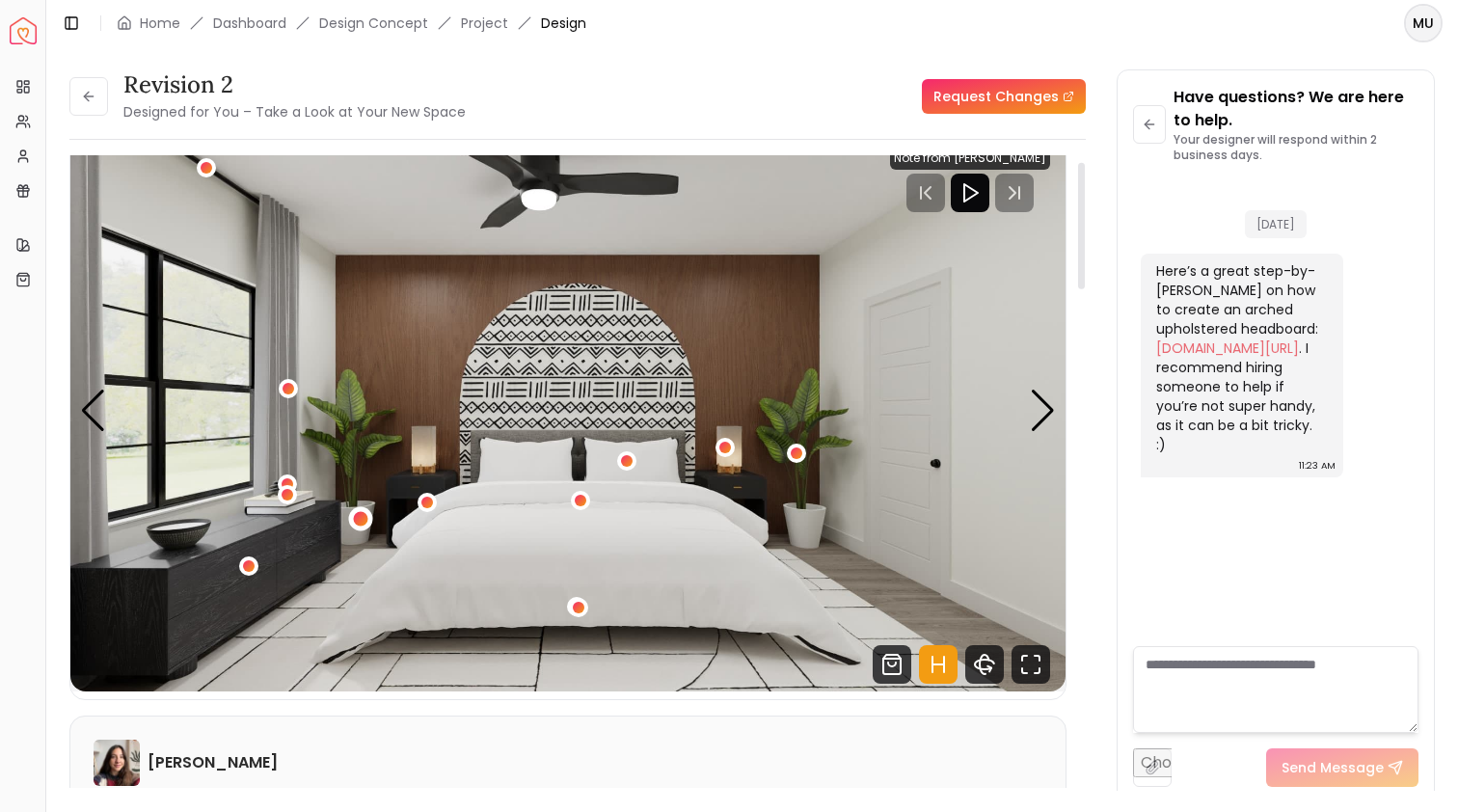
click at [355, 517] on div "2 / 5" at bounding box center [360, 518] width 15 height 15
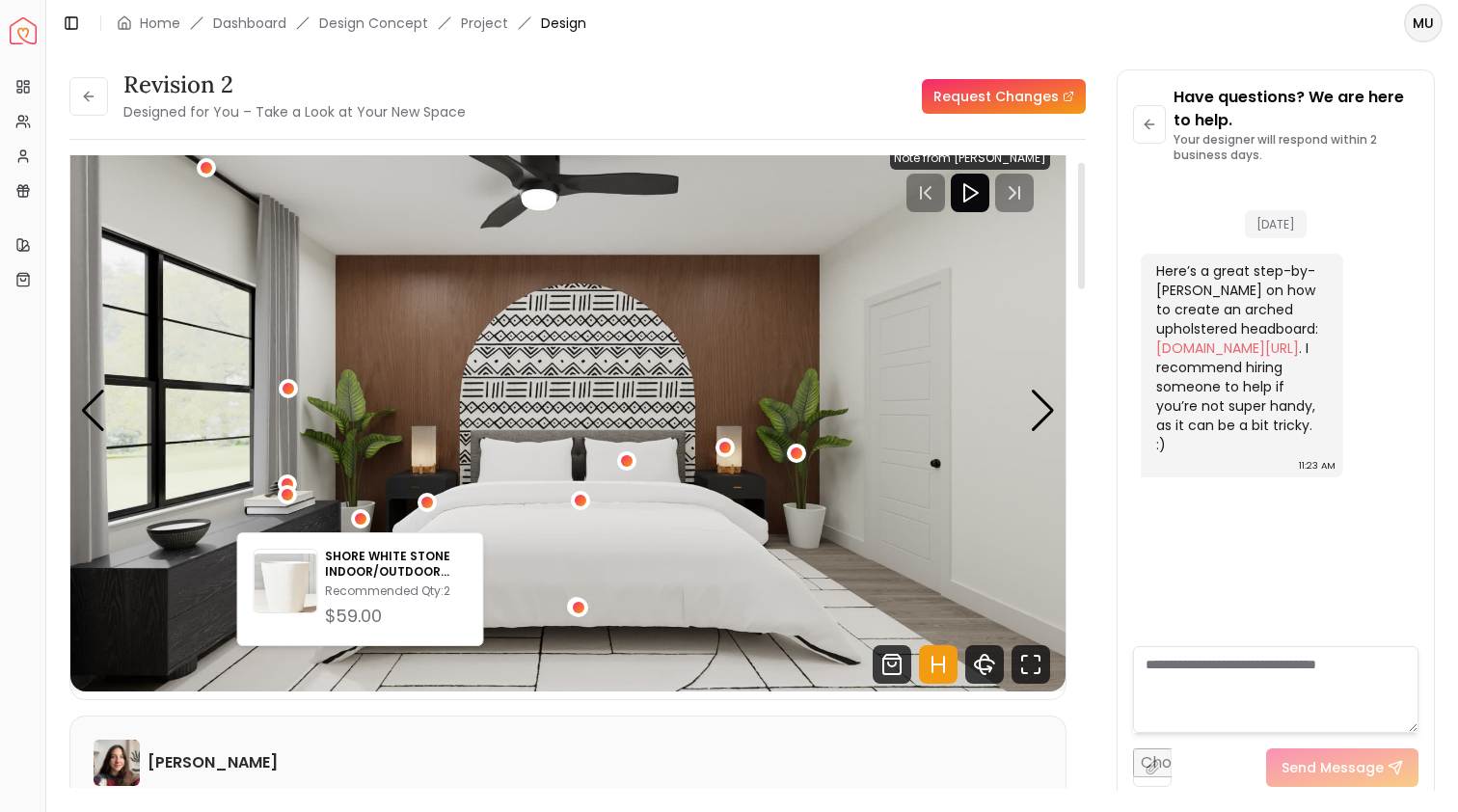
click at [358, 482] on img "2 / 5" at bounding box center [568, 410] width 996 height 560
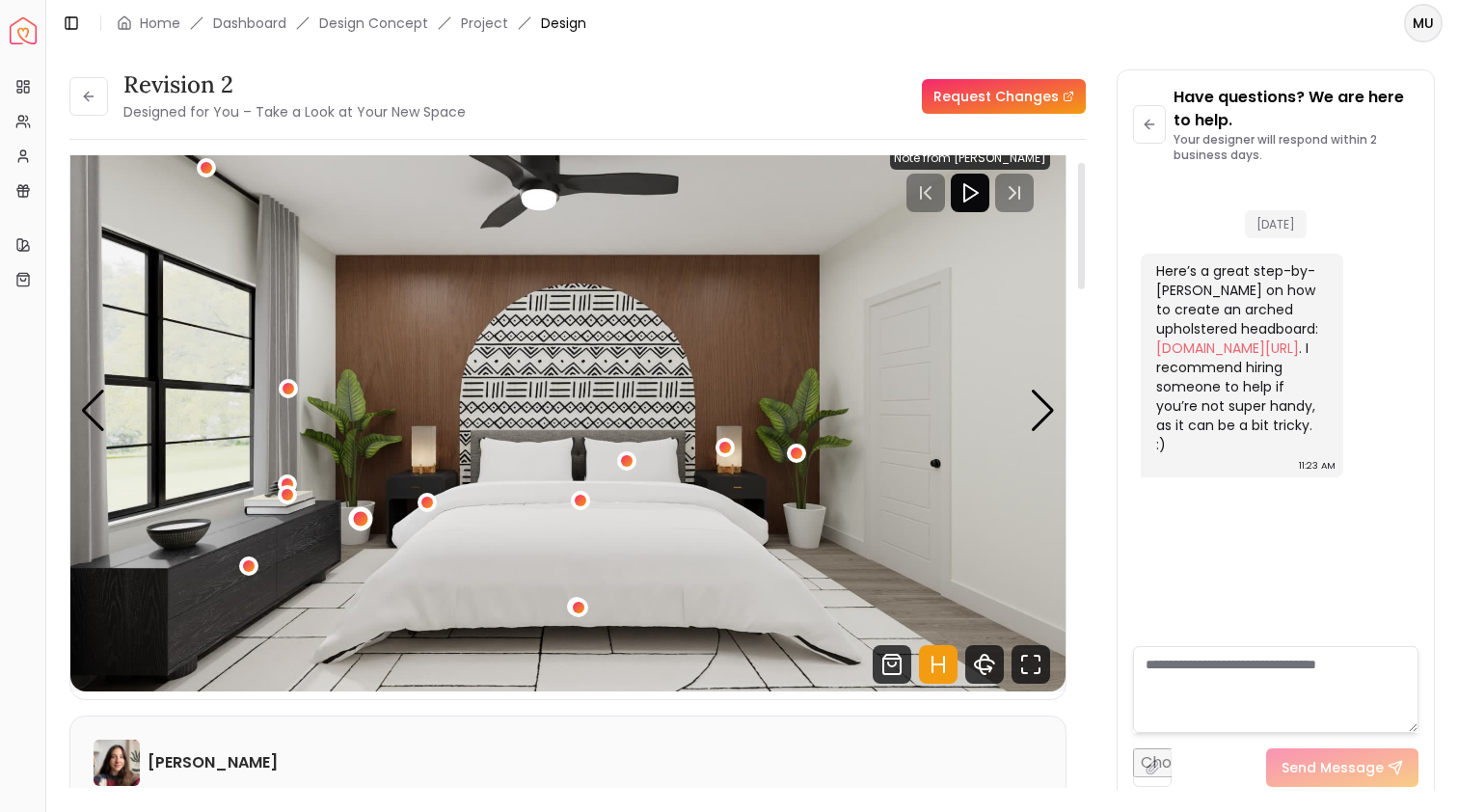
click at [359, 523] on div "2 / 5" at bounding box center [360, 518] width 15 height 15
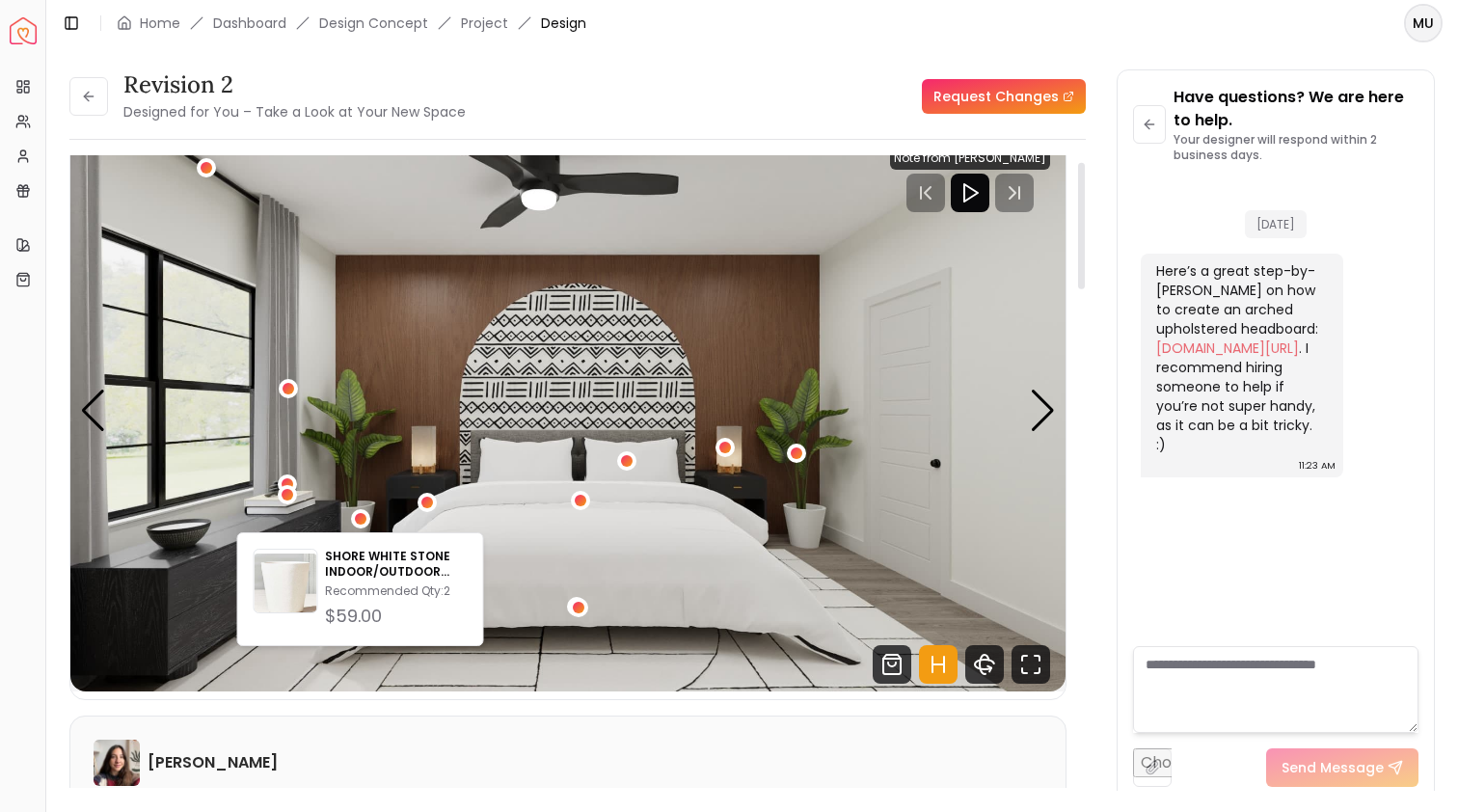
click at [907, 514] on img "2 / 5" at bounding box center [568, 410] width 996 height 560
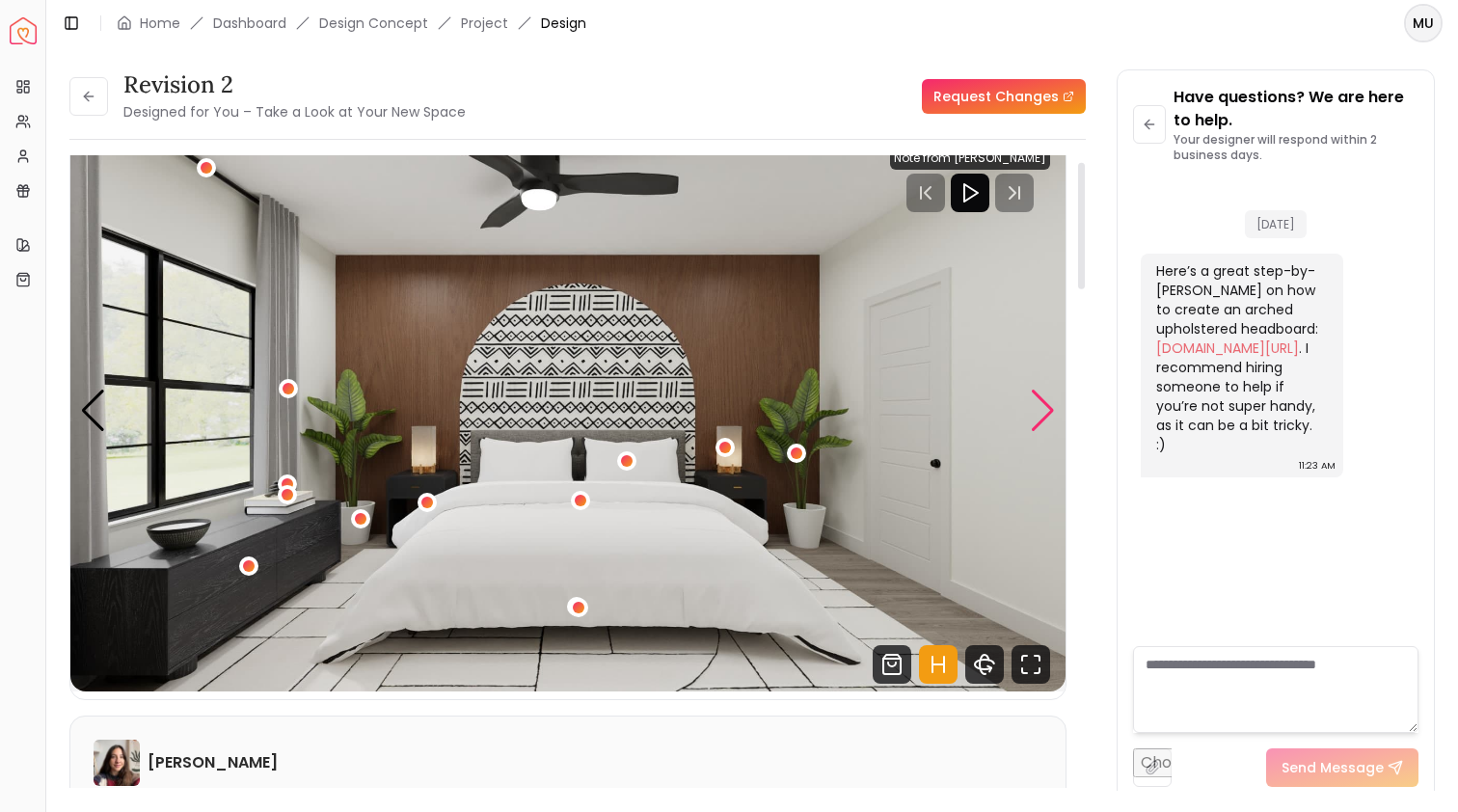
click at [1049, 403] on div "Next slide" at bounding box center [1043, 410] width 26 height 43
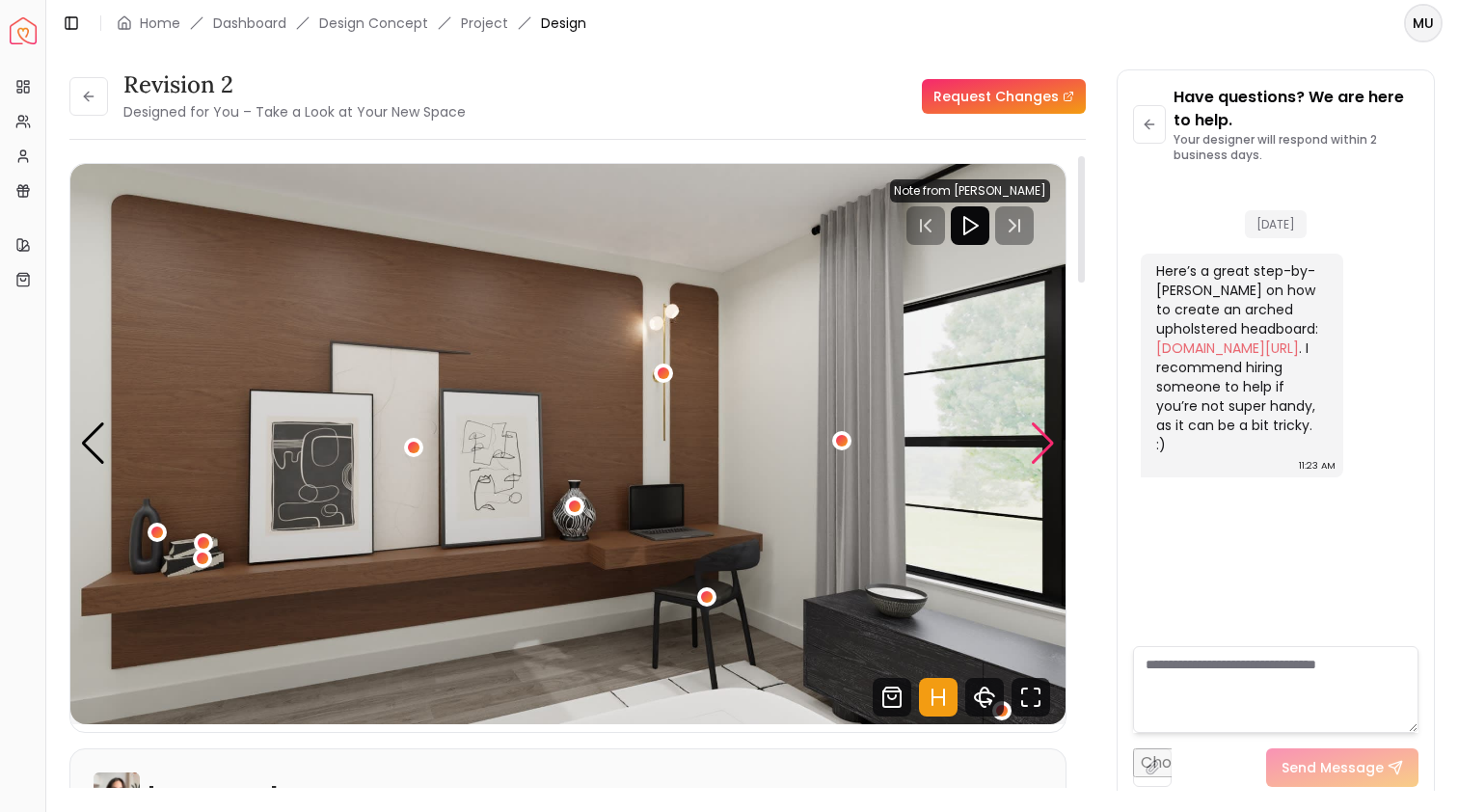
click at [1043, 435] on div "Next slide" at bounding box center [1043, 443] width 26 height 43
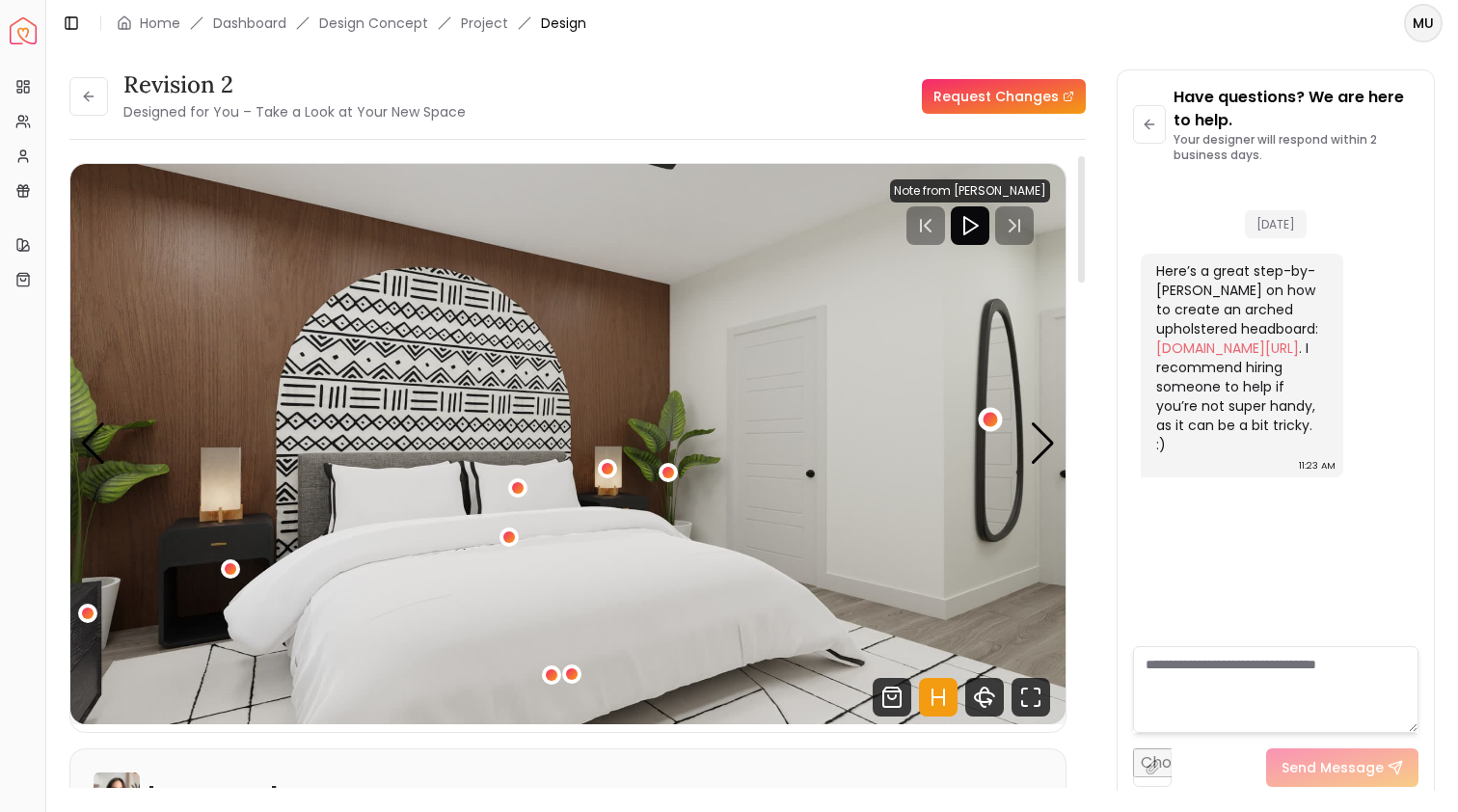
click at [997, 417] on div "4 / 5" at bounding box center [990, 419] width 15 height 15
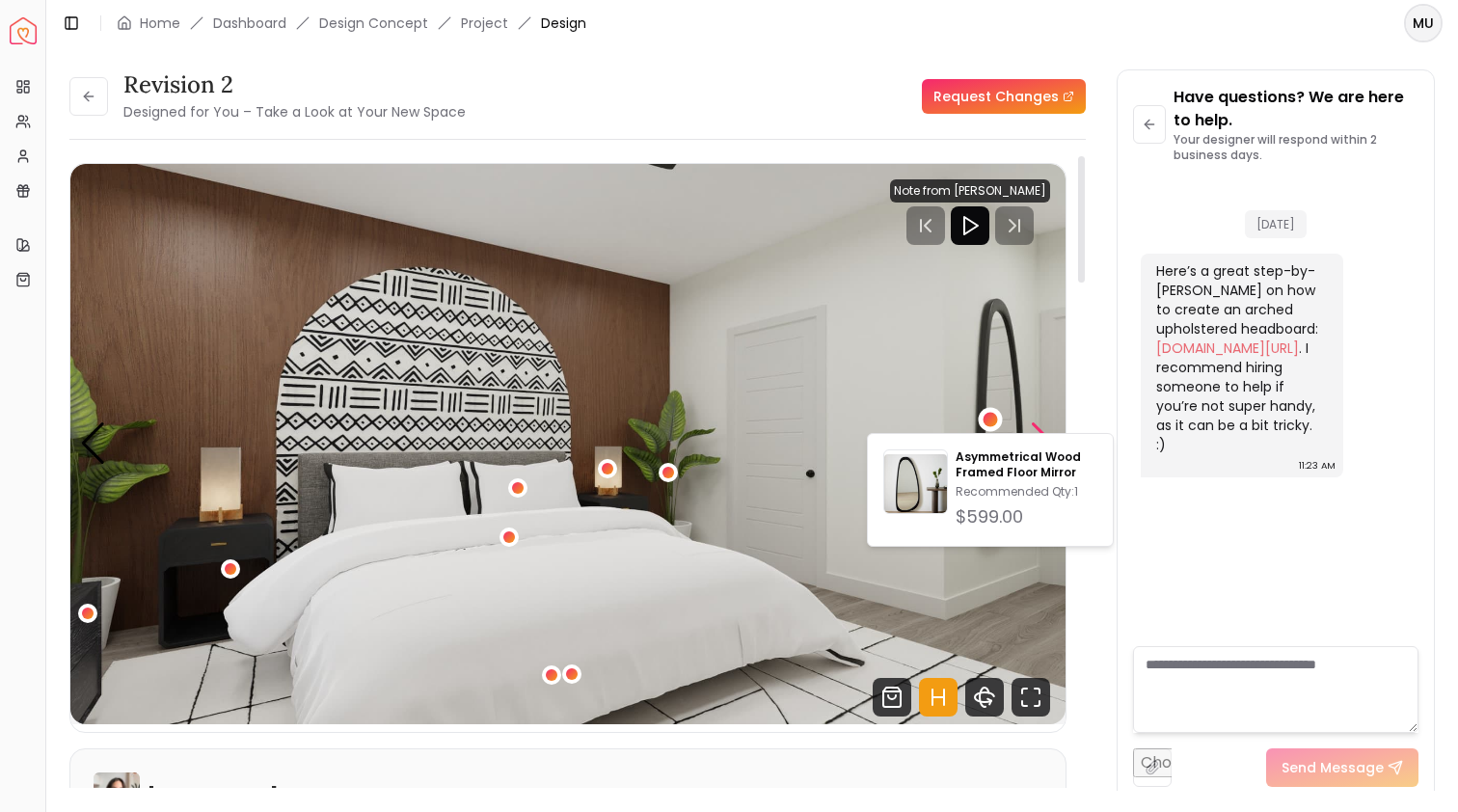
click at [1048, 430] on div "Next slide" at bounding box center [1043, 443] width 26 height 43
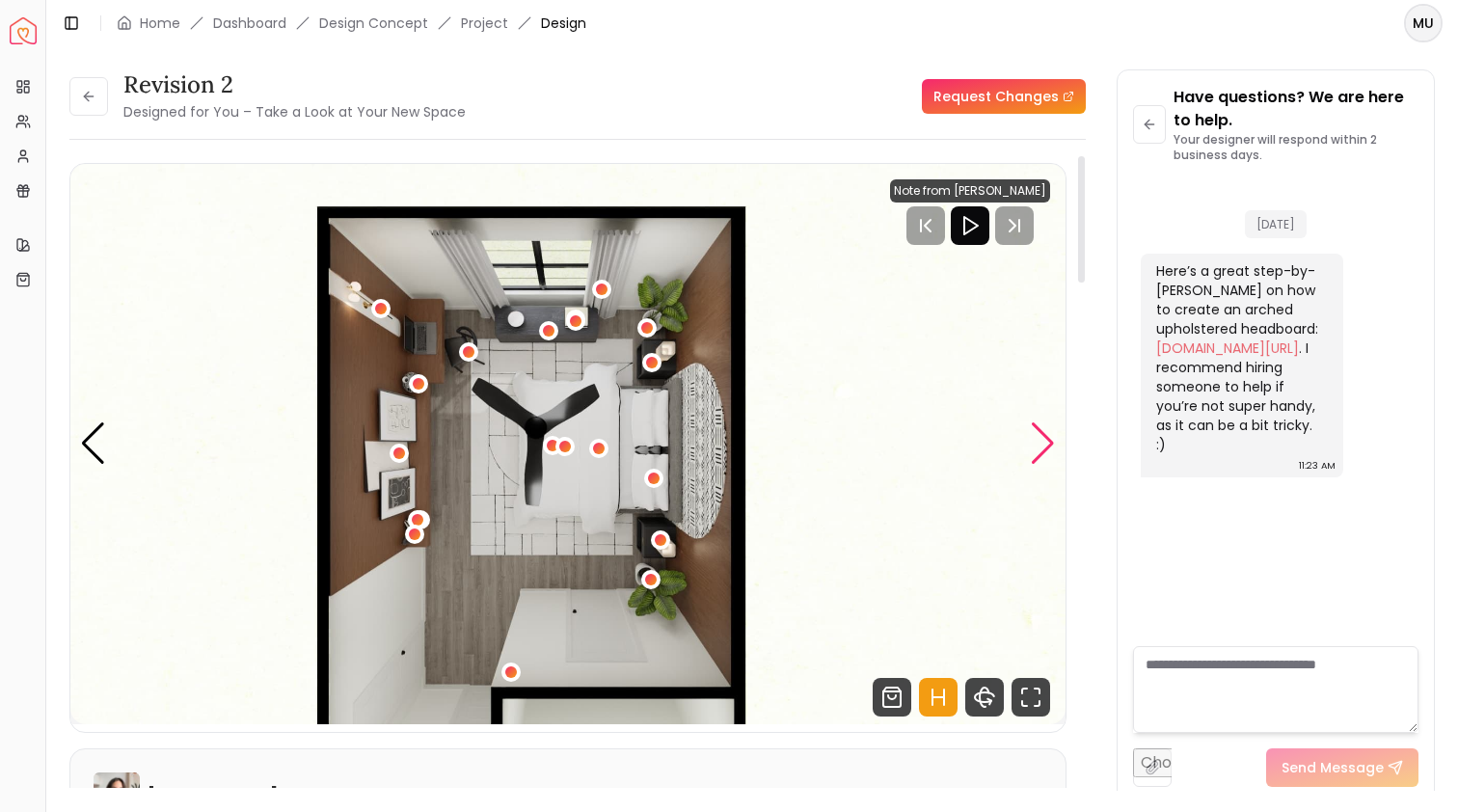
click at [1046, 434] on div "Next slide" at bounding box center [1043, 443] width 26 height 43
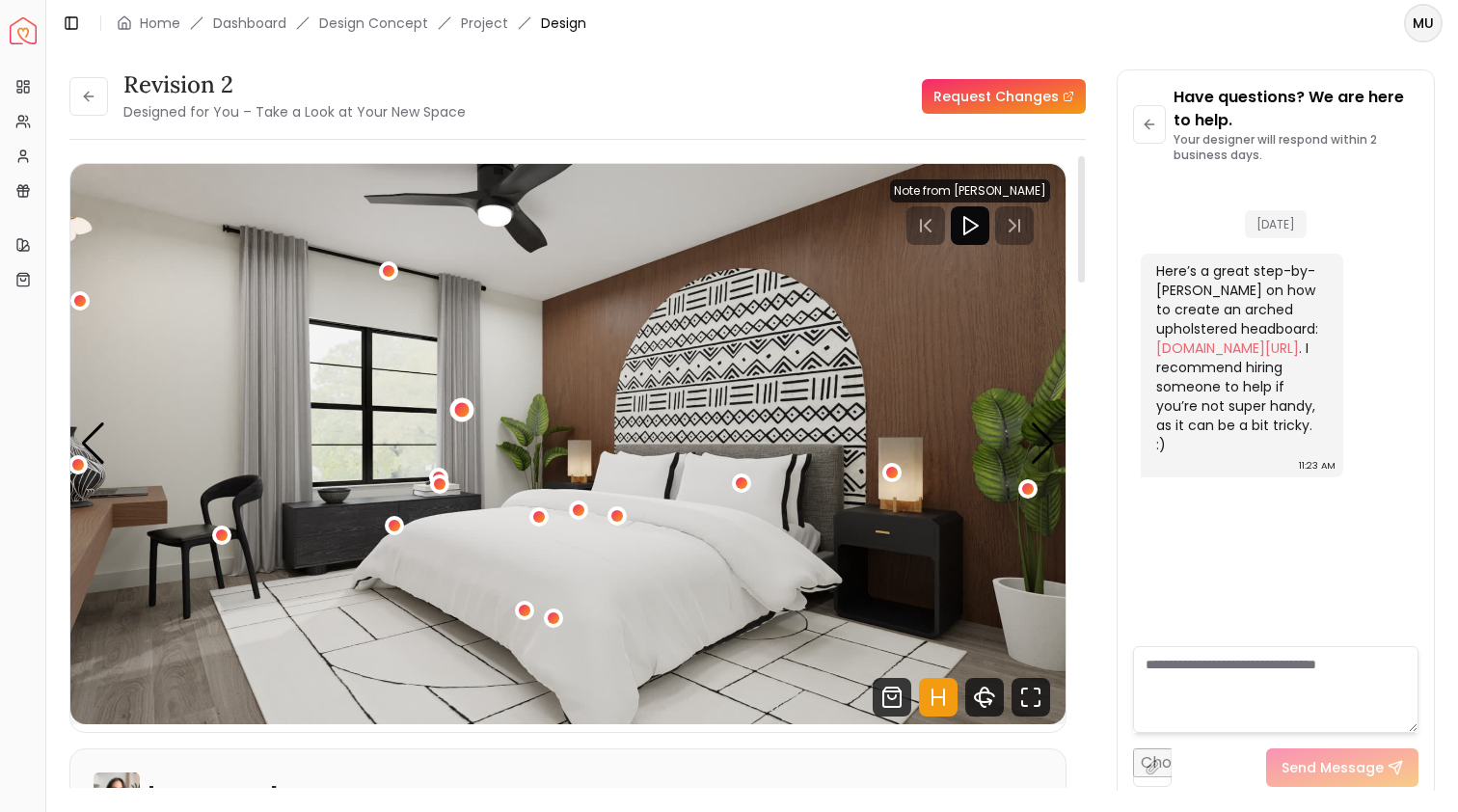
click at [468, 410] on div "1 / 5" at bounding box center [462, 409] width 15 height 15
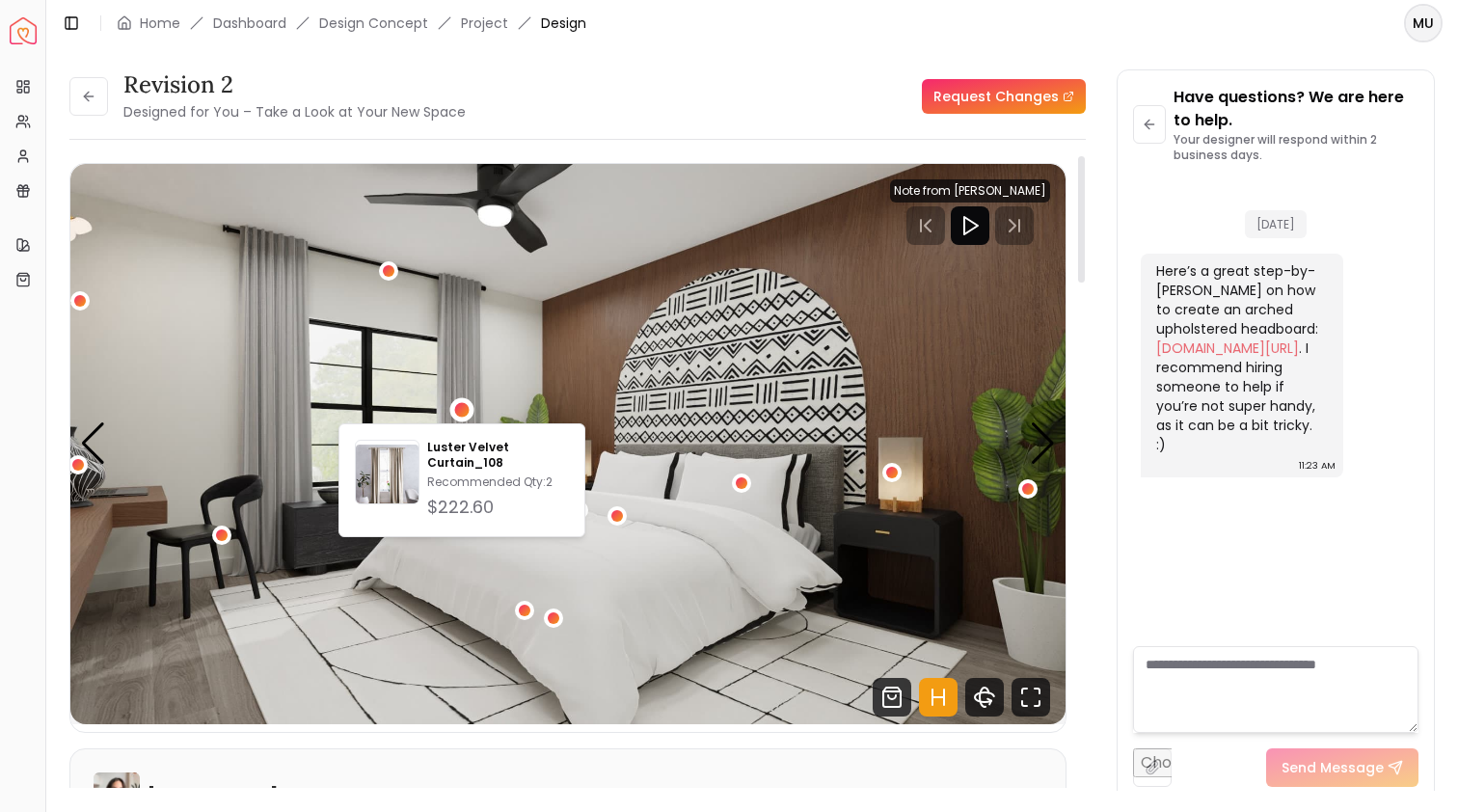
click at [294, 546] on img "1 / 5" at bounding box center [568, 443] width 996 height 560
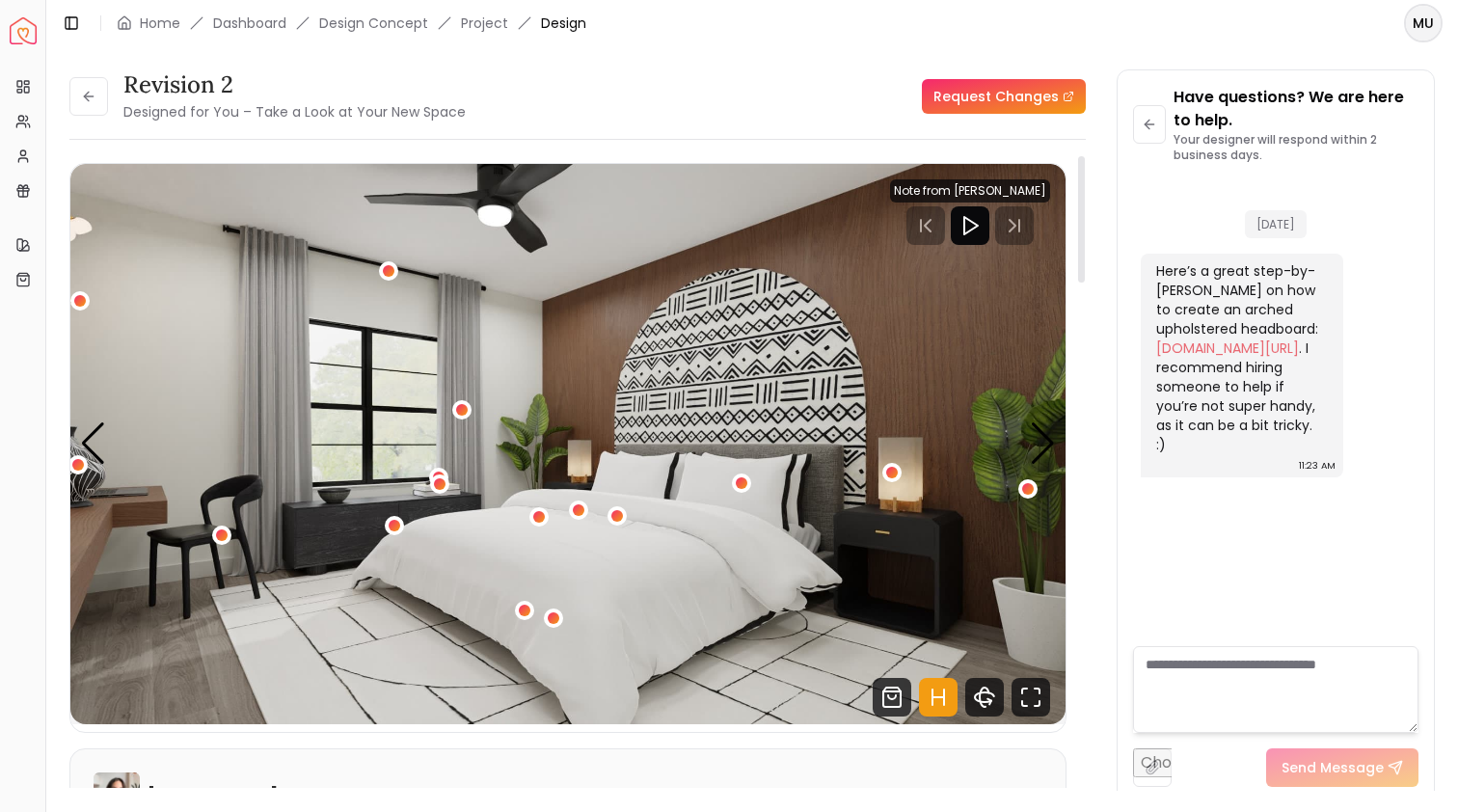
click at [754, 358] on img "1 / 5" at bounding box center [568, 443] width 996 height 560
click at [1033, 424] on div "Next slide" at bounding box center [1043, 443] width 26 height 43
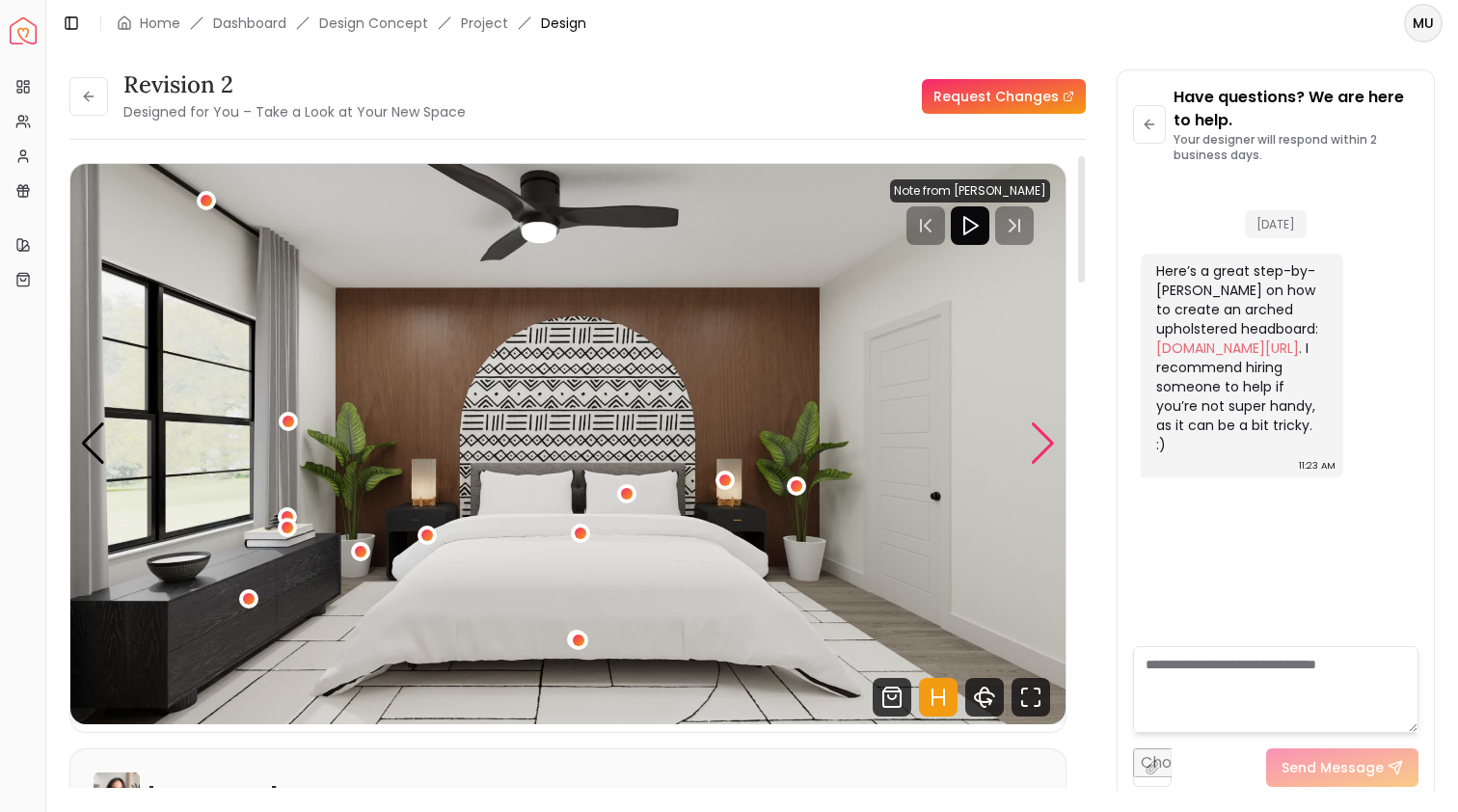
click at [1033, 424] on div "Next slide" at bounding box center [1043, 443] width 26 height 43
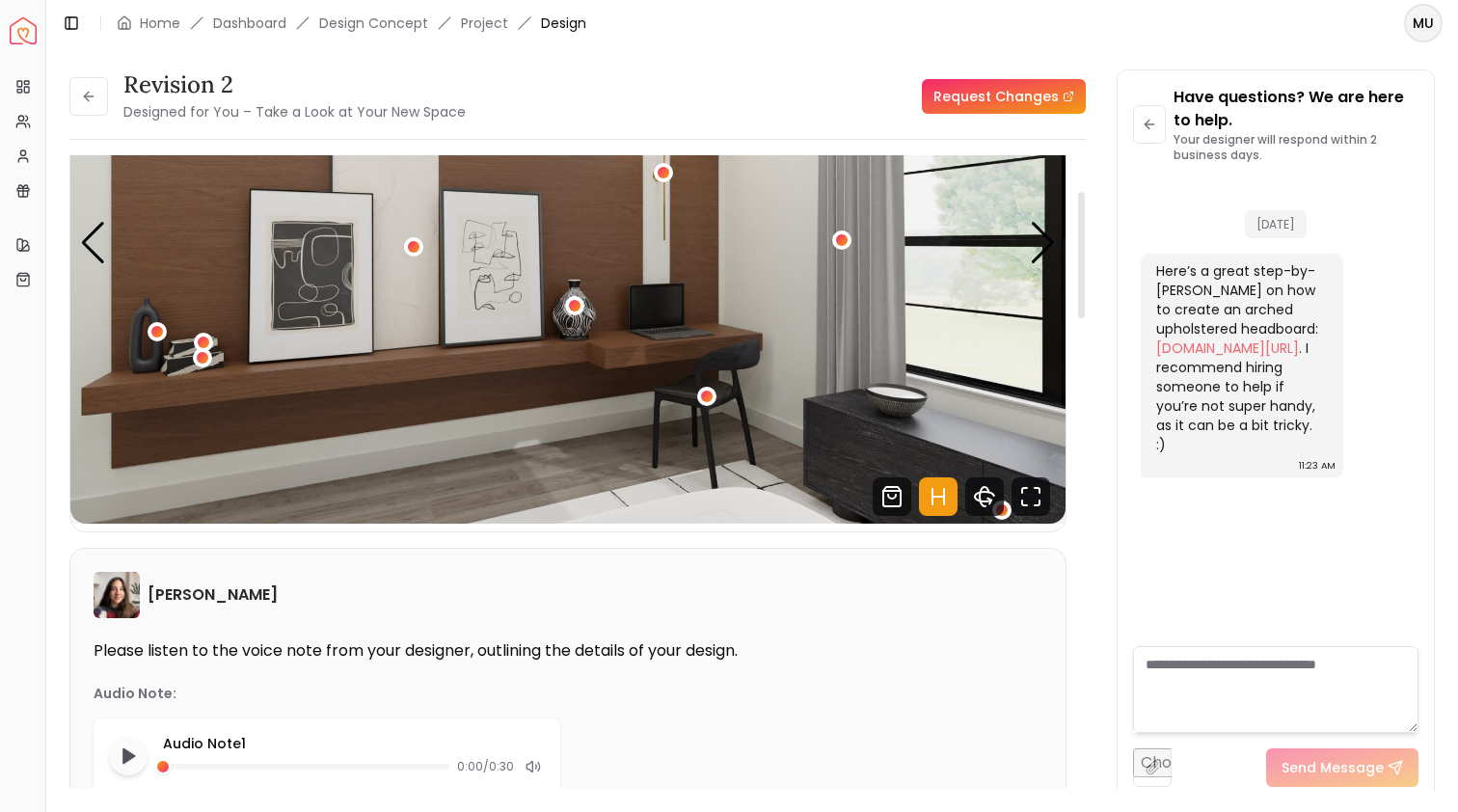
scroll to position [179, 0]
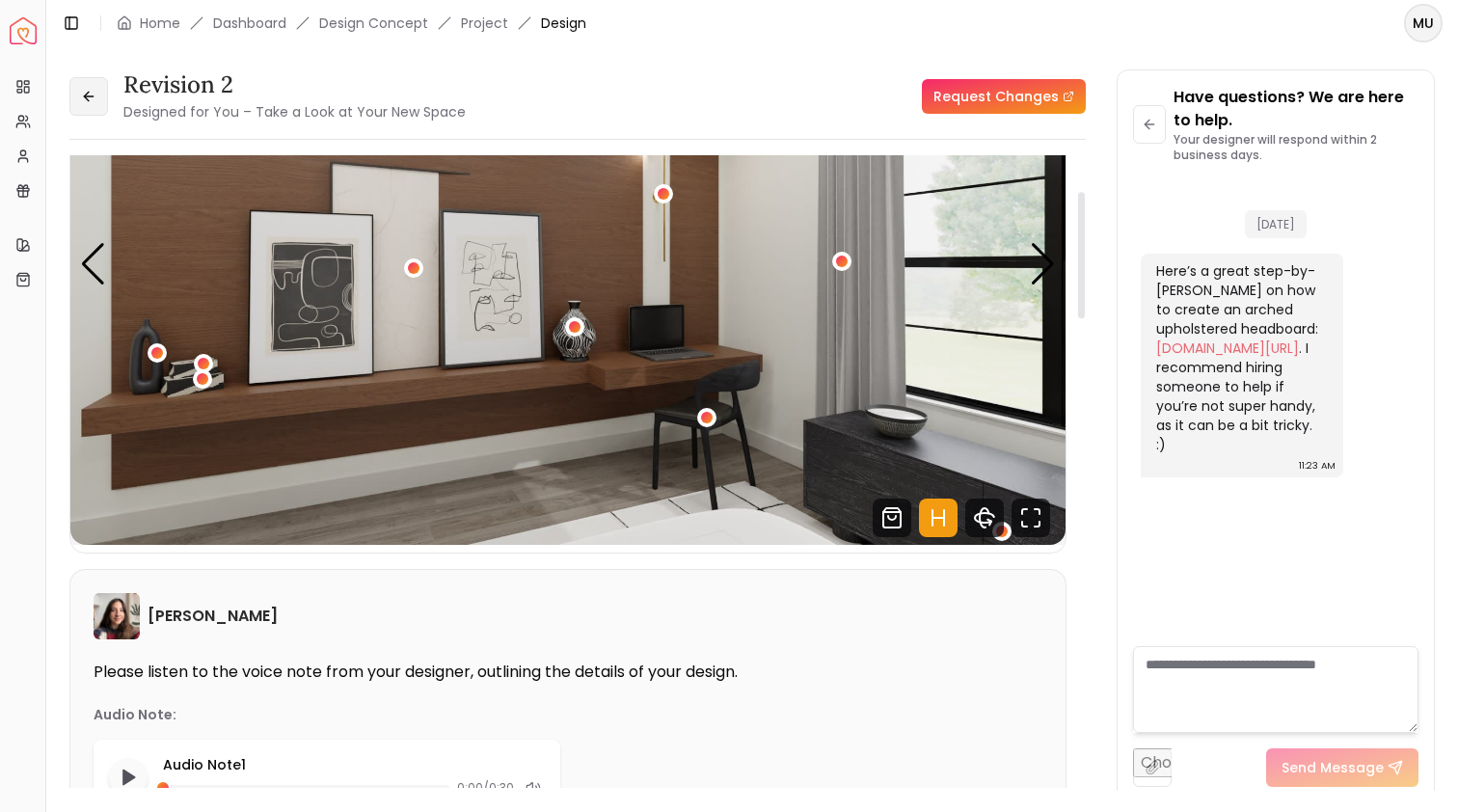
click at [84, 89] on icon at bounding box center [89, 96] width 16 height 16
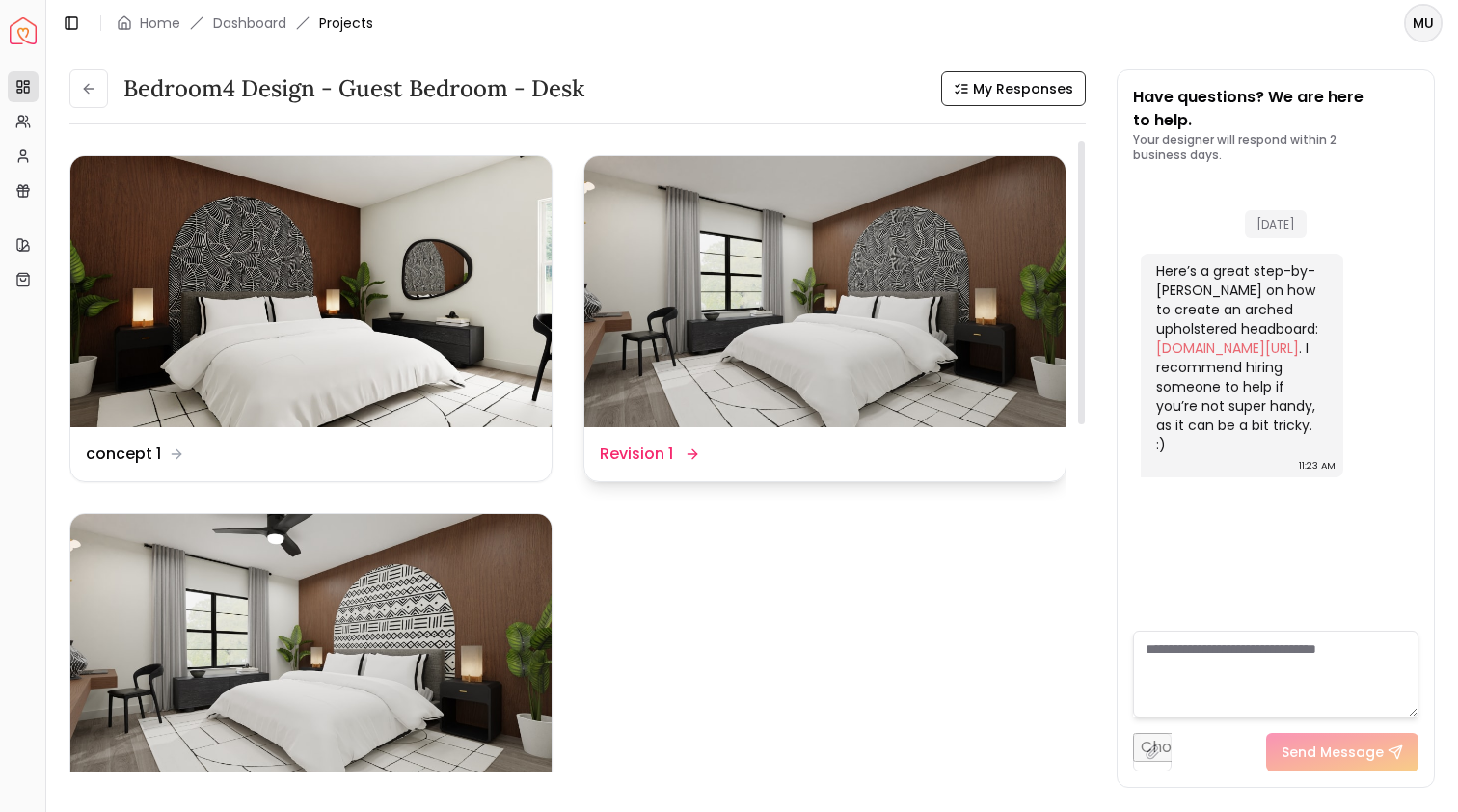
click at [866, 295] on img at bounding box center [824, 291] width 481 height 271
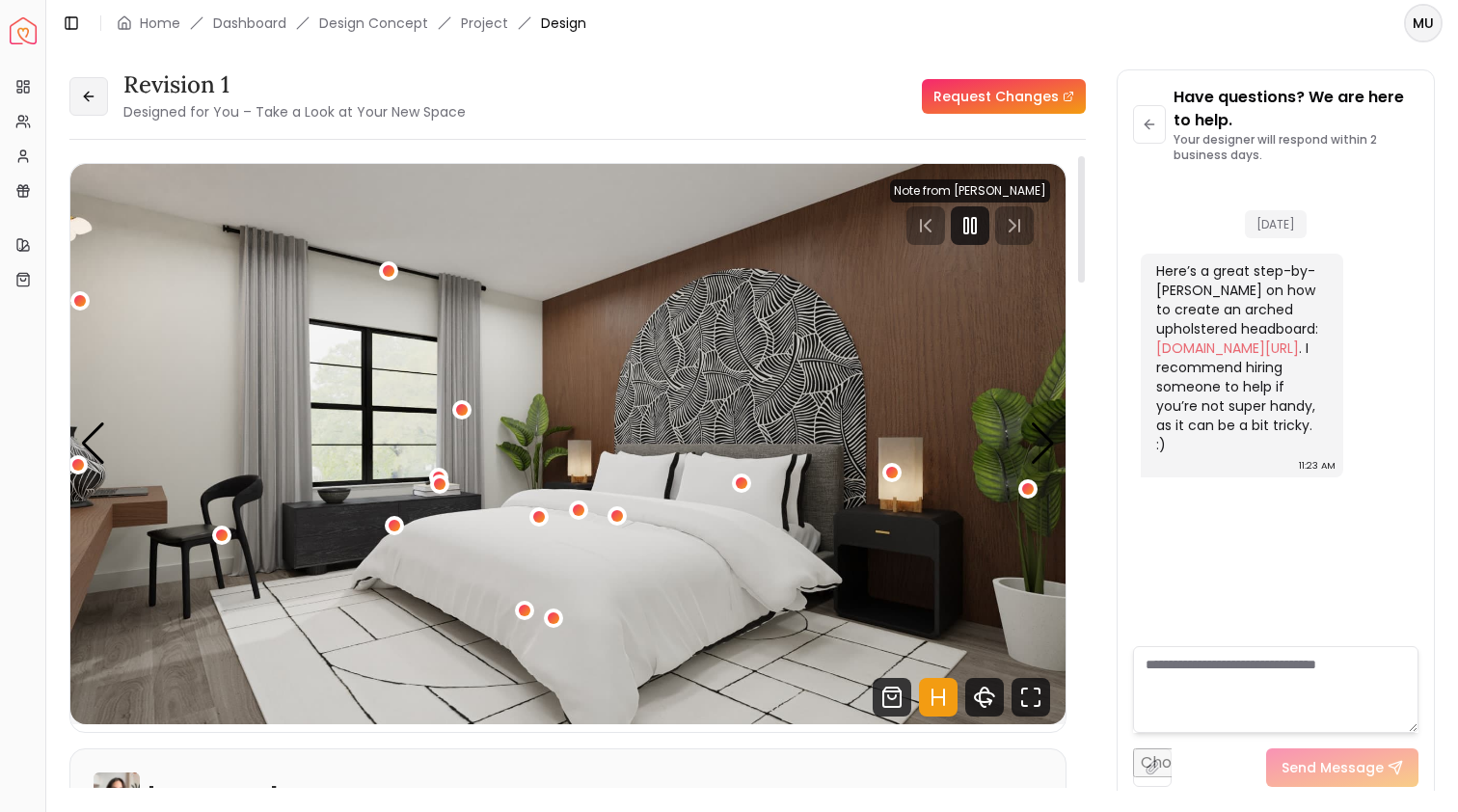
click at [100, 91] on button at bounding box center [88, 96] width 39 height 39
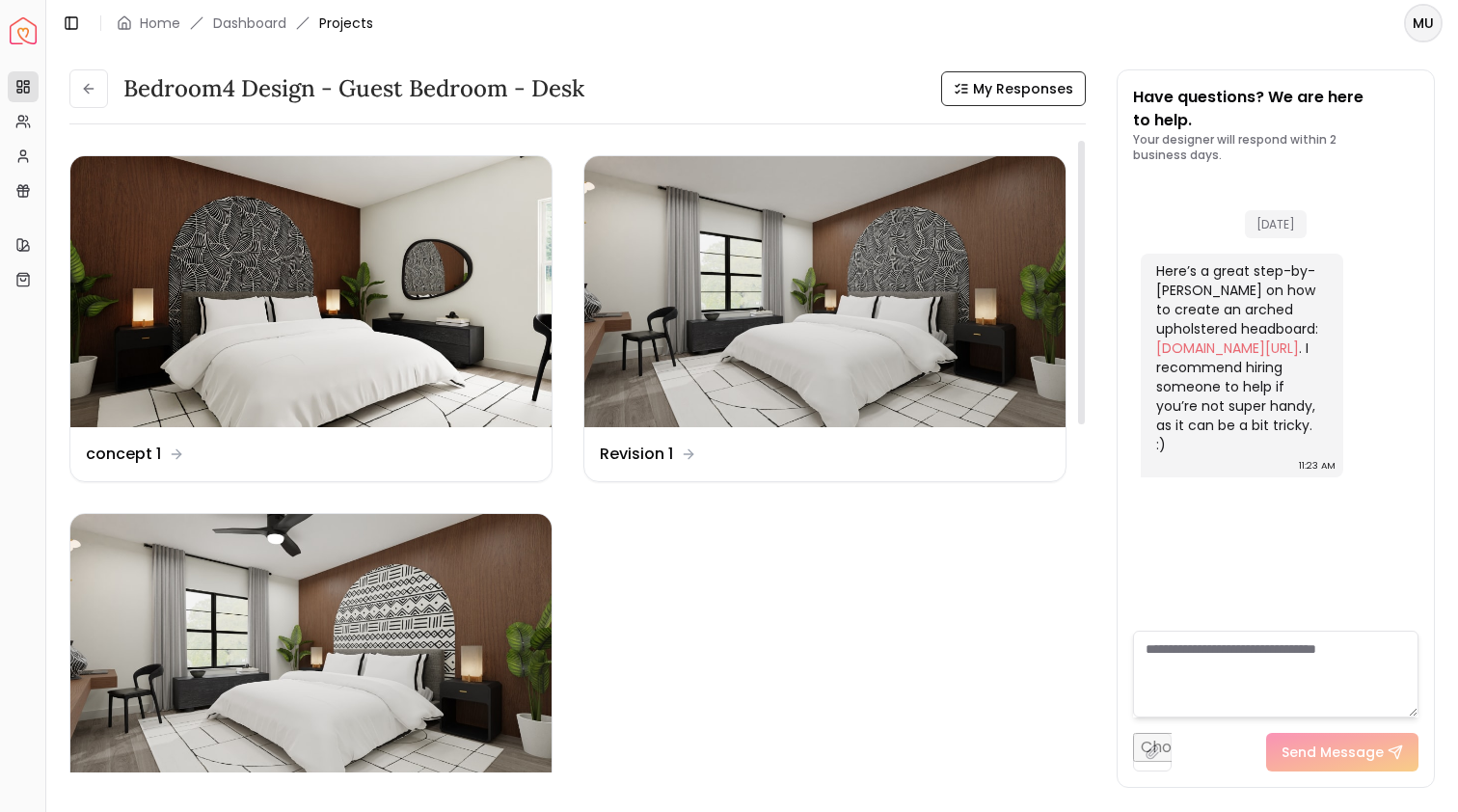
scroll to position [7, 0]
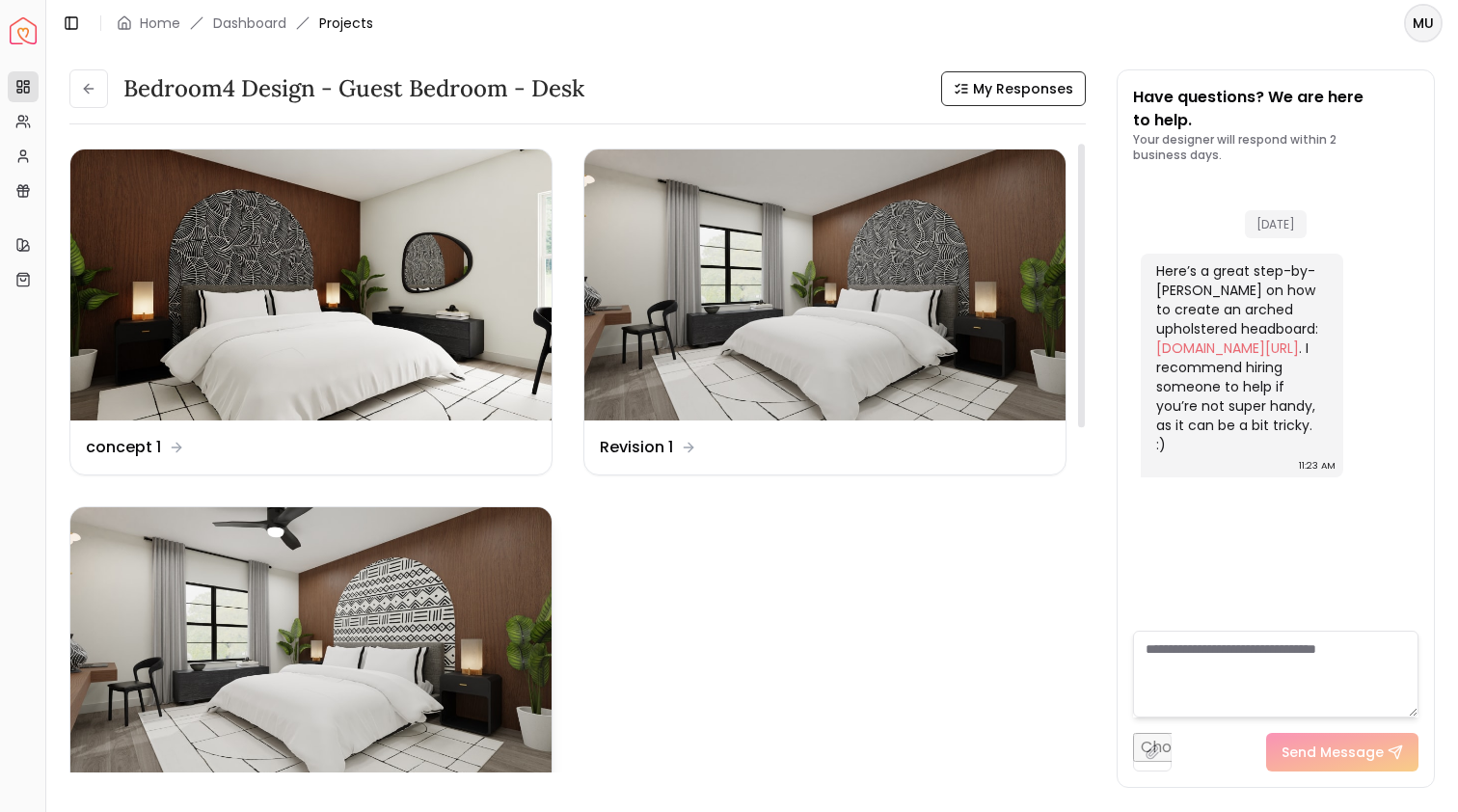
click at [502, 564] on img at bounding box center [310, 642] width 481 height 271
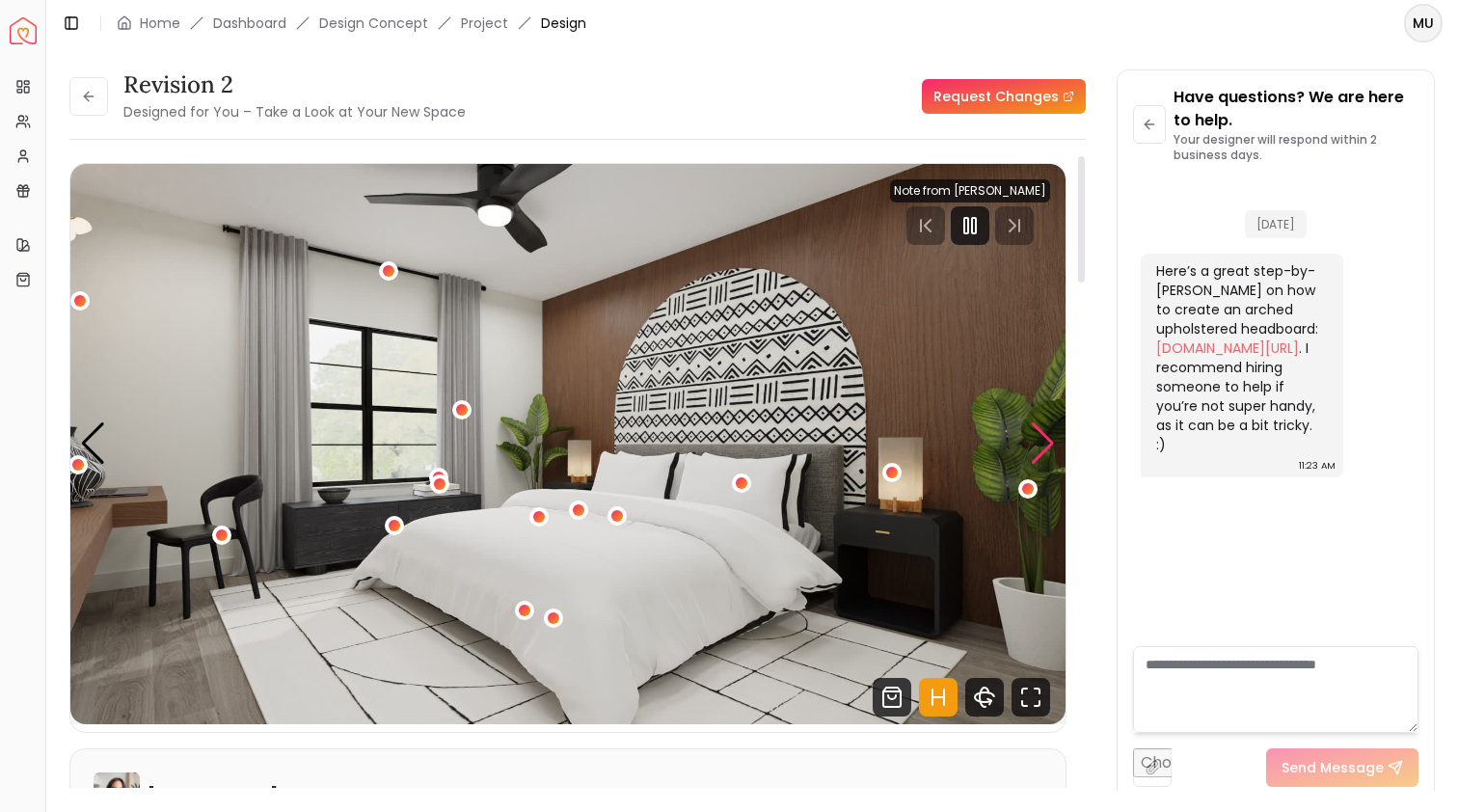
click at [1035, 422] on div "Next slide" at bounding box center [1043, 443] width 26 height 43
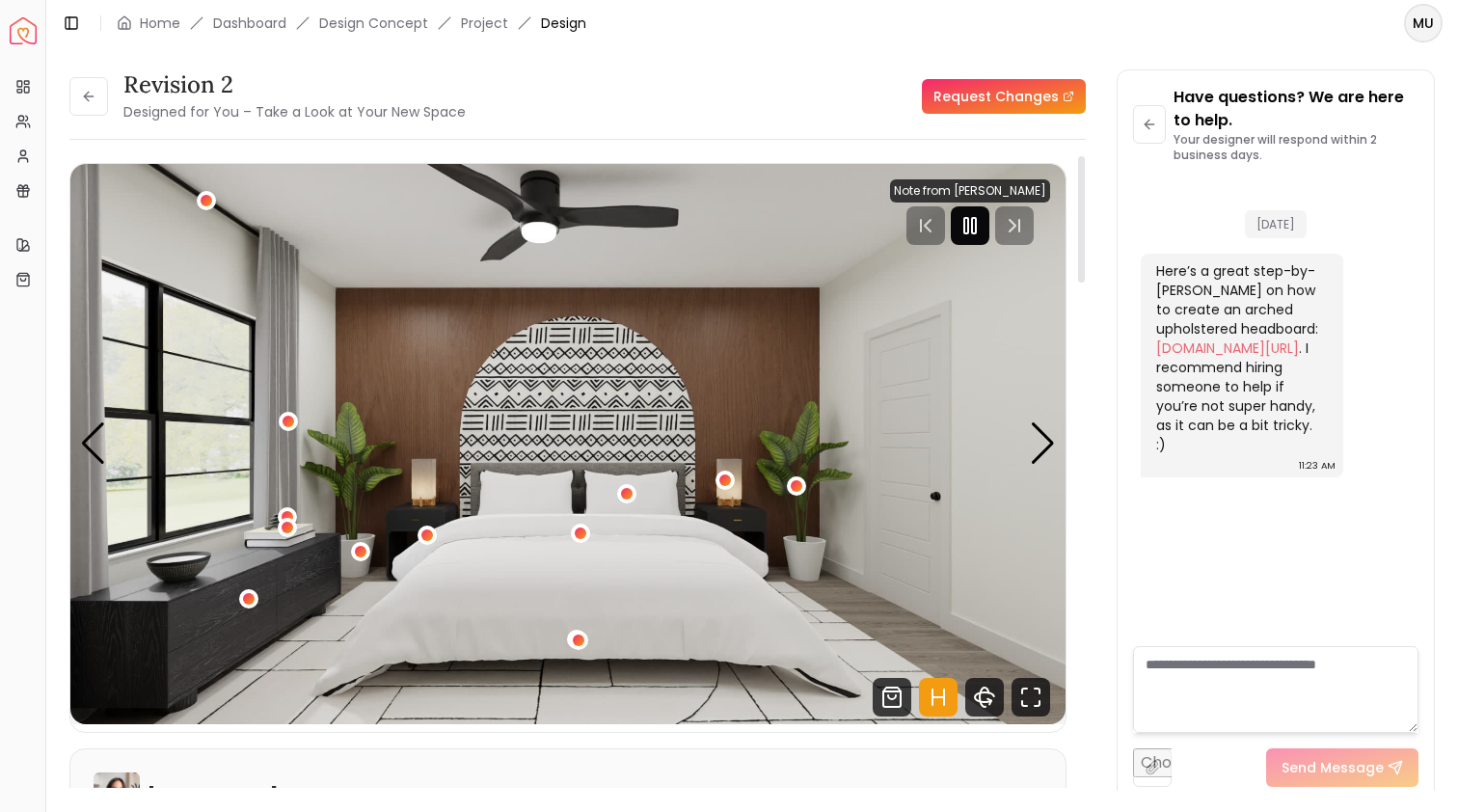
click at [976, 218] on rect "Pause" at bounding box center [974, 226] width 4 height 16
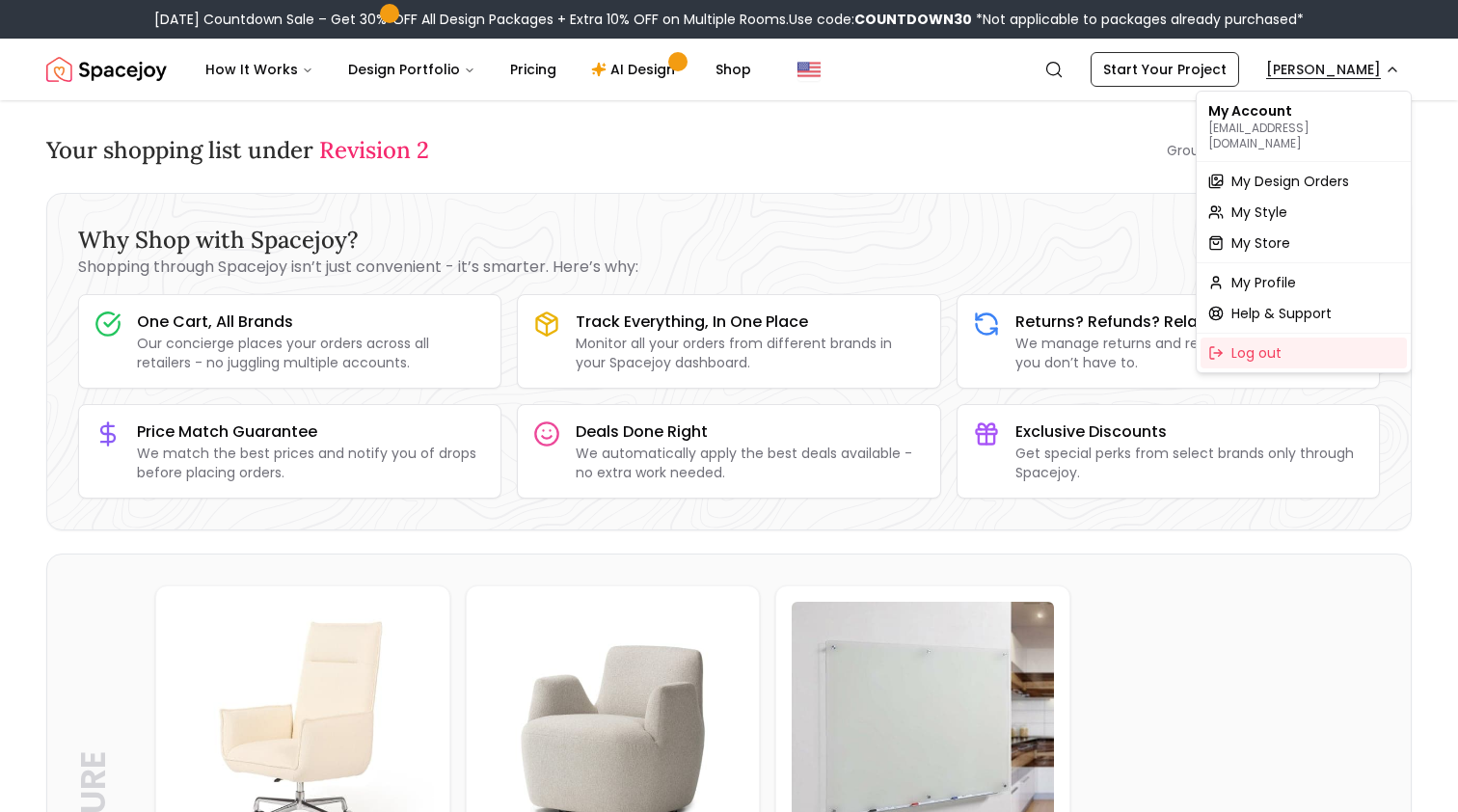
click at [1277, 172] on span "My Design Orders" at bounding box center [1290, 180] width 118 height 19
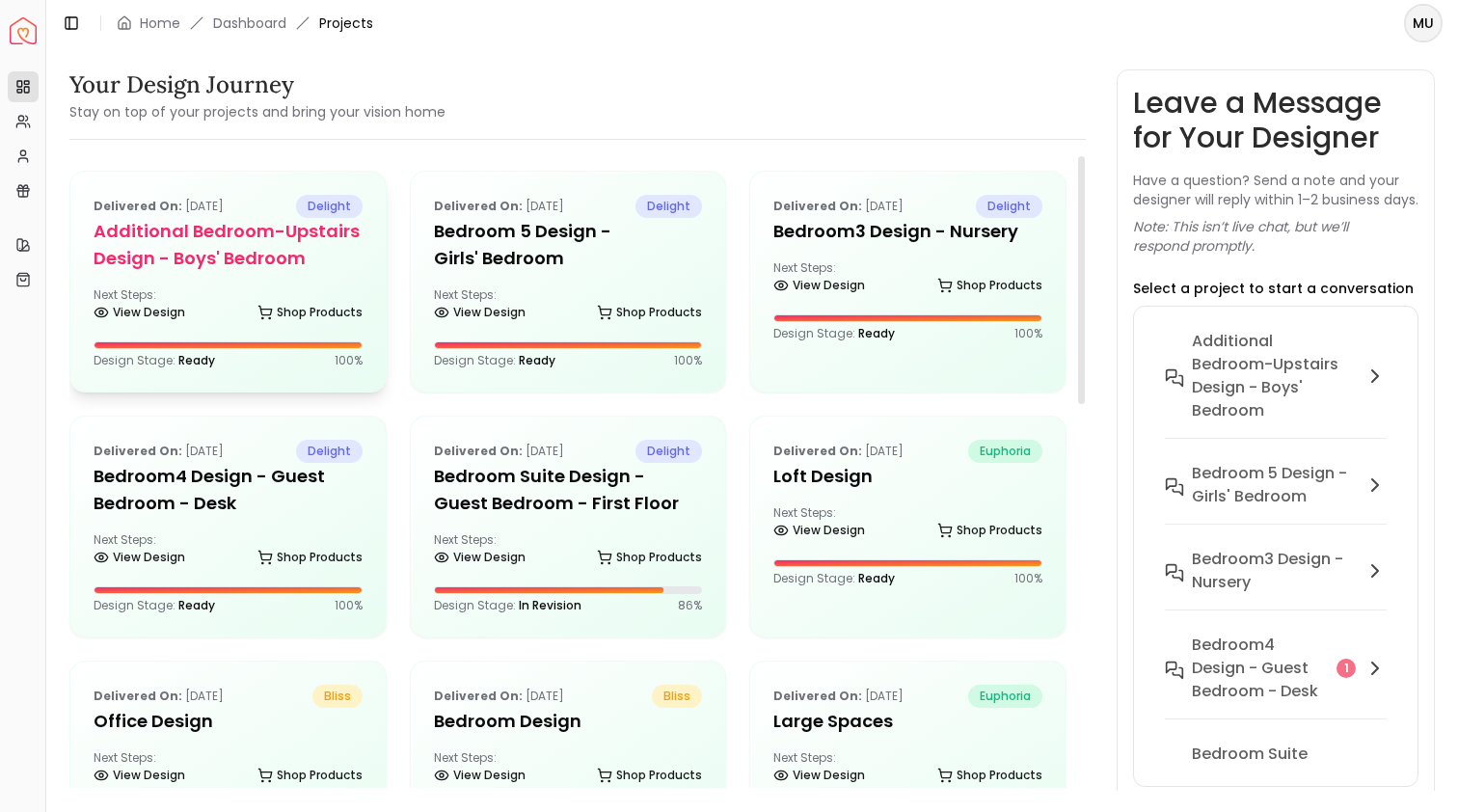
click at [334, 266] on h5 "Additional Bedroom-Upstairs design - Boys' Bedroom" at bounding box center [227, 245] width 269 height 54
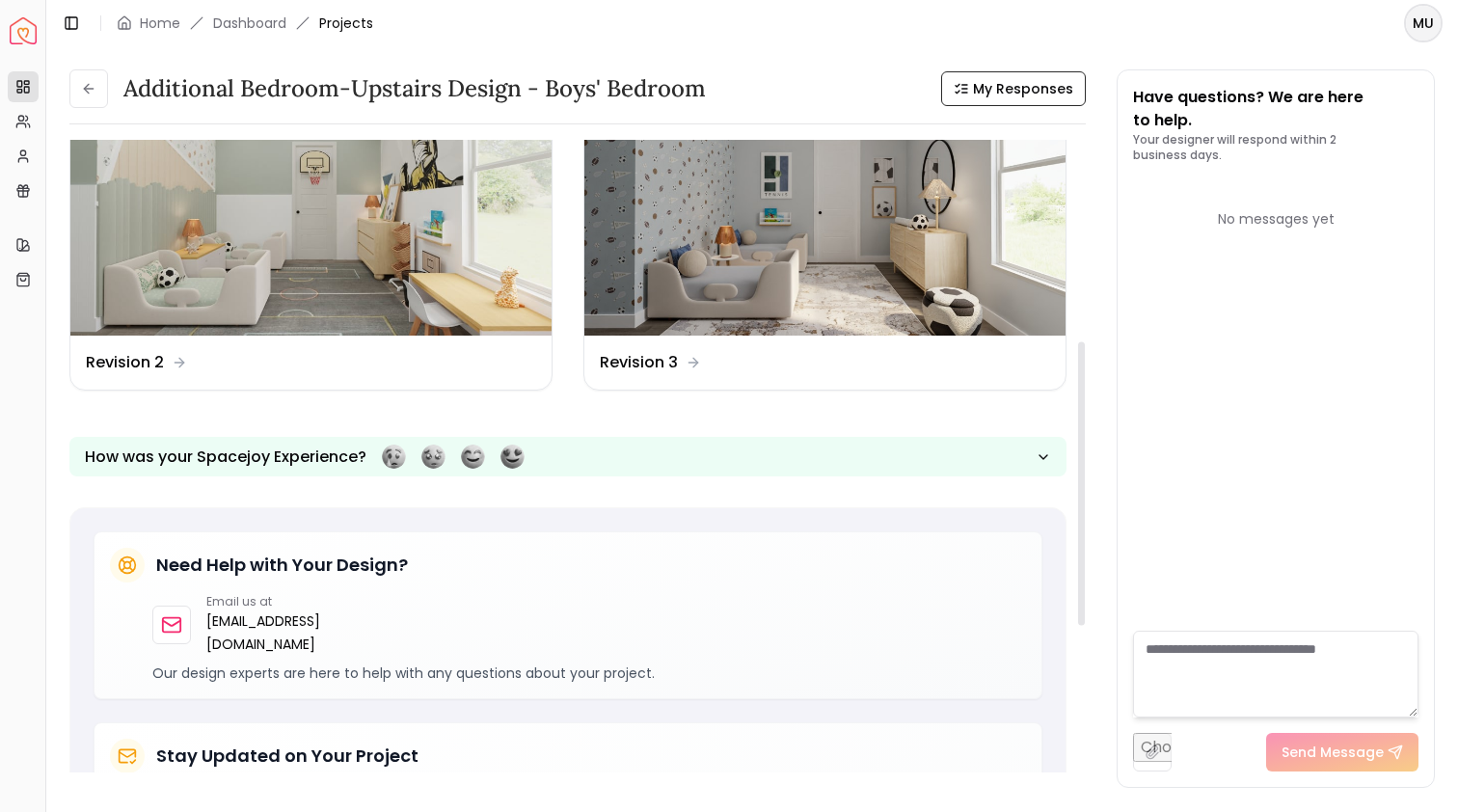
scroll to position [435, 0]
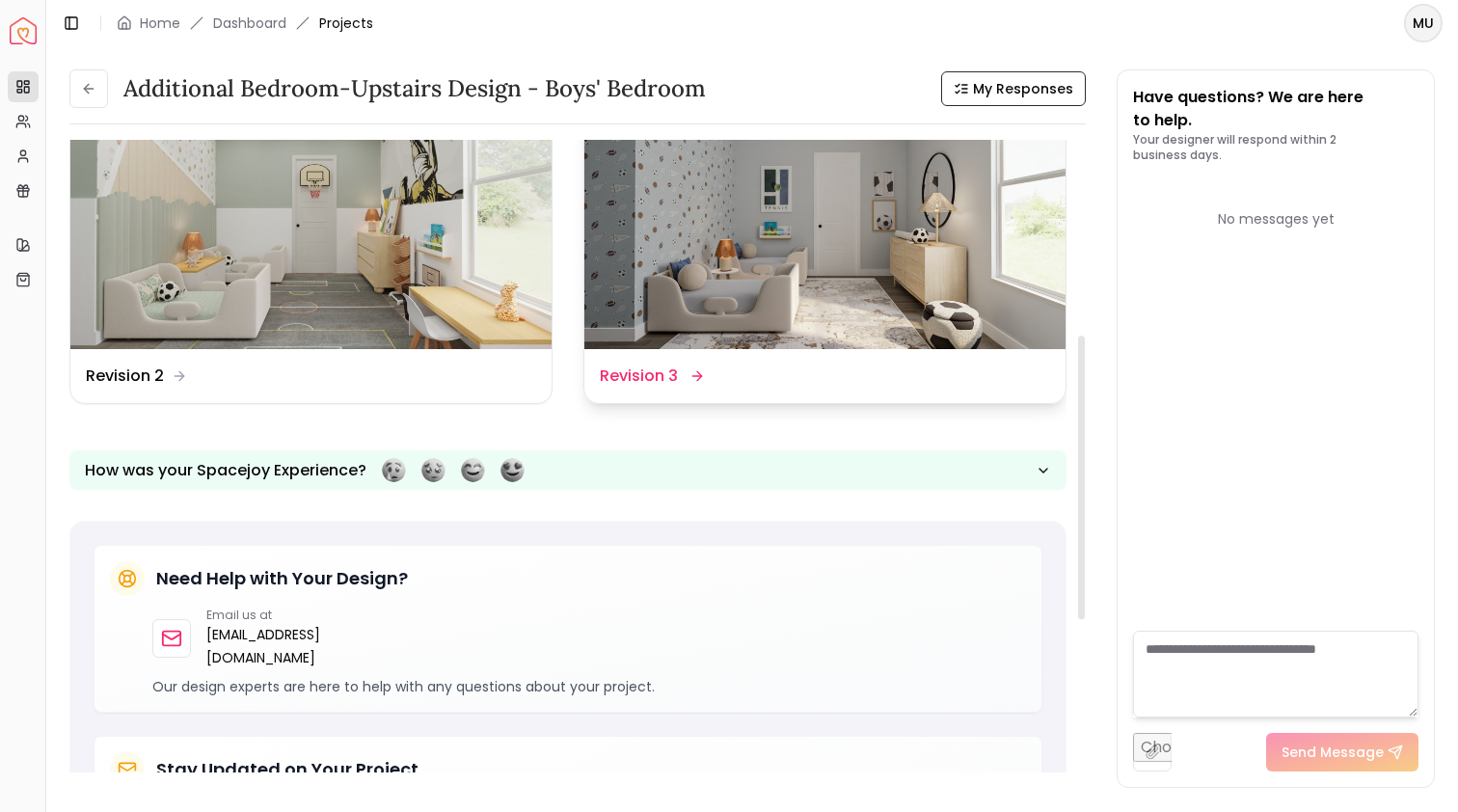
click at [793, 275] on img at bounding box center [824, 214] width 481 height 271
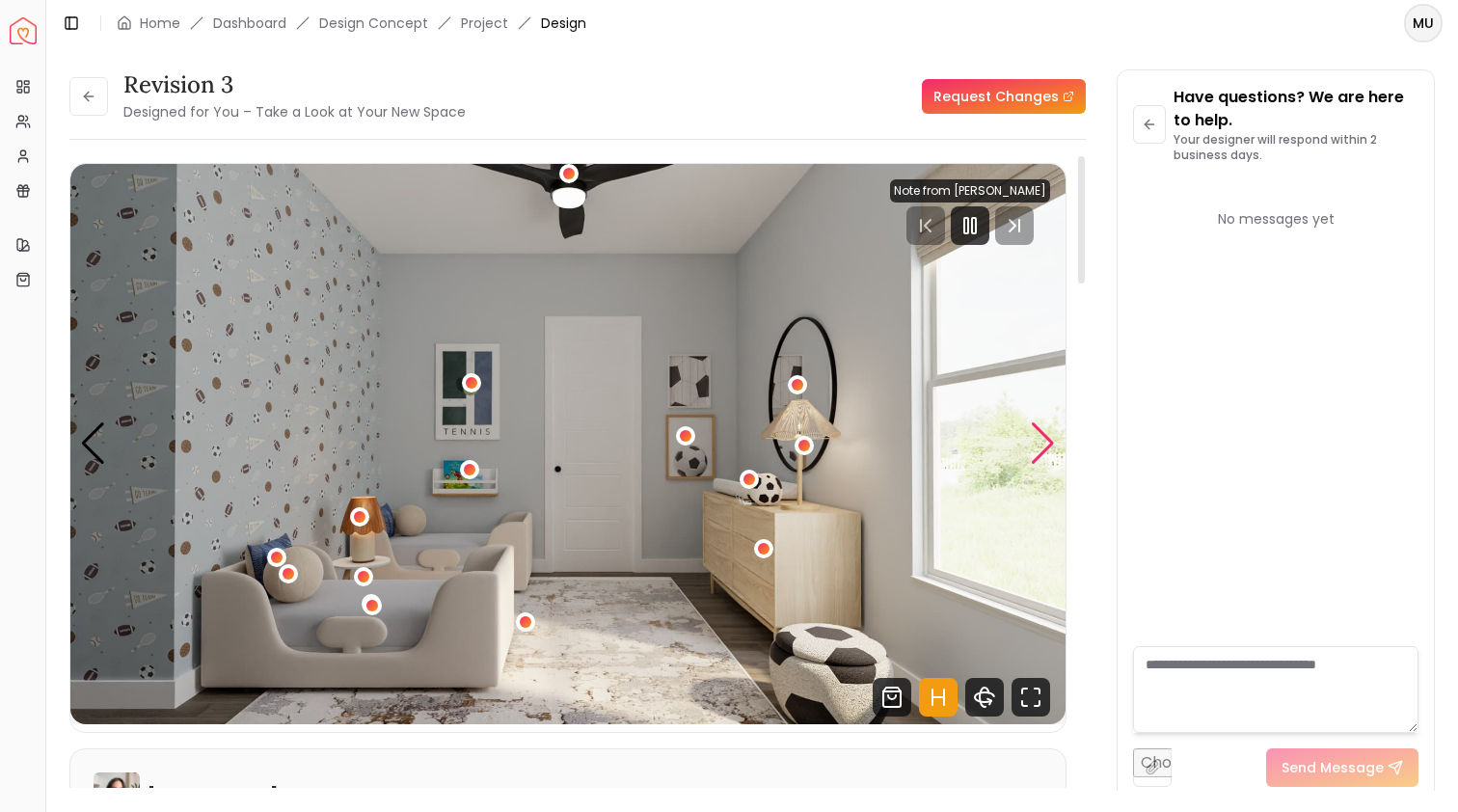
click at [1054, 443] on div "Next slide" at bounding box center [1043, 443] width 26 height 43
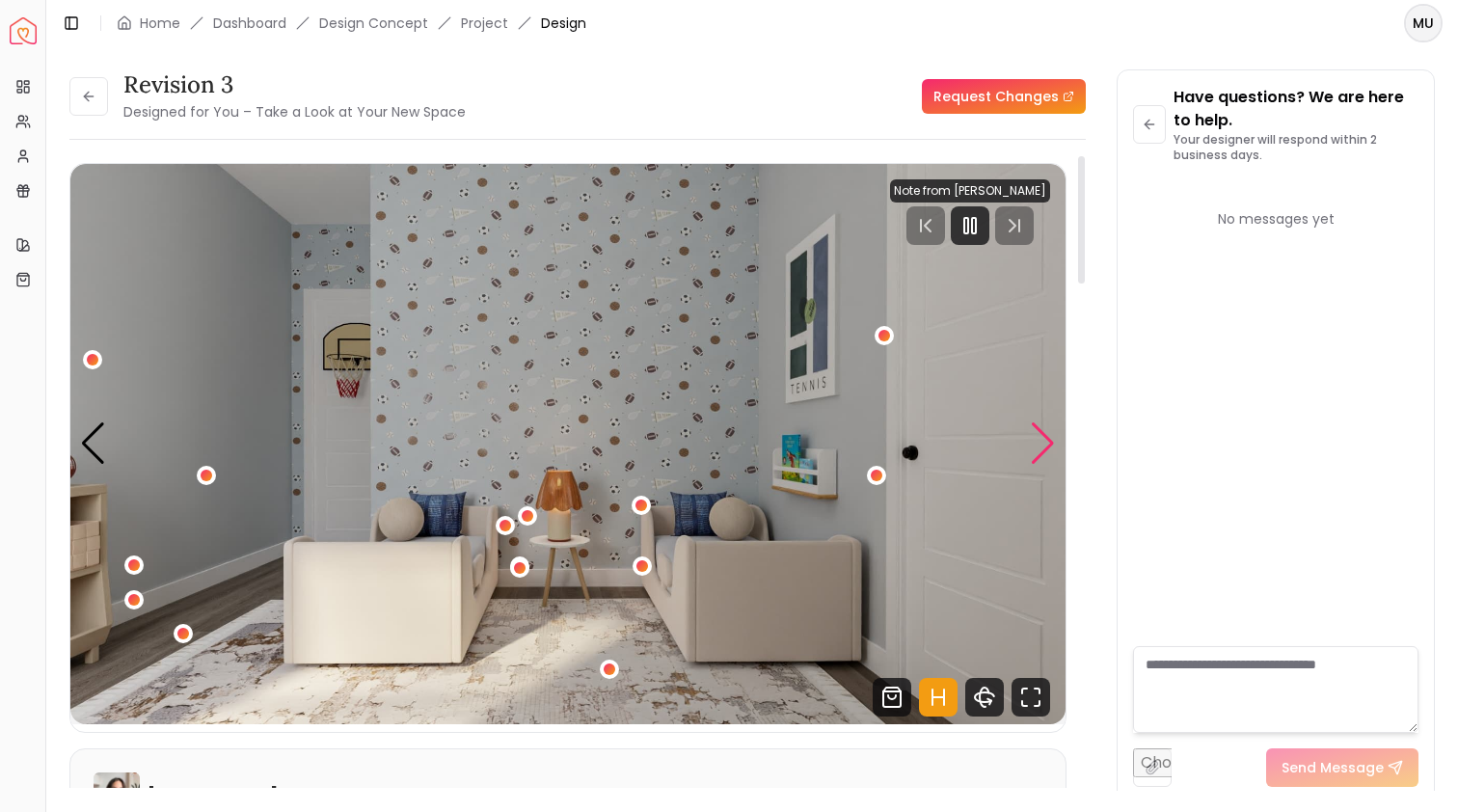
click at [1054, 445] on div "Next slide" at bounding box center [1043, 443] width 26 height 43
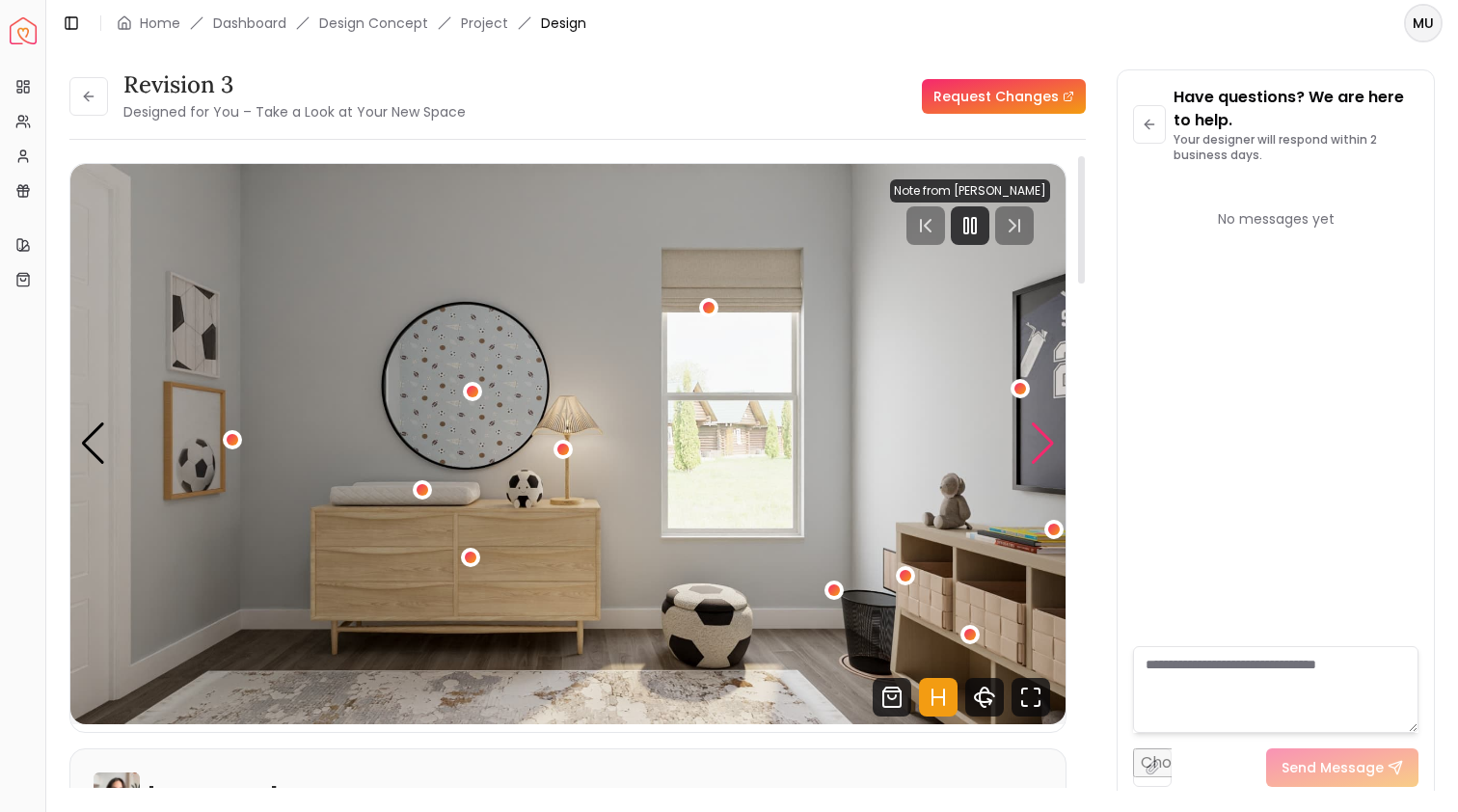
click at [1054, 448] on div "Next slide" at bounding box center [1043, 443] width 26 height 43
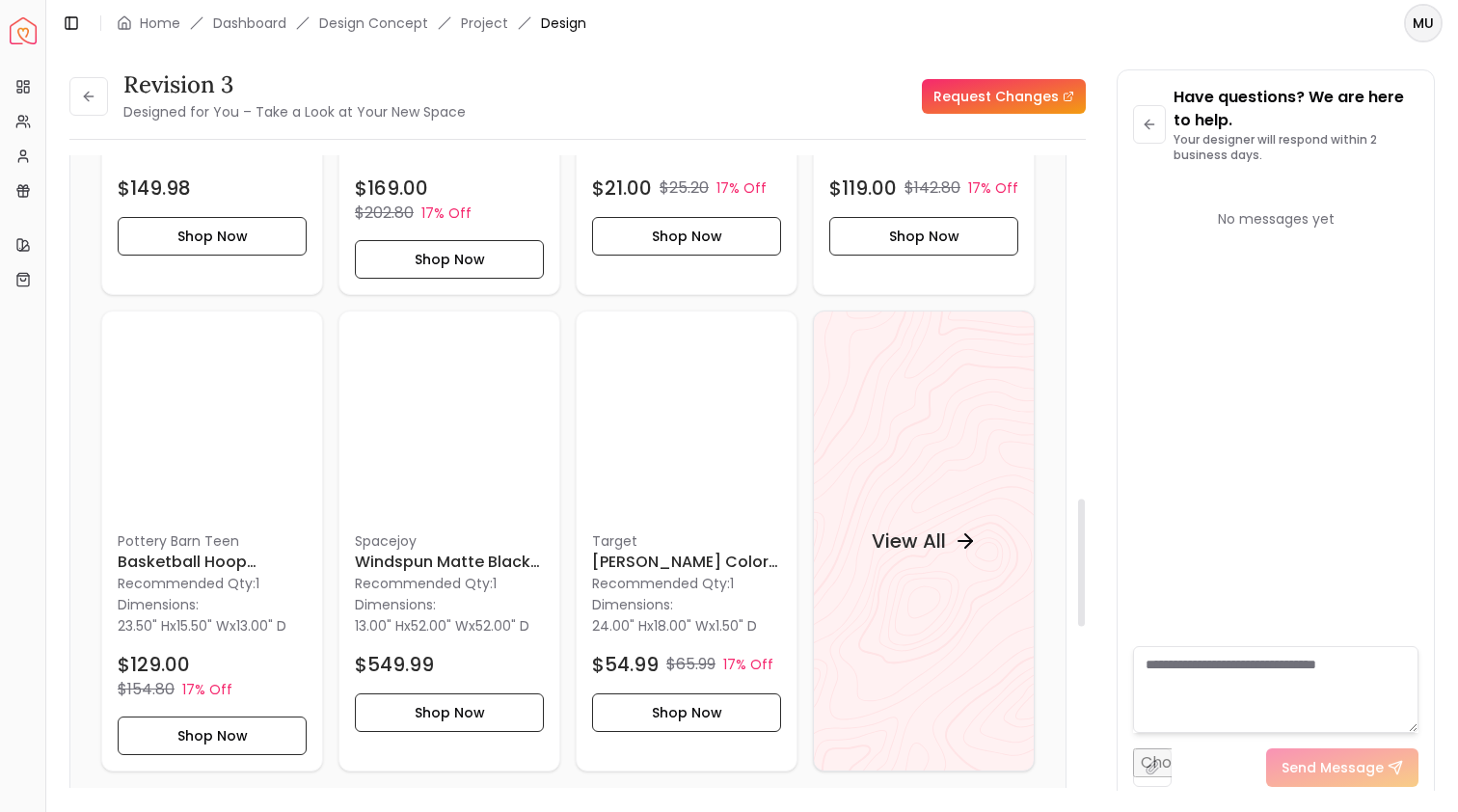
scroll to position [1937, 0]
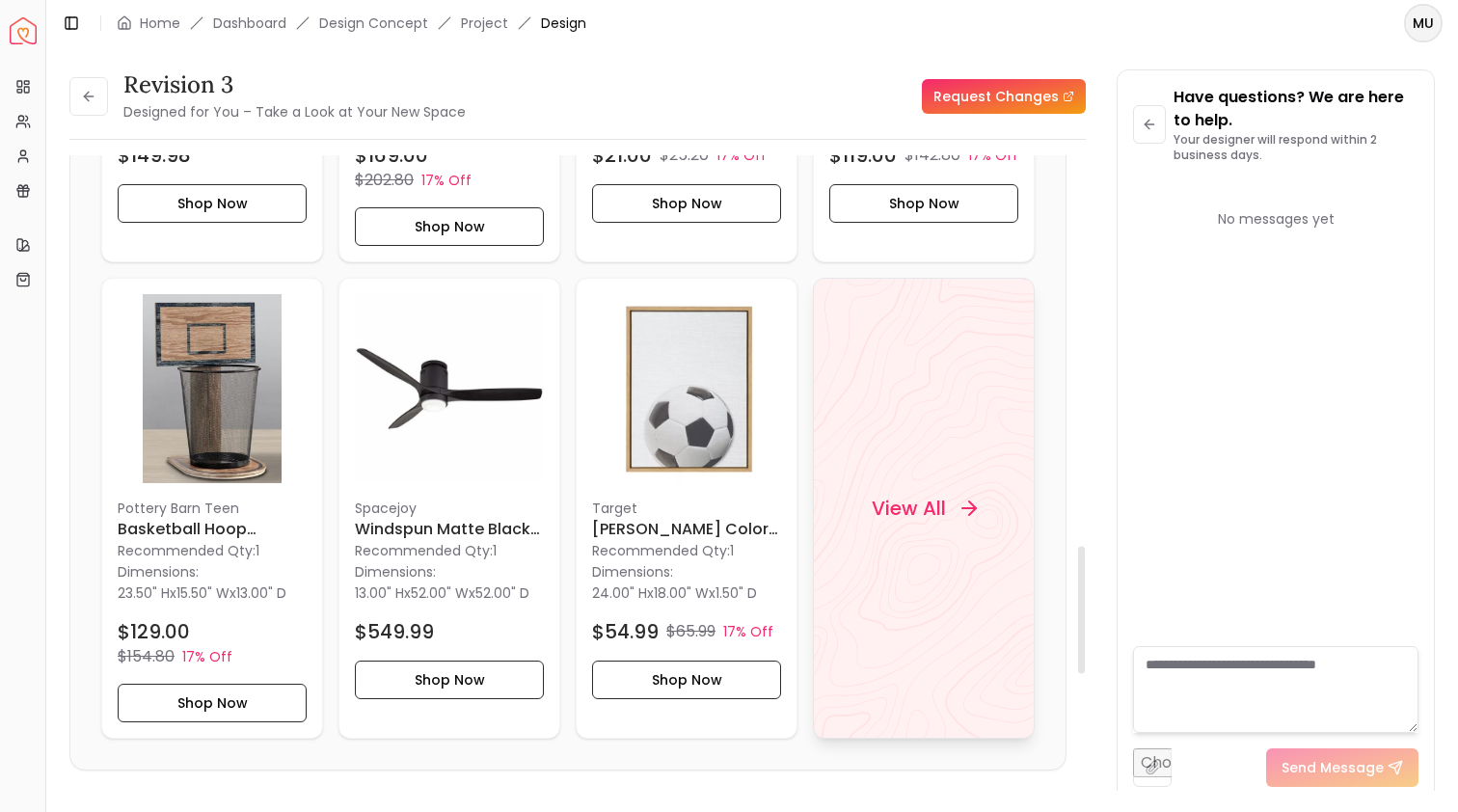
click at [881, 486] on div "View All" at bounding box center [924, 508] width 152 height 58
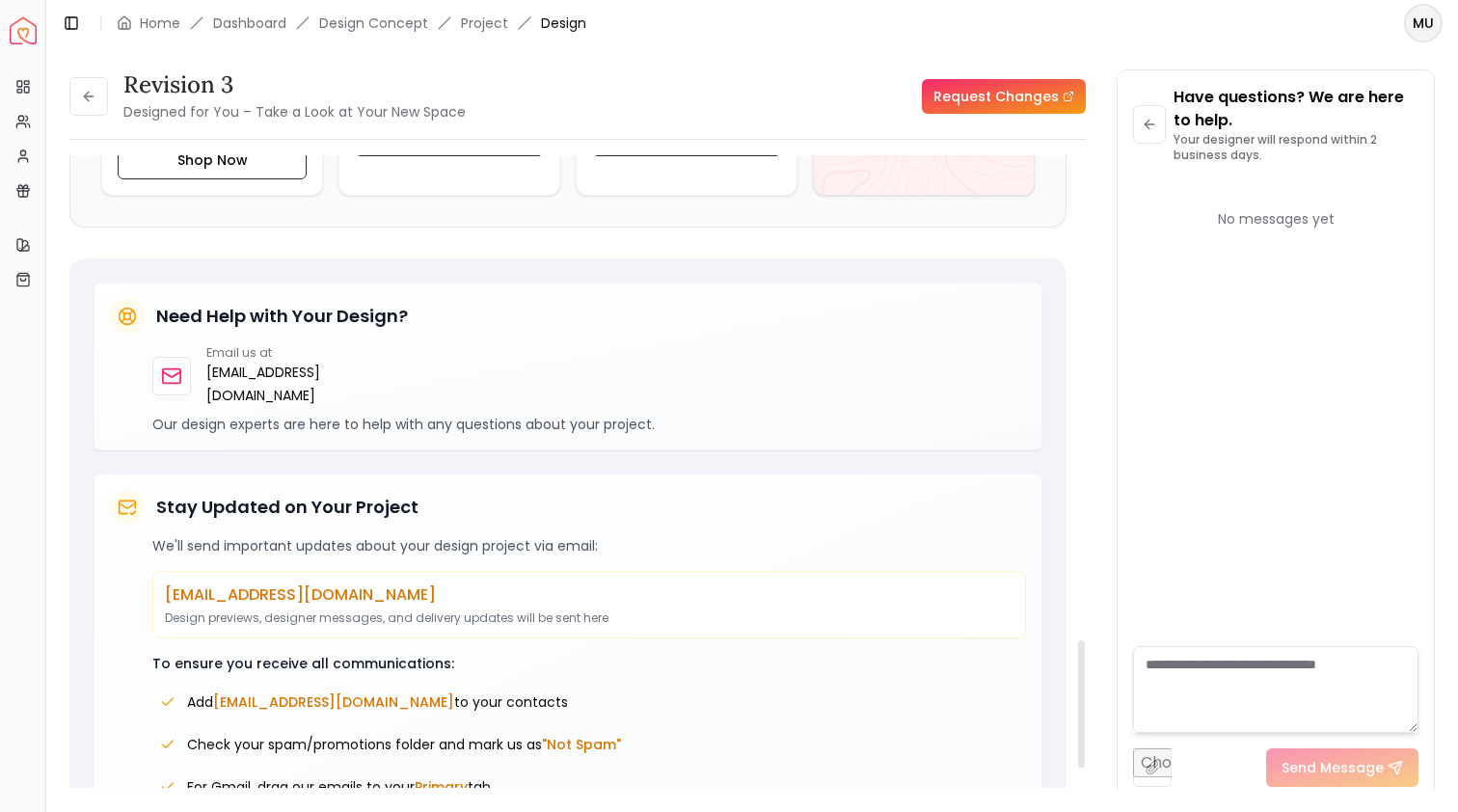
scroll to position [2571, 0]
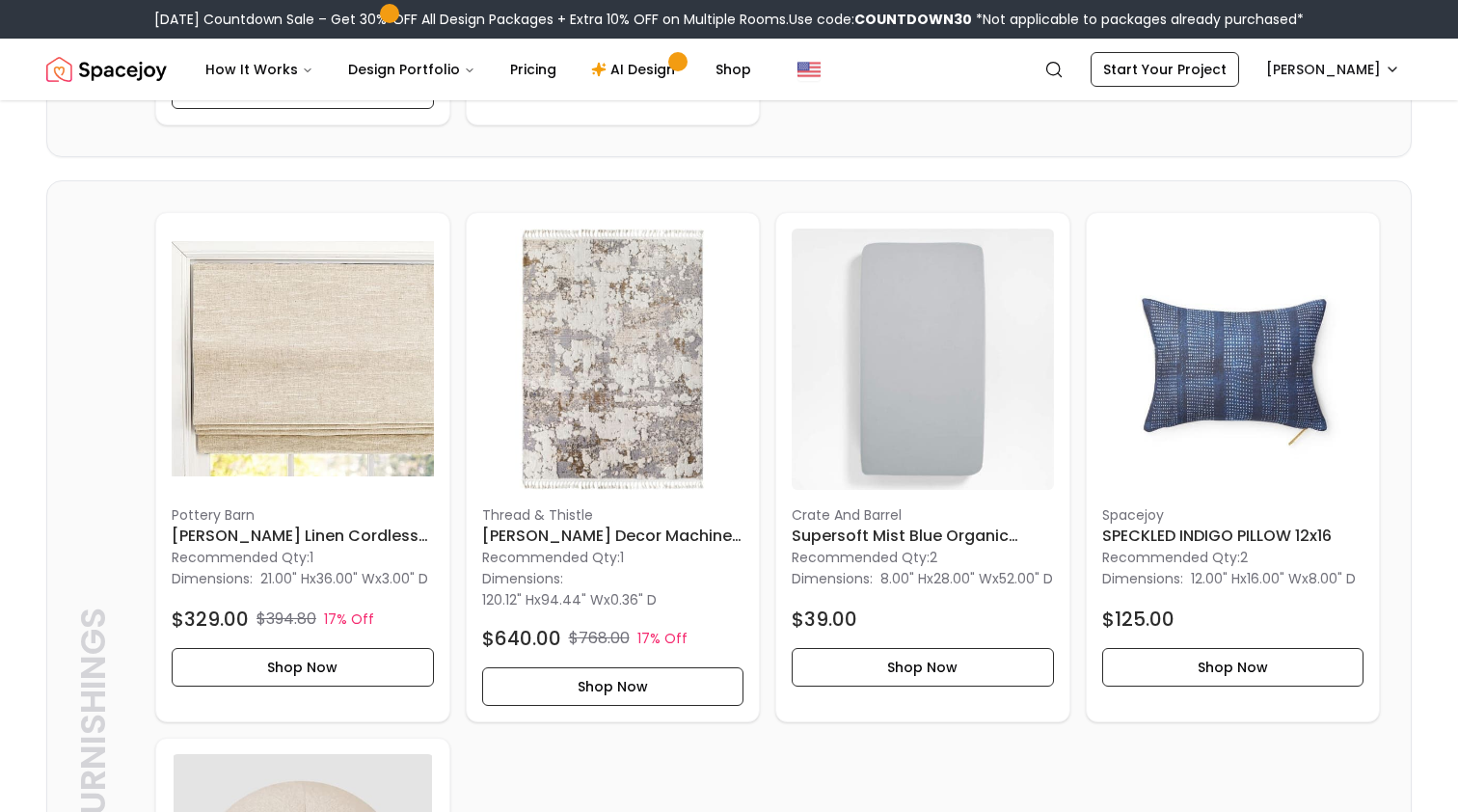
scroll to position [4333, 0]
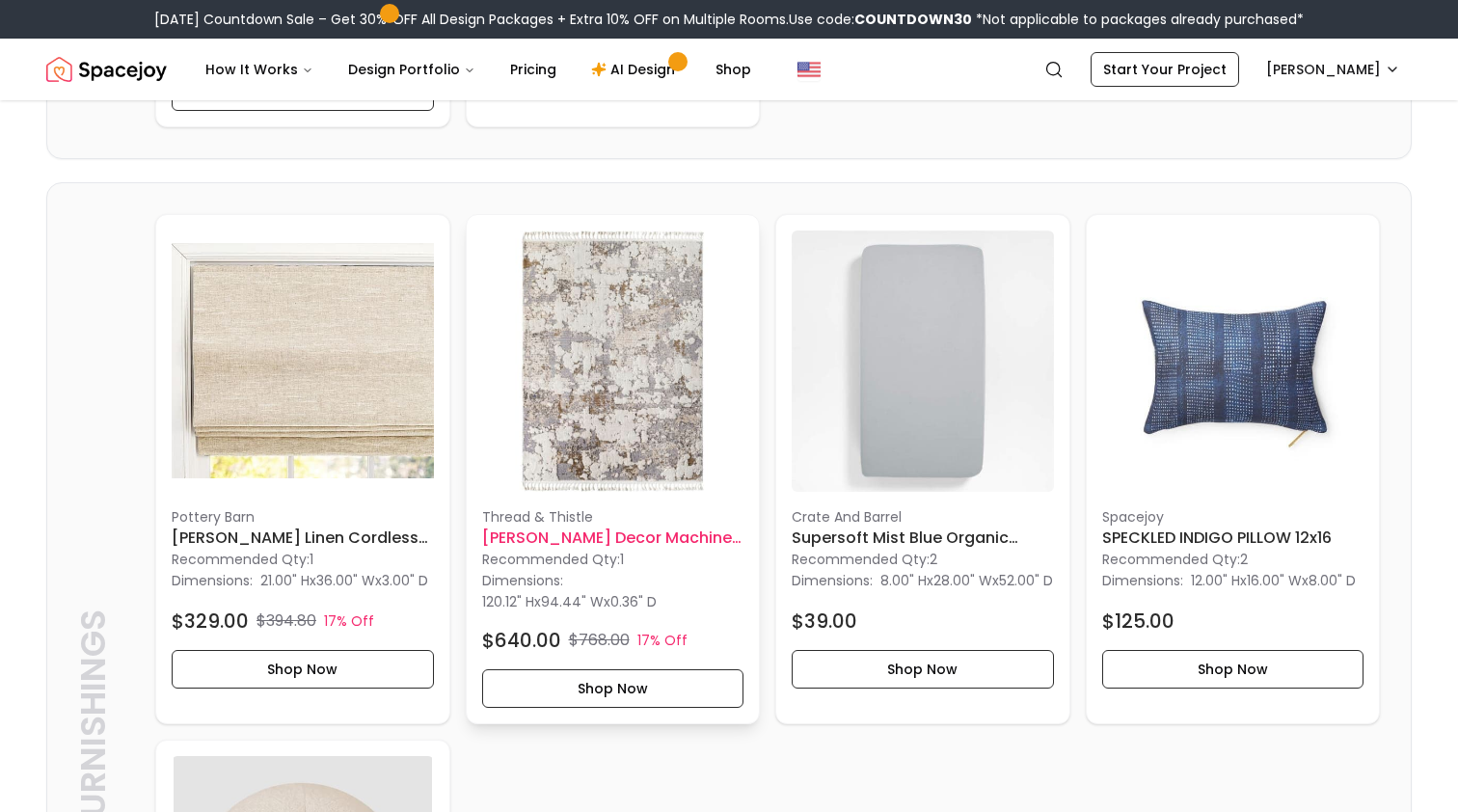
click at [716, 703] on div "Thread & Thistle Rudy Regal Decor Machine Woven Rug 7'10" x 10' Recommended Qty…" at bounding box center [613, 608] width 263 height 200
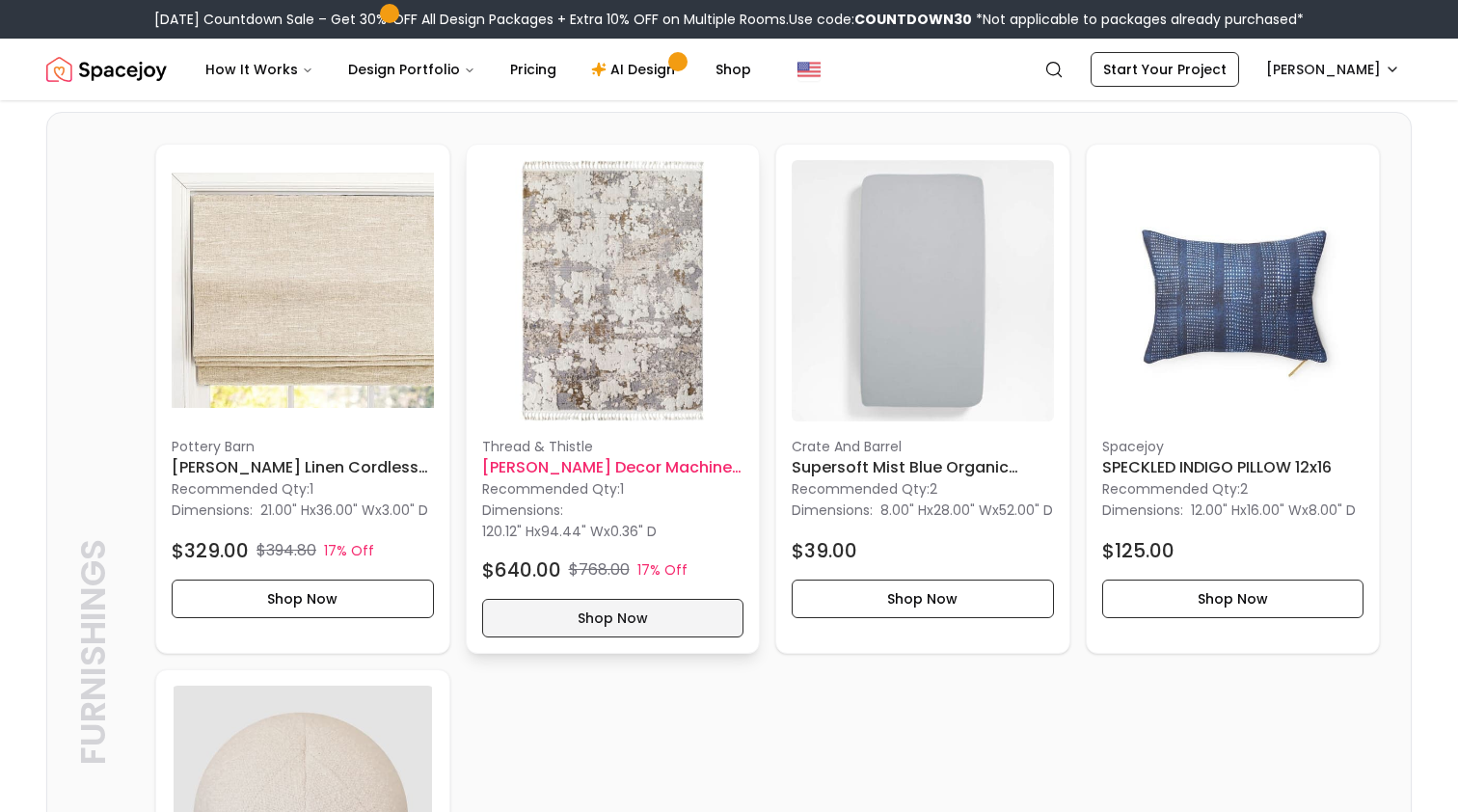
scroll to position [4407, 0]
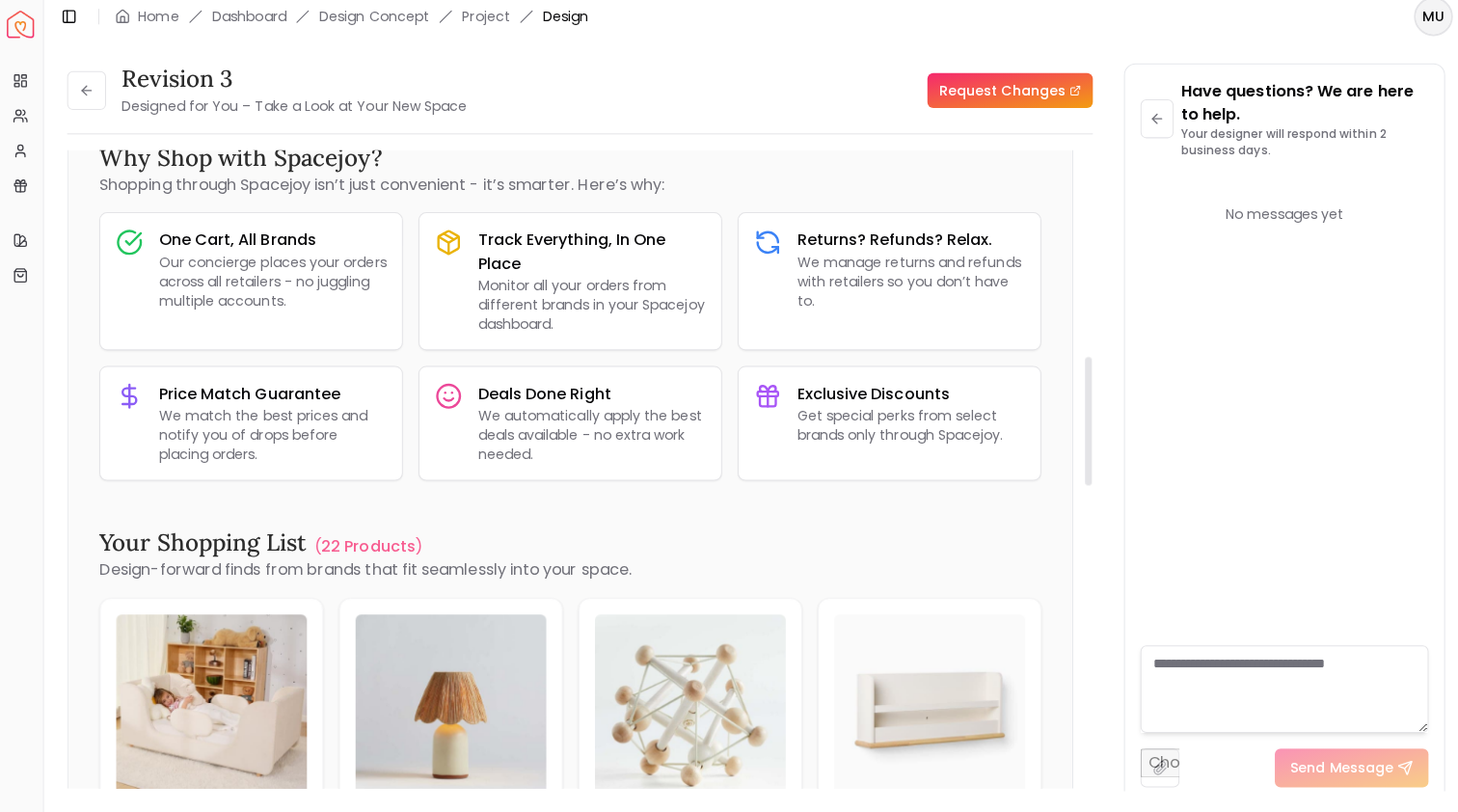
scroll to position [995, 0]
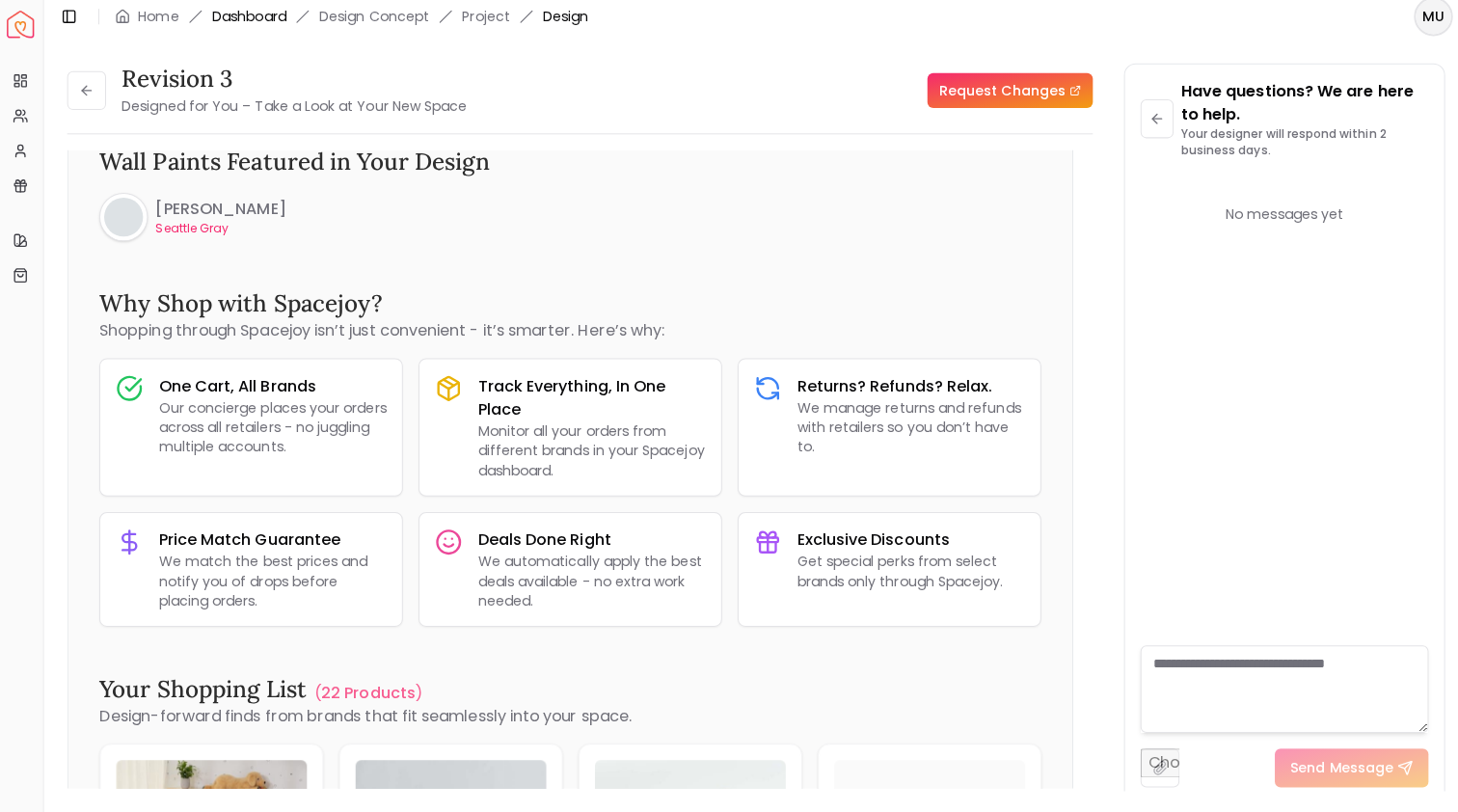
click at [262, 18] on link "Dashboard" at bounding box center [250, 23] width 73 height 19
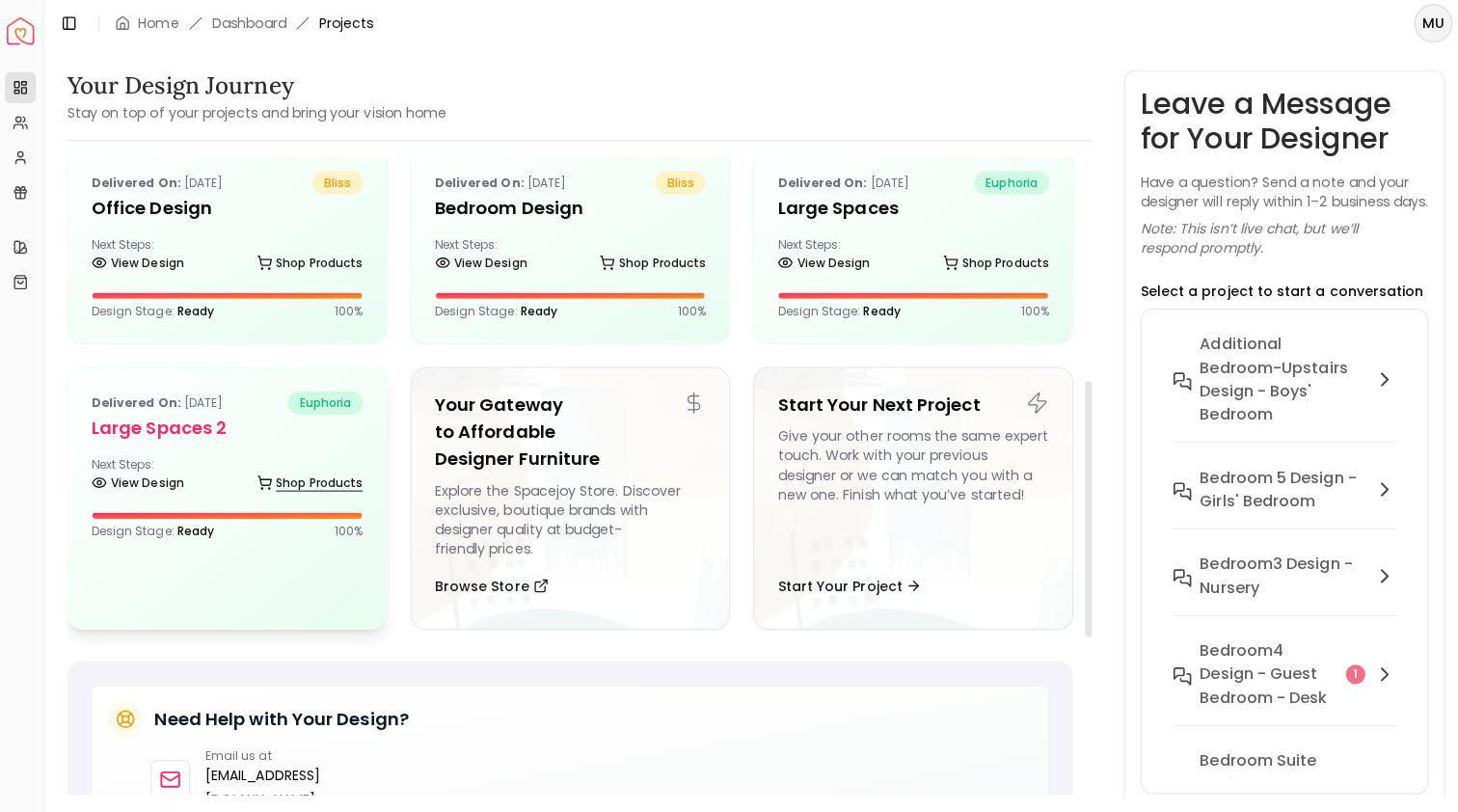
scroll to position [453, 0]
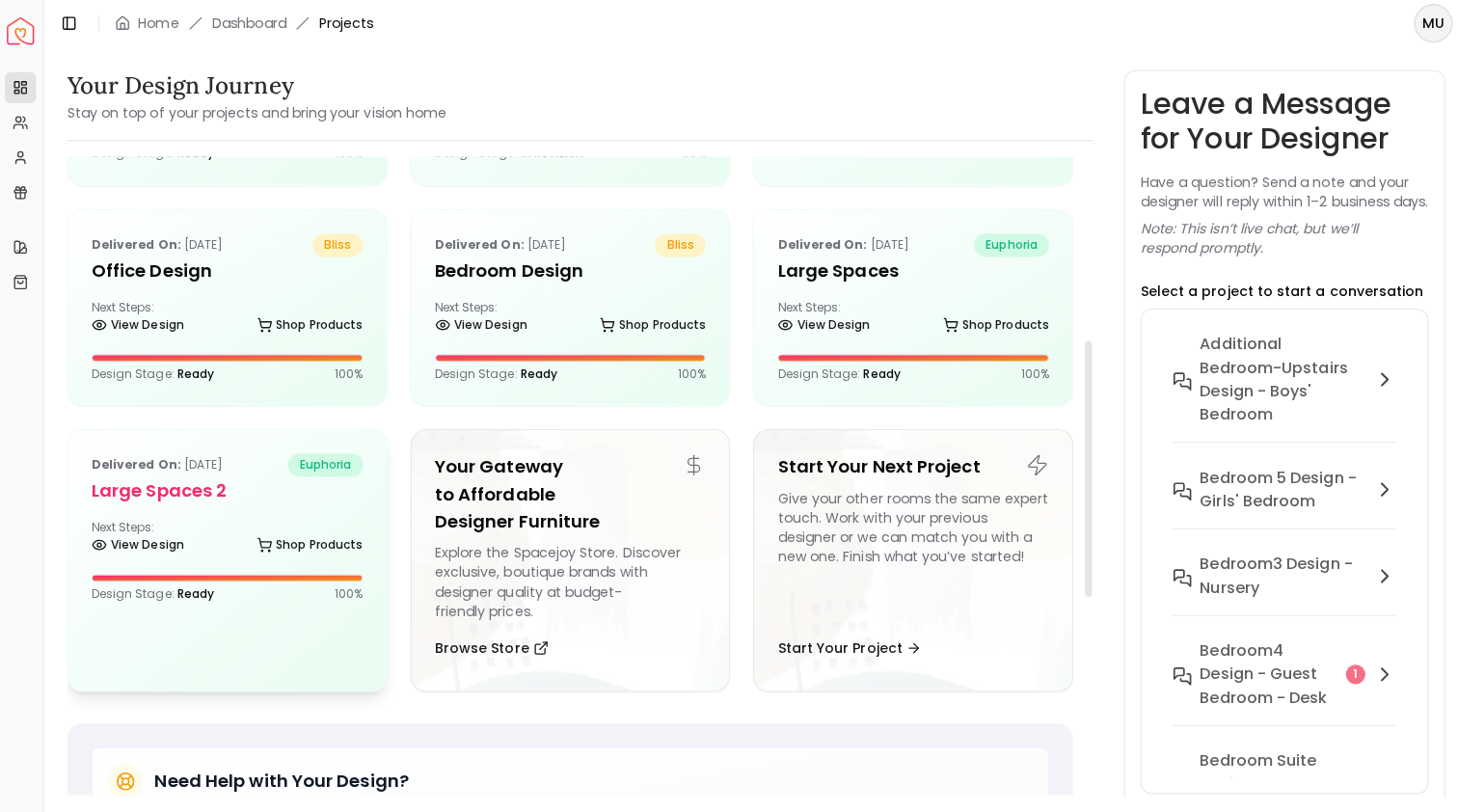
click at [223, 491] on h5 "Large Spaces 2" at bounding box center [227, 486] width 269 height 27
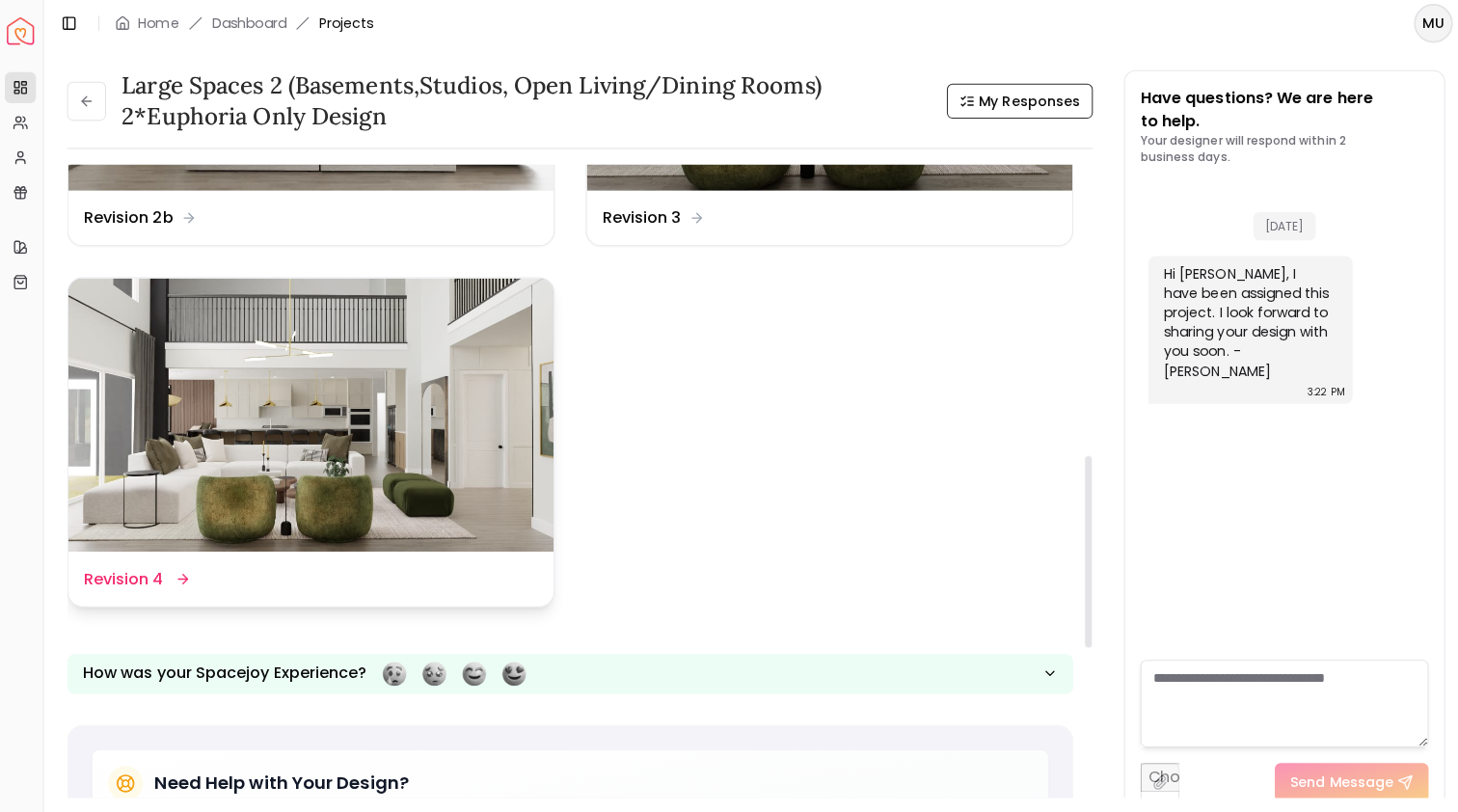
scroll to position [961, 0]
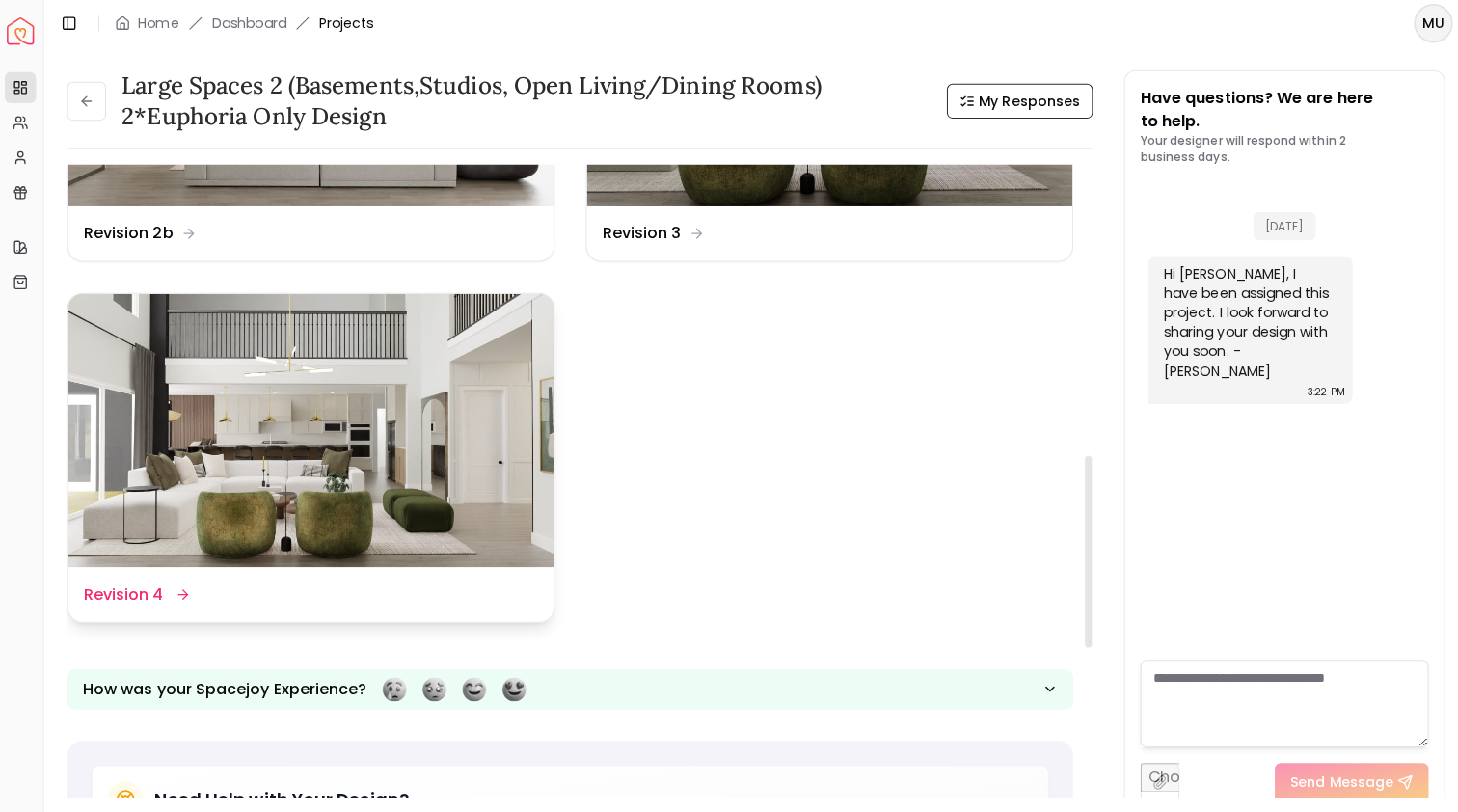
click at [475, 418] on img at bounding box center [310, 426] width 481 height 271
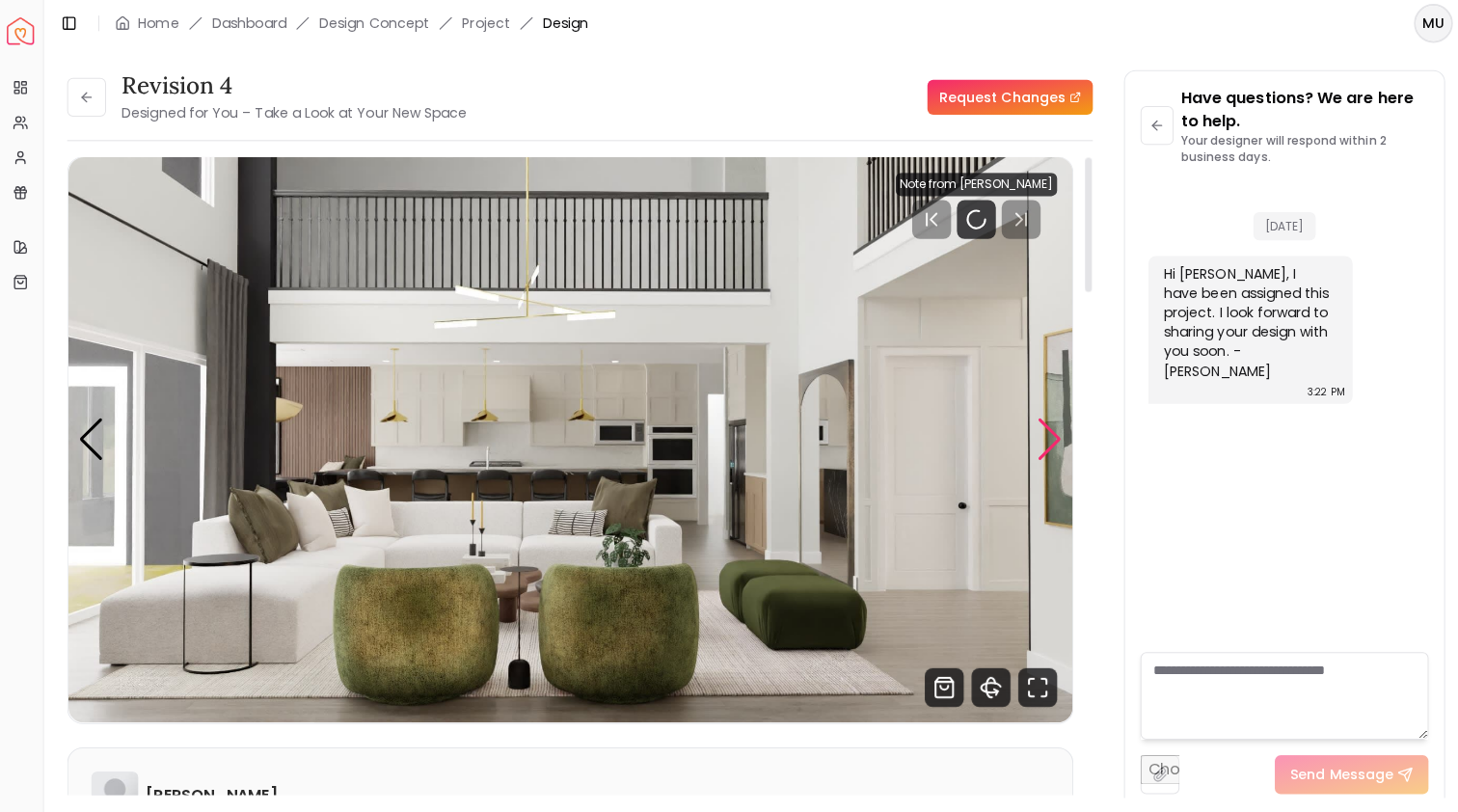
click at [1031, 438] on div "Next slide" at bounding box center [1043, 435] width 26 height 43
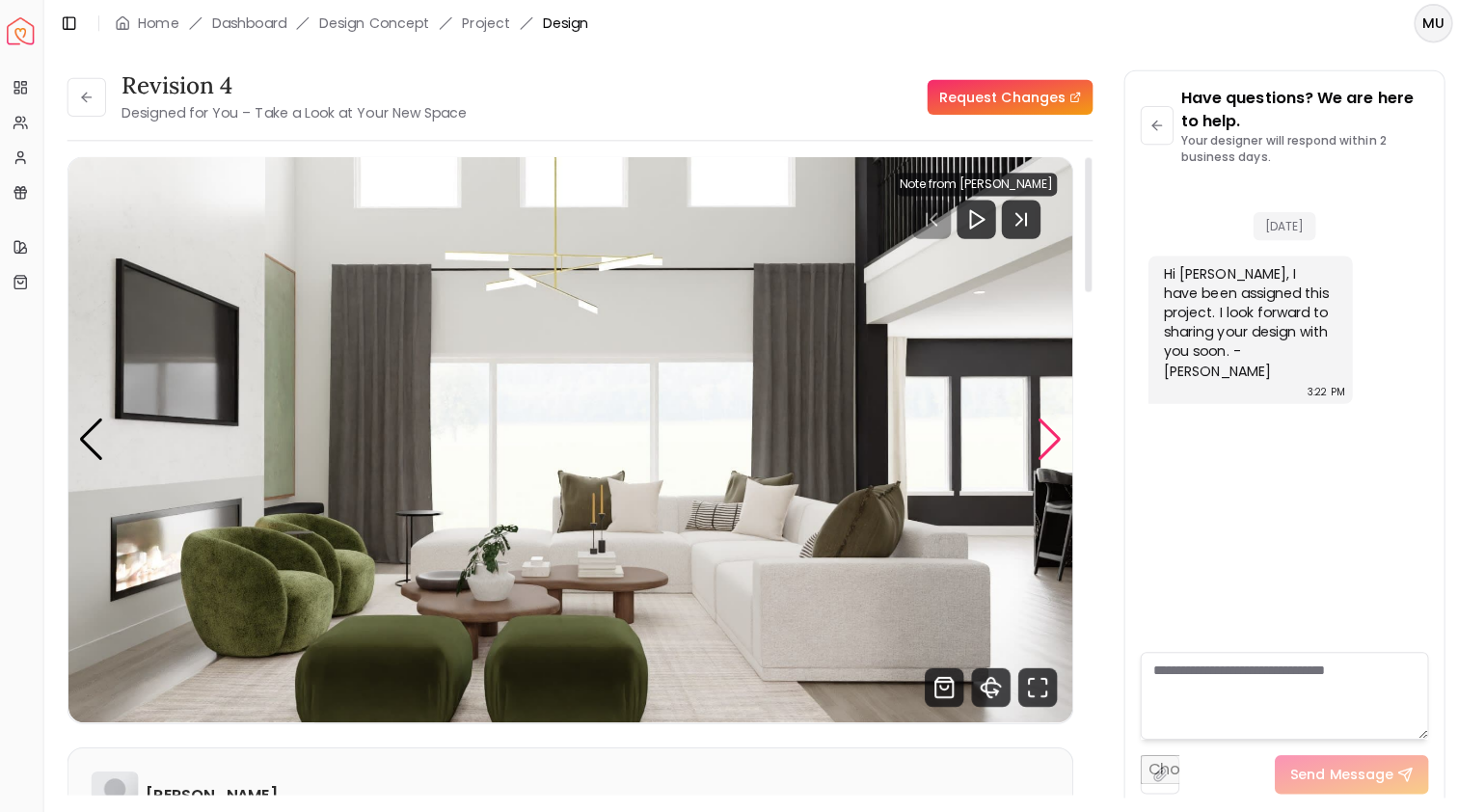
click at [1031, 438] on div "Next slide" at bounding box center [1043, 435] width 26 height 43
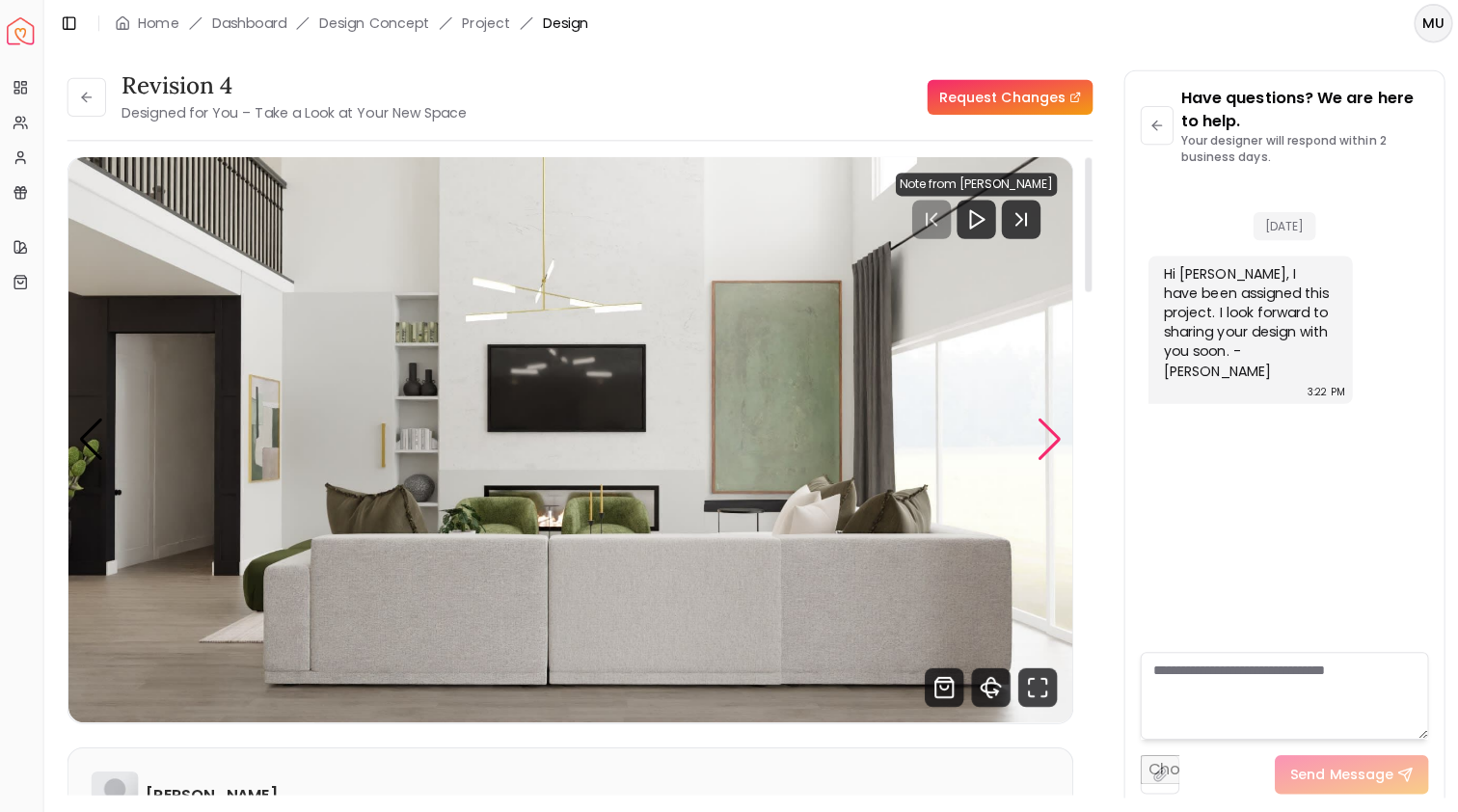
click at [1031, 438] on div "Next slide" at bounding box center [1043, 435] width 26 height 43
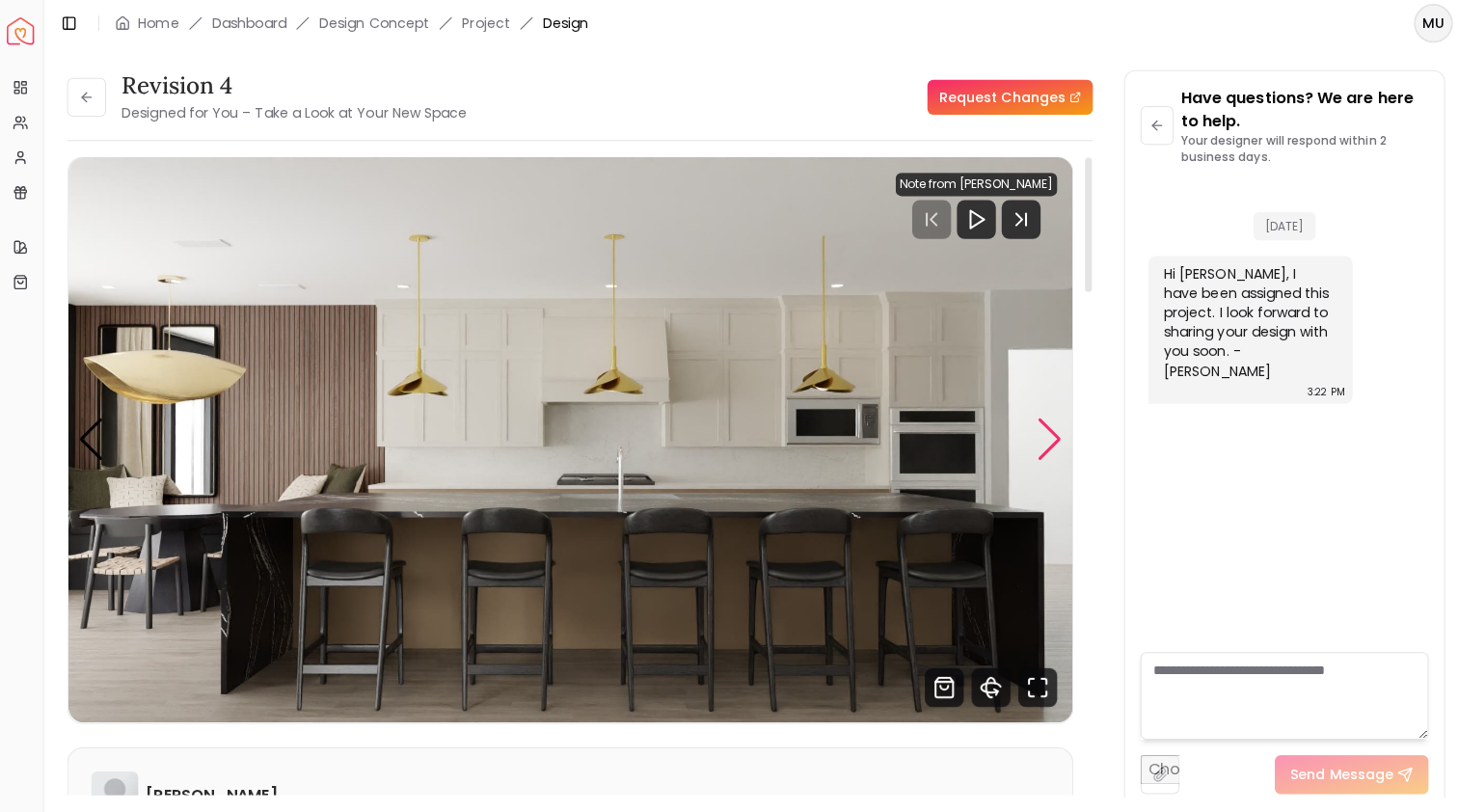
click at [1031, 438] on div "Next slide" at bounding box center [1043, 435] width 26 height 43
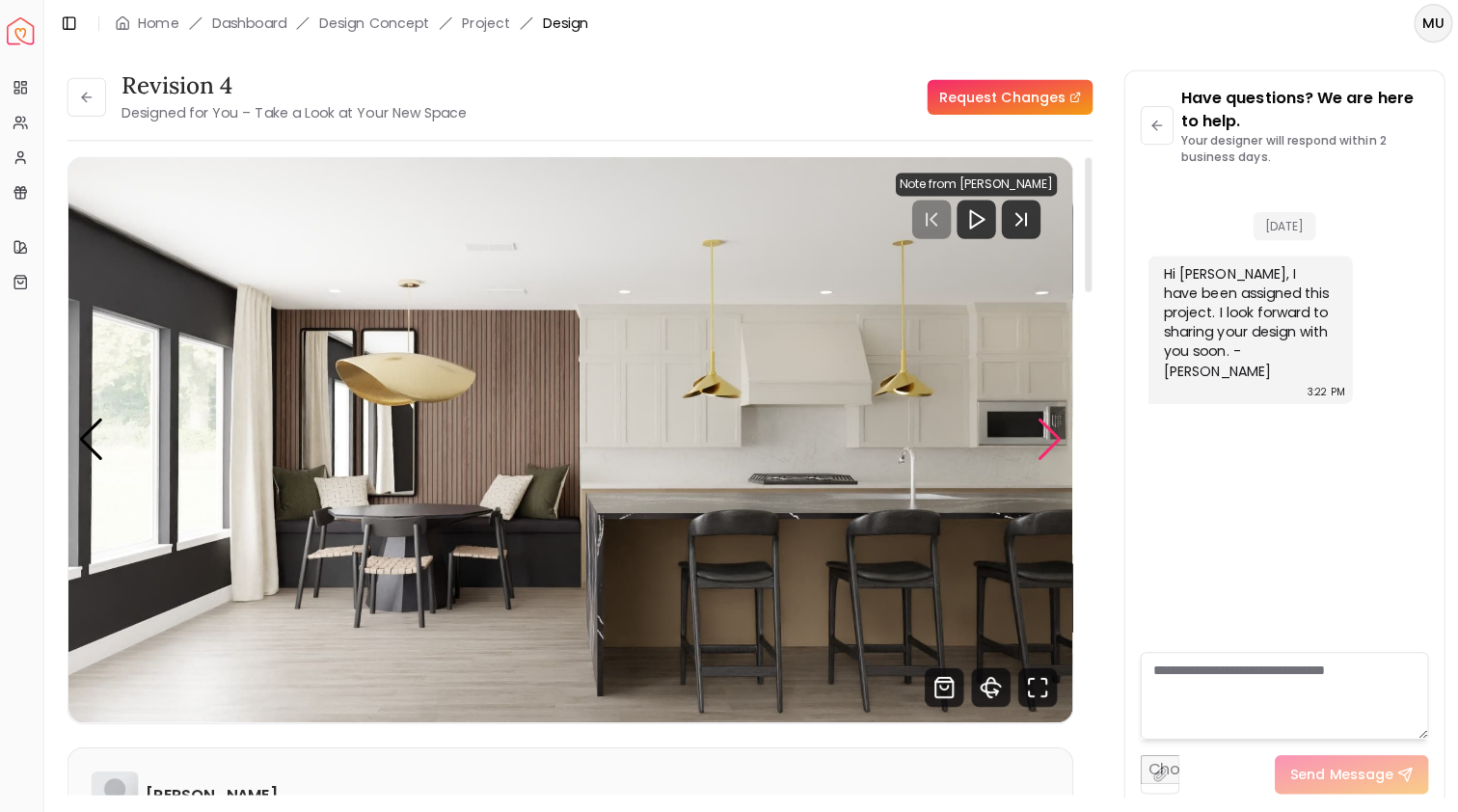
click at [1031, 438] on div "Next slide" at bounding box center [1043, 435] width 26 height 43
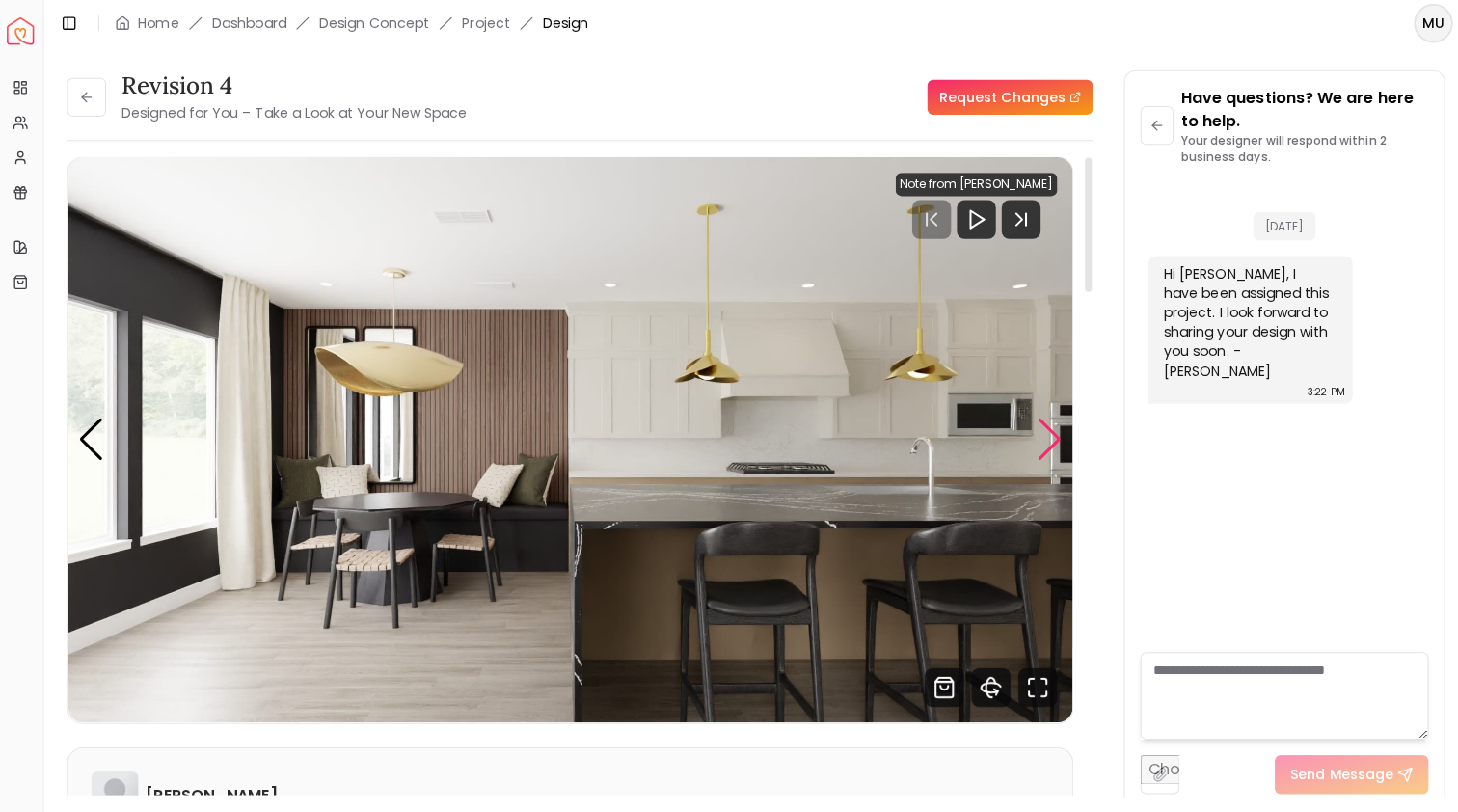
click at [1031, 438] on div "Next slide" at bounding box center [1043, 435] width 26 height 43
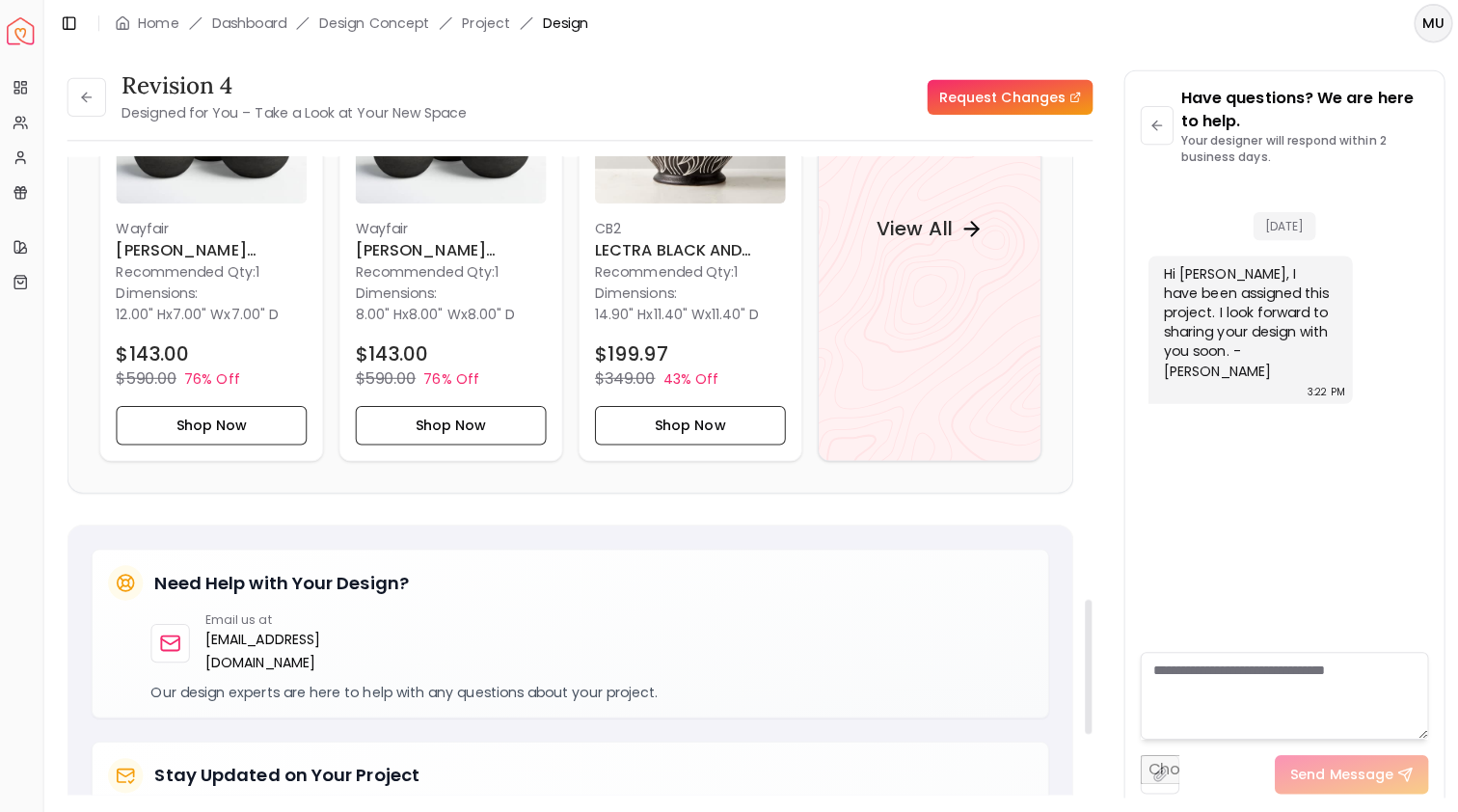
scroll to position [2099, 0]
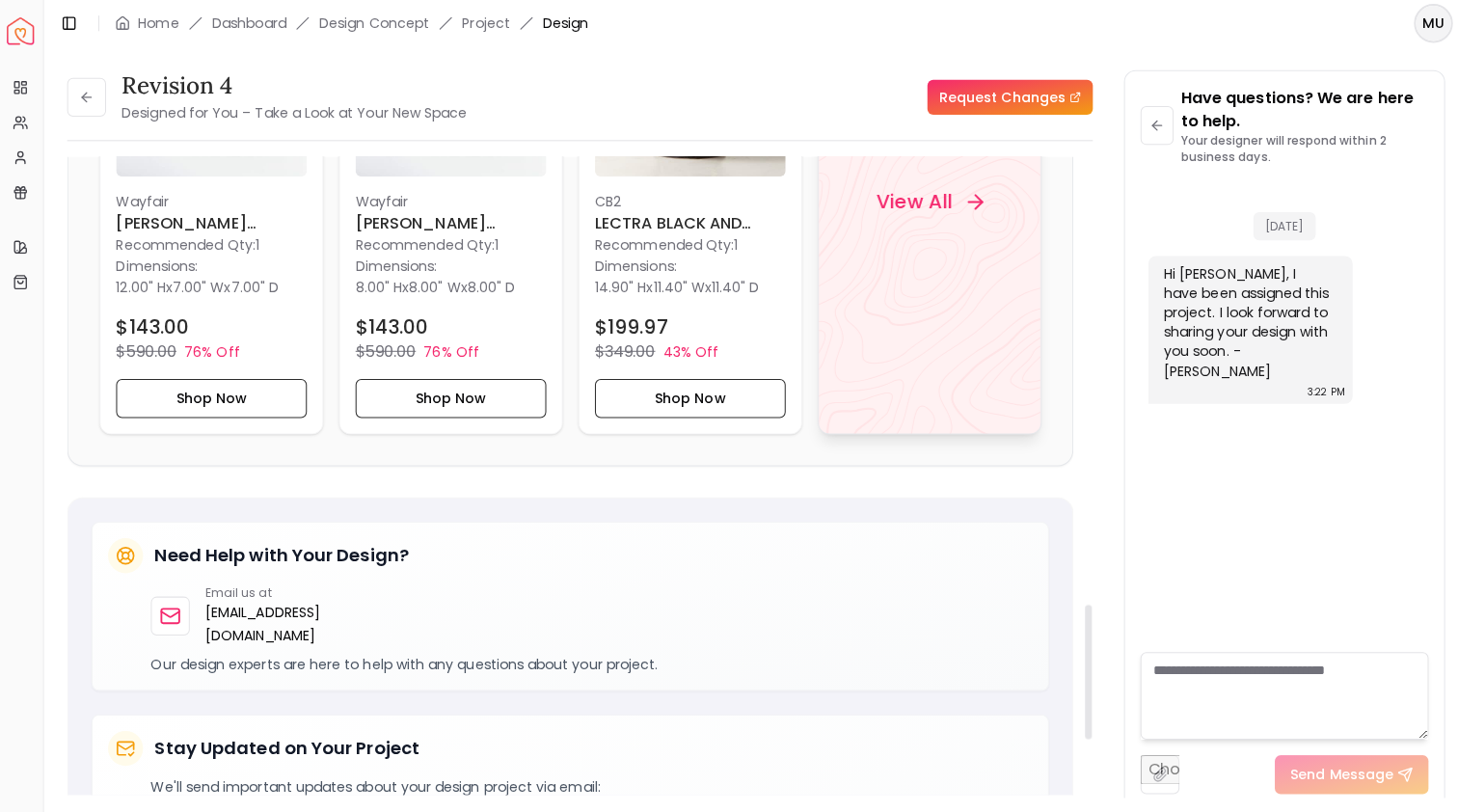
click at [983, 302] on div "View All" at bounding box center [924, 199] width 222 height 461
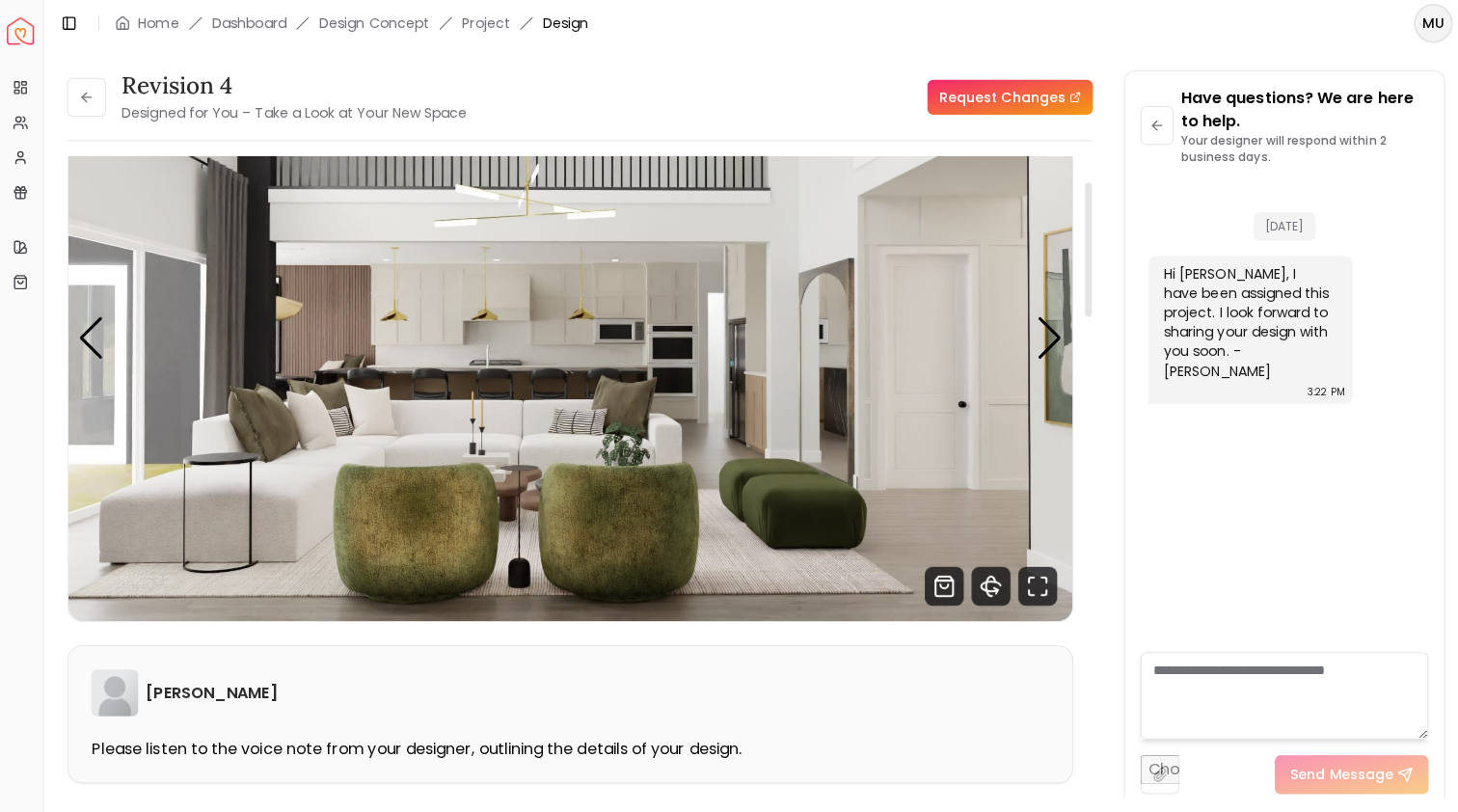
scroll to position [123, 0]
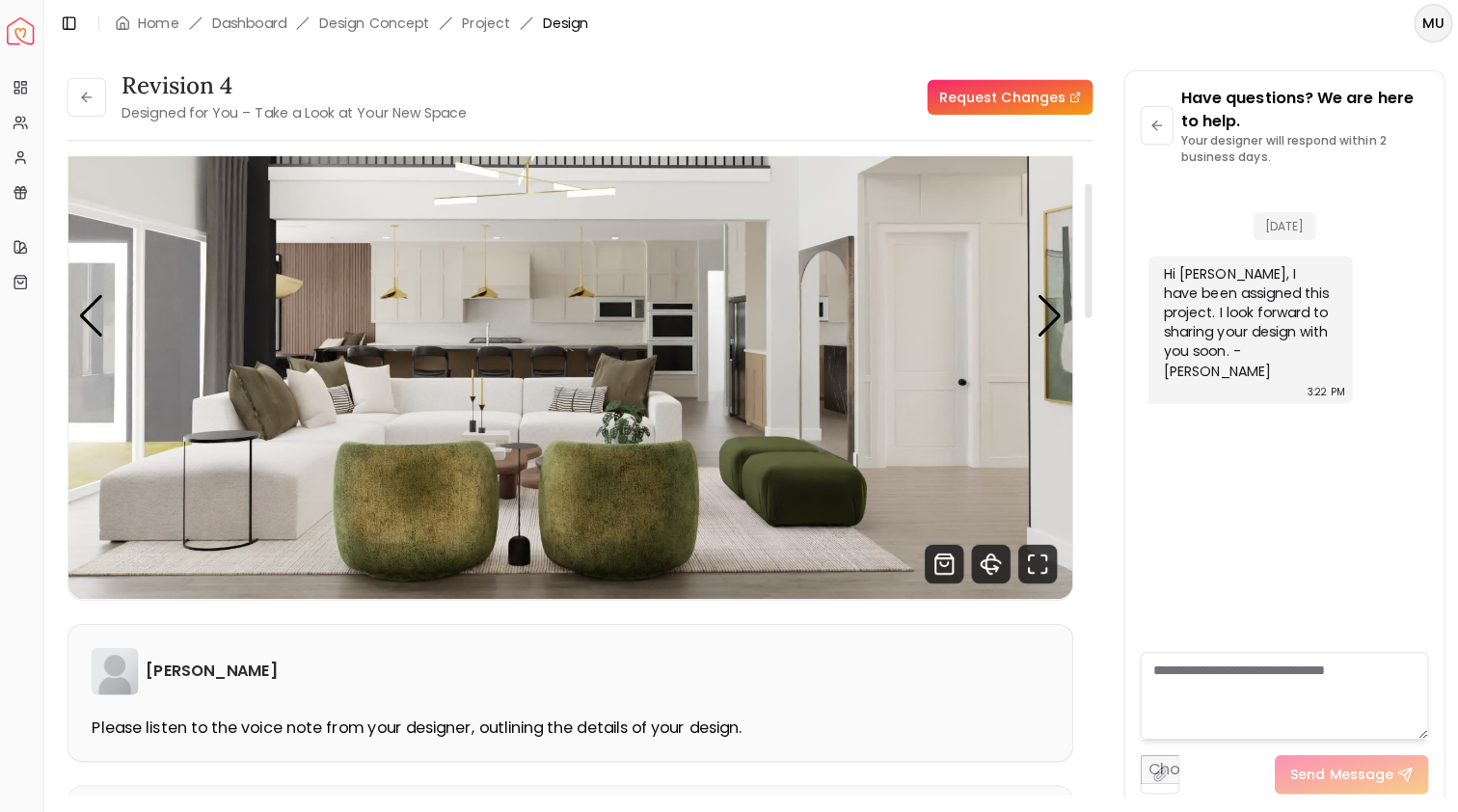
click at [1055, 308] on img "1 / 6" at bounding box center [568, 313] width 996 height 560
click at [1041, 312] on div "Next slide" at bounding box center [1043, 313] width 26 height 43
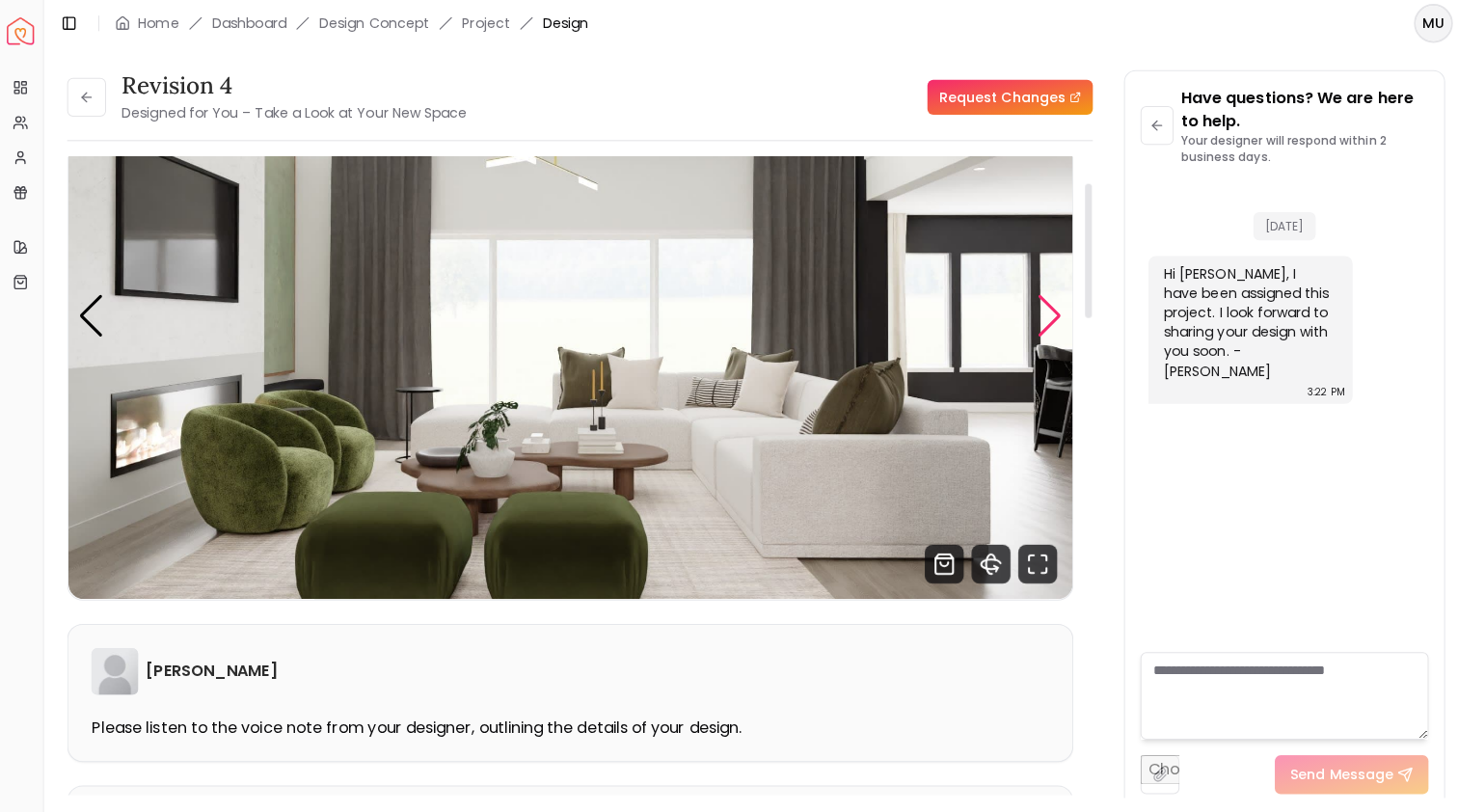
click at [1041, 312] on div "Next slide" at bounding box center [1043, 313] width 26 height 43
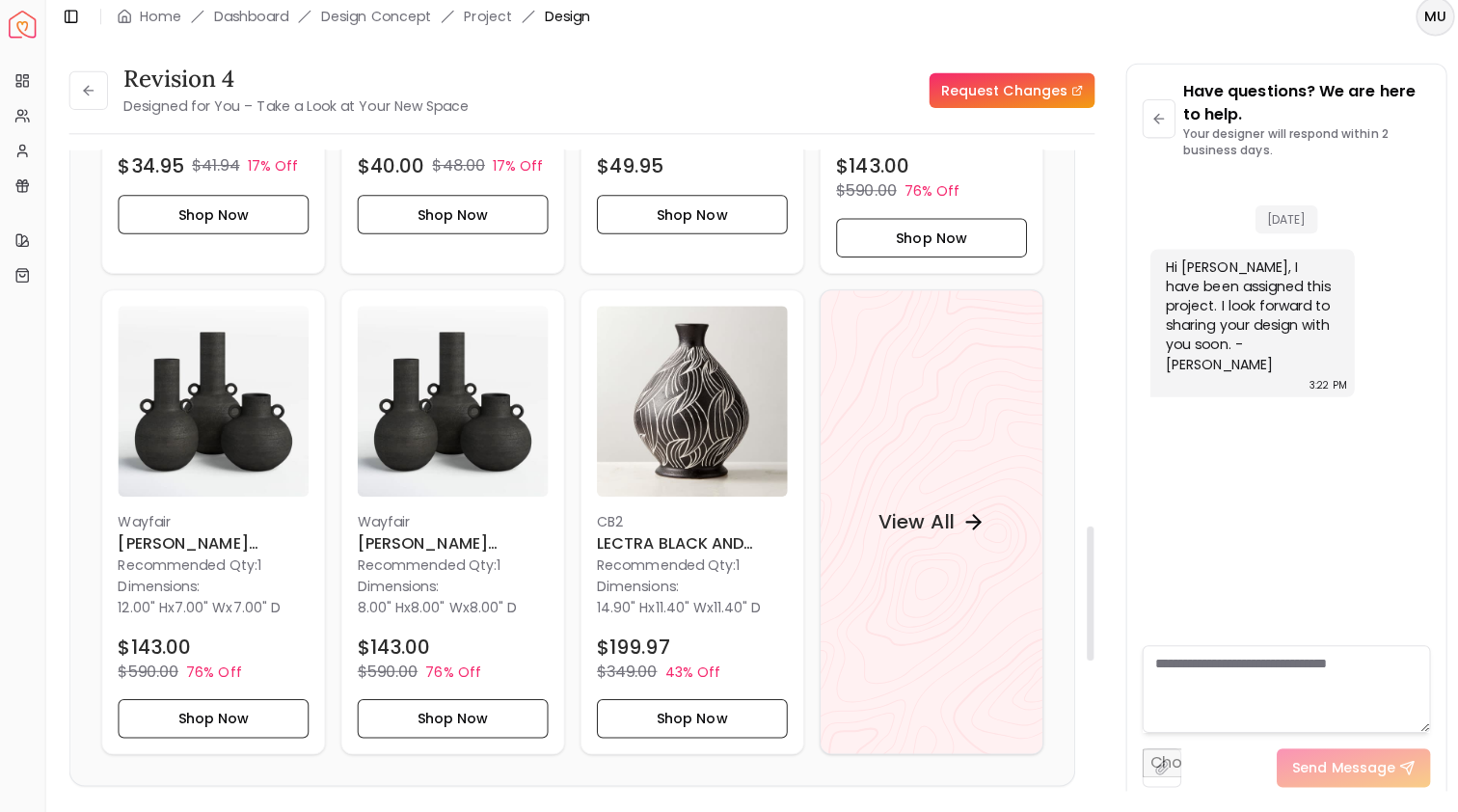
scroll to position [1758, 0]
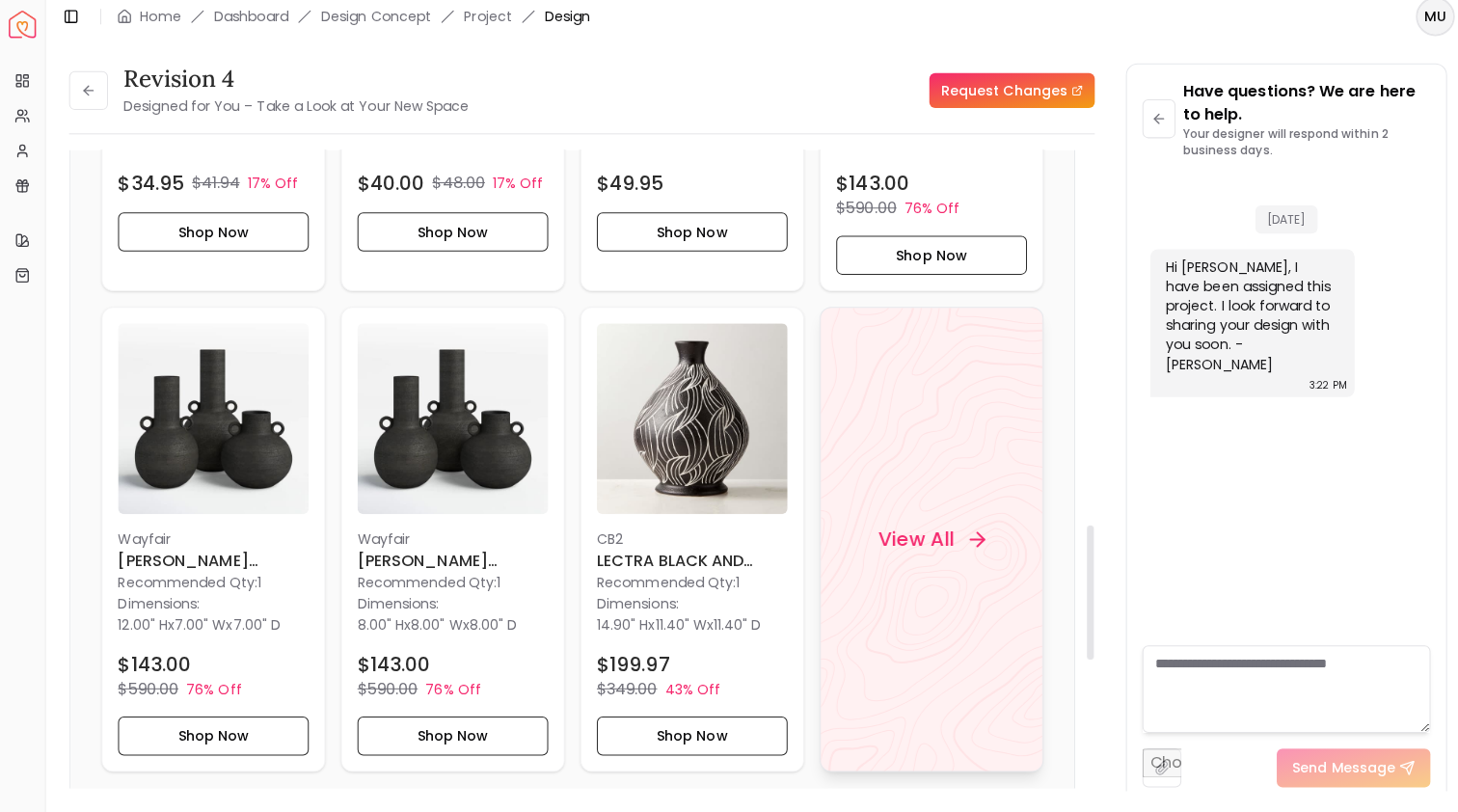
click at [920, 486] on div "View All" at bounding box center [924, 540] width 222 height 461
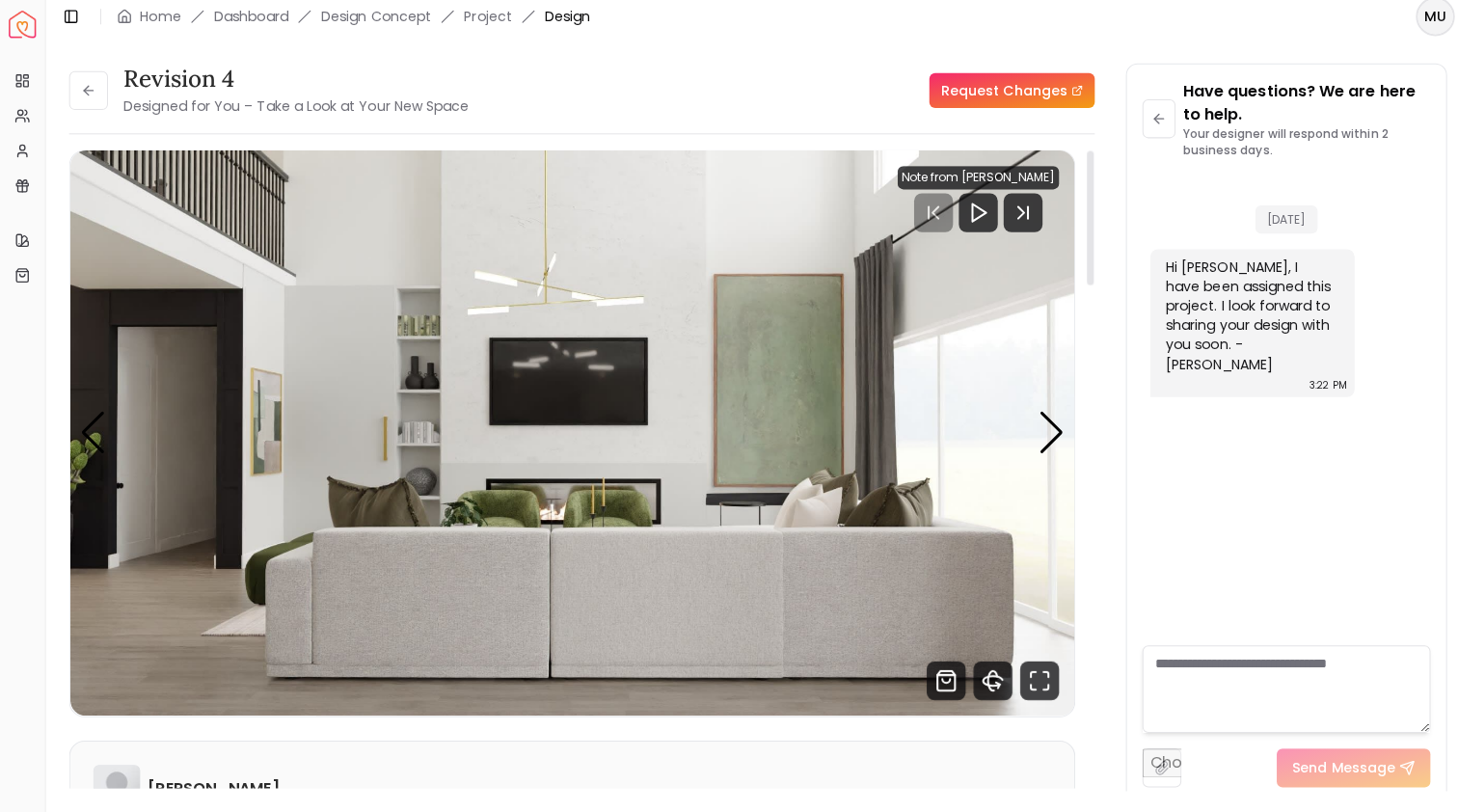
scroll to position [21, 0]
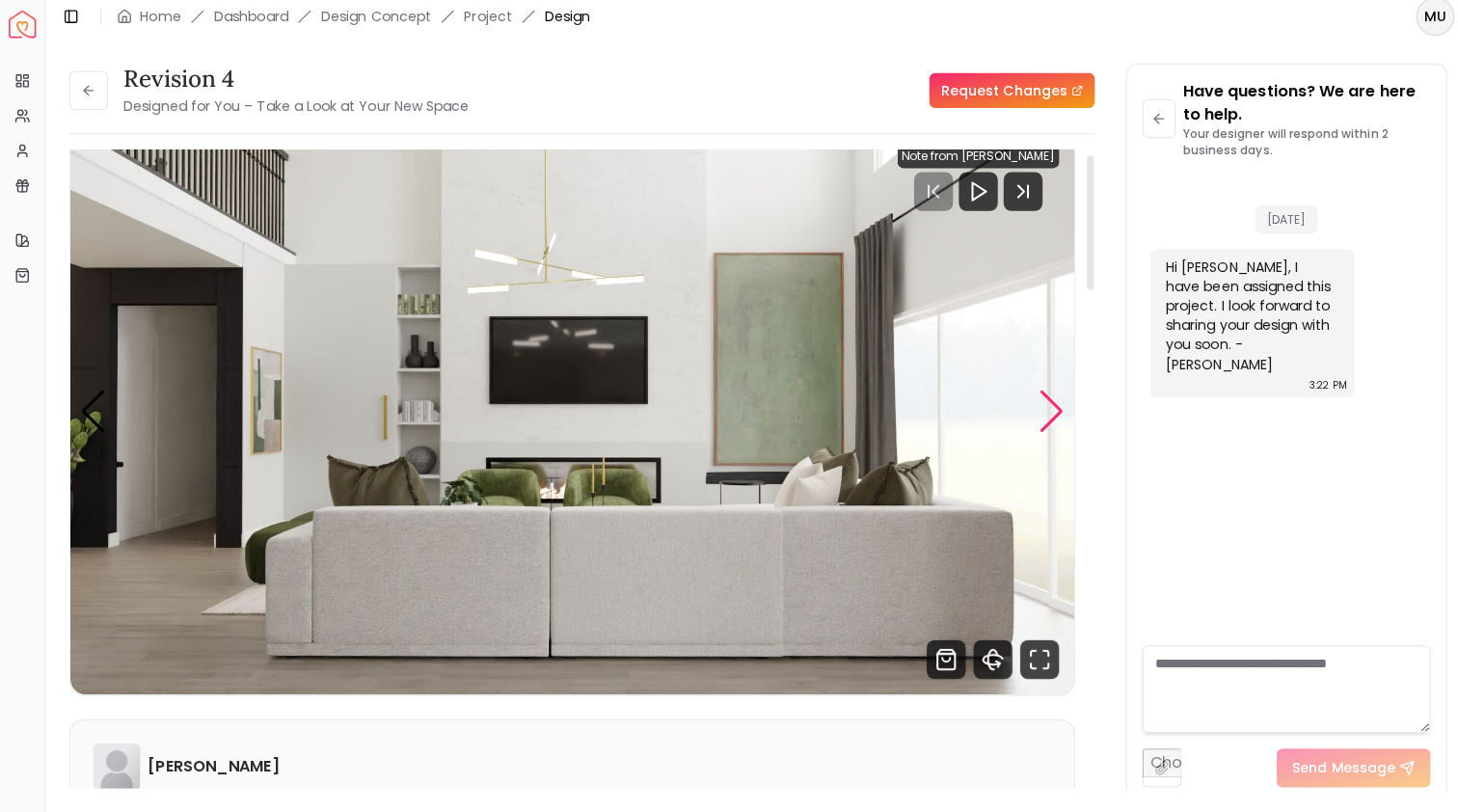
click at [1033, 405] on div "Next slide" at bounding box center [1043, 414] width 26 height 43
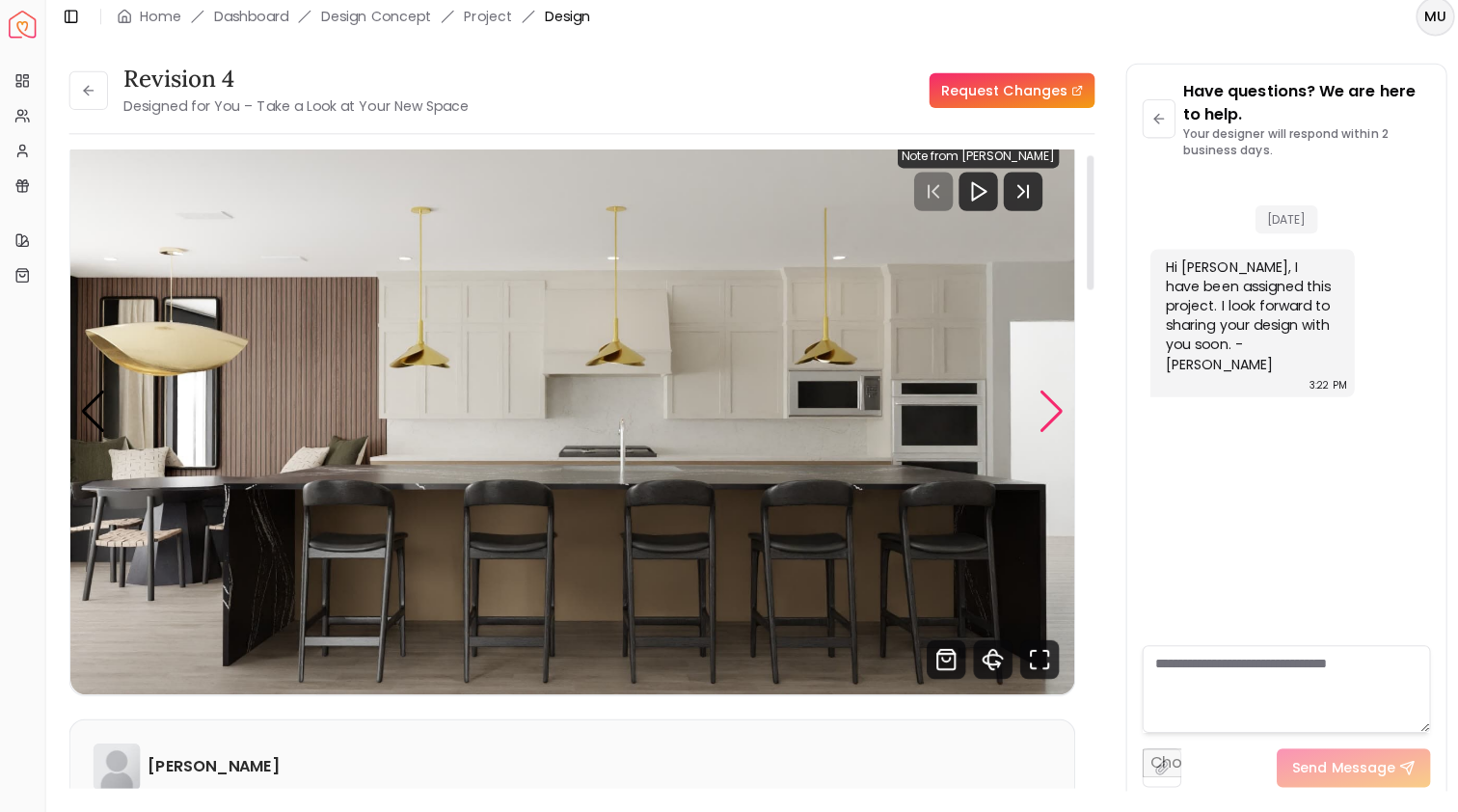
click at [1033, 405] on div "Next slide" at bounding box center [1043, 414] width 26 height 43
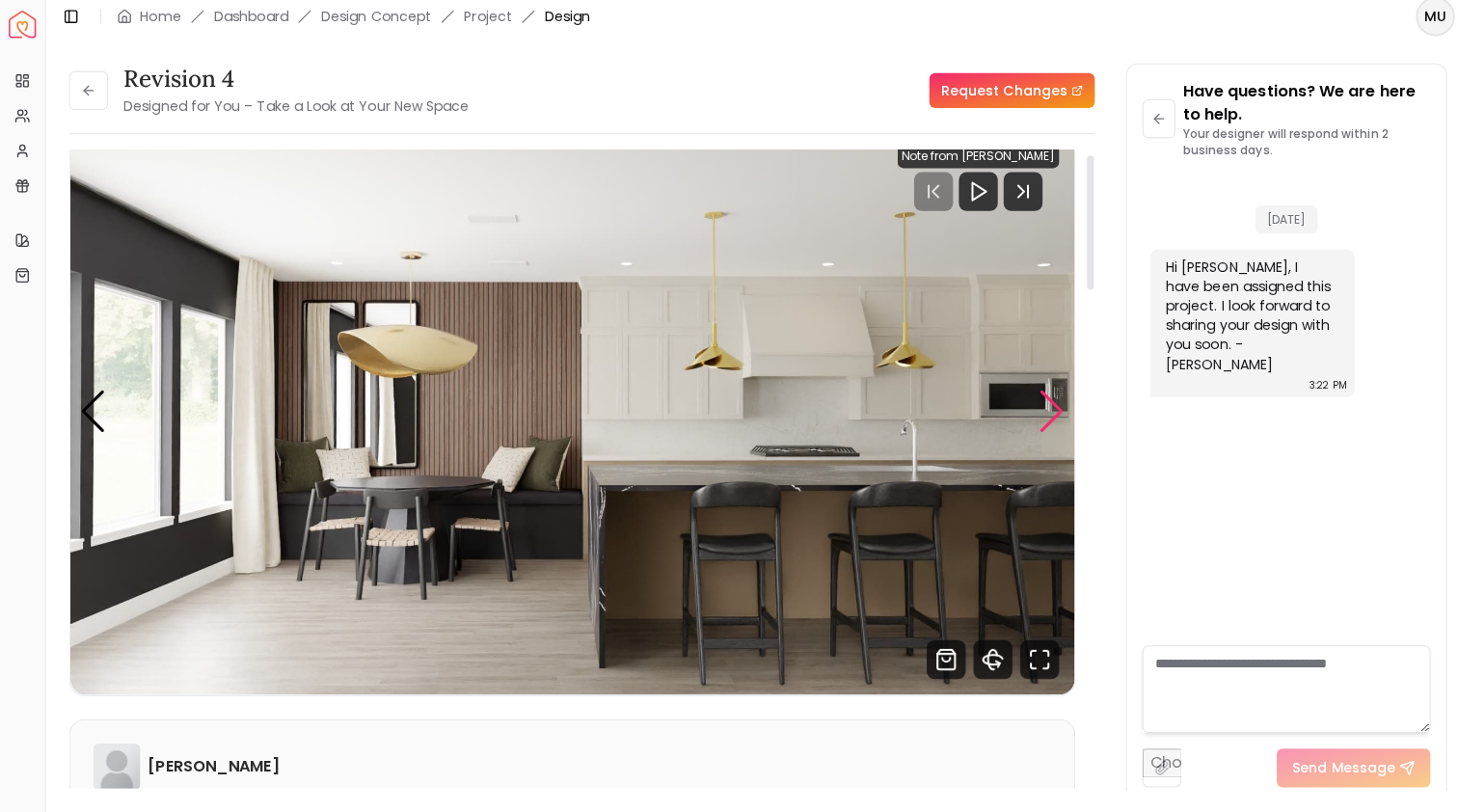
click at [1033, 405] on div "Next slide" at bounding box center [1043, 414] width 26 height 43
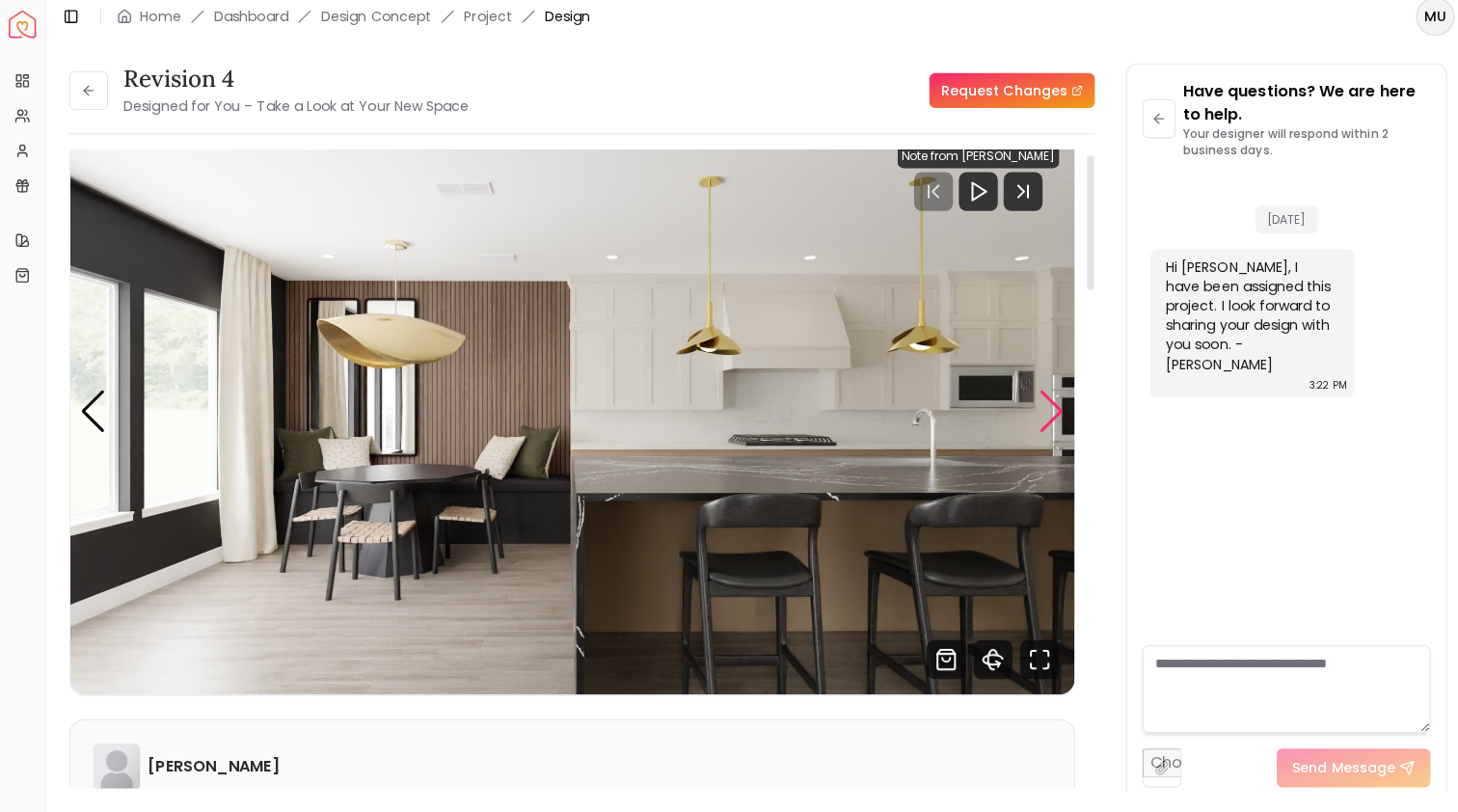
click at [1033, 406] on div "Next slide" at bounding box center [1043, 414] width 26 height 43
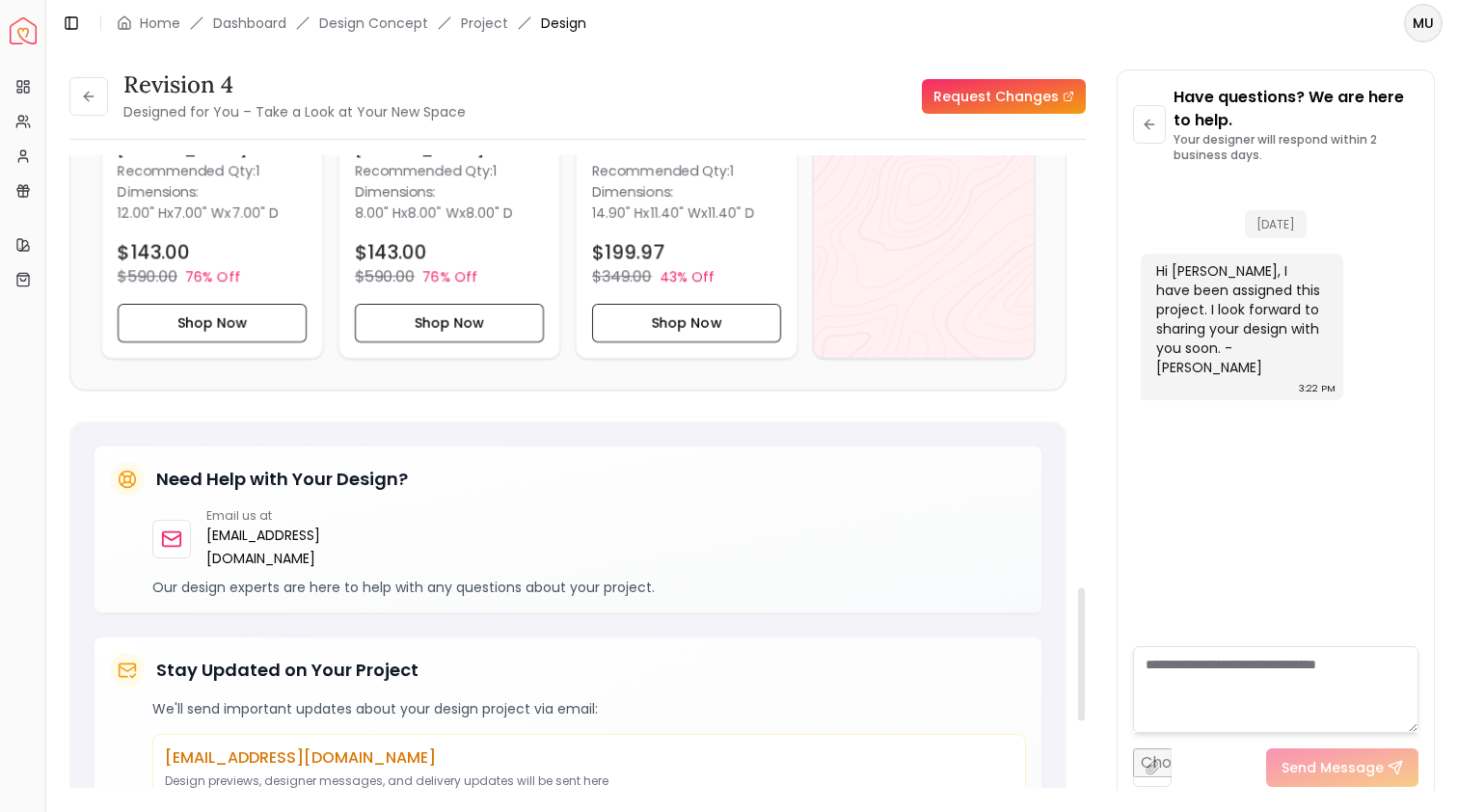
scroll to position [1909, 0]
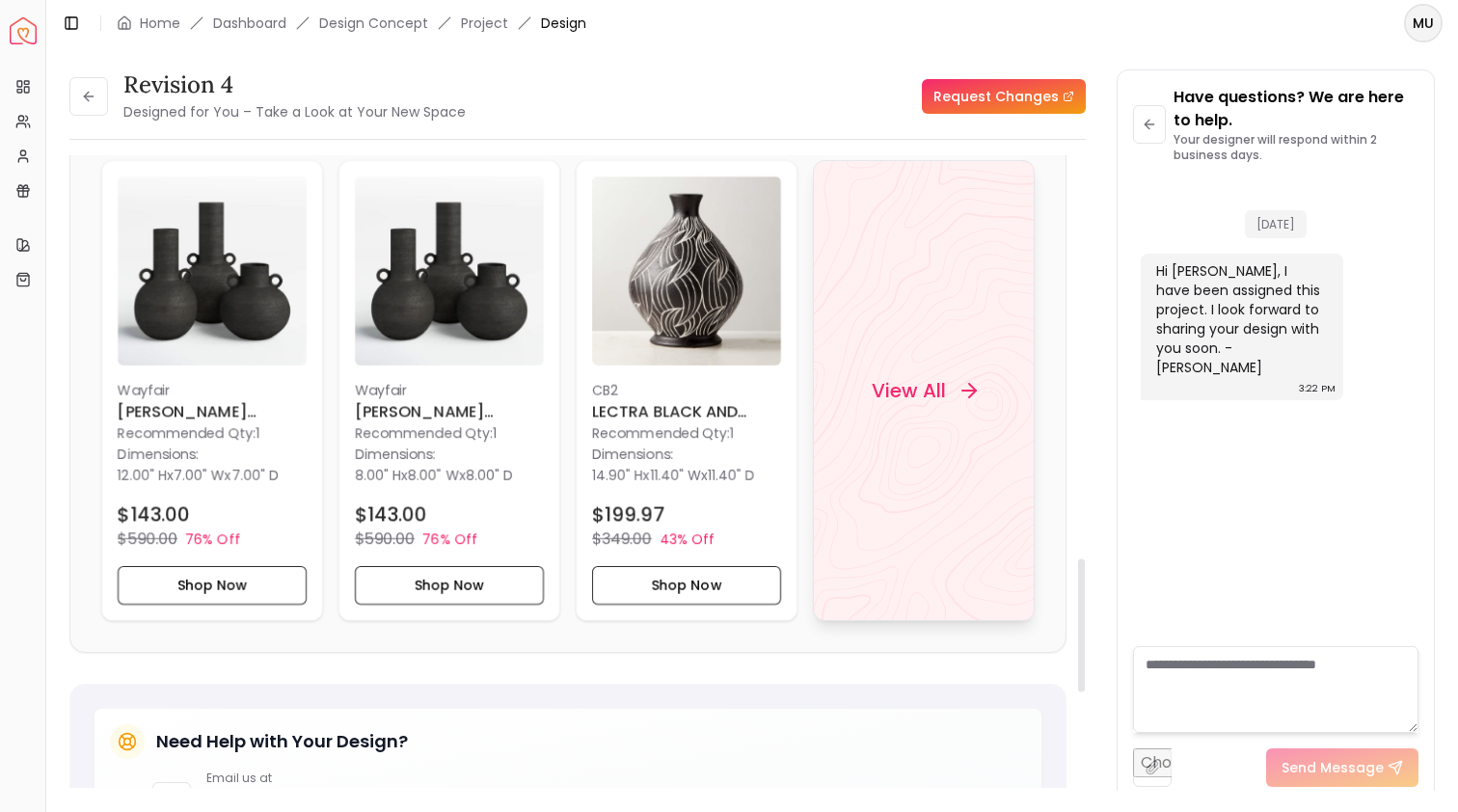
click at [886, 341] on div "View All" at bounding box center [924, 390] width 222 height 461
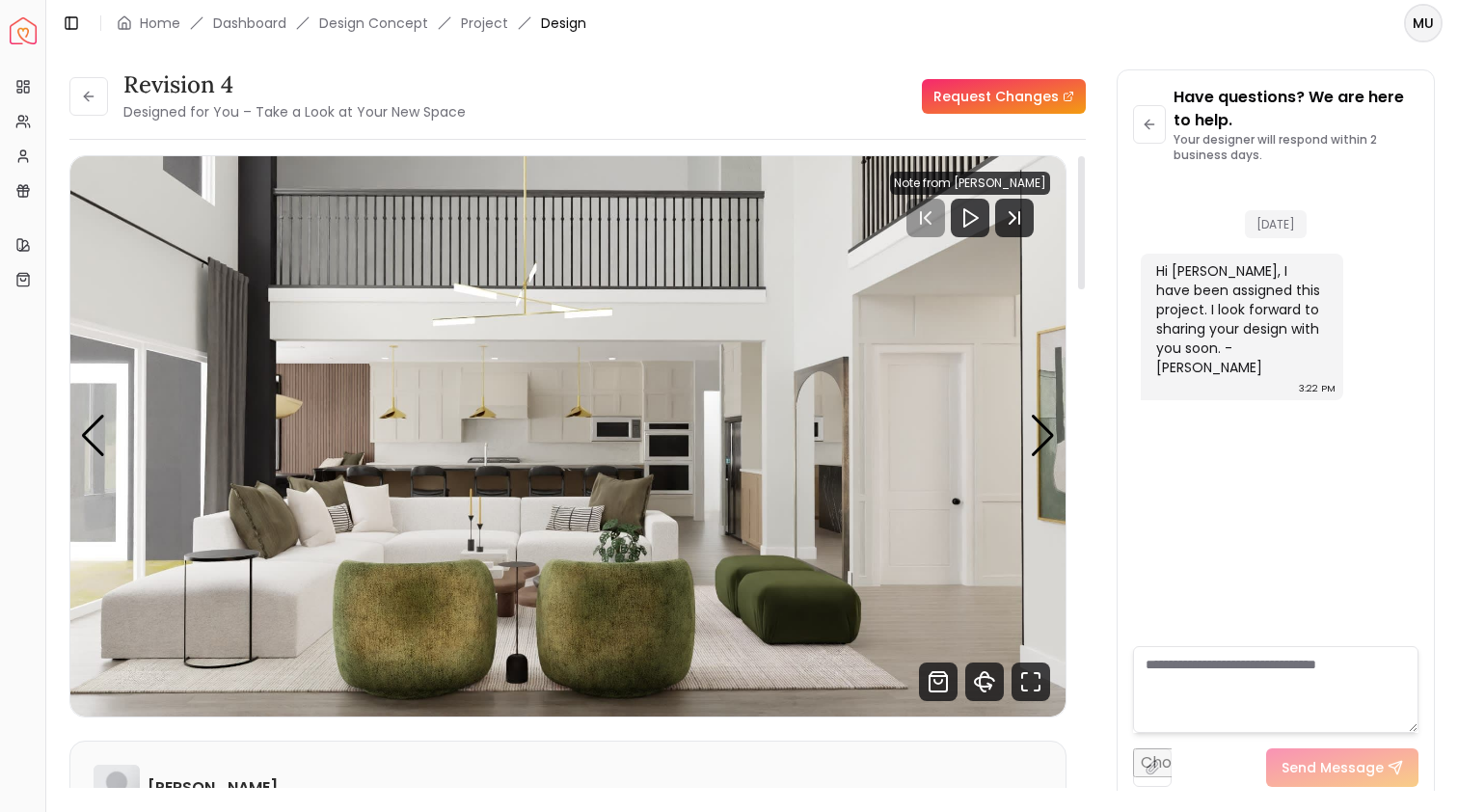
scroll to position [0, 0]
click at [273, 24] on link "Dashboard" at bounding box center [250, 23] width 73 height 19
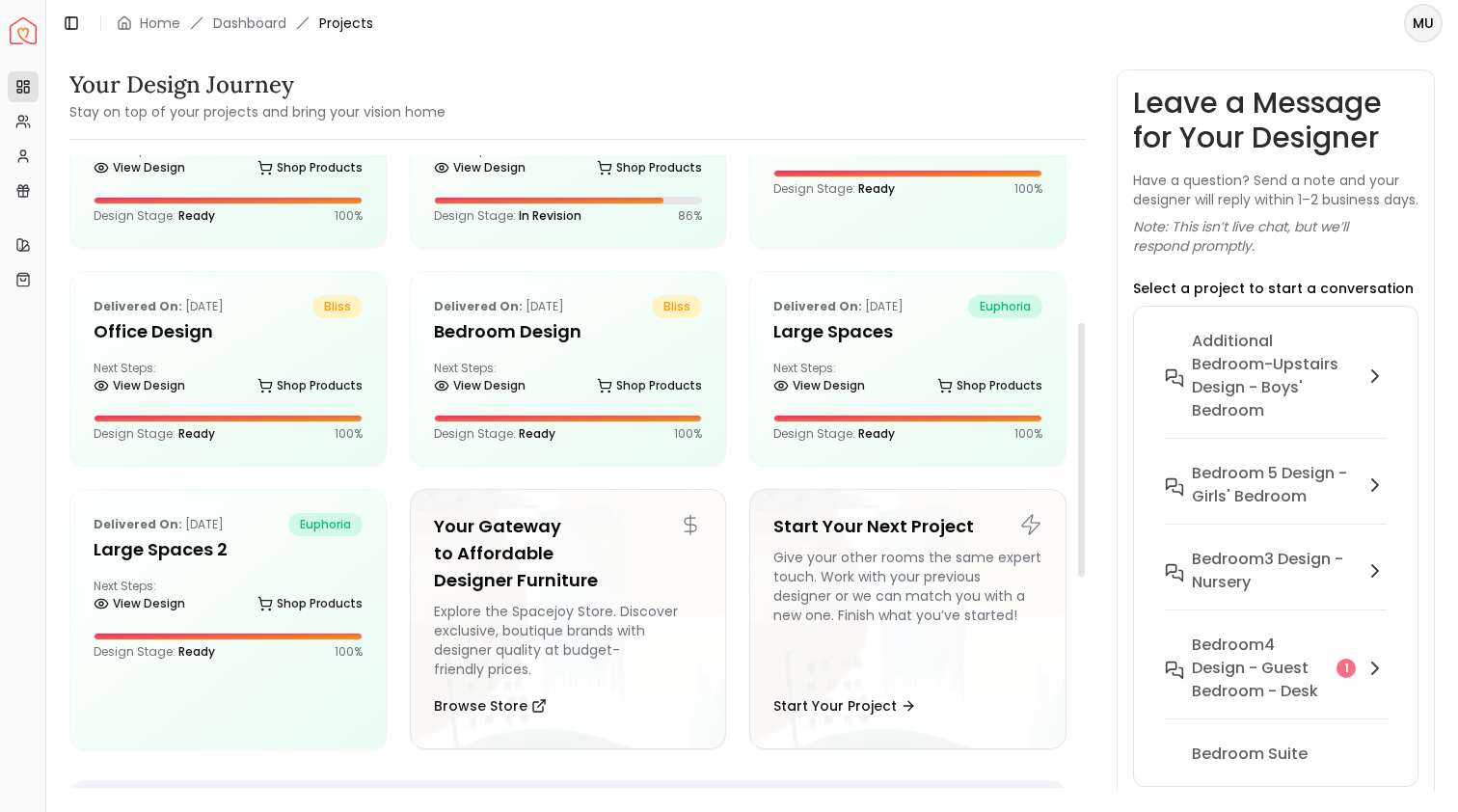
scroll to position [381, 0]
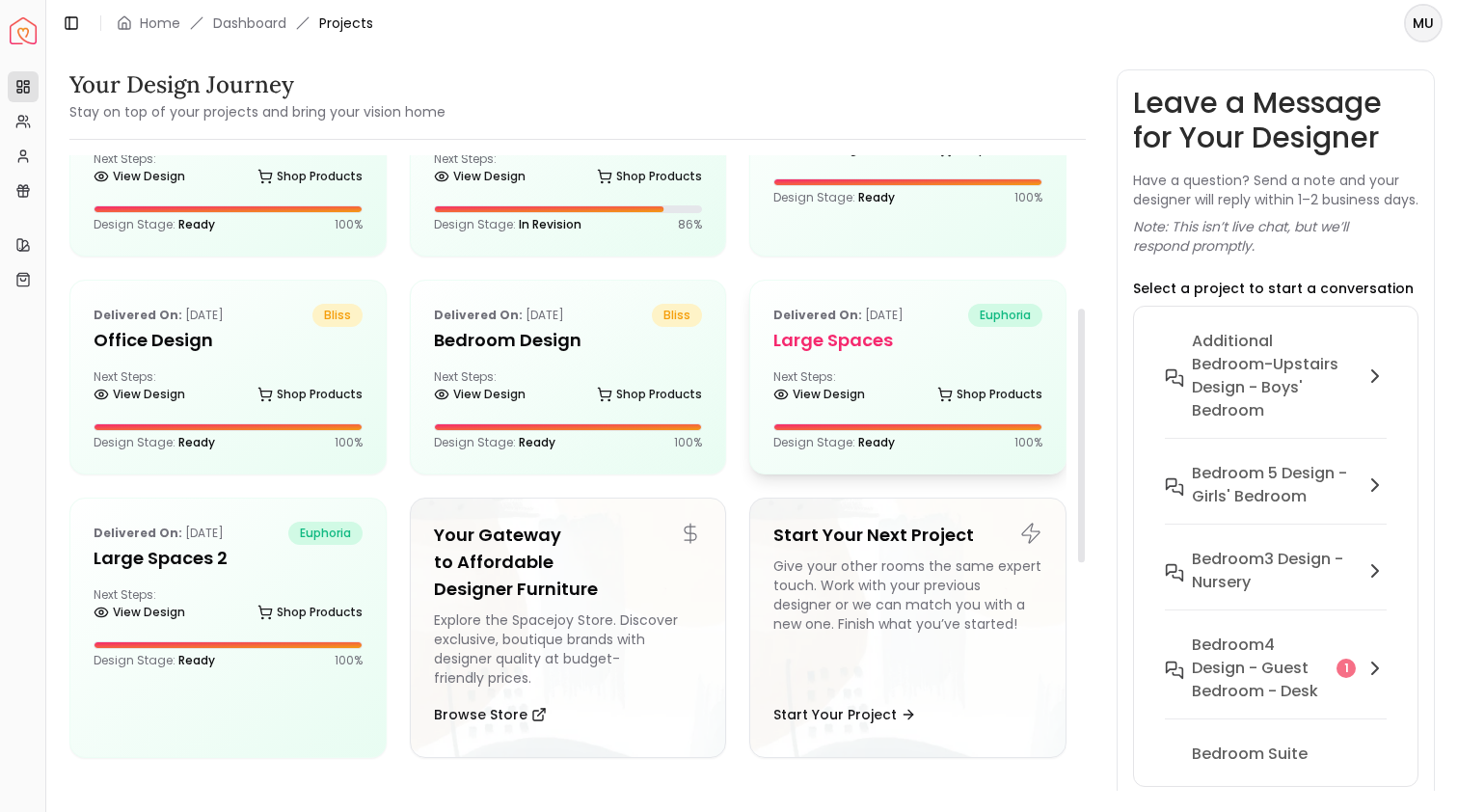
click at [885, 338] on h5 "Large Spaces" at bounding box center [908, 340] width 269 height 27
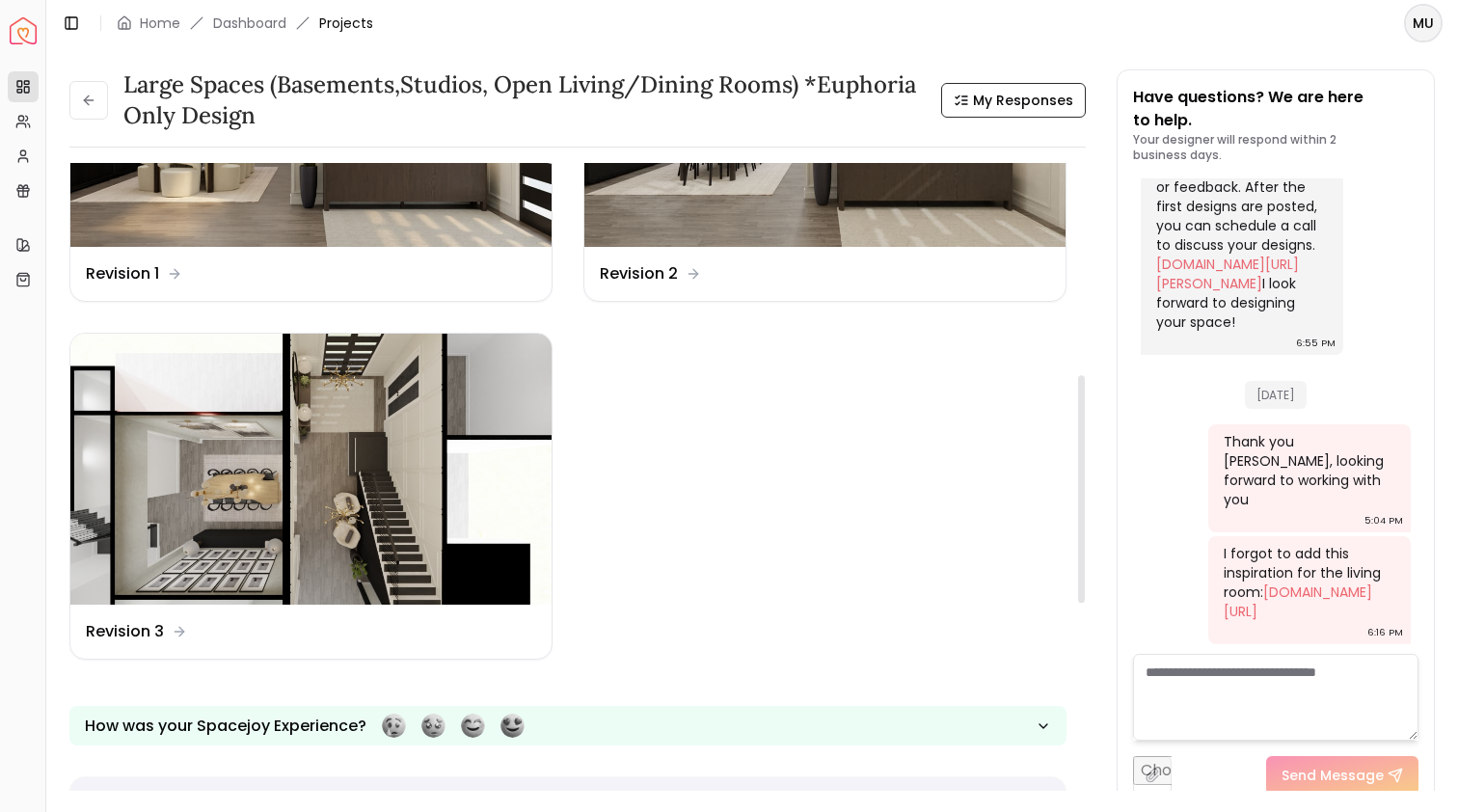
scroll to position [548, 0]
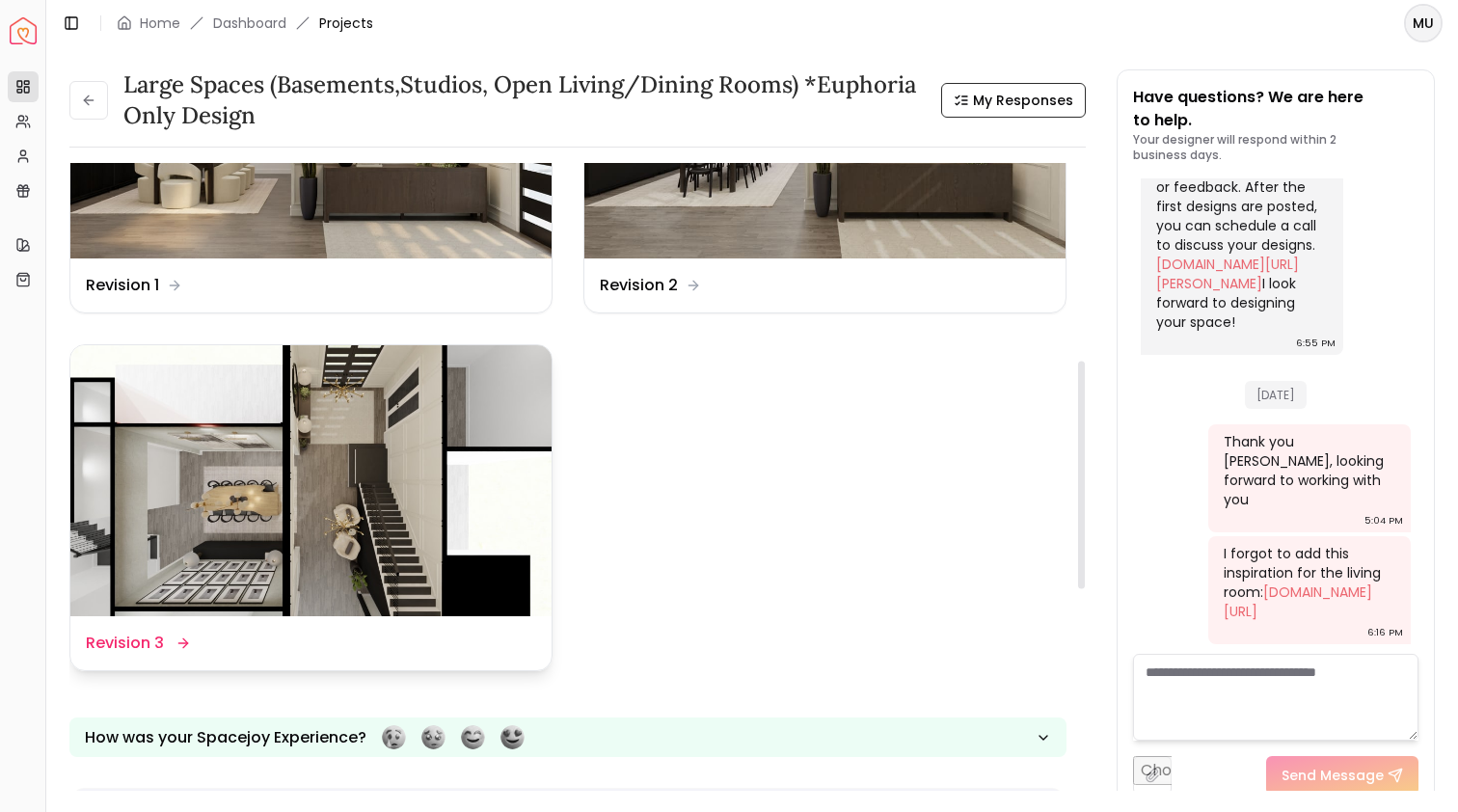
click at [438, 416] on img at bounding box center [310, 480] width 481 height 271
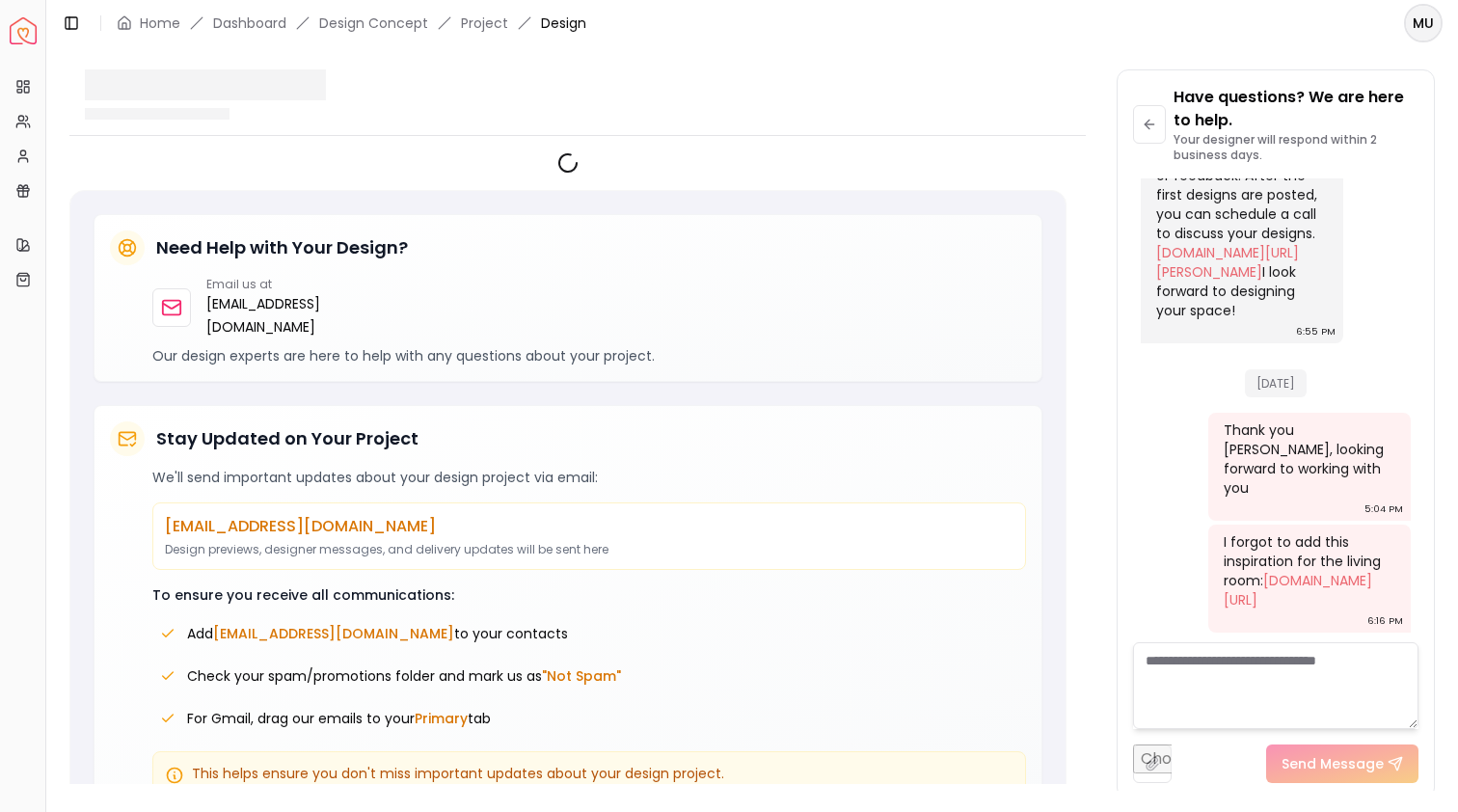
scroll to position [844, 0]
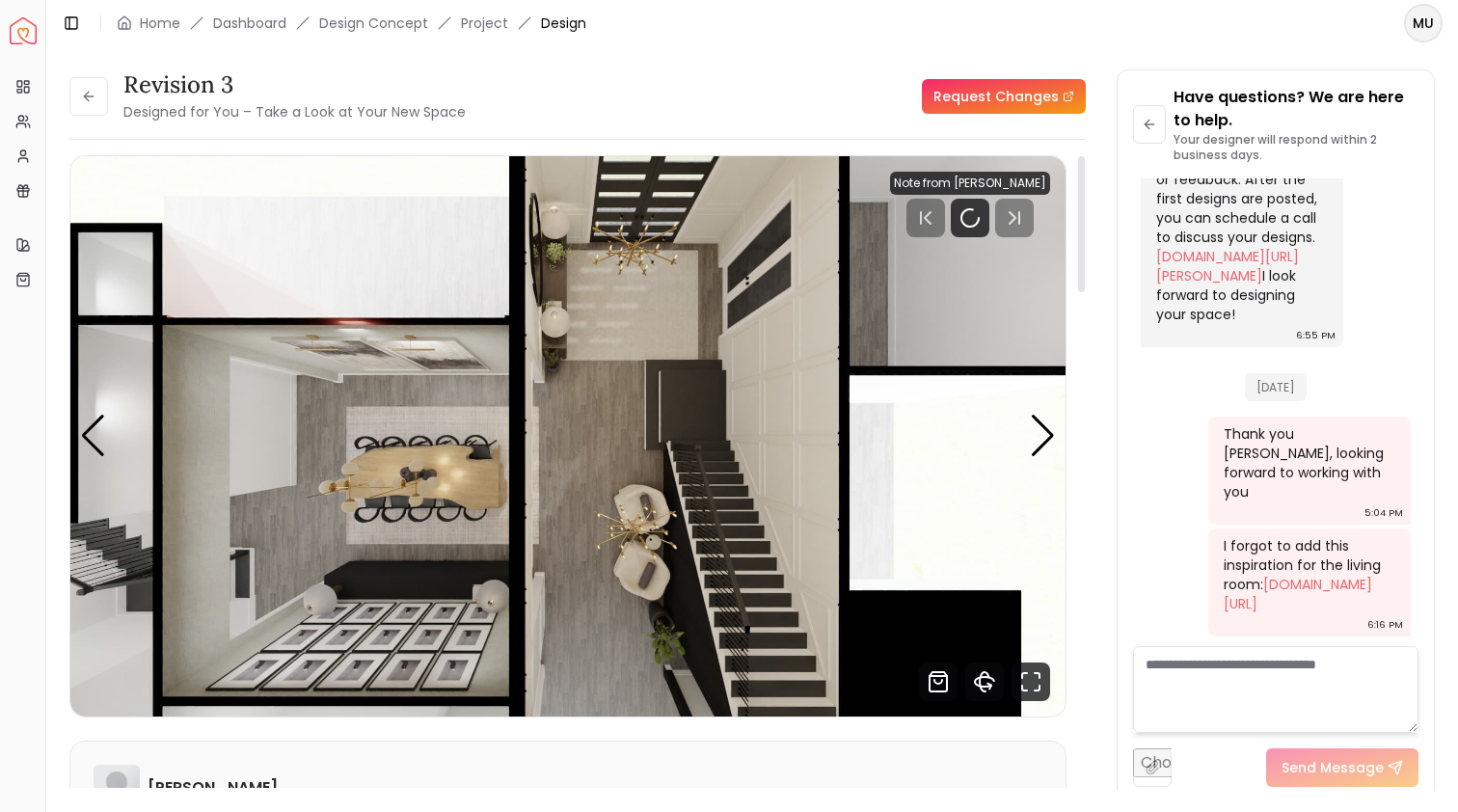
click at [866, 389] on img "1 / 5" at bounding box center [568, 436] width 996 height 560
click at [1044, 443] on div "Next slide" at bounding box center [1043, 435] width 26 height 43
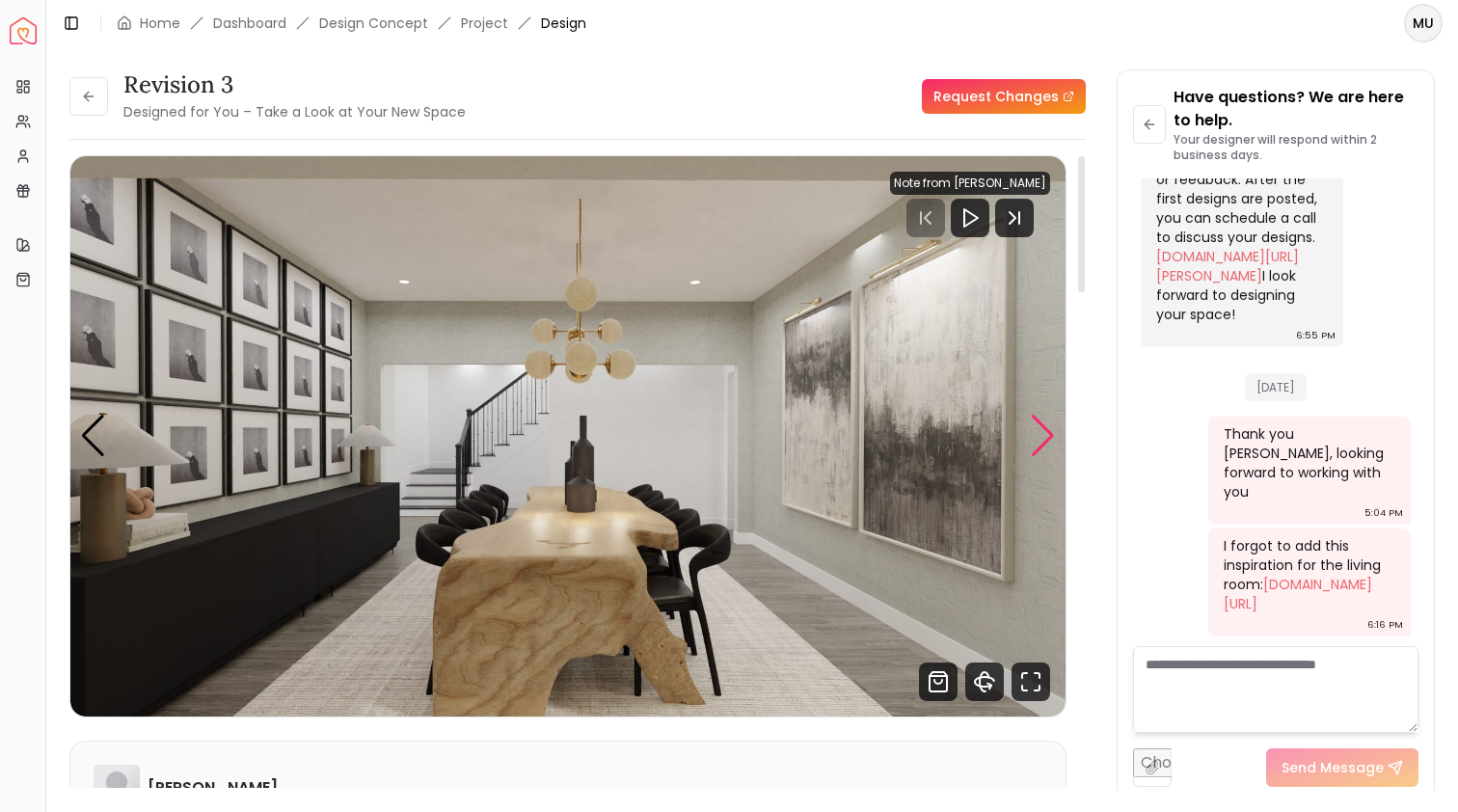
click at [1045, 440] on div "Next slide" at bounding box center [1043, 435] width 26 height 43
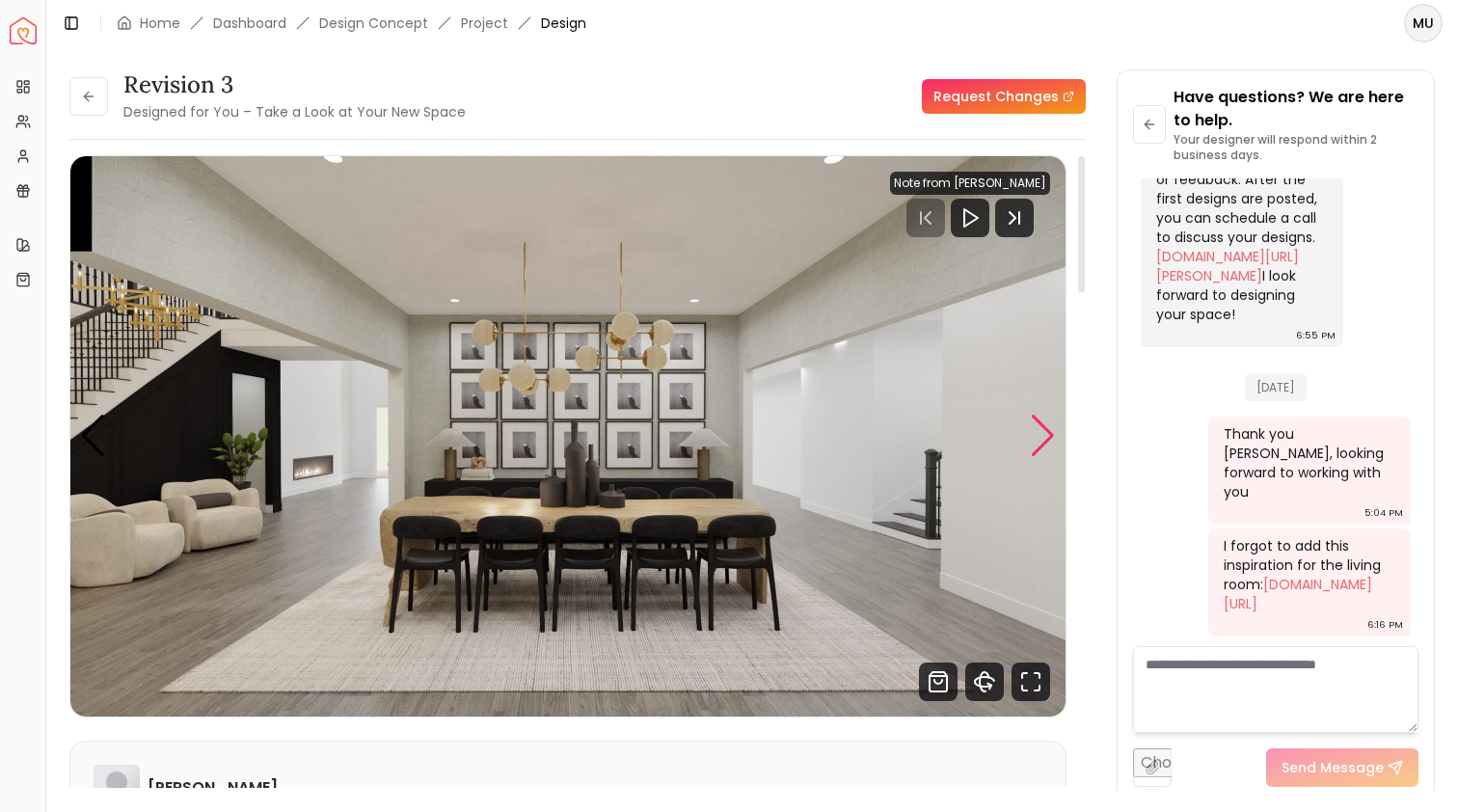
click at [1045, 440] on div "Next slide" at bounding box center [1043, 435] width 26 height 43
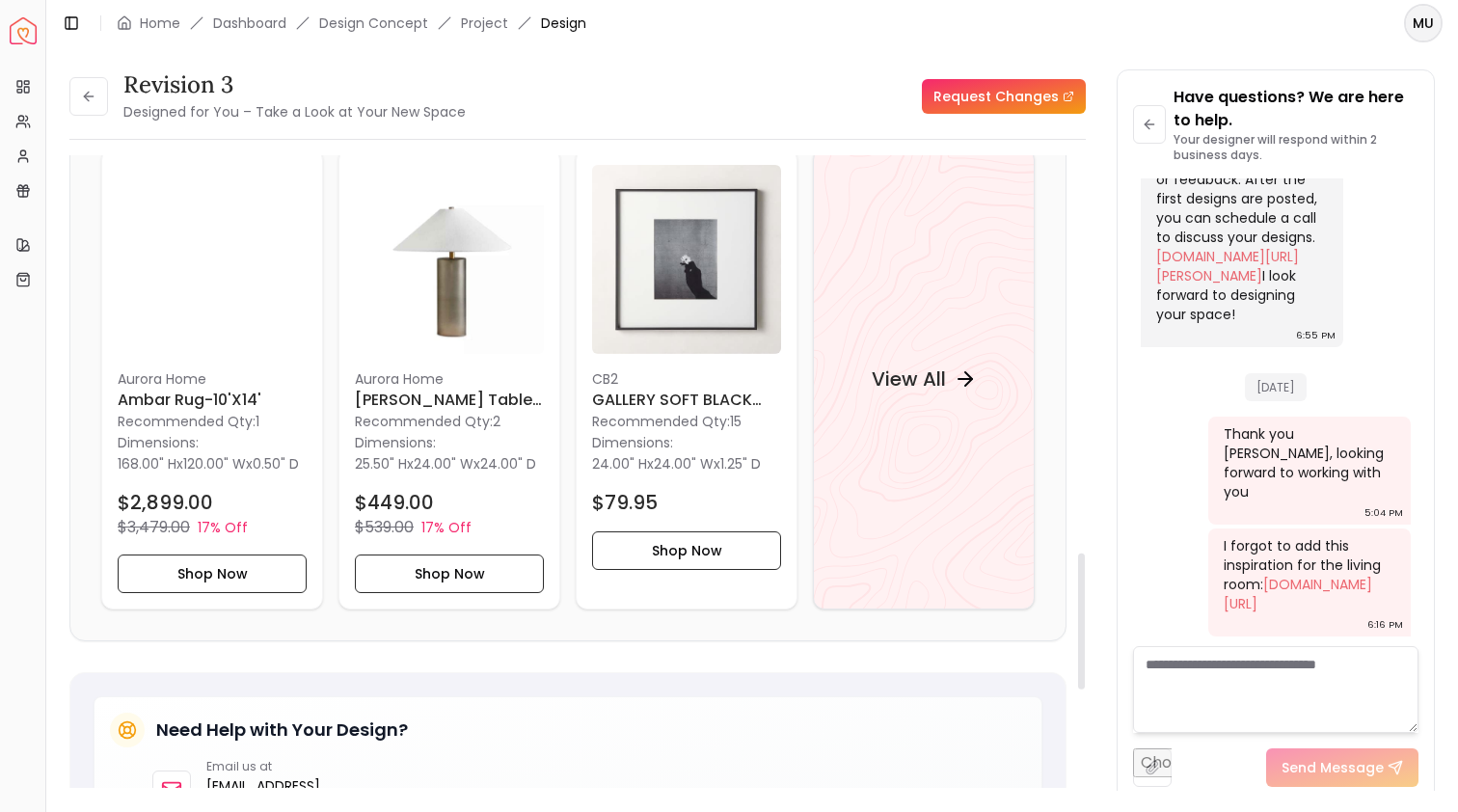
scroll to position [1841, 0]
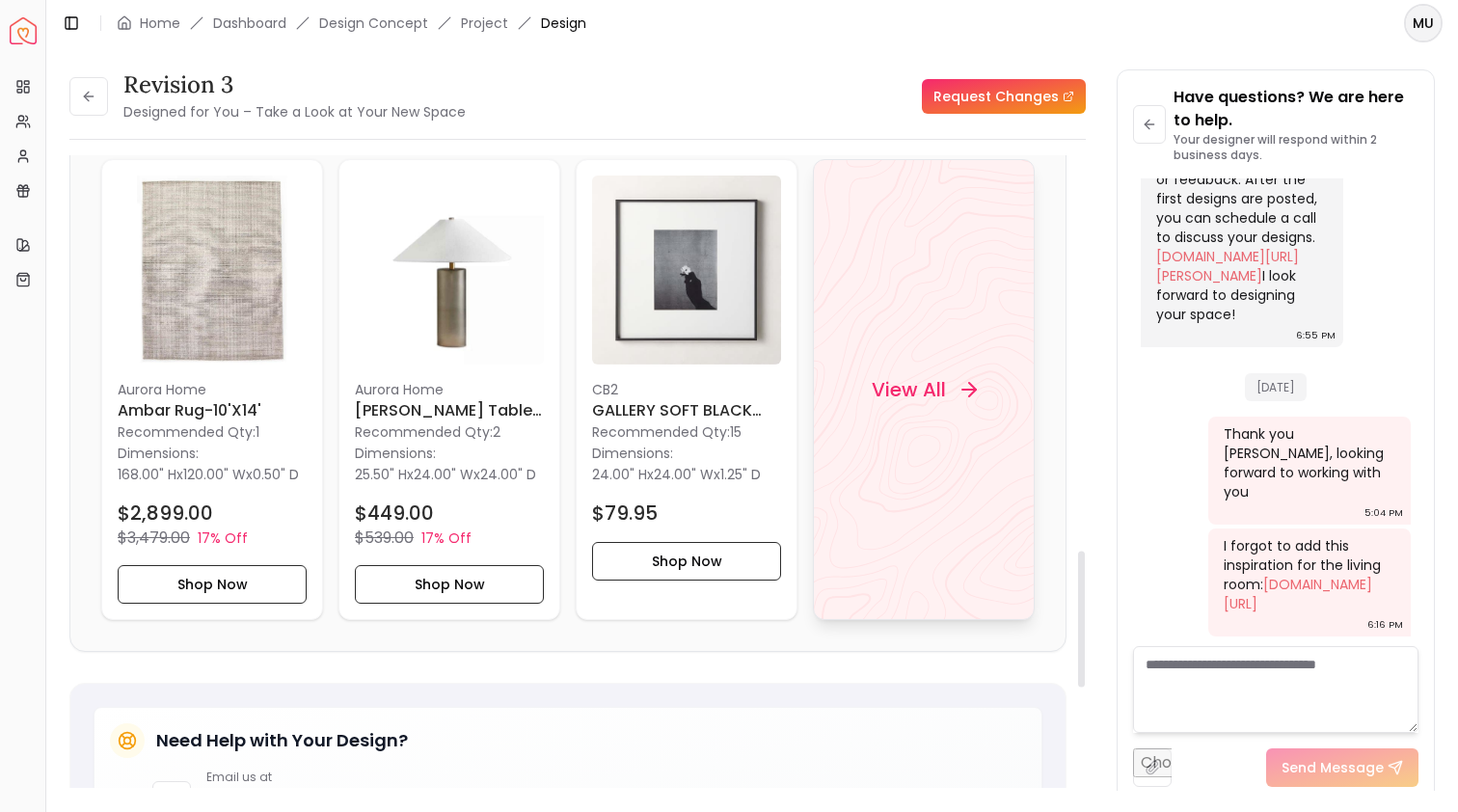
click at [947, 482] on div "View All" at bounding box center [924, 389] width 222 height 461
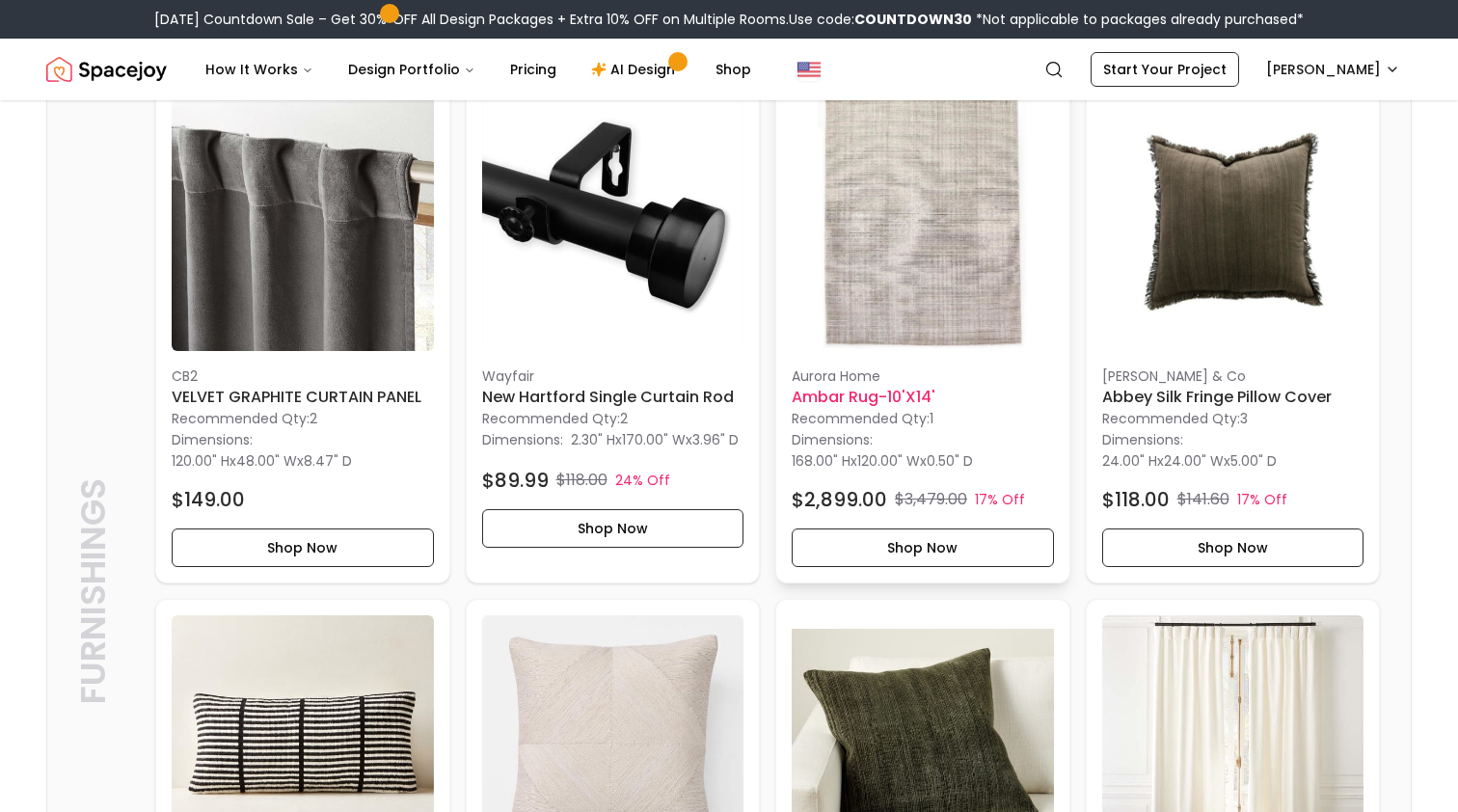
scroll to position [3228, 0]
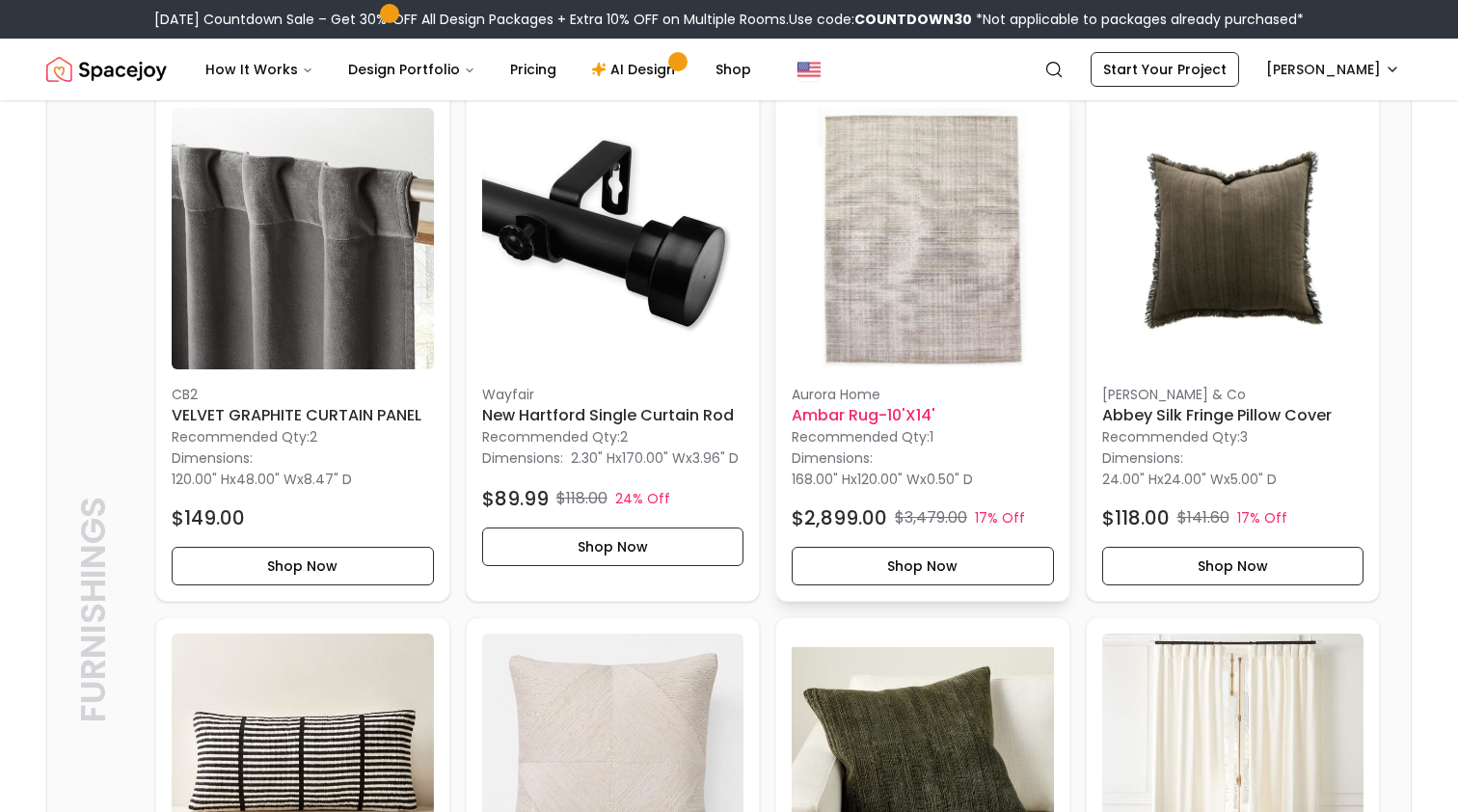
click at [973, 296] on img at bounding box center [922, 239] width 263 height 263
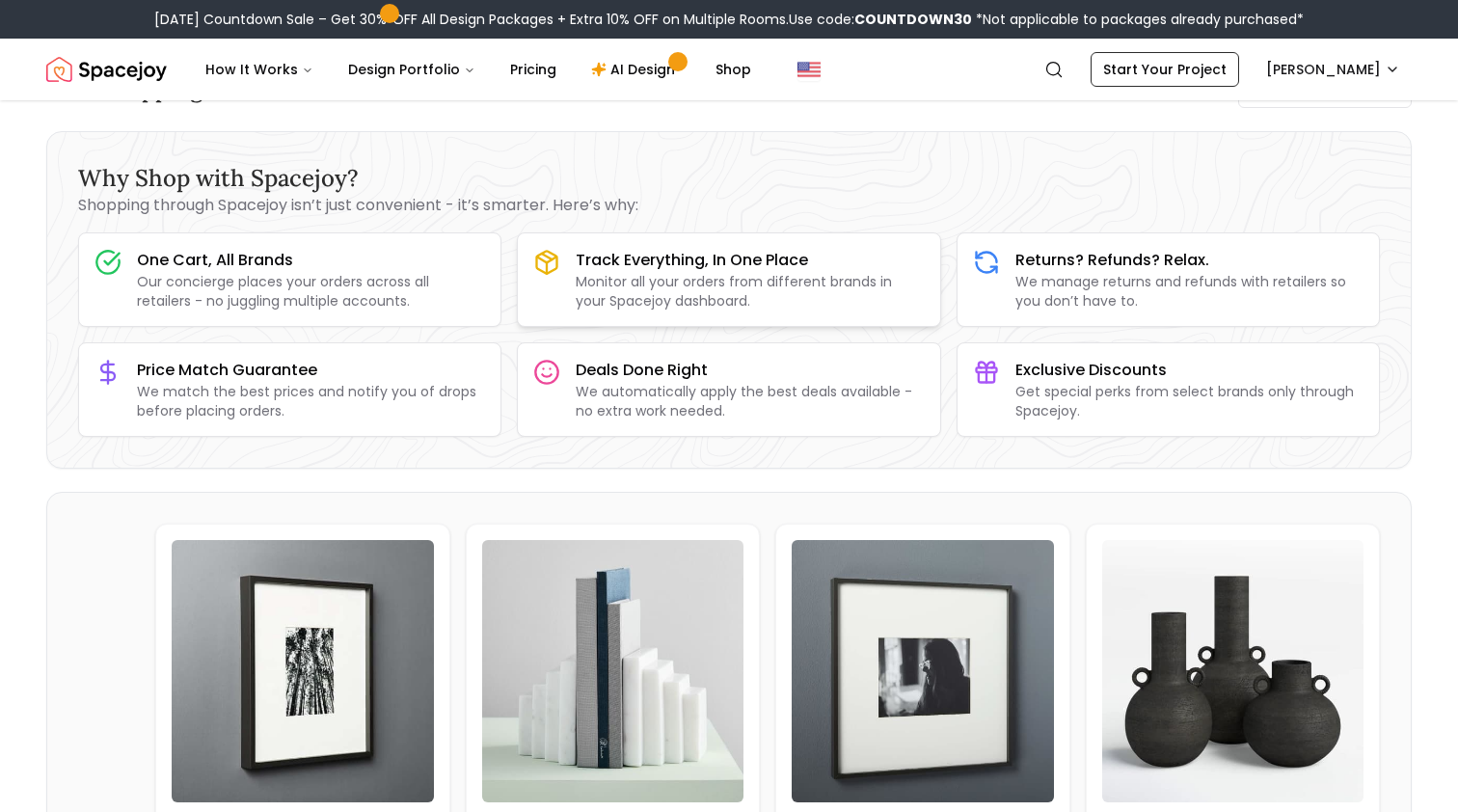
scroll to position [59, 0]
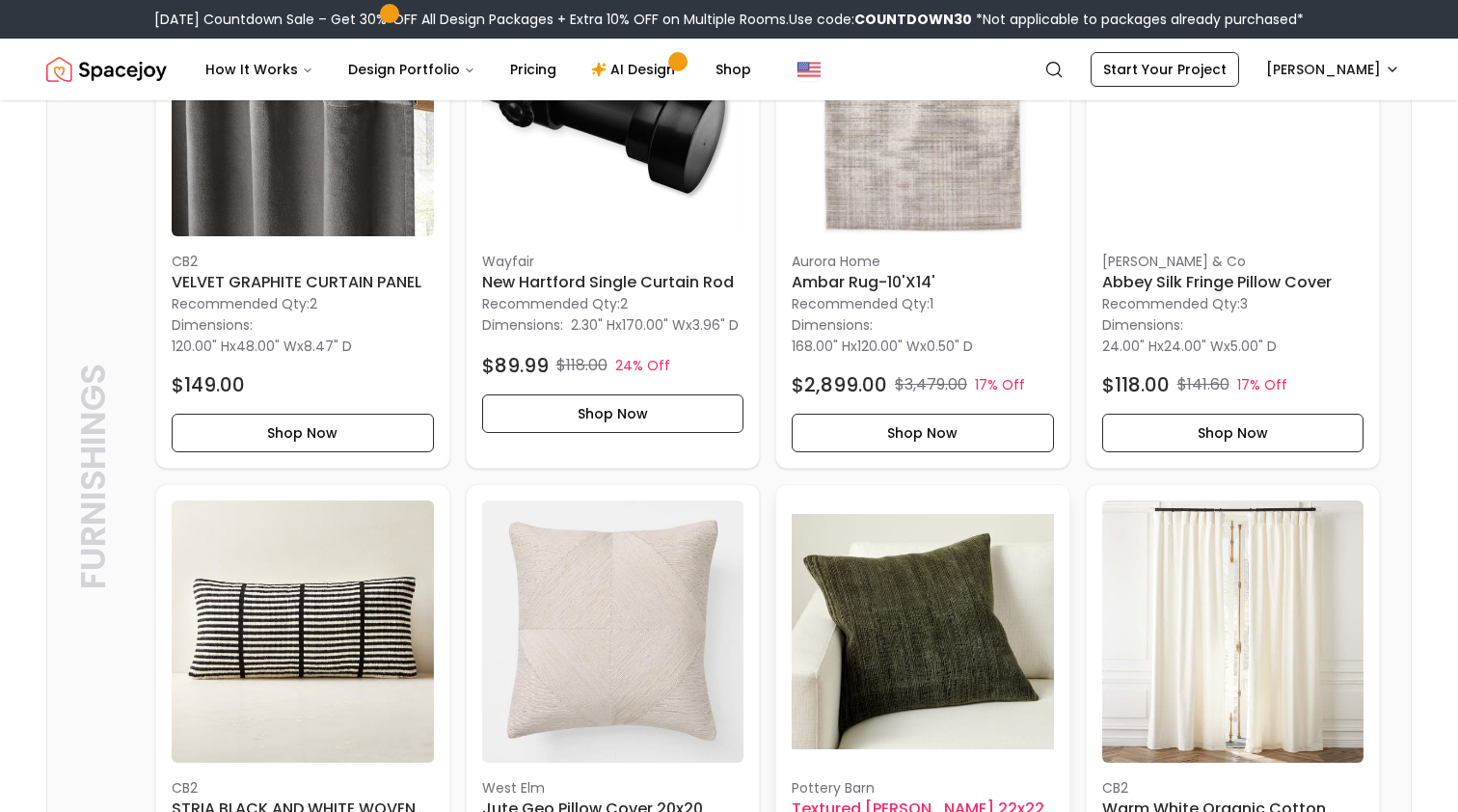
scroll to position [3253, 0]
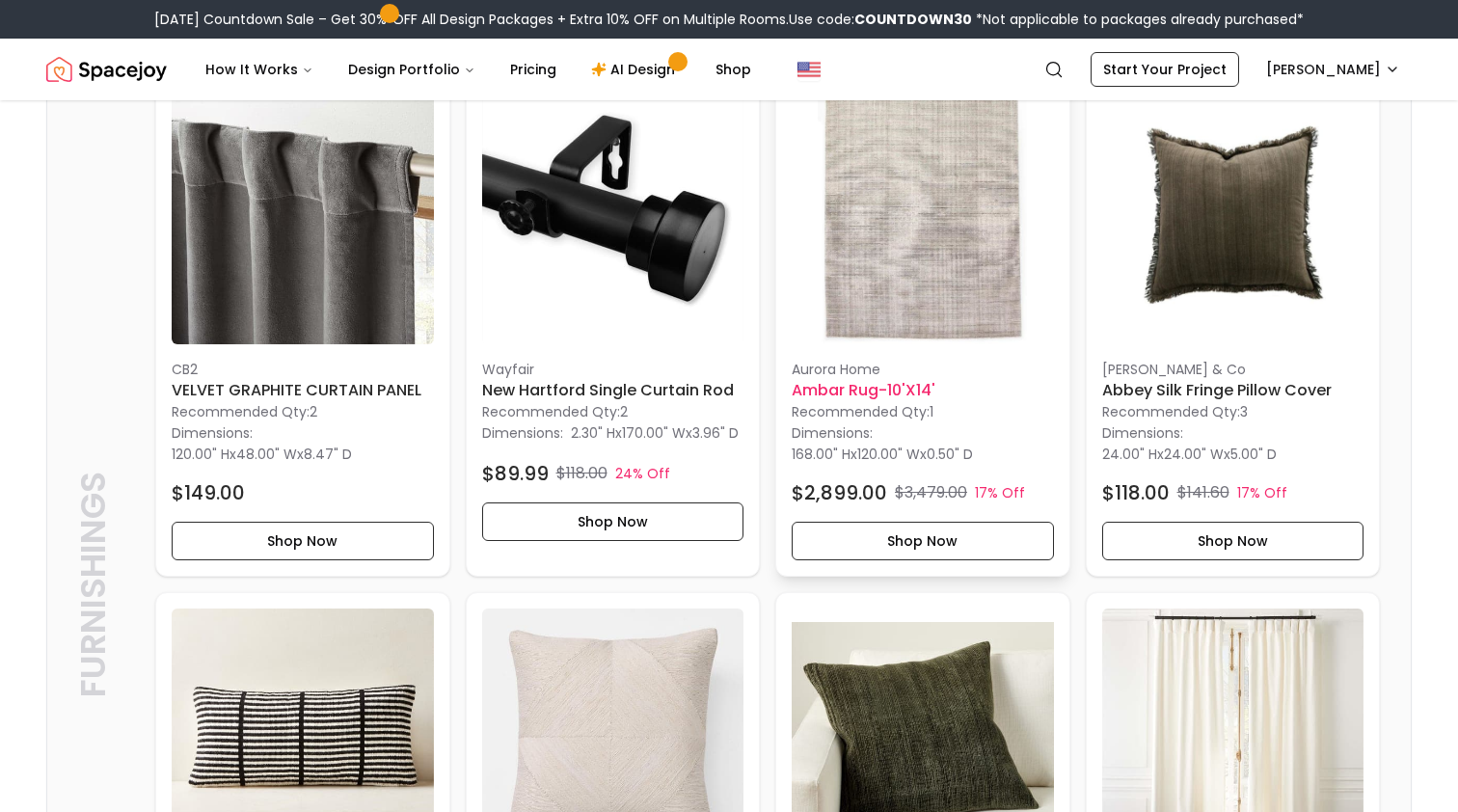
click at [948, 248] on img at bounding box center [922, 214] width 263 height 263
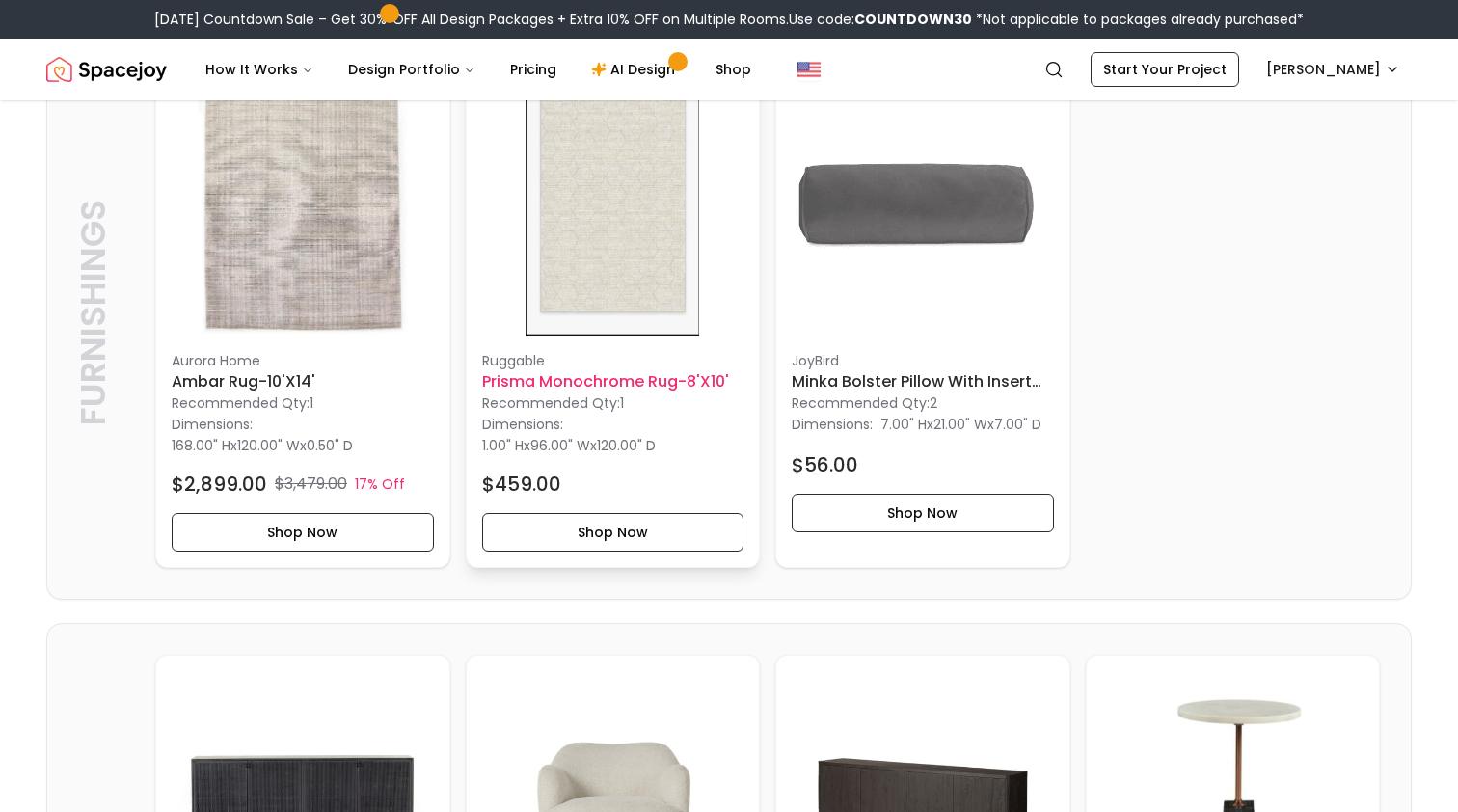
scroll to position [2790, 0]
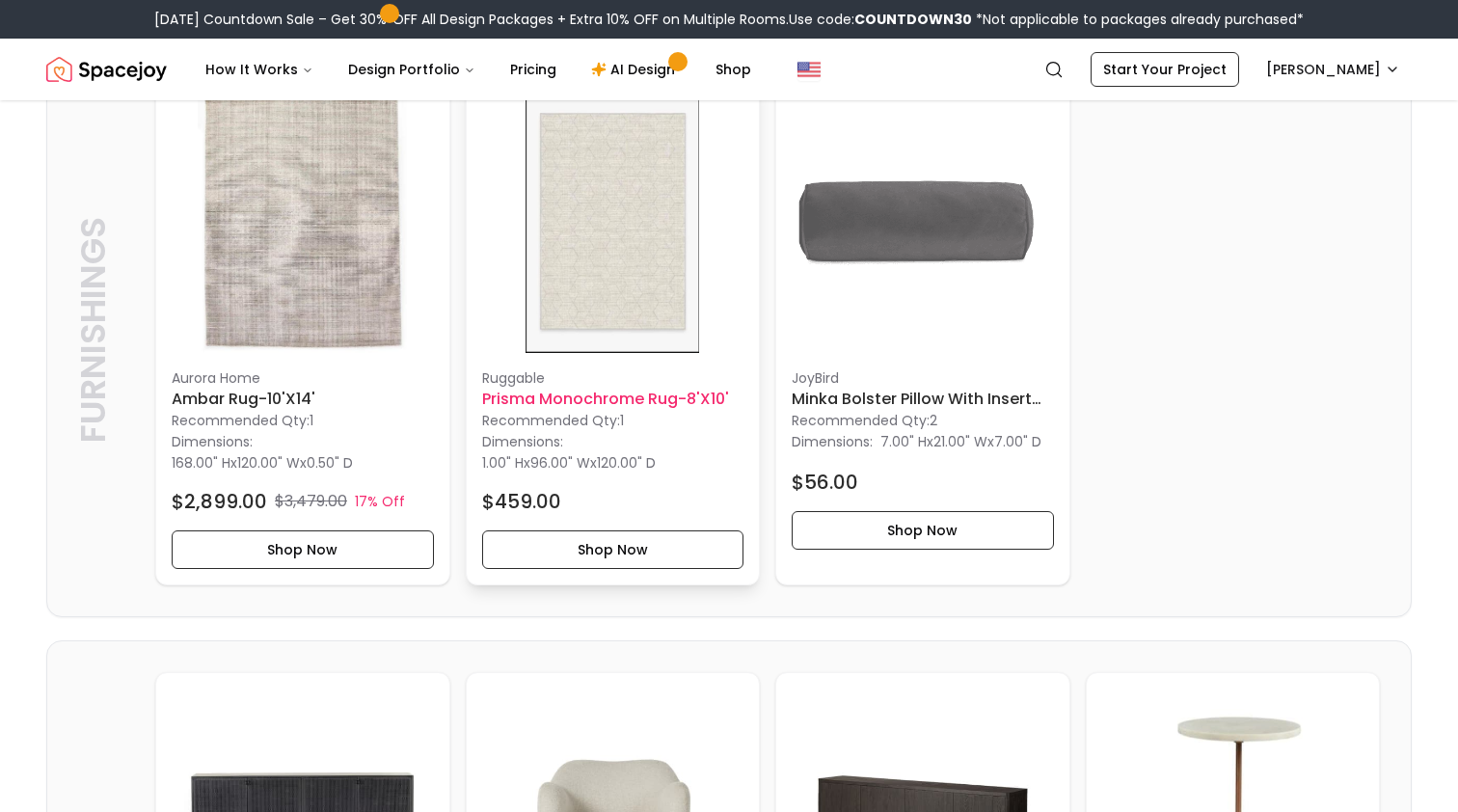
click at [645, 295] on img at bounding box center [613, 221] width 263 height 263
